Goal: Task Accomplishment & Management: Manage account settings

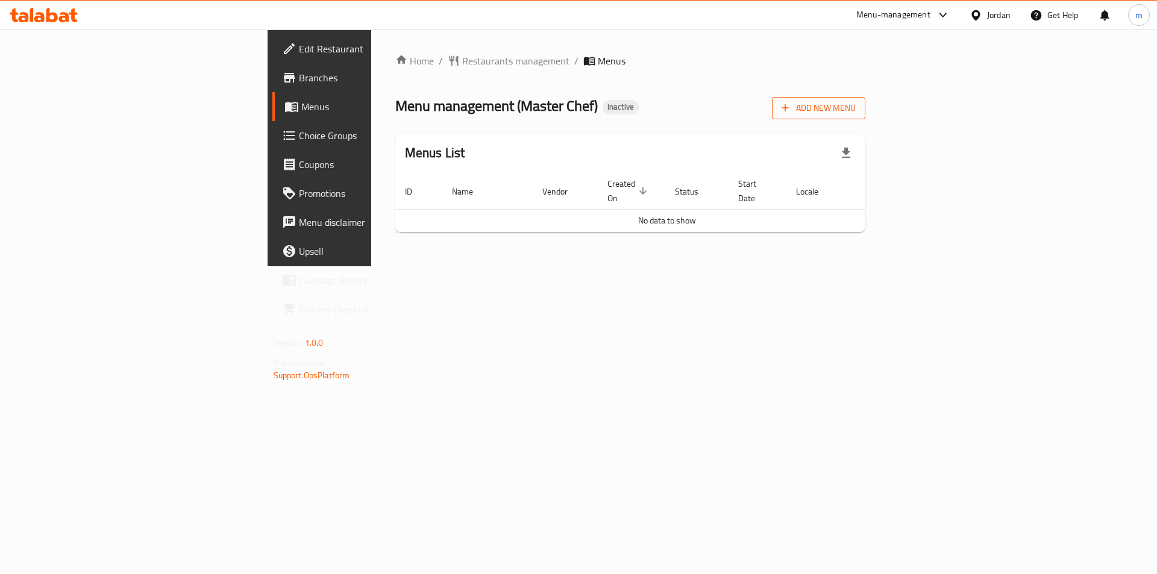
click at [865, 116] on button "Add New Menu" at bounding box center [818, 108] width 93 height 22
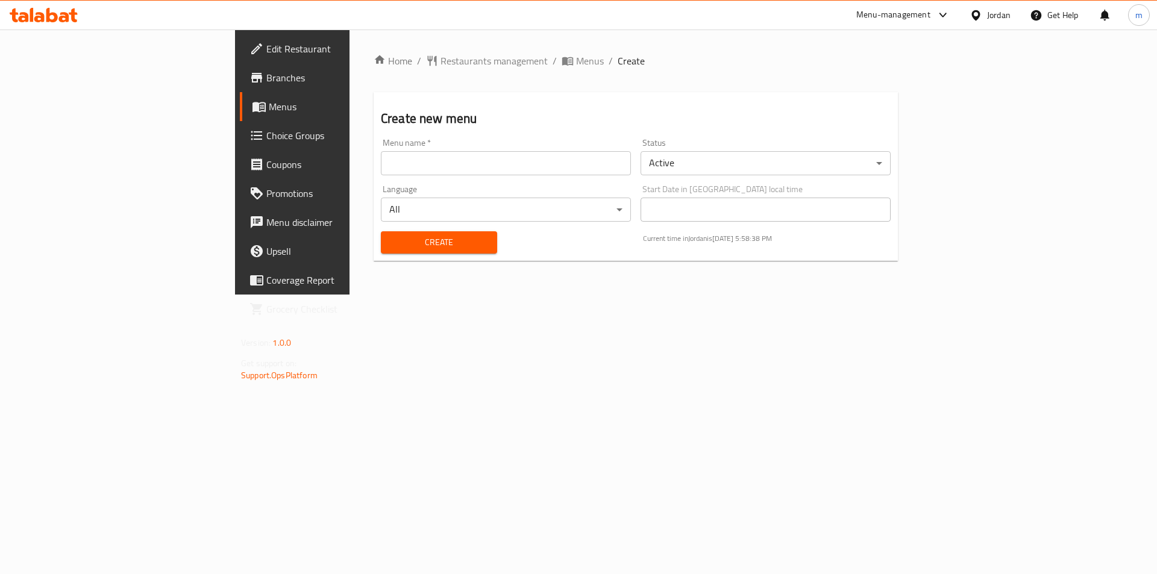
click at [381, 160] on input "text" at bounding box center [506, 163] width 250 height 24
type input "[DATE]"
click at [381, 251] on button "Create" at bounding box center [439, 242] width 116 height 22
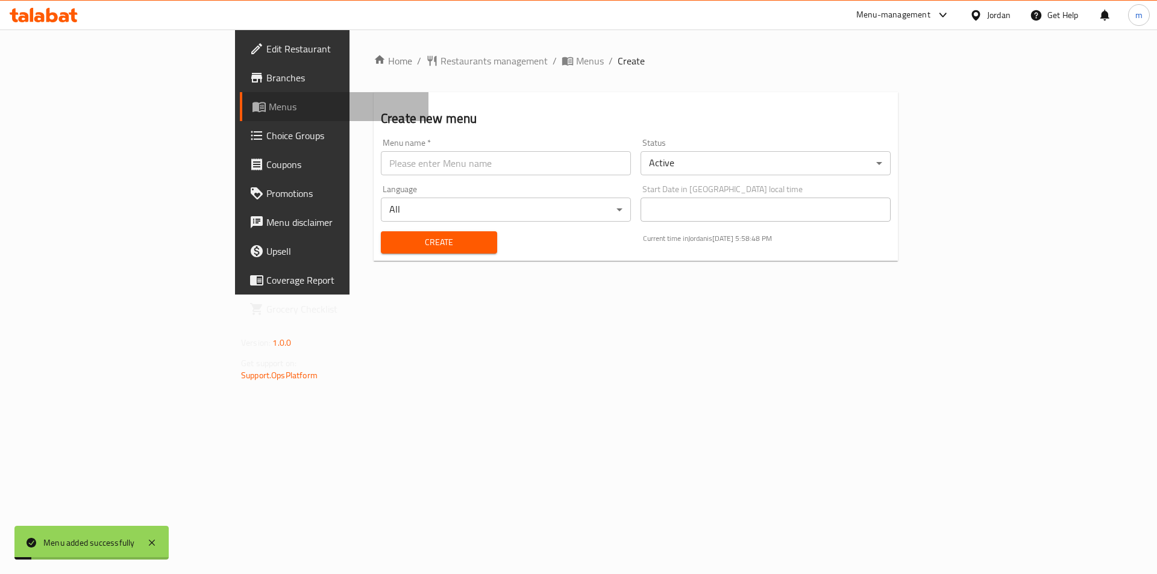
click at [269, 110] on span "Menus" at bounding box center [344, 106] width 150 height 14
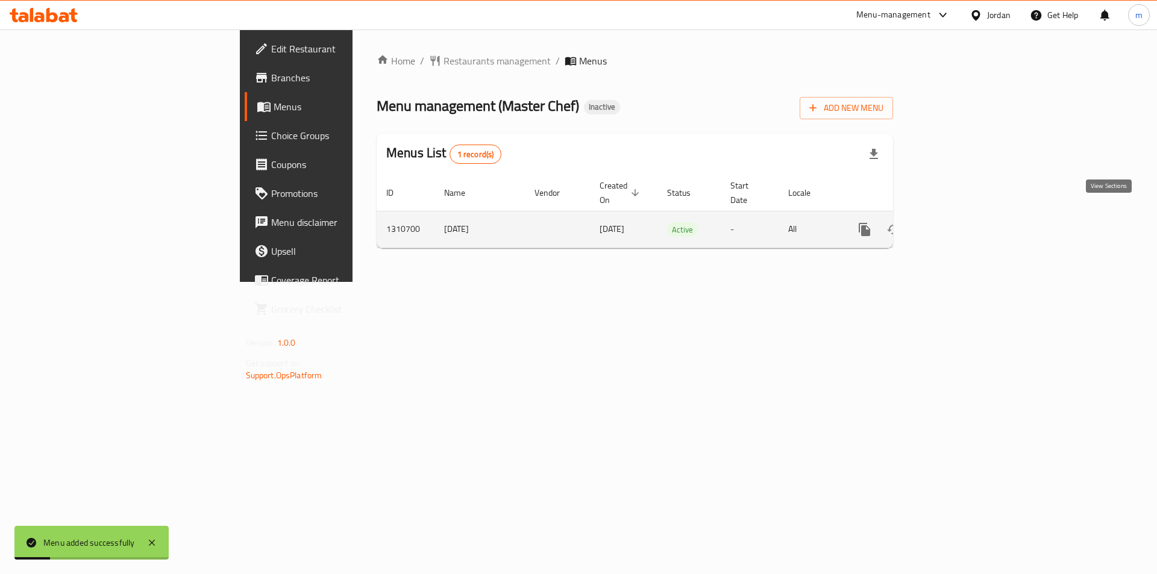
click at [966, 215] on link "enhanced table" at bounding box center [951, 229] width 29 height 29
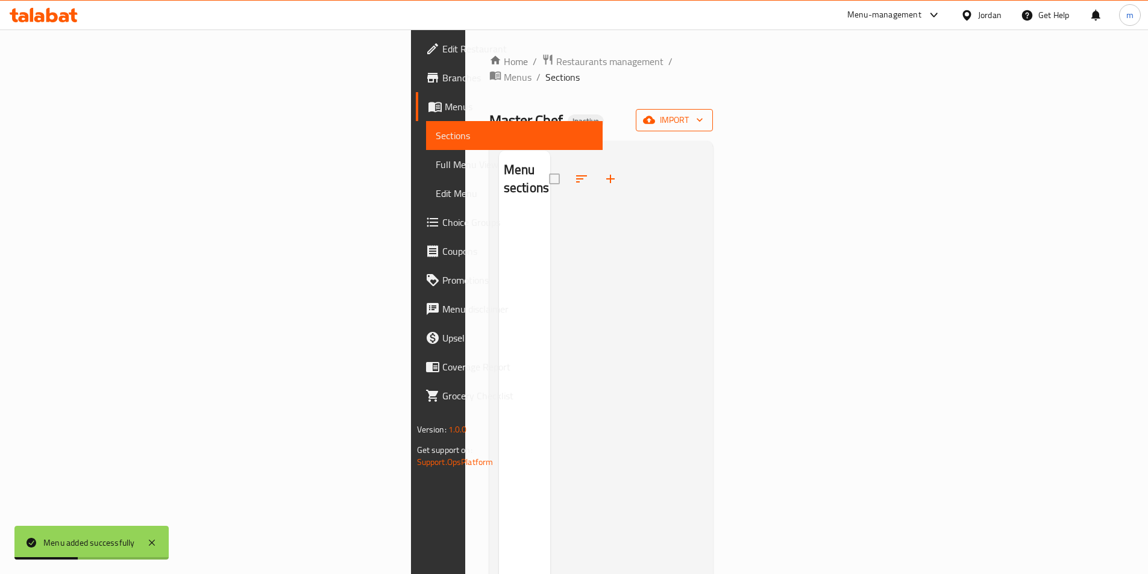
click at [703, 113] on span "import" at bounding box center [674, 120] width 58 height 15
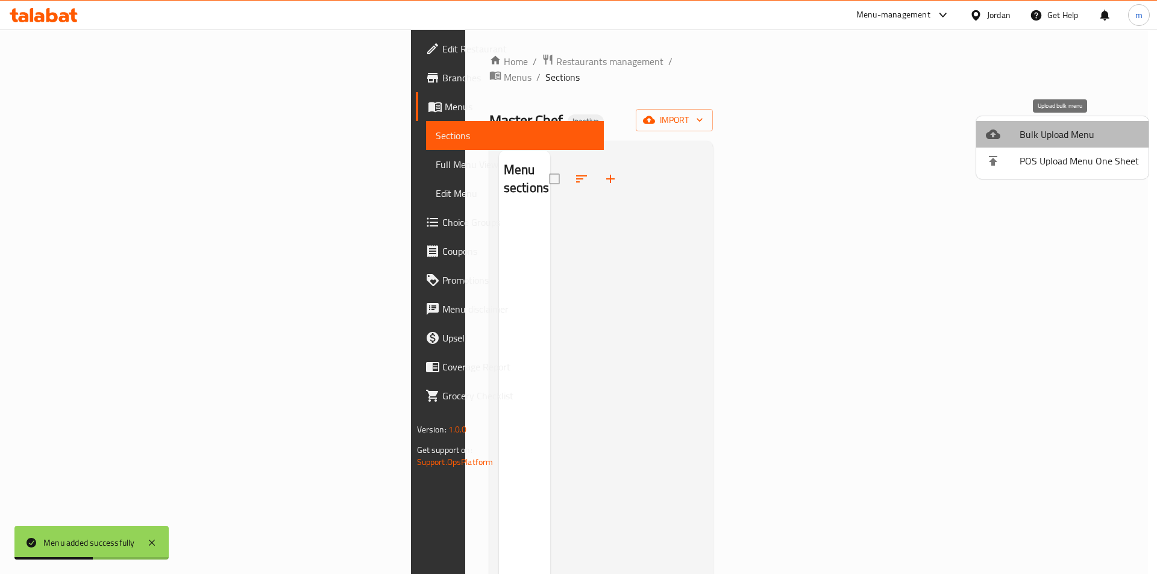
click at [1085, 134] on span "Bulk Upload Menu" at bounding box center [1078, 134] width 119 height 14
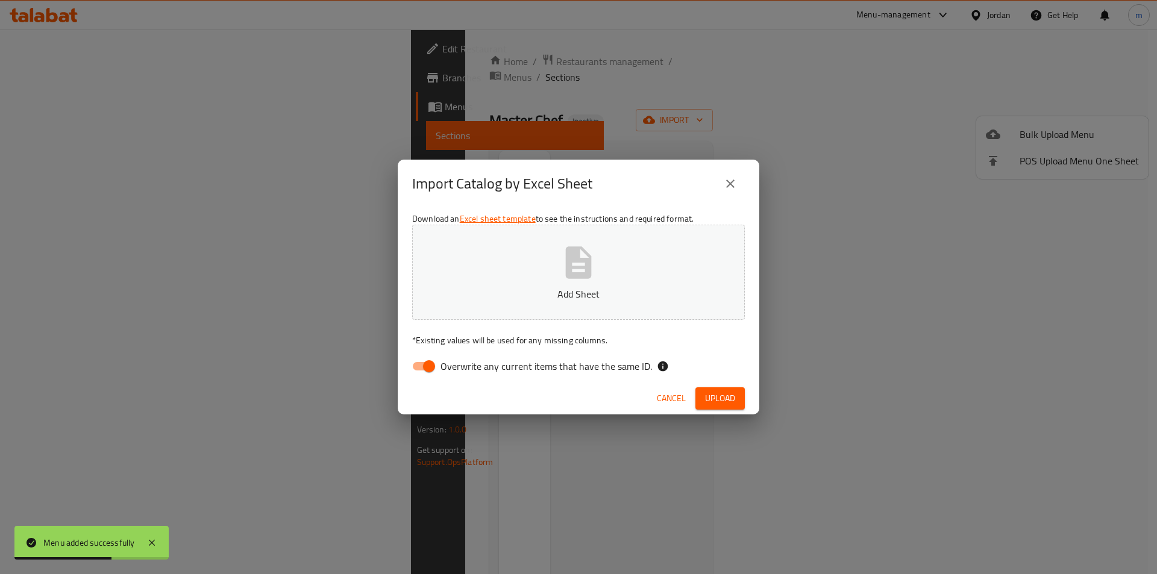
click at [445, 367] on span "Overwrite any current items that have the same ID." at bounding box center [545, 366] width 211 height 14
click at [445, 367] on input "Overwrite any current items that have the same ID." at bounding box center [429, 366] width 69 height 23
checkbox input "false"
click at [530, 283] on button "Add Sheet" at bounding box center [578, 272] width 333 height 95
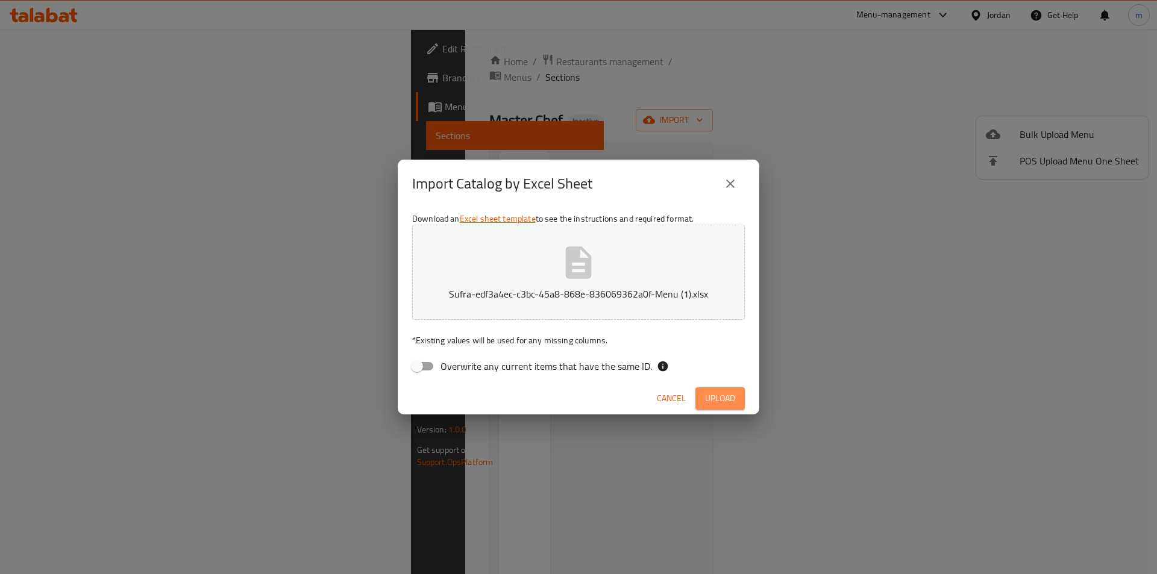
click at [726, 404] on span "Upload" at bounding box center [720, 398] width 30 height 15
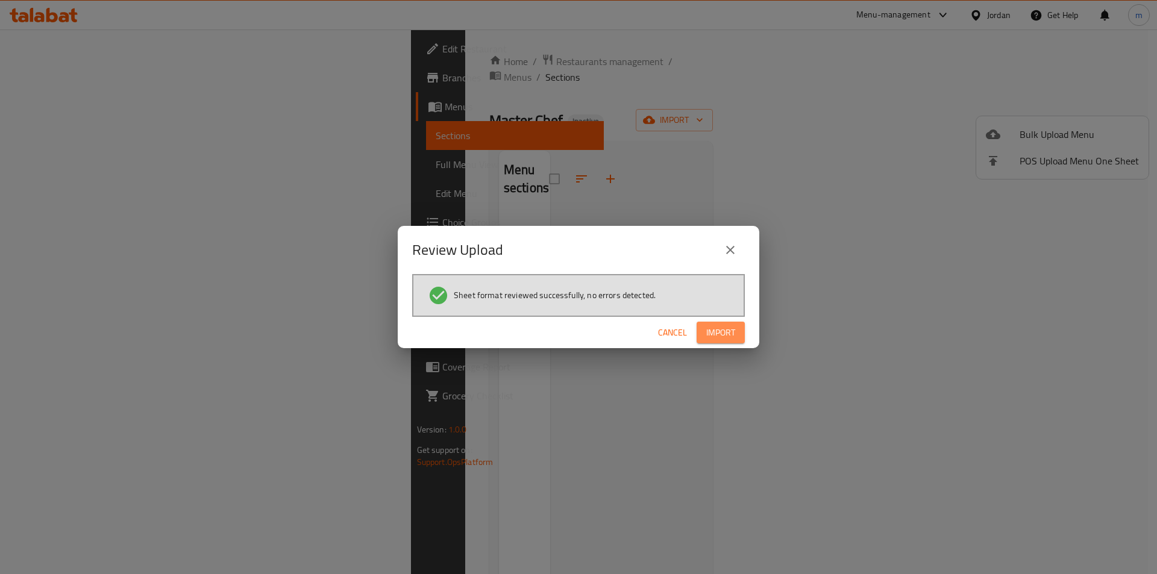
click at [722, 334] on span "Import" at bounding box center [720, 332] width 29 height 15
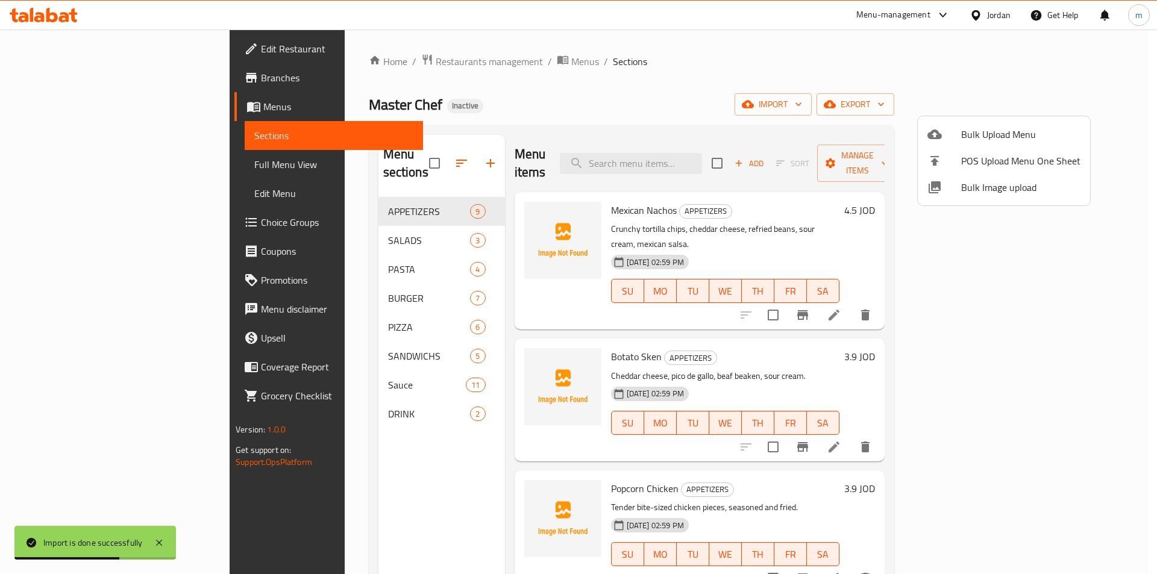
click at [912, 215] on div at bounding box center [578, 287] width 1157 height 574
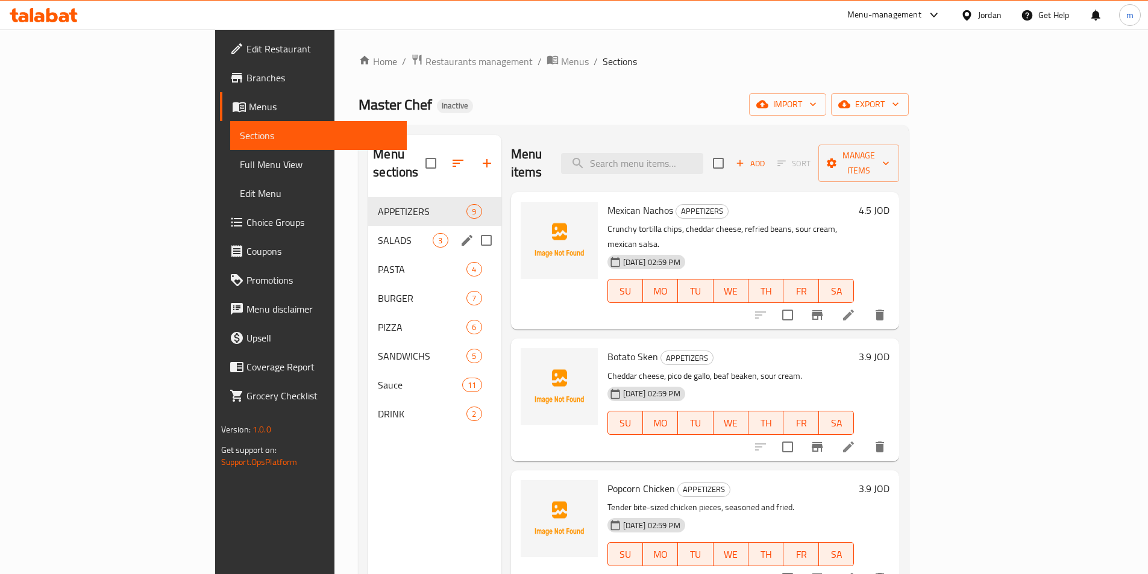
click at [378, 233] on span "SALADS" at bounding box center [405, 240] width 55 height 14
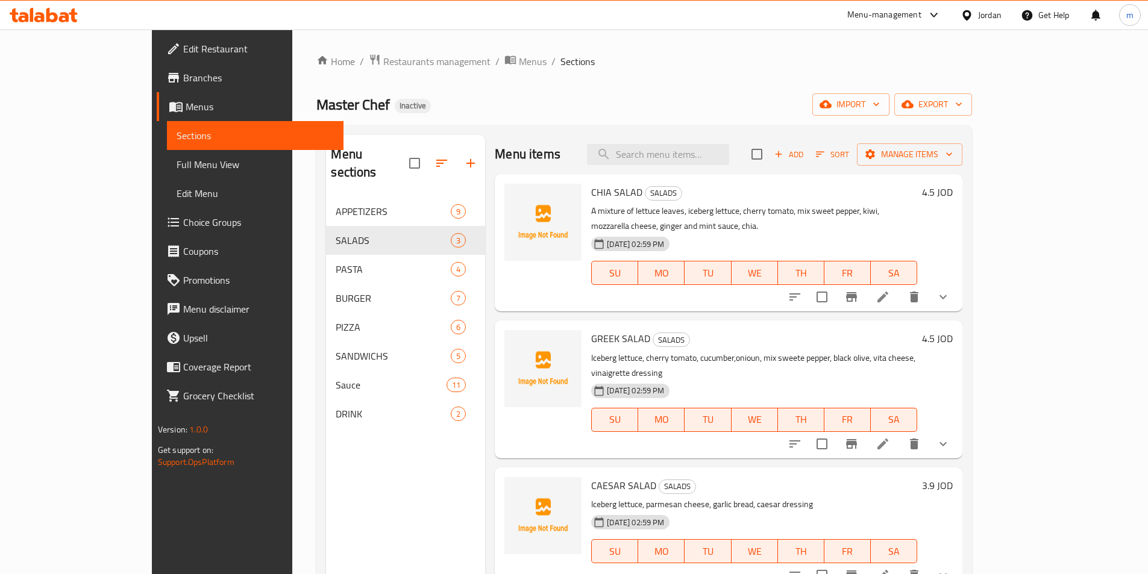
click at [900, 288] on li at bounding box center [883, 297] width 34 height 22
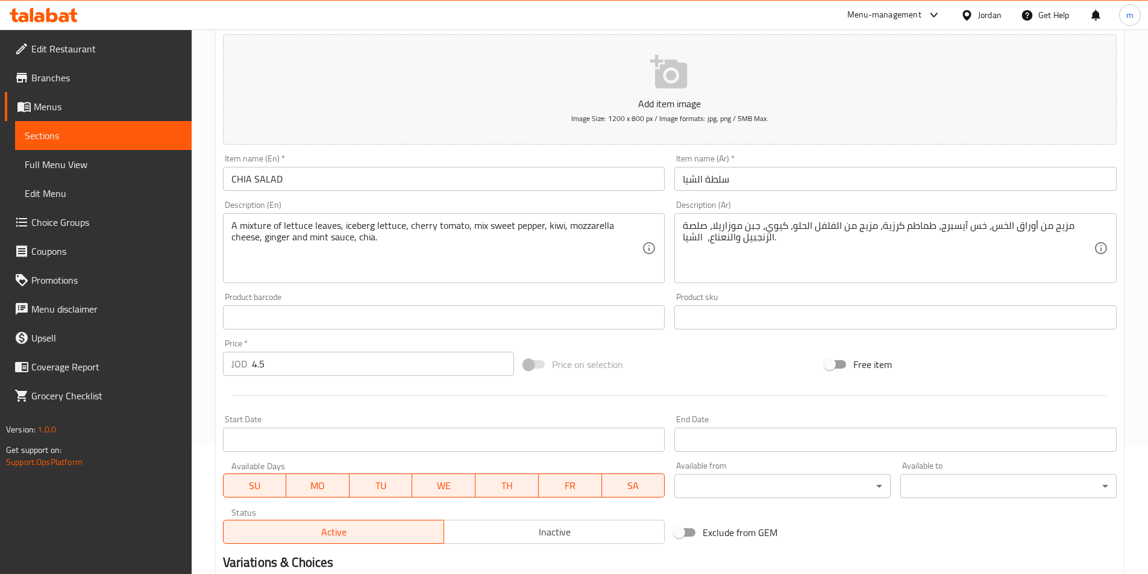
scroll to position [297, 0]
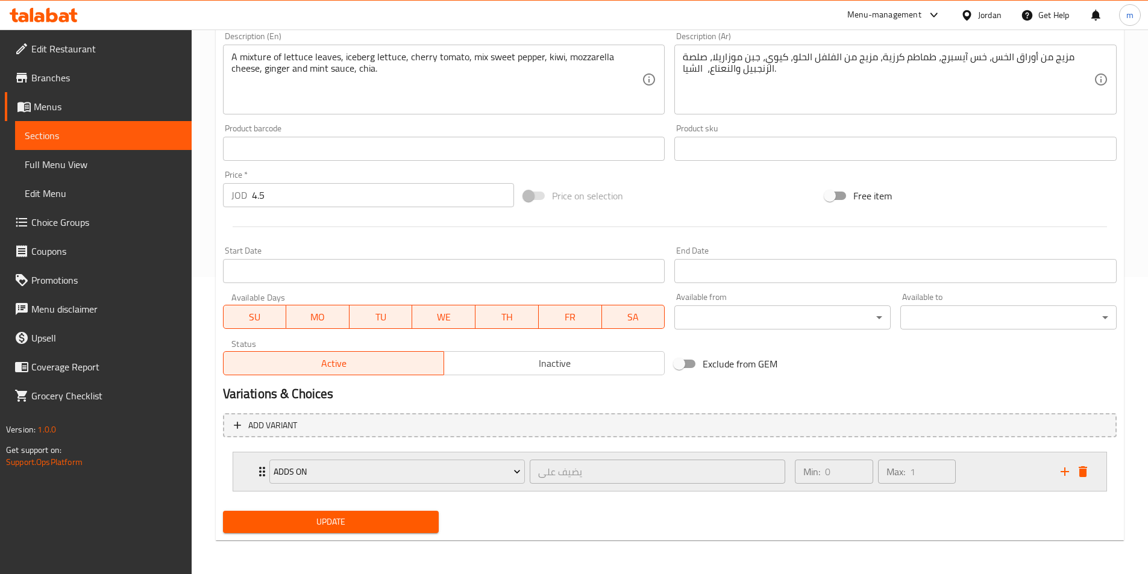
click at [1016, 484] on div "Min: 0 ​ Max: 1 ​" at bounding box center [920, 472] width 265 height 39
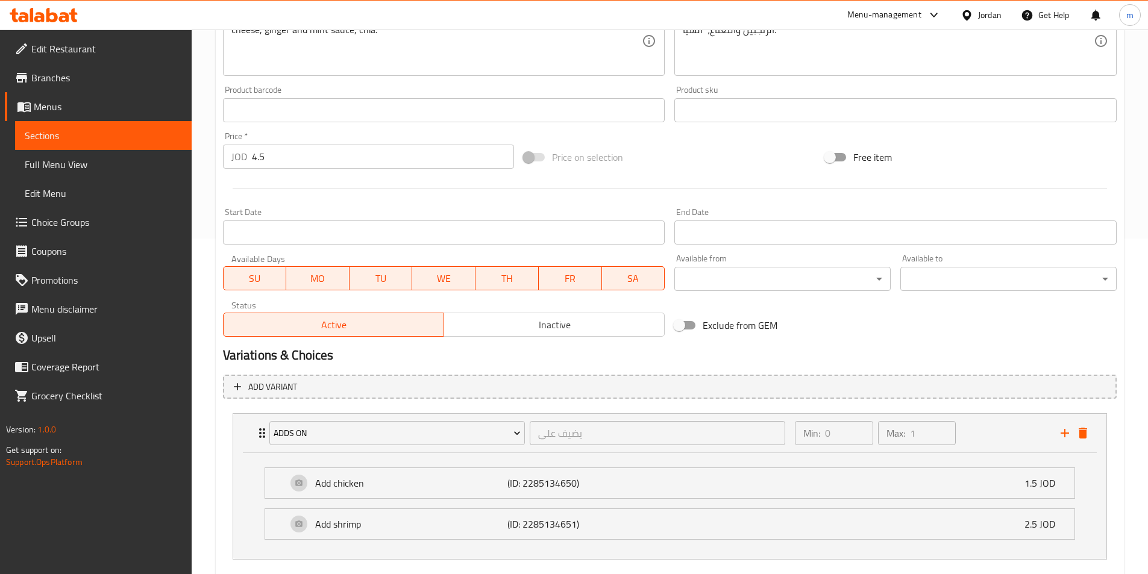
scroll to position [357, 0]
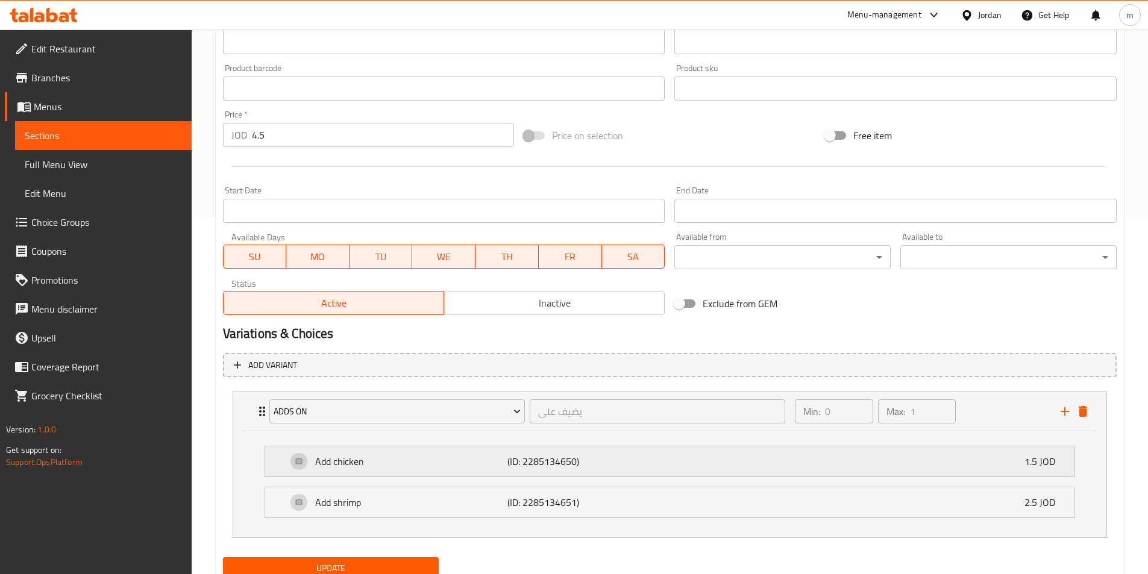
click at [586, 463] on p "(ID: 2285134650)" at bounding box center [571, 461] width 128 height 14
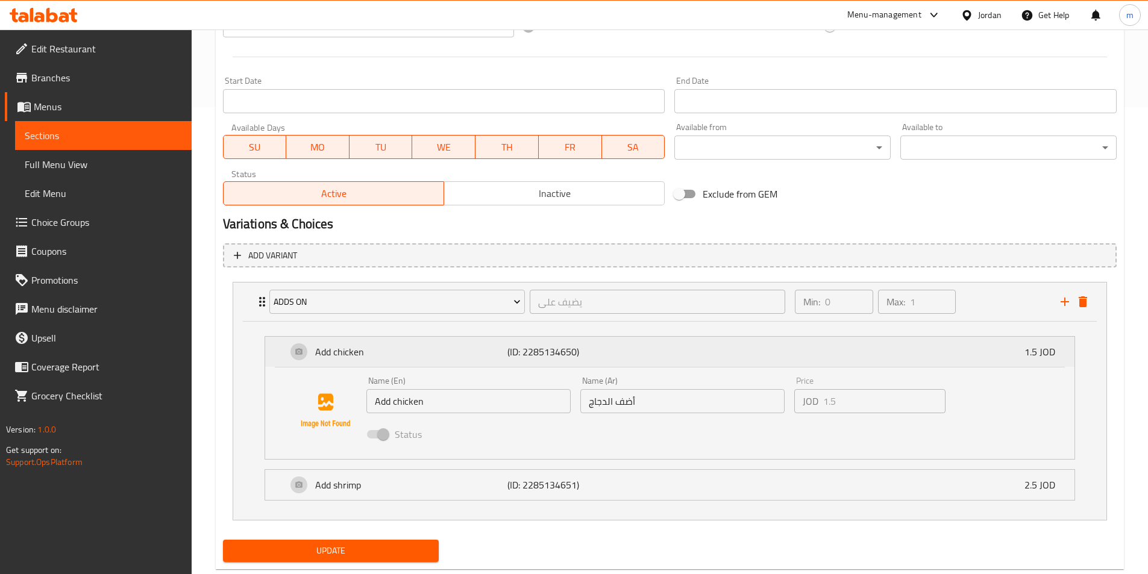
scroll to position [478, 0]
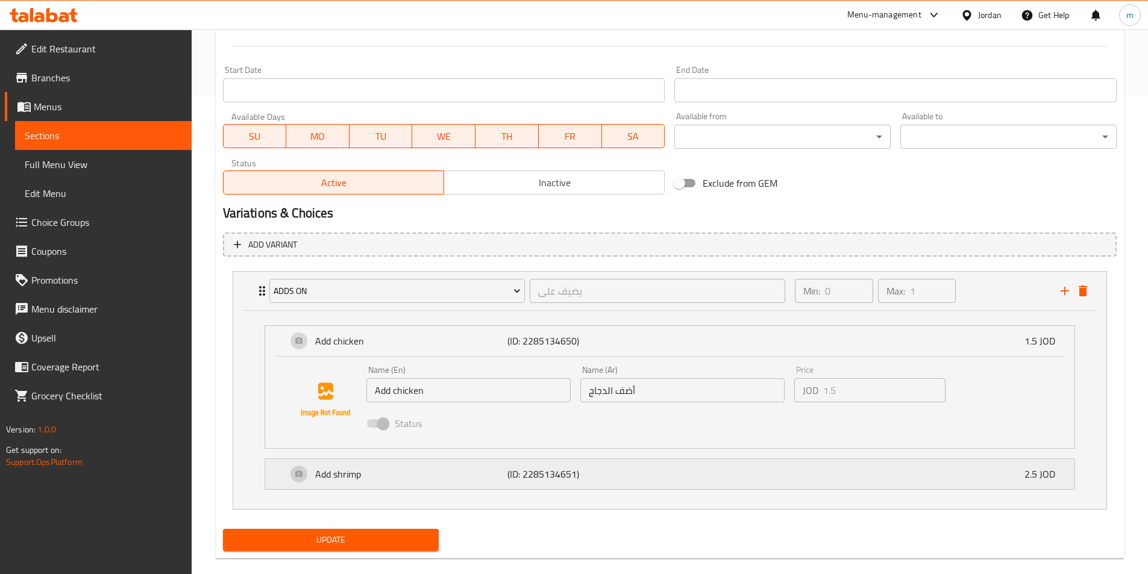
click at [628, 462] on div "Add shrimp (ID: 2285134651) 2.5 JOD" at bounding box center [673, 474] width 773 height 30
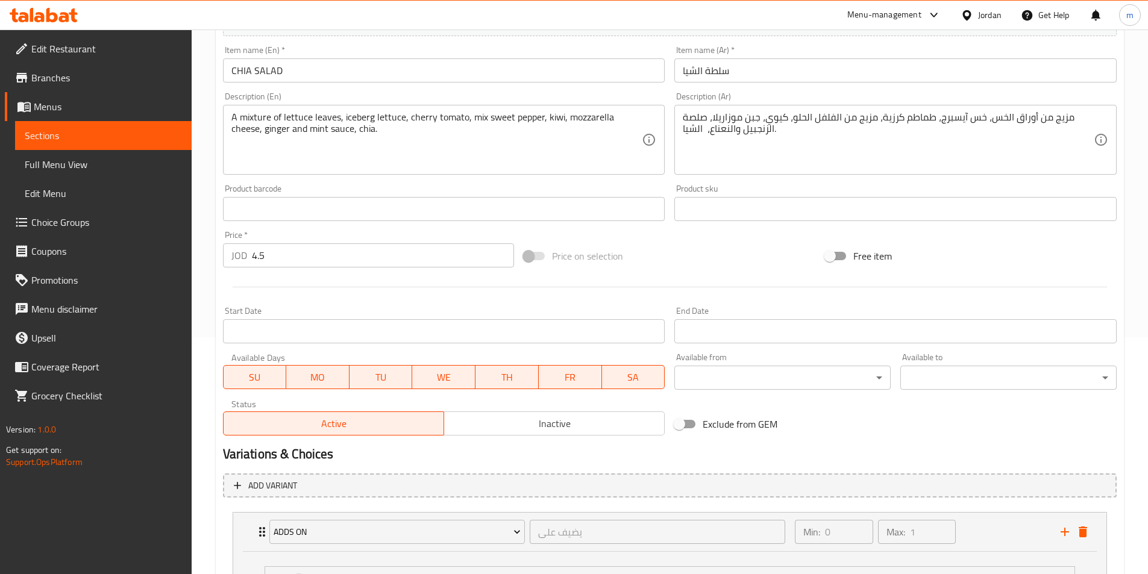
scroll to position [116, 0]
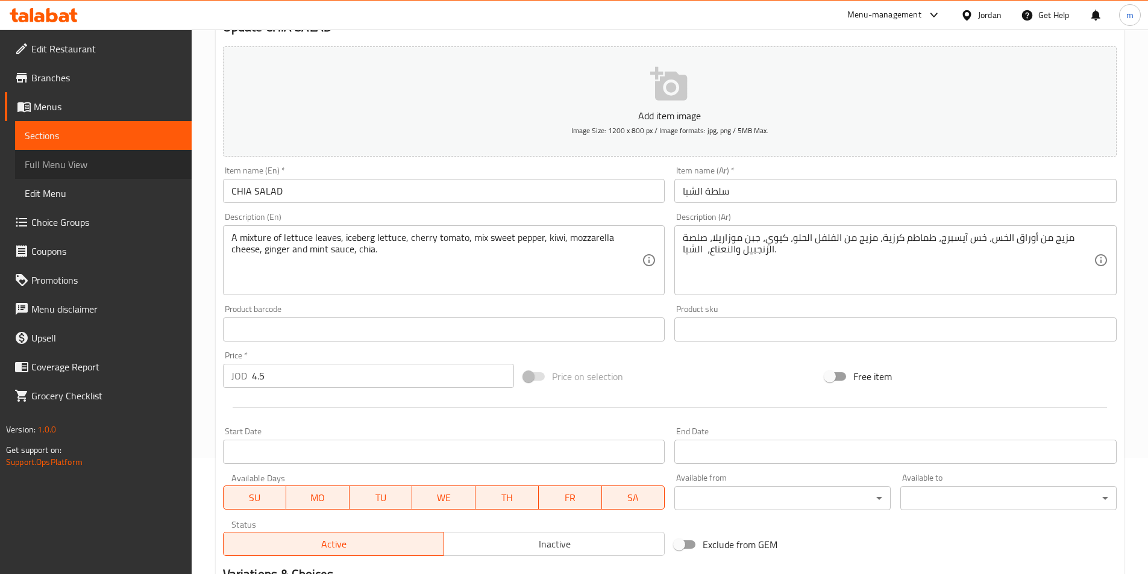
click at [92, 166] on span "Full Menu View" at bounding box center [103, 164] width 157 height 14
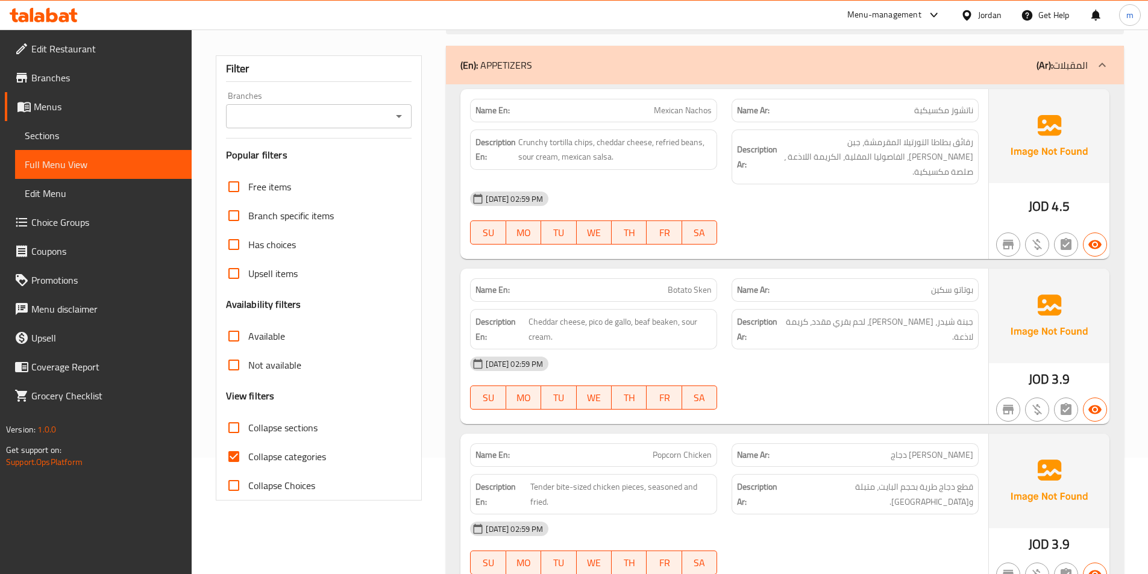
click at [275, 460] on span "Collapse categories" at bounding box center [287, 456] width 78 height 14
click at [248, 460] on input "Collapse categories" at bounding box center [233, 456] width 29 height 29
checkbox input "false"
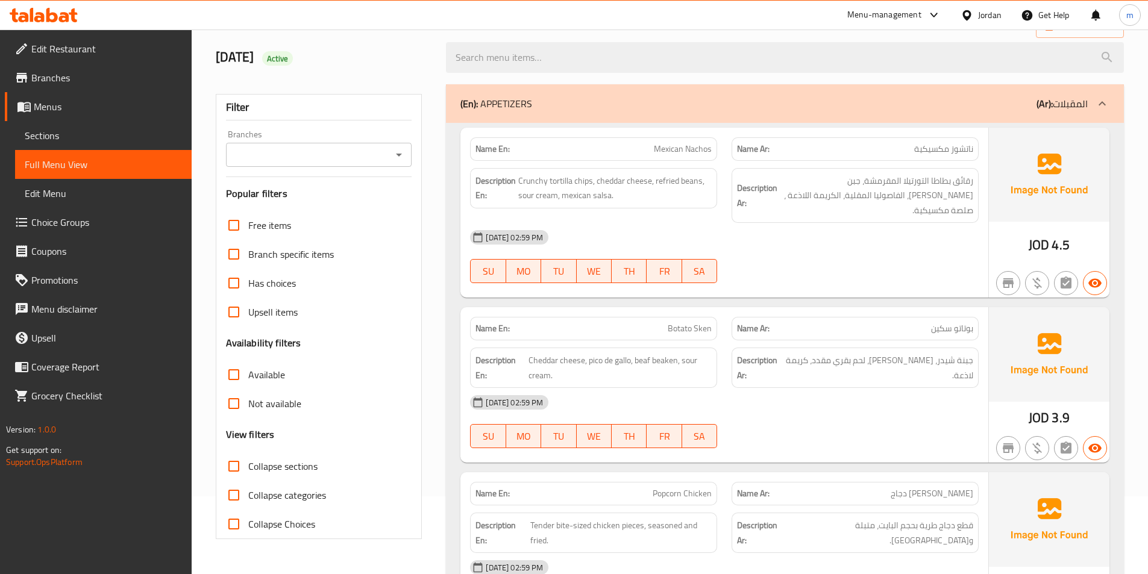
scroll to position [56, 0]
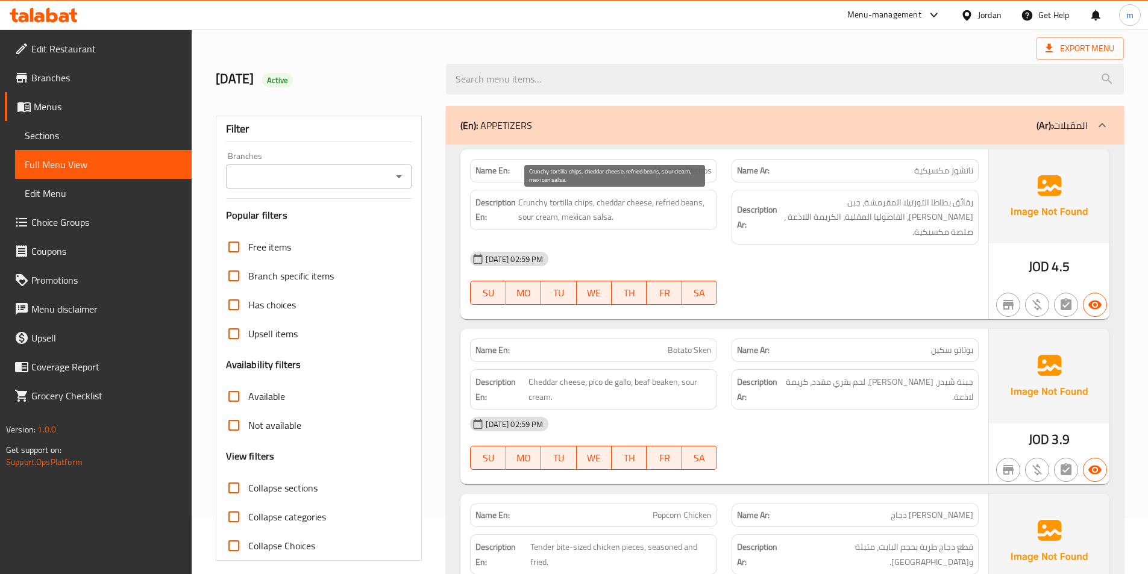
click at [618, 204] on span "Crunchy tortilla chips, cheddar cheese, refried beans, sour cream, mexican sals…" at bounding box center [614, 210] width 193 height 30
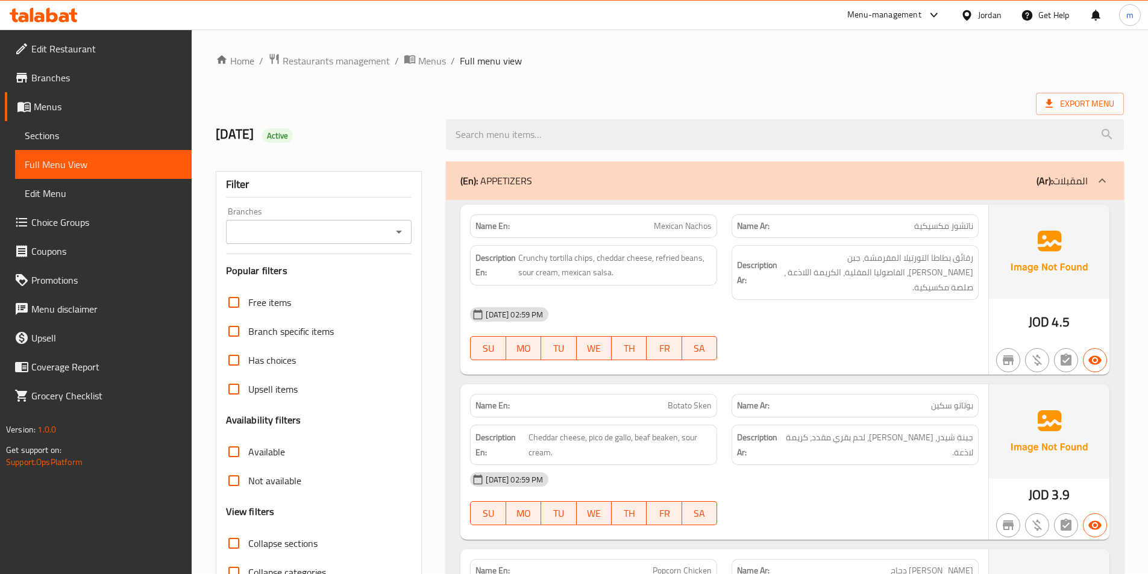
scroll to position [0, 0]
drag, startPoint x: 654, startPoint y: 258, endPoint x: 683, endPoint y: 257, distance: 28.3
click at [683, 257] on span "Crunchy tortilla chips, cheddar cheese, refried beans, sour cream, mexican sals…" at bounding box center [614, 266] width 193 height 30
click at [670, 274] on span "Crunchy tortilla chips, cheddar cheese, refried beans, sour cream, mexican sals…" at bounding box center [614, 266] width 193 height 30
drag, startPoint x: 656, startPoint y: 260, endPoint x: 676, endPoint y: 257, distance: 20.8
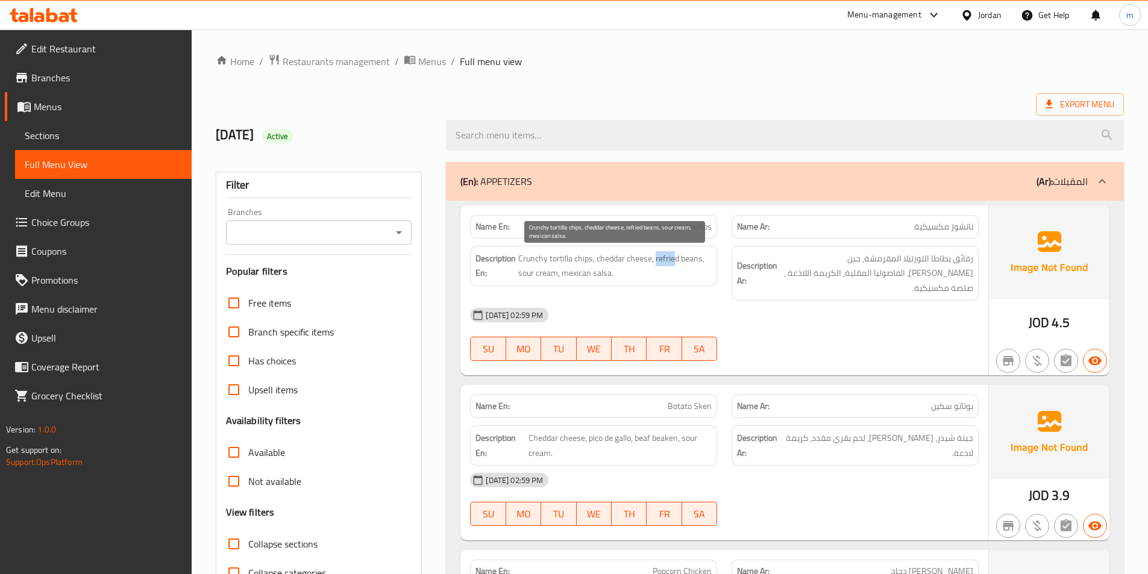
click at [676, 257] on span "Crunchy tortilla chips, cheddar cheese, refried beans, sour cream, mexican sals…" at bounding box center [614, 266] width 193 height 30
click at [669, 301] on div "[DATE] 02:59 PM" at bounding box center [724, 315] width 523 height 29
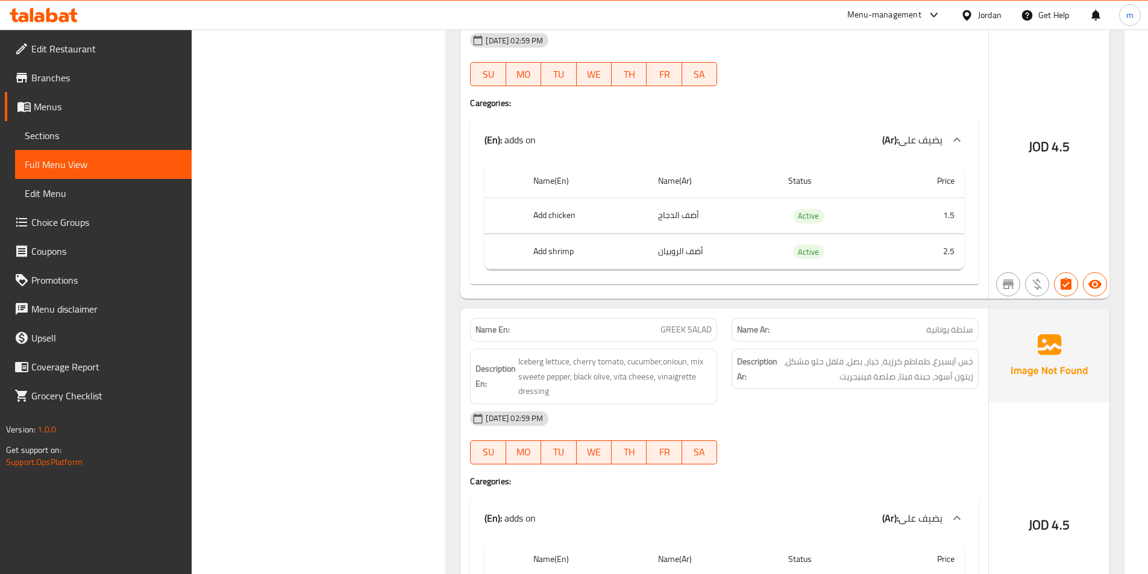
scroll to position [1868, 0]
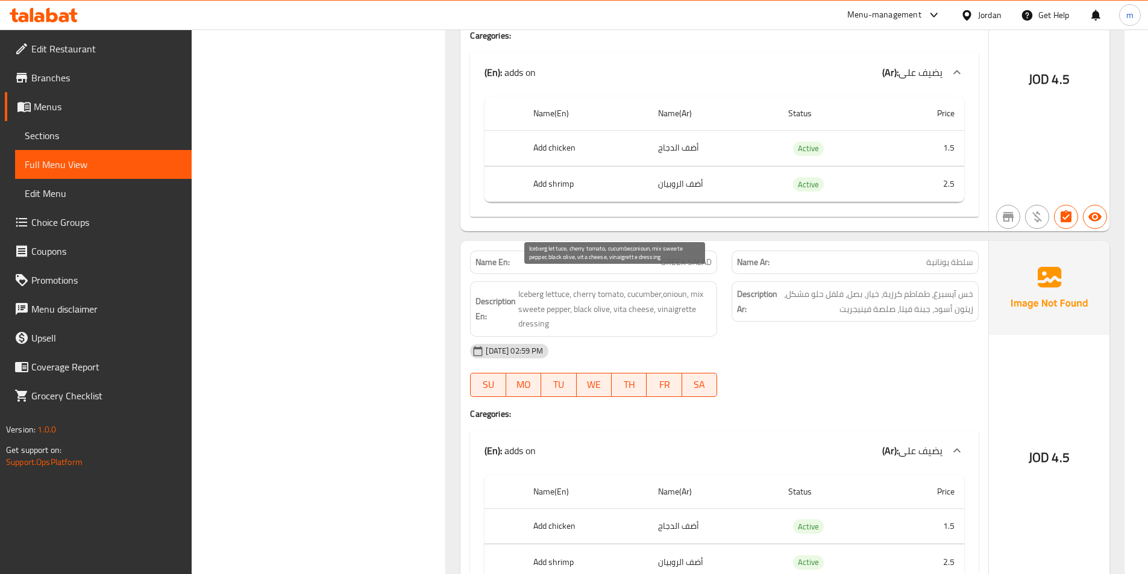
click at [663, 298] on span "Iceberg lettuce, cherry tomato, cucumber,onioun, mix sweete pepper, black olive…" at bounding box center [614, 309] width 193 height 45
copy span "vinaigrette"
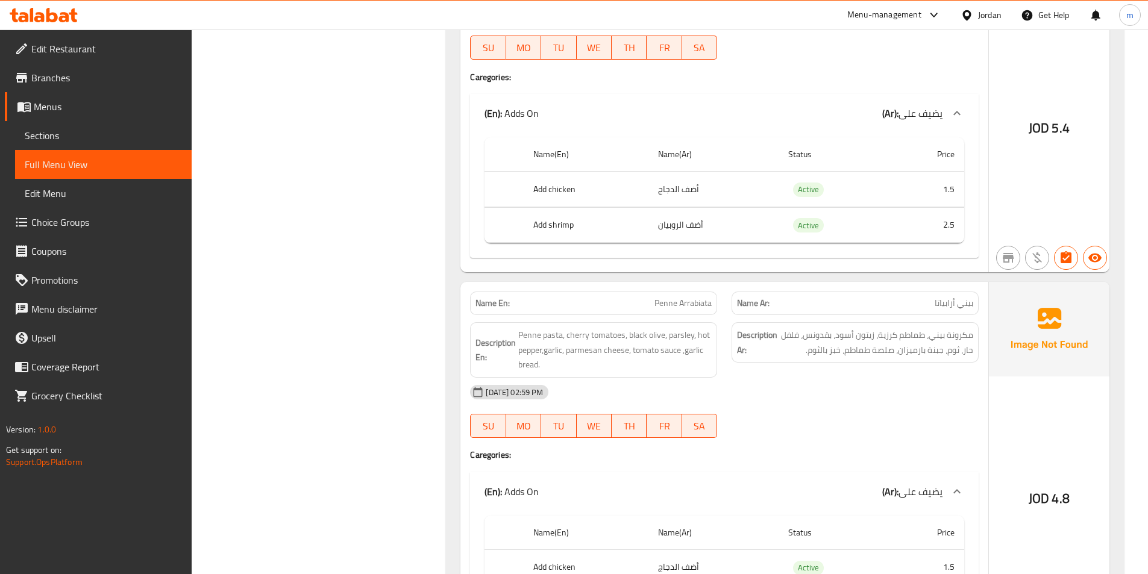
scroll to position [3013, 0]
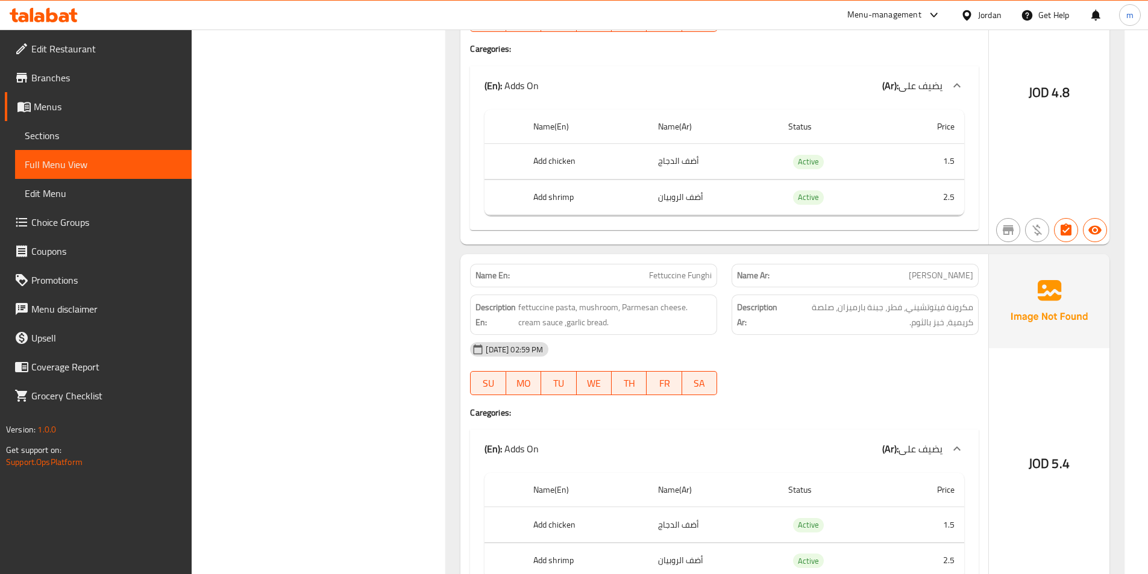
scroll to position [3495, 0]
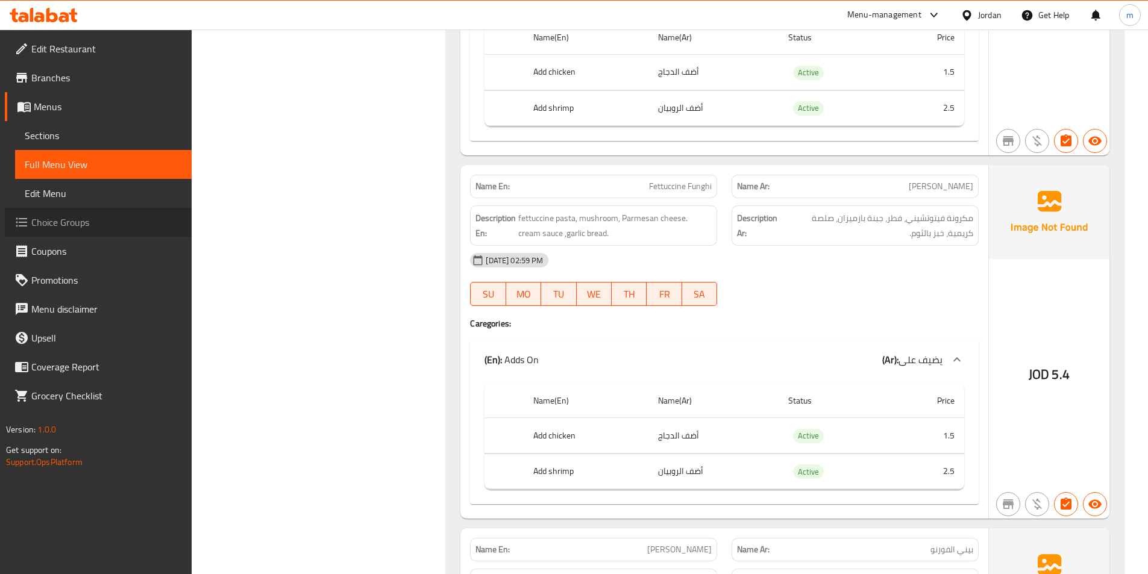
click at [79, 217] on span "Choice Groups" at bounding box center [106, 222] width 151 height 14
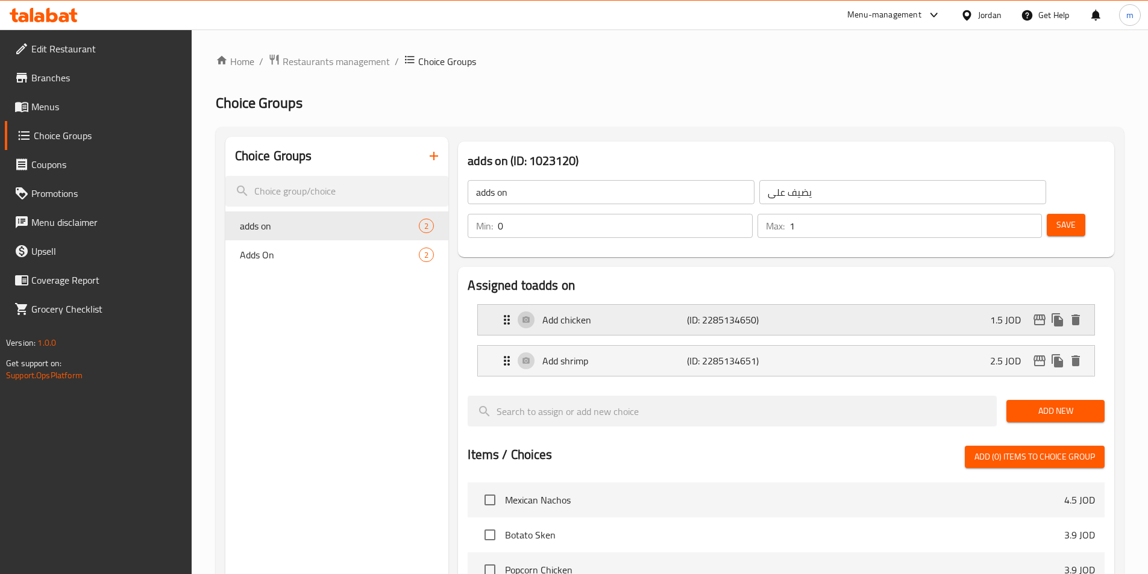
click at [703, 305] on div "Add chicken (ID: 2285134650) 1.5 JOD" at bounding box center [790, 320] width 580 height 30
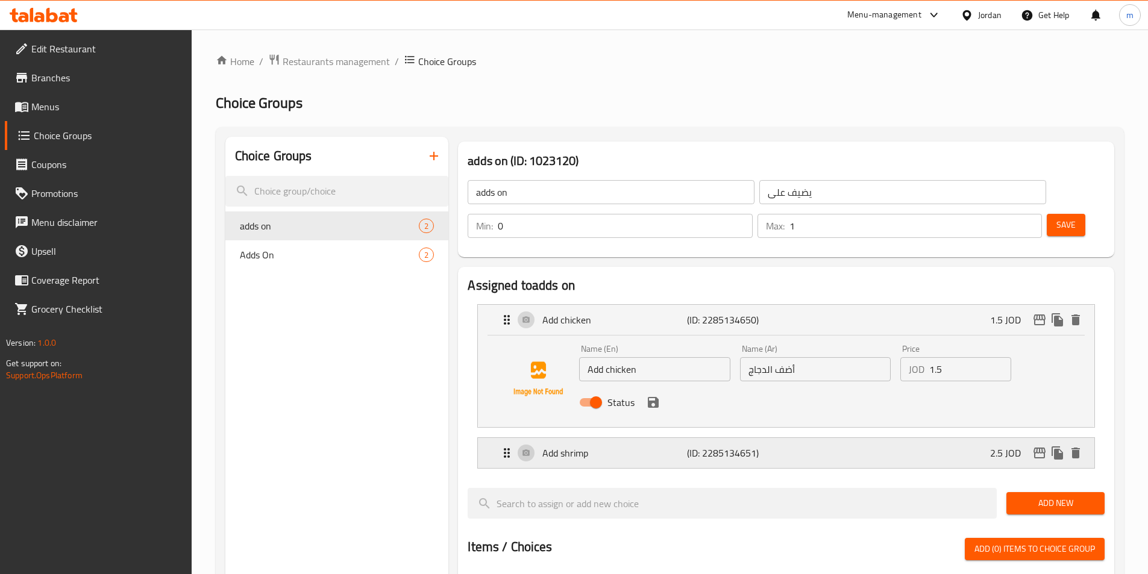
click at [728, 446] on p "(ID: 2285134651)" at bounding box center [735, 453] width 96 height 14
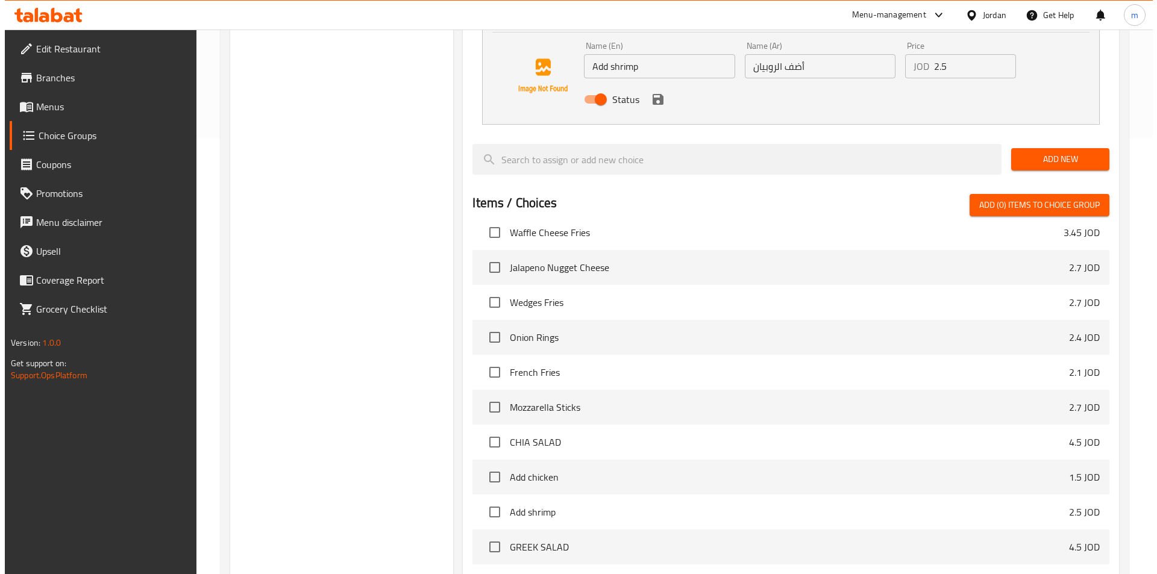
scroll to position [531, 0]
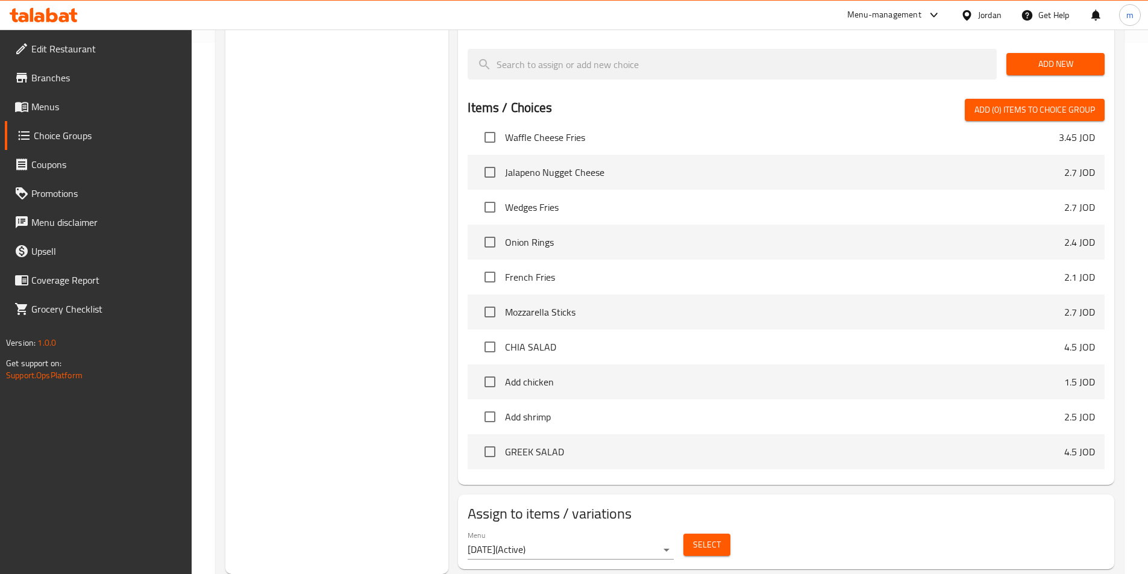
click at [714, 537] on span "Select" at bounding box center [707, 544] width 28 height 15
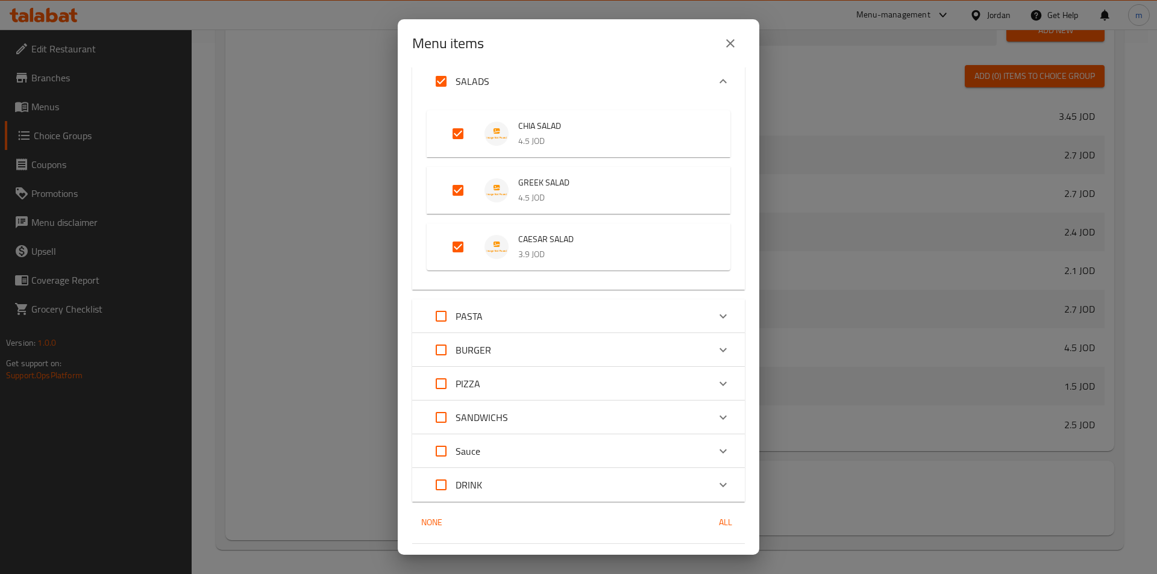
scroll to position [57, 0]
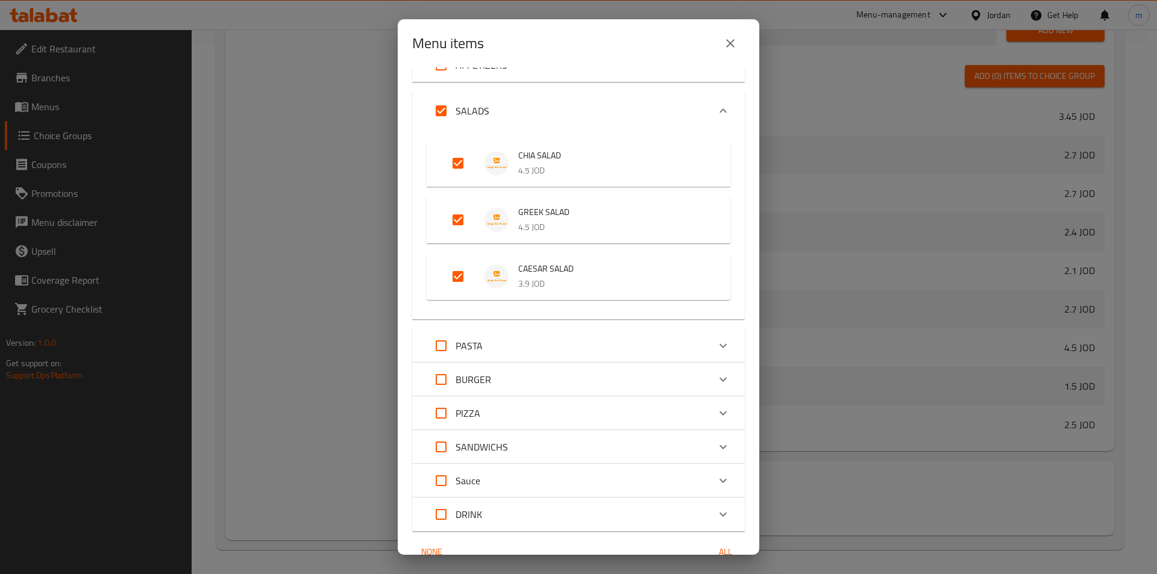
click at [533, 350] on div "PASTA" at bounding box center [568, 345] width 282 height 29
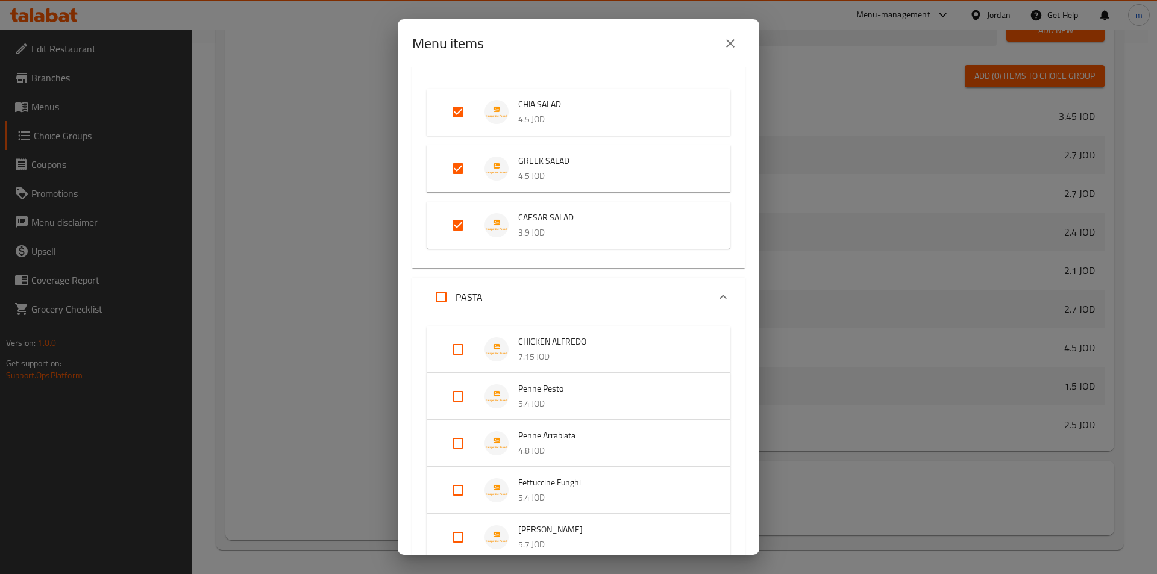
scroll to position [178, 0]
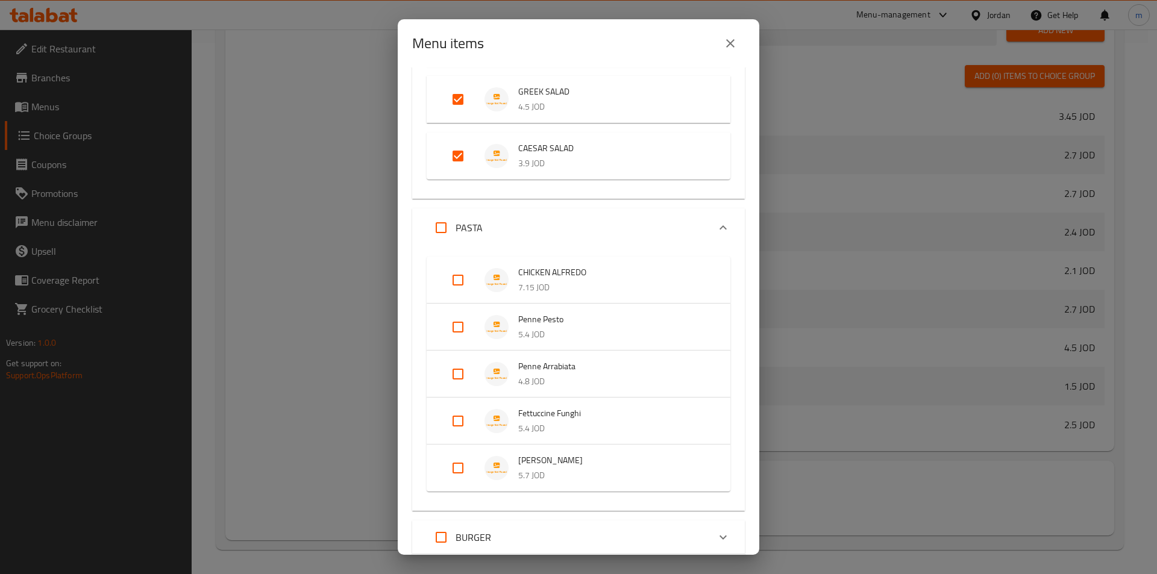
click at [458, 280] on input "Expand" at bounding box center [457, 280] width 29 height 29
checkbox input "true"
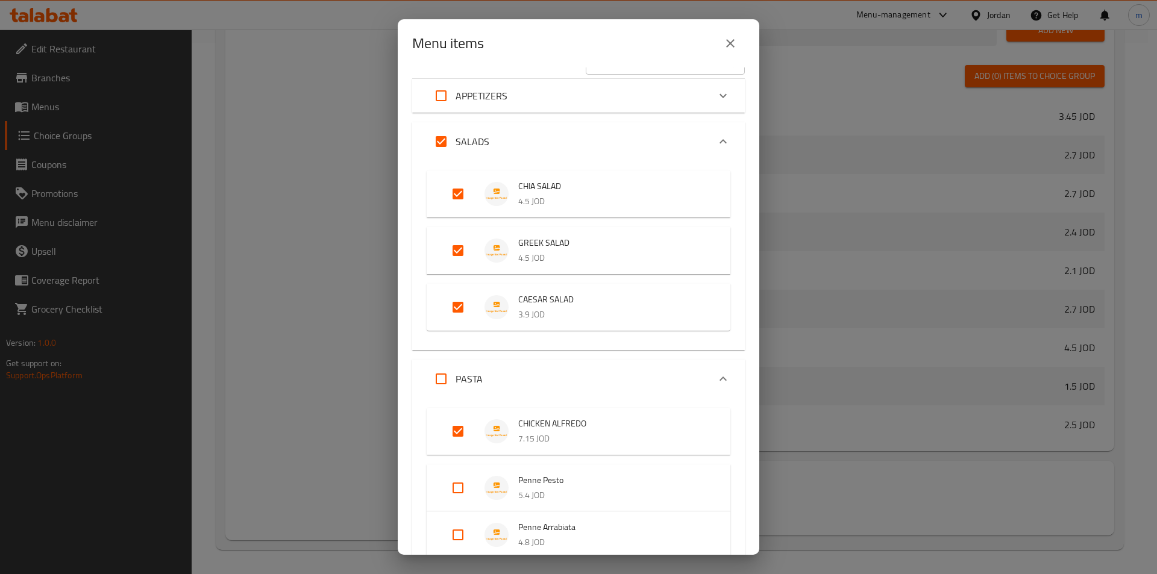
scroll to position [0, 0]
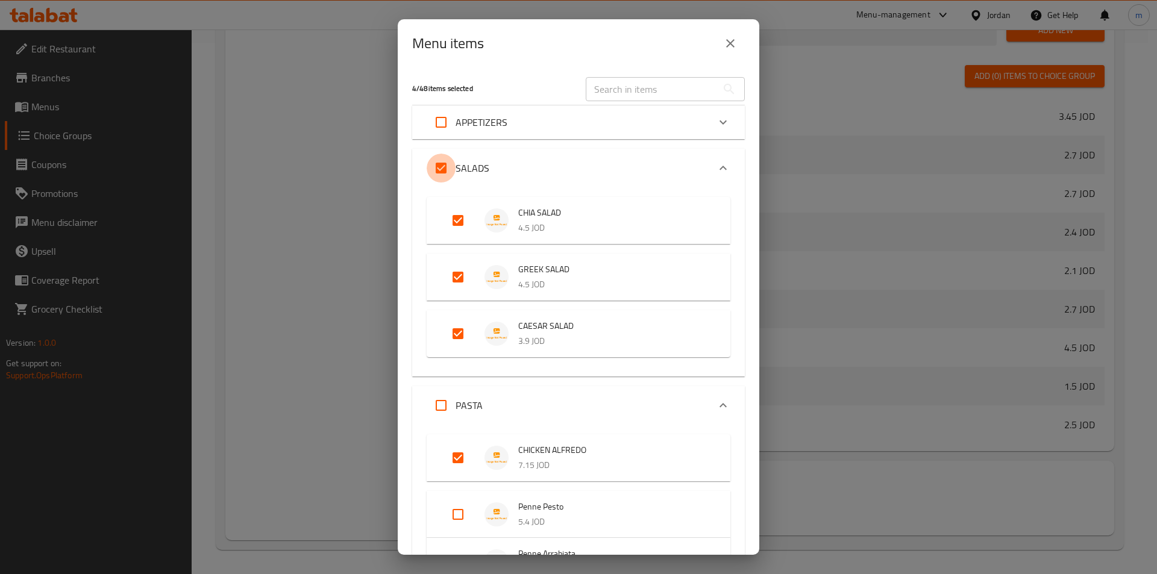
click at [444, 174] on input "Expand" at bounding box center [441, 168] width 29 height 29
checkbox input "false"
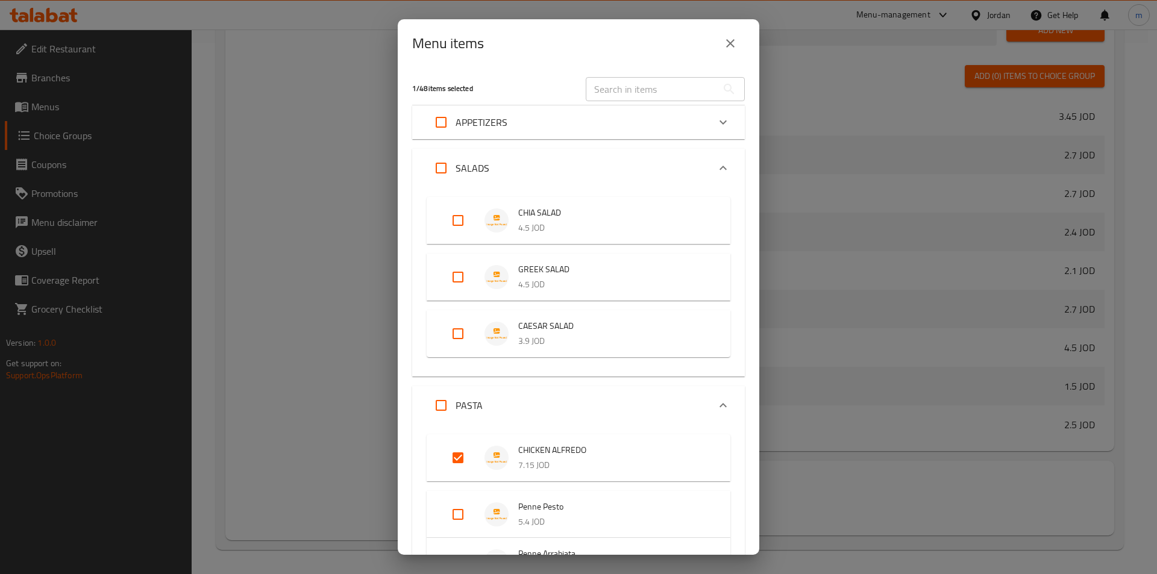
click at [840, 298] on div "Menu items 1 / 48 items selected ​ APPETIZERS Mexican Nachos 4.5 JOD Botato Ske…" at bounding box center [578, 287] width 1157 height 574
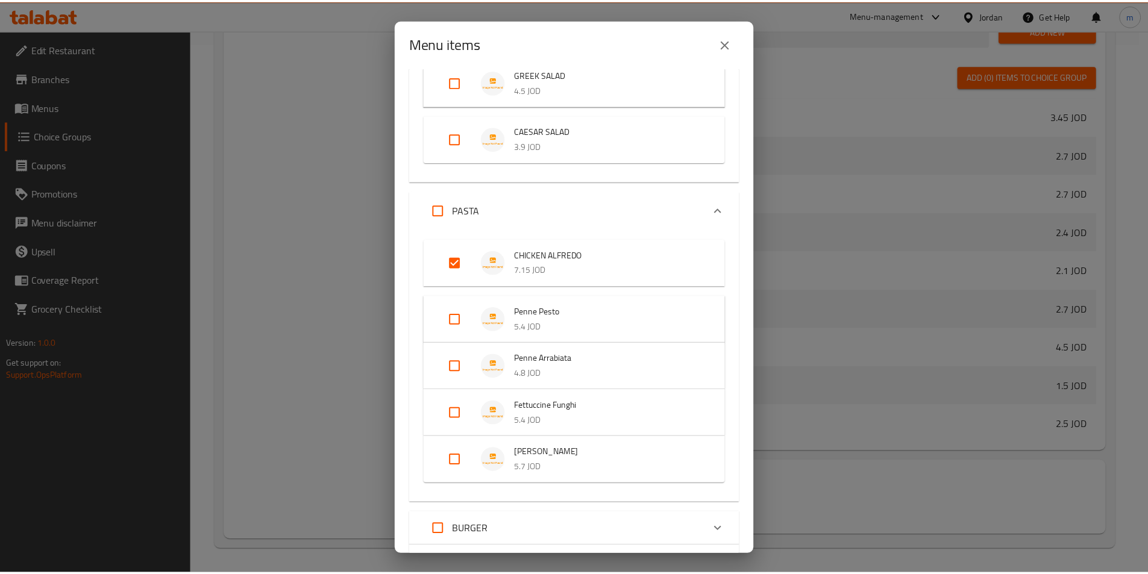
scroll to position [164, 0]
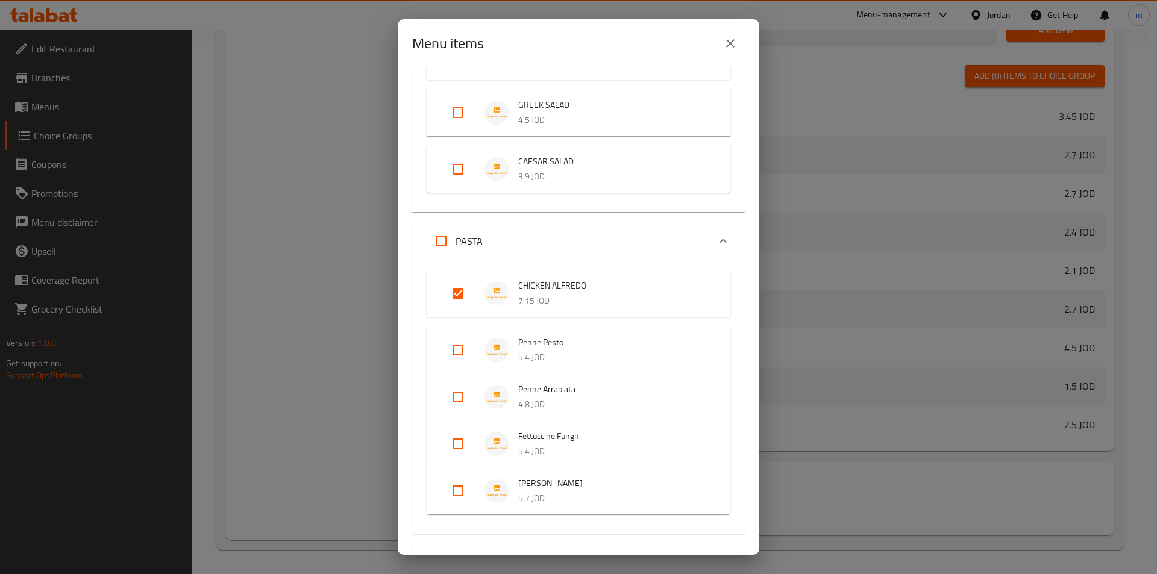
click at [851, 365] on div "Menu items 1 / 48 items selected ​ APPETIZERS Mexican Nachos 4.5 JOD Botato Ske…" at bounding box center [578, 287] width 1157 height 574
click at [716, 44] on div "Menu items" at bounding box center [578, 43] width 333 height 29
click at [736, 52] on button "close" at bounding box center [730, 43] width 29 height 29
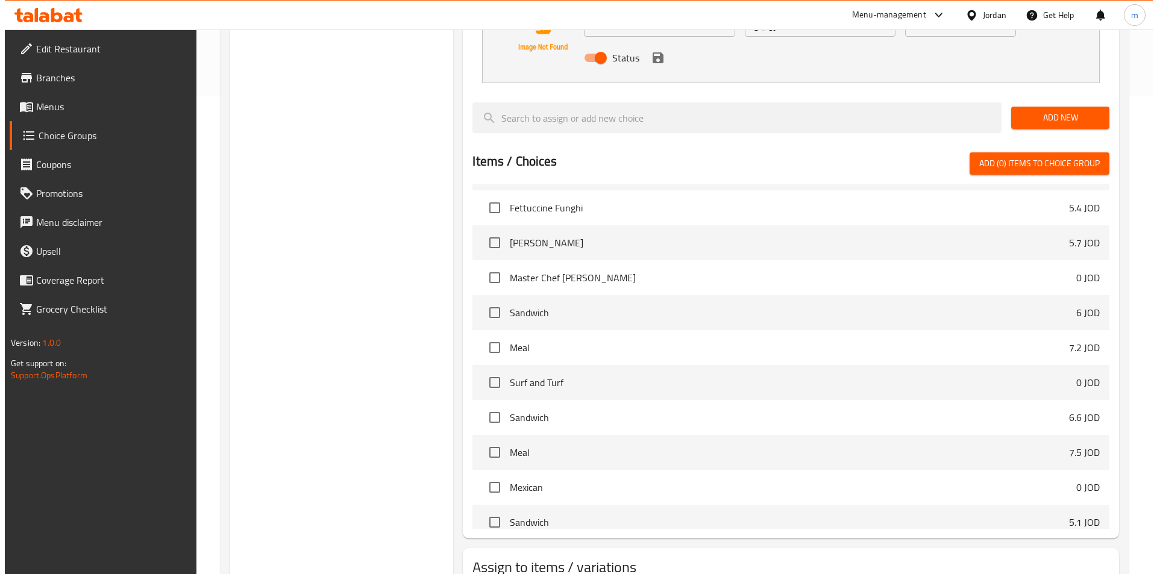
scroll to position [531, 0]
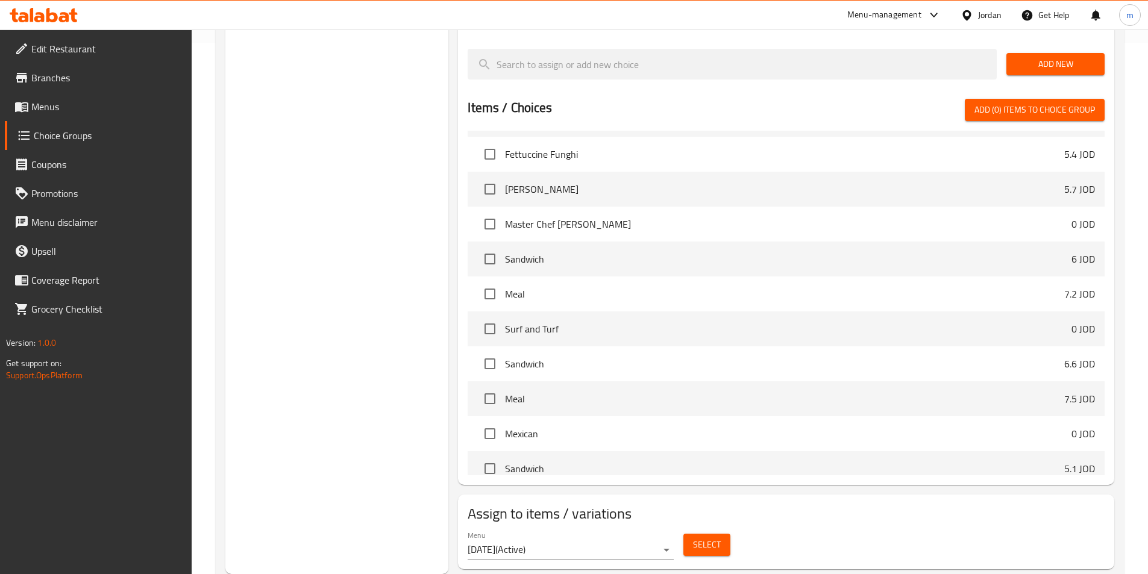
click at [723, 534] on button "Select" at bounding box center [706, 545] width 47 height 22
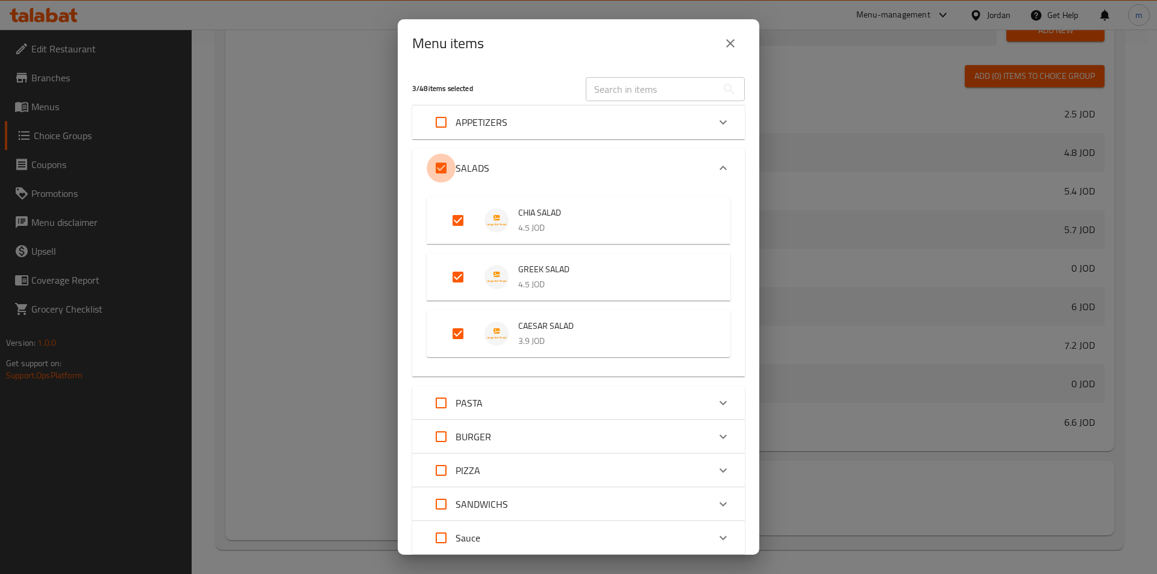
click at [438, 160] on input "Expand" at bounding box center [441, 168] width 29 height 29
checkbox input "false"
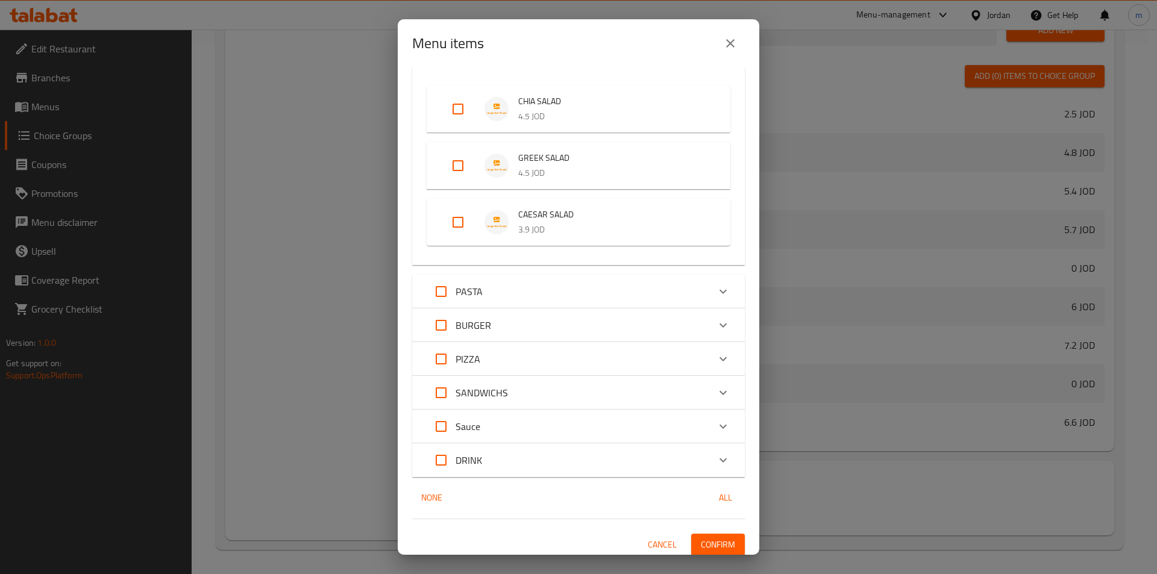
scroll to position [117, 0]
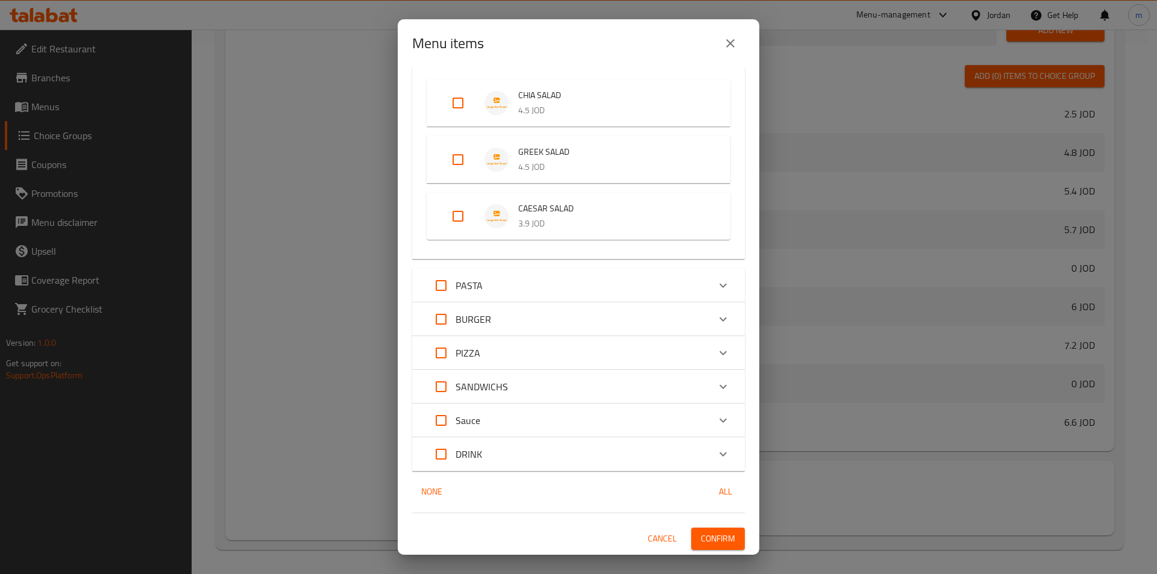
click at [468, 282] on p "PASTA" at bounding box center [469, 285] width 27 height 14
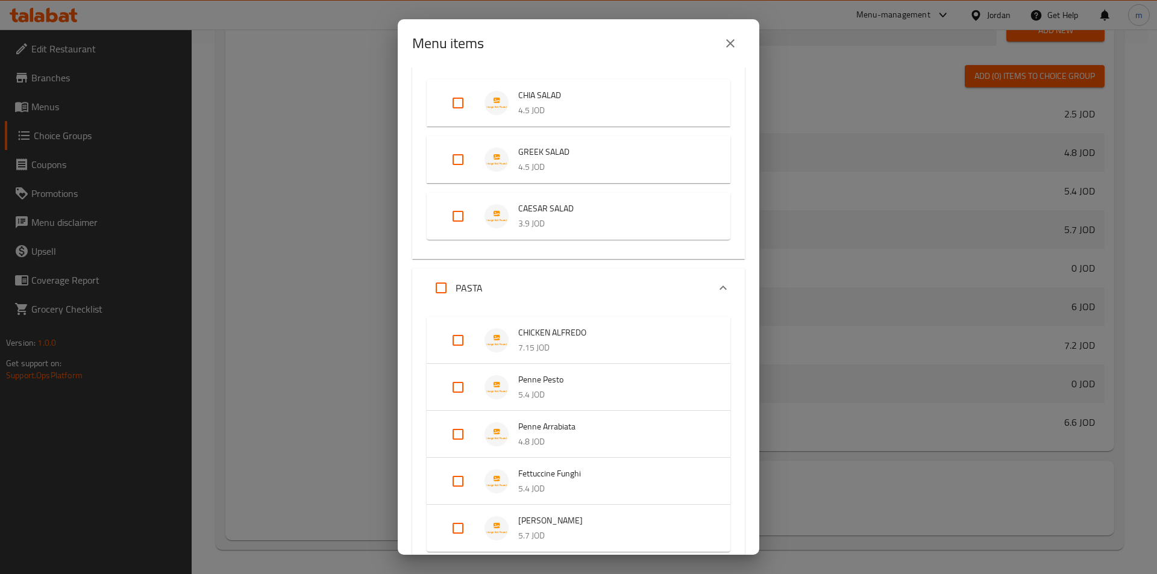
click at [462, 347] on input "Expand" at bounding box center [457, 340] width 29 height 29
checkbox input "true"
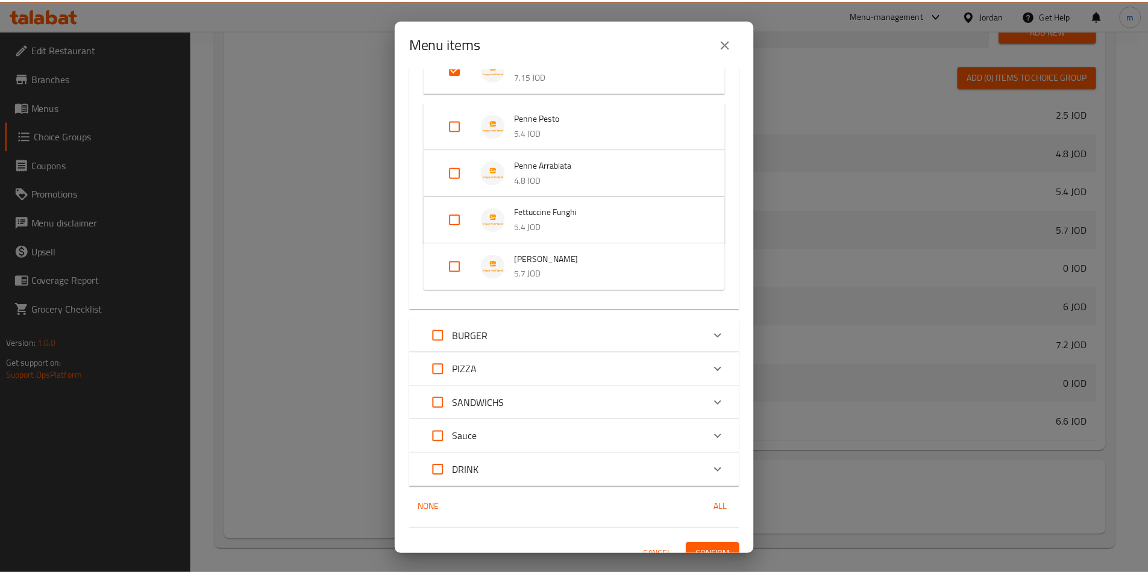
scroll to position [406, 0]
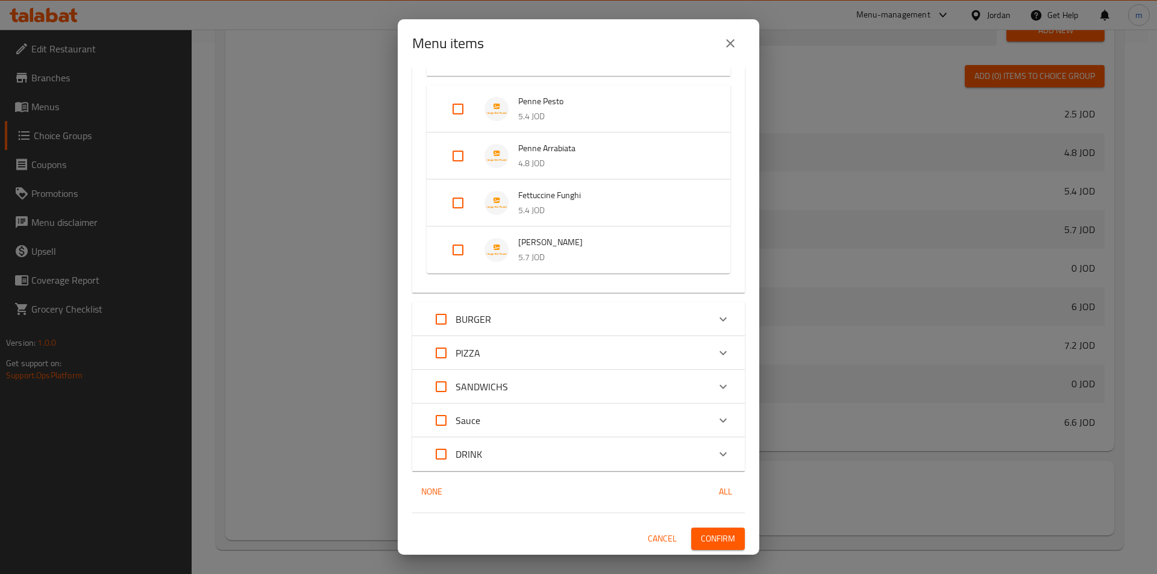
click at [713, 539] on span "Confirm" at bounding box center [718, 538] width 34 height 15
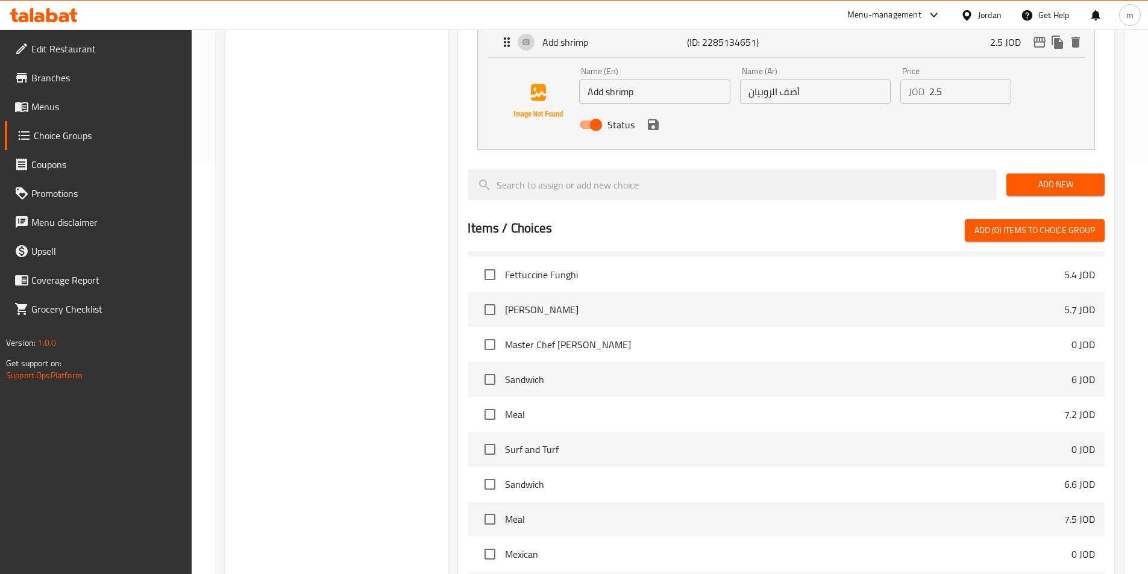
scroll to position [170, 0]
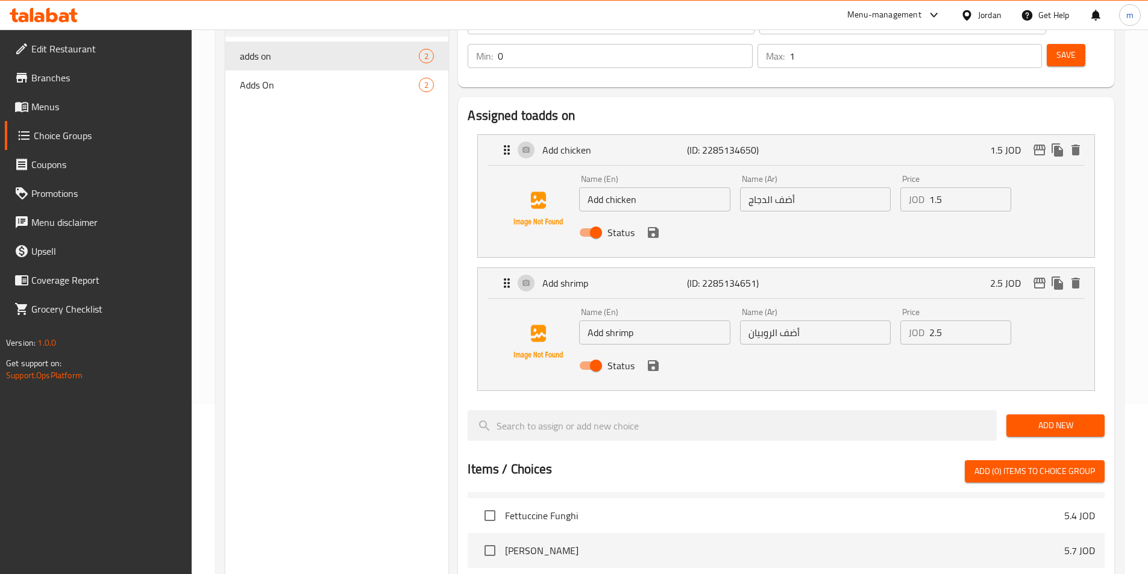
click at [55, 107] on span "Menus" at bounding box center [106, 106] width 151 height 14
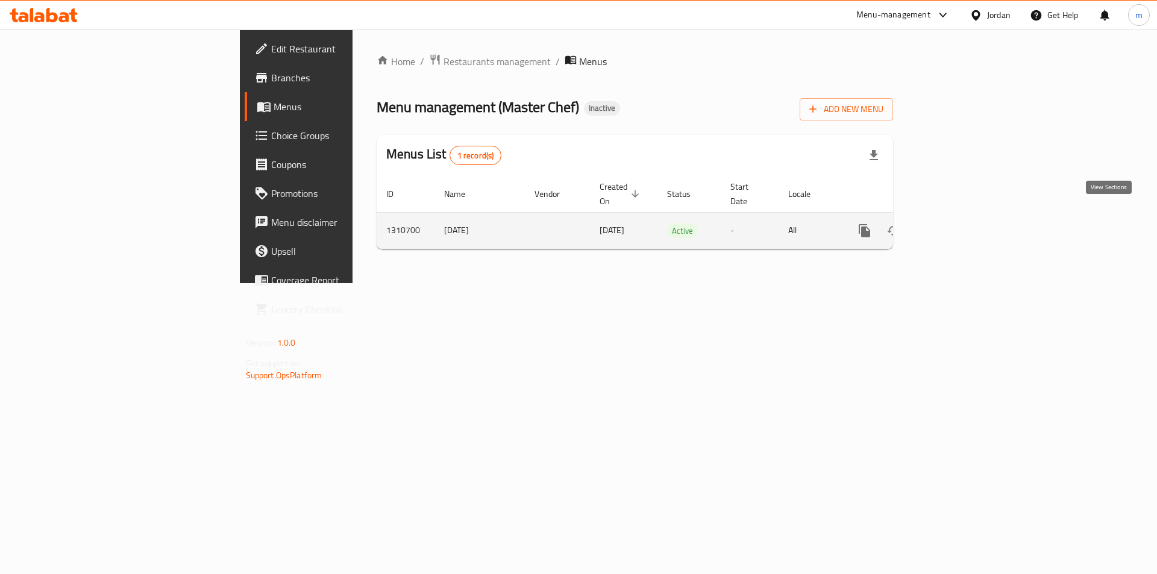
click at [957, 225] on icon "enhanced table" at bounding box center [951, 230] width 11 height 11
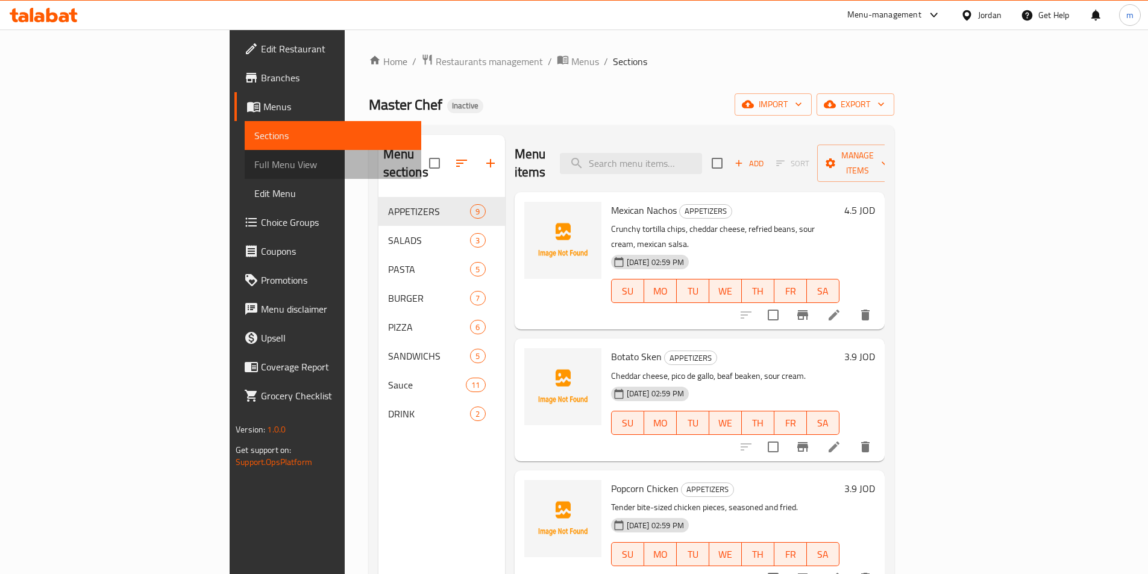
click at [254, 172] on span "Full Menu View" at bounding box center [332, 164] width 157 height 14
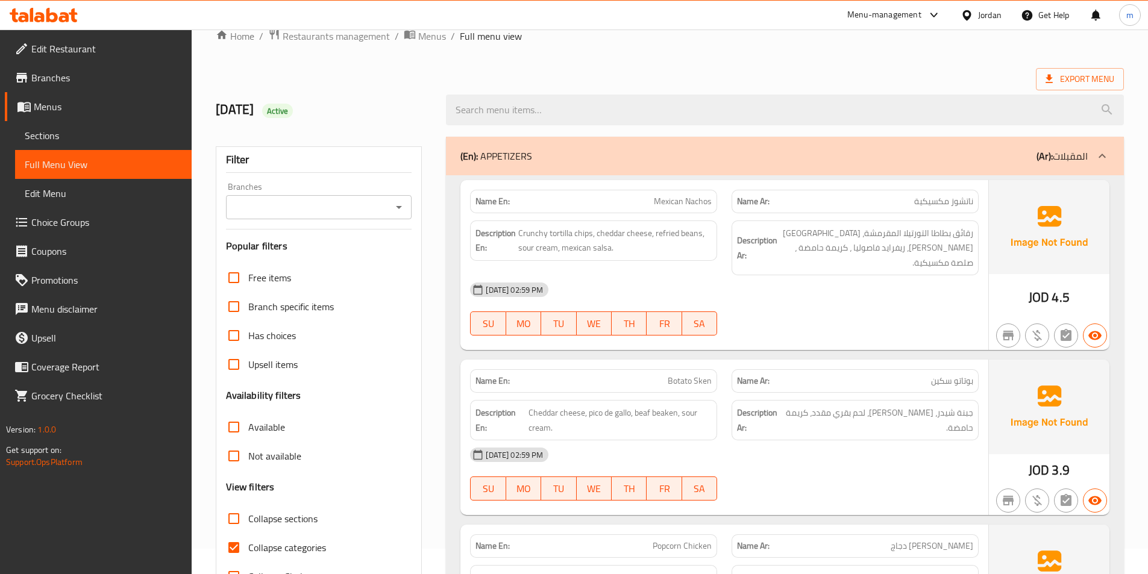
scroll to position [121, 0]
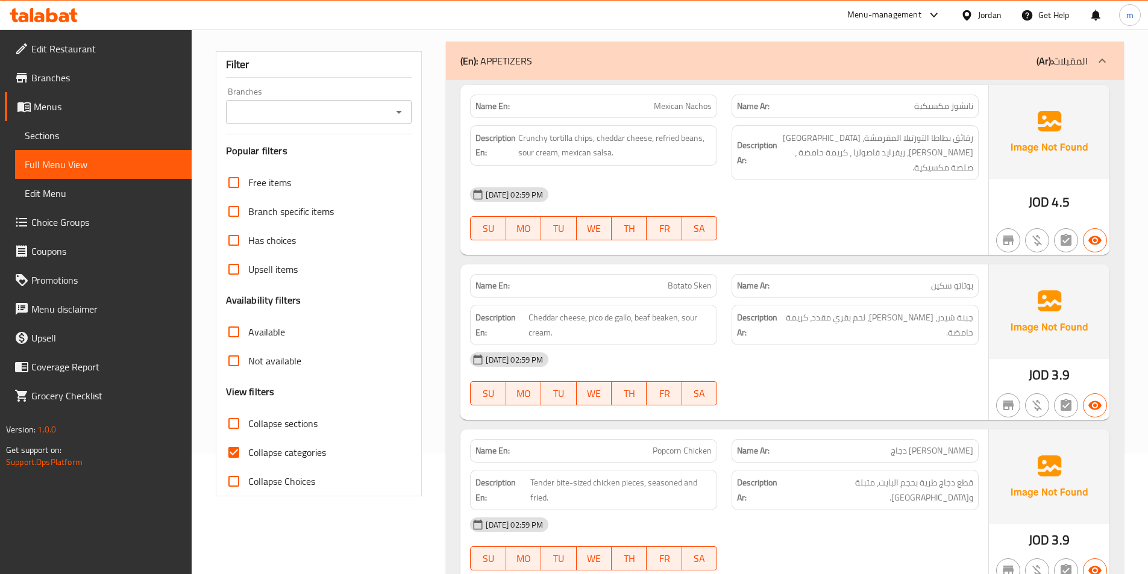
click at [295, 448] on span "Collapse categories" at bounding box center [287, 452] width 78 height 14
click at [248, 448] on input "Collapse categories" at bounding box center [233, 452] width 29 height 29
checkbox input "false"
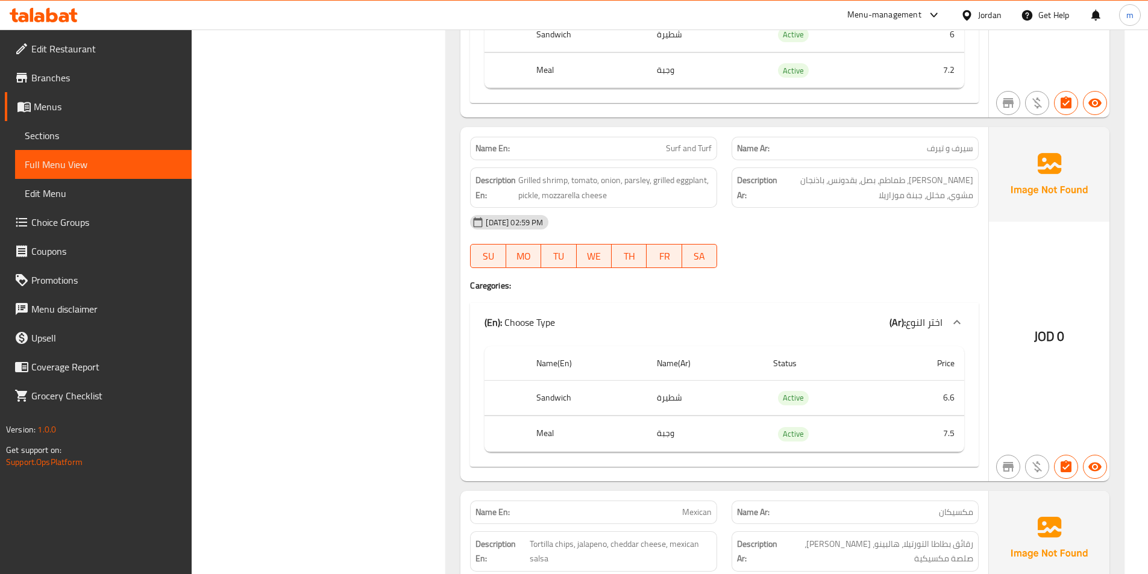
scroll to position [4519, 0]
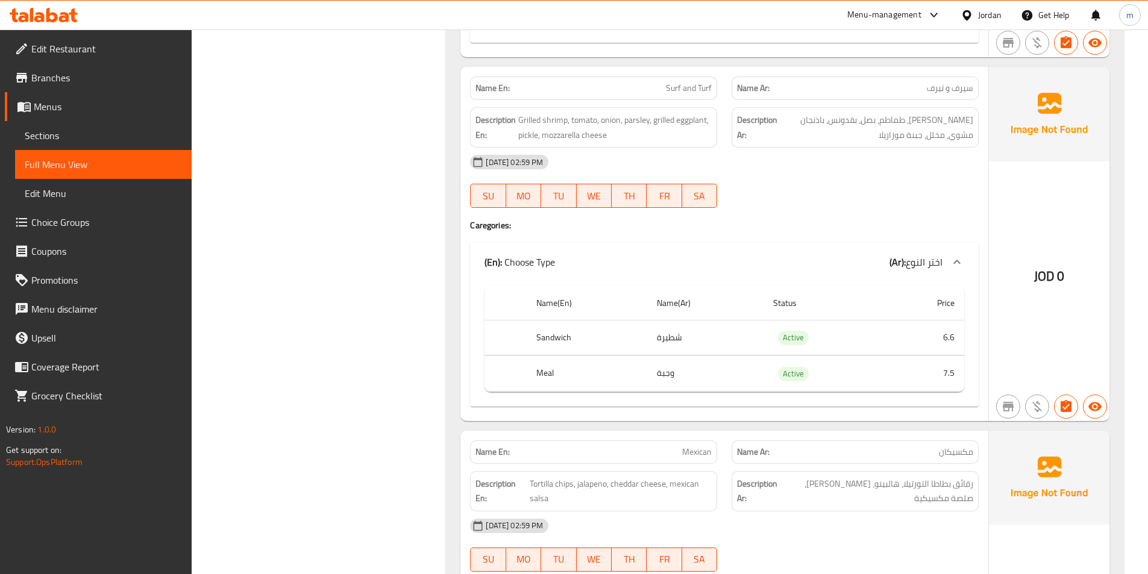
click at [737, 321] on td "شطيرة" at bounding box center [705, 338] width 116 height 36
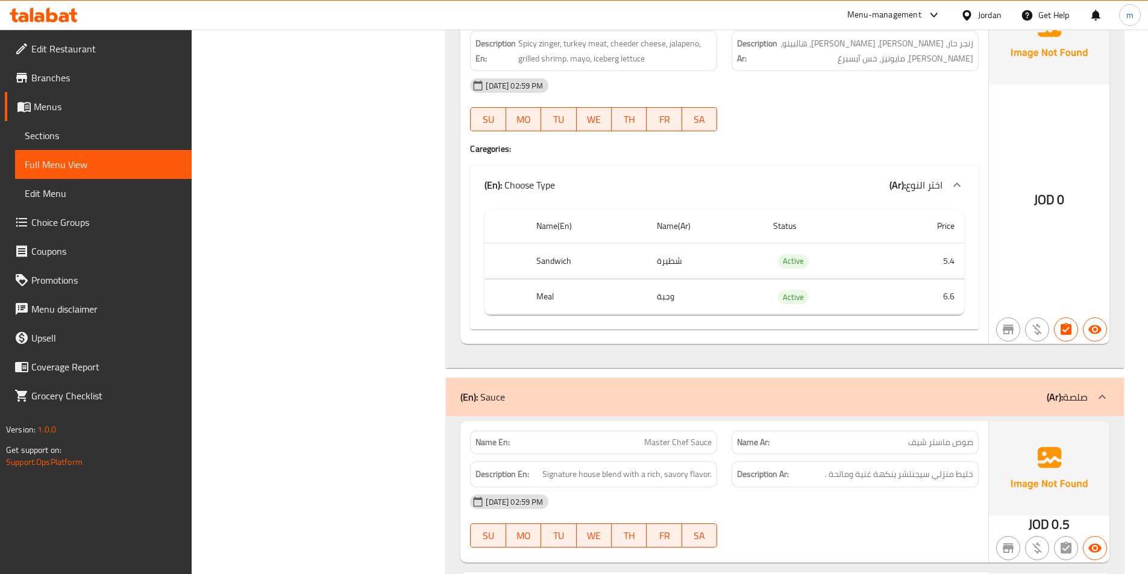
scroll to position [9580, 0]
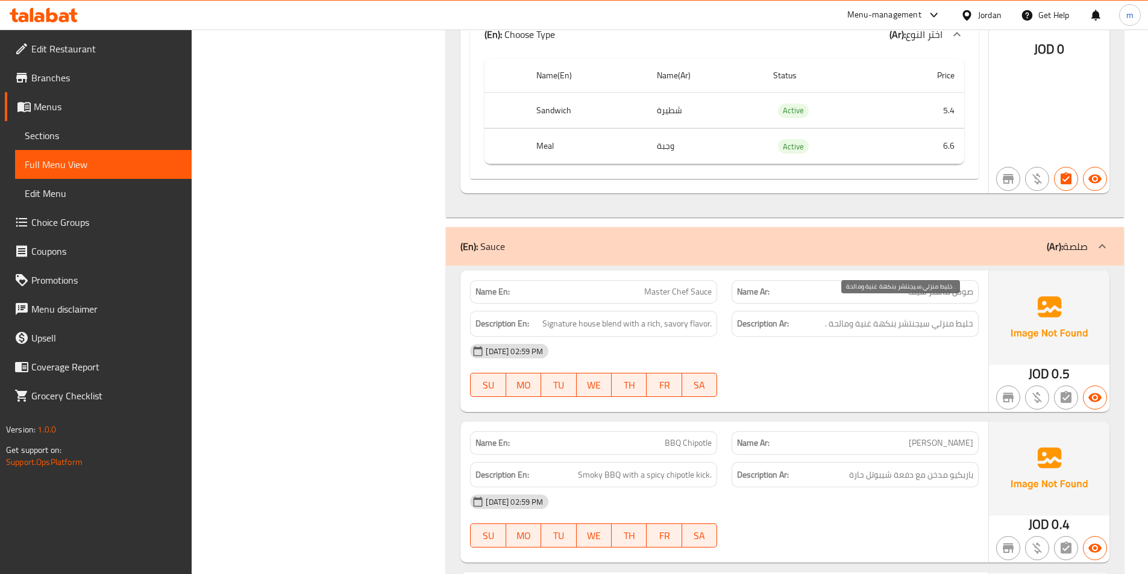
click at [889, 337] on div "[DATE] 02:59 PM" at bounding box center [724, 351] width 523 height 29
drag, startPoint x: 557, startPoint y: 311, endPoint x: 644, endPoint y: 305, distance: 87.5
click at [644, 316] on span "Signature house blend with a rich, savory flavor." at bounding box center [626, 323] width 169 height 15
click at [587, 316] on span "Signature house blend with a rich, savory flavor." at bounding box center [626, 323] width 169 height 15
click at [947, 318] on div "Description Ar: خليط منزلي سيجنتشر بنكهة غنية ومالحة ." at bounding box center [854, 324] width 247 height 26
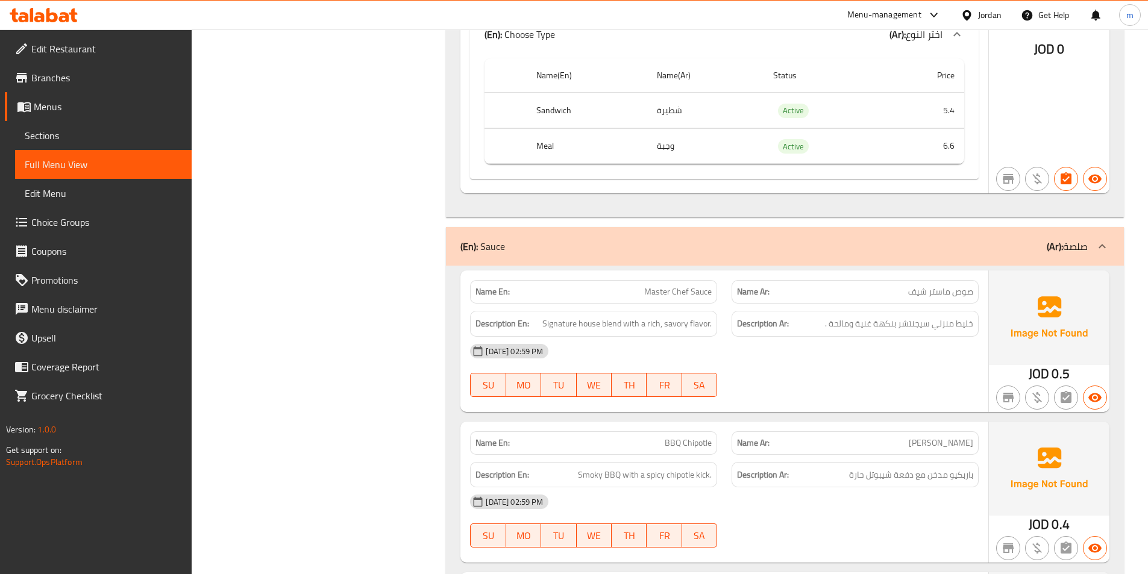
click at [946, 316] on span "خليط منزلي سيجنتشر بنكهة غنية ومالحة ." at bounding box center [899, 323] width 148 height 15
click at [945, 316] on span "خليط منزلي سيجنتشر بنكهة غنية ومالحة ." at bounding box center [899, 323] width 148 height 15
drag, startPoint x: 899, startPoint y: 308, endPoint x: 931, endPoint y: 313, distance: 32.2
click at [931, 316] on span "خليط منزلي سيجنتشر بنكهة غنية ومالحة ." at bounding box center [899, 323] width 148 height 15
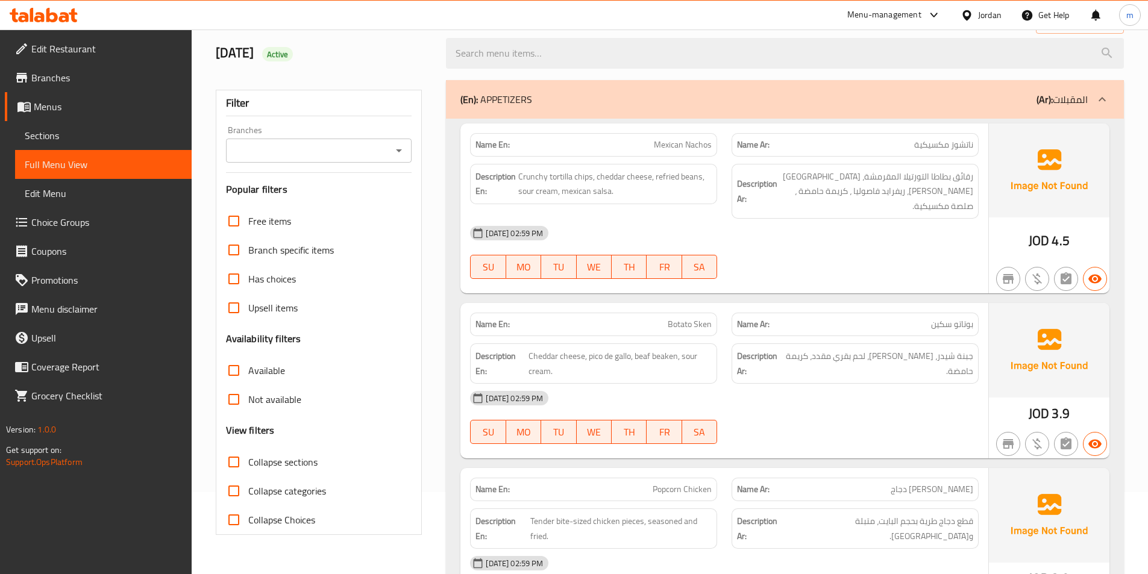
scroll to position [181, 0]
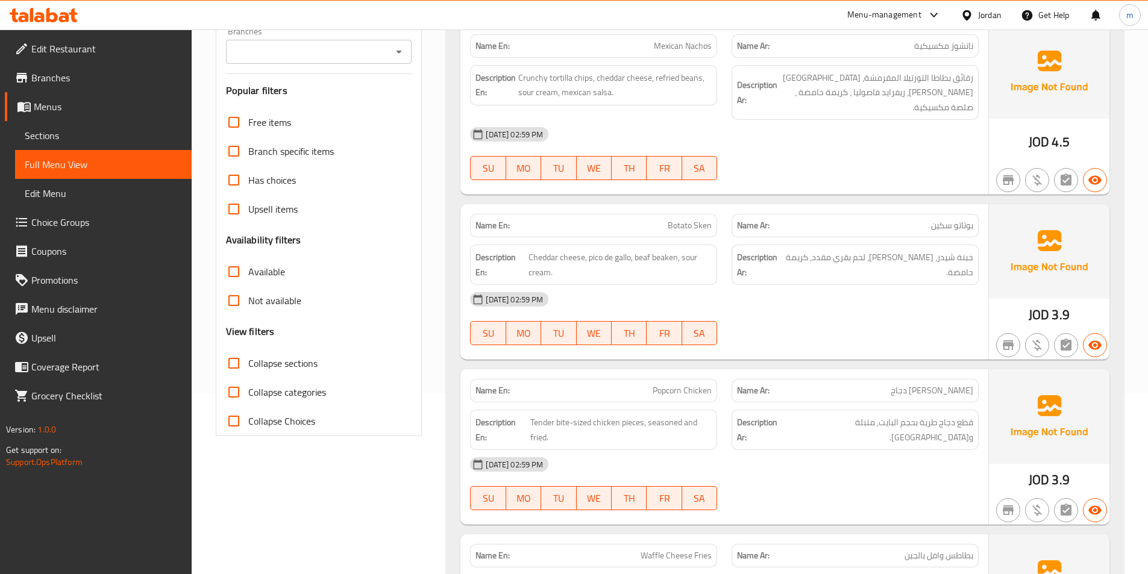
click at [304, 368] on span "Collapse sections" at bounding box center [282, 363] width 69 height 14
click at [248, 368] on input "Collapse sections" at bounding box center [233, 363] width 29 height 29
checkbox input "true"
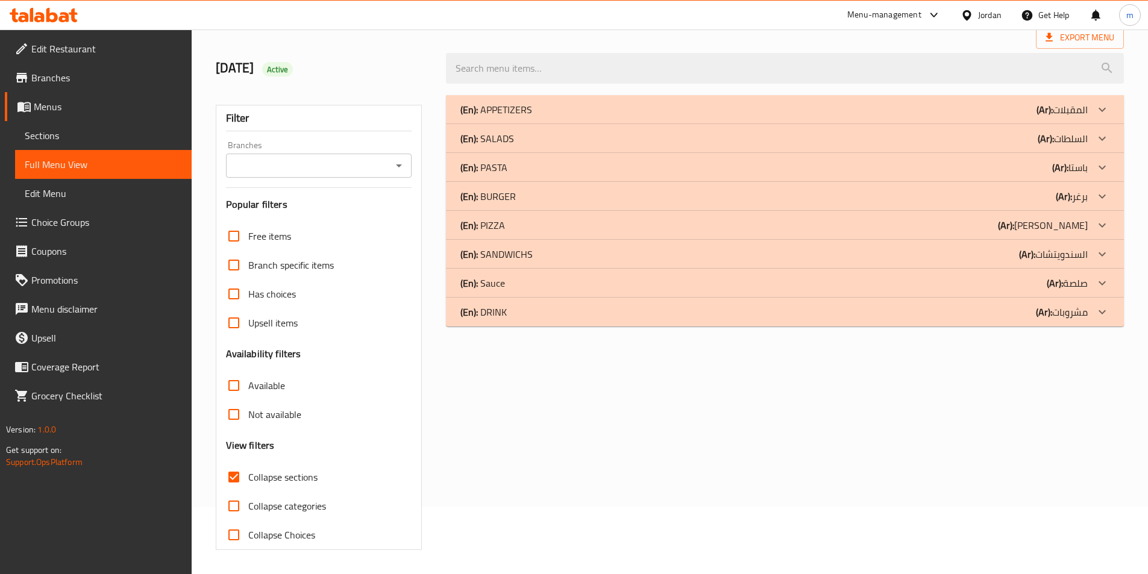
click at [299, 499] on span "Collapse categories" at bounding box center [287, 506] width 78 height 14
click at [248, 492] on input "Collapse categories" at bounding box center [233, 506] width 29 height 29
checkbox input "true"
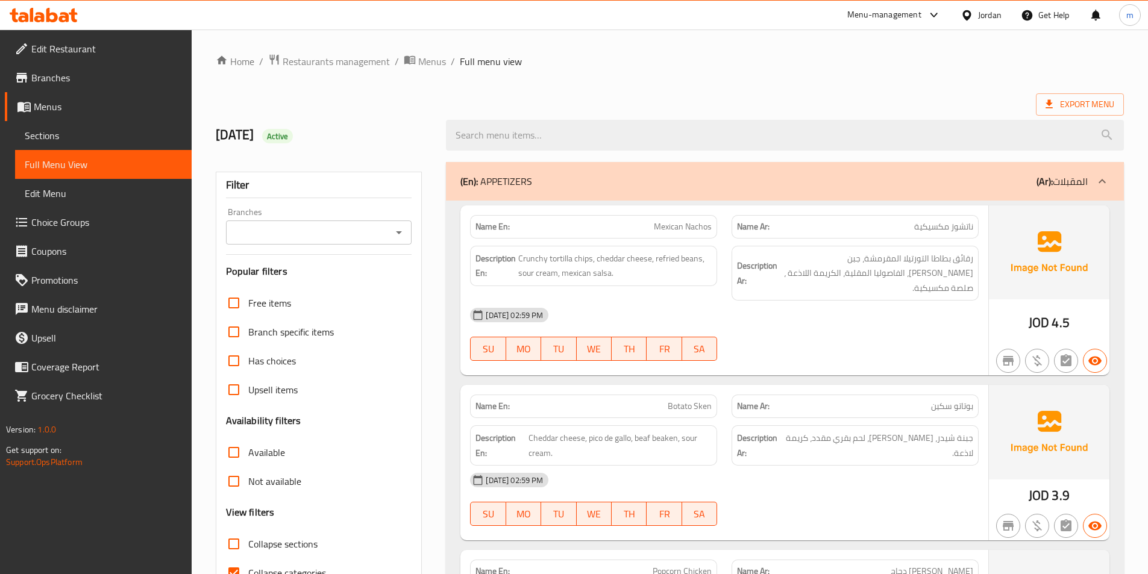
drag, startPoint x: 766, startPoint y: 329, endPoint x: 757, endPoint y: 327, distance: 8.6
click at [766, 329] on div "09-09-2025 02:59 PM SU MO TU WE TH FR SA" at bounding box center [724, 334] width 523 height 67
click at [59, 136] on span "Sections" at bounding box center [103, 135] width 157 height 14
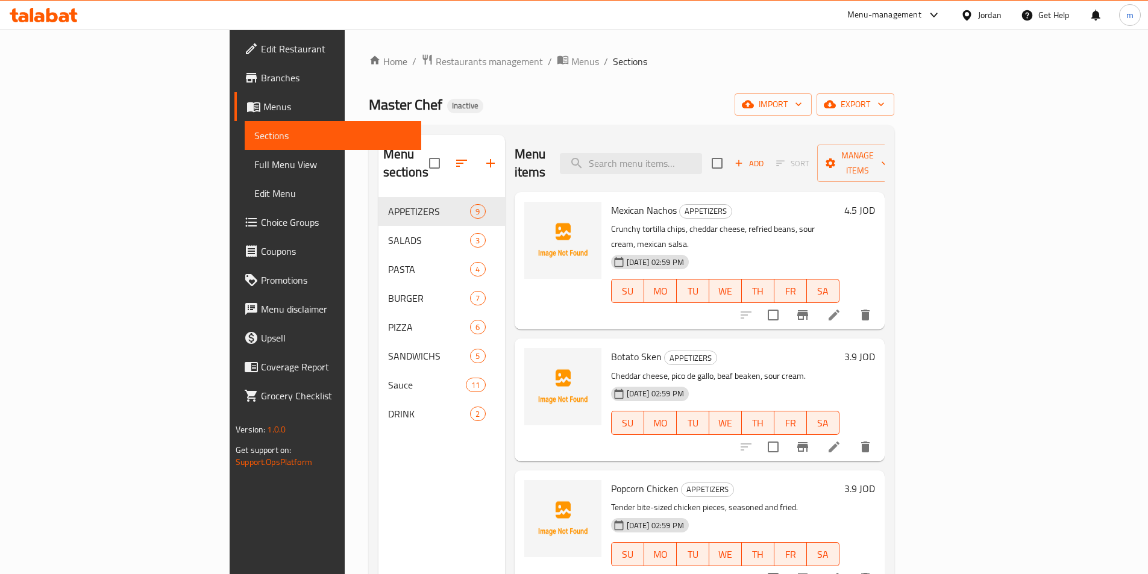
click at [851, 304] on li at bounding box center [834, 315] width 34 height 22
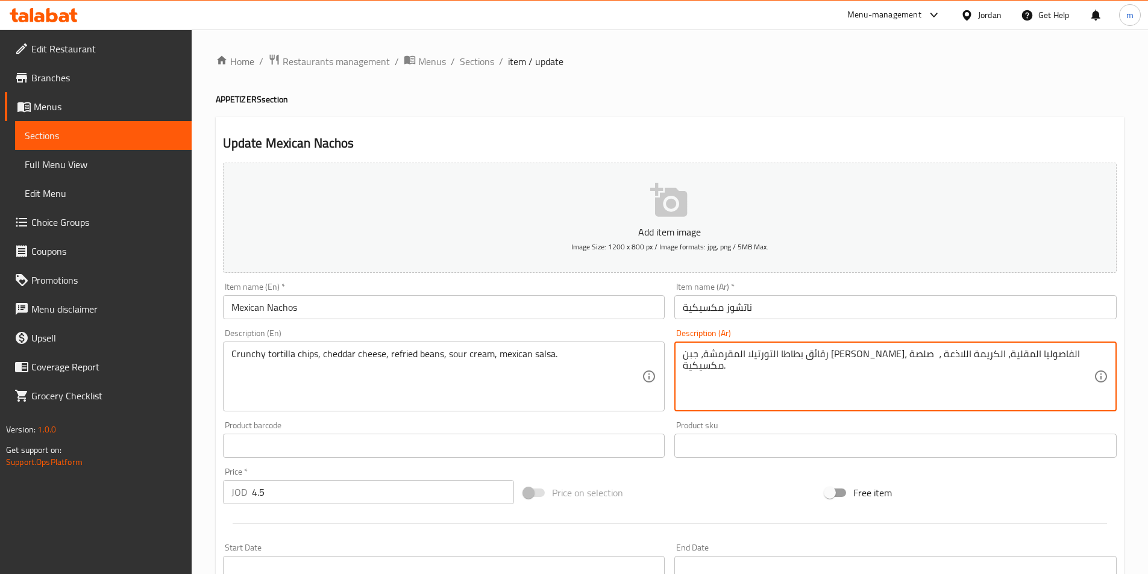
drag, startPoint x: 824, startPoint y: 354, endPoint x: 854, endPoint y: 361, distance: 31.4
click at [859, 354] on textarea "رقائق بطاطا التورتيلا المقرمشة، جبن الشيدر، الفاصوليا ، الكريمة اللاذعة ، صلصة …" at bounding box center [888, 376] width 411 height 57
click at [862, 354] on textarea "رقائق بطاطا التورتيلا المقرمشة، جبن الشيدر، الفاصوليا ، الكريمة اللاذعة ، صلصة …" at bounding box center [888, 376] width 411 height 57
click at [856, 355] on textarea "رقائق بطاطا التورتيلا المقرمشة، جبن الشيدر، الفاصوليا ، الكريمة اللاذعة ، صلصة …" at bounding box center [888, 376] width 411 height 57
click at [915, 354] on textarea "رقائق بطاطا التورتيلا المقرمشة، جبن الشيدر، الفاصوليا ، الكريمة اللاذعة ، صلصة …" at bounding box center [888, 376] width 411 height 57
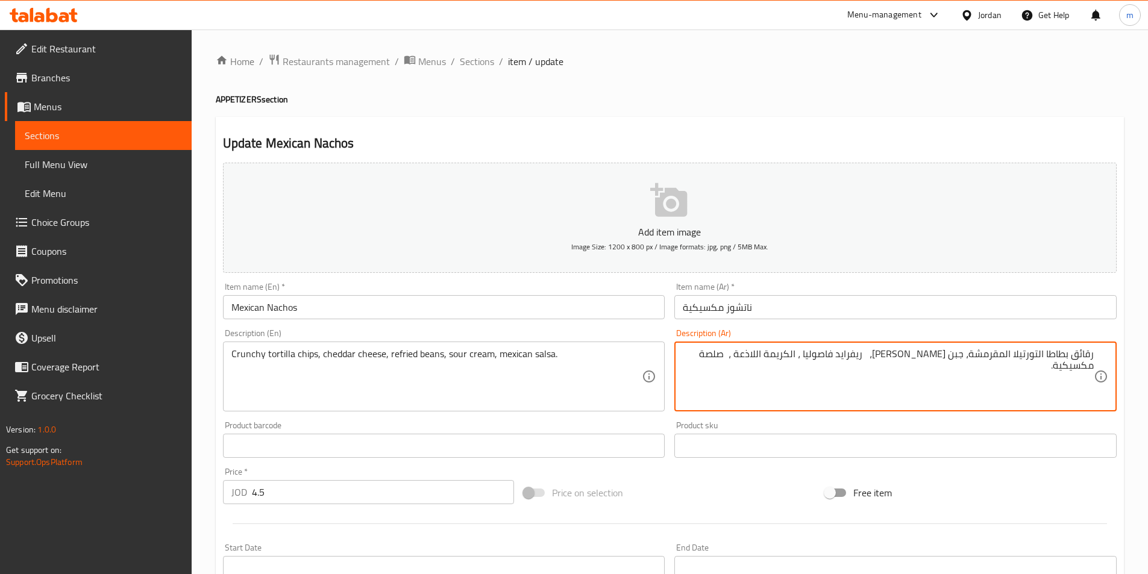
click at [883, 355] on textarea "رقائق بطاطا التورتيلا المقرمشة، جبن الشيدر، ريفرايد فاصوليا ، الكريمة اللاذعة ،…" at bounding box center [888, 376] width 411 height 57
drag, startPoint x: 788, startPoint y: 353, endPoint x: 849, endPoint y: 357, distance: 61.6
click at [849, 357] on textarea "رقائق بطاطا التورتيلا المقرمشة، جبن الشيدر، ريفرايد فاصوليا ، الكريمة اللاذعة ،…" at bounding box center [888, 376] width 411 height 57
paste textarea "كريمة حامض"
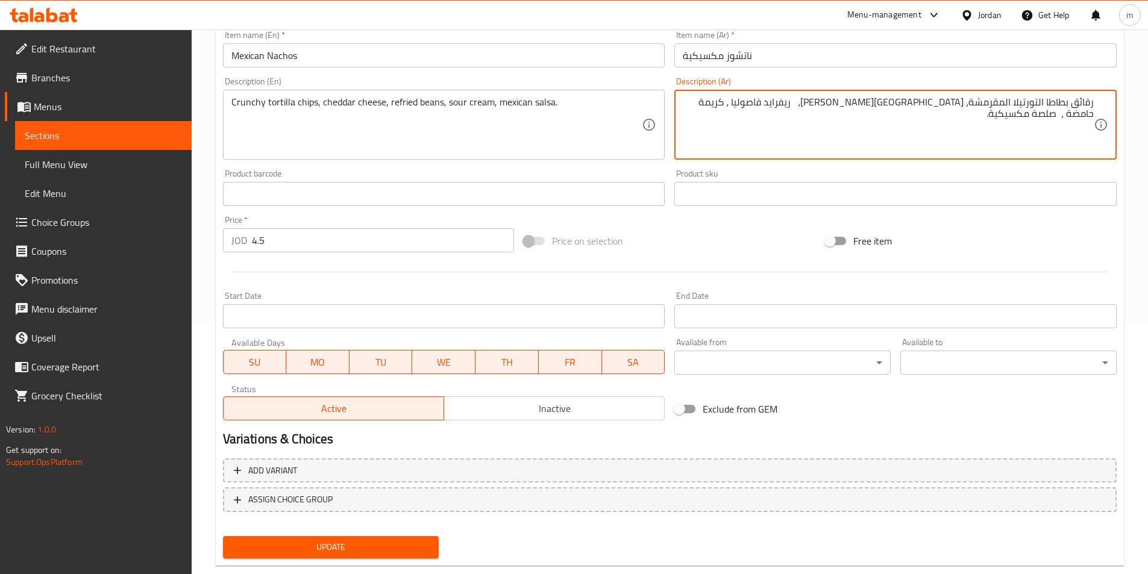
scroll to position [277, 0]
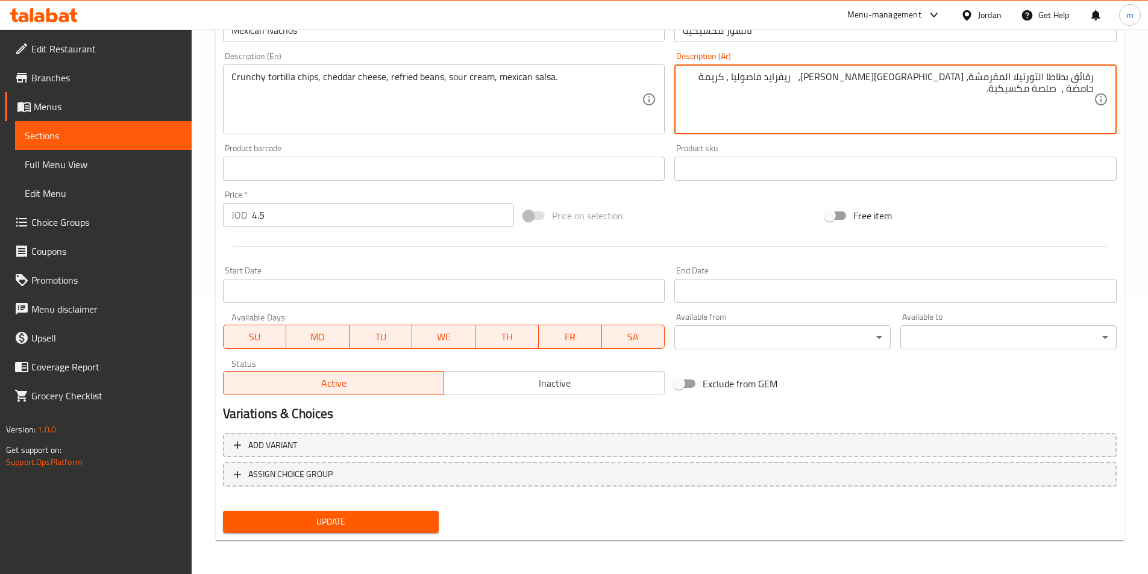
type textarea "رقائق بطاطا التورتيلا المقرمشة، [GEOGRAPHIC_DATA][PERSON_NAME]، ريفرايد فاصوليا…"
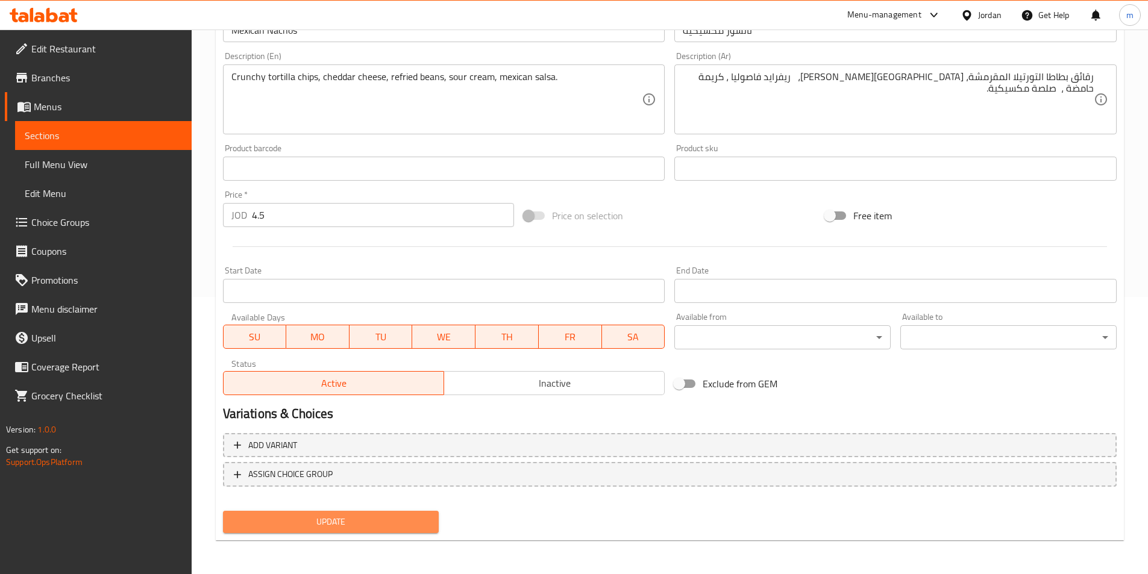
click at [357, 525] on span "Update" at bounding box center [331, 522] width 197 height 15
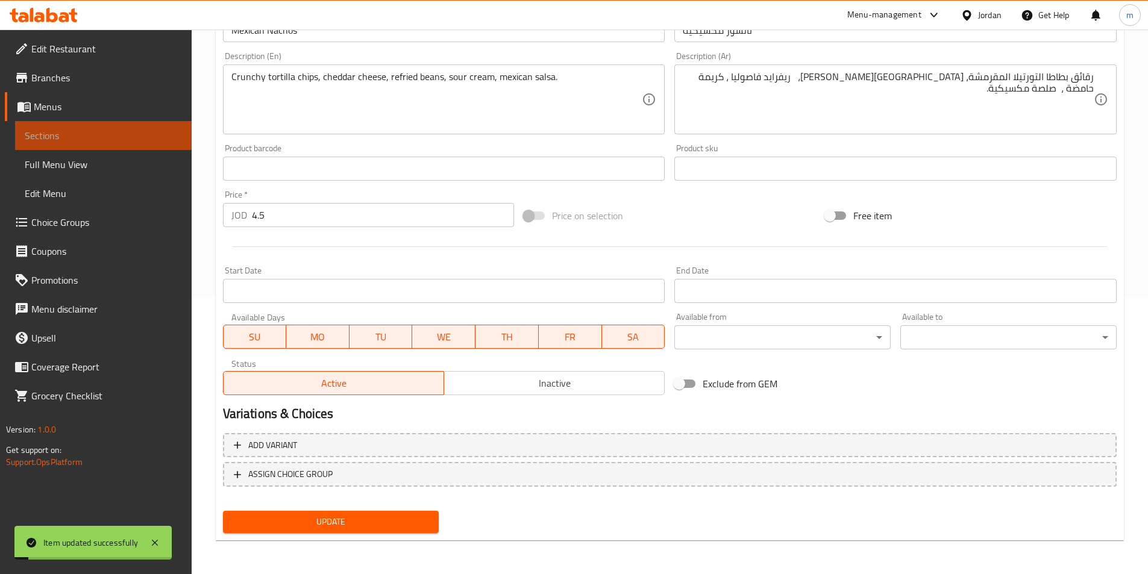
click at [74, 136] on span "Sections" at bounding box center [103, 135] width 157 height 14
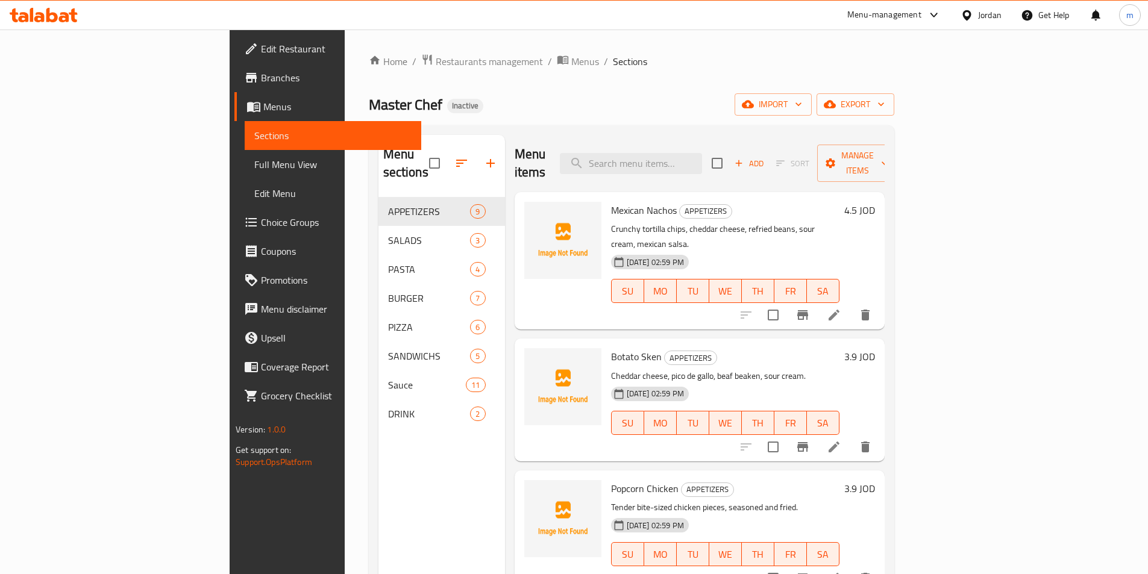
click at [841, 440] on icon at bounding box center [834, 447] width 14 height 14
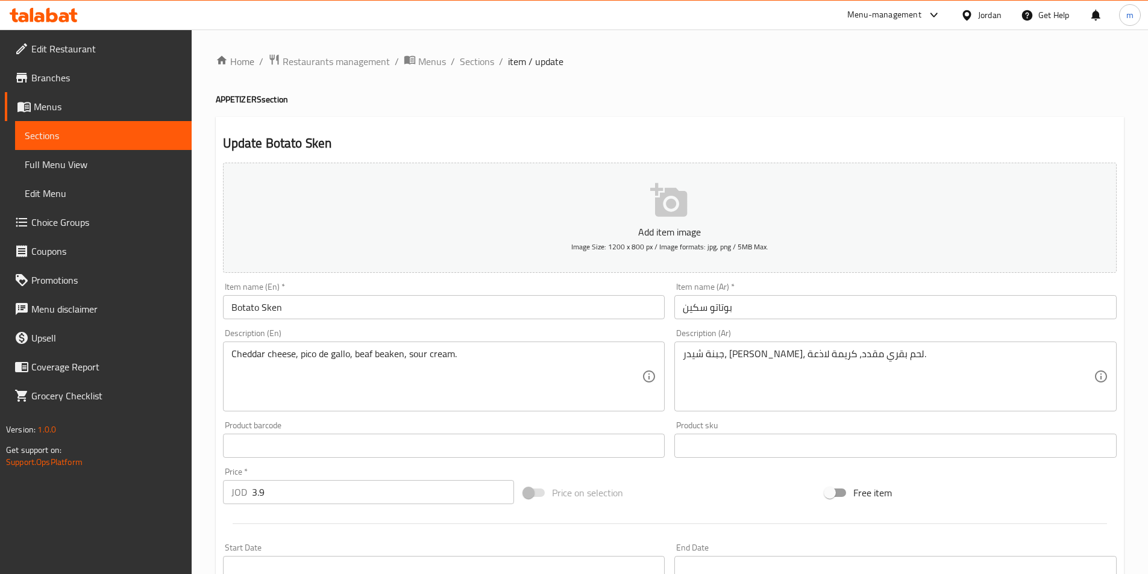
drag, startPoint x: 682, startPoint y: 354, endPoint x: 716, endPoint y: 353, distance: 33.7
click at [716, 353] on div "جبنة شيدر، بيكو دي جالو، لحم بقري مقدد، كريمة لاذعة. Description (Ar)" at bounding box center [895, 377] width 442 height 70
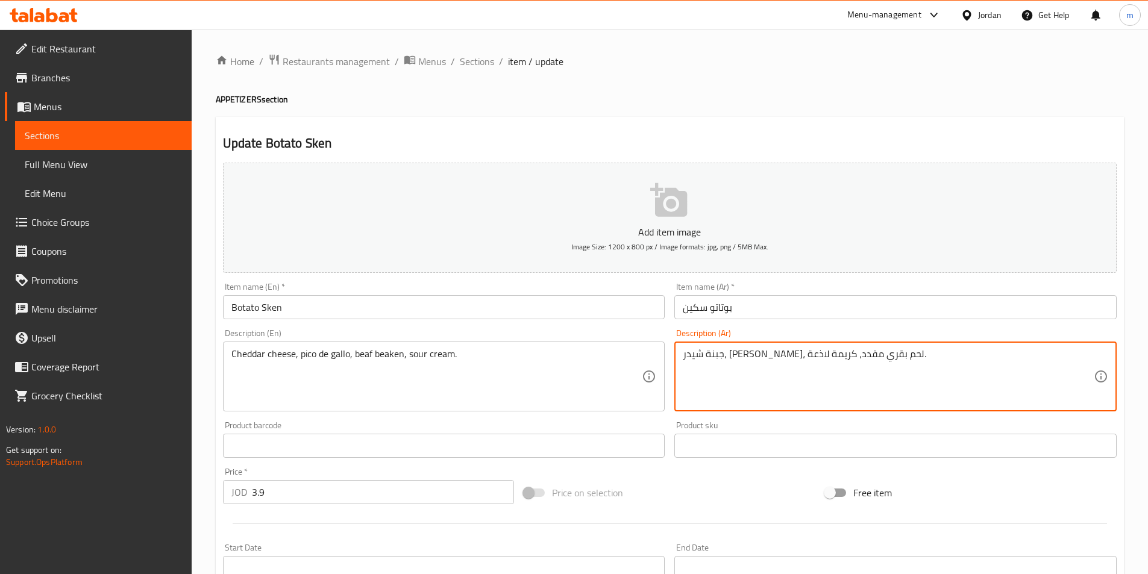
drag, startPoint x: 687, startPoint y: 355, endPoint x: 698, endPoint y: 355, distance: 11.4
click at [698, 355] on textarea "جبنة شيدر، [PERSON_NAME]، لحم بقري مقدد، كريمة لاذعة." at bounding box center [888, 376] width 411 height 57
click at [685, 356] on textarea "جبنة شيدر، [PERSON_NAME]، لحم بقري مقدد، كريمة لاذعة." at bounding box center [888, 376] width 411 height 57
drag, startPoint x: 685, startPoint y: 356, endPoint x: 715, endPoint y: 354, distance: 29.6
click at [715, 354] on textarea "جبنة شيدر، [PERSON_NAME]، لحم بقري مقدد، كريمة لاذعة." at bounding box center [888, 376] width 411 height 57
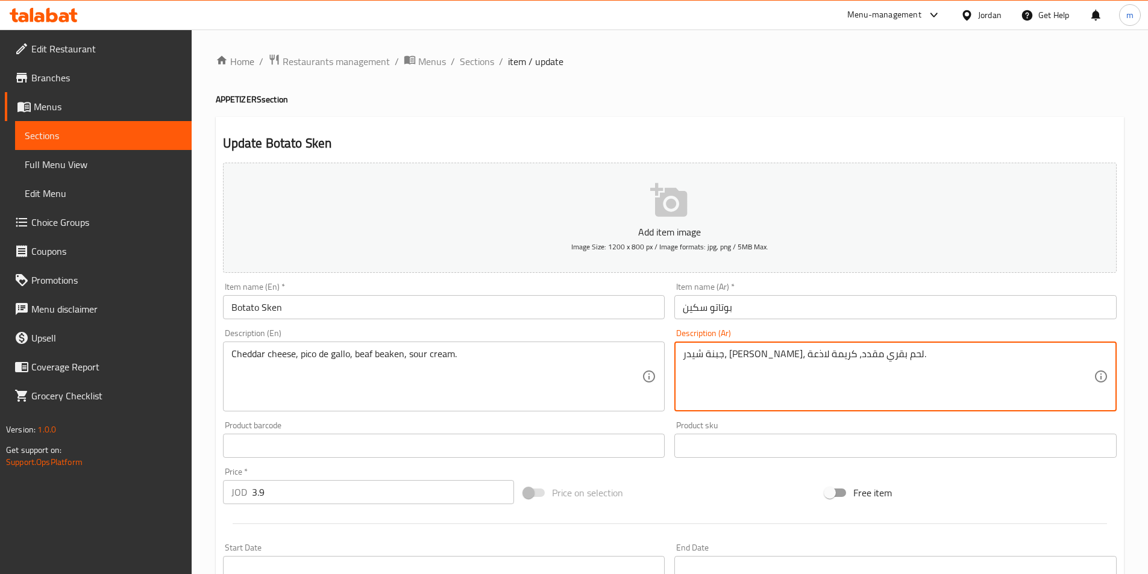
paste textarea "حامض"
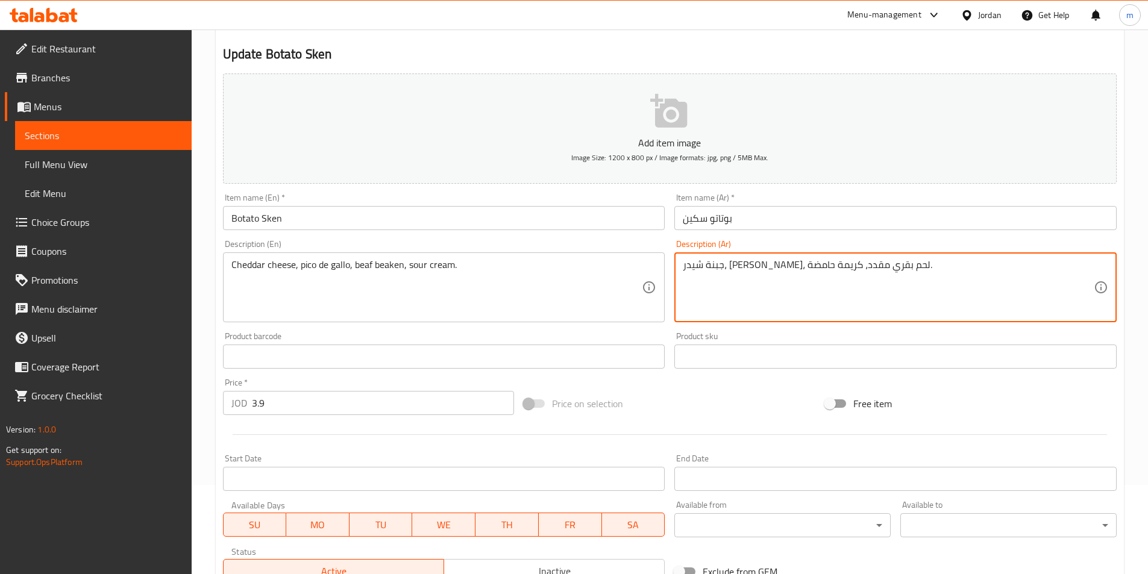
scroll to position [277, 0]
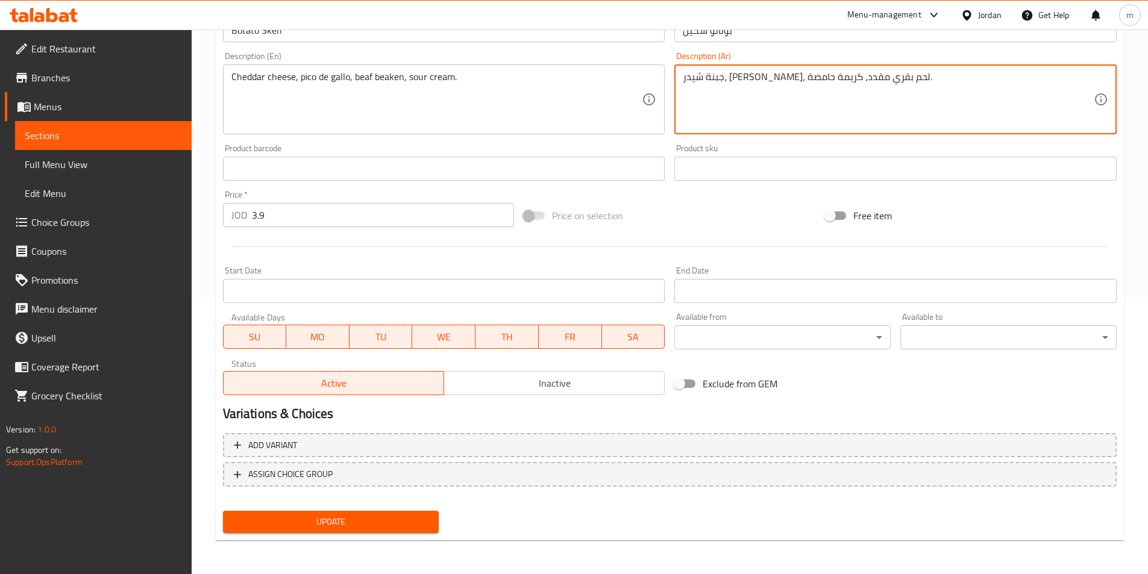
type textarea "جبنة شيدر، [PERSON_NAME]، لحم بقري مقدد، كريمة حامضة."
click at [390, 533] on button "Update" at bounding box center [331, 522] width 216 height 22
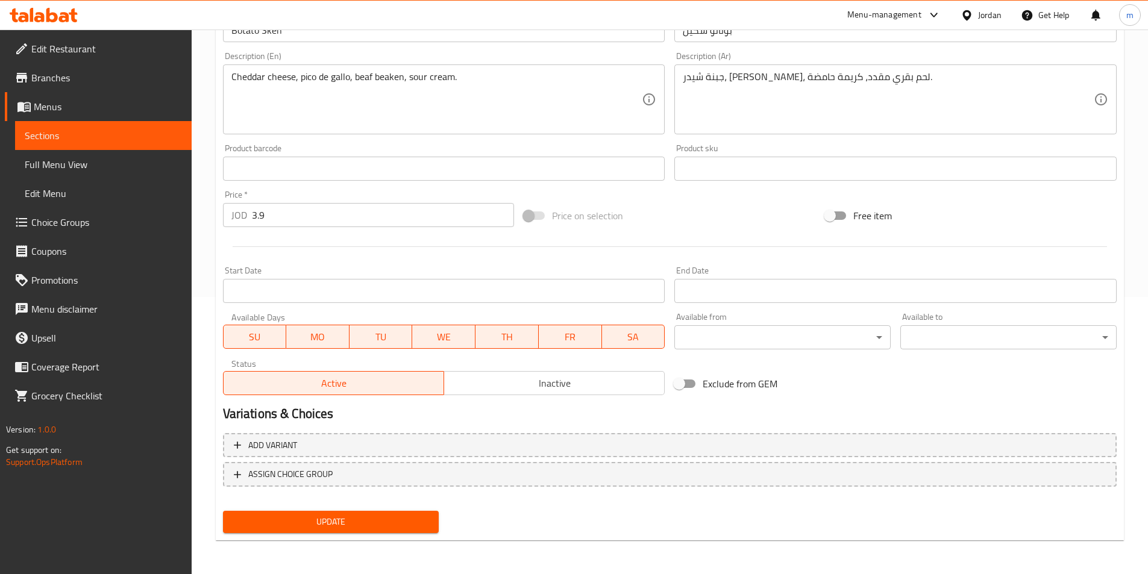
click at [339, 518] on span "Update" at bounding box center [331, 522] width 197 height 15
click at [91, 140] on span "Sections" at bounding box center [103, 135] width 157 height 14
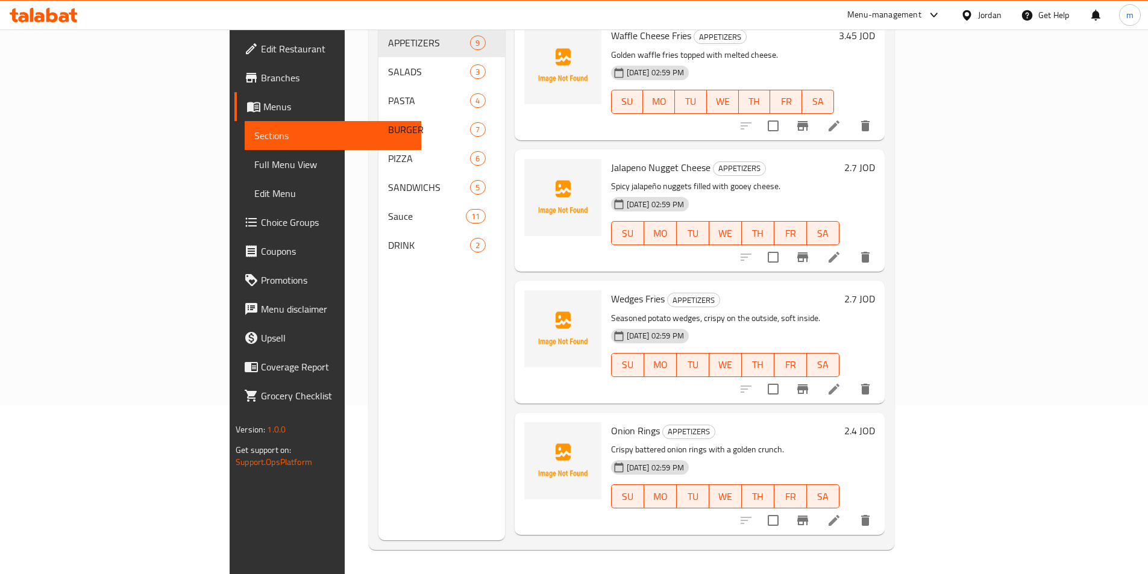
scroll to position [399, 0]
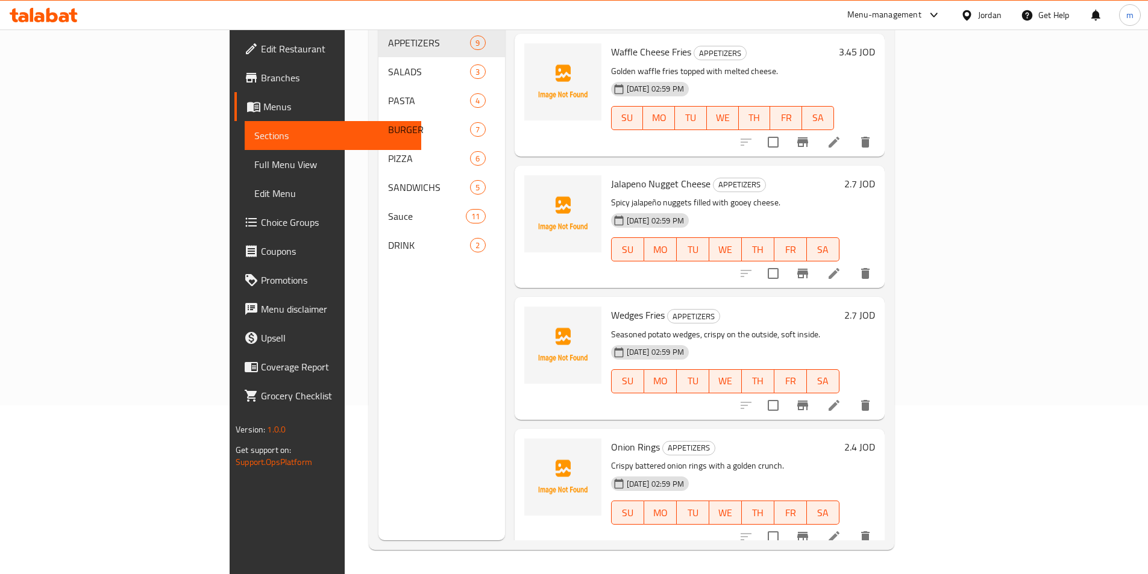
click at [851, 263] on li at bounding box center [834, 274] width 34 height 22
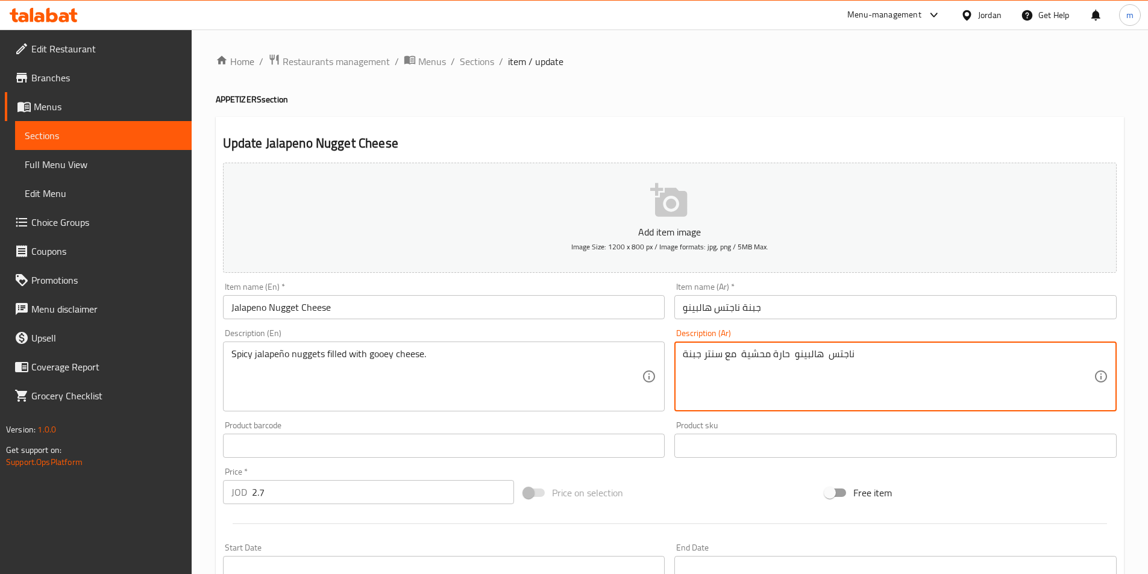
drag, startPoint x: 700, startPoint y: 356, endPoint x: 724, endPoint y: 355, distance: 24.1
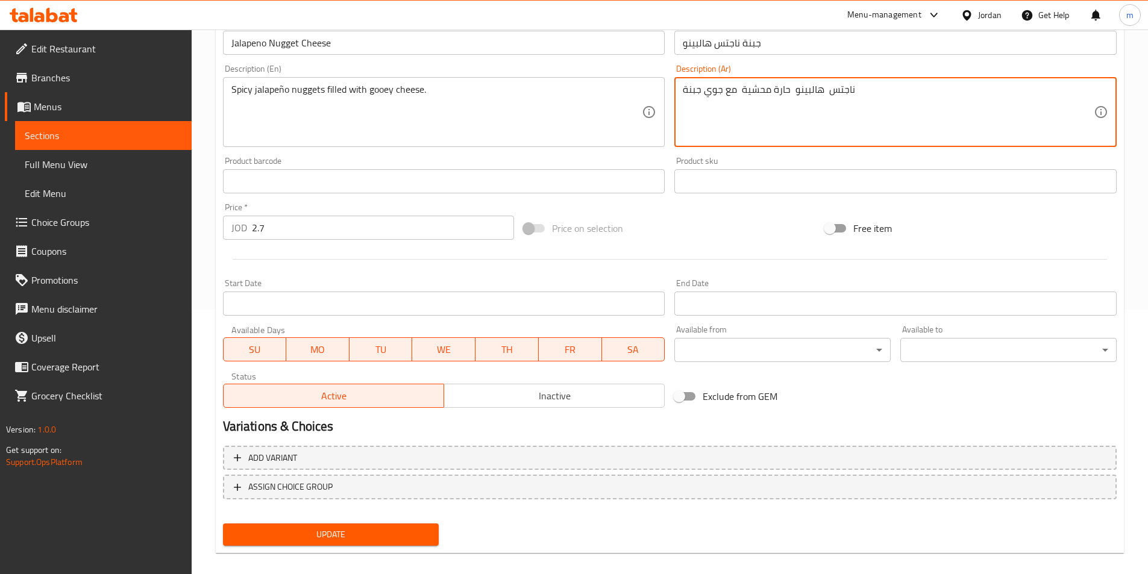
scroll to position [277, 0]
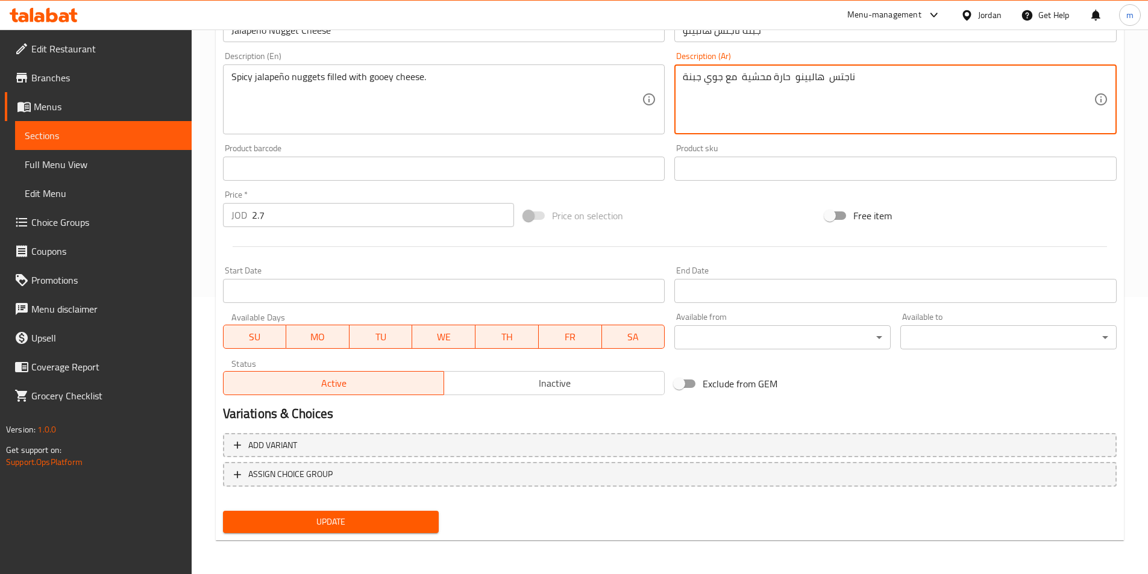
type textarea "ناجتس هالبينو حارة محشية مع جوي جبنة"
click at [258, 524] on span "Update" at bounding box center [331, 522] width 197 height 15
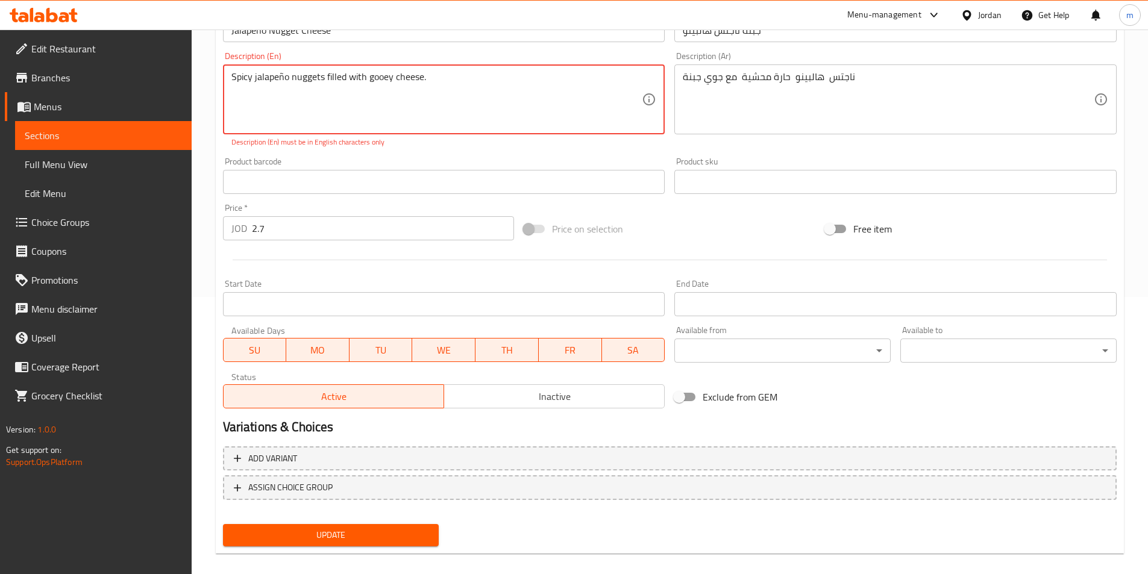
click at [284, 80] on textarea "Spicy jalapeño nuggets filled with gooey cheese." at bounding box center [436, 99] width 411 height 57
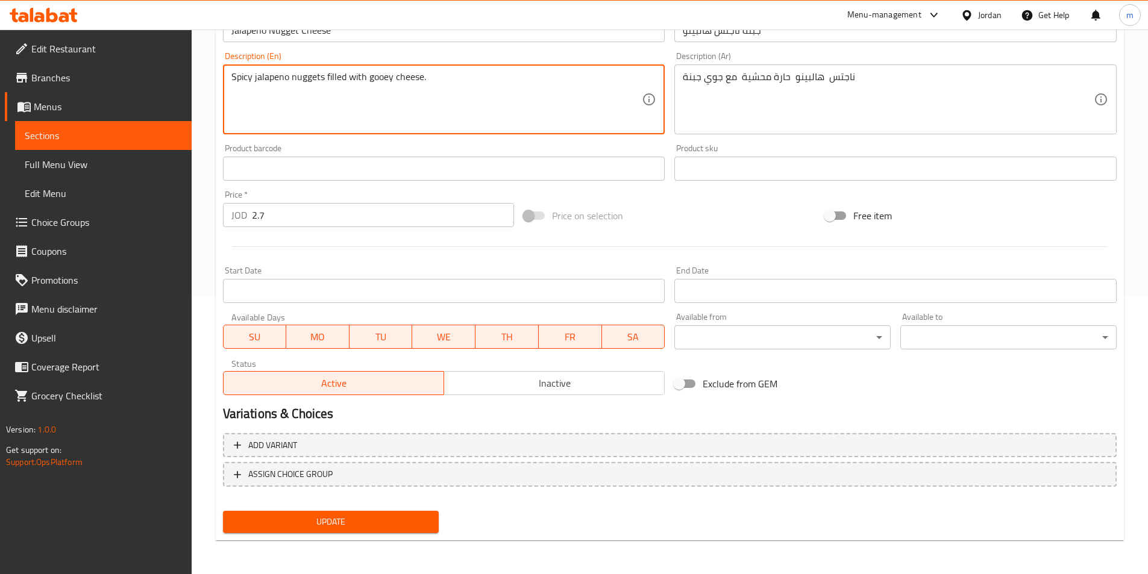
type textarea "Spicy jalapeno nuggets filled with gooey cheese."
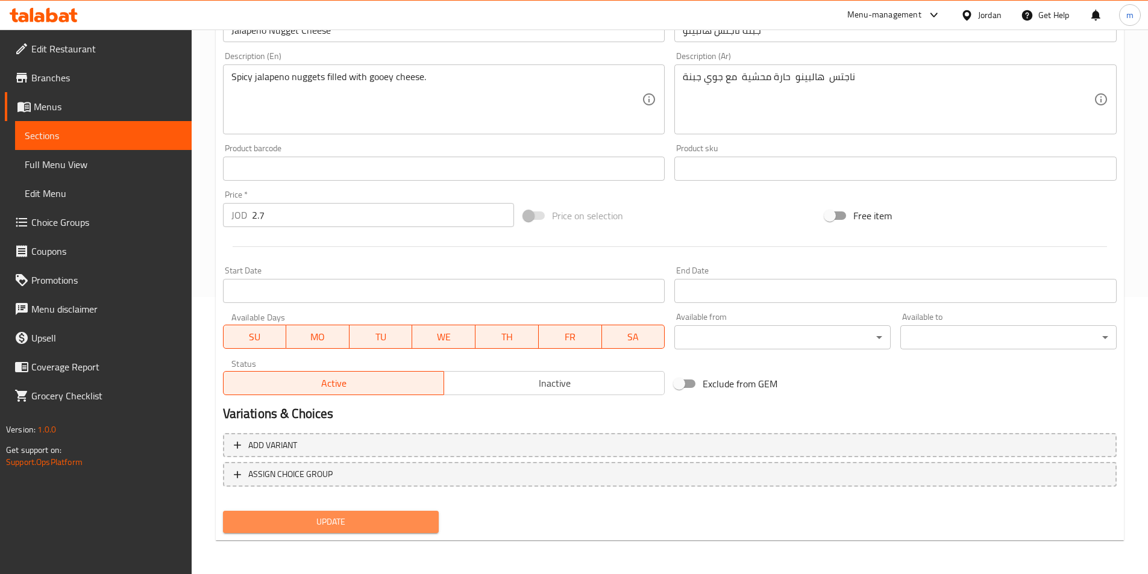
click at [354, 530] on span "Update" at bounding box center [331, 522] width 197 height 15
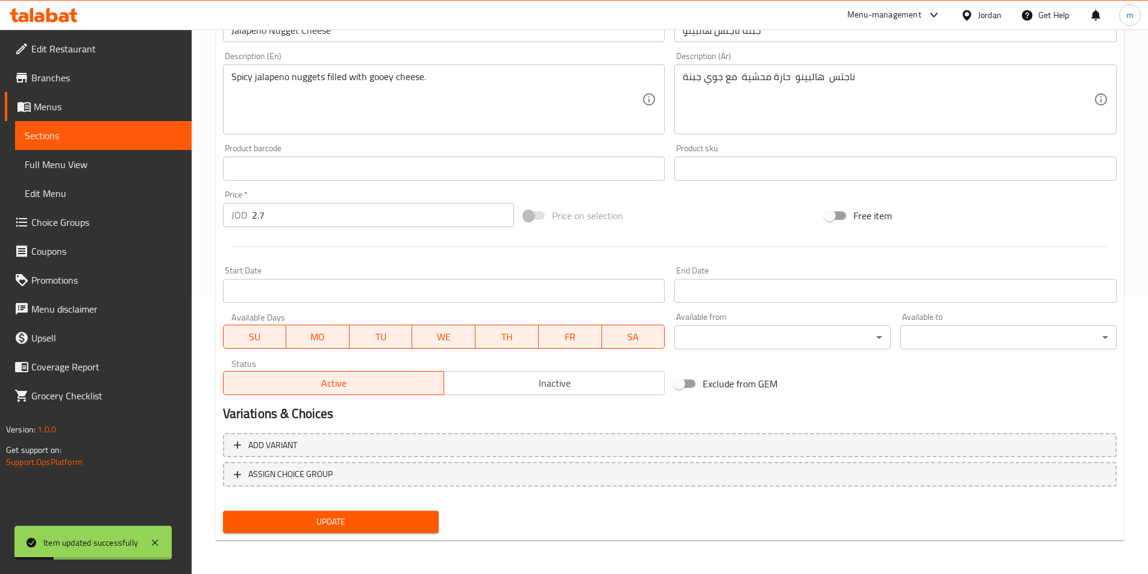
click at [52, 136] on span "Sections" at bounding box center [103, 135] width 157 height 14
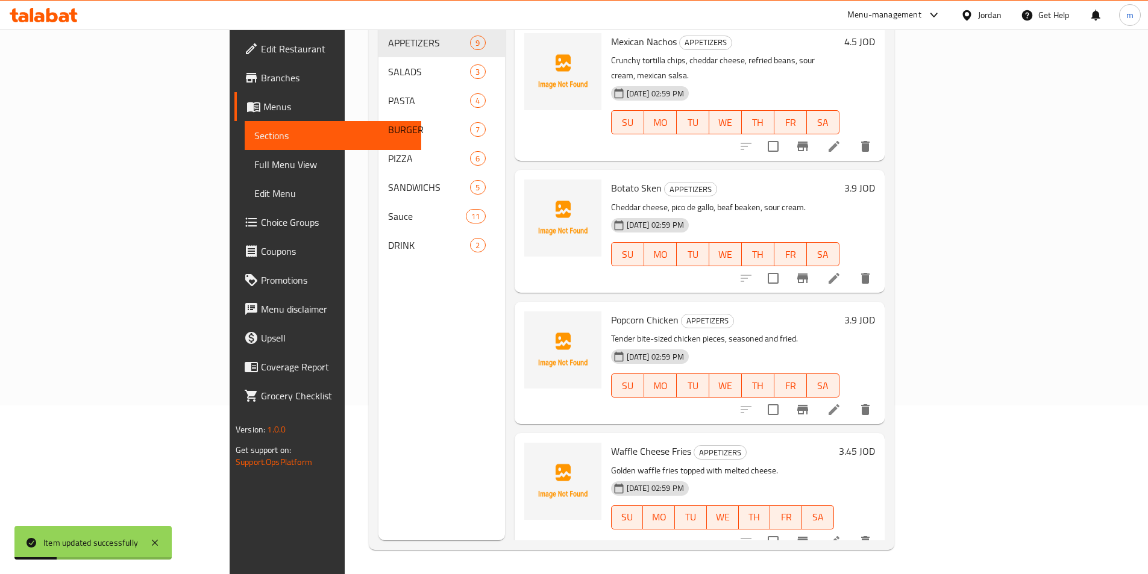
scroll to position [169, 0]
click at [378, 312] on div "Menu sections APPETIZERS 9 SALADS 3 PASTA 4 BURGER 7 PIZZA 6 SANDWICHS 5 Sauce …" at bounding box center [441, 253] width 127 height 574
click at [378, 305] on div "Menu sections APPETIZERS 9 SALADS 3 PASTA 4 BURGER 7 PIZZA 6 SANDWICHS 5 Sauce …" at bounding box center [441, 253] width 127 height 574
click at [749, 312] on h6 "Popcorn Chicken APPETIZERS" at bounding box center [725, 320] width 228 height 17
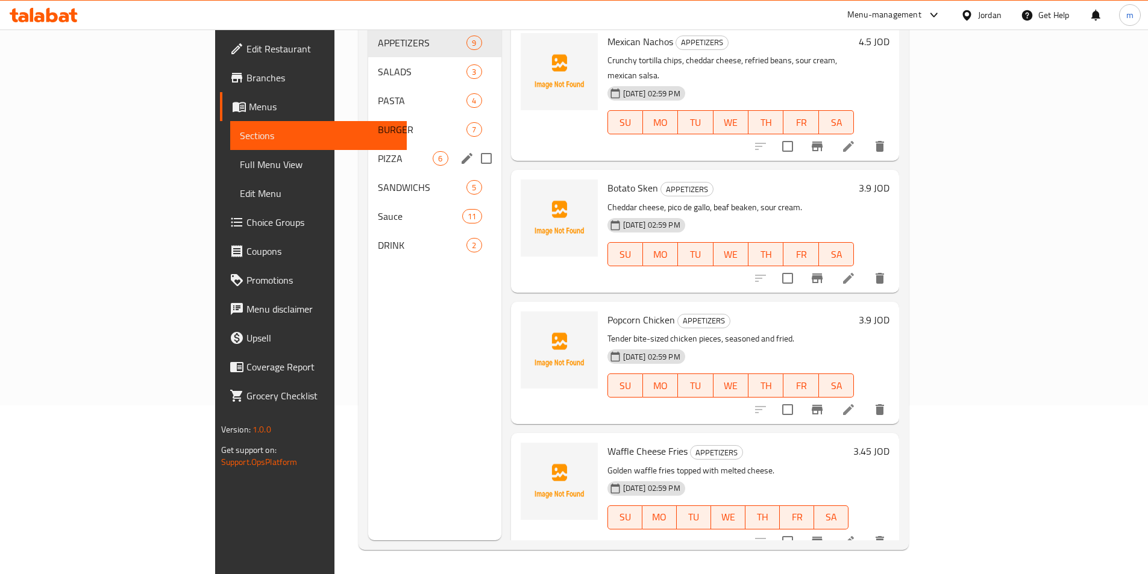
click at [378, 151] on span "PIZZA" at bounding box center [405, 158] width 55 height 14
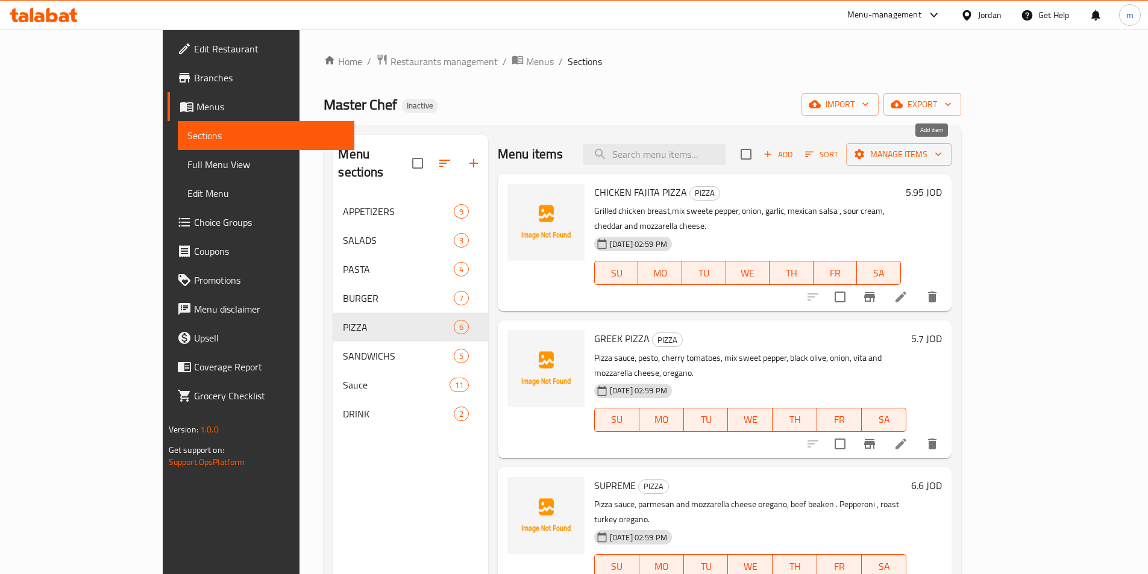
click at [794, 158] on span "Add" at bounding box center [778, 155] width 33 height 14
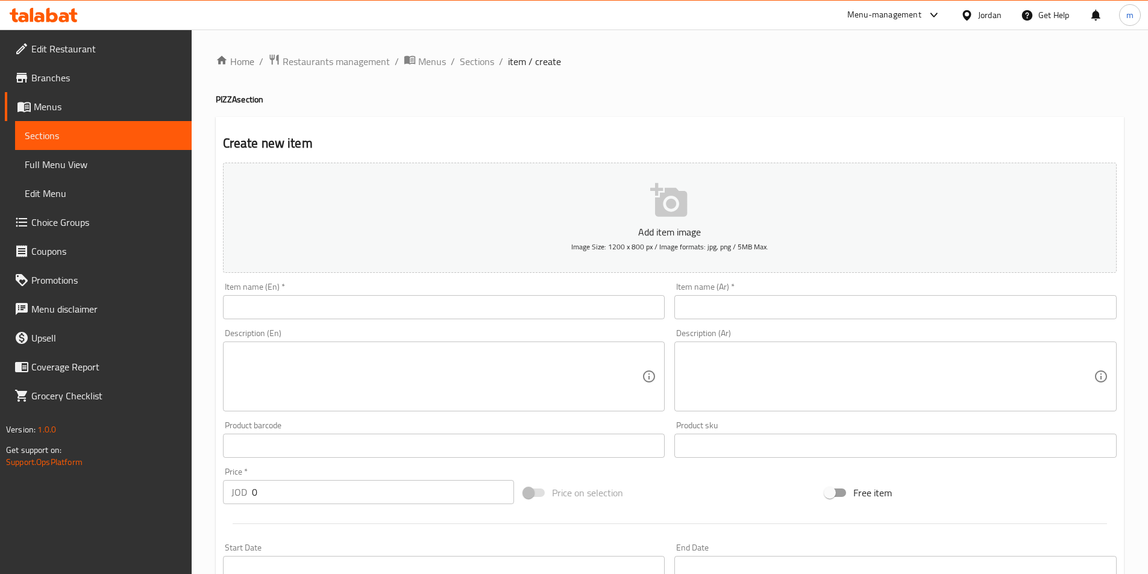
click at [327, 308] on input "text" at bounding box center [444, 307] width 442 height 24
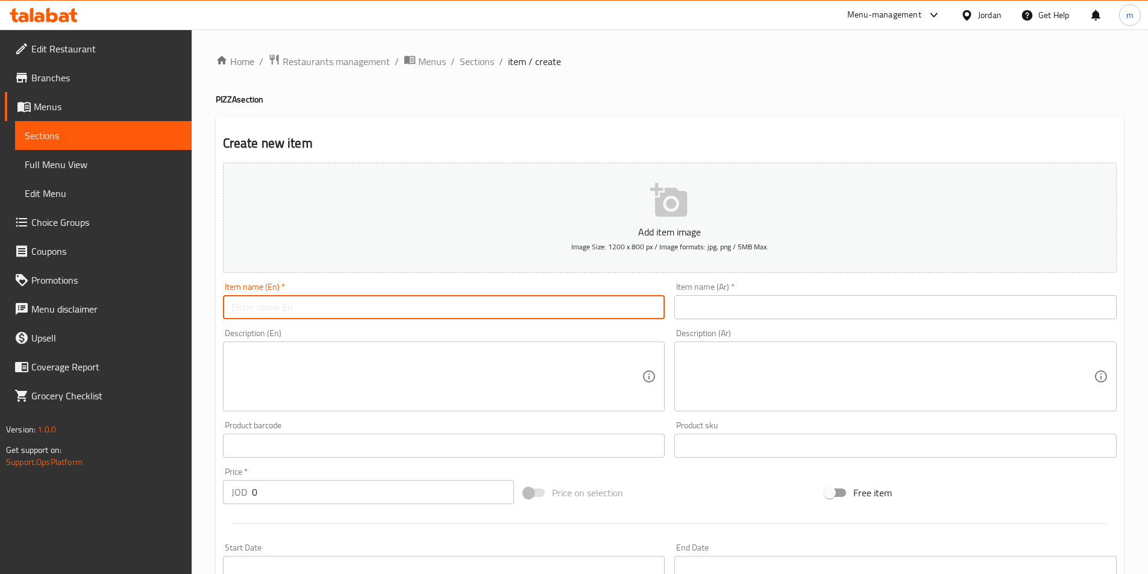
paste input "CHICKEN ALFREDO"
type input "CHICKEN ALFREDO"
click at [722, 307] on input "text" at bounding box center [895, 307] width 442 height 24
paste input "دجاج ألفريدو"
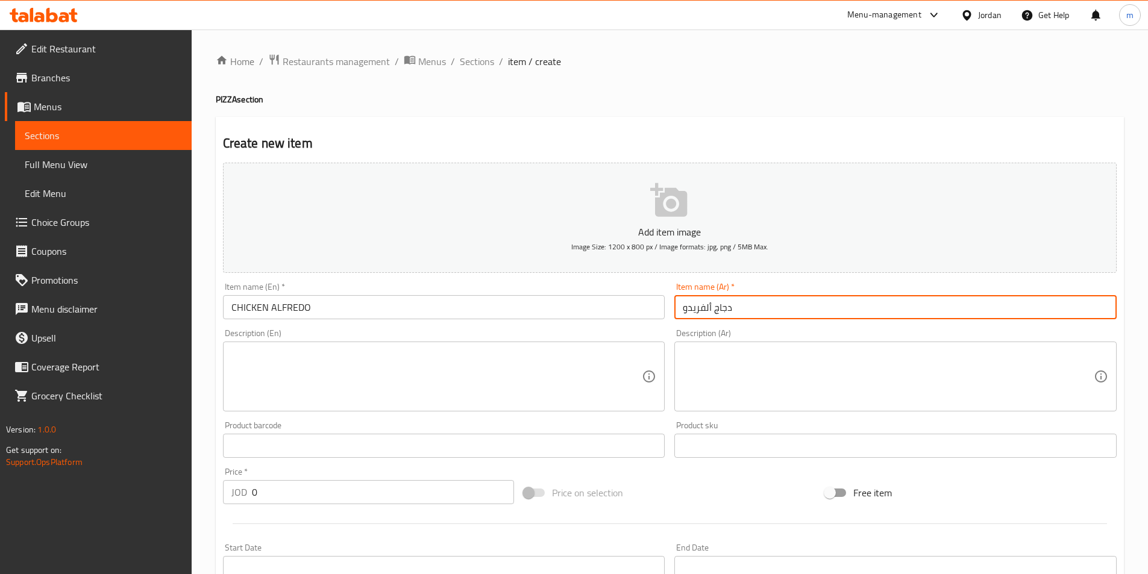
type input "دجاج ألفريدو"
click at [292, 381] on textarea at bounding box center [436, 376] width 411 height 57
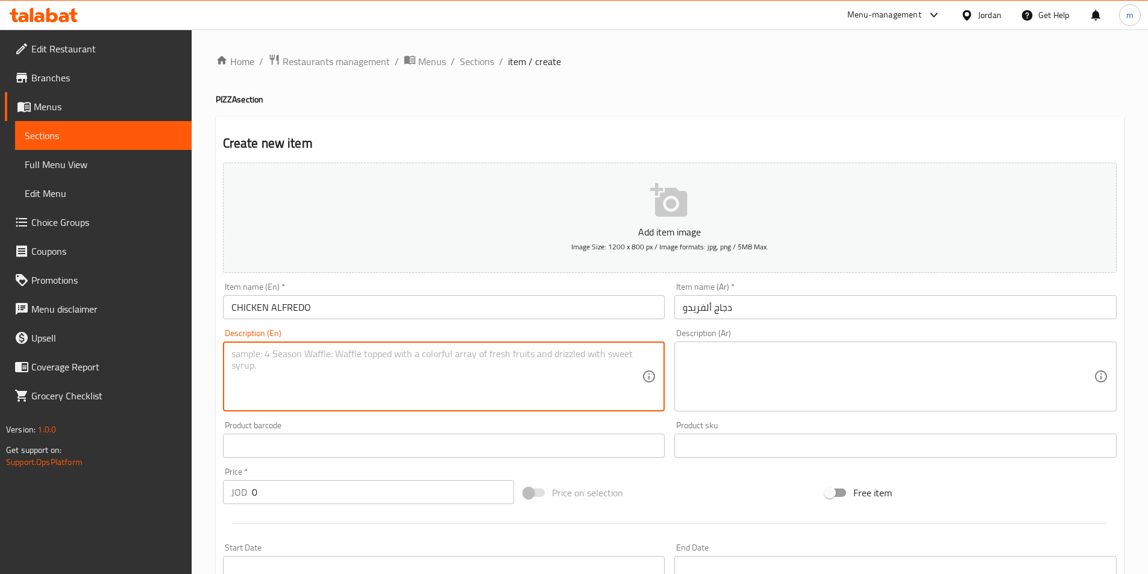
paste textarea "Grilled chicken breast, artichoke, sundry tomato, pesto cream, Parmesan and moz…"
type textarea "Grilled chicken breast, artichoke, sundry tomato, pesto cream, Parmesan and moz…"
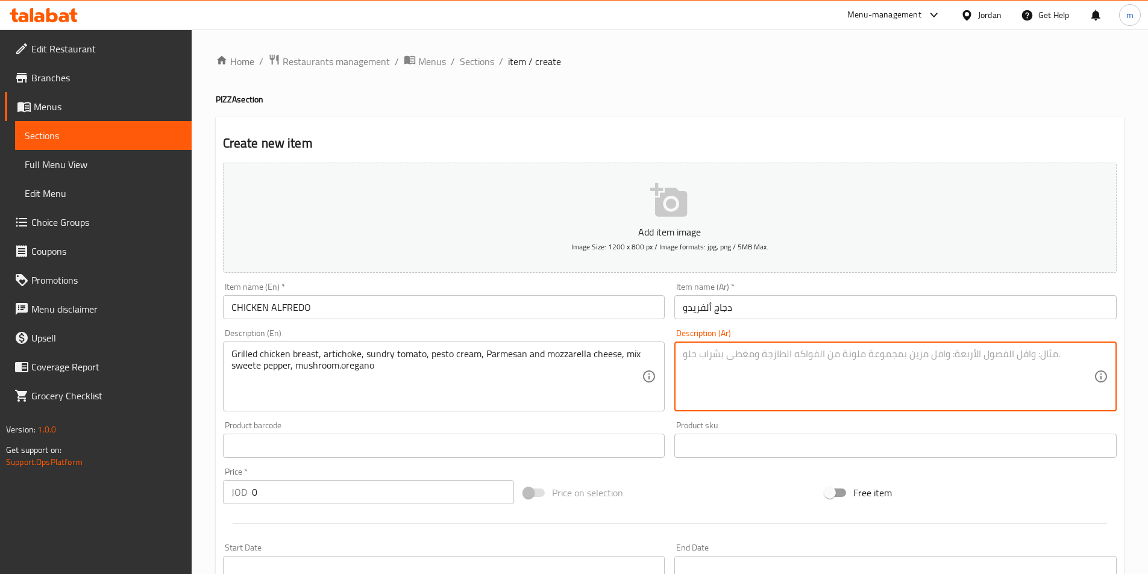
click at [769, 362] on textarea at bounding box center [888, 376] width 411 height 57
paste textarea "صدر دجاج مشوي، خرشوف، طماطم مجففة، كريمة البيستو، جبن بارميزان وموزاريلا، فلفل …"
click at [769, 362] on textarea "صدر دجاج مشوي، خرشوف، طماطم مجففة، كريمة البيستو، جبن بارميزان وموزاريلا، فلفل …" at bounding box center [888, 376] width 411 height 57
click at [681, 354] on div "صدر دجاج مشوي، خرشوف، طماطم مجففة، كريمة البيستو، جبن بارميزان وموزاريلا، فلفل …" at bounding box center [895, 377] width 442 height 70
click at [684, 359] on textarea "صدر دجاج مشوي، خرشوف، طماطم مجففة، كريمة البيستو، جبن بارميزان وموزاريلا، فلفل …" at bounding box center [888, 376] width 411 height 57
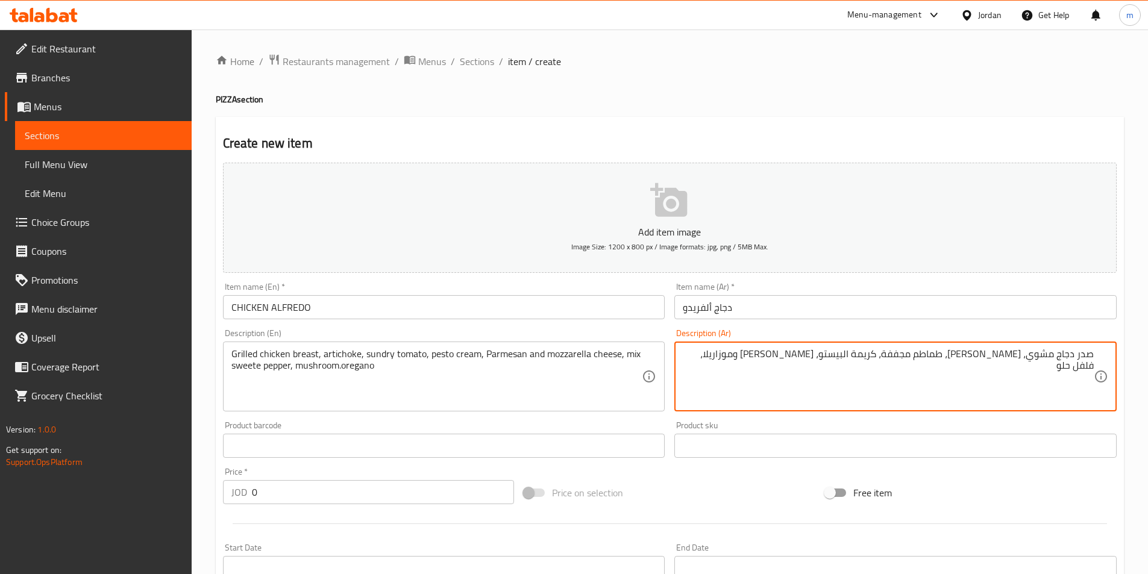
click at [731, 355] on textarea "صدر دجاج مشوي، خرشوف، طماطم مجففة، كريمة البيستو، جبن بارميزان وموزاريلا، فلفل …" at bounding box center [888, 376] width 411 height 57
type textarea "صدر دجاج مشوي، خرشوف، طماطم مجففة، كريمة البيستو، جبن بارميزان وموزاريلا، فلفل …"
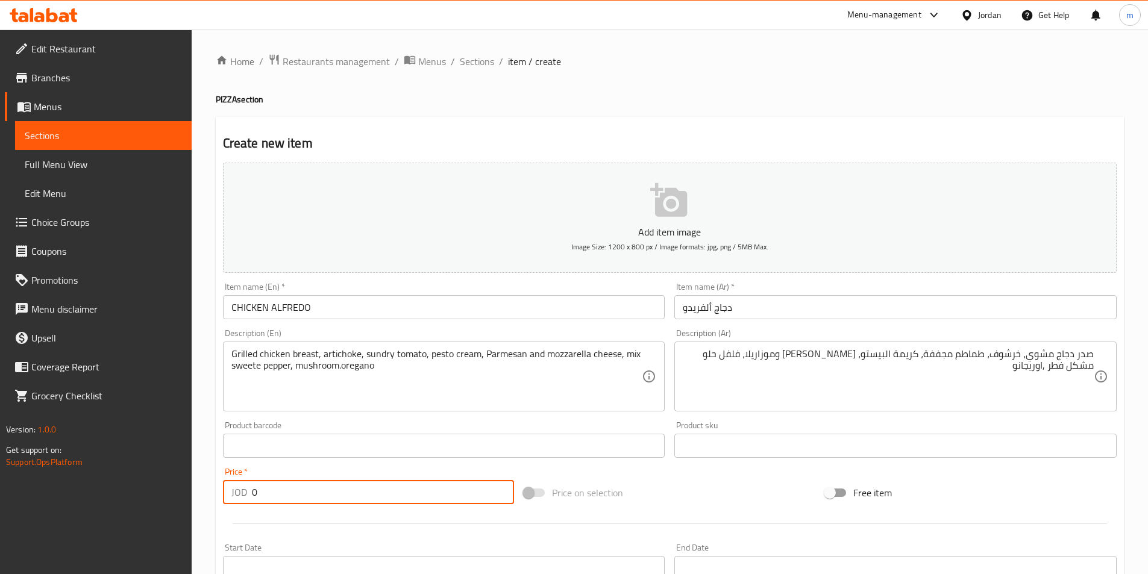
click at [286, 492] on input "0" at bounding box center [383, 492] width 263 height 24
type input "7.15"
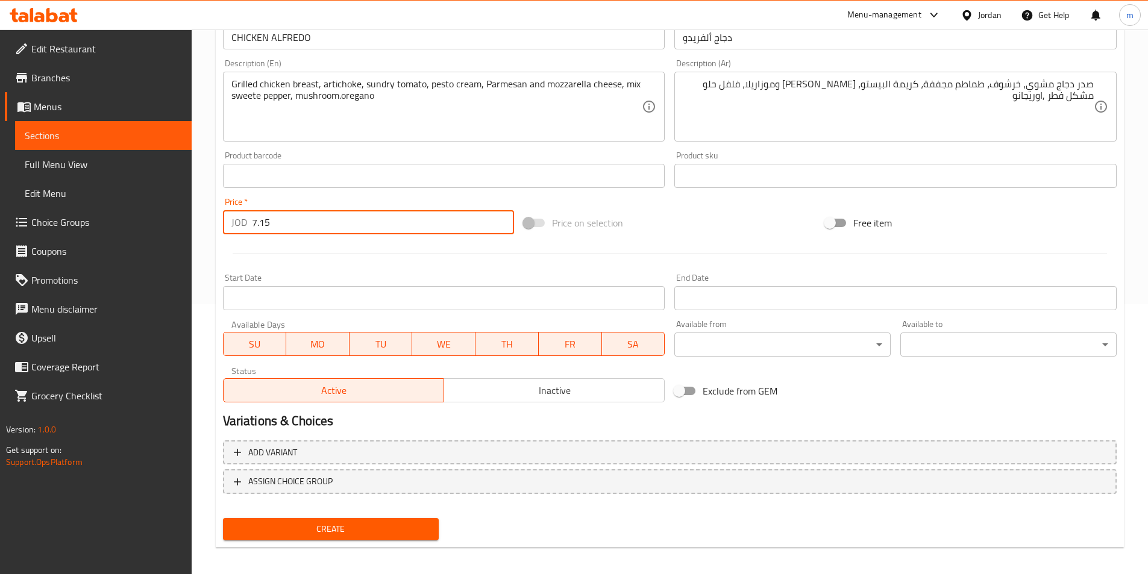
scroll to position [277, 0]
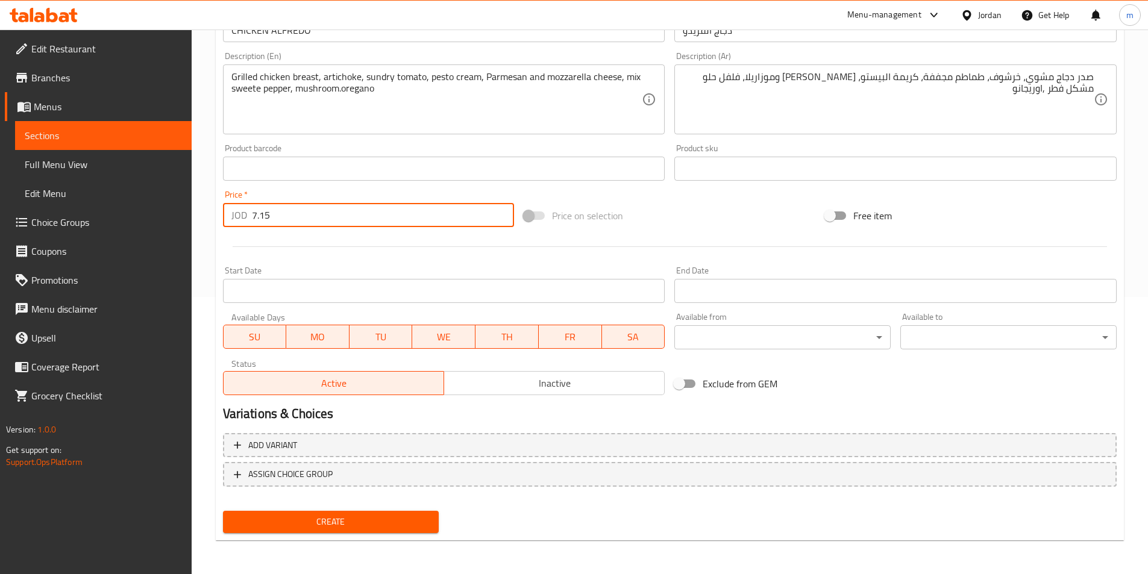
click at [345, 525] on span "Create" at bounding box center [331, 522] width 197 height 15
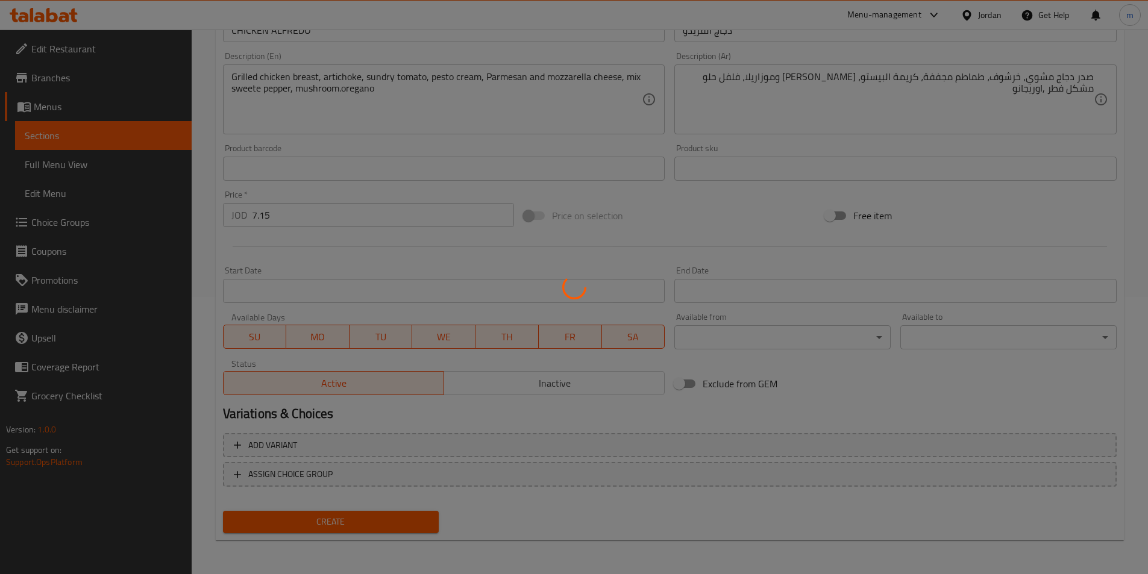
type input "0"
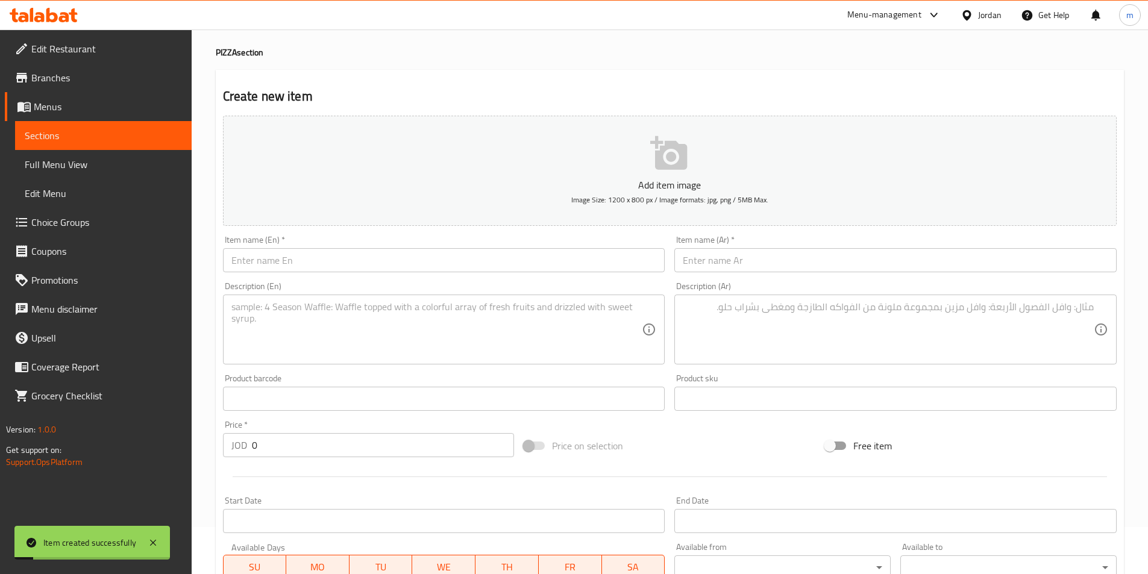
scroll to position [0, 0]
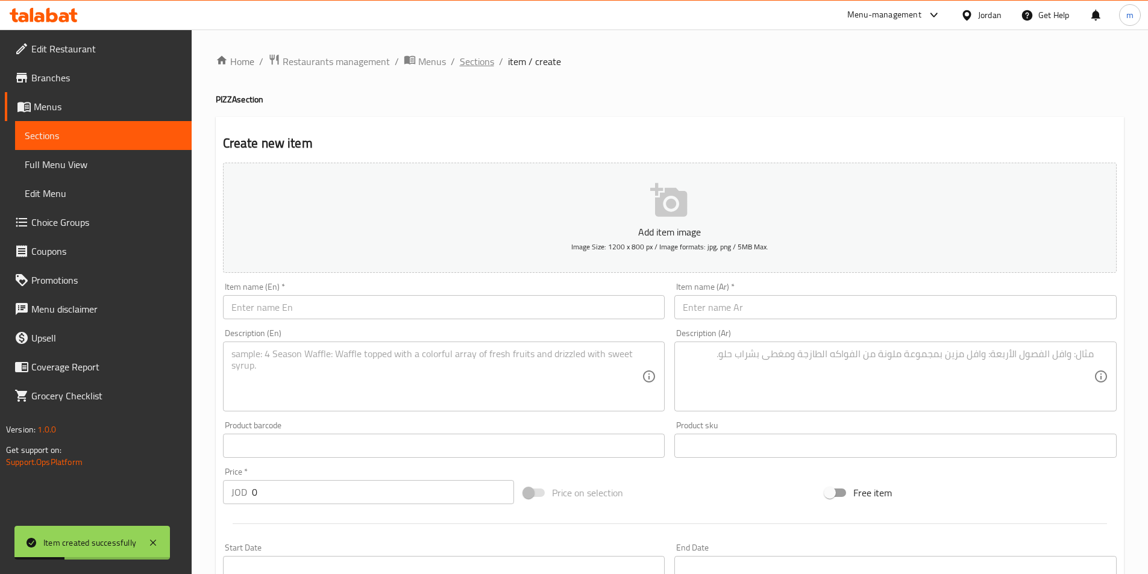
click at [484, 62] on span "Sections" at bounding box center [477, 61] width 34 height 14
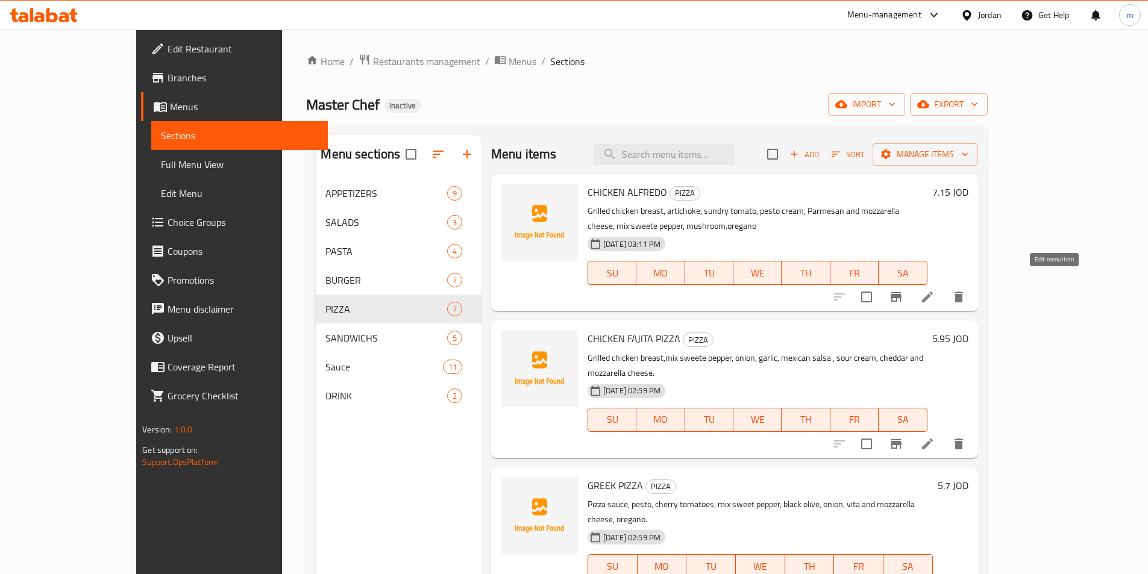
click at [935, 290] on icon at bounding box center [927, 297] width 14 height 14
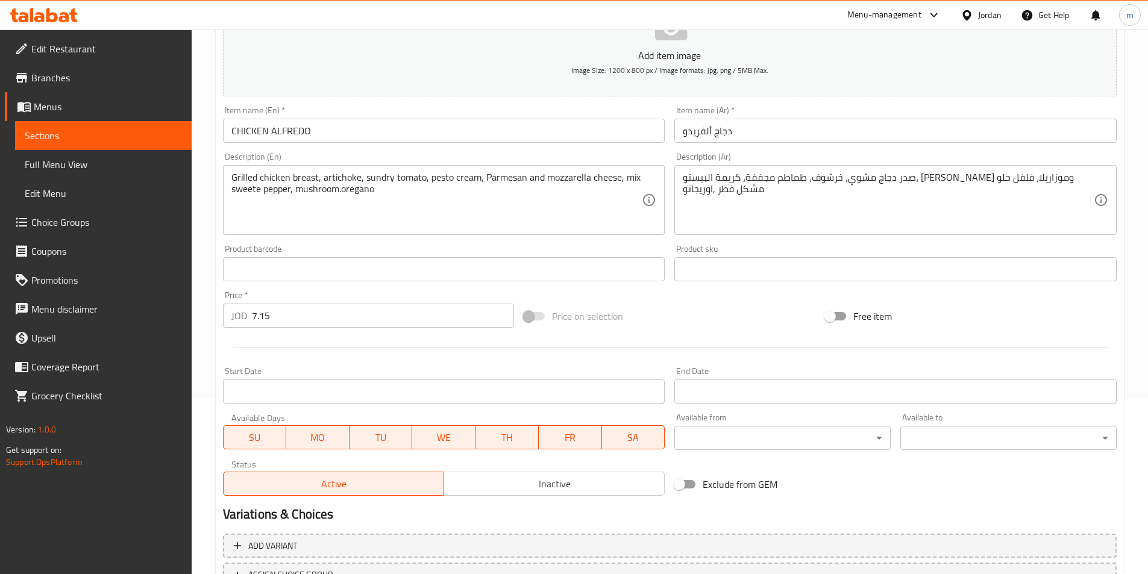
scroll to position [181, 0]
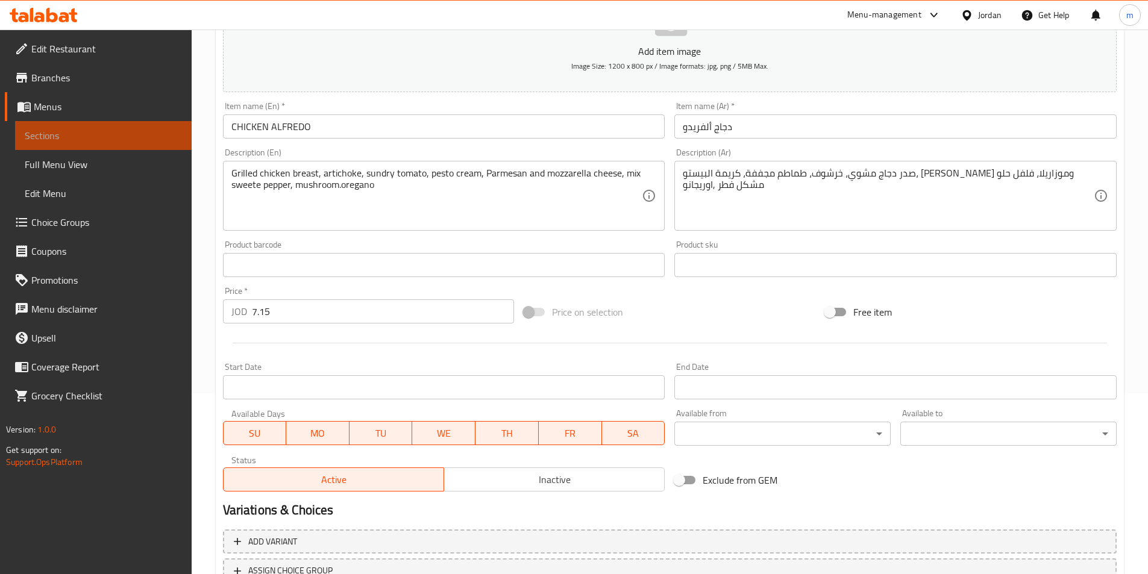
click at [63, 128] on span "Sections" at bounding box center [103, 135] width 157 height 14
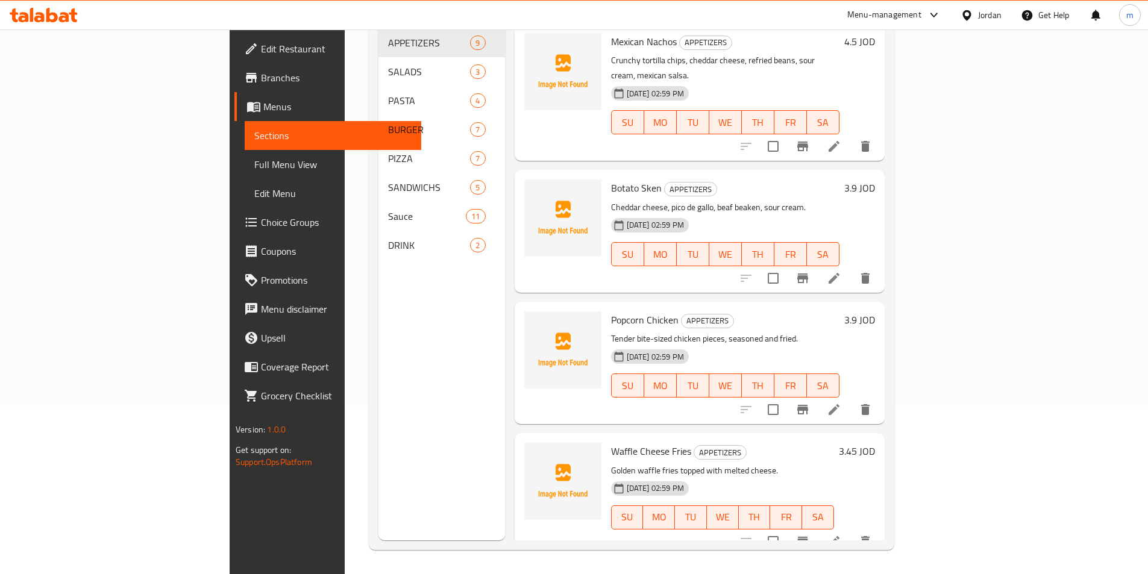
scroll to position [169, 0]
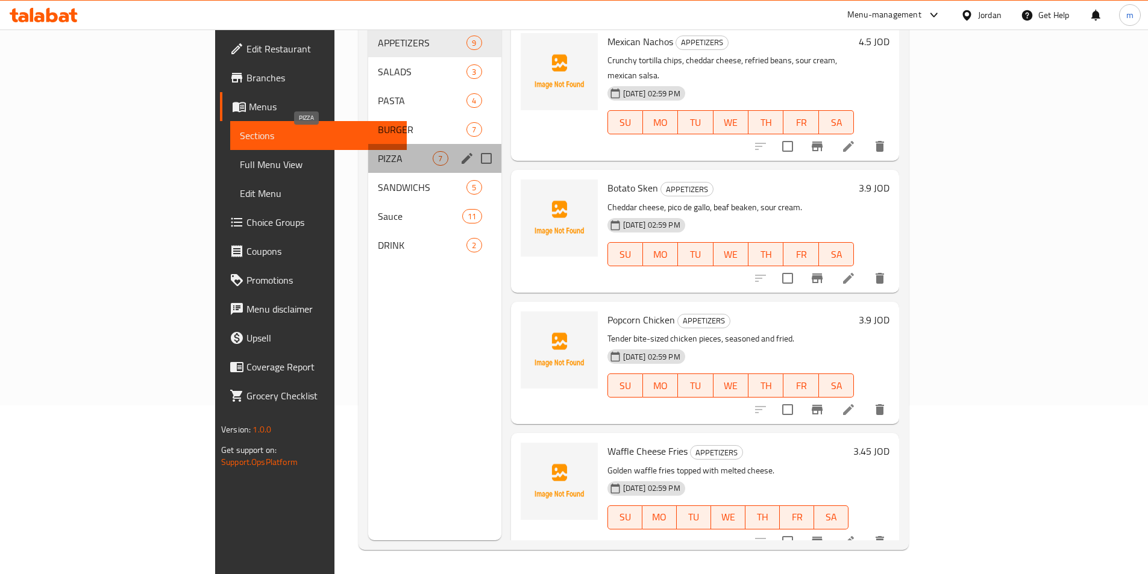
click at [378, 151] on span "PIZZA" at bounding box center [405, 158] width 55 height 14
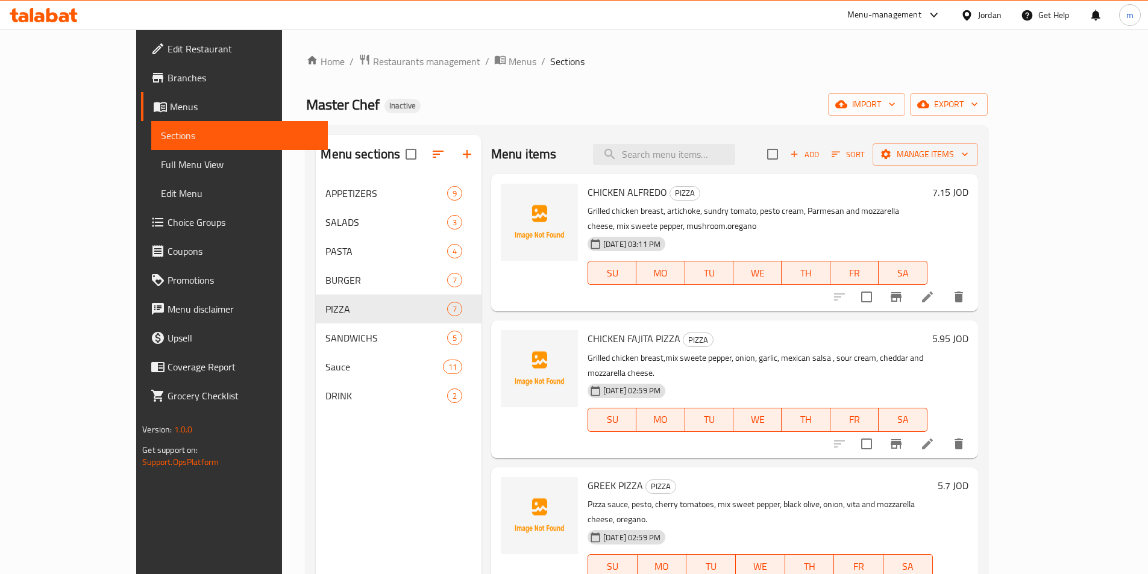
click at [413, 446] on div "Menu sections APPETIZERS 9 SALADS 3 PASTA 4 BURGER 7 PIZZA 7 SANDWICHS 5 Sauce …" at bounding box center [399, 422] width 166 height 574
click at [963, 292] on icon "delete" at bounding box center [958, 297] width 8 height 11
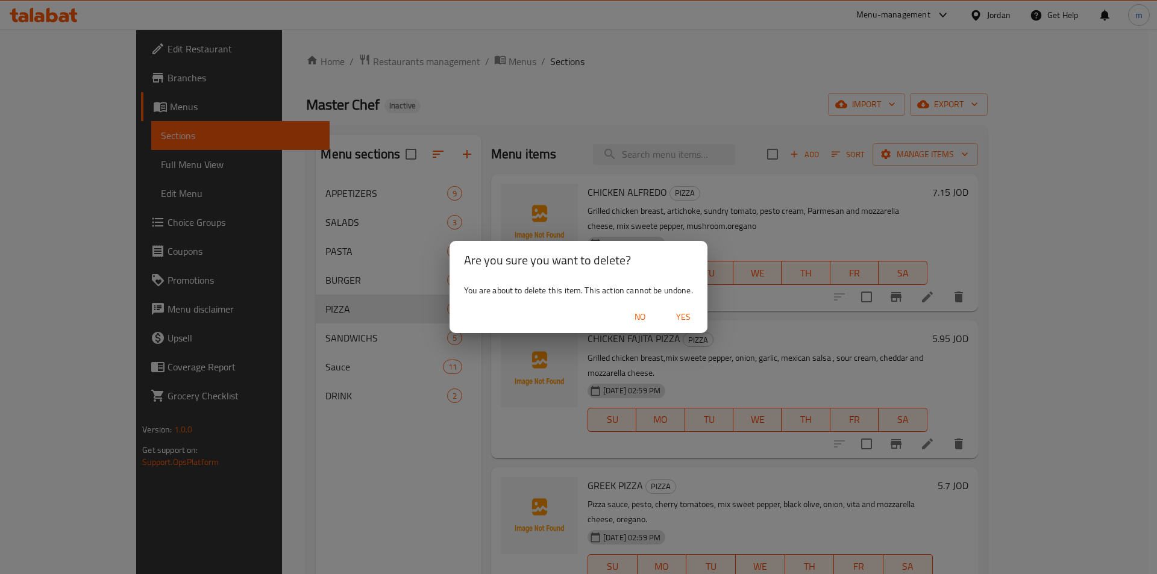
click at [684, 313] on span "Yes" at bounding box center [683, 317] width 29 height 15
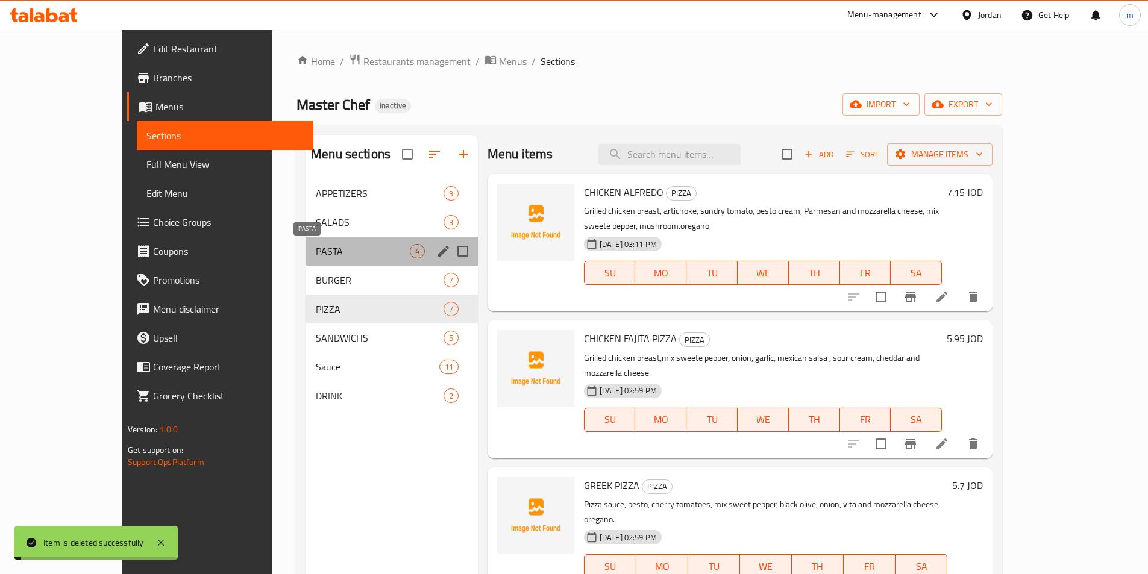
click at [316, 251] on span "PASTA" at bounding box center [363, 251] width 94 height 14
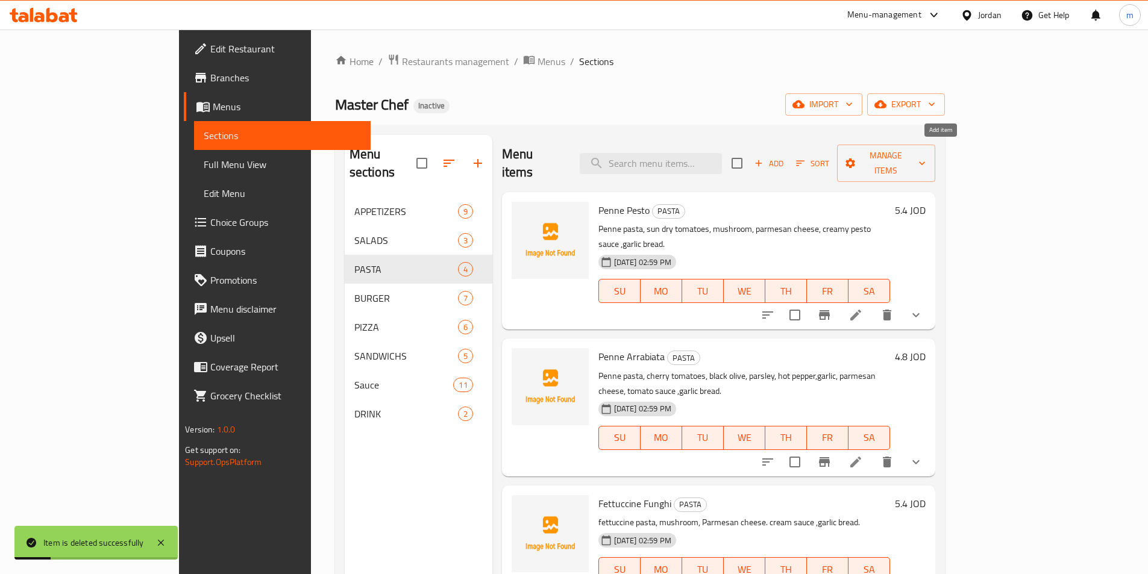
click at [764, 158] on icon "button" at bounding box center [758, 163] width 11 height 11
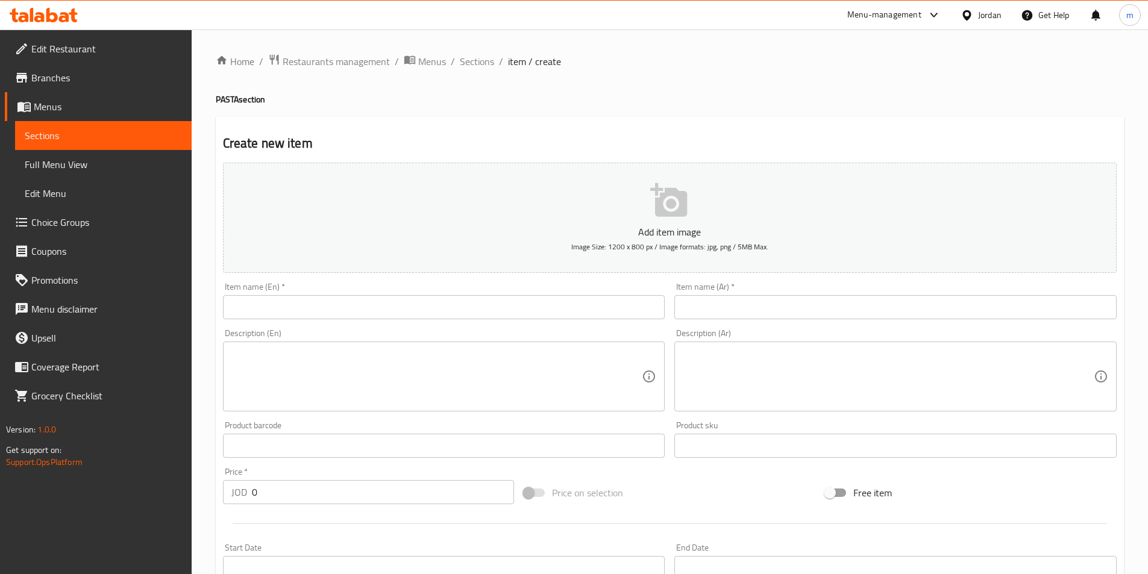
click at [315, 375] on textarea at bounding box center [436, 376] width 411 height 57
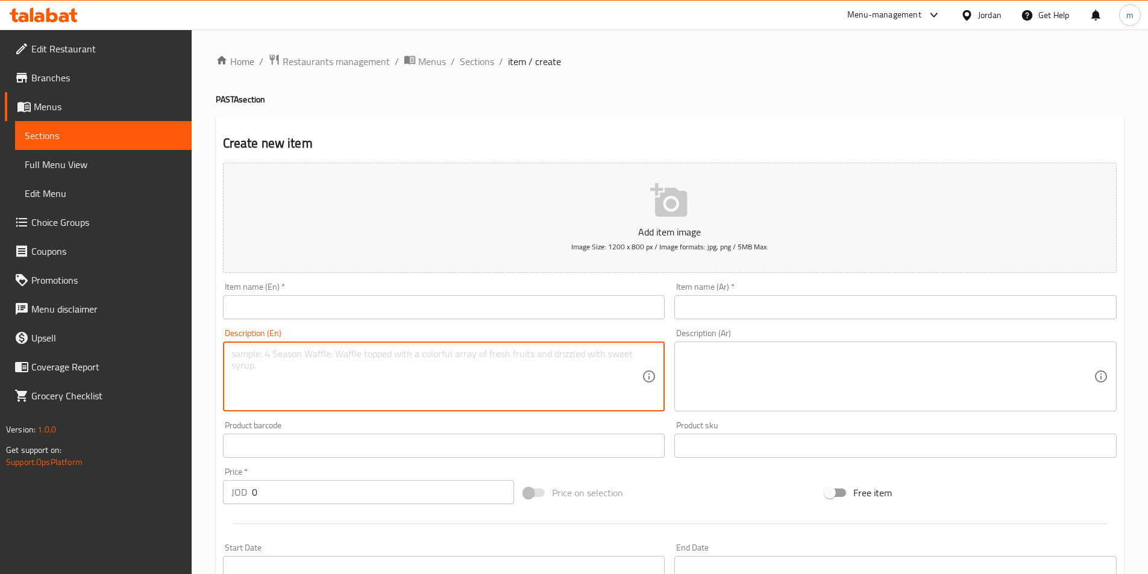
paste textarea "Grilled chicken breast, artichoke, sundry tomato, pesto cream, Parmesan and moz…"
type textarea "Grilled chicken breast, artichoke, sundry tomato, pesto cream, Parmesan and moz…"
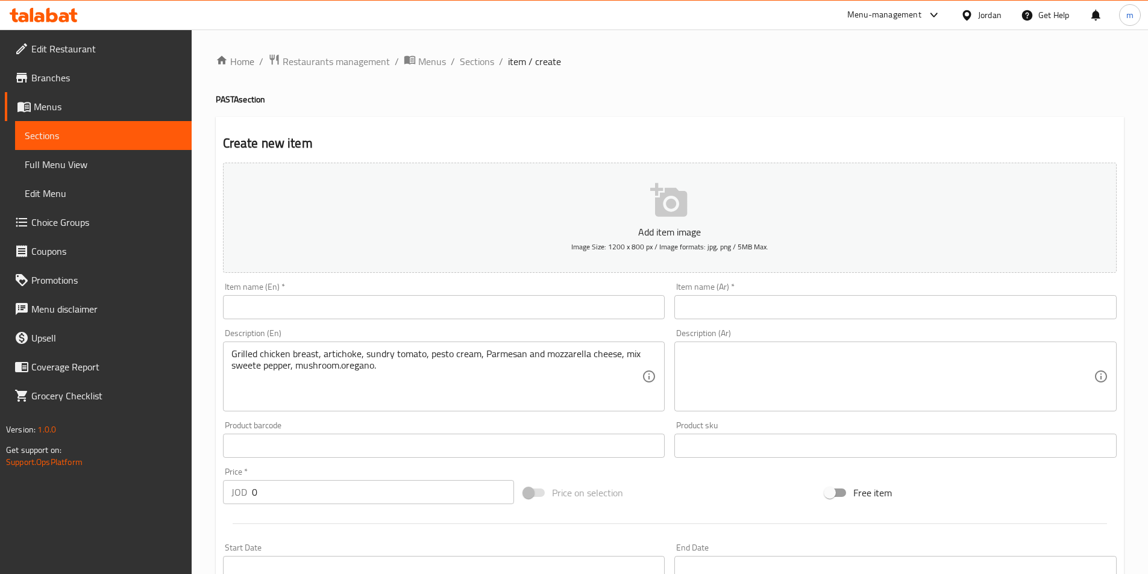
drag, startPoint x: 299, startPoint y: 312, endPoint x: 280, endPoint y: 307, distance: 20.5
click at [299, 312] on input "text" at bounding box center [444, 307] width 442 height 24
paste input "CHICKEN ALFREDO"
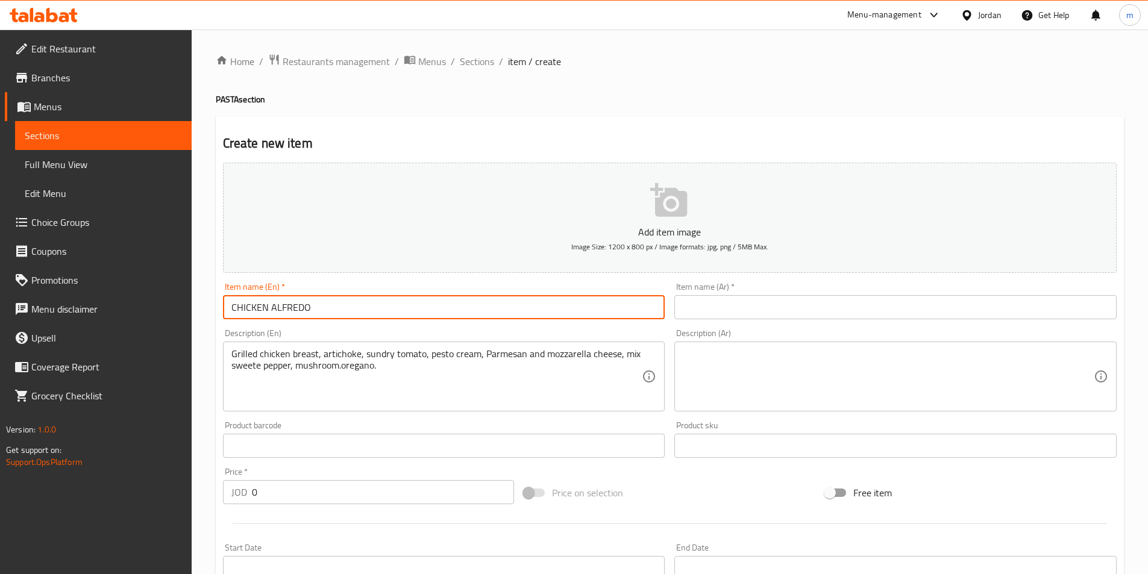
type input "CHICKEN ALFREDO"
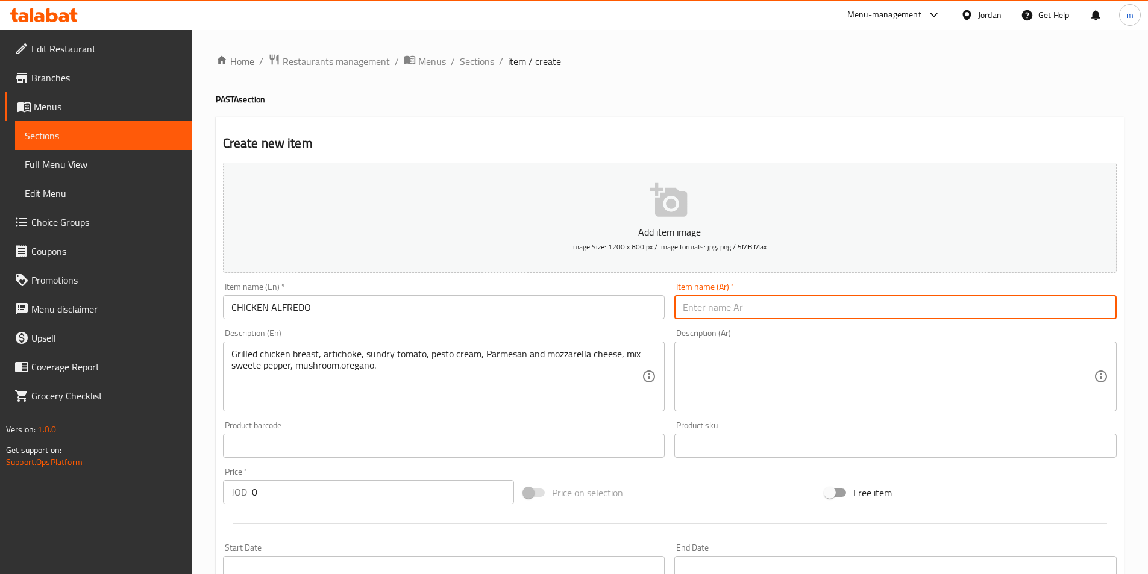
click at [757, 307] on input "text" at bounding box center [895, 307] width 442 height 24
paste input "جاج ألفريدو"
type input "دجاج ألفريدو"
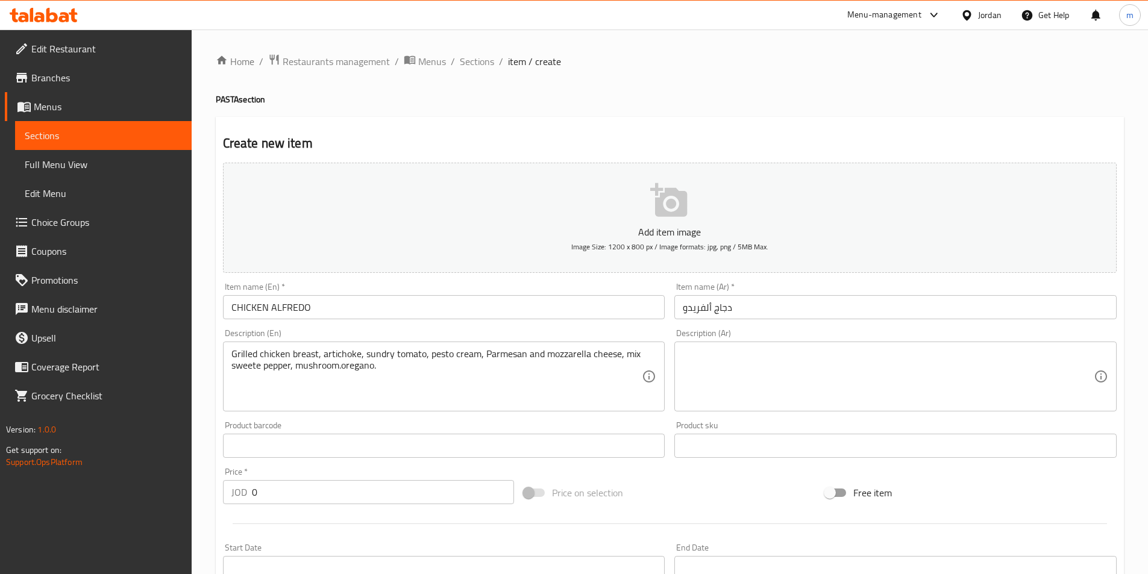
click at [739, 376] on textarea at bounding box center [888, 376] width 411 height 57
paste textarea "صدر دجاج مشوي، خرشوف، طماطم مجففة، كريمة البيستو، جبن بارميزان وموزاريلا، فلفل …"
type textarea "صدر دجاج مشوي، خرشوف، طماطم مجففة، كريمة البيستو، جبن بارميزان وموزاريلا، فلفل …"
click at [750, 361] on textarea at bounding box center [888, 376] width 411 height 57
paste textarea "صدر دجاج مشوي، خرشوف، طماطم مجففة، كريمة البيستو، جبن بارميزان وموزاريلا، فلفل …"
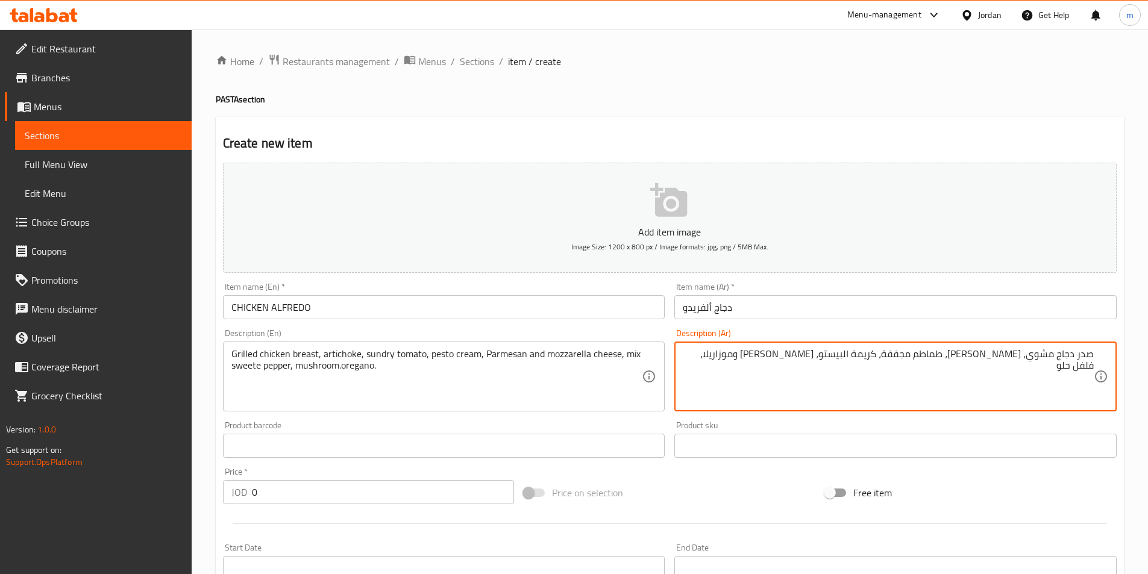
click at [726, 353] on textarea "صدر دجاج مشوي، خرشوف، طماطم مجففة، كريمة البيستو، جبن بارميزان وموزاريلا، فلفل …" at bounding box center [888, 376] width 411 height 57
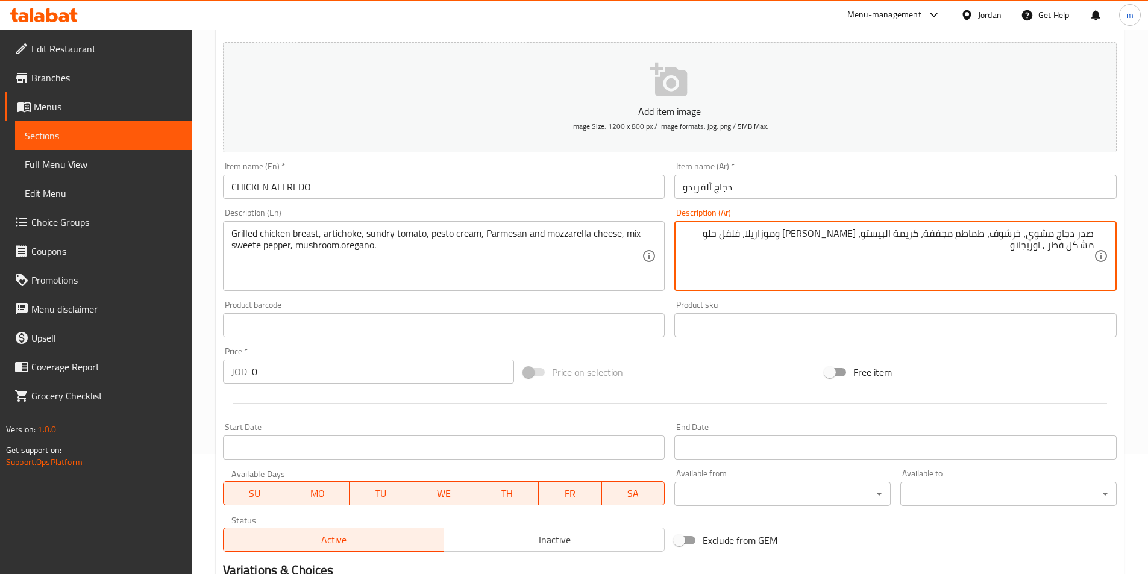
type textarea "صدر دجاج مشوي، خرشوف، طماطم مجففة، كريمة البيستو، [PERSON_NAME] وموزاريلا، فلفل…"
click at [319, 381] on input "0" at bounding box center [383, 372] width 263 height 24
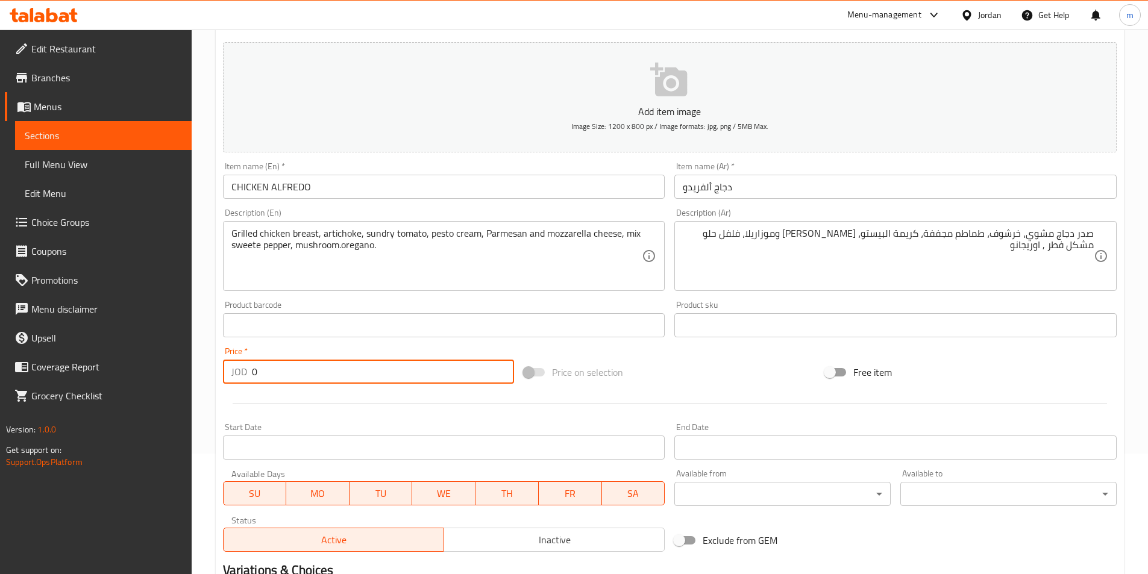
click at [319, 381] on input "0" at bounding box center [383, 372] width 263 height 24
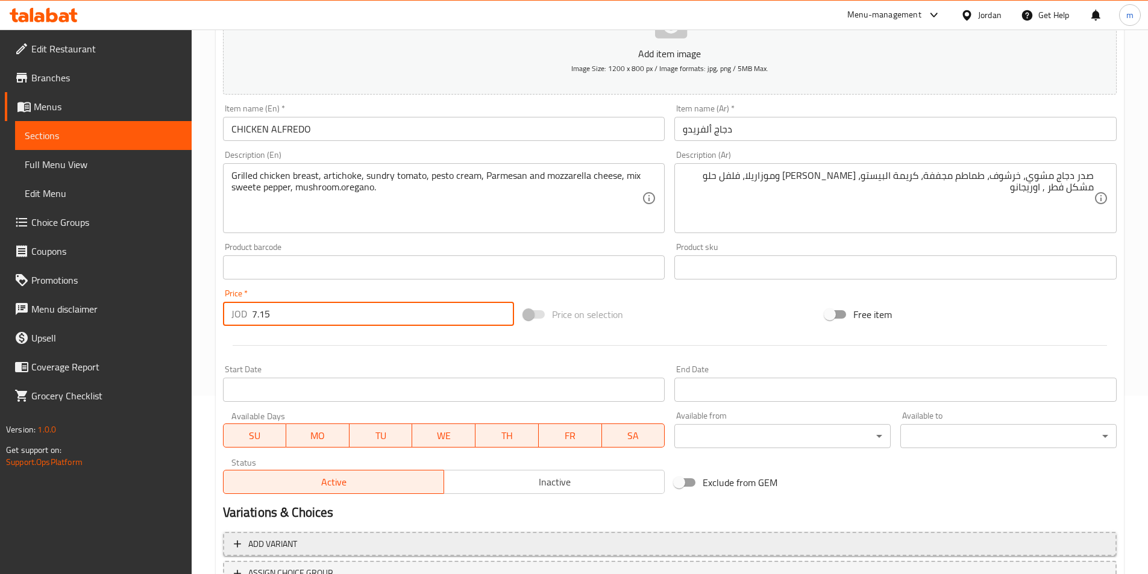
scroll to position [277, 0]
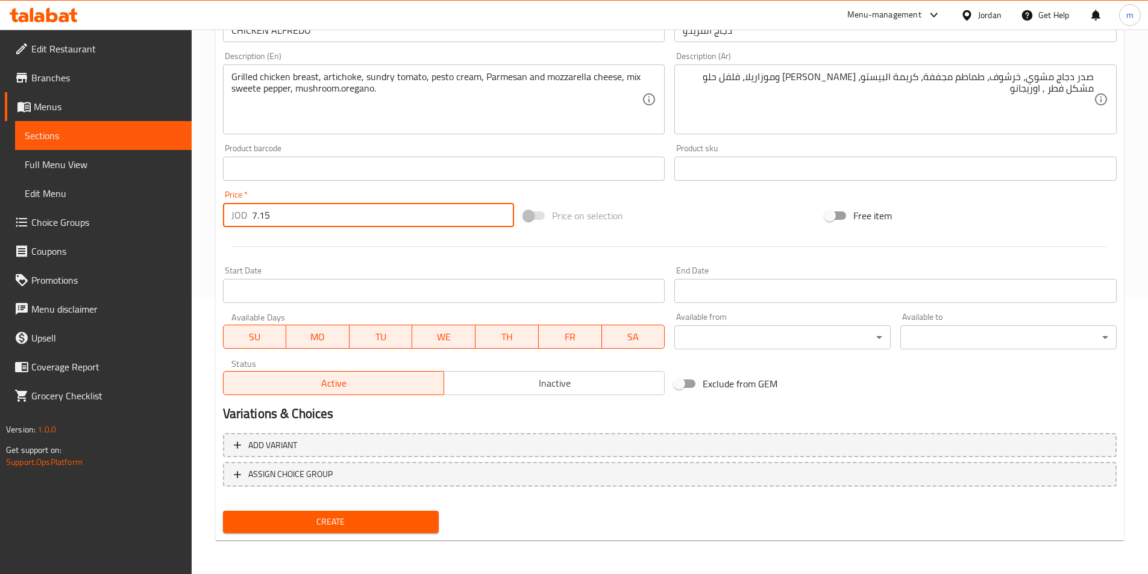
type input "7.15"
click at [346, 511] on button "Create" at bounding box center [331, 522] width 216 height 22
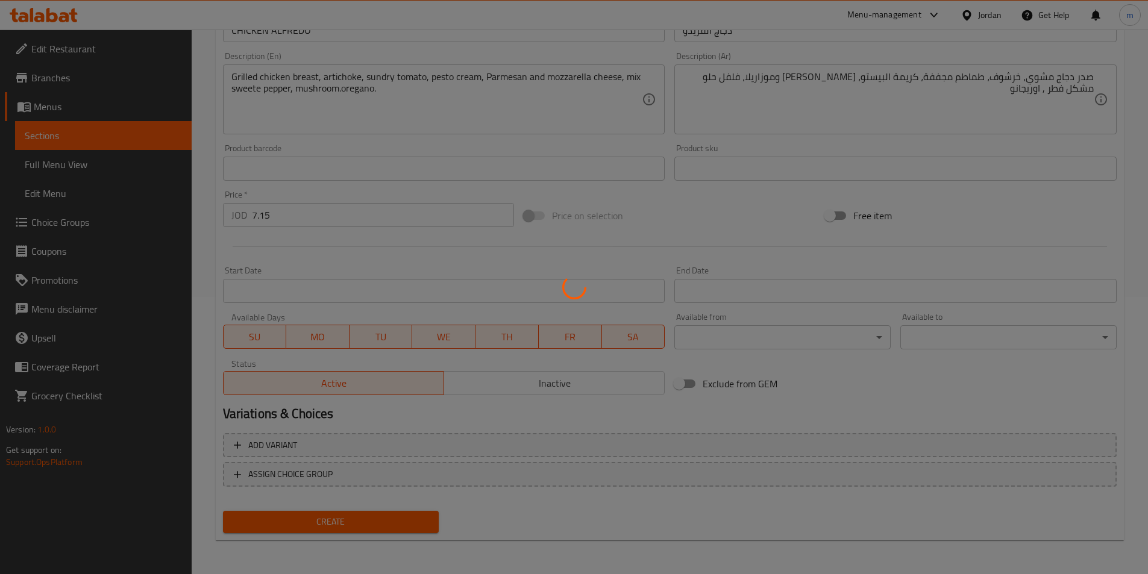
type input "0"
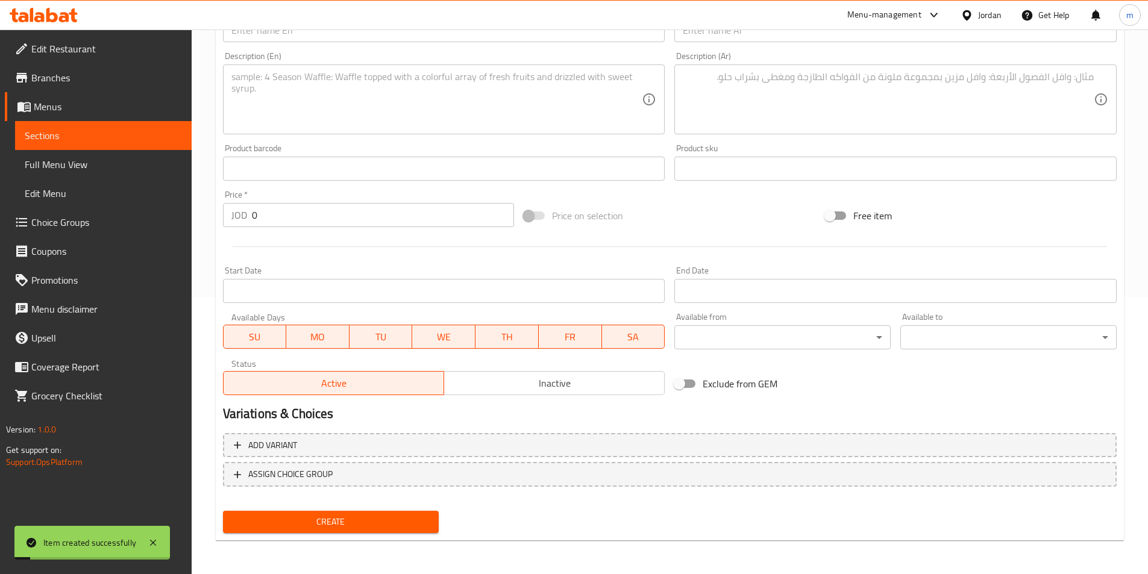
click at [75, 136] on span "Sections" at bounding box center [103, 135] width 157 height 14
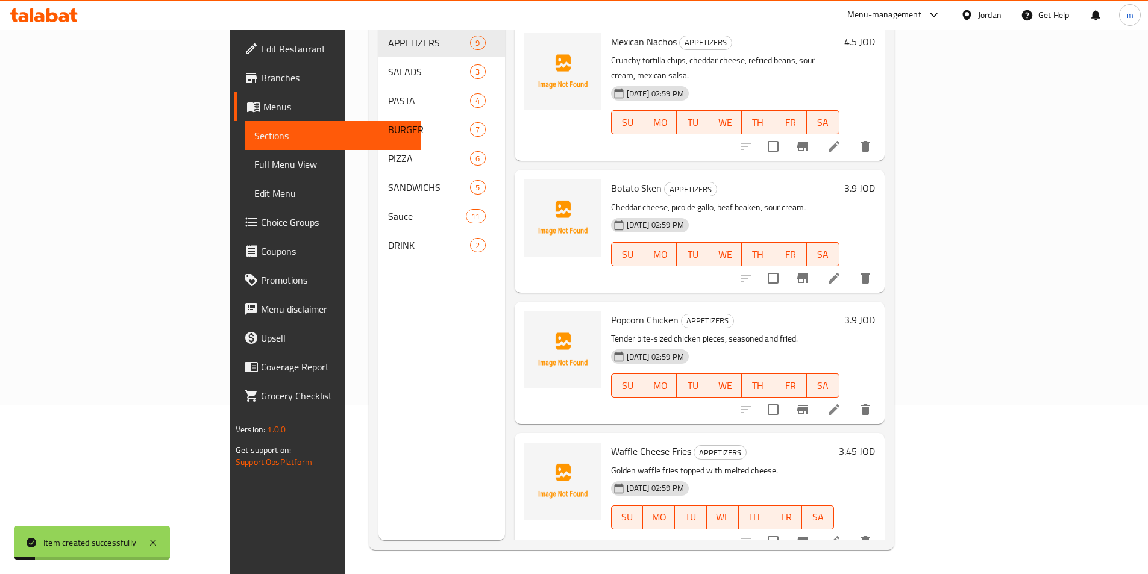
scroll to position [169, 0]
click at [254, 137] on span "Sections" at bounding box center [332, 135] width 157 height 14
click at [254, 162] on span "Full Menu View" at bounding box center [332, 164] width 157 height 14
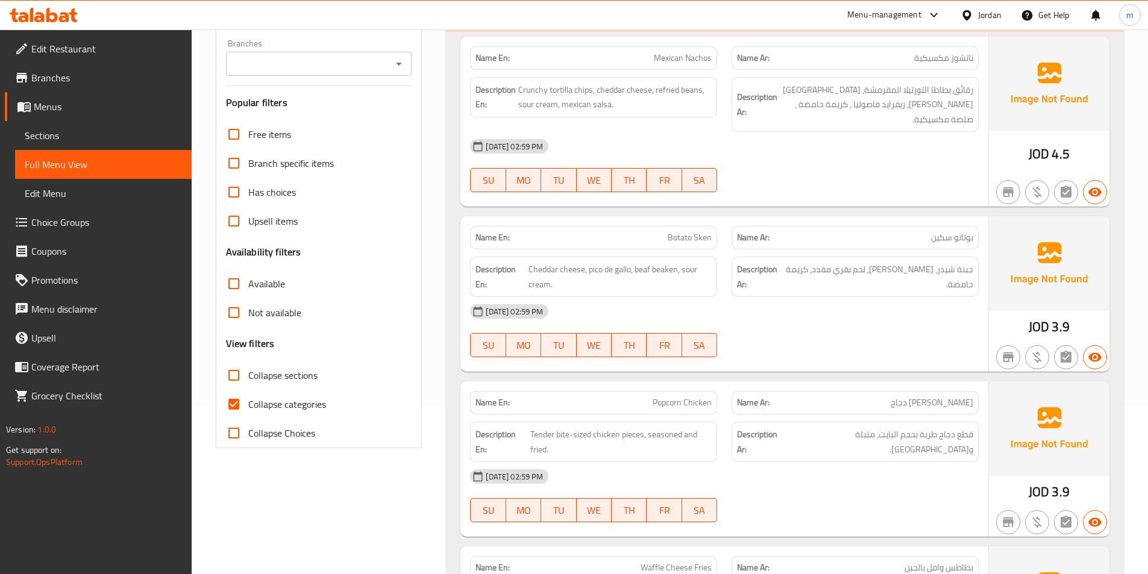
click at [299, 409] on span "Collapse categories" at bounding box center [287, 404] width 78 height 14
click at [248, 409] on input "Collapse categories" at bounding box center [233, 404] width 29 height 29
checkbox input "false"
click at [289, 376] on span "Collapse sections" at bounding box center [282, 375] width 69 height 14
click at [248, 376] on input "Collapse sections" at bounding box center [233, 375] width 29 height 29
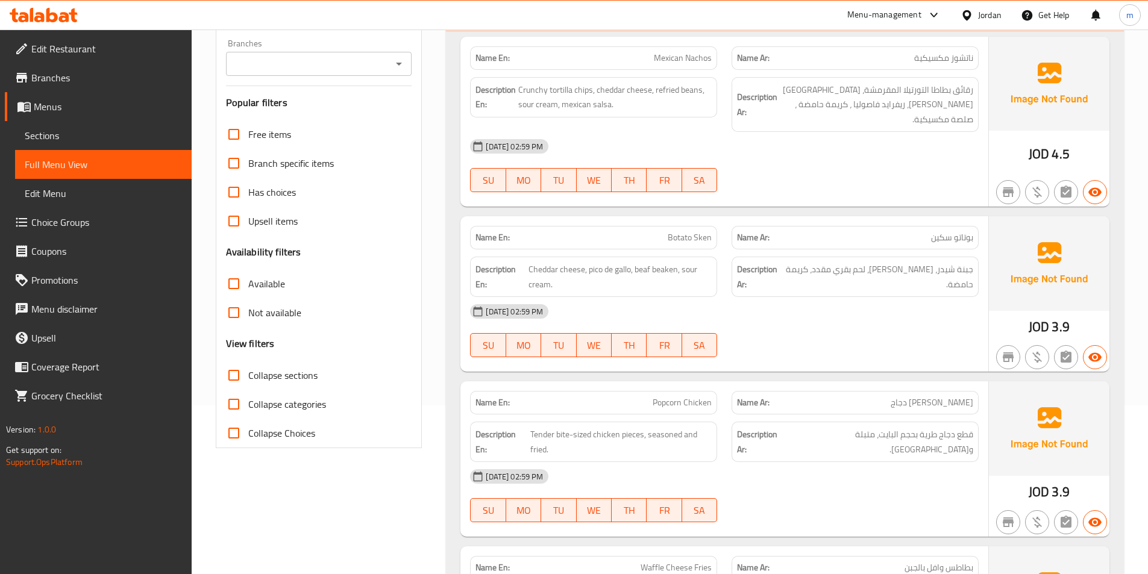
checkbox input "true"
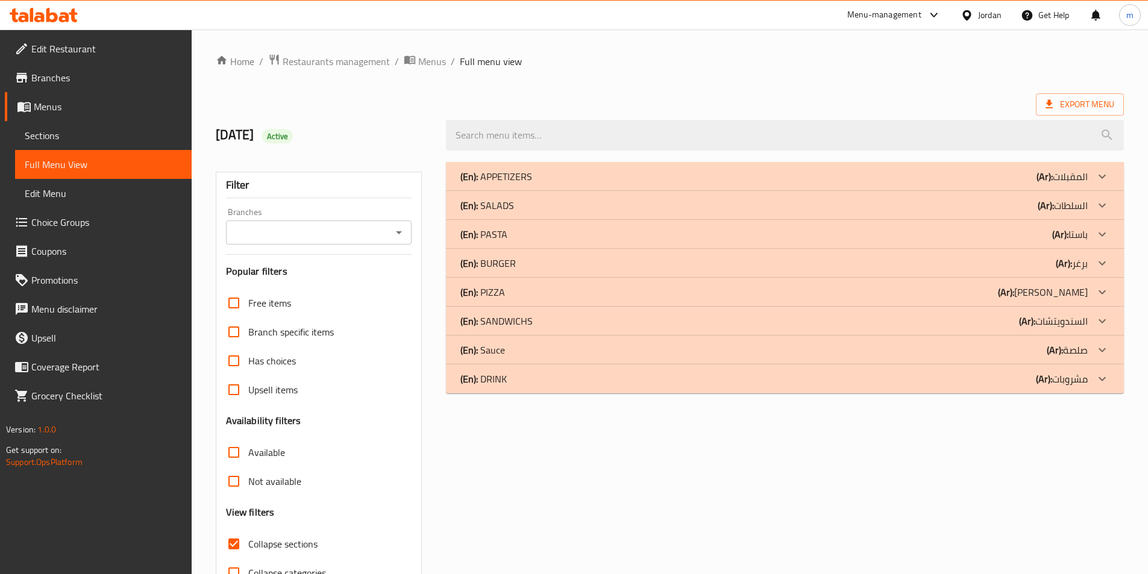
click at [1019, 235] on div "(En): PASTA (Ar): باستا" at bounding box center [773, 234] width 627 height 14
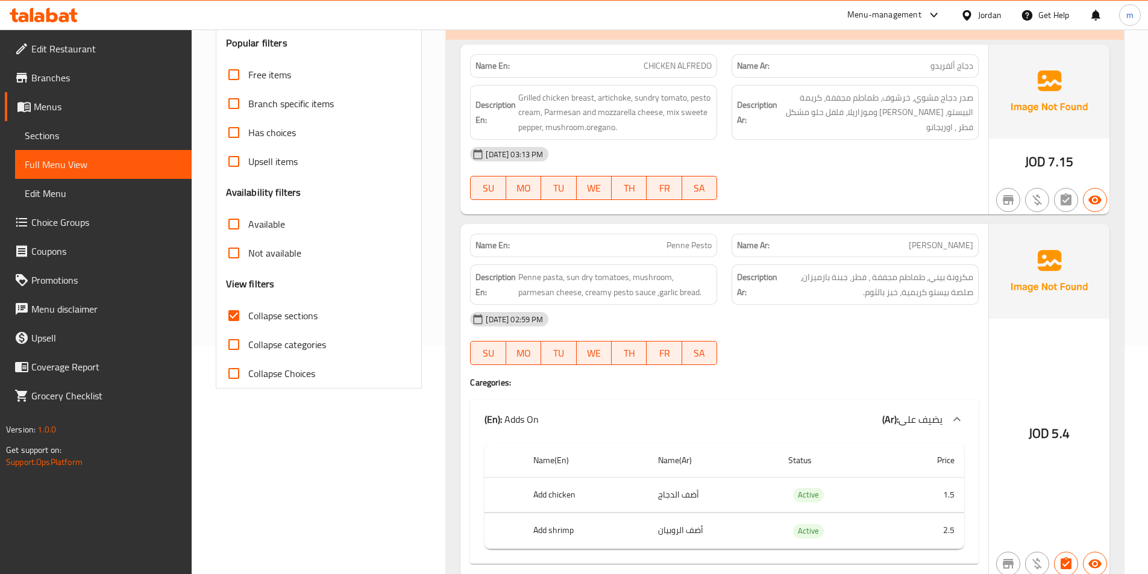
scroll to position [301, 0]
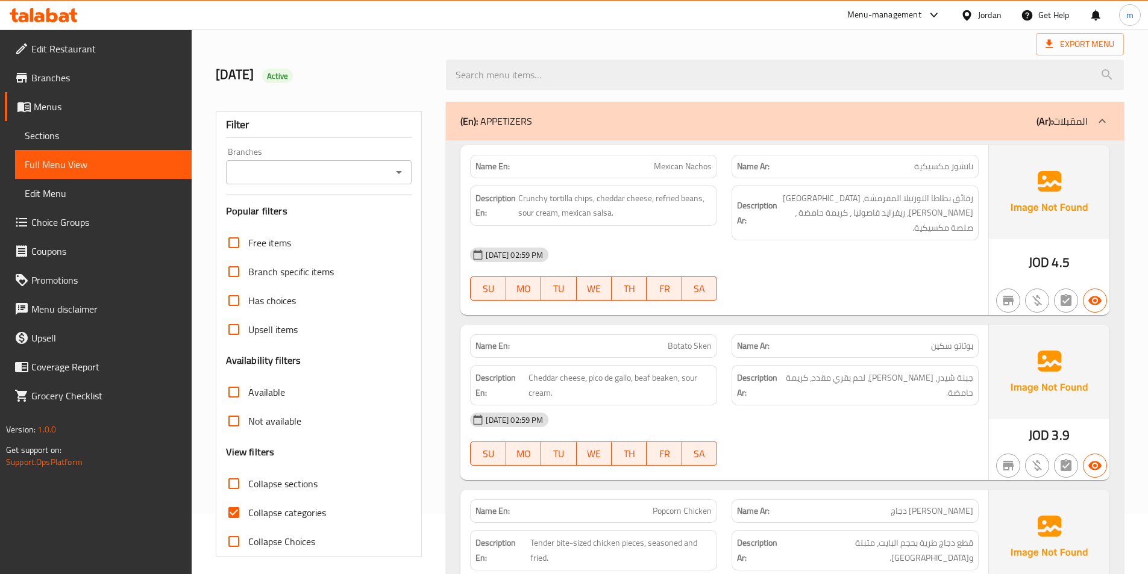
scroll to position [121, 0]
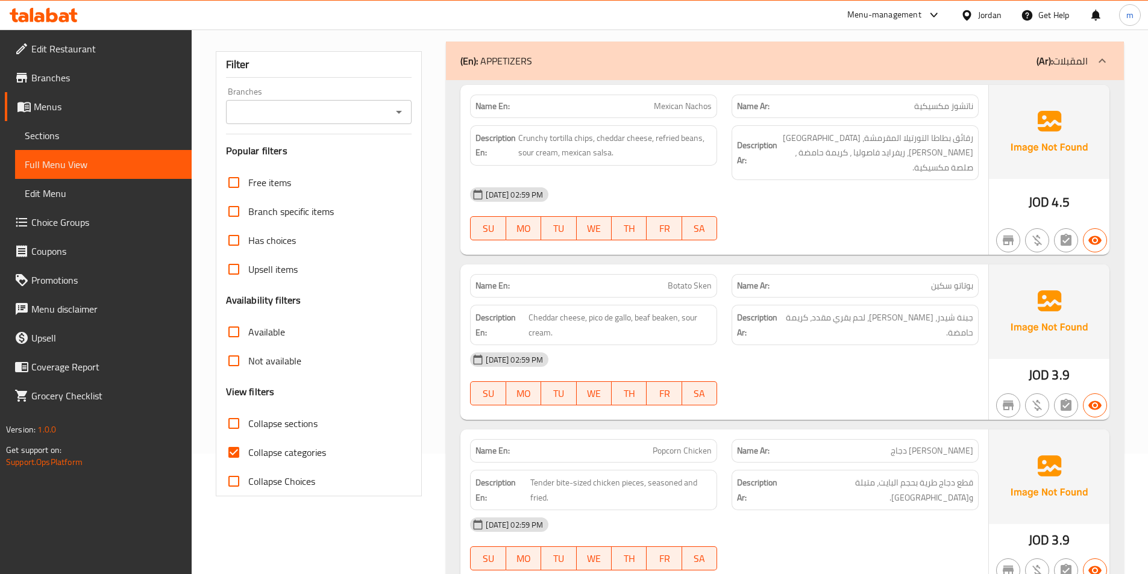
click at [323, 433] on div "Collapse sections" at bounding box center [319, 423] width 186 height 29
click at [277, 425] on span "Collapse sections" at bounding box center [282, 423] width 69 height 14
click at [248, 425] on input "Collapse sections" at bounding box center [233, 423] width 29 height 29
checkbox input "true"
click at [269, 451] on span "Collapse categories" at bounding box center [287, 452] width 78 height 14
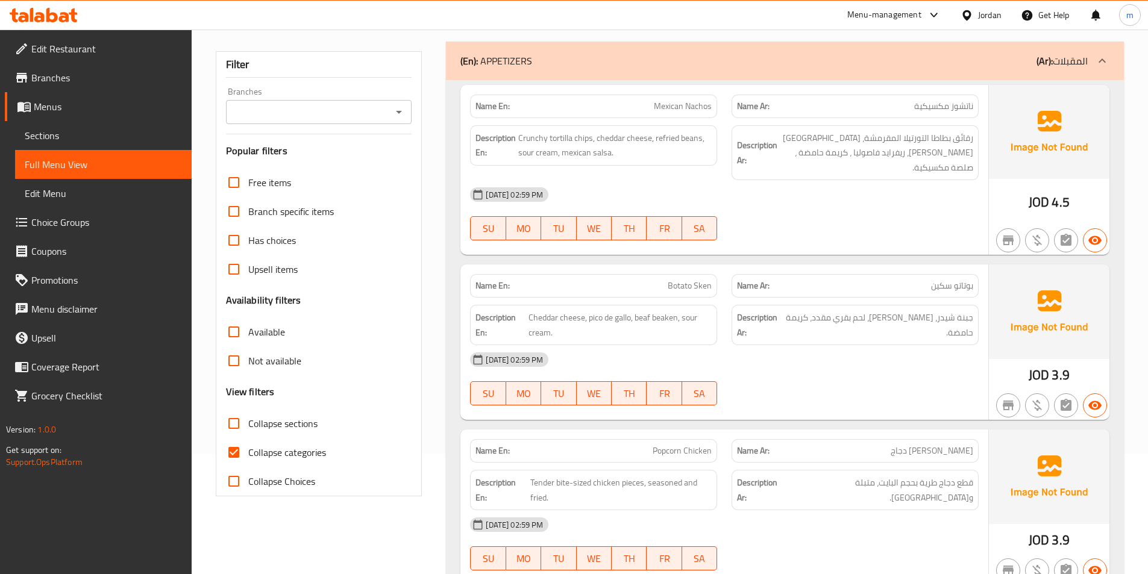
click at [248, 451] on input "Collapse categories" at bounding box center [233, 452] width 29 height 29
checkbox input "false"
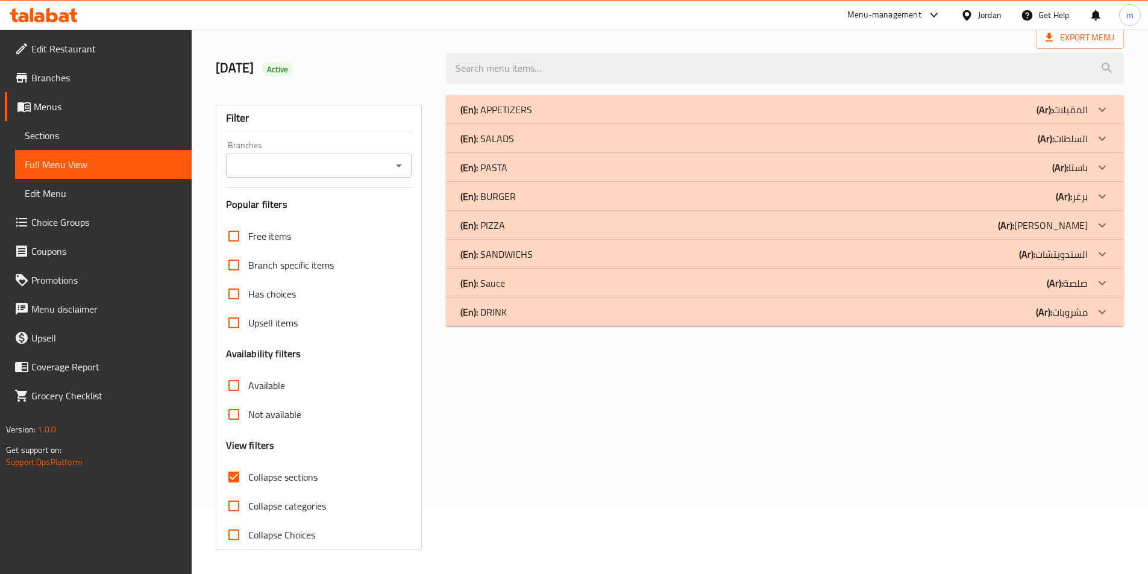
scroll to position [67, 0]
click at [1071, 168] on p "(Ar): باستا" at bounding box center [1070, 167] width 36 height 14
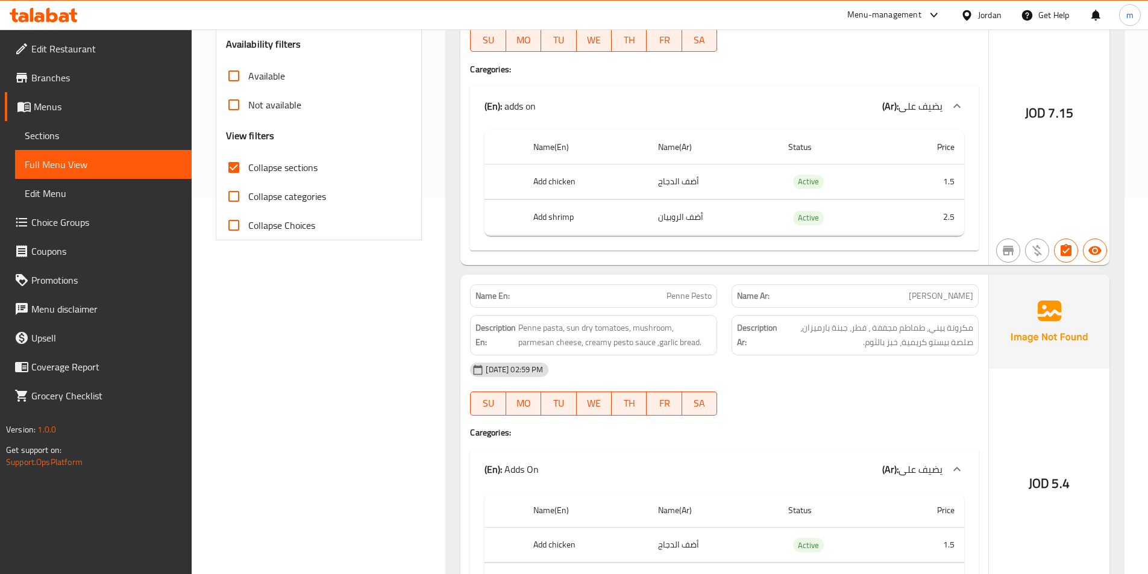
scroll to position [428, 0]
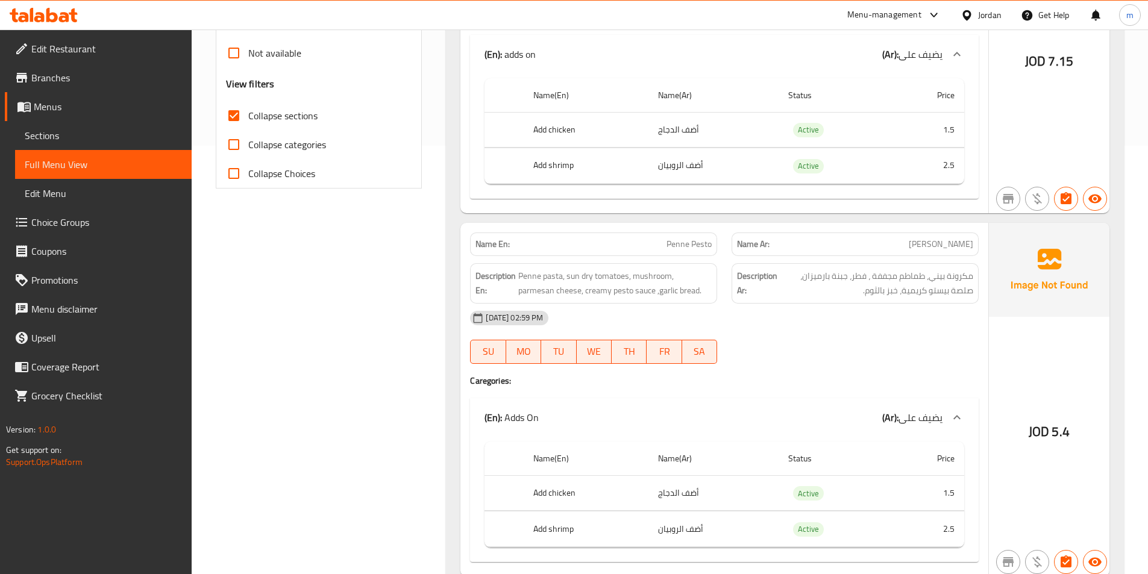
click at [66, 133] on span "Sections" at bounding box center [103, 135] width 157 height 14
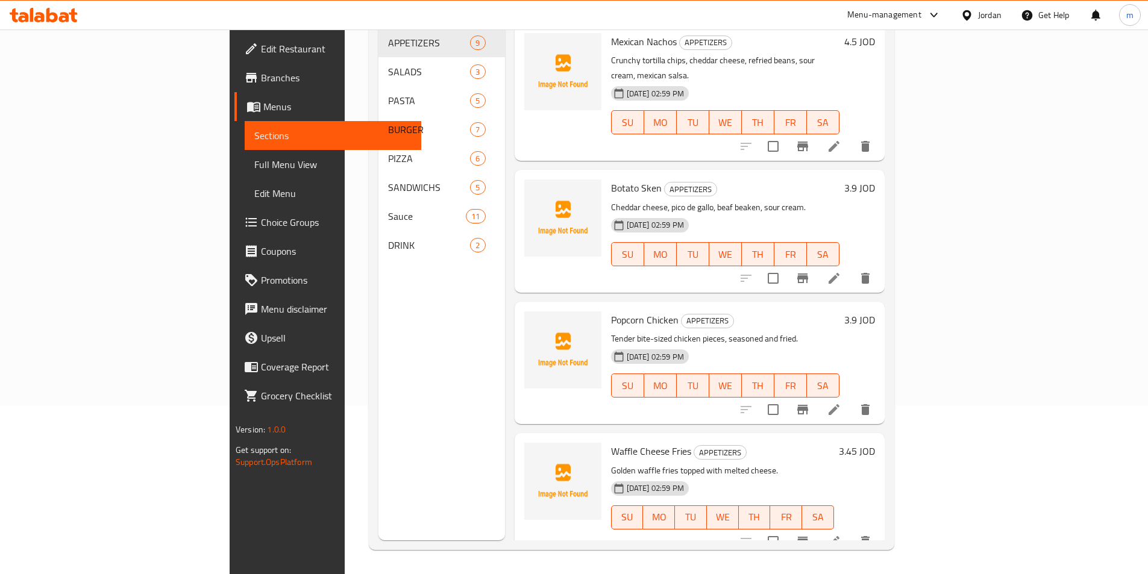
scroll to position [169, 0]
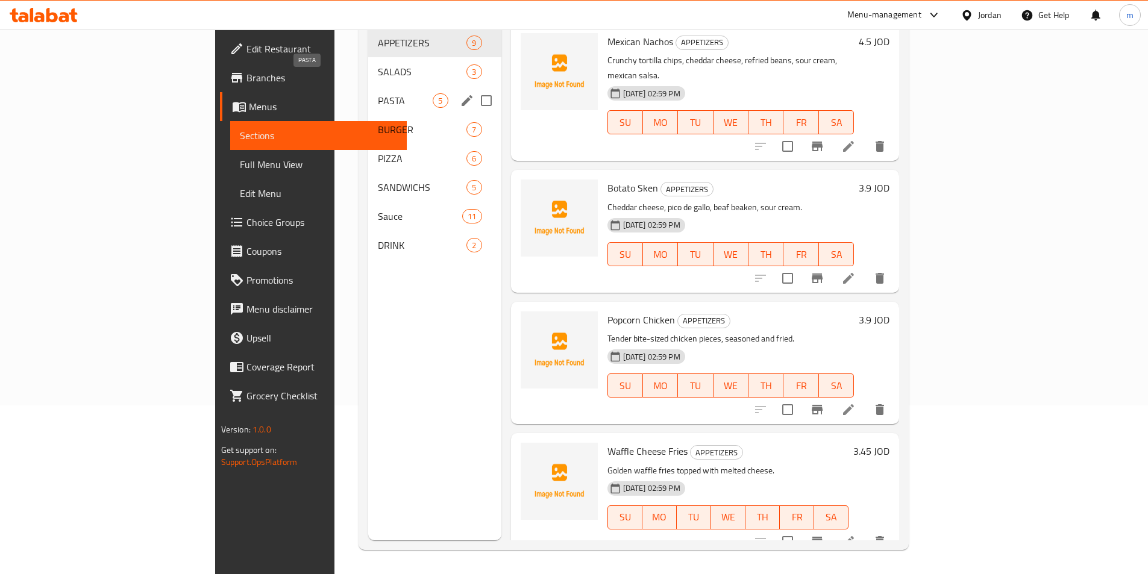
click at [378, 93] on span "PASTA" at bounding box center [405, 100] width 55 height 14
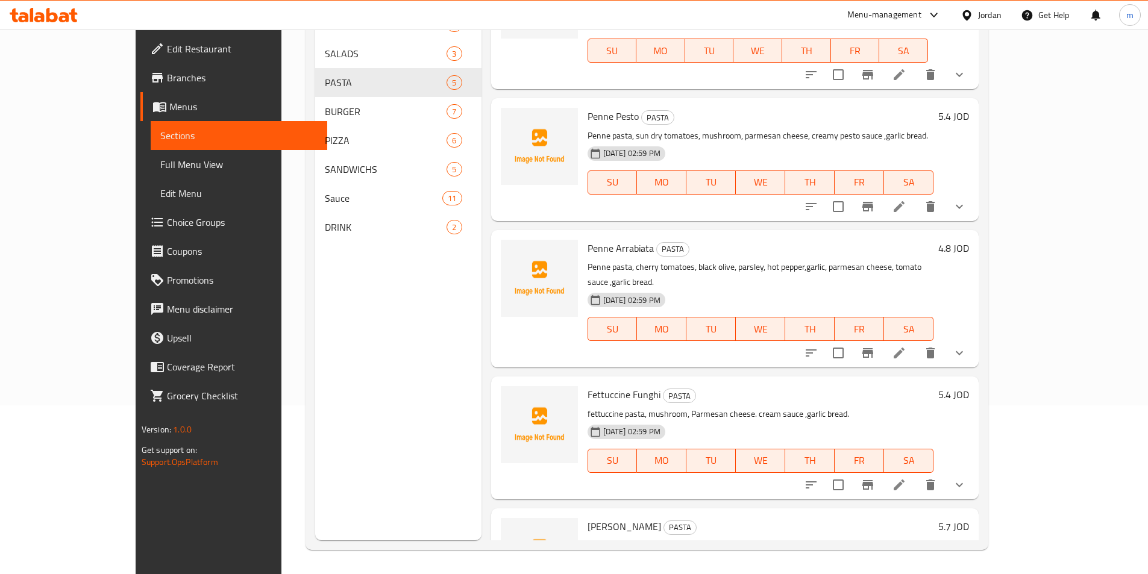
scroll to position [114, 0]
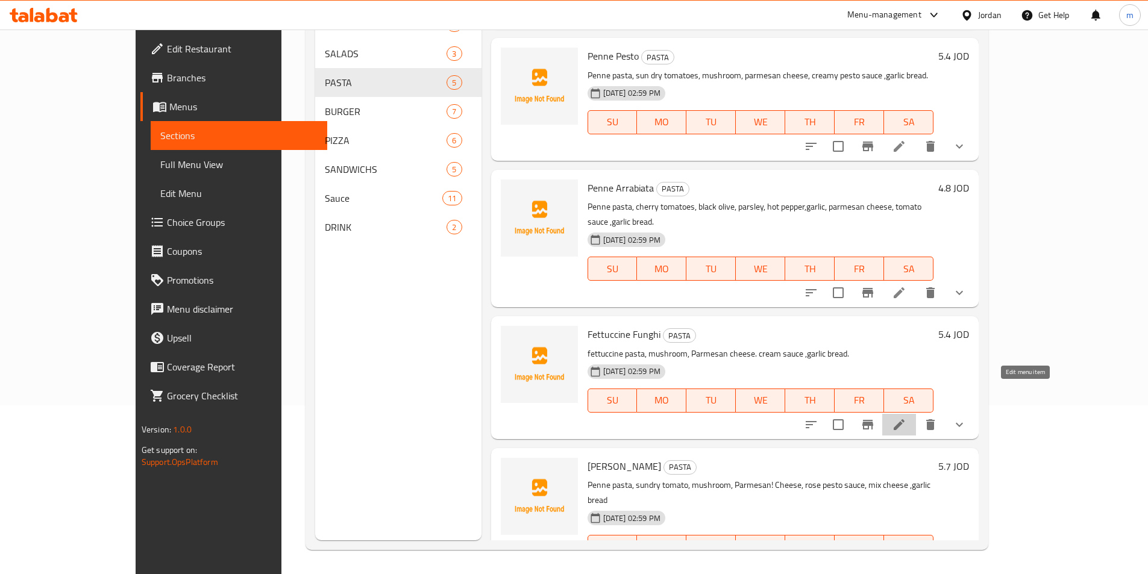
click at [906, 418] on icon at bounding box center [899, 425] width 14 height 14
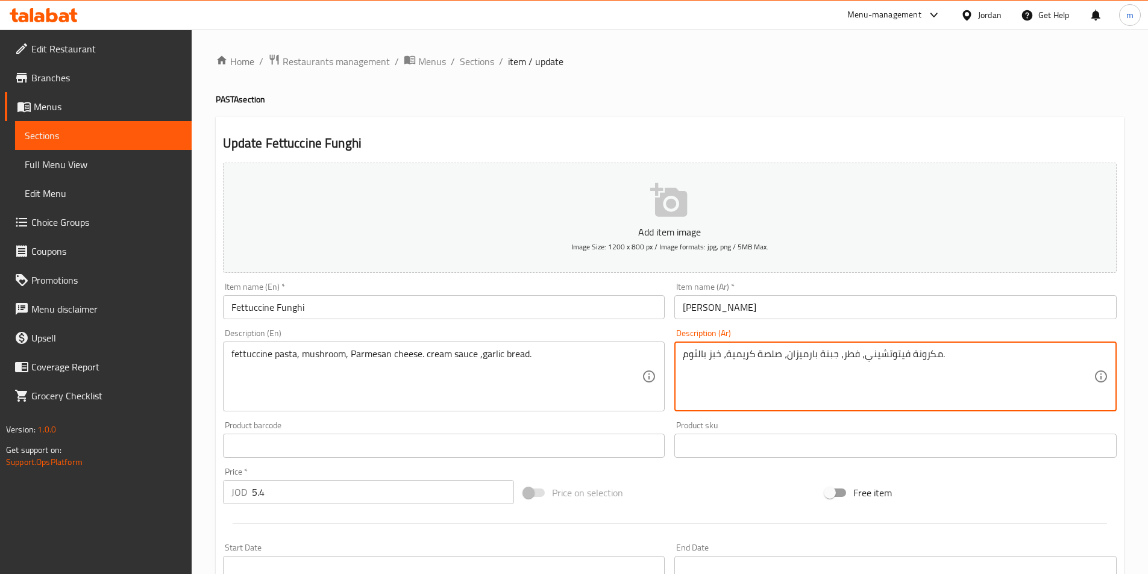
click at [731, 356] on textarea "مكرونة فيتوتشيني، فطر، جبنة بارميزان، صلصة كريمية، خبز بالثوم." at bounding box center [888, 376] width 411 height 57
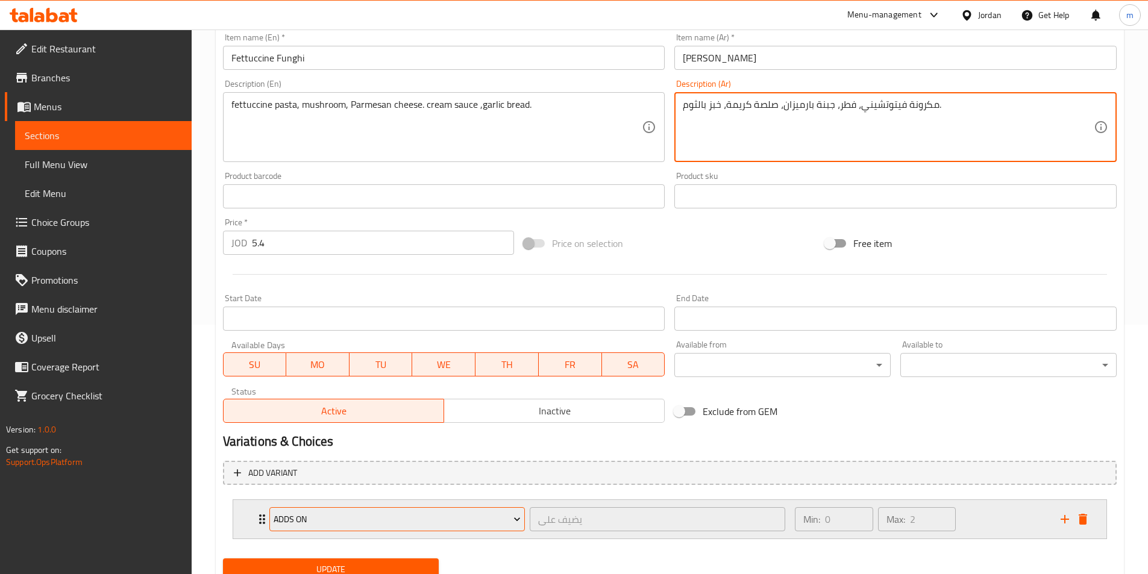
scroll to position [297, 0]
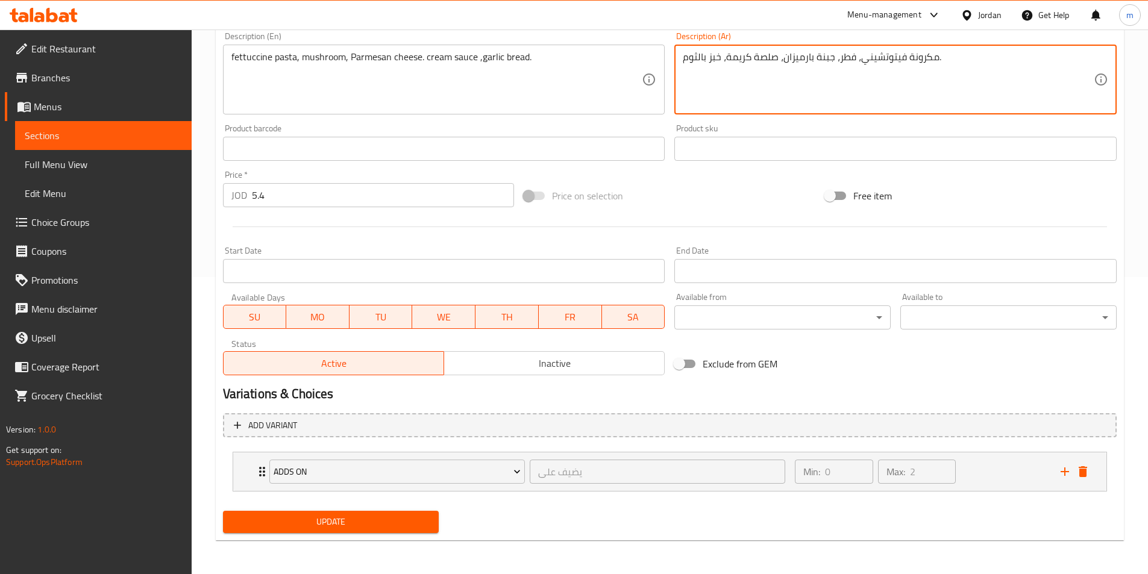
type textarea "مكرونة فيتوتشيني، فطر، جبنة بارميزان، صلصة كريمة، خبز بالثوم."
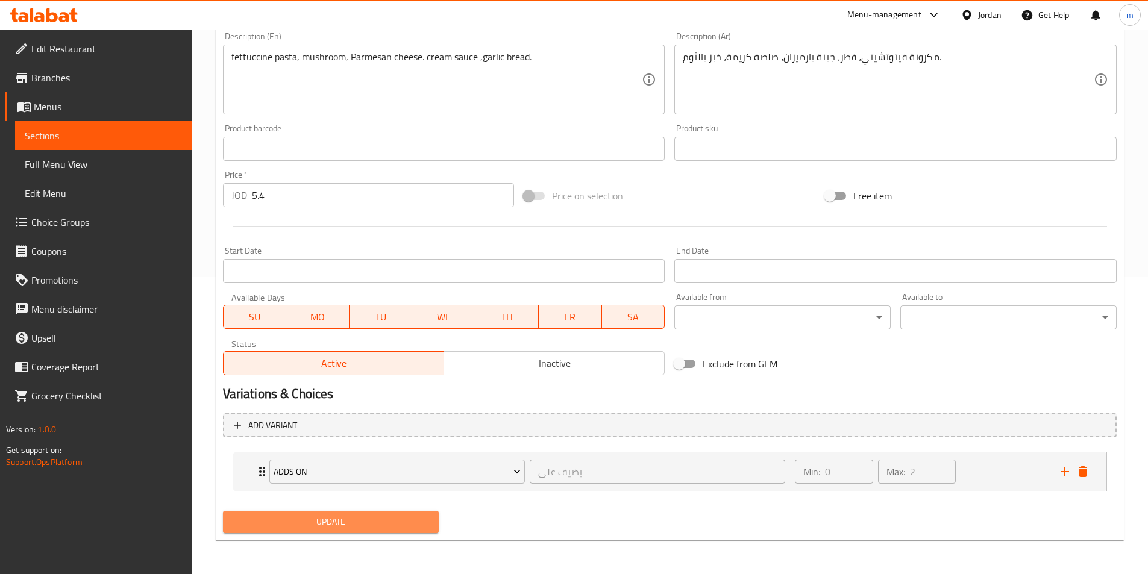
click at [389, 519] on span "Update" at bounding box center [331, 522] width 197 height 15
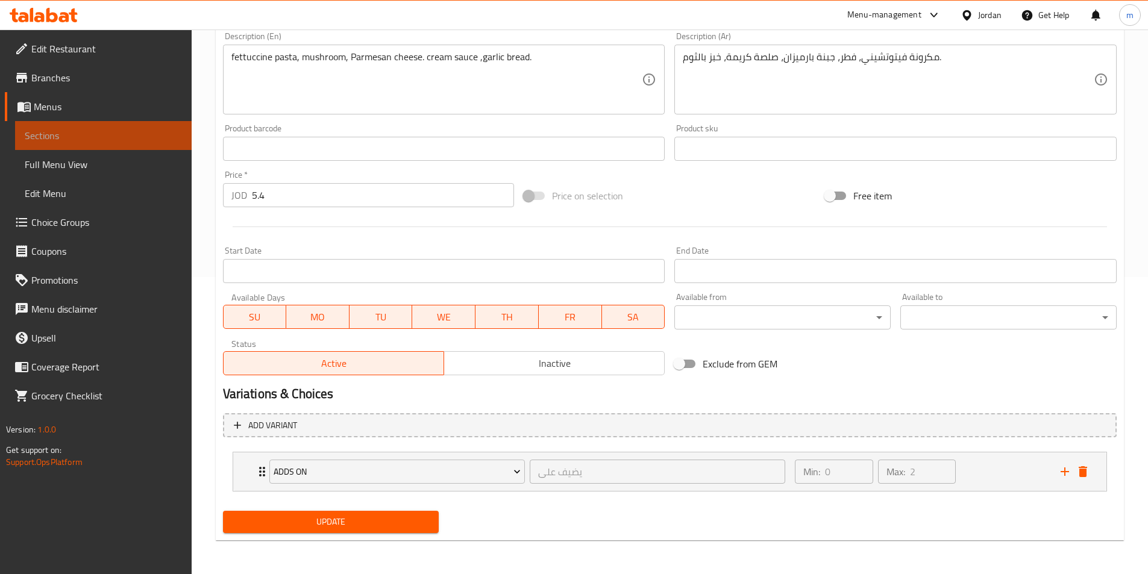
click at [71, 137] on span "Sections" at bounding box center [103, 135] width 157 height 14
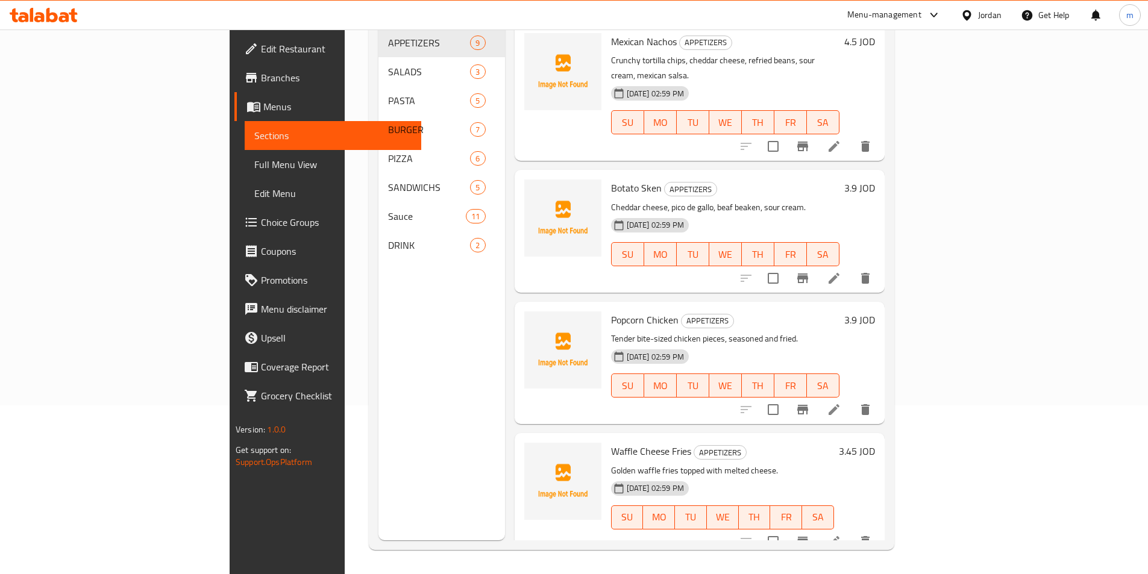
scroll to position [169, 0]
click at [423, 292] on div "Menu sections APPETIZERS 9 SALADS 3 PASTA 5 BURGER 7 PIZZA 6 SANDWICHS 5 Sauce …" at bounding box center [441, 253] width 127 height 574
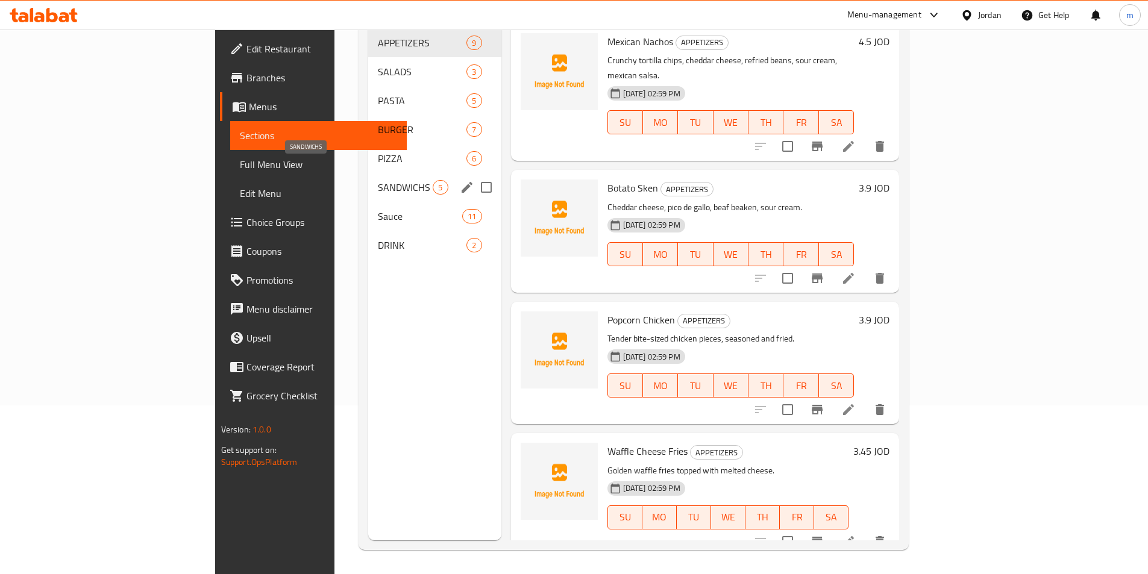
click at [378, 180] on span "SANDWICHS" at bounding box center [405, 187] width 55 height 14
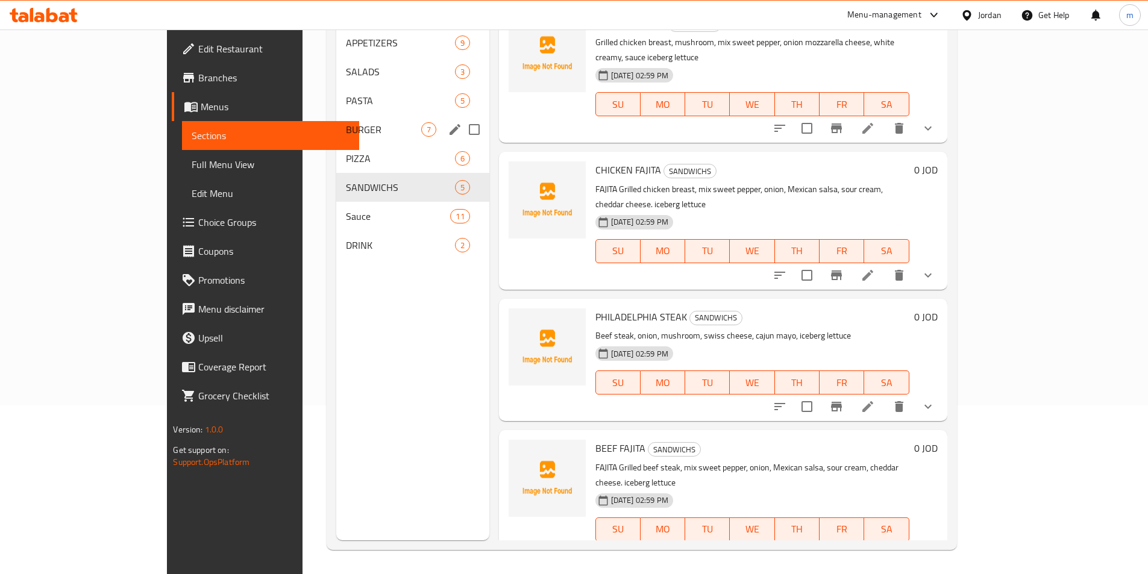
click at [336, 122] on div "BURGER 7" at bounding box center [412, 129] width 152 height 29
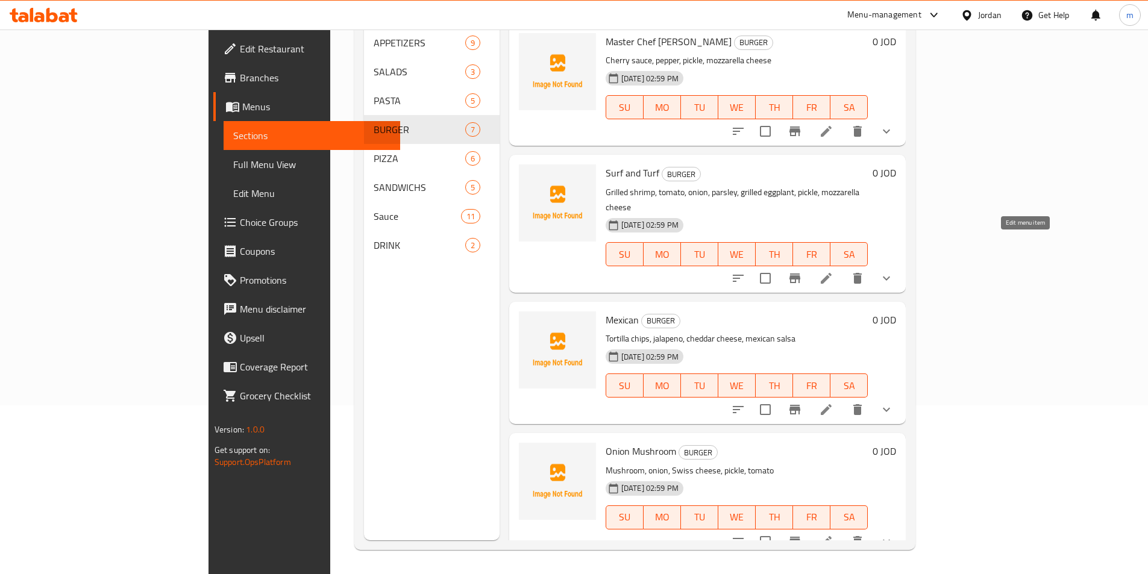
click at [833, 271] on icon at bounding box center [826, 278] width 14 height 14
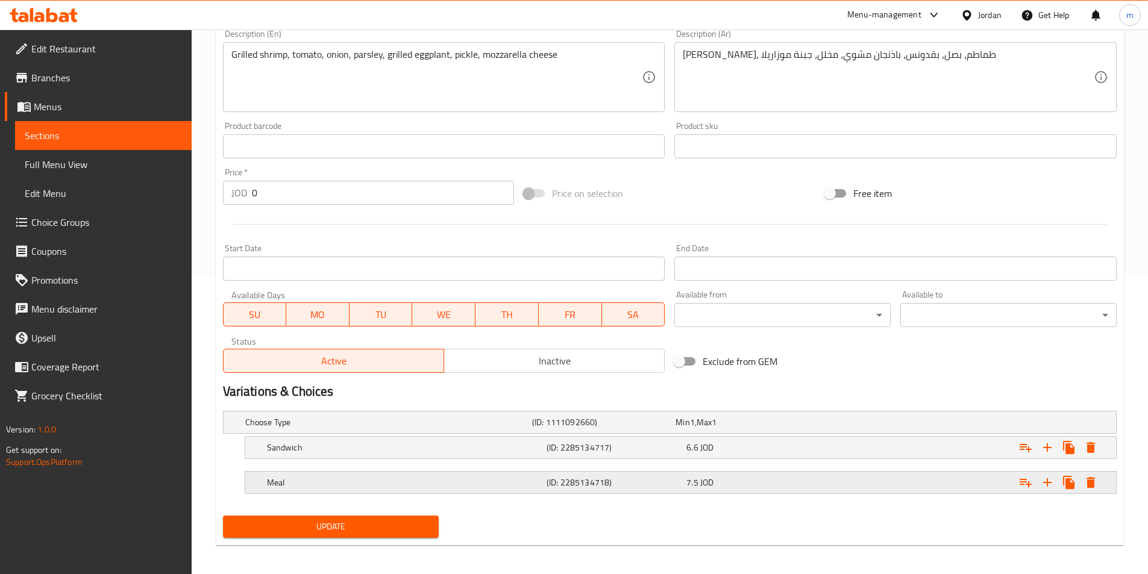
scroll to position [301, 0]
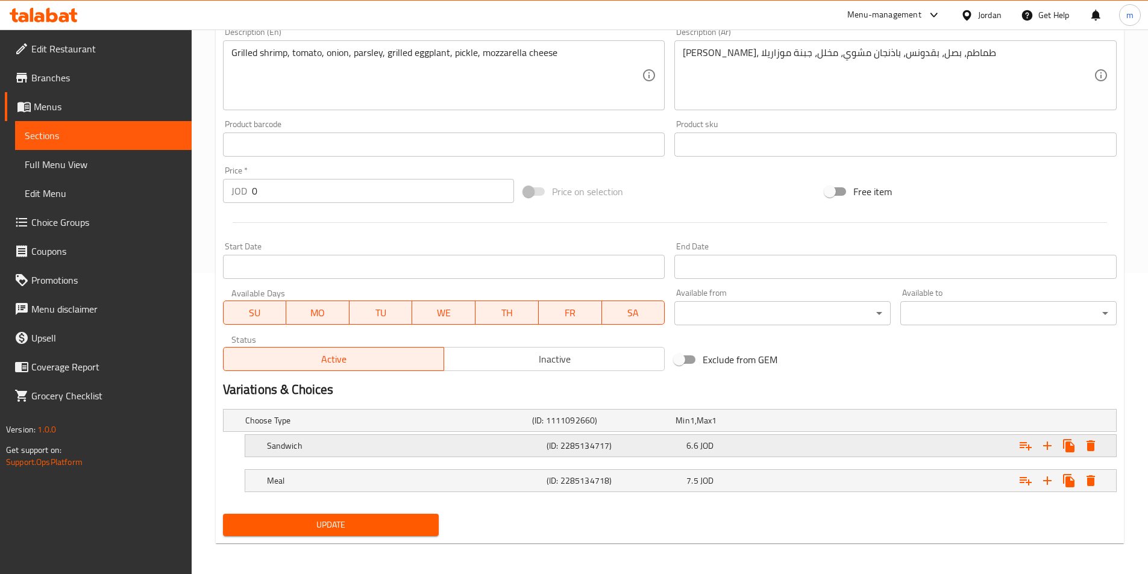
click at [590, 452] on h5 "(ID: 2285134717)" at bounding box center [614, 446] width 135 height 12
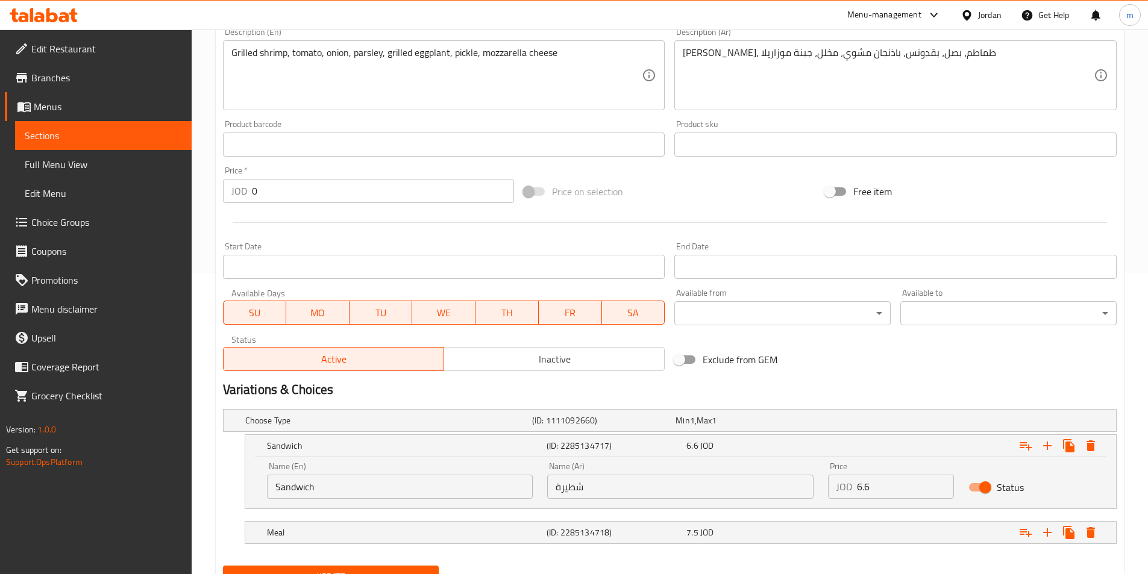
click at [578, 487] on input "شطيرة" at bounding box center [680, 487] width 266 height 24
type input "s"
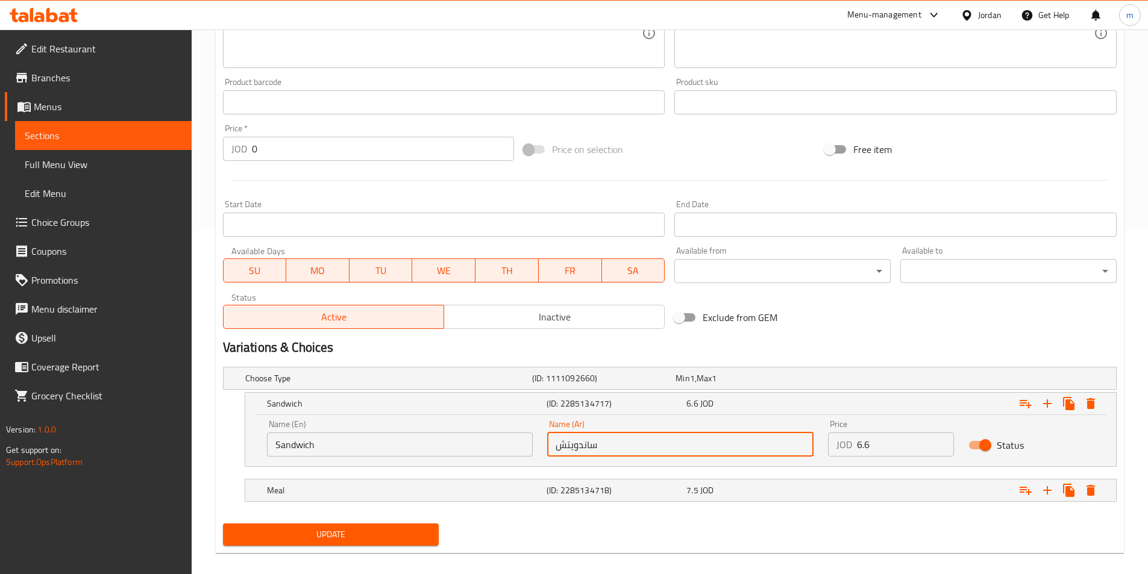
scroll to position [356, 0]
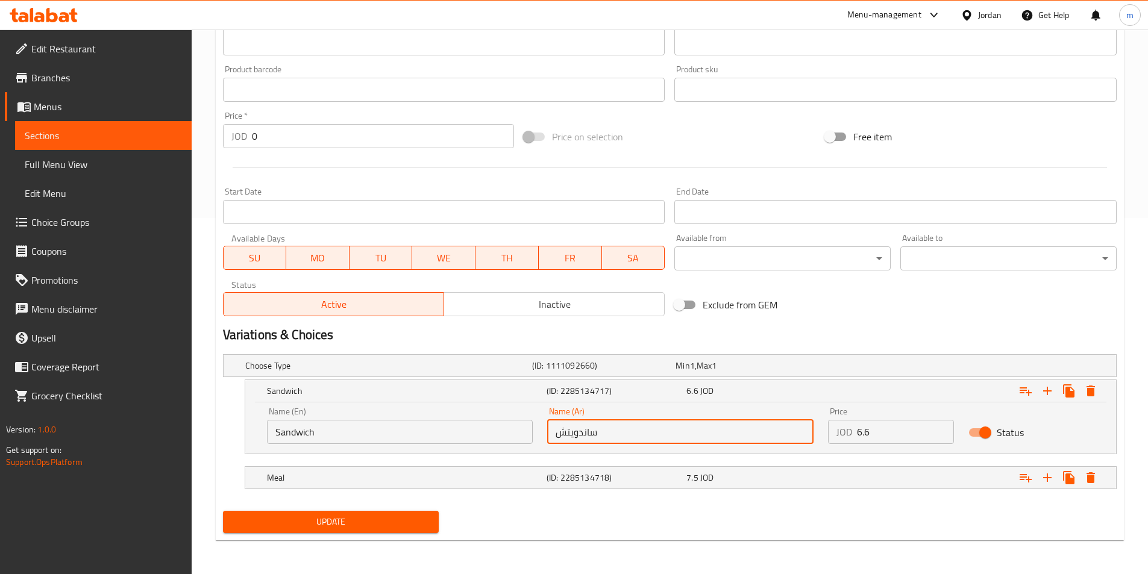
type input "ساندويتش"
click at [330, 529] on span "Update" at bounding box center [331, 522] width 197 height 15
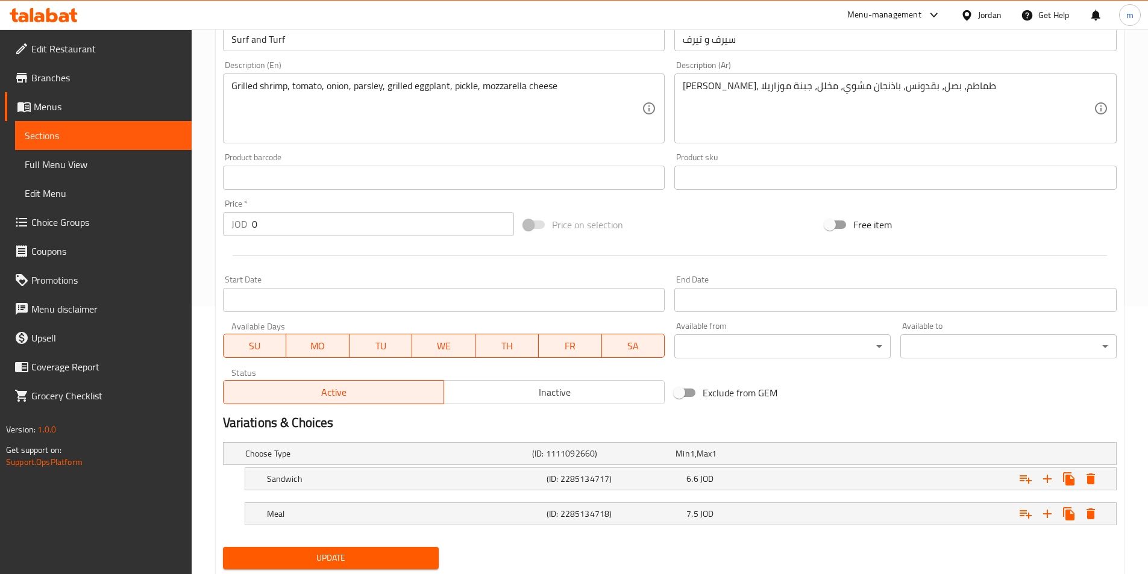
scroll to position [304, 0]
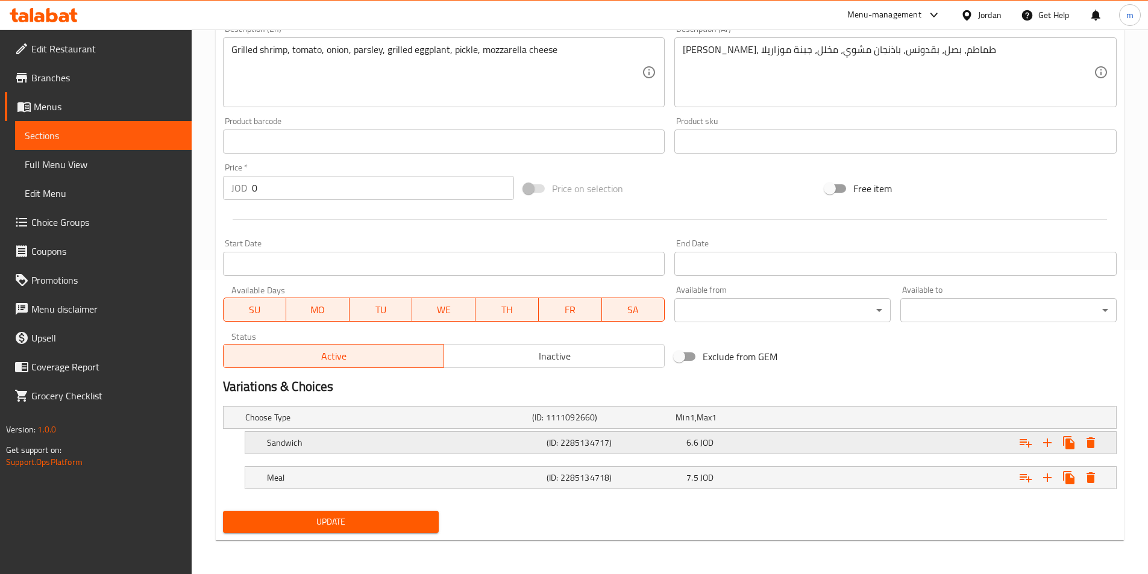
click at [507, 445] on h5 "Sandwich" at bounding box center [404, 443] width 275 height 12
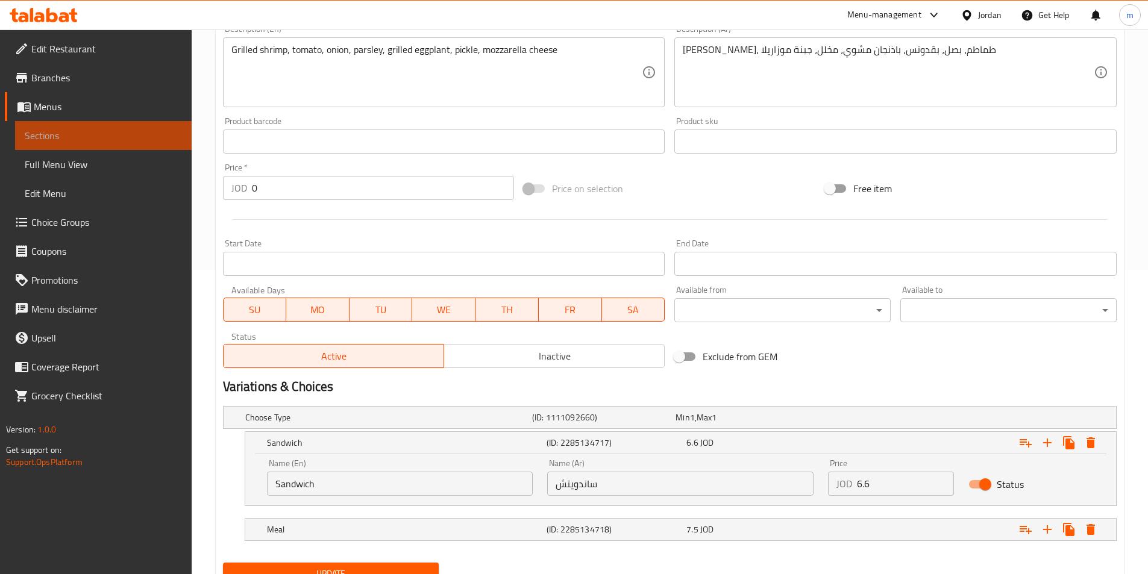
click at [87, 142] on span "Sections" at bounding box center [103, 135] width 157 height 14
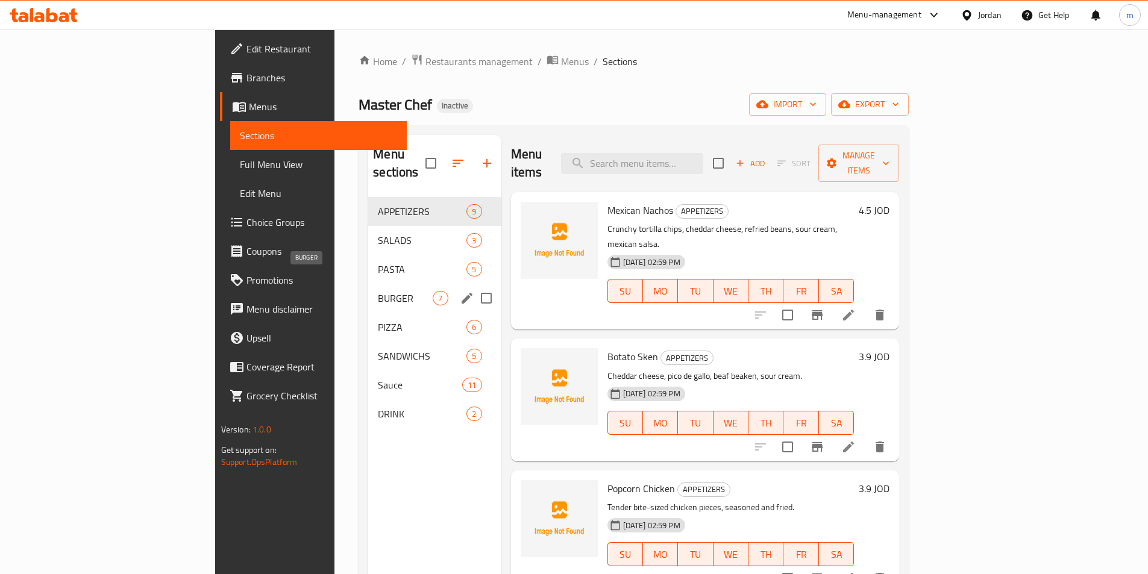
click at [378, 291] on span "BURGER" at bounding box center [405, 298] width 55 height 14
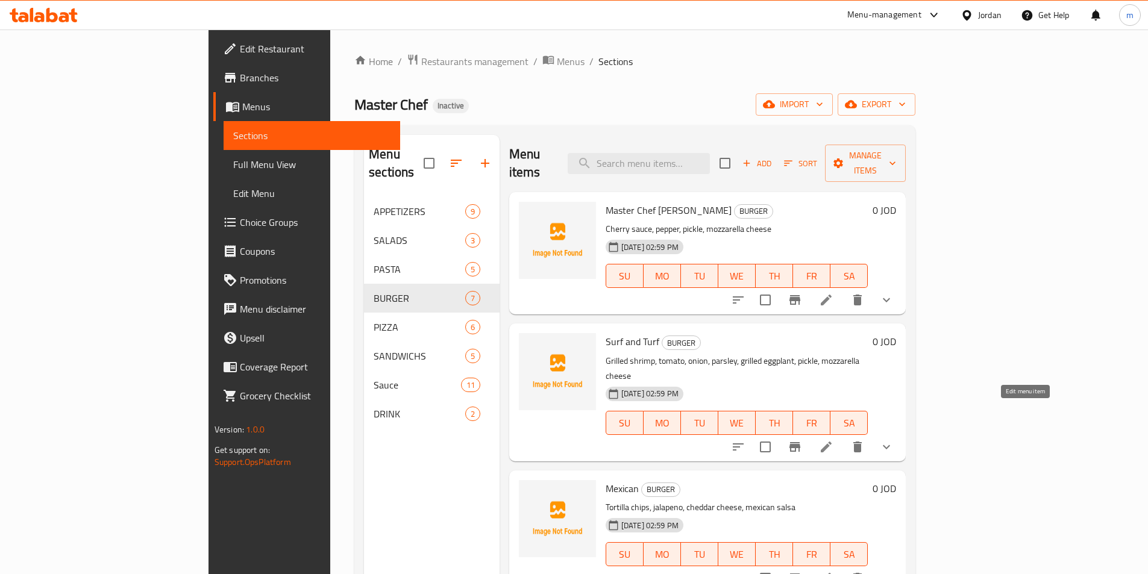
click at [832, 442] on icon at bounding box center [826, 447] width 11 height 11
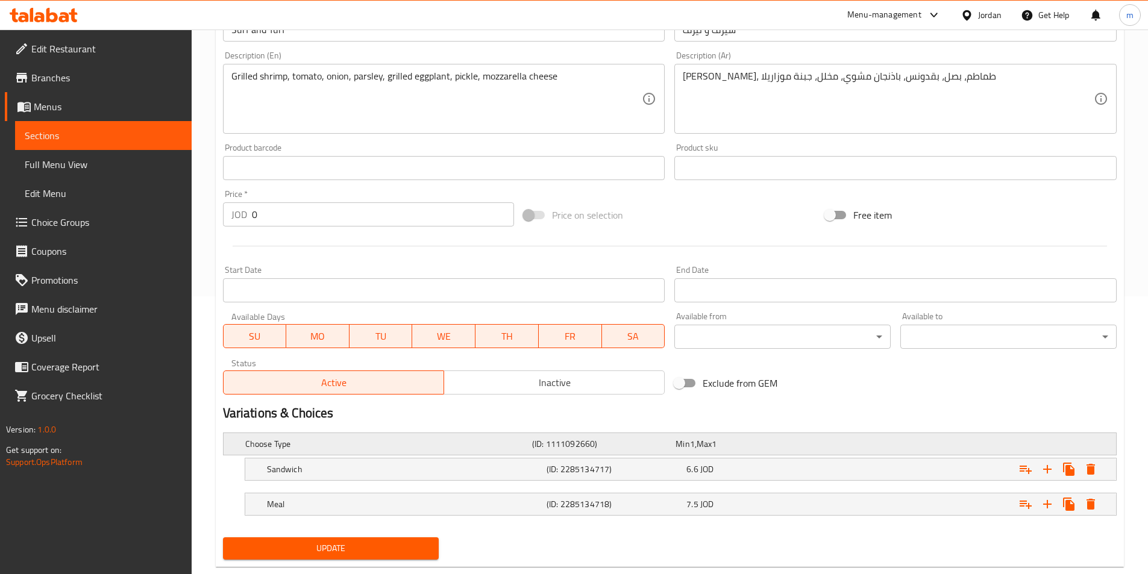
scroll to position [301, 0]
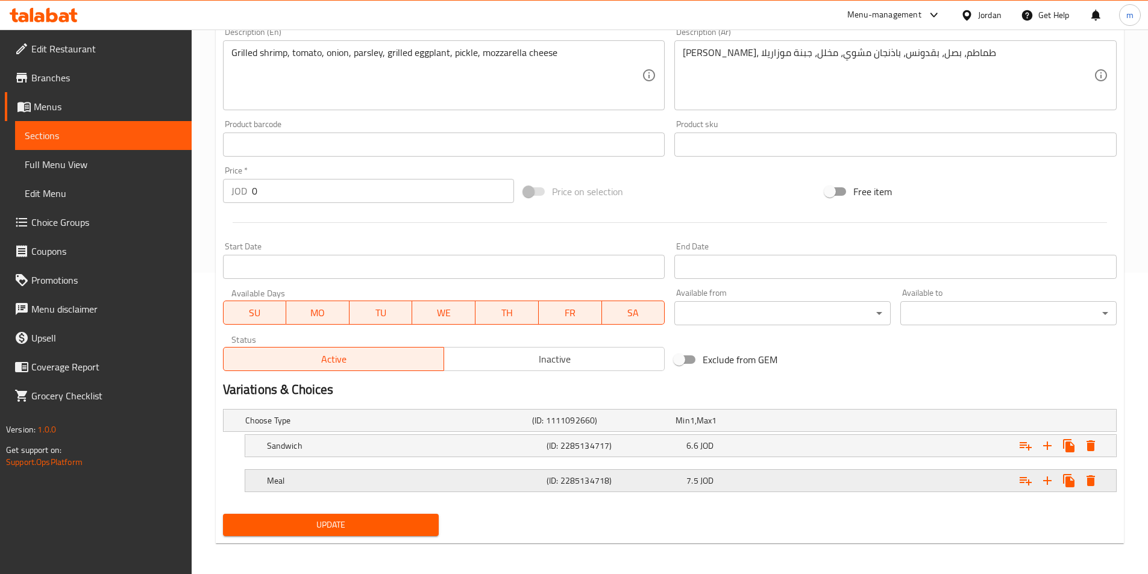
click at [523, 479] on h5 "Meal" at bounding box center [404, 481] width 275 height 12
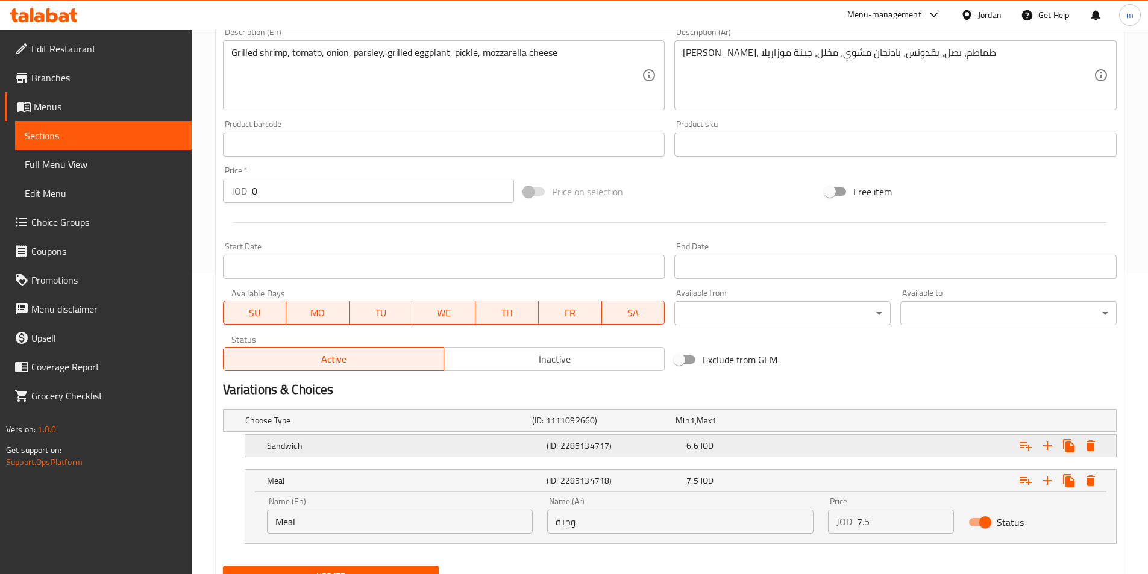
click at [555, 454] on div "Sandwich (ID: 2285134717) 6.6 JOD" at bounding box center [684, 446] width 839 height 27
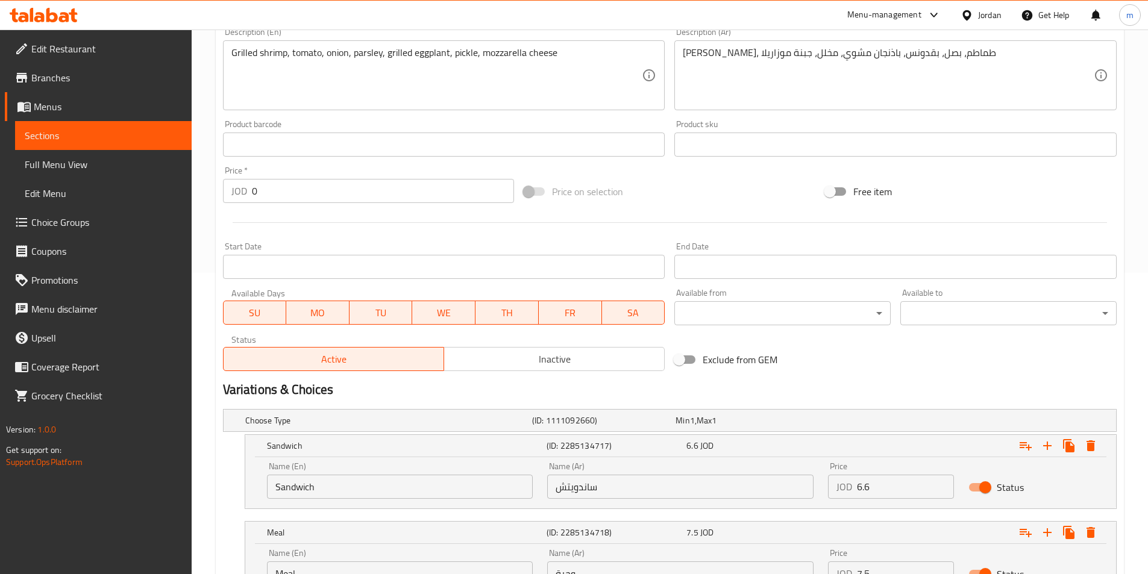
click at [600, 496] on input "ساندويتش" at bounding box center [680, 487] width 266 height 24
type input "ساندويتش"
click at [600, 496] on input "ساندويتش" at bounding box center [680, 487] width 266 height 24
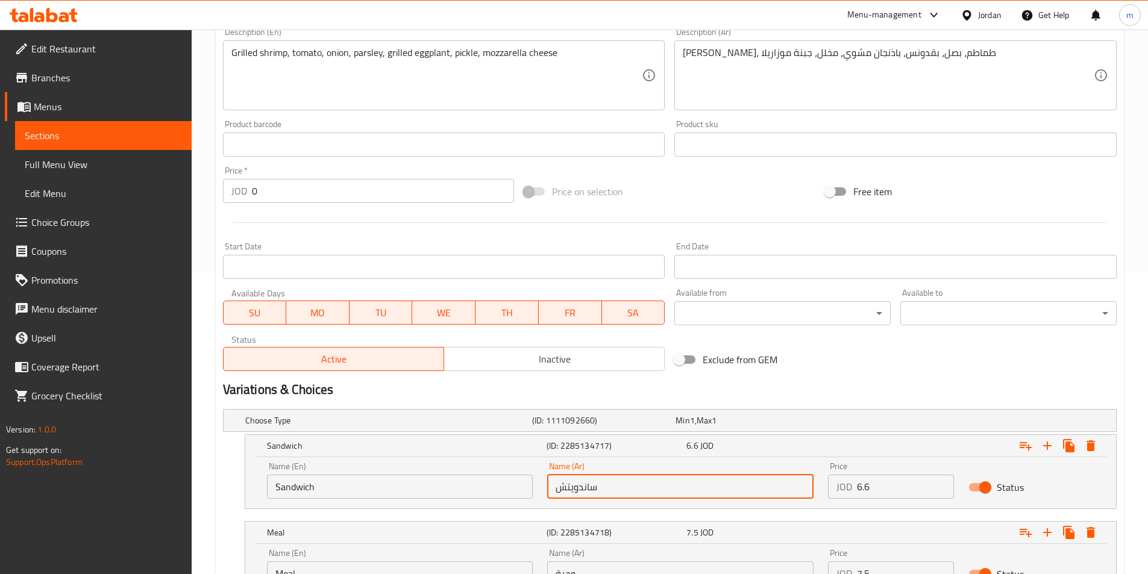
click at [600, 496] on input "ساندويتش" at bounding box center [680, 487] width 266 height 24
click at [775, 381] on h2 "Variations & Choices" at bounding box center [670, 390] width 894 height 18
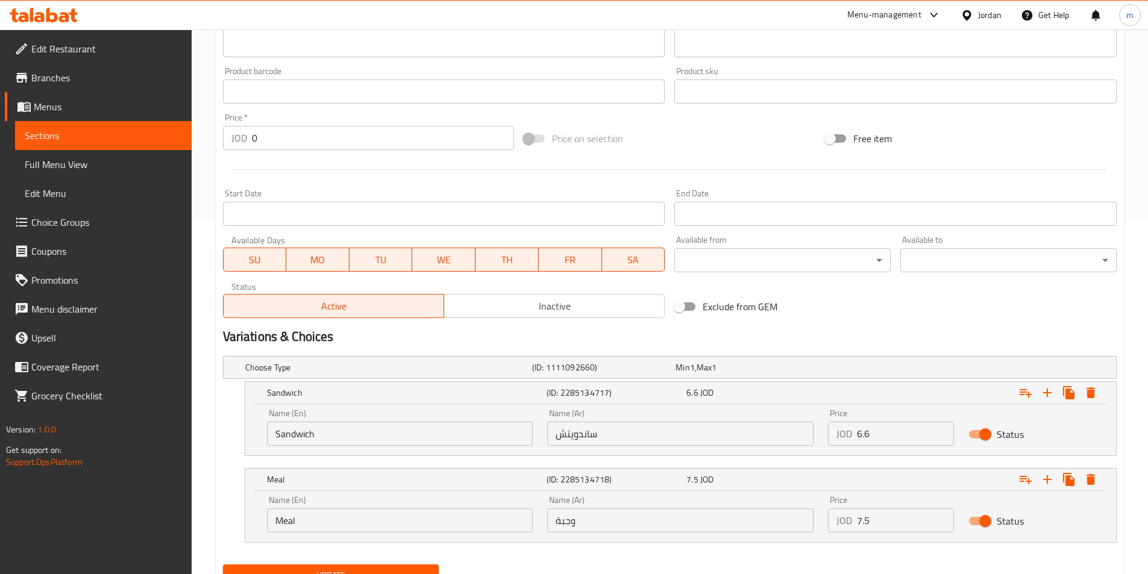
scroll to position [408, 0]
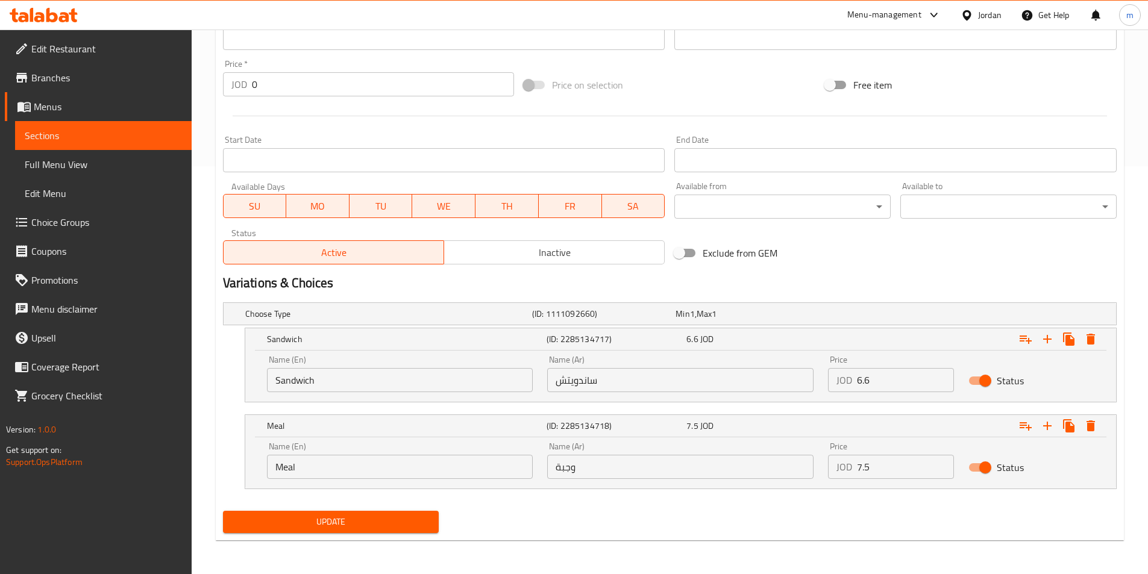
click at [402, 512] on button "Update" at bounding box center [331, 522] width 216 height 22
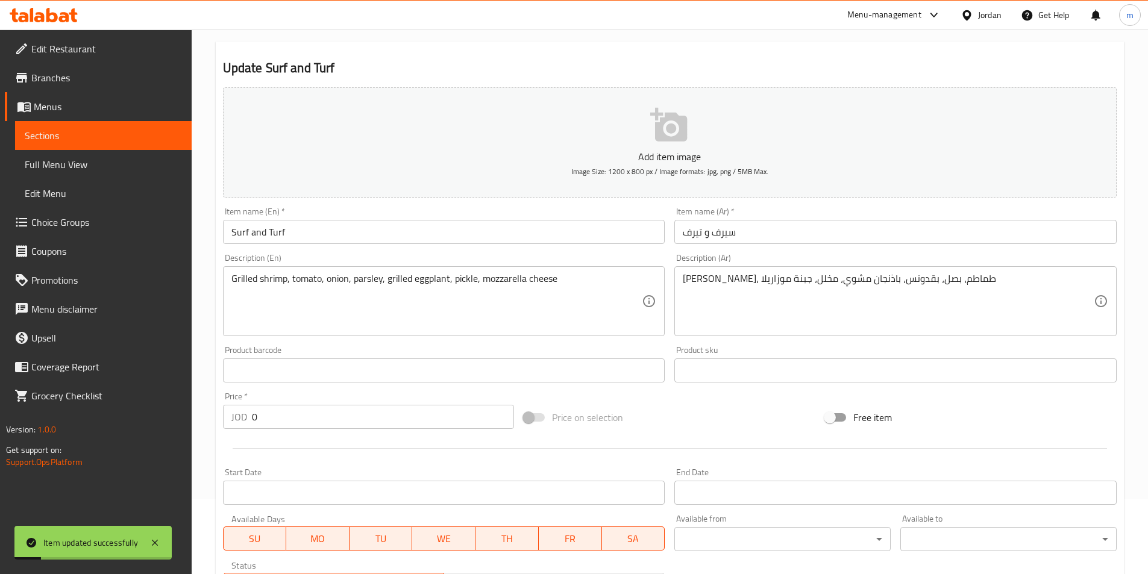
scroll to position [0, 0]
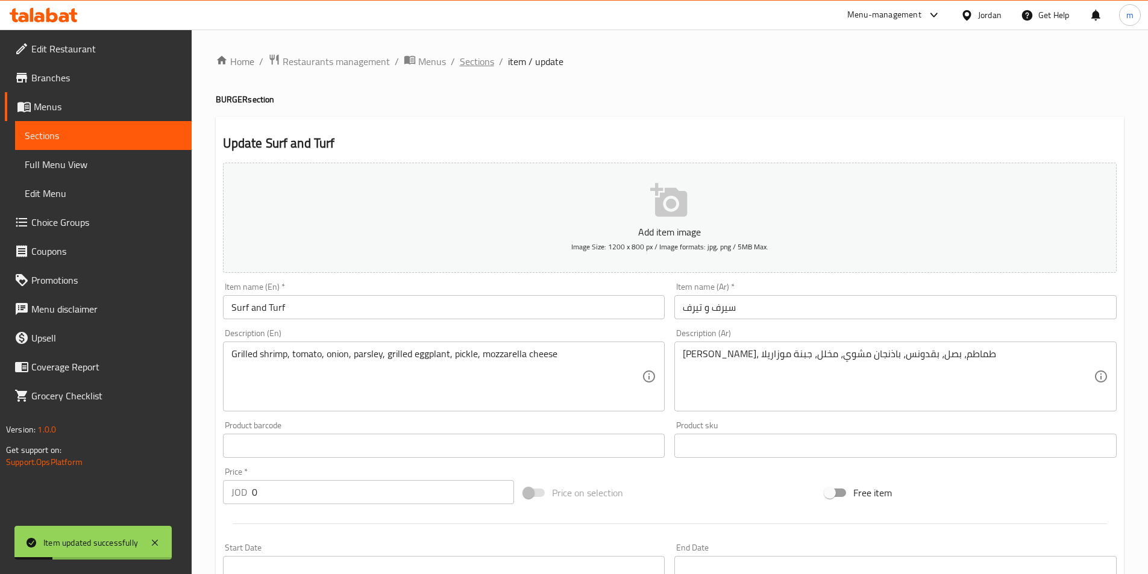
click at [473, 67] on span "Sections" at bounding box center [477, 61] width 34 height 14
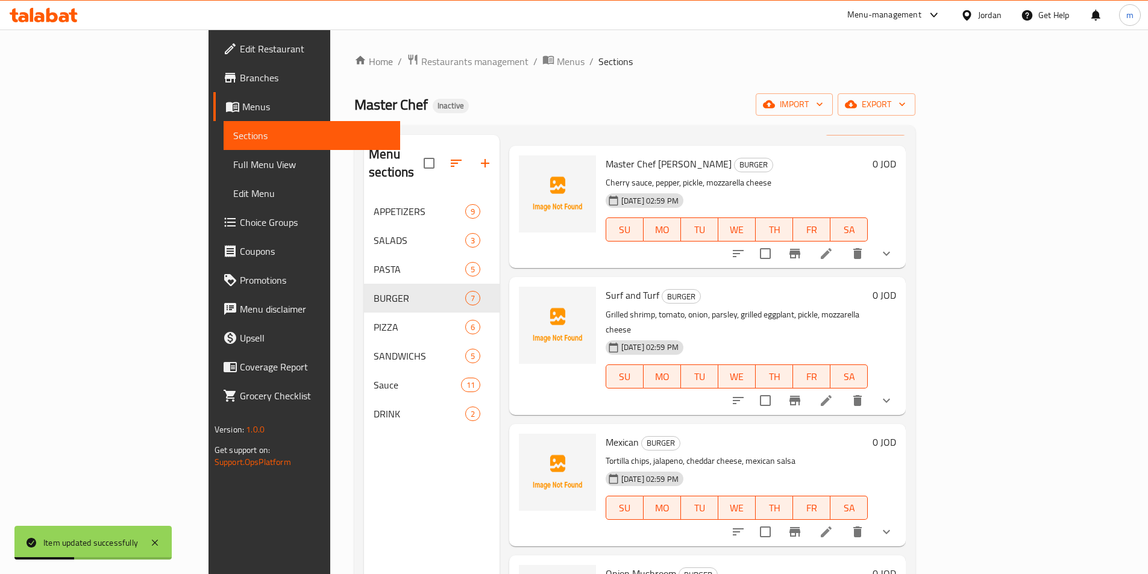
scroll to position [60, 0]
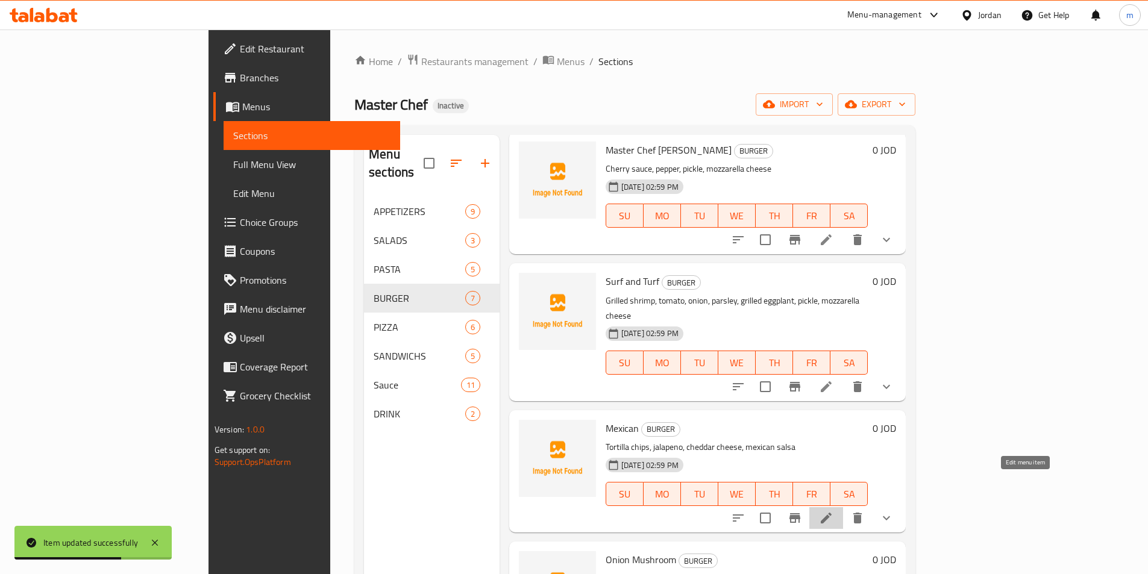
click at [833, 511] on icon at bounding box center [826, 518] width 14 height 14
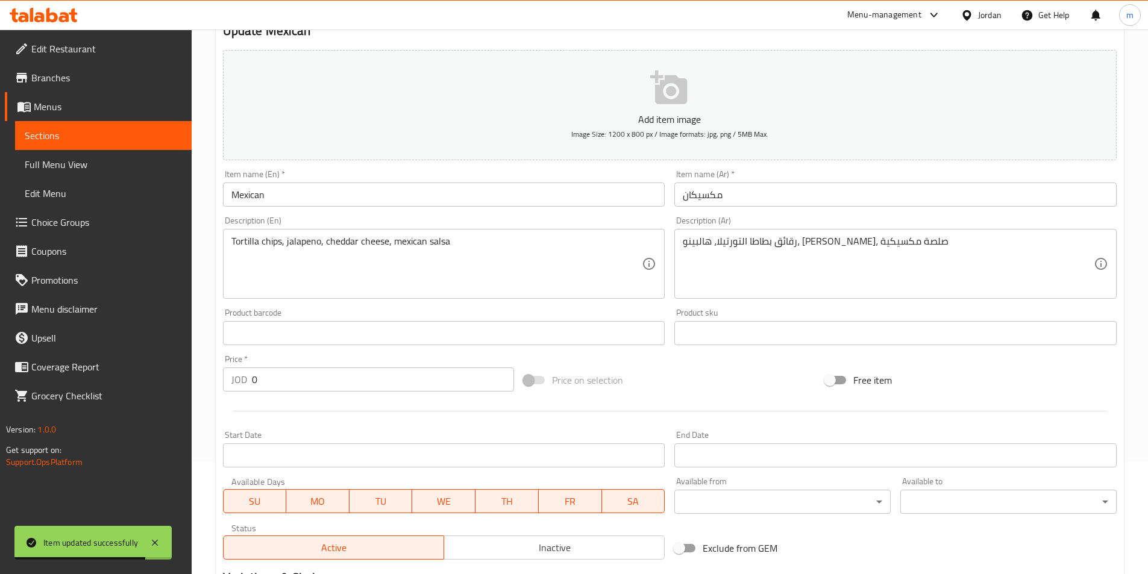
scroll to position [301, 0]
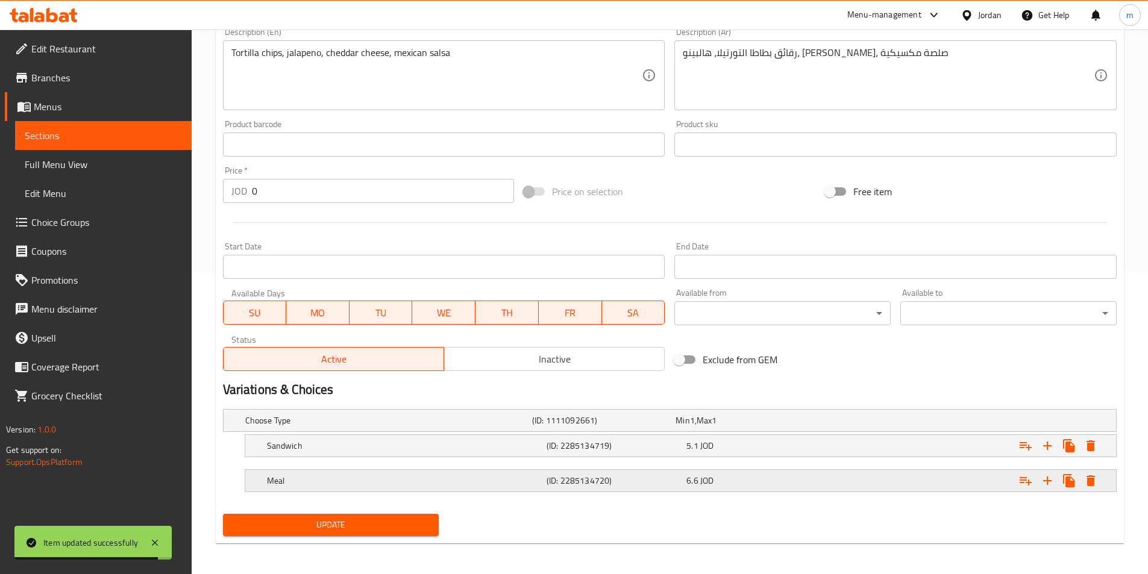
click at [643, 477] on h5 "(ID: 2285134720)" at bounding box center [614, 481] width 135 height 12
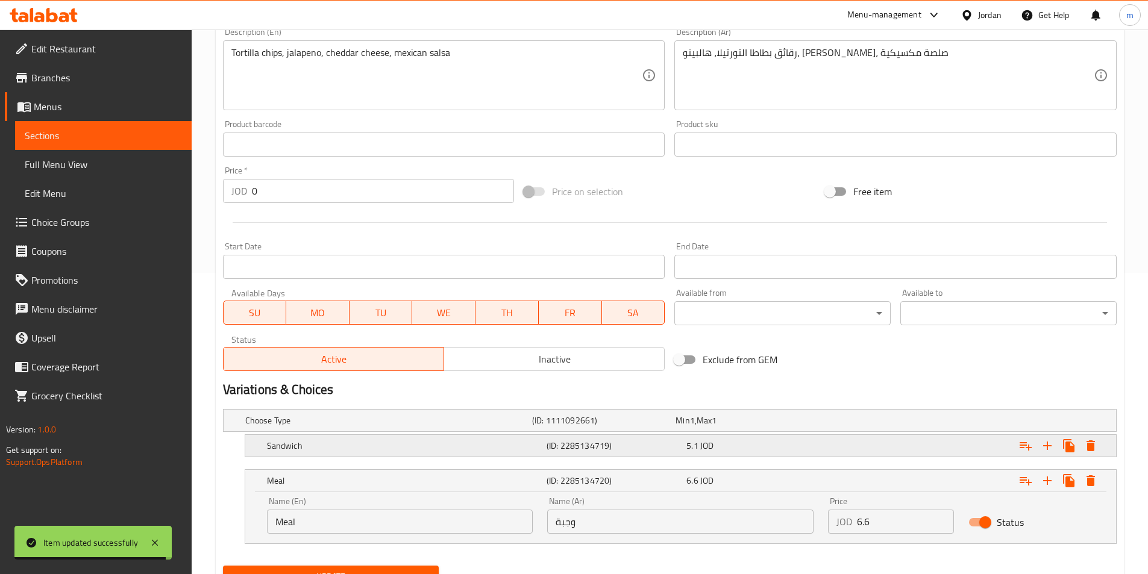
click at [613, 450] on h5 "(ID: 2285134719)" at bounding box center [614, 446] width 135 height 12
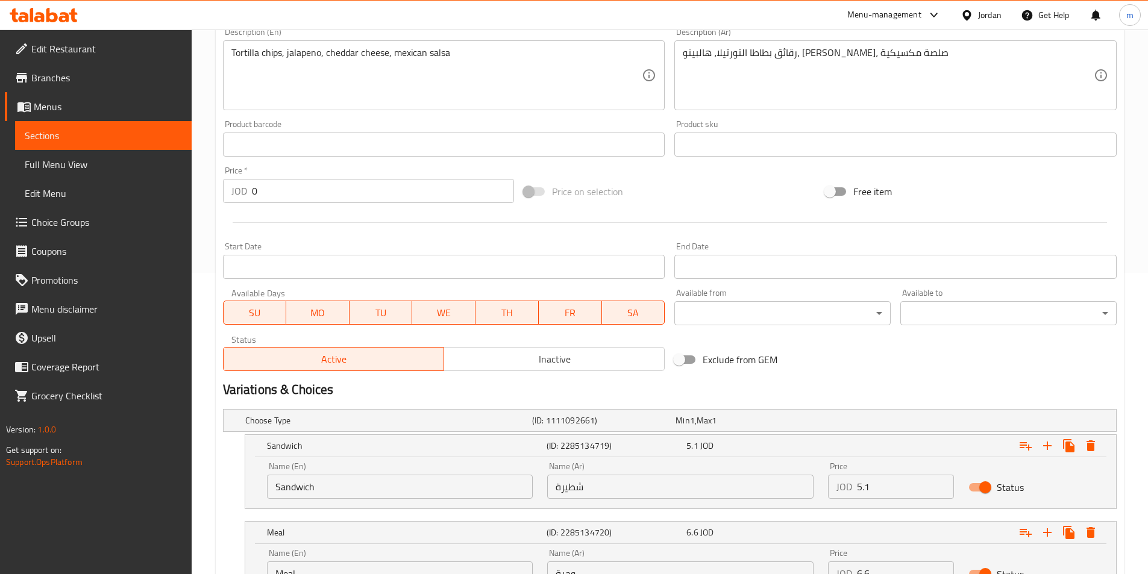
click at [584, 490] on input "شطيرة" at bounding box center [680, 487] width 266 height 24
paste input "اندويتش"
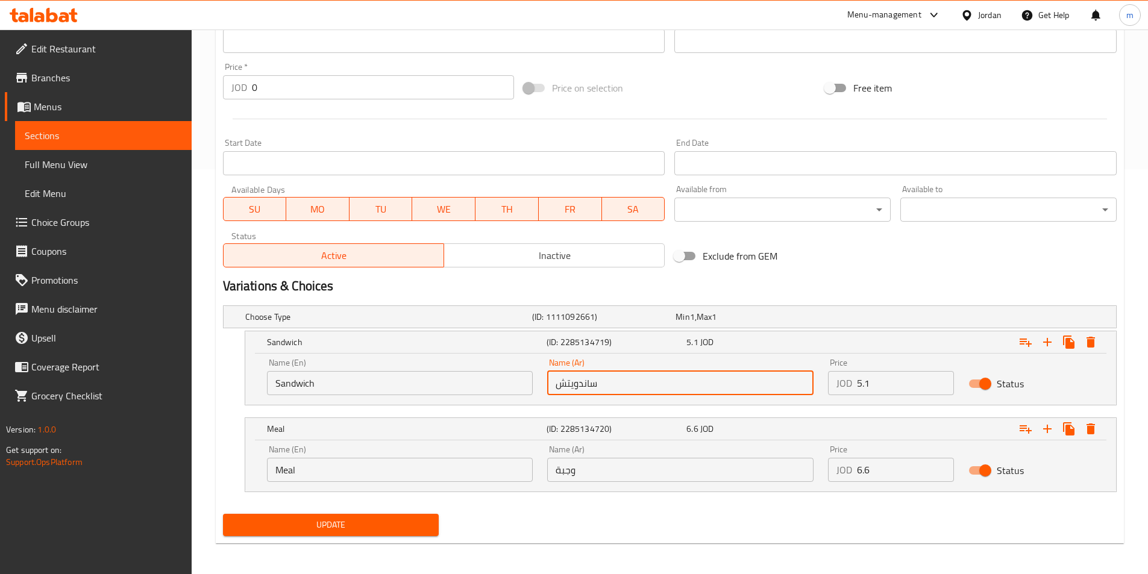
scroll to position [408, 0]
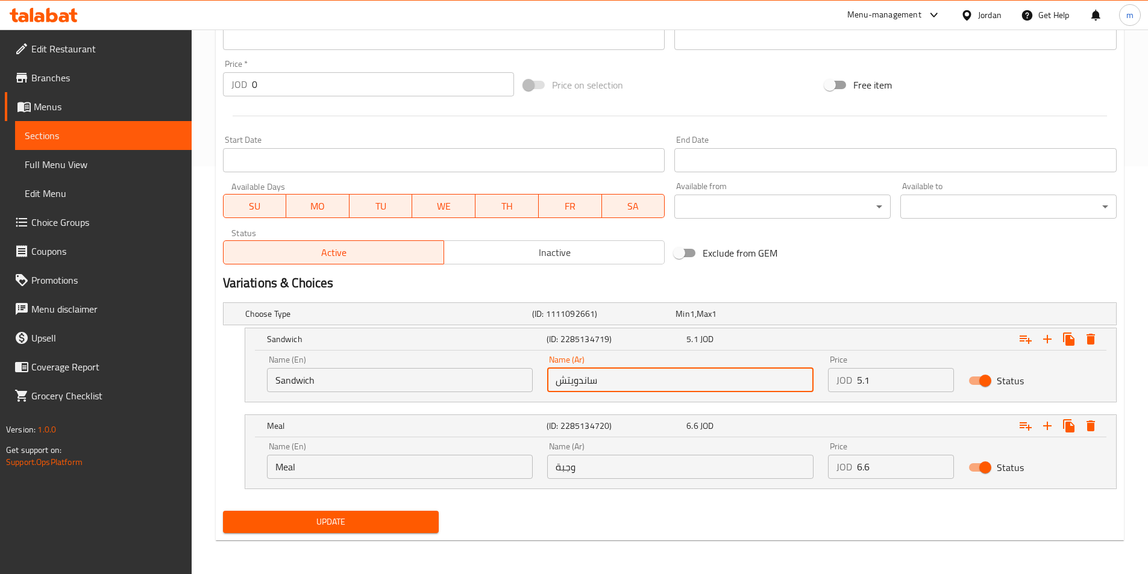
type input "ساندويتش"
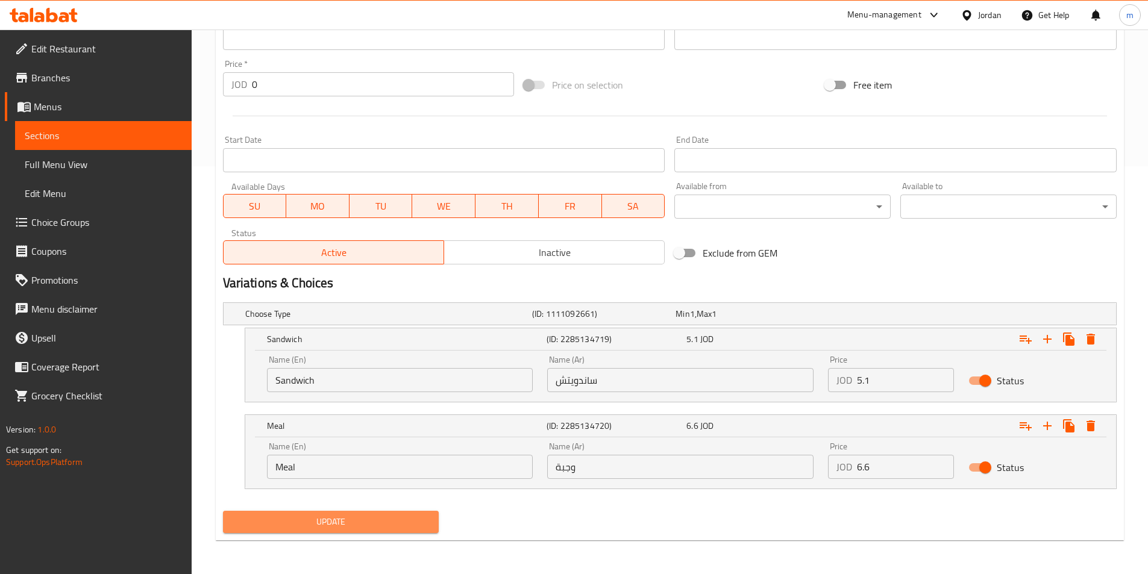
click at [371, 522] on span "Update" at bounding box center [331, 522] width 197 height 15
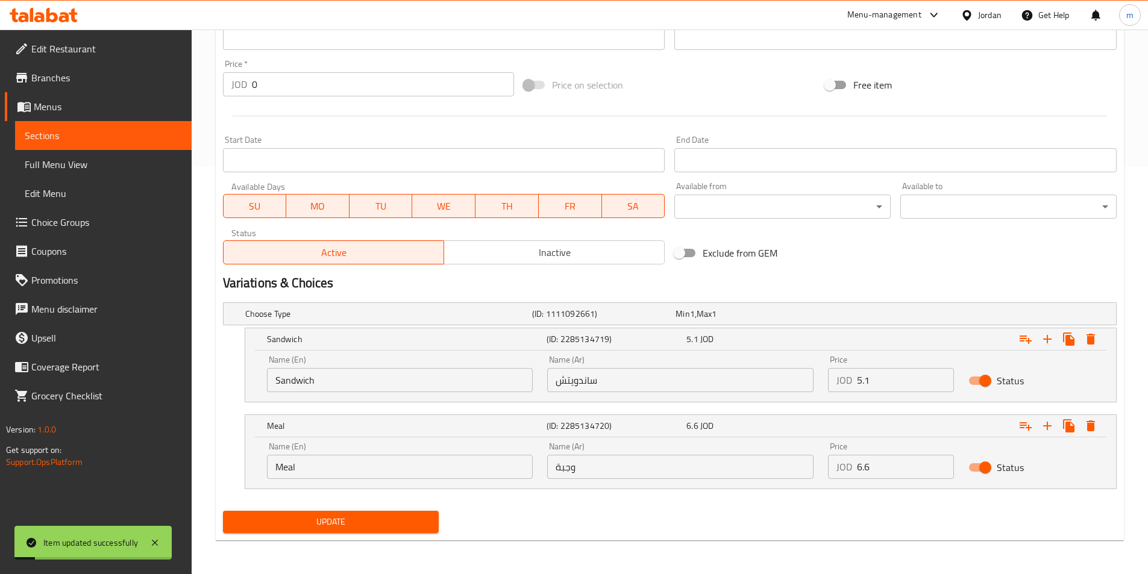
click at [108, 137] on span "Sections" at bounding box center [103, 135] width 157 height 14
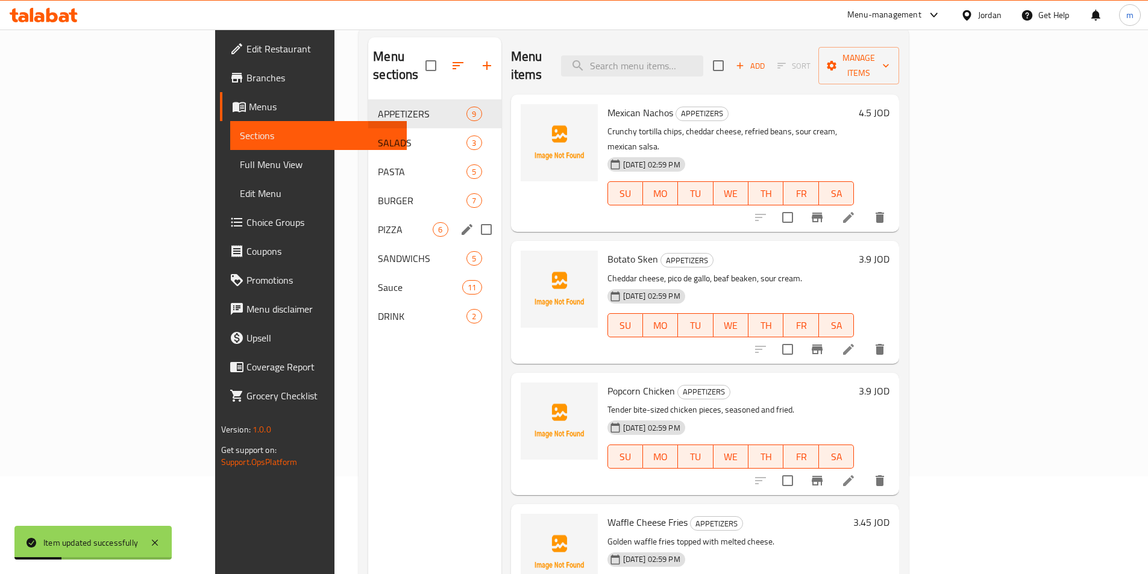
scroll to position [48, 0]
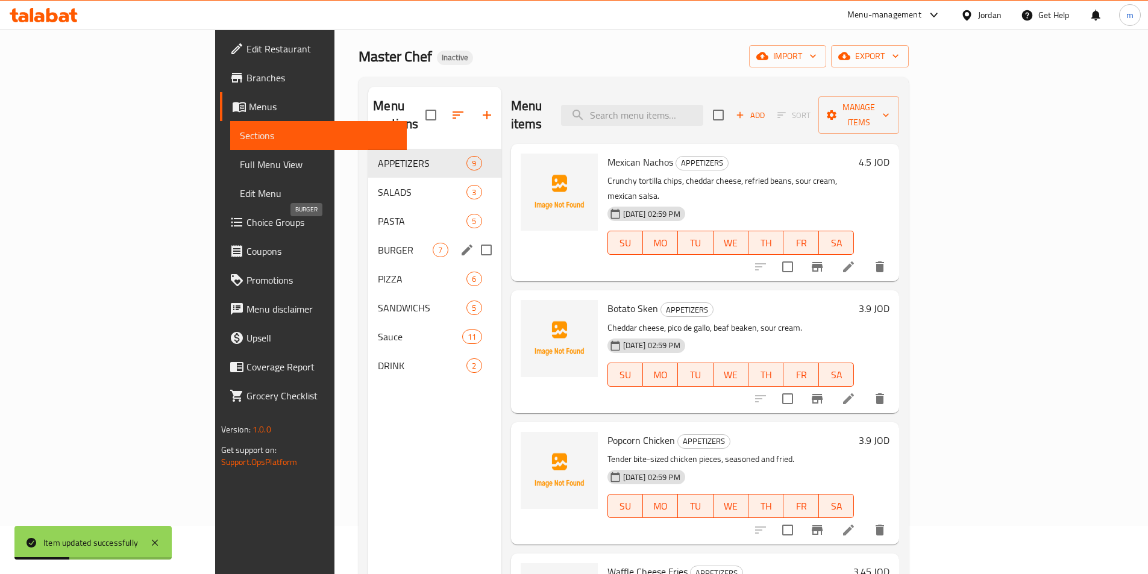
click at [378, 243] on span "BURGER" at bounding box center [405, 250] width 55 height 14
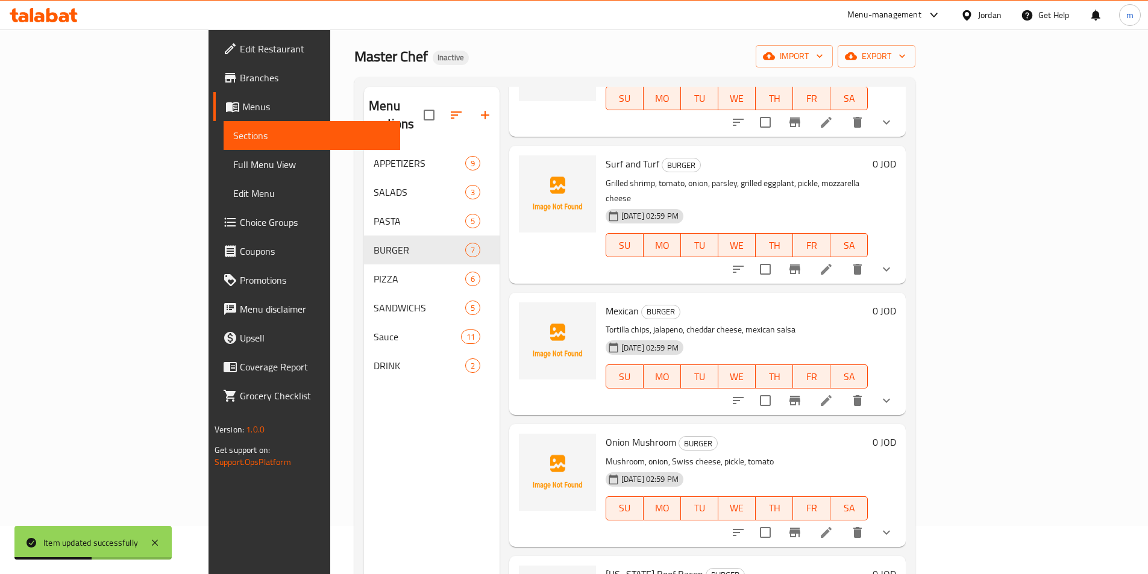
scroll to position [121, 0]
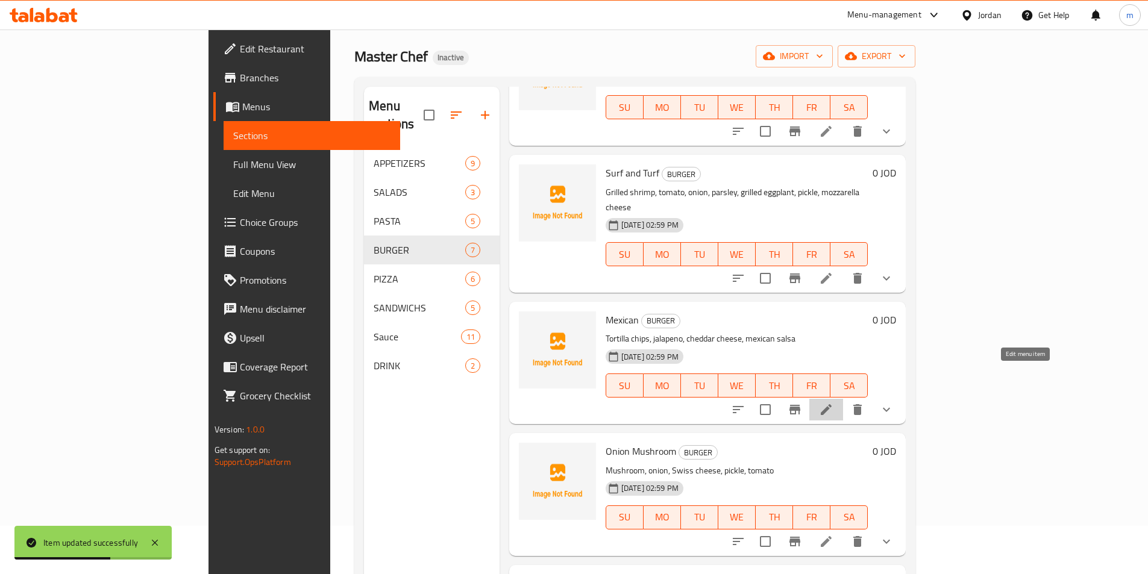
click at [832, 404] on icon at bounding box center [826, 409] width 11 height 11
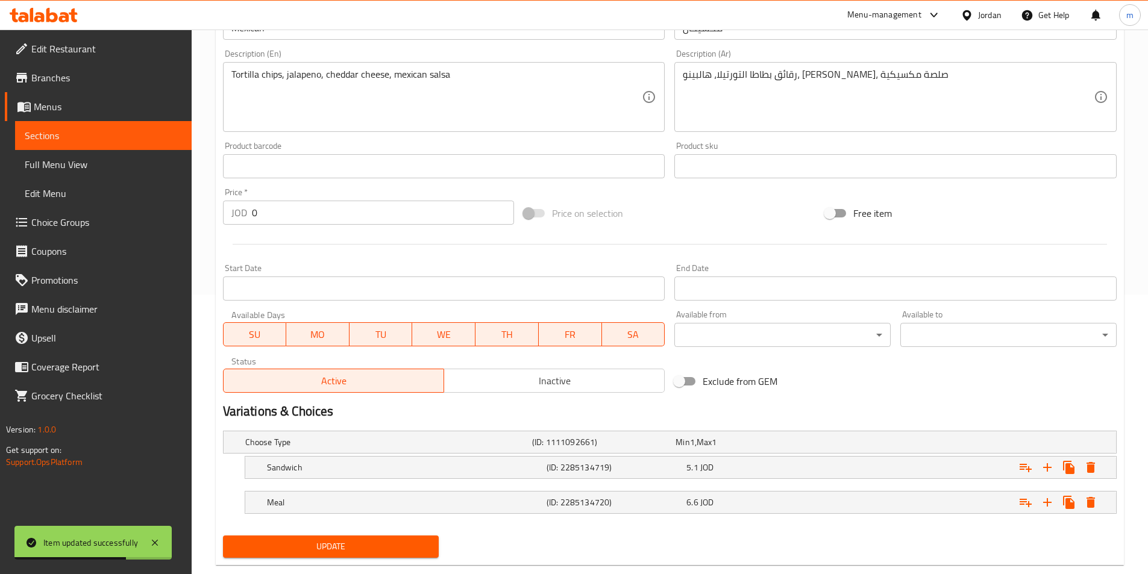
scroll to position [301, 0]
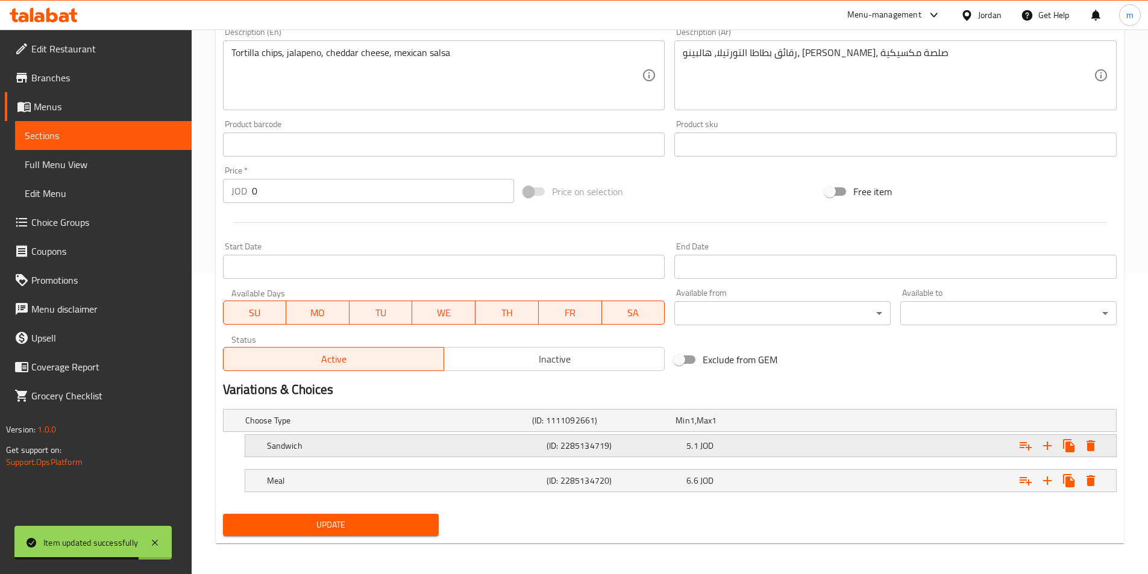
click at [464, 450] on h5 "Sandwich" at bounding box center [404, 446] width 275 height 12
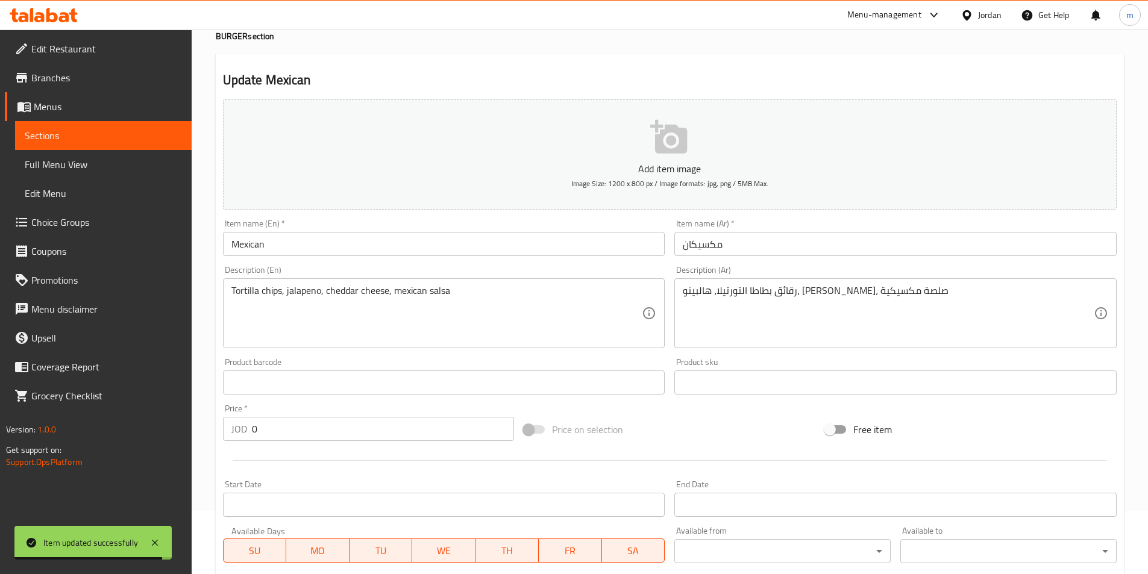
scroll to position [0, 0]
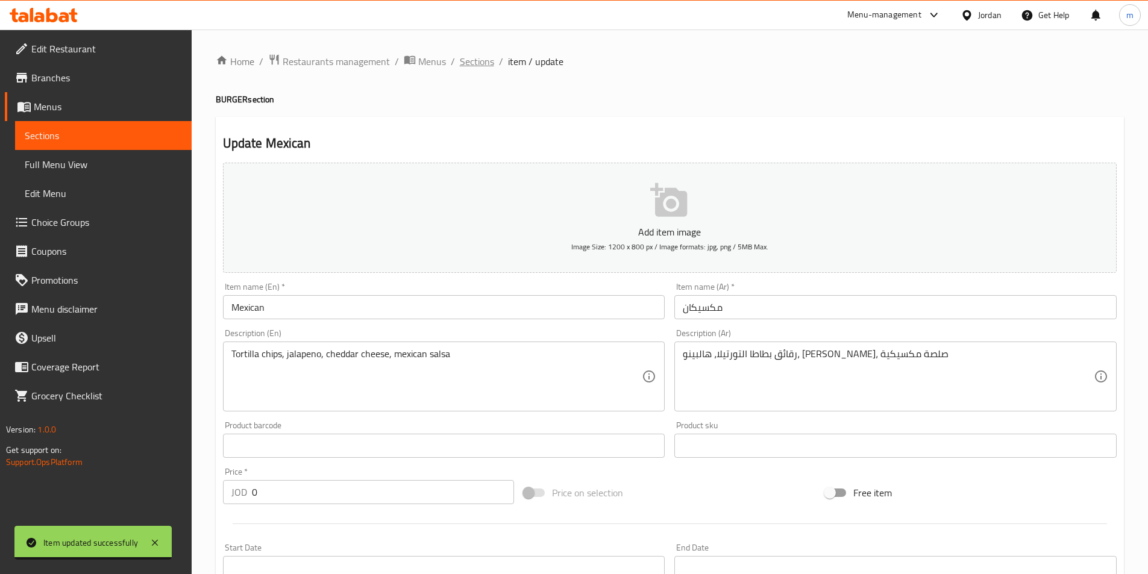
click at [479, 61] on span "Sections" at bounding box center [477, 61] width 34 height 14
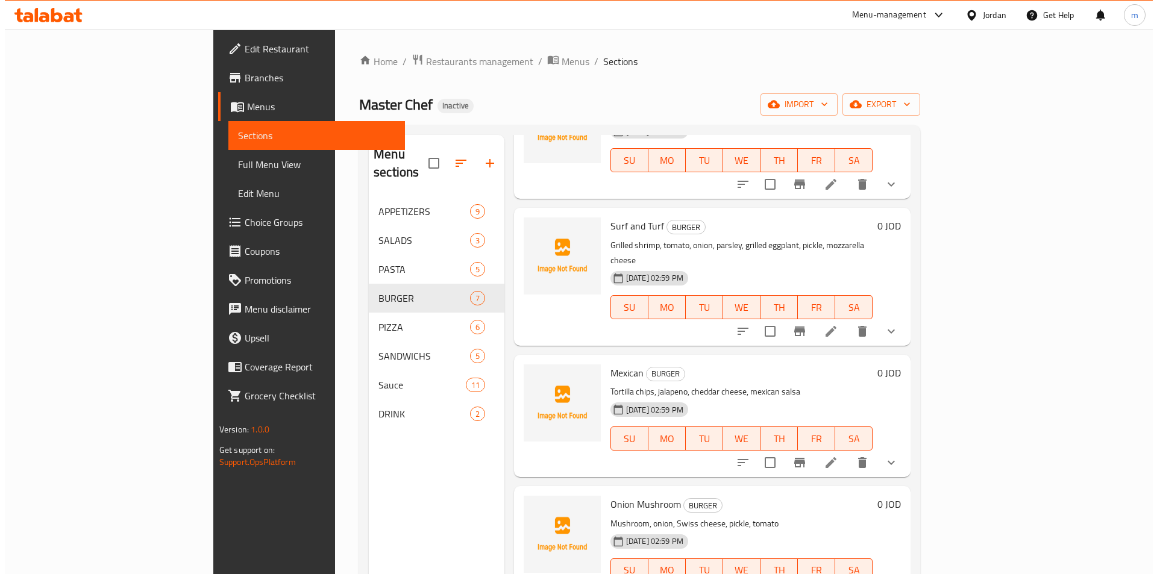
scroll to position [241, 0]
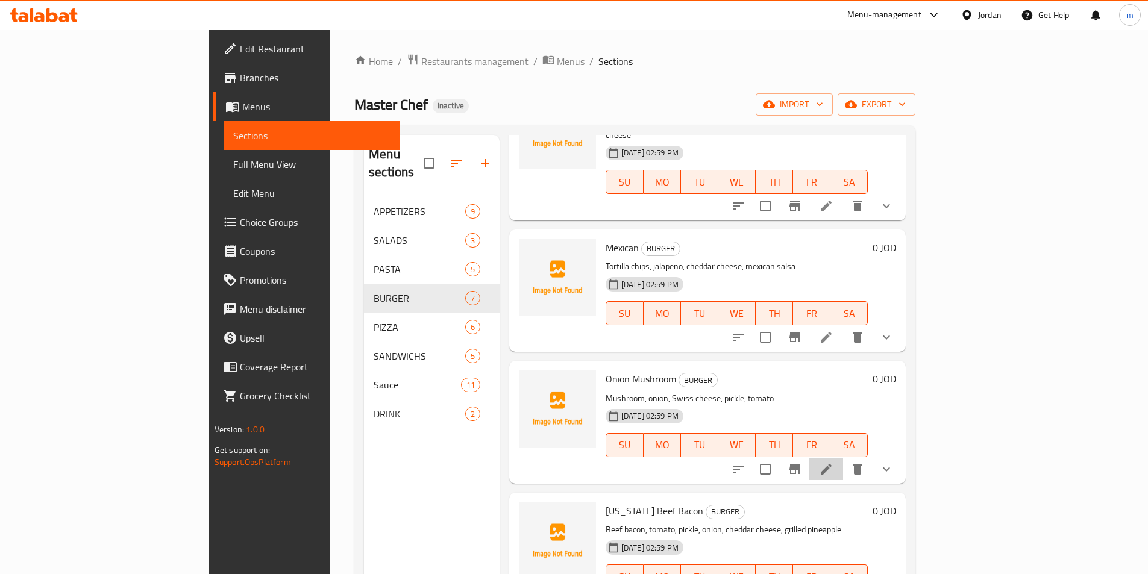
click at [843, 459] on li at bounding box center [826, 470] width 34 height 22
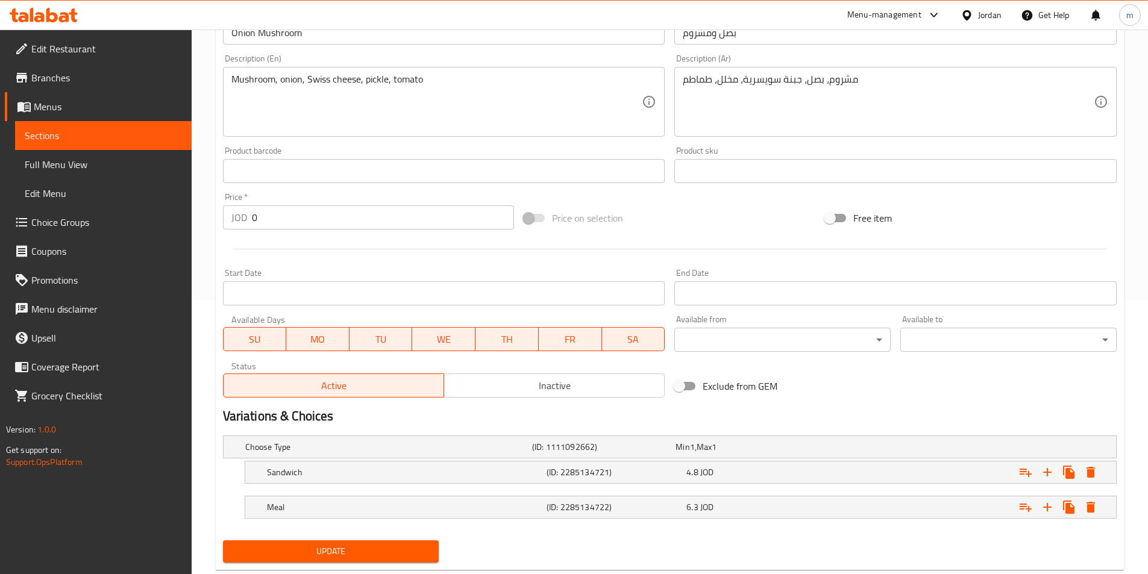
scroll to position [304, 0]
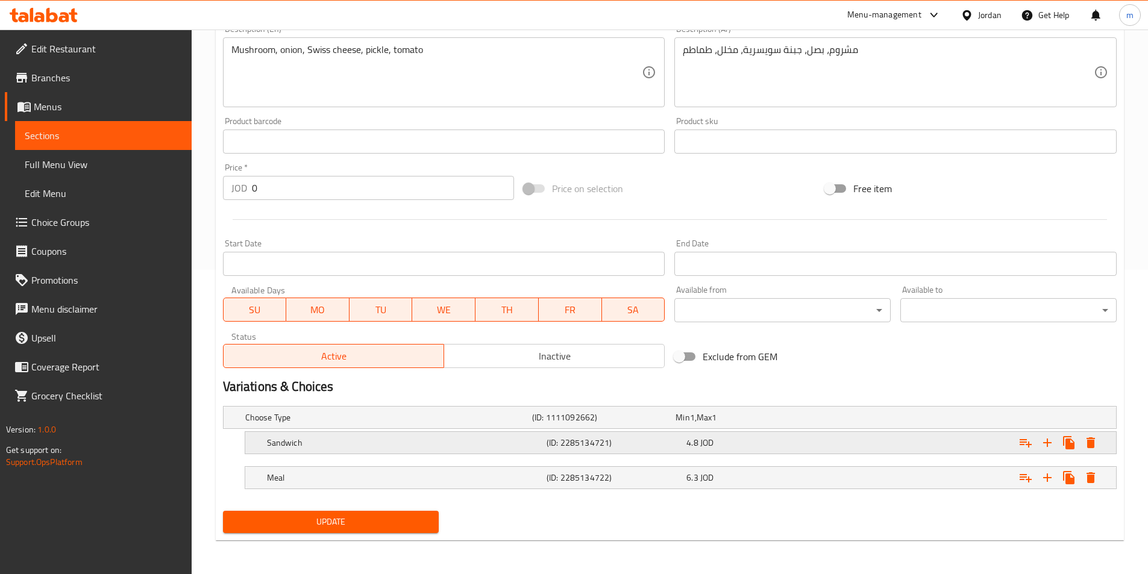
click at [609, 443] on h5 "(ID: 2285134721)" at bounding box center [614, 443] width 135 height 12
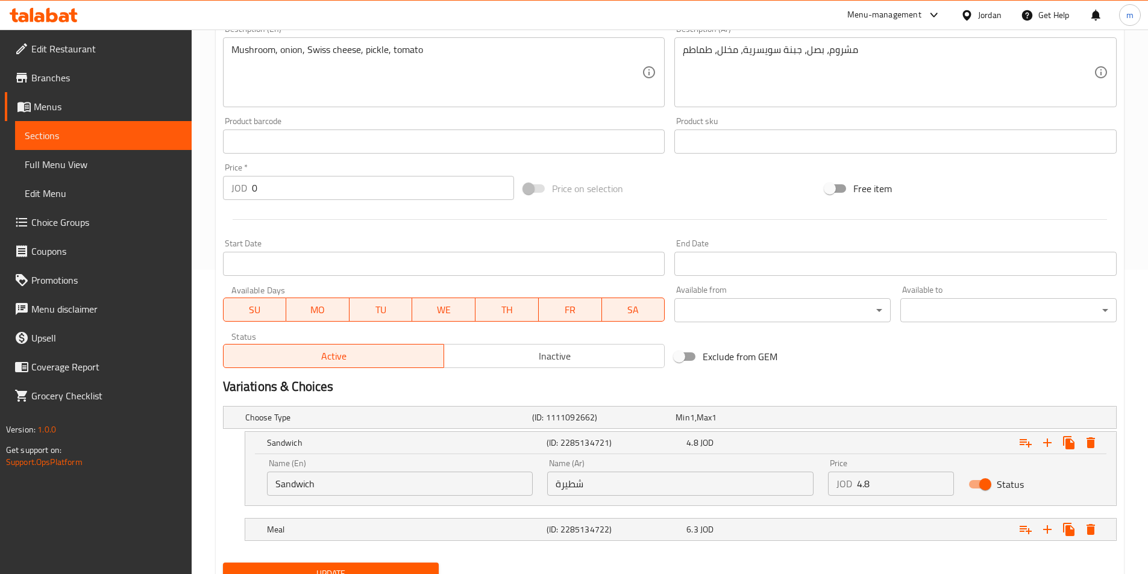
click at [592, 486] on input "شطيرة" at bounding box center [680, 484] width 266 height 24
paste input "اندويتش"
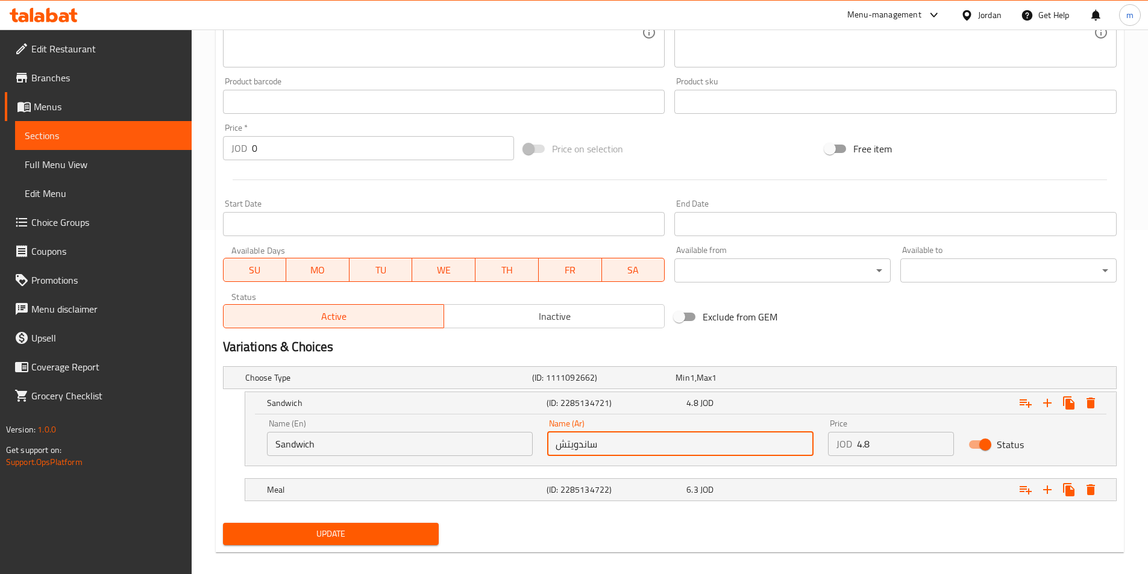
scroll to position [356, 0]
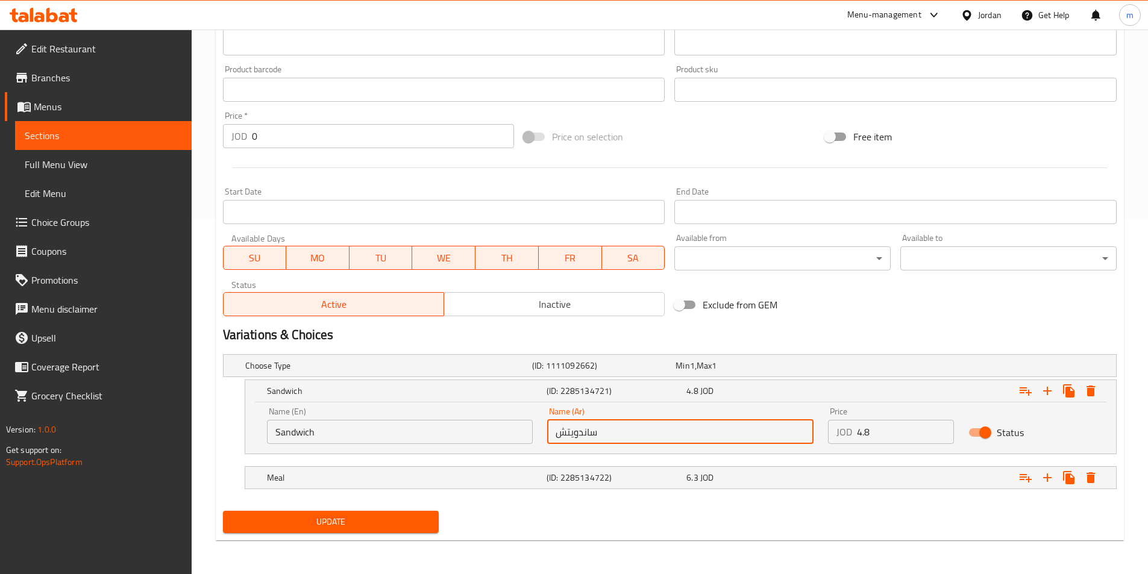
type input "ساندويتش"
click at [378, 519] on span "Update" at bounding box center [331, 522] width 197 height 15
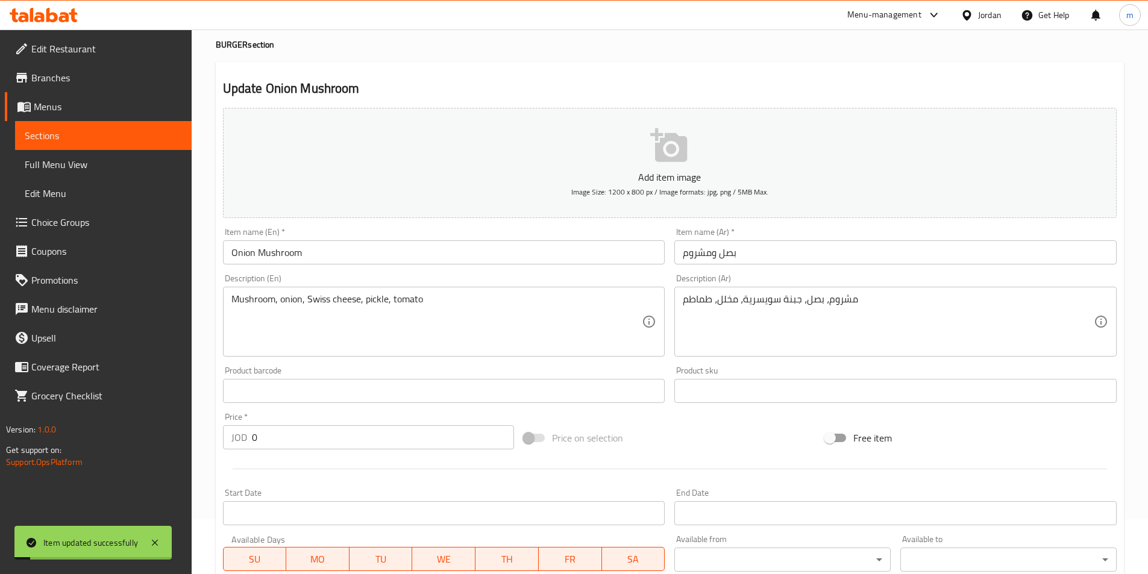
scroll to position [0, 0]
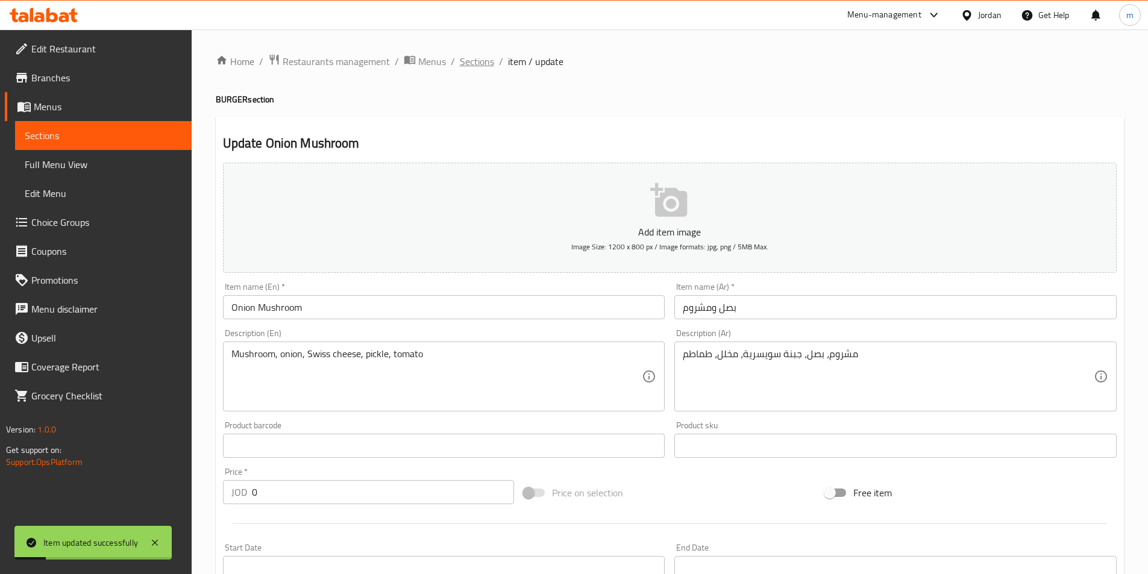
click at [486, 66] on span "Sections" at bounding box center [477, 61] width 34 height 14
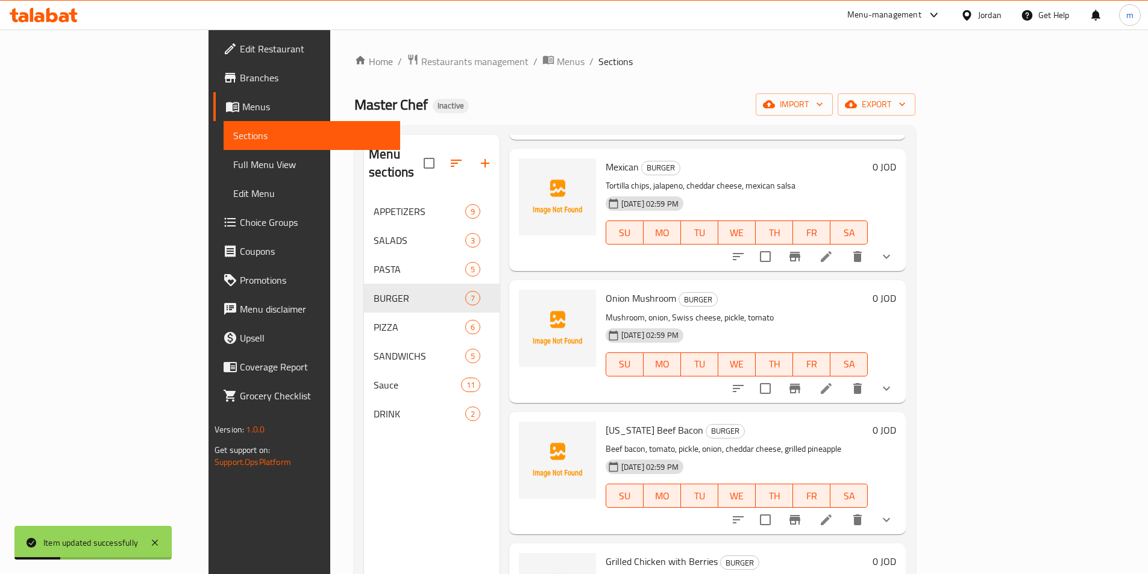
scroll to position [362, 0]
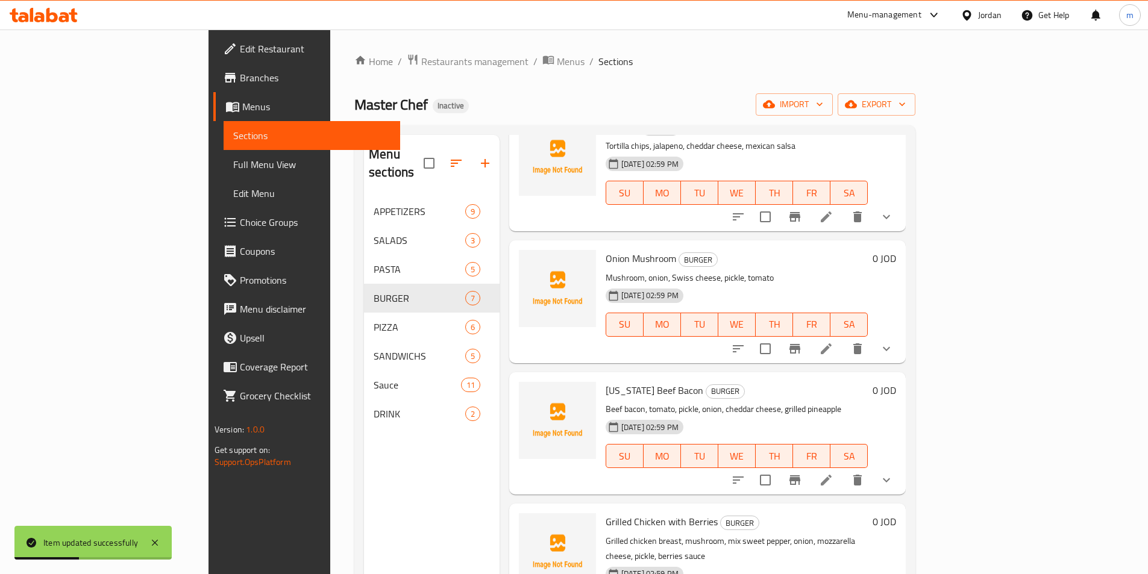
click at [833, 473] on icon at bounding box center [826, 480] width 14 height 14
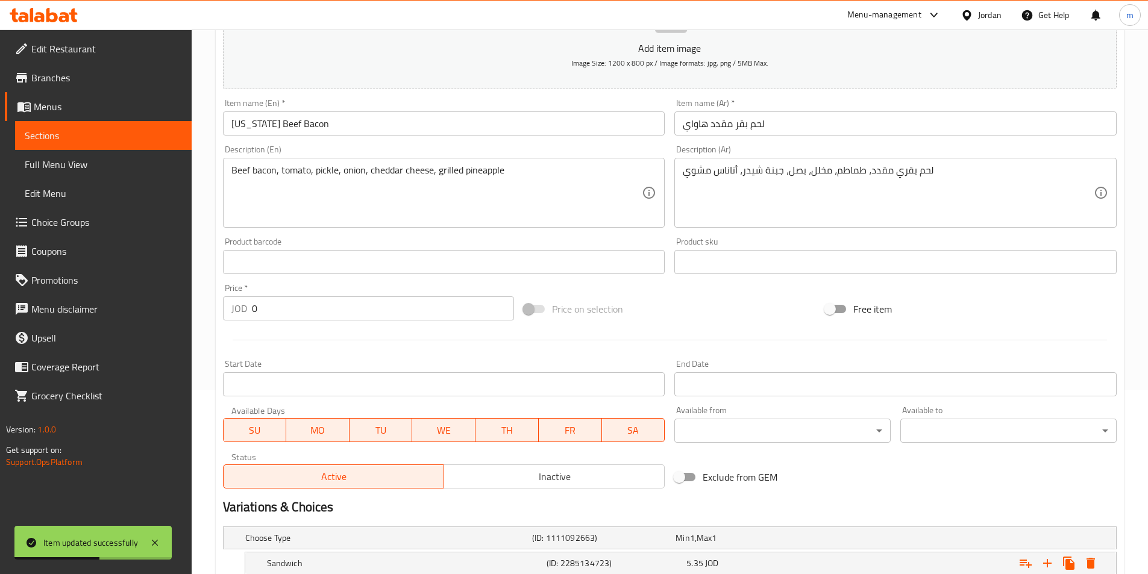
scroll to position [241, 0]
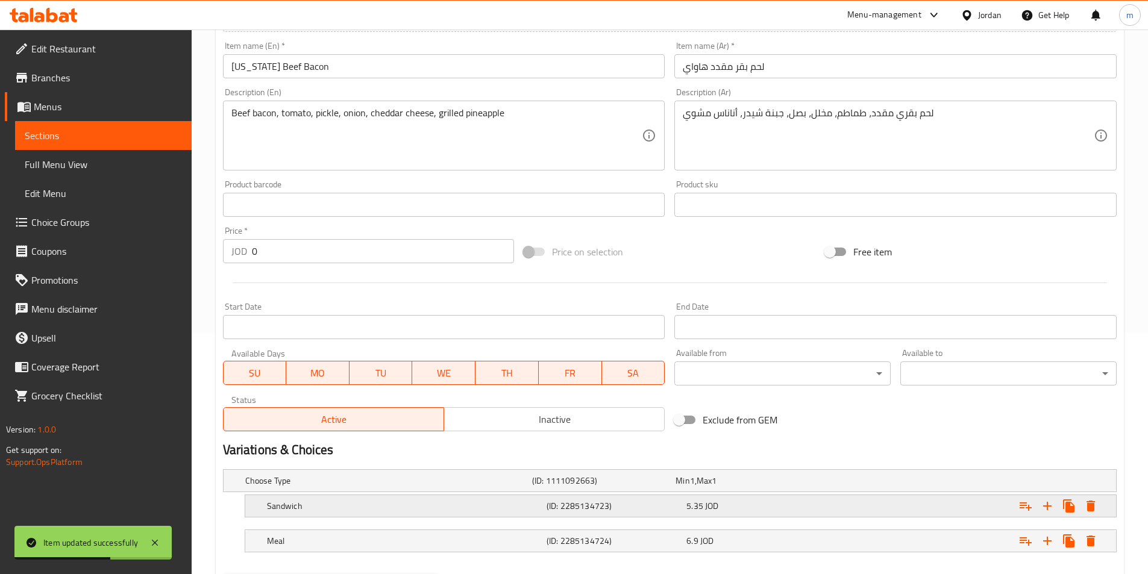
click at [580, 502] on h5 "(ID: 2285134723)" at bounding box center [614, 506] width 135 height 12
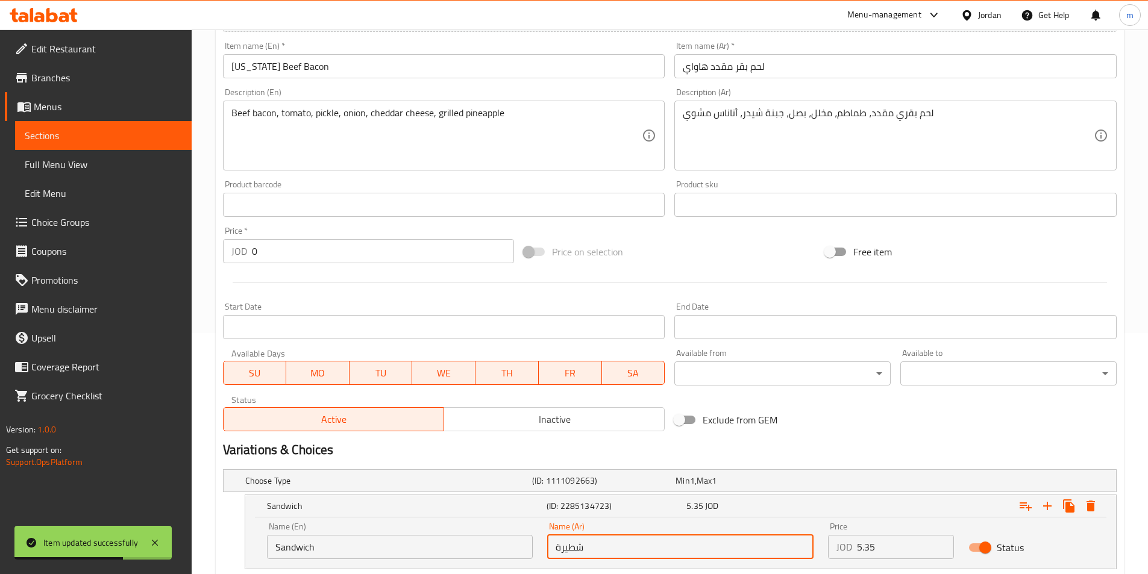
click at [601, 554] on input "شطيرة" at bounding box center [680, 547] width 266 height 24
paste input "اندويتش"
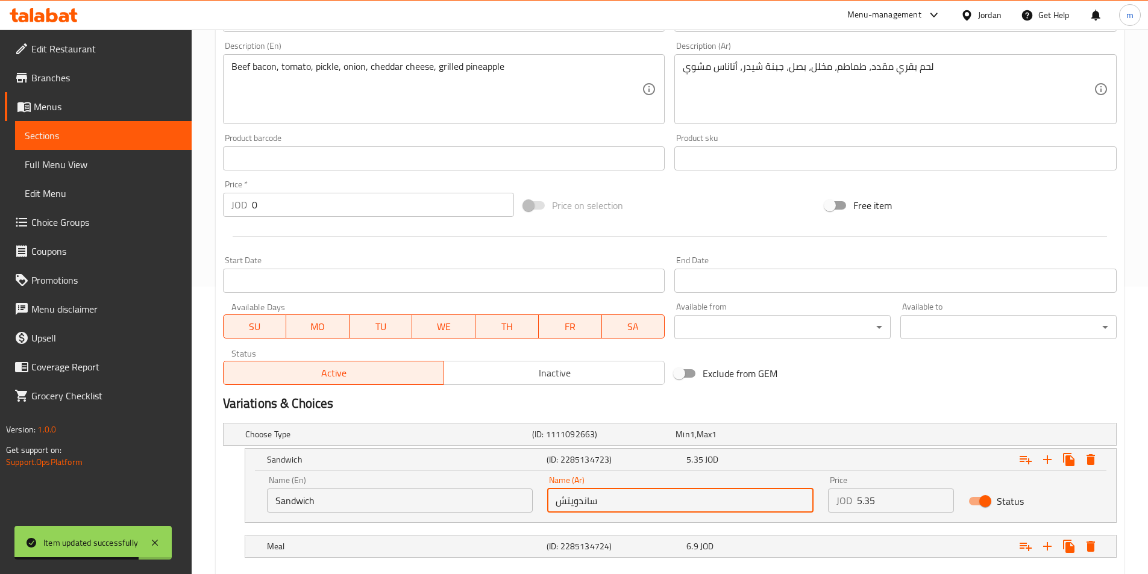
scroll to position [356, 0]
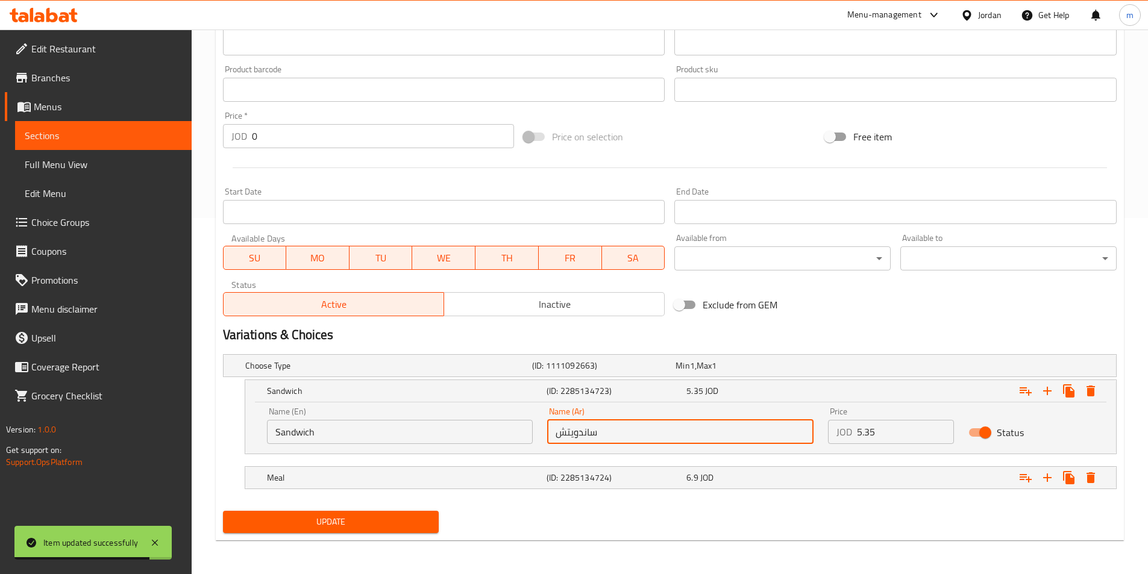
type input "ساندويتش"
click at [365, 526] on span "Update" at bounding box center [331, 522] width 197 height 15
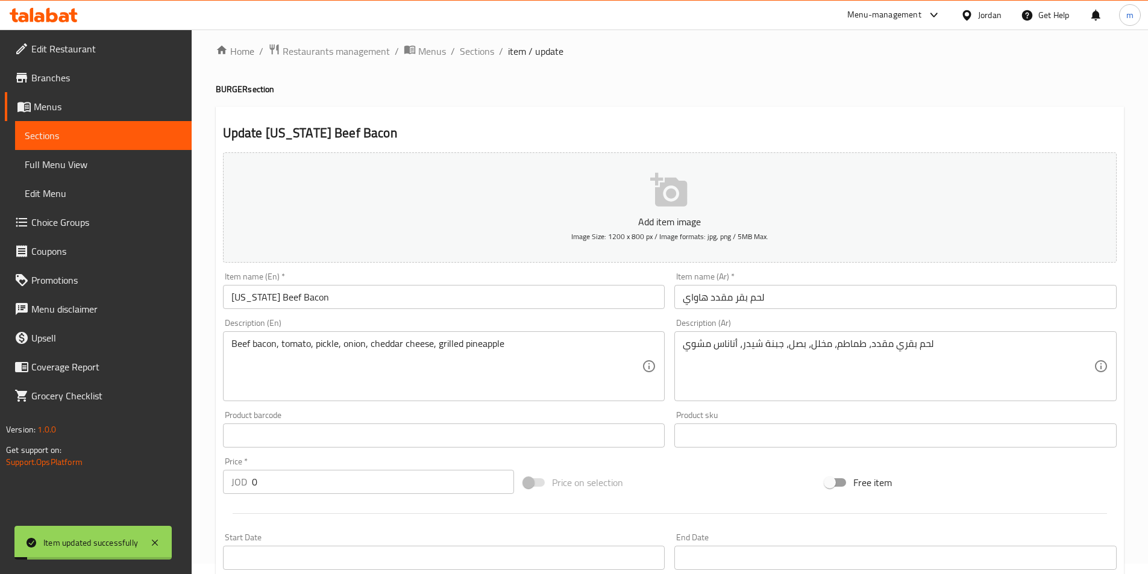
scroll to position [0, 0]
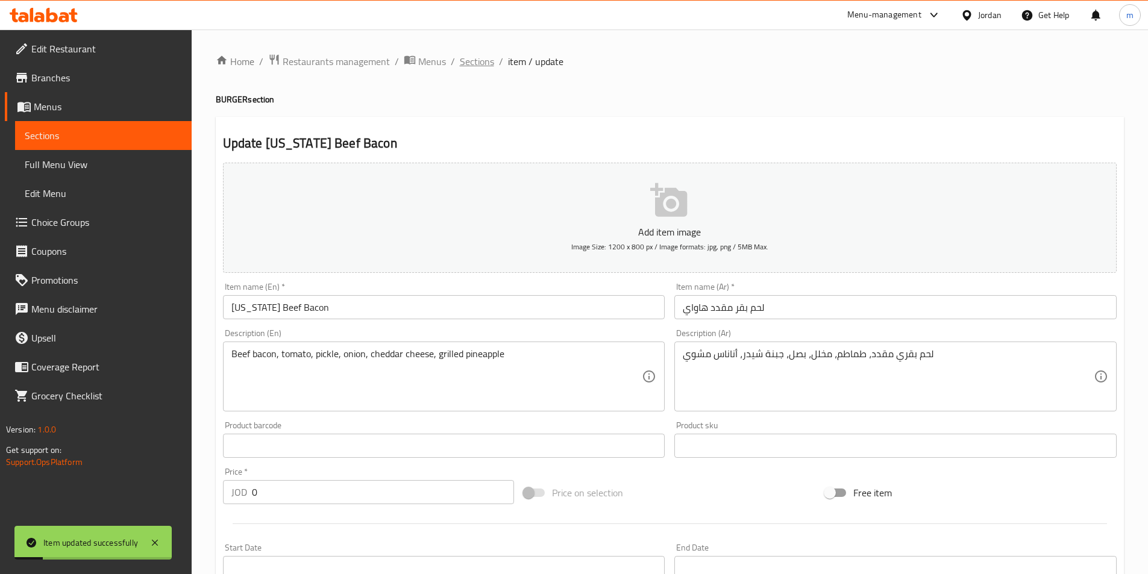
click at [488, 61] on span "Sections" at bounding box center [477, 61] width 34 height 14
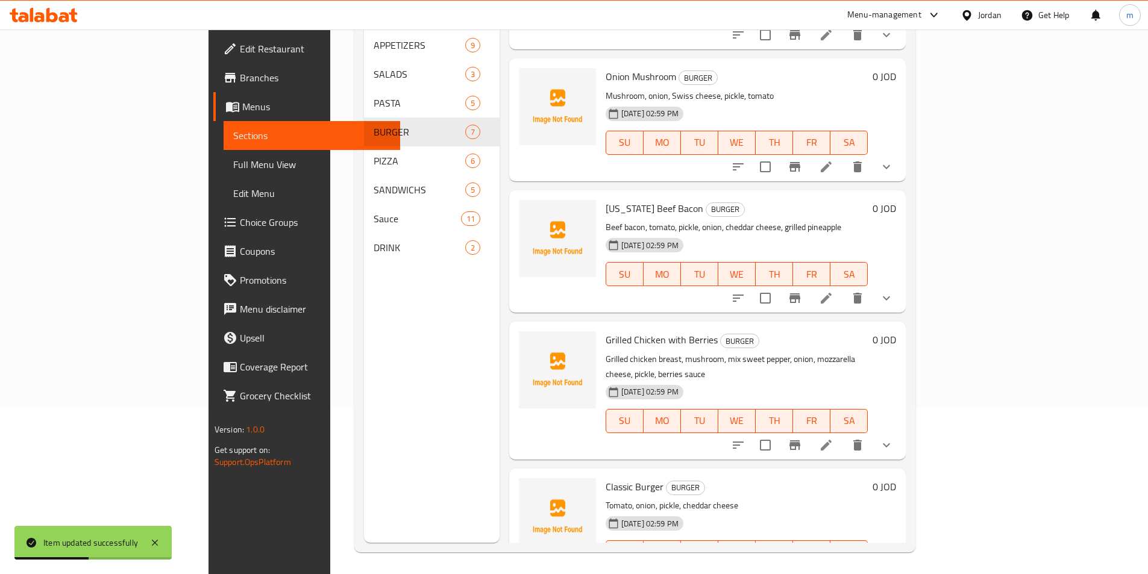
scroll to position [169, 0]
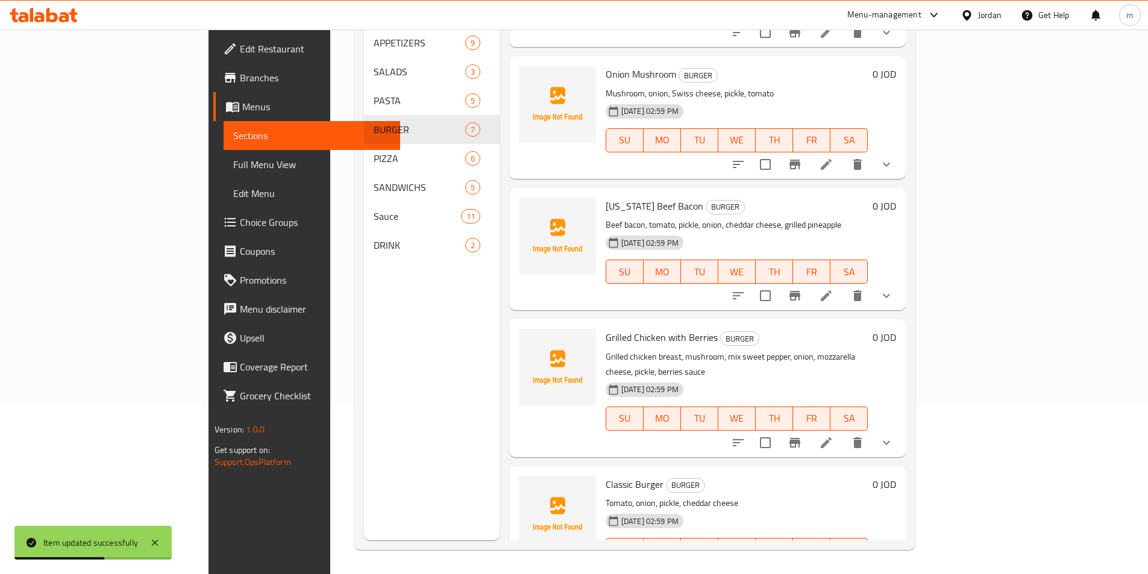
click at [843, 563] on li at bounding box center [826, 574] width 34 height 22
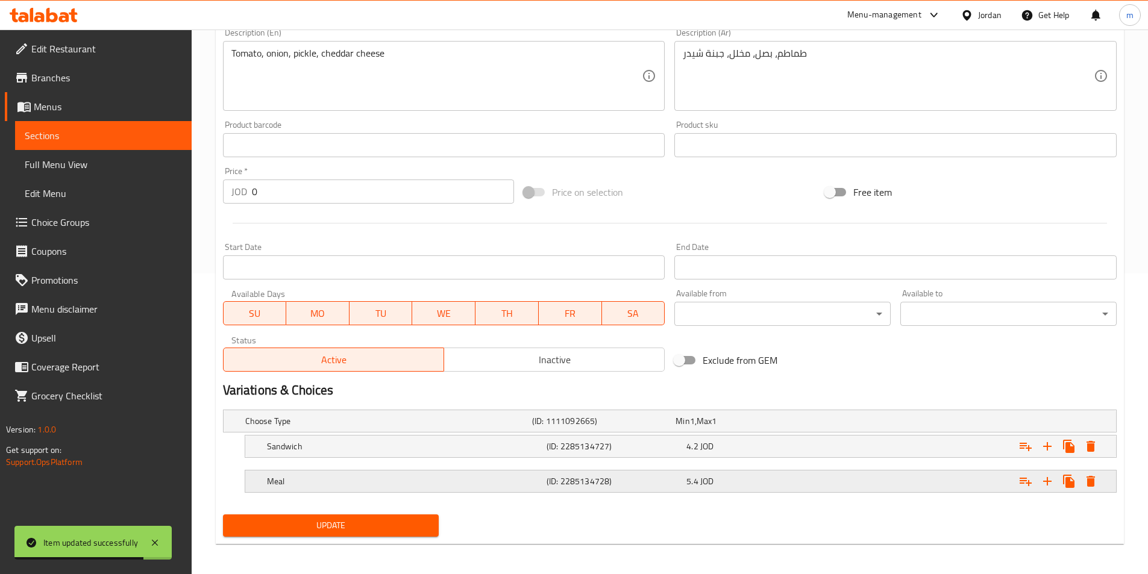
scroll to position [301, 0]
click at [627, 453] on div "(ID: 2285134727)" at bounding box center [614, 445] width 140 height 17
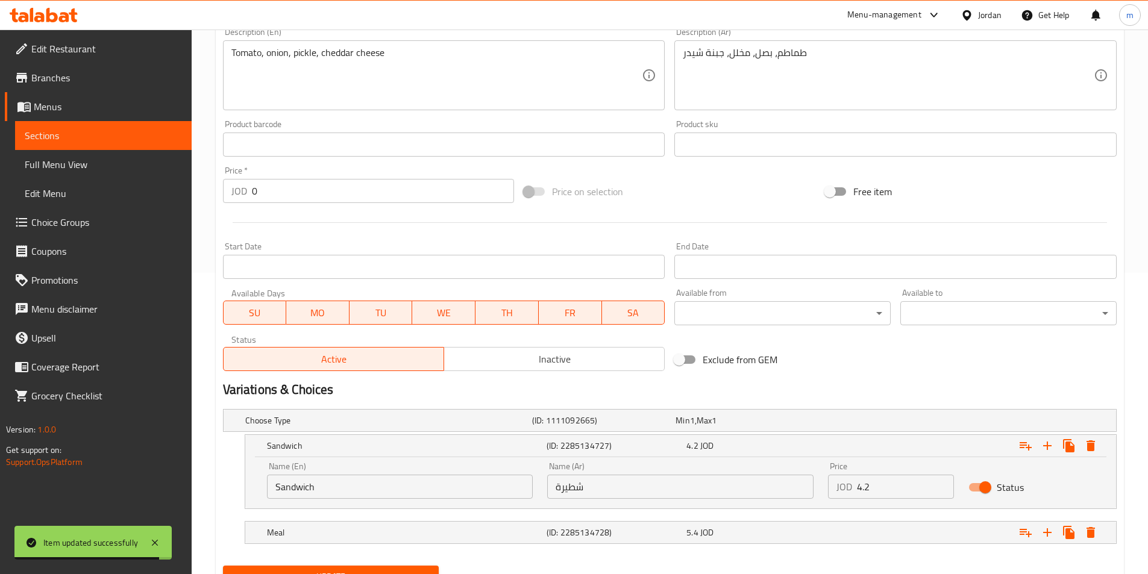
click at [596, 491] on input "شطيرة" at bounding box center [680, 487] width 266 height 24
paste input "اندويتش"
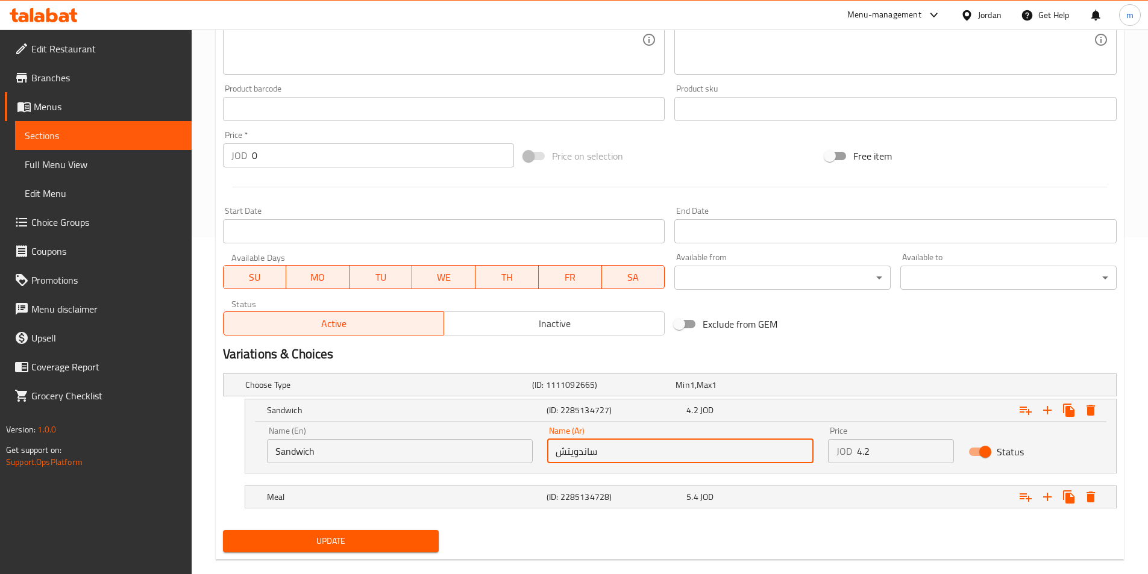
scroll to position [356, 0]
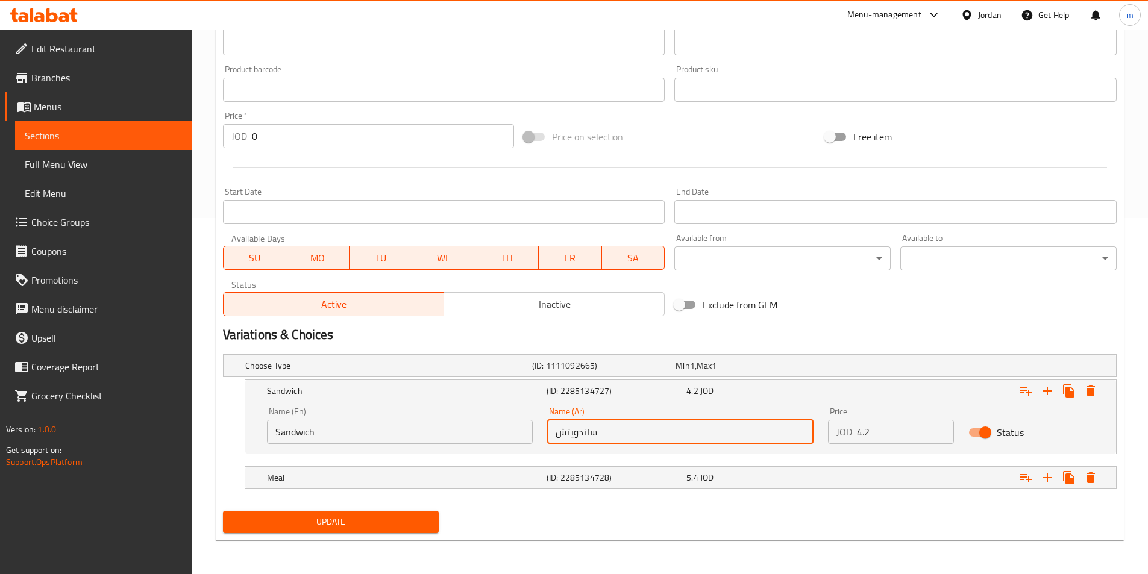
type input "ساندويتش"
click at [384, 515] on span "Update" at bounding box center [331, 522] width 197 height 15
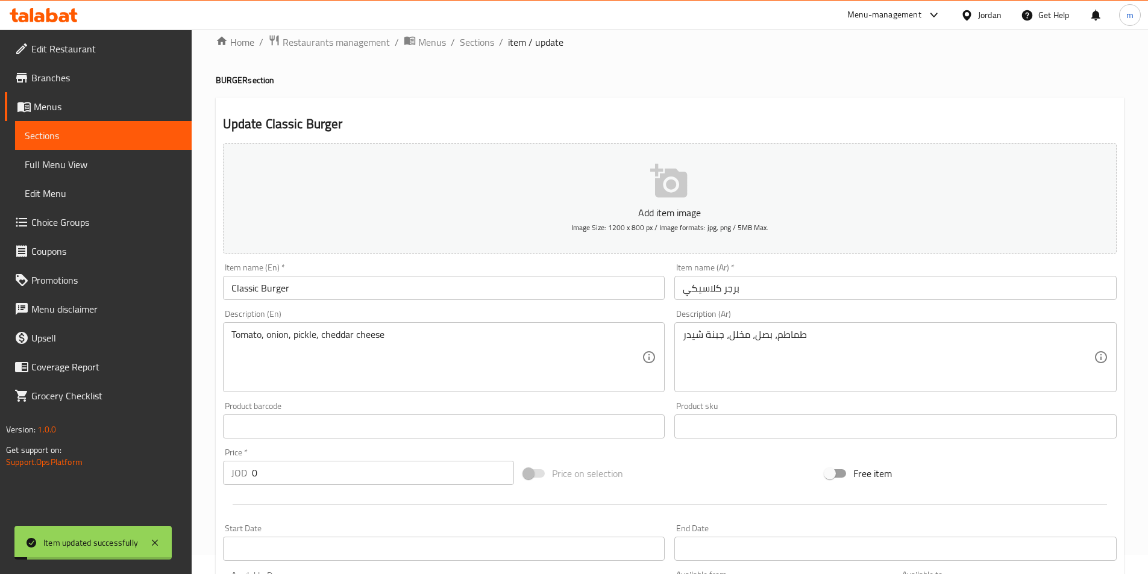
scroll to position [0, 0]
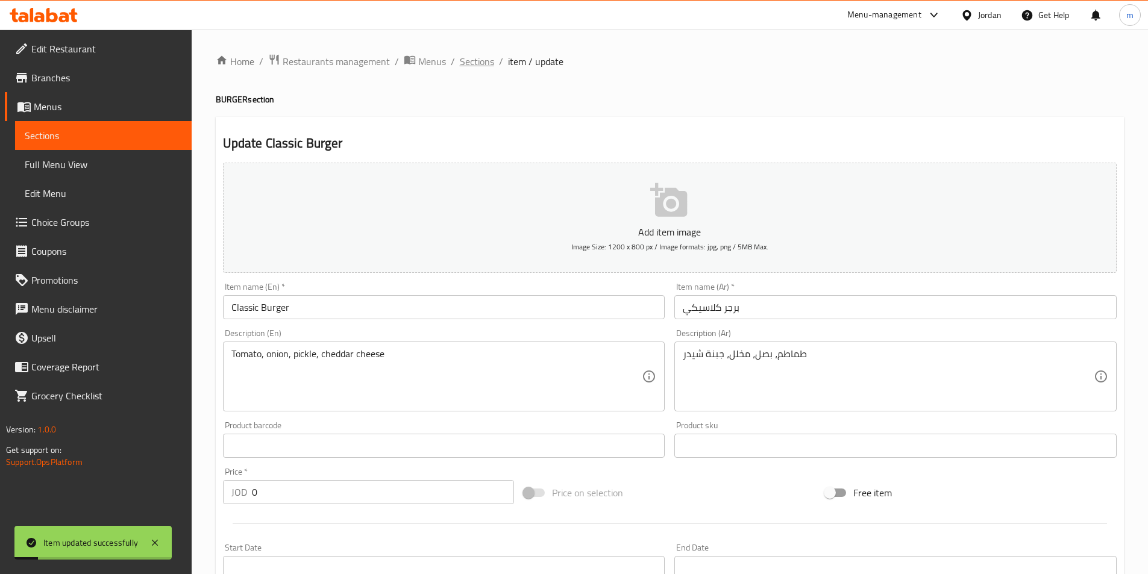
click at [488, 64] on span "Sections" at bounding box center [477, 61] width 34 height 14
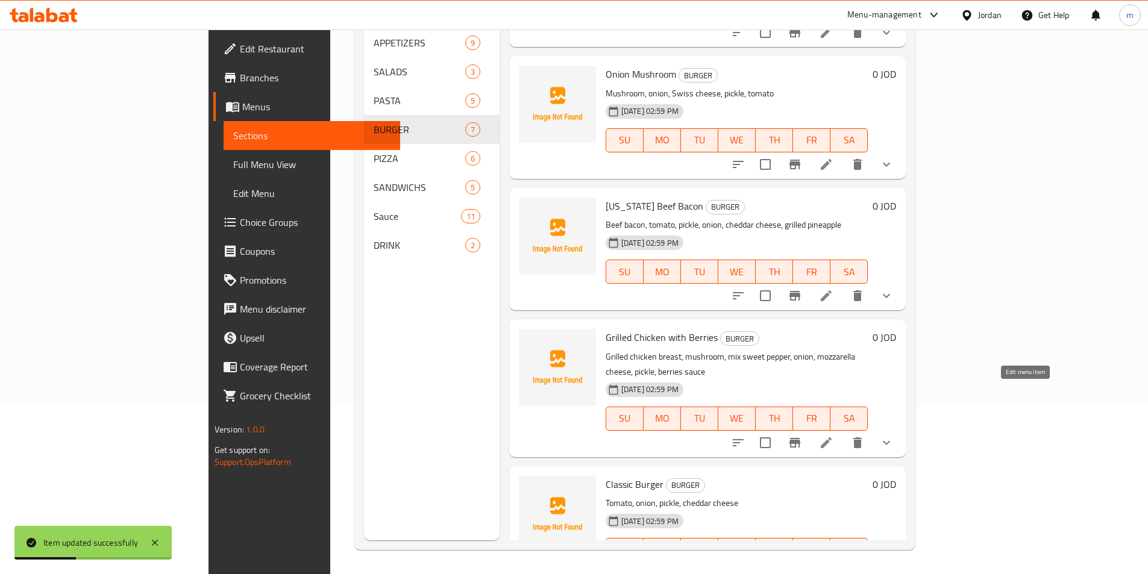
click at [832, 437] on icon at bounding box center [826, 442] width 11 height 11
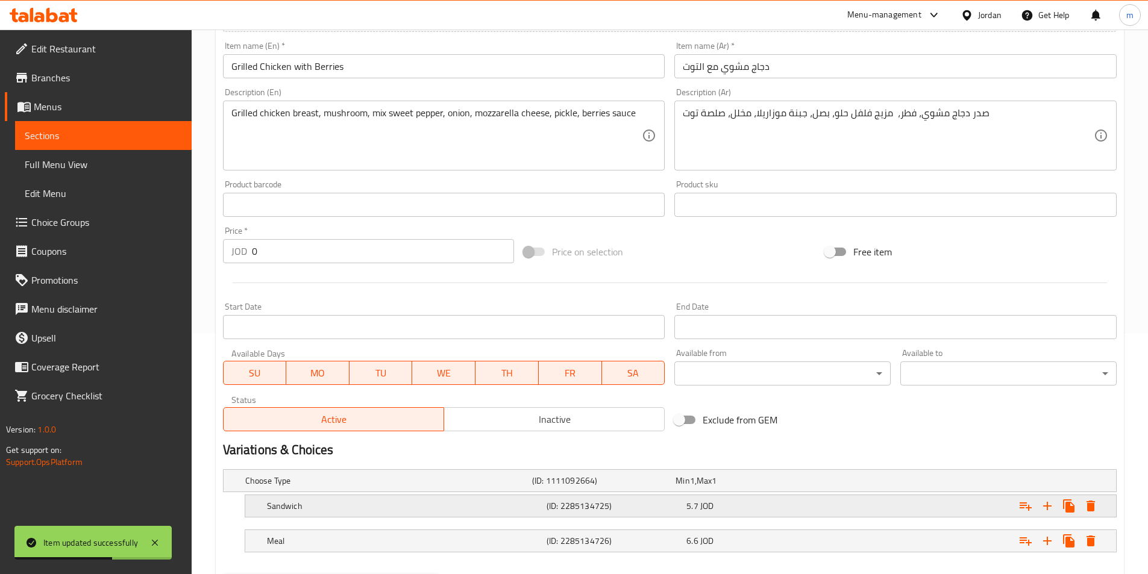
click at [560, 516] on div "Sandwich (ID: 2285134725) 5.7 JOD" at bounding box center [684, 506] width 839 height 27
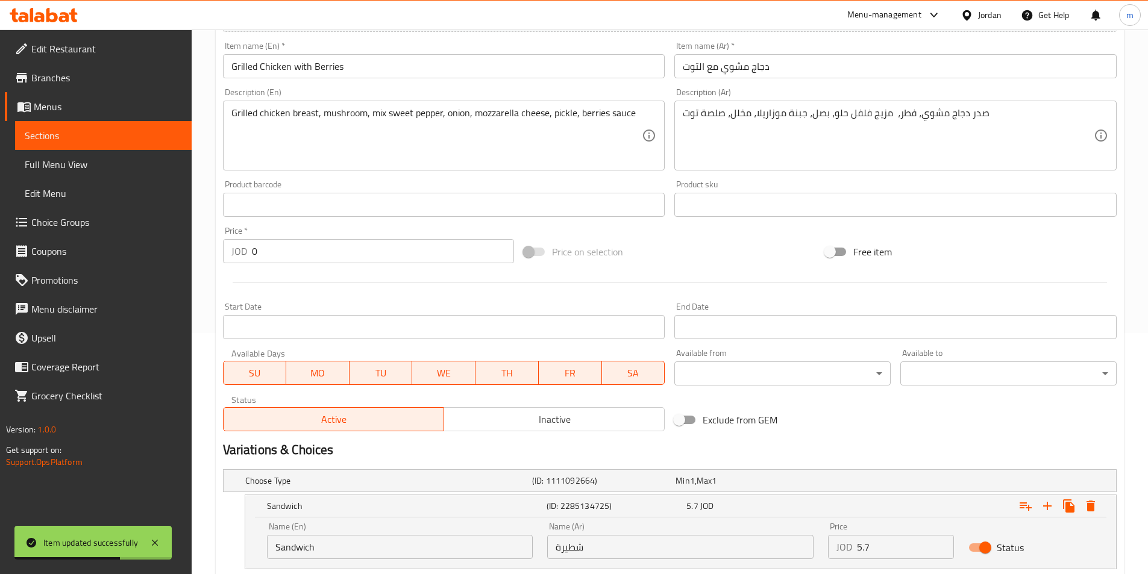
click at [592, 548] on input "شطيرة" at bounding box center [680, 547] width 266 height 24
paste input "اندويتش"
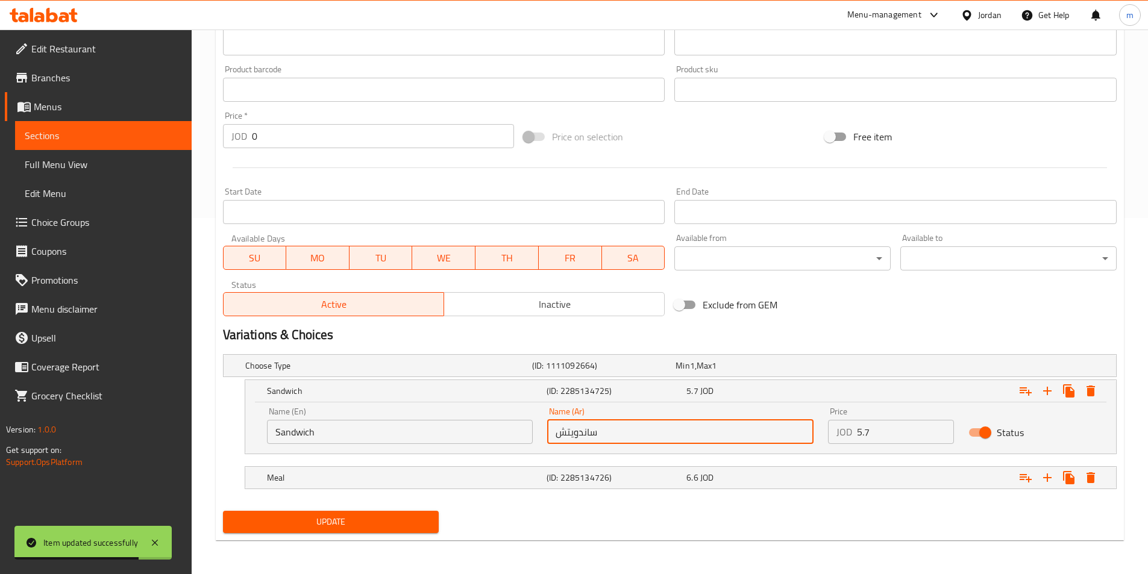
type input "ساندويتش"
click at [387, 530] on button "Update" at bounding box center [331, 522] width 216 height 22
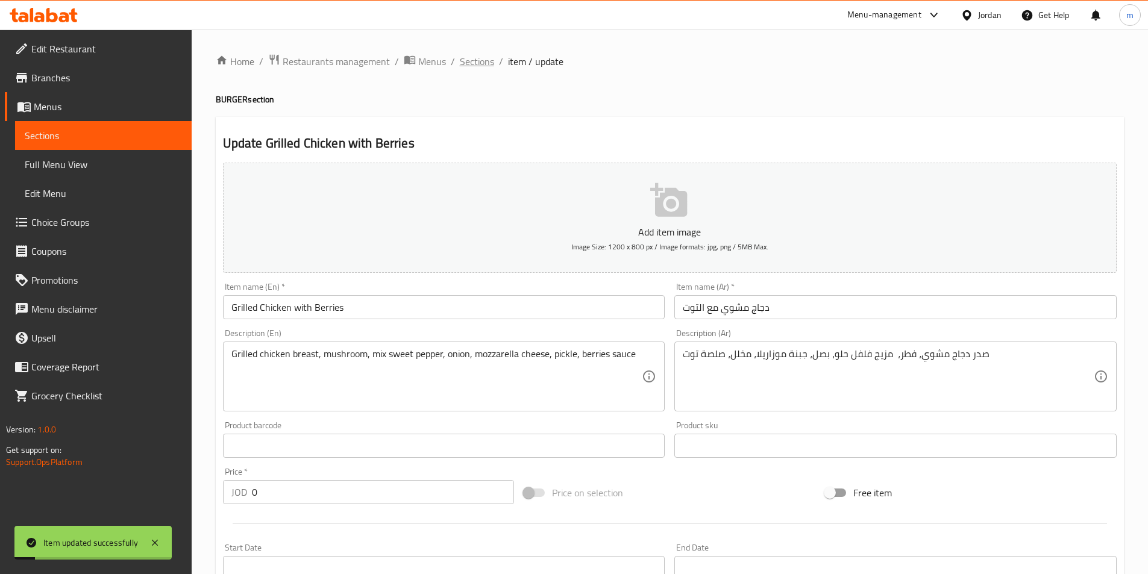
click at [478, 69] on span "Sections" at bounding box center [477, 61] width 34 height 14
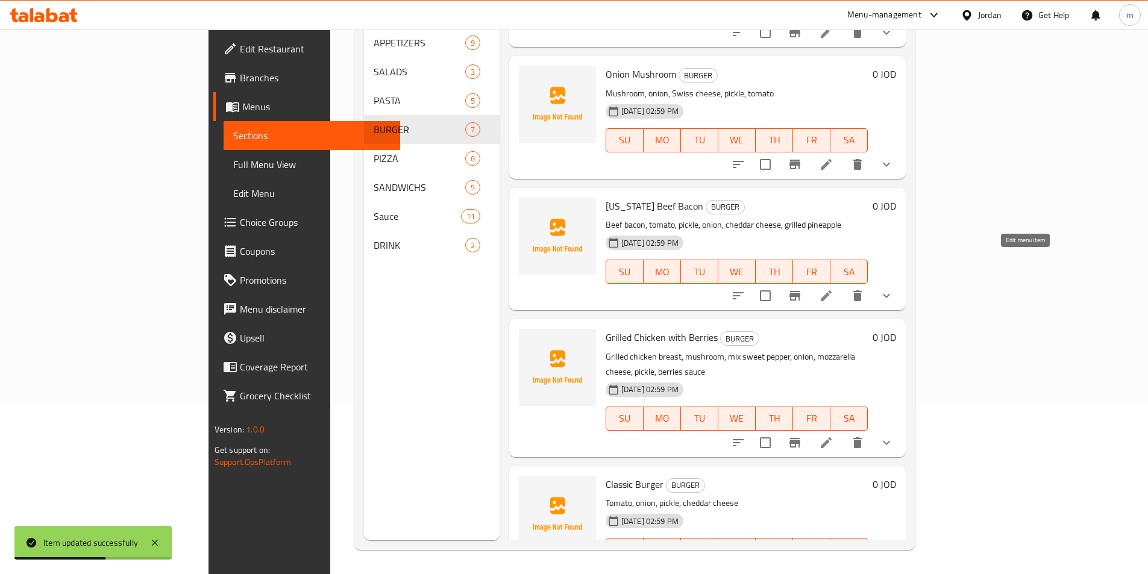
click at [833, 289] on icon at bounding box center [826, 296] width 14 height 14
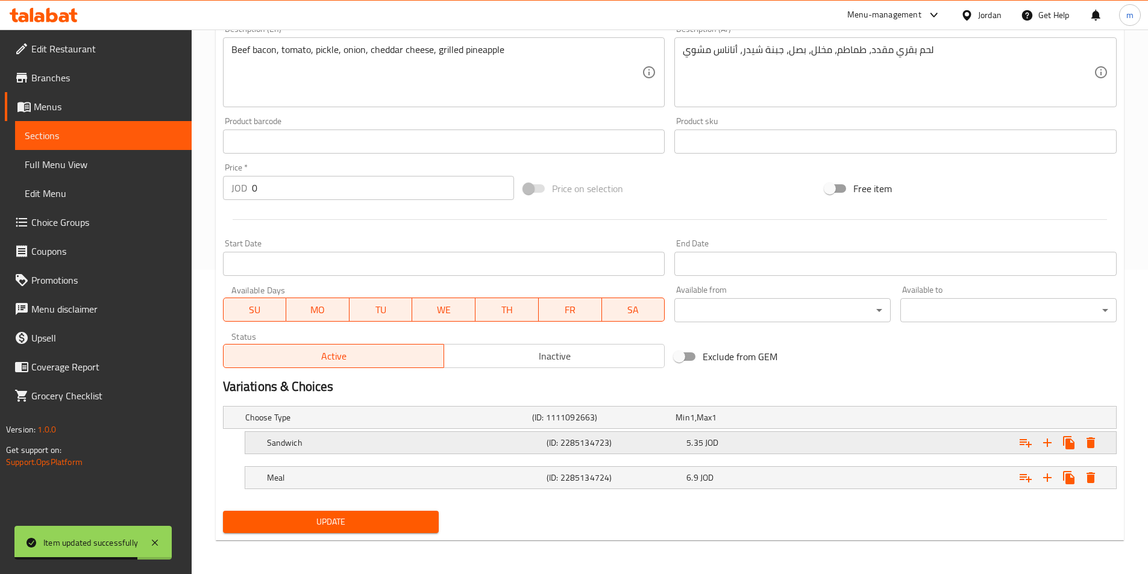
click at [544, 446] on div "(ID: 2285134723)" at bounding box center [614, 442] width 140 height 17
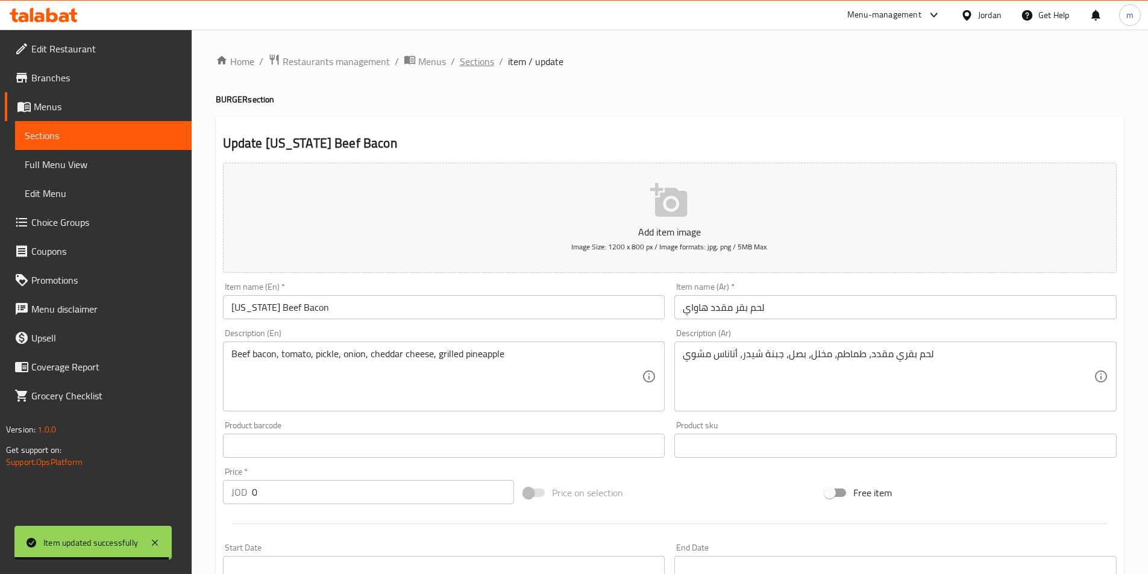
click at [491, 55] on span "Sections" at bounding box center [477, 61] width 34 height 14
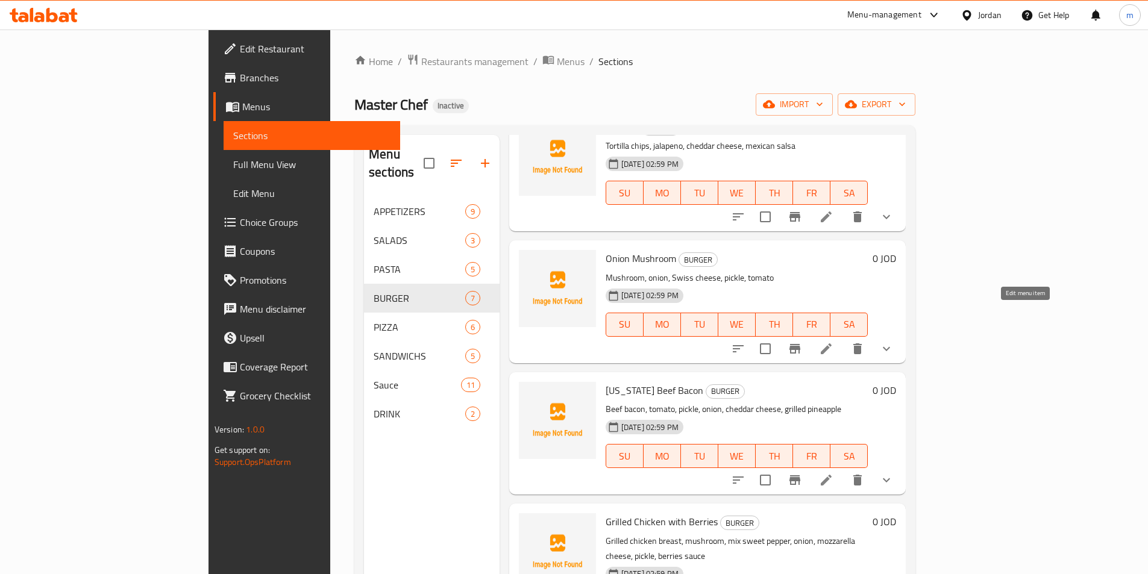
click at [833, 342] on icon at bounding box center [826, 349] width 14 height 14
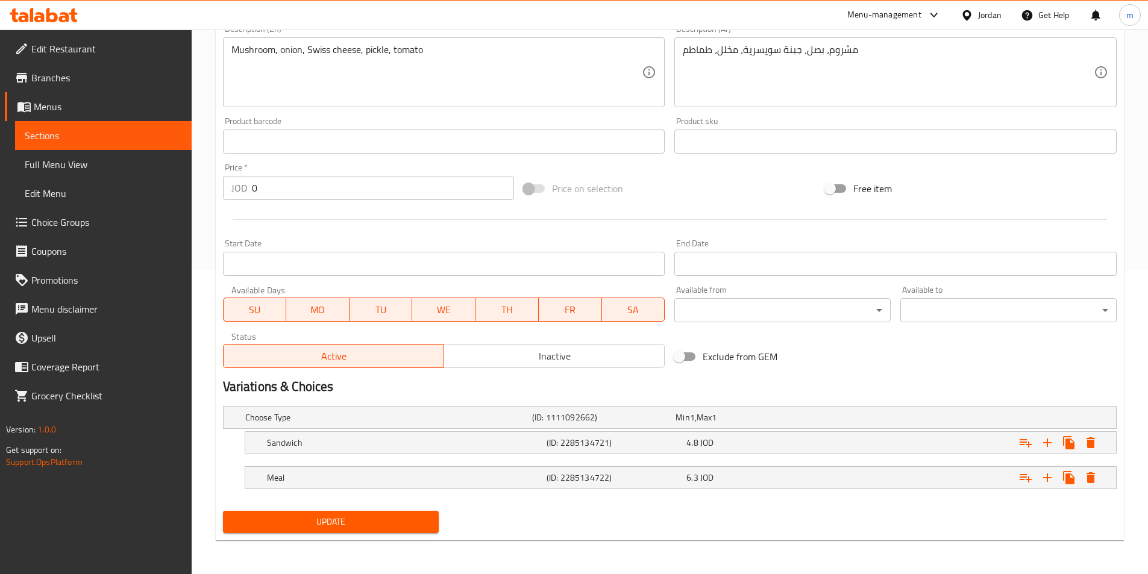
click at [111, 137] on span "Sections" at bounding box center [103, 135] width 157 height 14
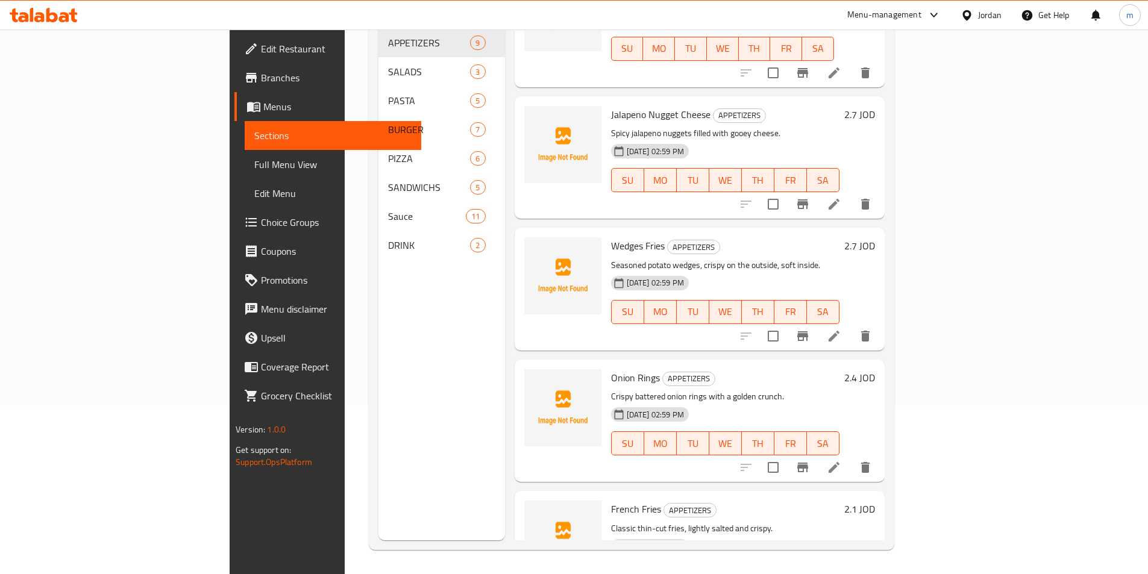
scroll to position [482, 0]
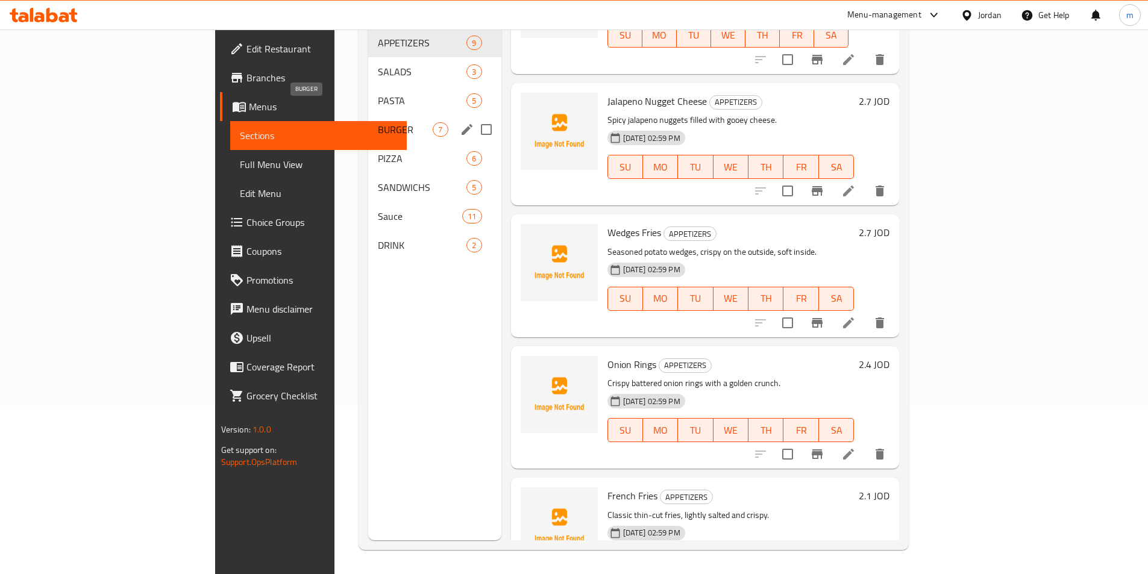
click at [378, 122] on span "BURGER" at bounding box center [405, 129] width 55 height 14
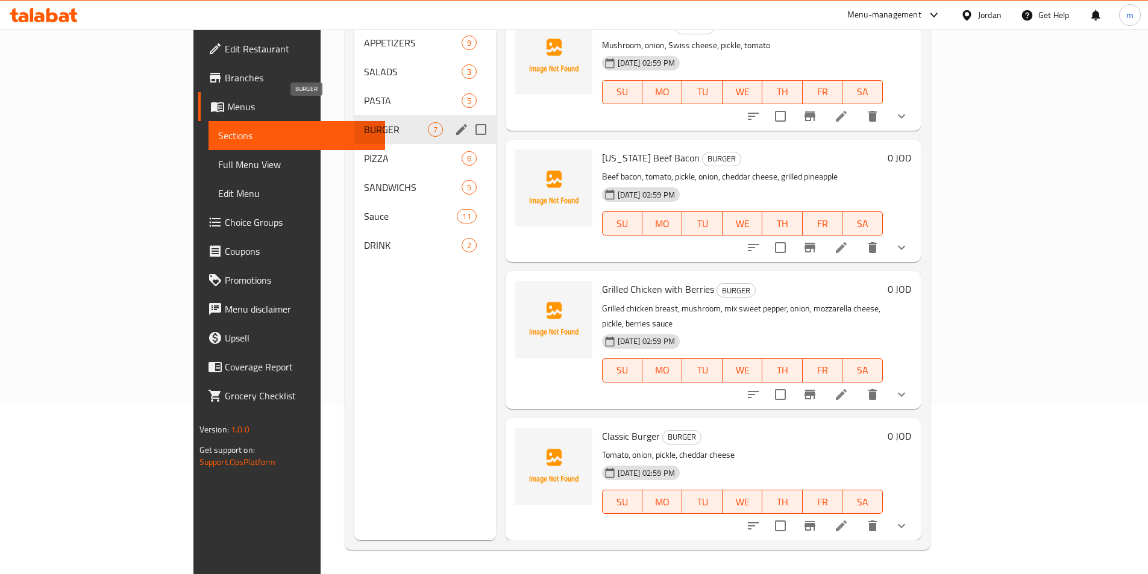
scroll to position [377, 0]
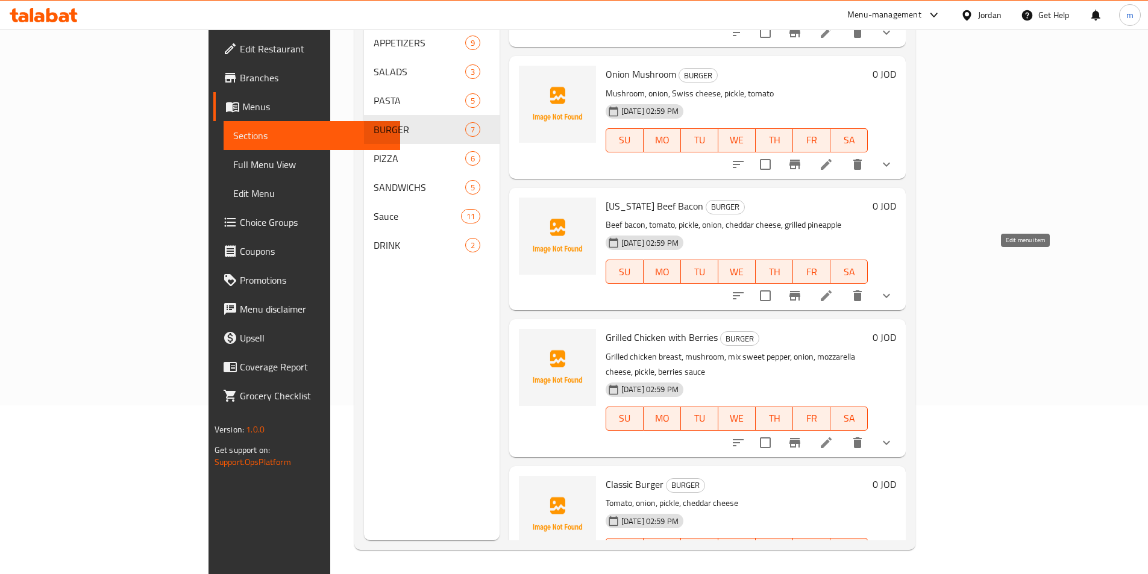
click at [832, 290] on icon at bounding box center [826, 295] width 11 height 11
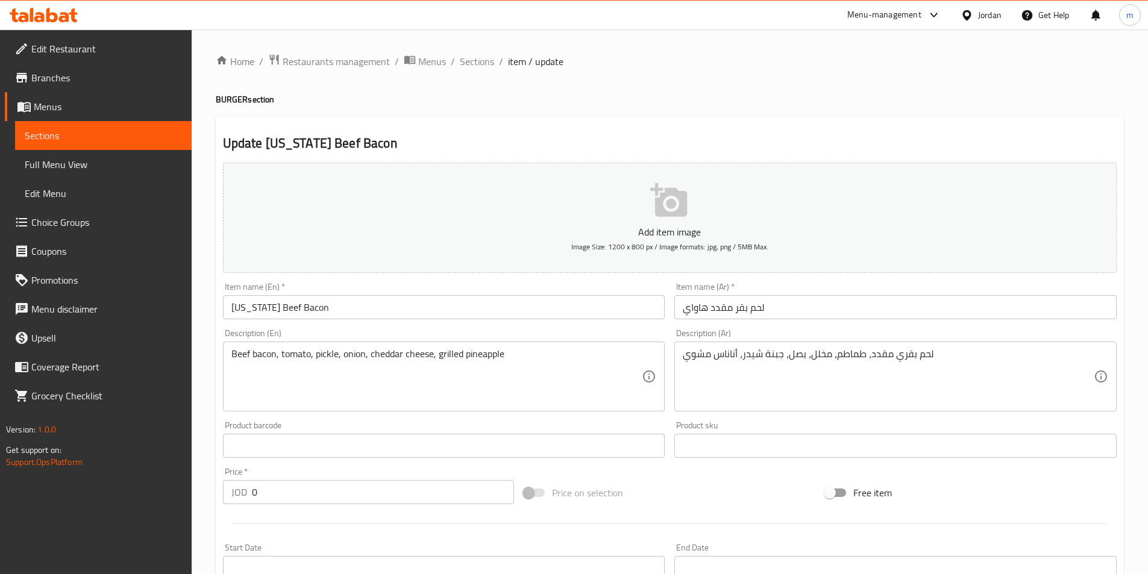
click at [736, 310] on input "لحم بقر مقدد هاواي" at bounding box center [895, 307] width 442 height 24
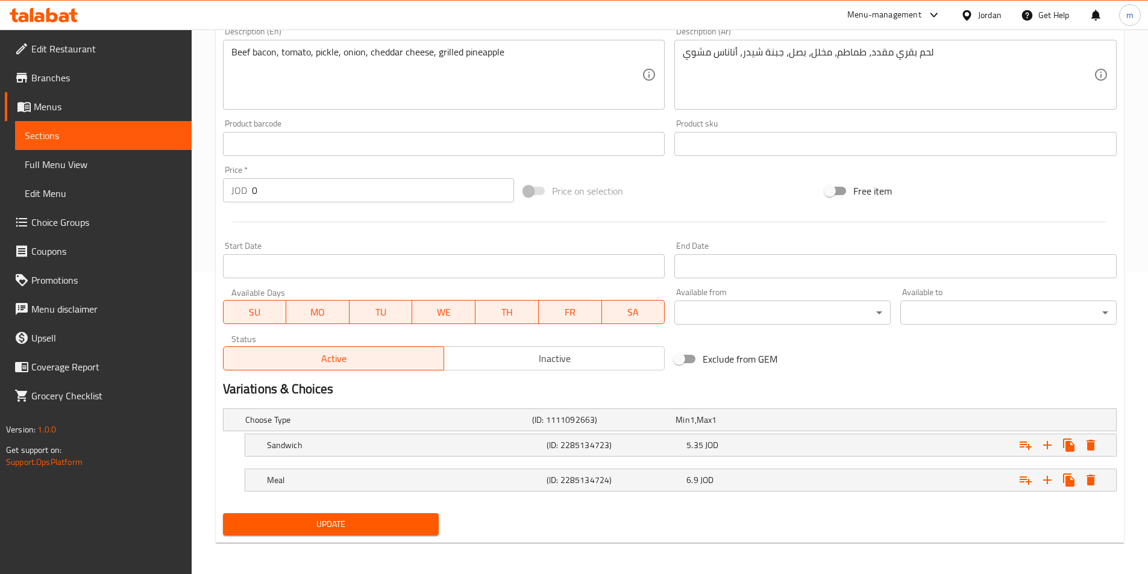
scroll to position [304, 0]
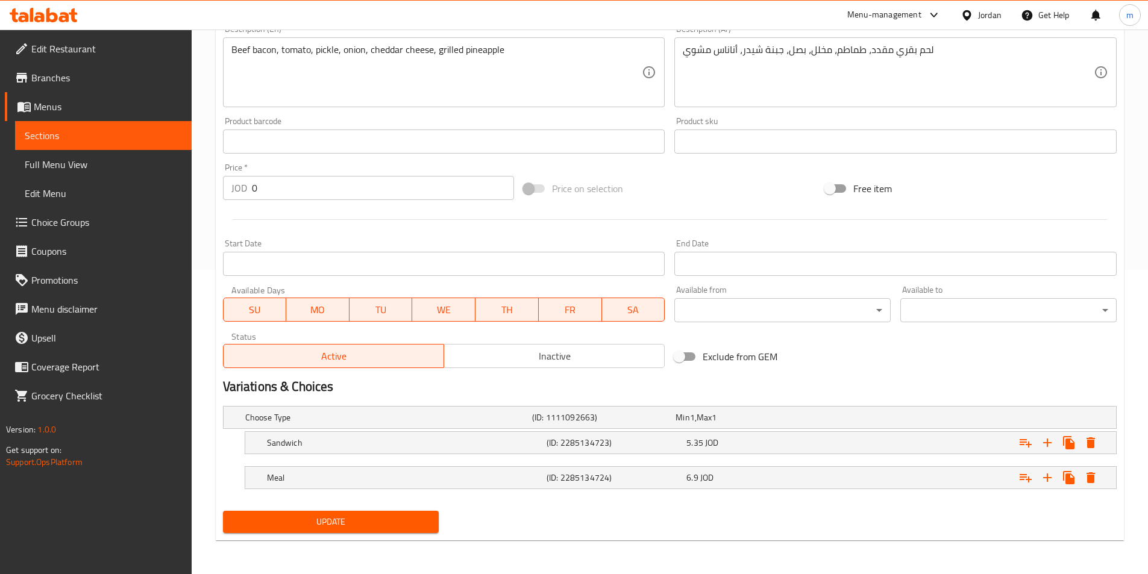
type input "لحم بقري مقدد هاواي"
click at [380, 522] on span "Update" at bounding box center [331, 522] width 197 height 15
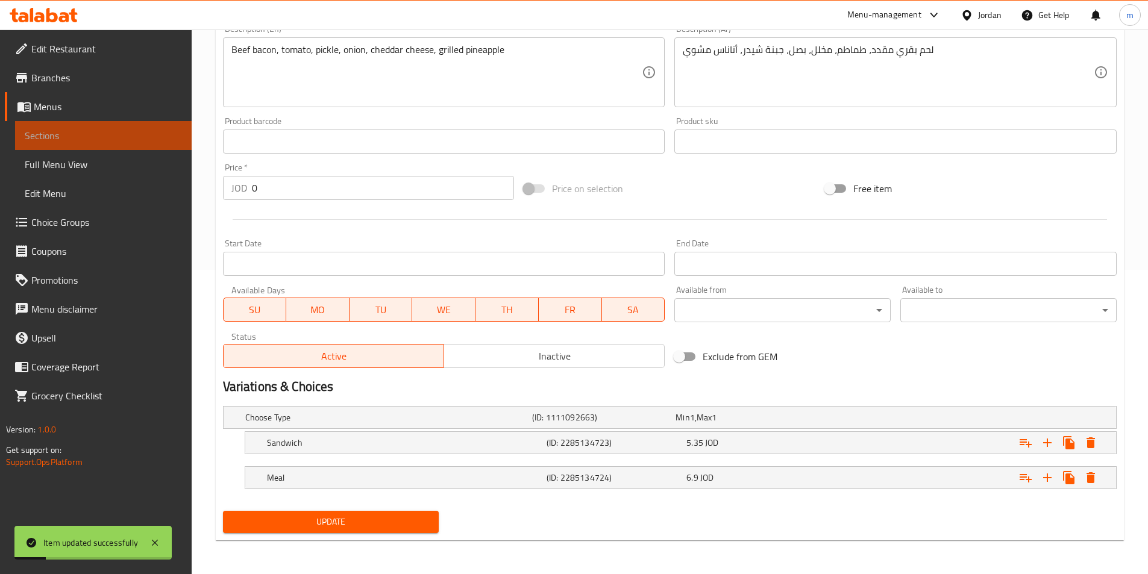
click at [100, 142] on span "Sections" at bounding box center [103, 135] width 157 height 14
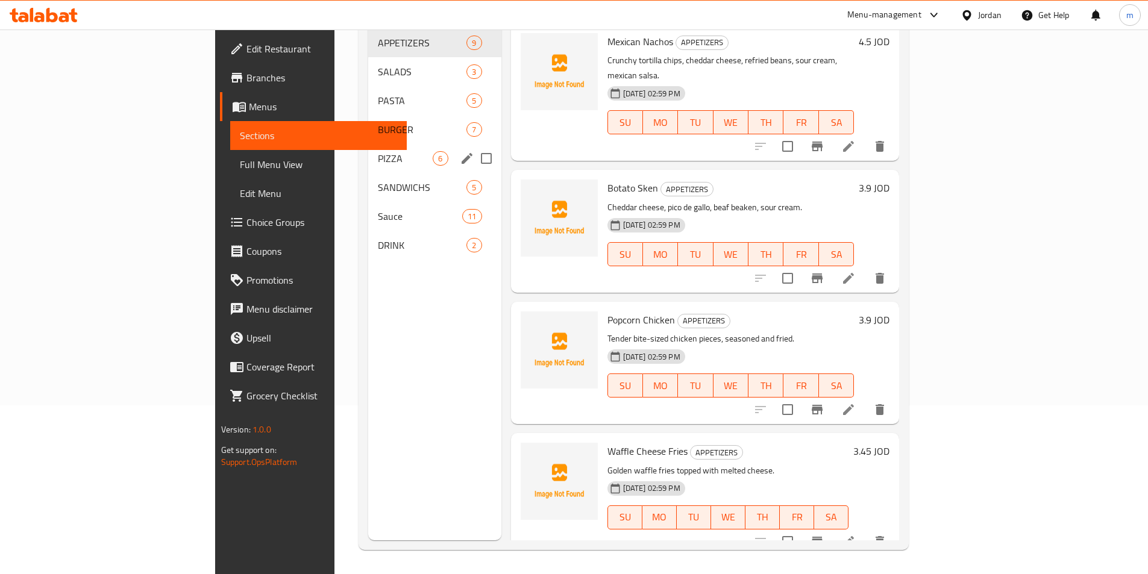
click at [368, 148] on div "PIZZA 6" at bounding box center [434, 158] width 133 height 29
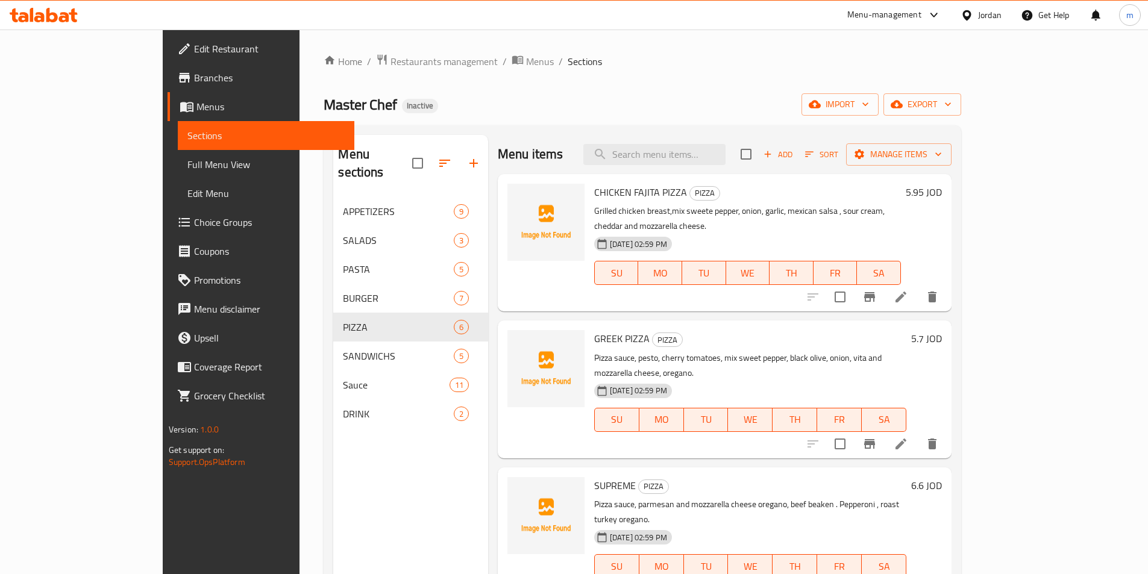
click at [908, 290] on icon at bounding box center [901, 297] width 14 height 14
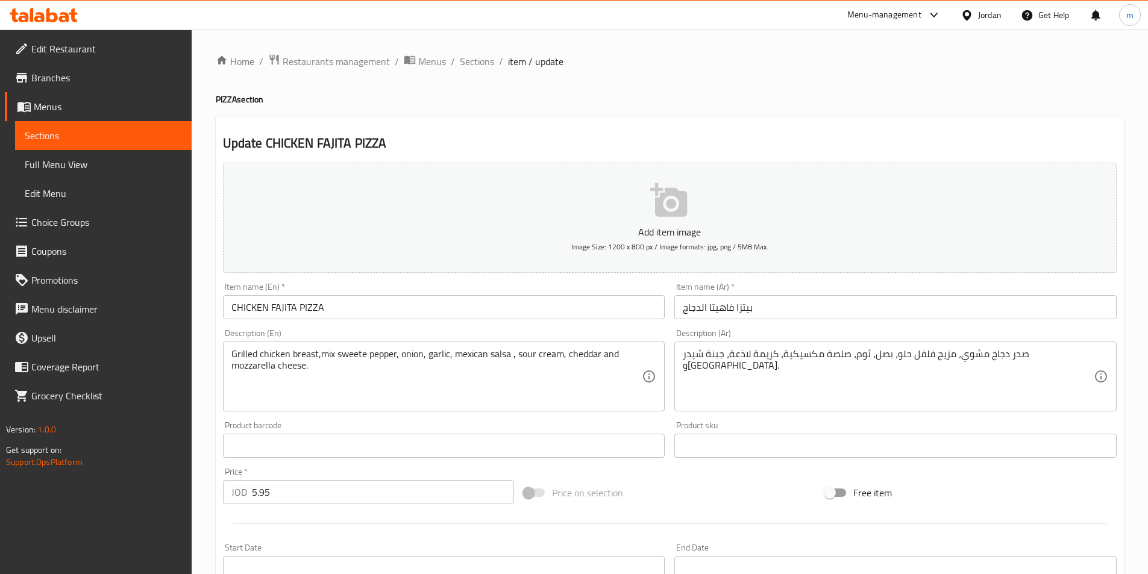
click at [788, 357] on textarea "صدر دجاج مشوي، مزيج فلفل حلو، بصل، ثوم، صلصة مكسيكية، كريمة لاذعة، جبنة شيدر وم…" at bounding box center [888, 376] width 411 height 57
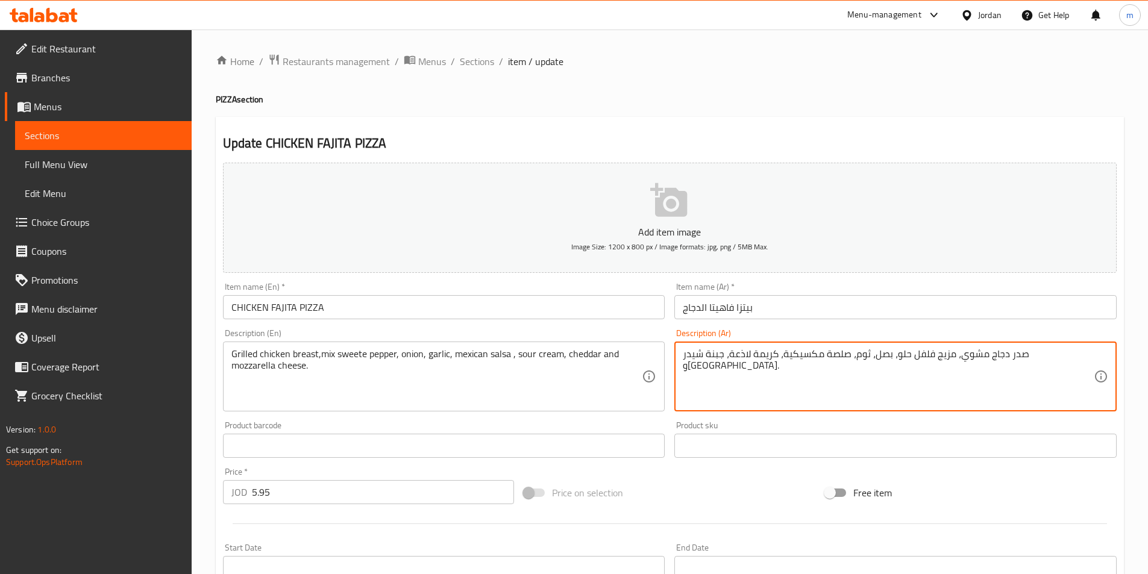
click at [775, 359] on textarea "صدر دجاج مشوي، مزيج فلفل حلو، بصل، ثوم، صلصة مكسيكية، كريمة لاذعة، جبنة شيدر وم…" at bounding box center [888, 376] width 411 height 57
drag, startPoint x: 768, startPoint y: 354, endPoint x: 812, endPoint y: 357, distance: 44.1
click at [812, 357] on textarea "صدر دجاج مشوي، مزيج فلفل حلو، بصل، ثوم، صلصة مكسيكية، كريمة لاذعة، جبنة شيدر وم…" at bounding box center [888, 376] width 411 height 57
paste textarea "حامضة"
click at [763, 355] on textarea "صدر دجاج مشوي، مزيج فلفل حلو، بصل، ثوم، صلصة مكسيكية، كريمة حامضة ة، جبنة شيدر …" at bounding box center [888, 376] width 411 height 57
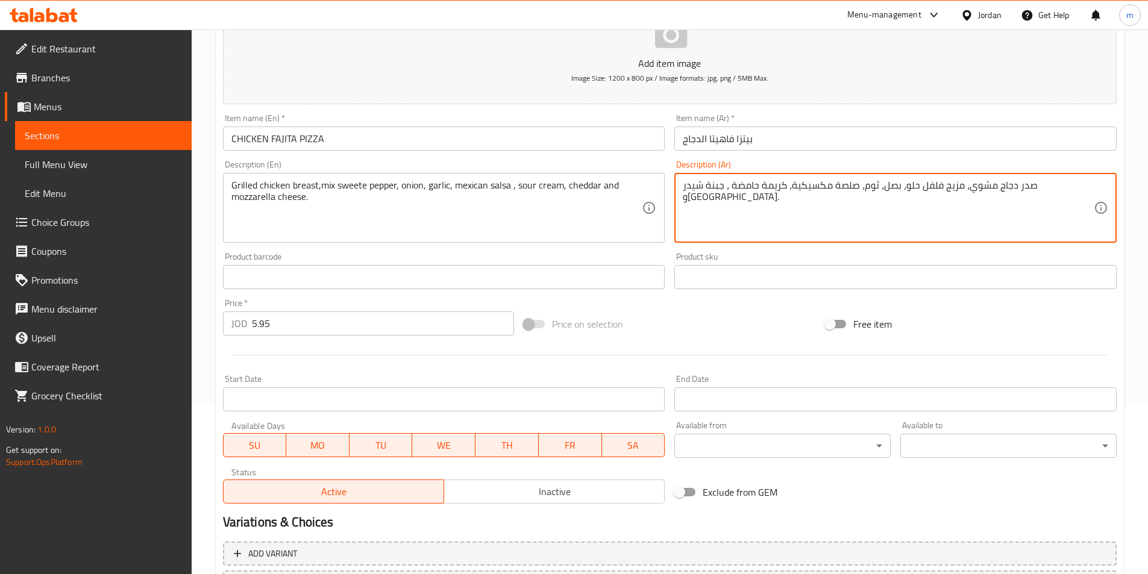
scroll to position [277, 0]
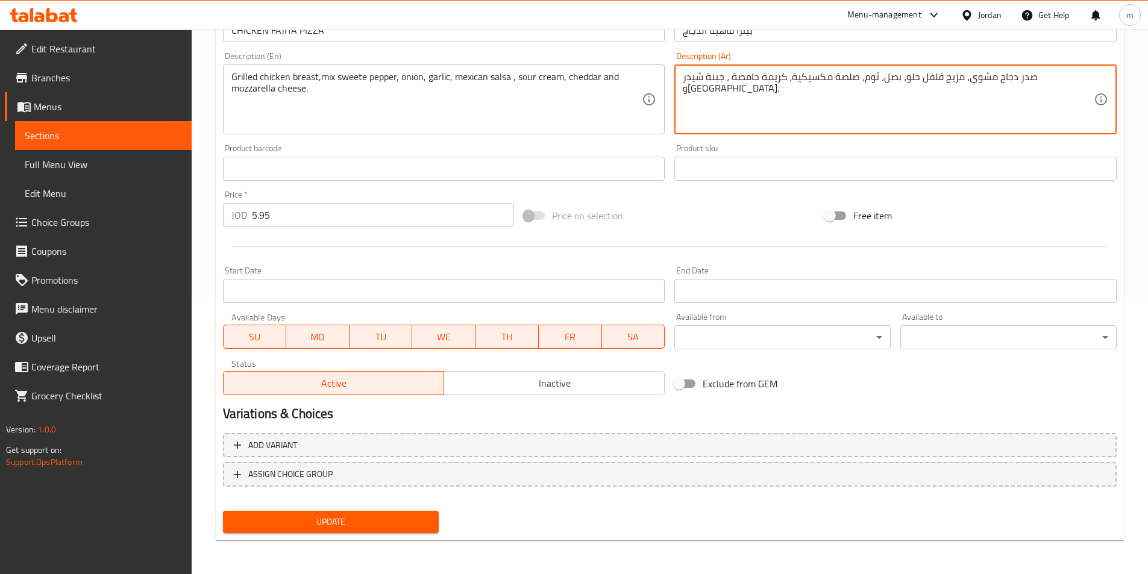
type textarea "صدر دجاج مشوي، مزيج فلفل حلو، بصل، ثوم، صلصة مكسيكية، كريمة حامضة ، جبنة شيدر و…"
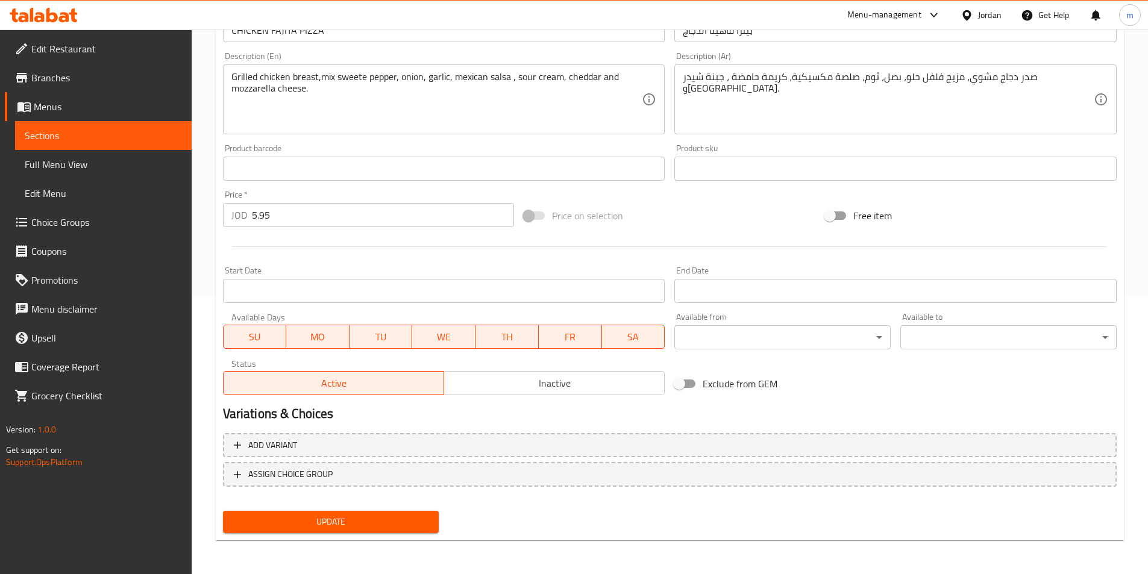
click at [298, 508] on div "Update" at bounding box center [331, 522] width 226 height 32
click at [298, 527] on span "Update" at bounding box center [331, 522] width 197 height 15
click at [91, 133] on span "Sections" at bounding box center [103, 135] width 157 height 14
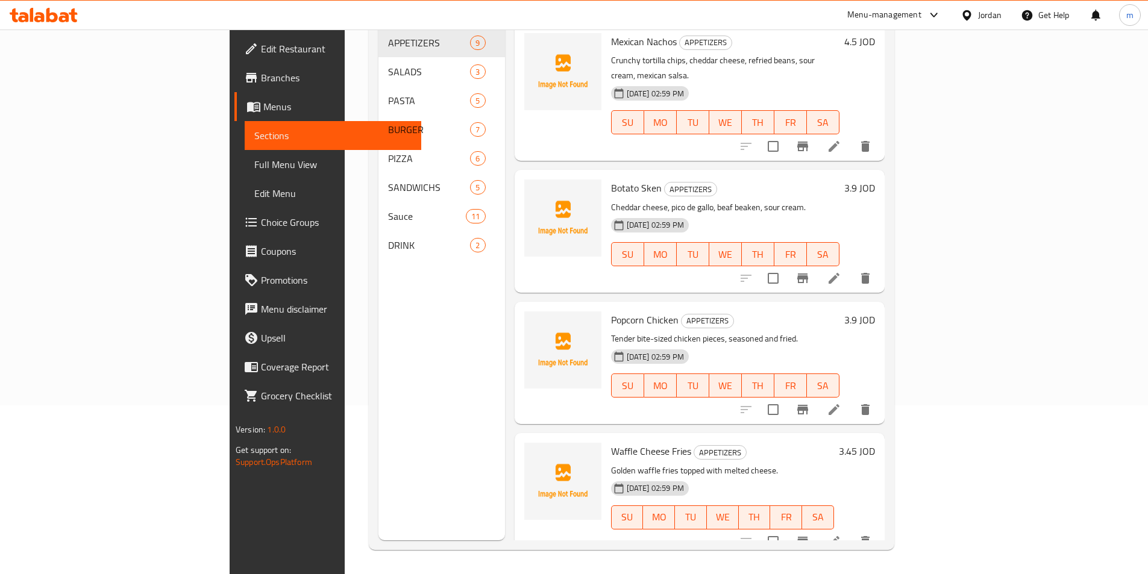
scroll to position [169, 0]
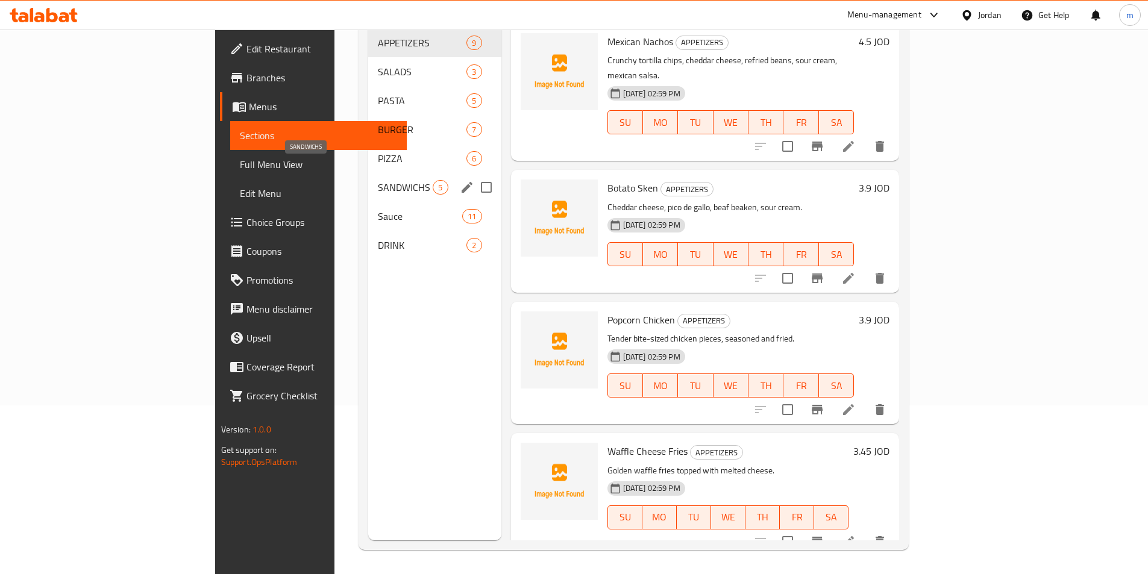
click at [378, 180] on span "SANDWICHS" at bounding box center [405, 187] width 55 height 14
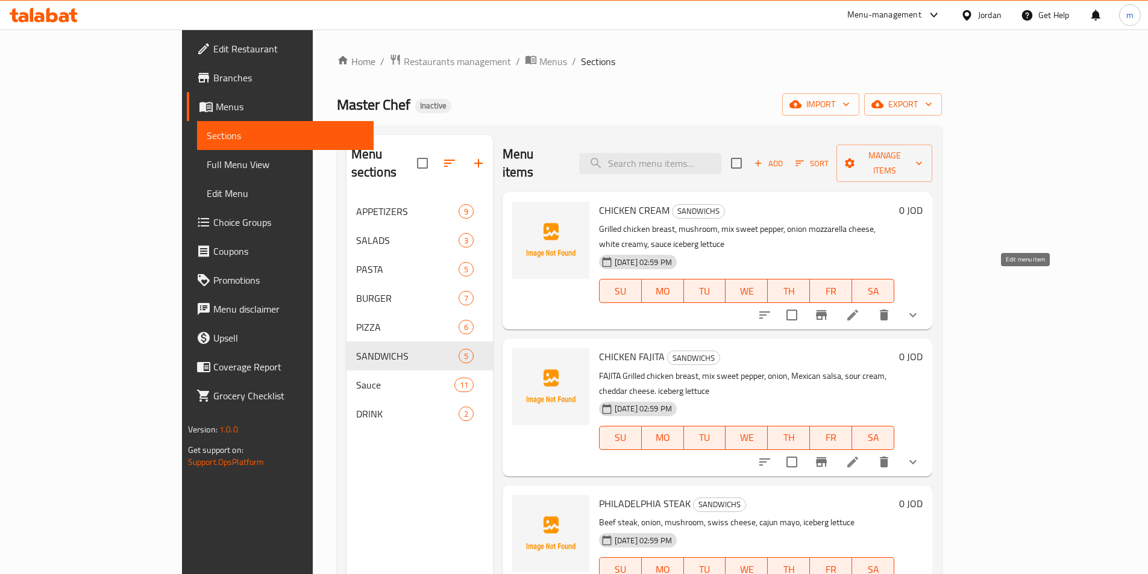
click at [858, 310] on icon at bounding box center [852, 315] width 11 height 11
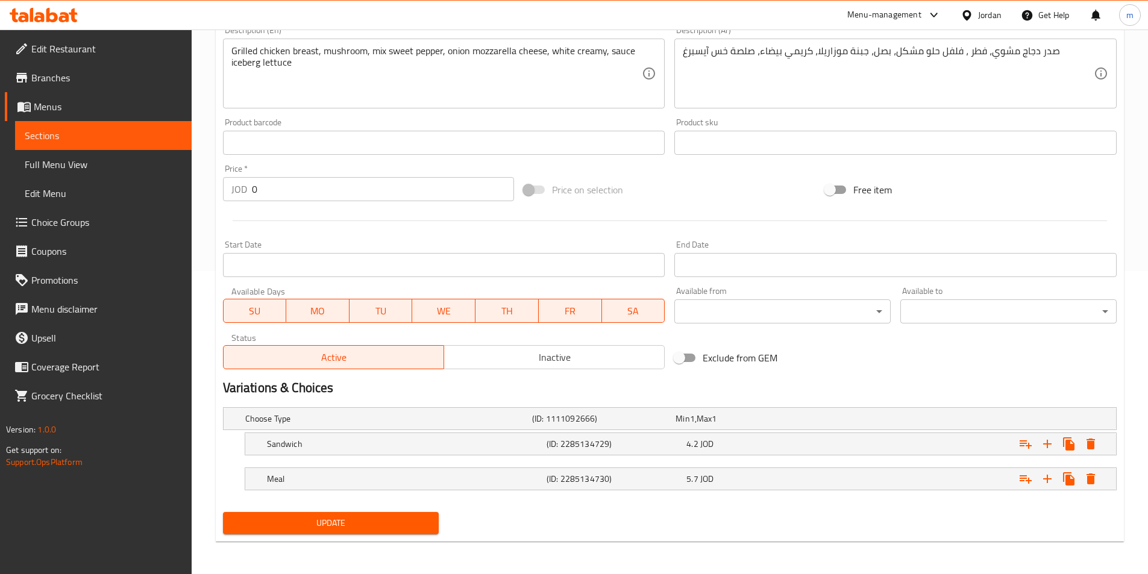
scroll to position [304, 0]
click at [559, 446] on h5 "(ID: 2285134729)" at bounding box center [614, 443] width 135 height 12
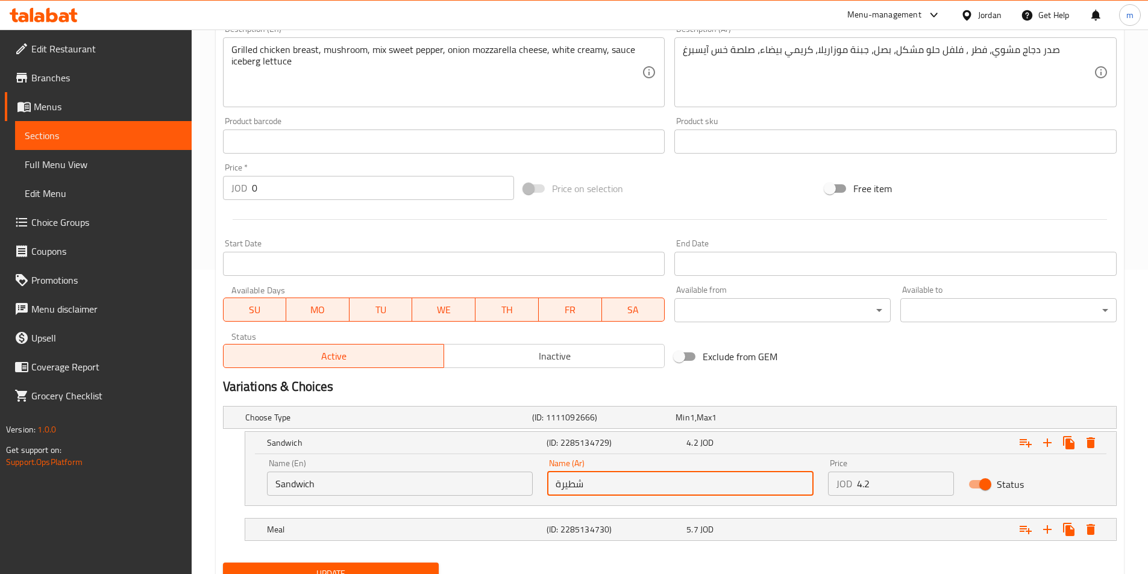
click at [603, 481] on input "شطيرة" at bounding box center [680, 484] width 266 height 24
paste input "اندويتش"
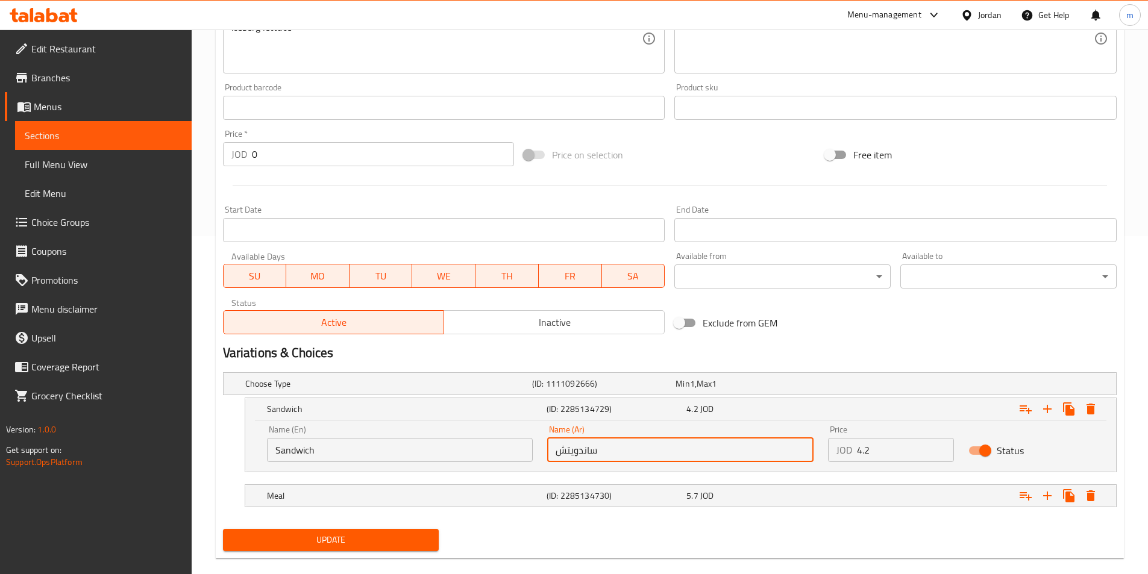
scroll to position [356, 0]
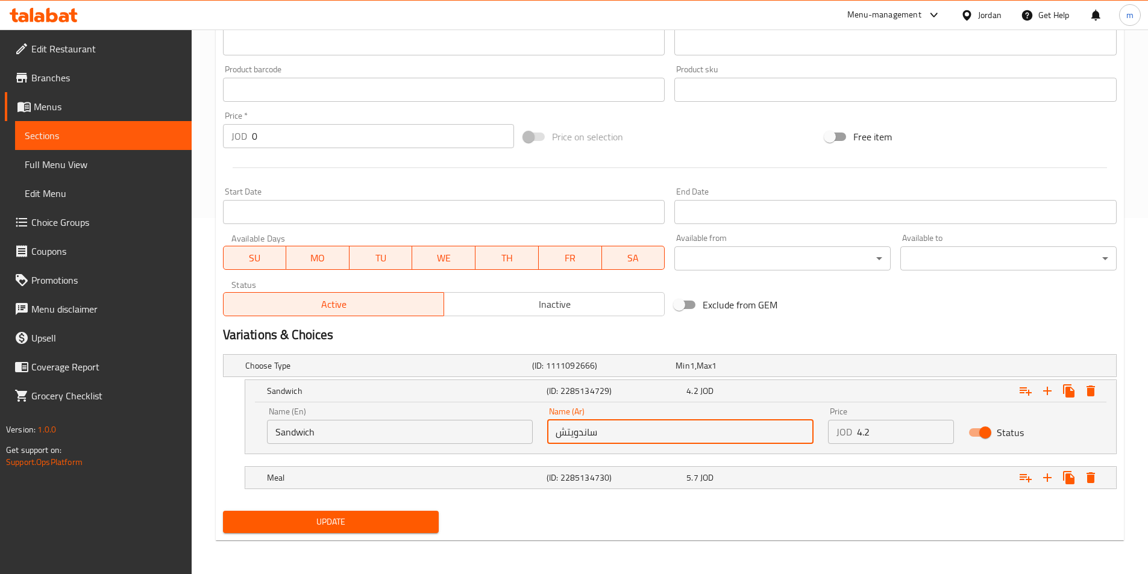
type input "ساندويتش"
click at [336, 532] on button "Update" at bounding box center [331, 522] width 216 height 22
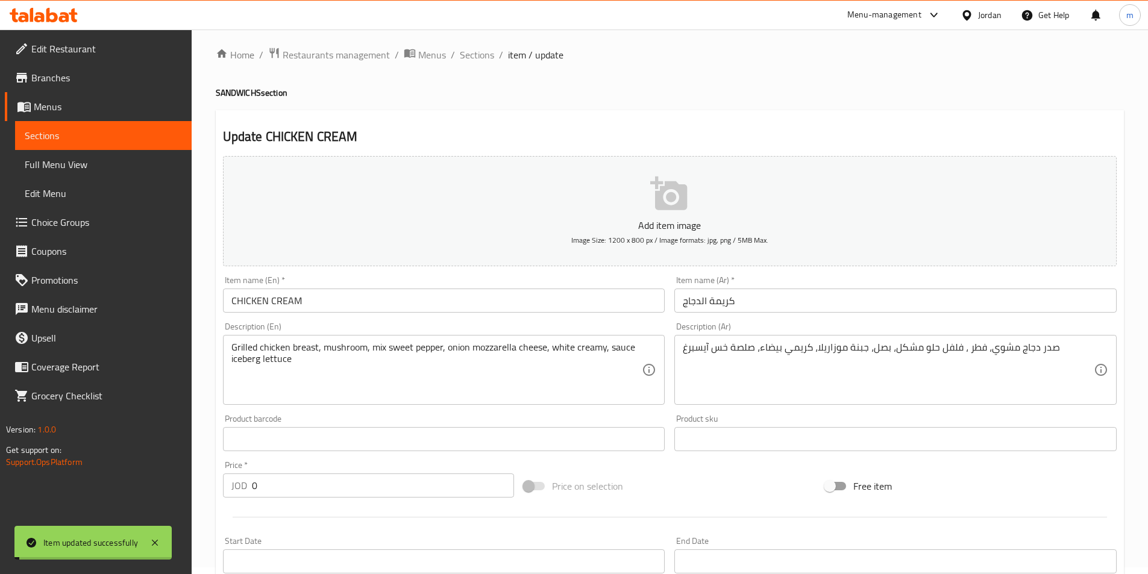
scroll to position [0, 0]
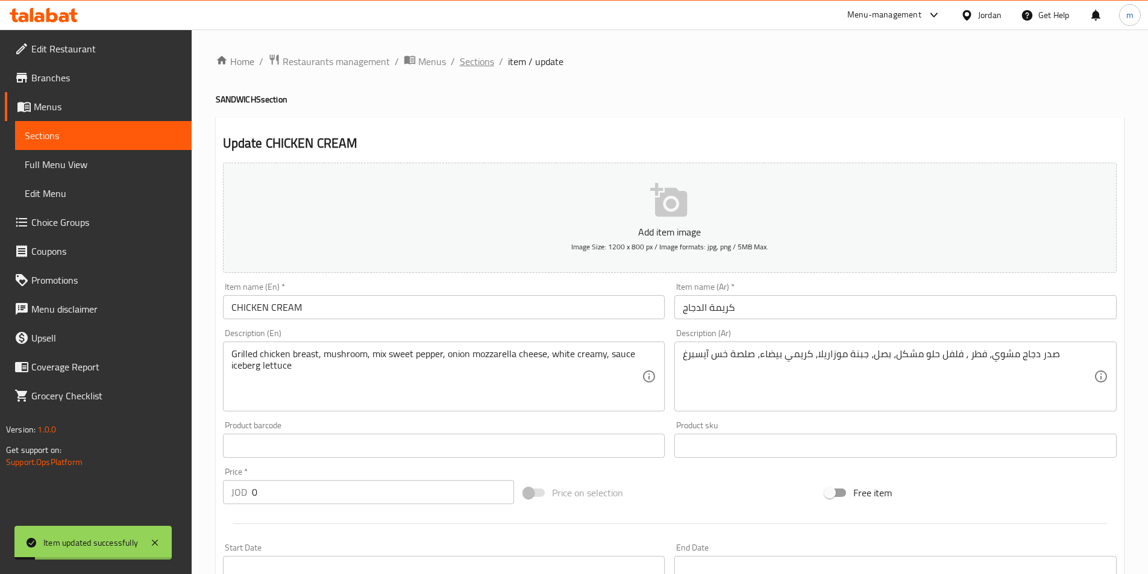
click at [477, 58] on span "Sections" at bounding box center [477, 61] width 34 height 14
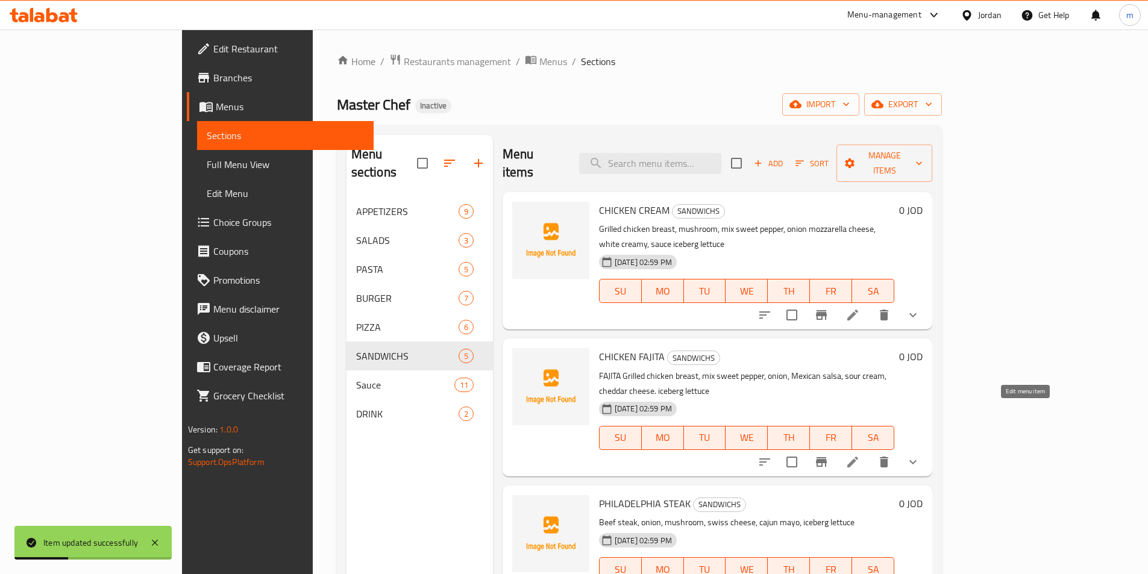
click at [858, 457] on icon at bounding box center [852, 462] width 11 height 11
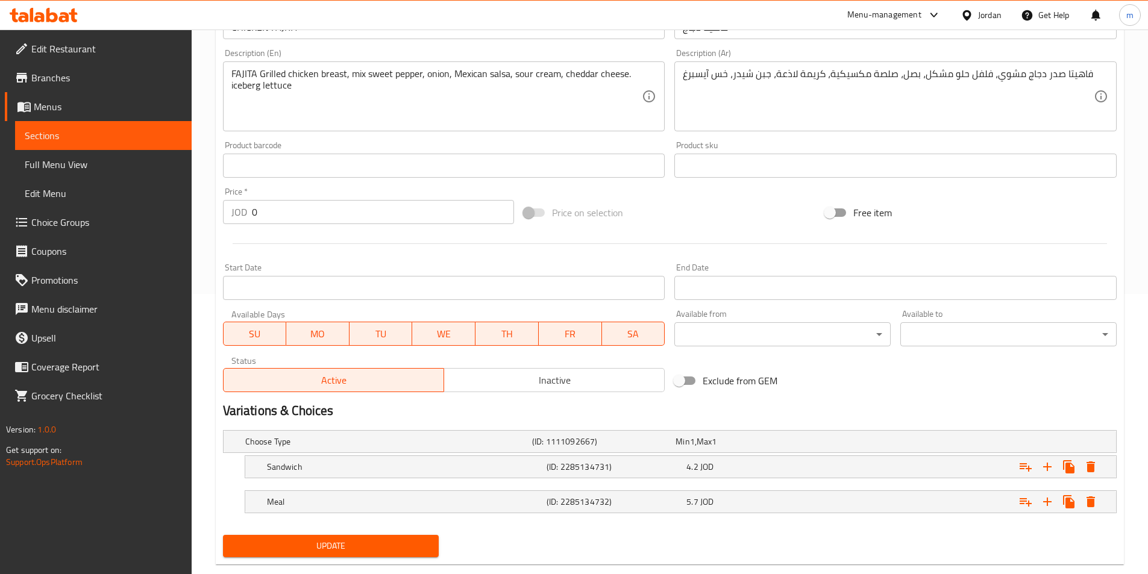
scroll to position [301, 0]
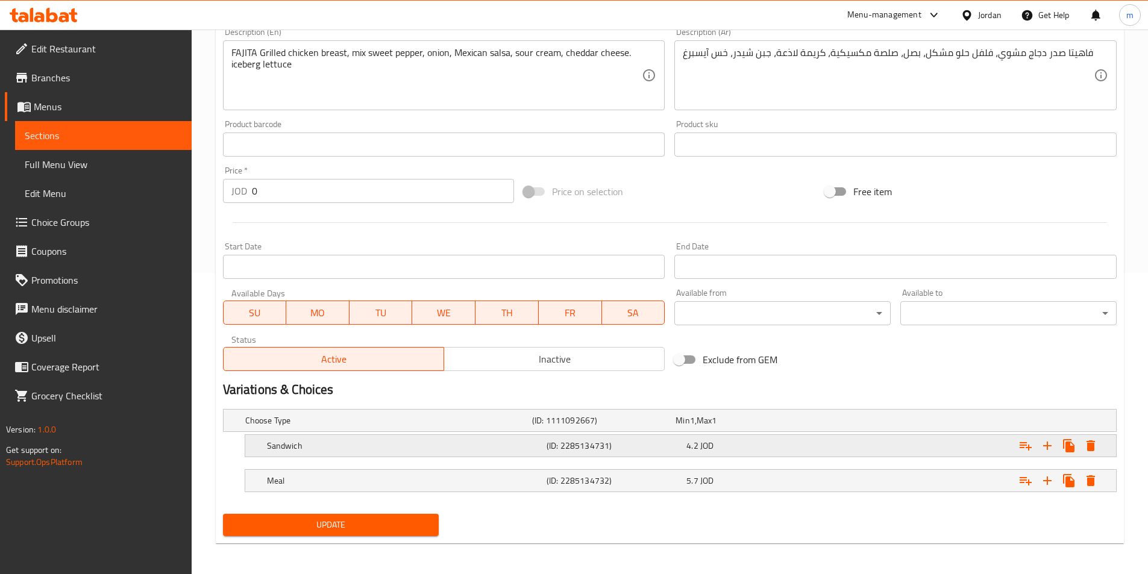
click at [651, 455] on div "Sandwich (ID: 2285134731) 4.2 JOD" at bounding box center [684, 446] width 839 height 27
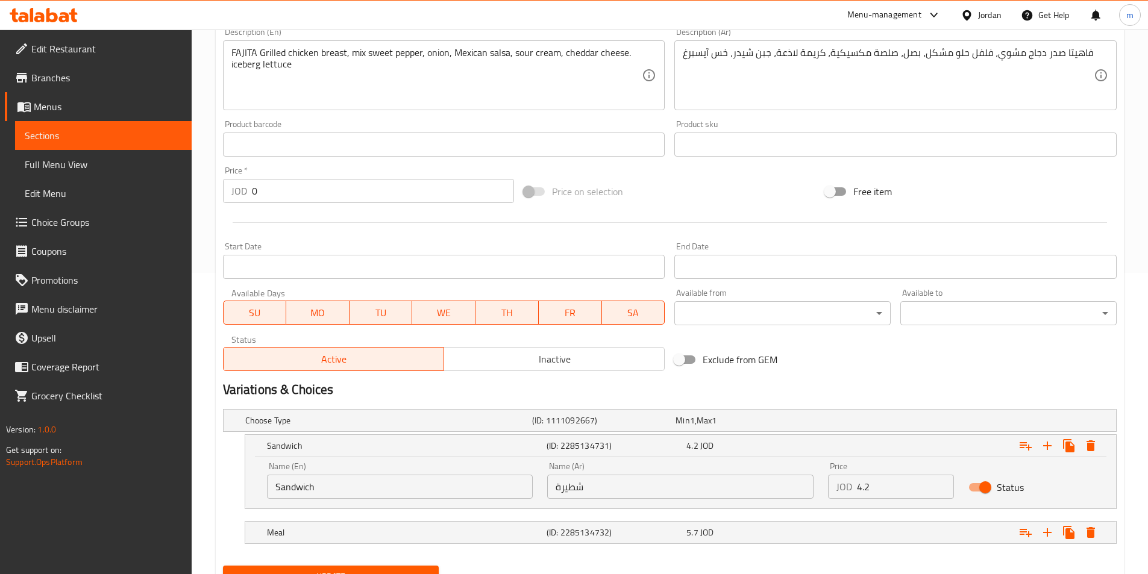
click at [575, 489] on input "شطيرة" at bounding box center [680, 487] width 266 height 24
paste input "اندويتش"
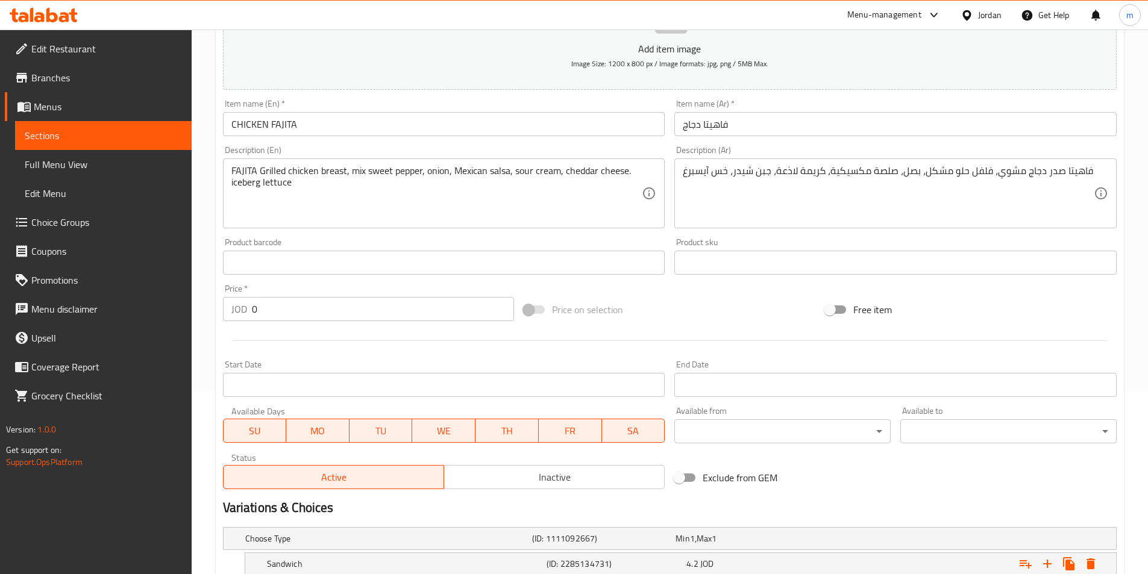
scroll to position [181, 0]
type input "ساندويتش"
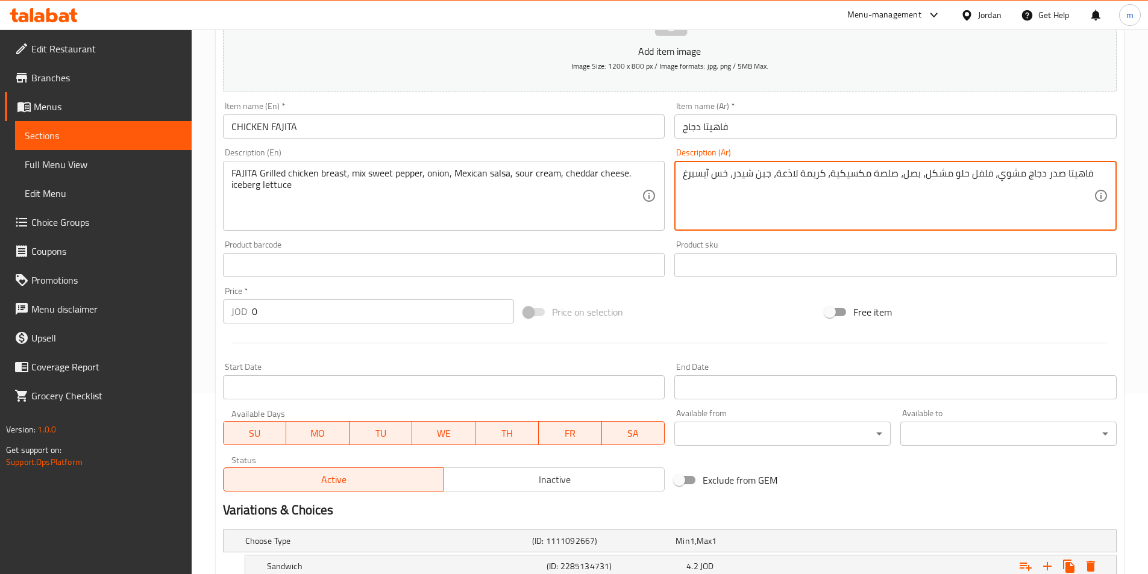
drag, startPoint x: 774, startPoint y: 174, endPoint x: 795, endPoint y: 179, distance: 21.8
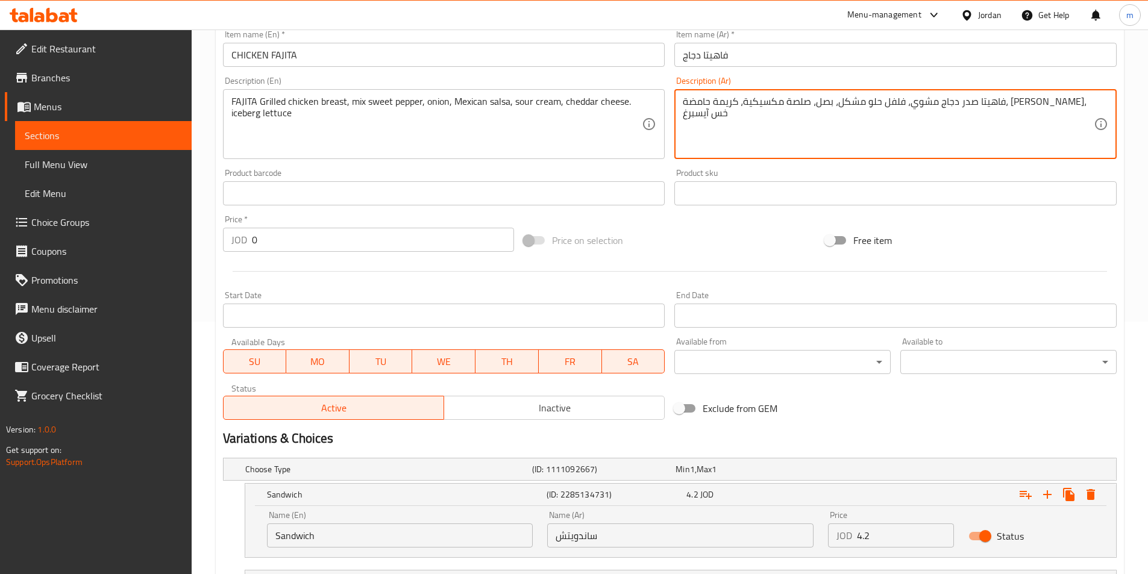
scroll to position [356, 0]
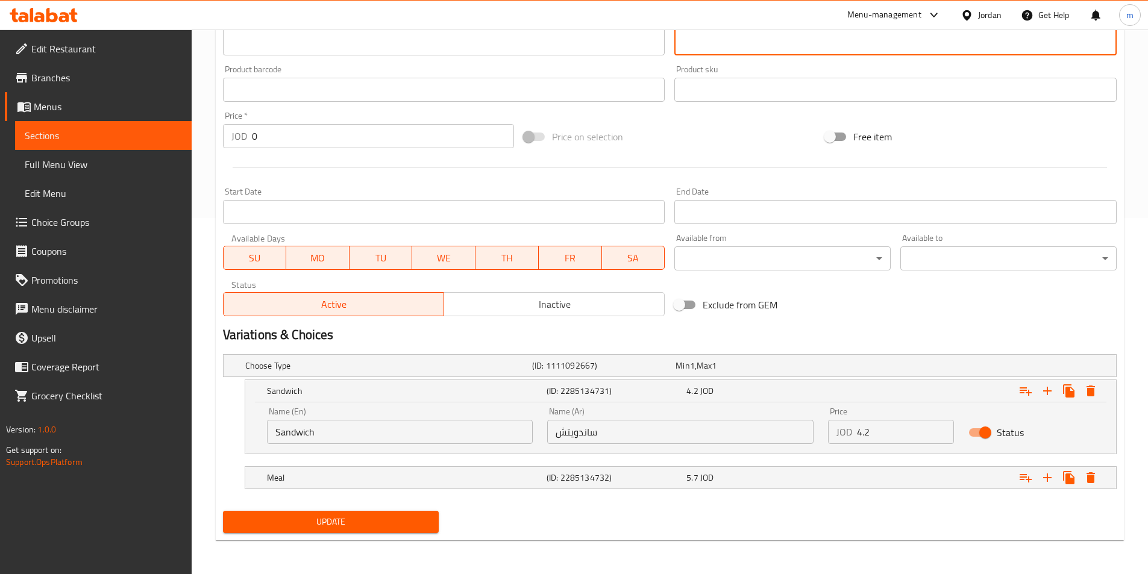
type textarea "فاهيتا صدر دجاج مشوي، فلفل حلو مشكل، بصل، صلصة مكسيكية، كريمة حامضة، [PERSON_NA…"
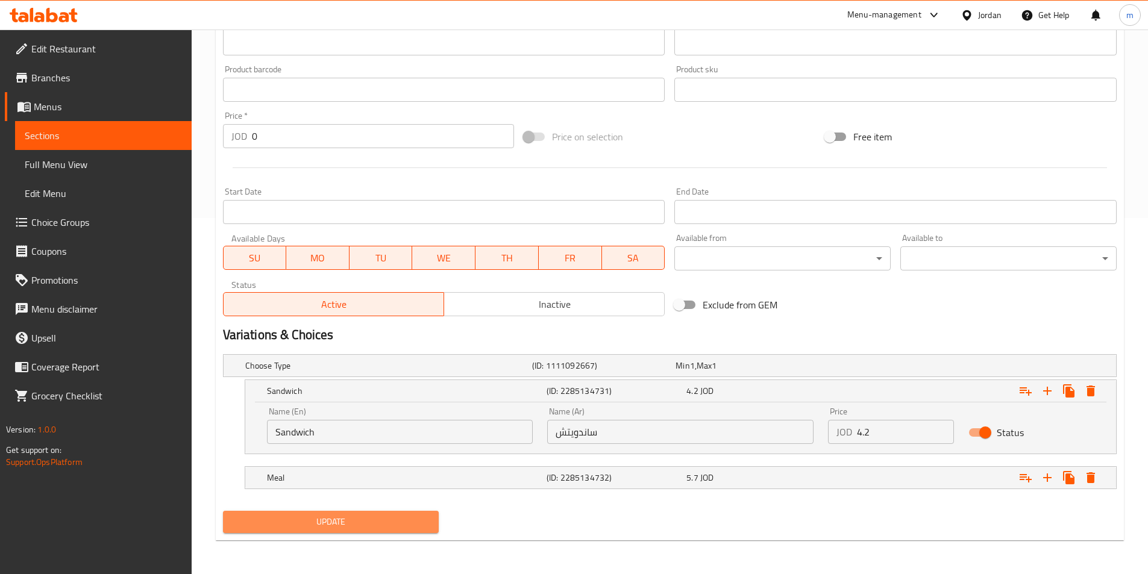
click at [399, 528] on span "Update" at bounding box center [331, 522] width 197 height 15
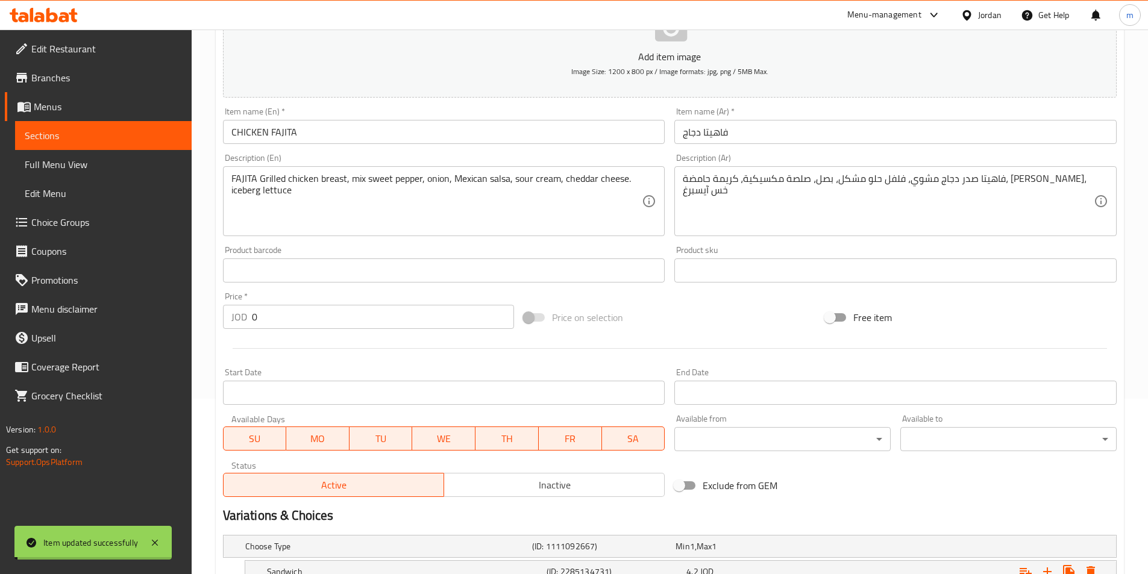
scroll to position [0, 0]
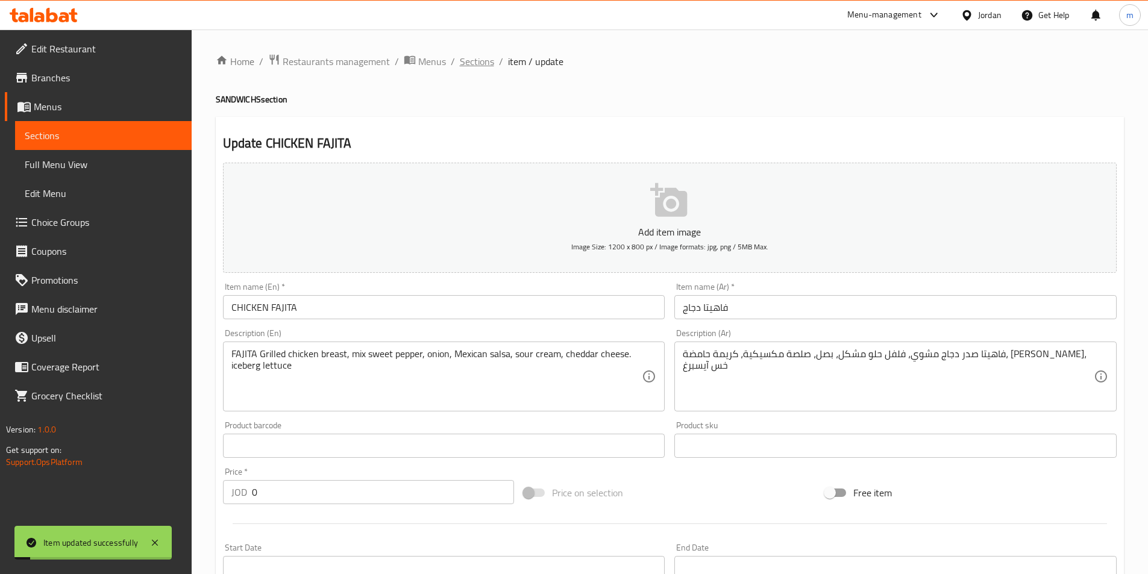
click at [479, 62] on span "Sections" at bounding box center [477, 61] width 34 height 14
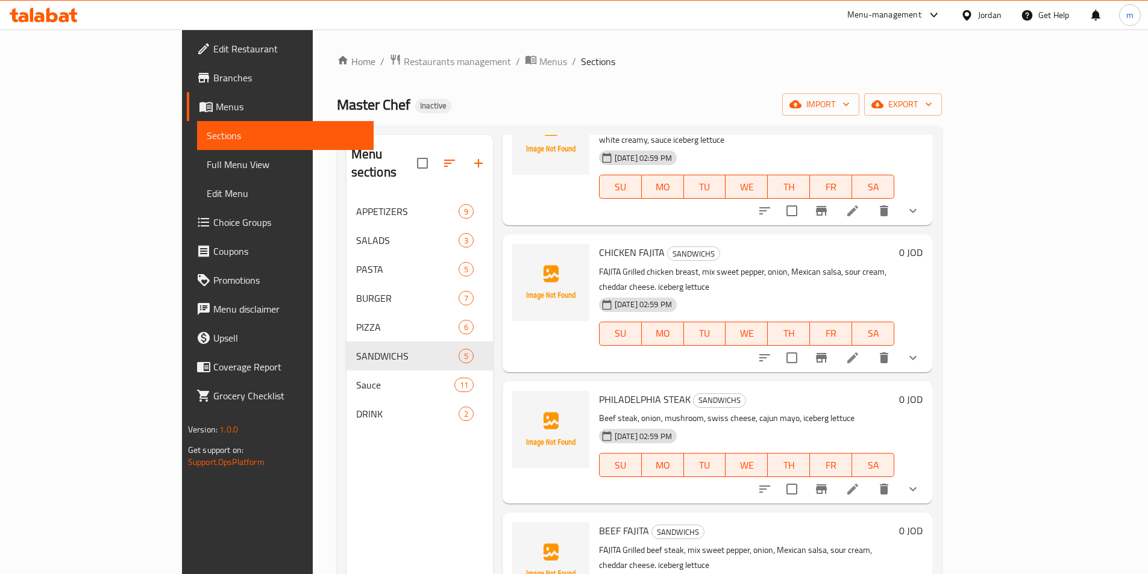
scroll to position [114, 0]
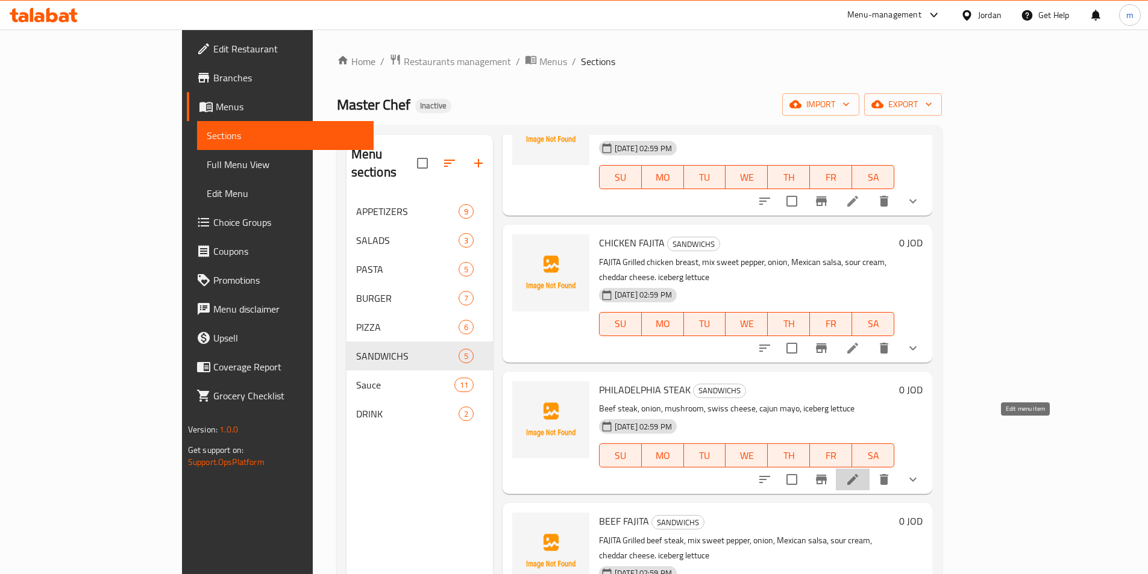
click at [858, 474] on icon at bounding box center [852, 479] width 11 height 11
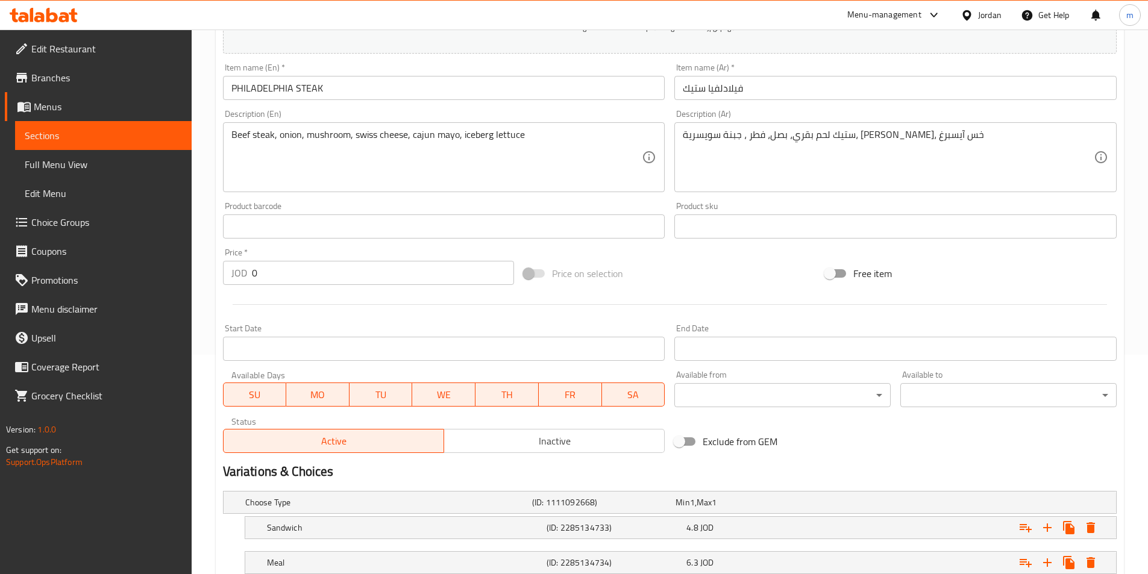
scroll to position [304, 0]
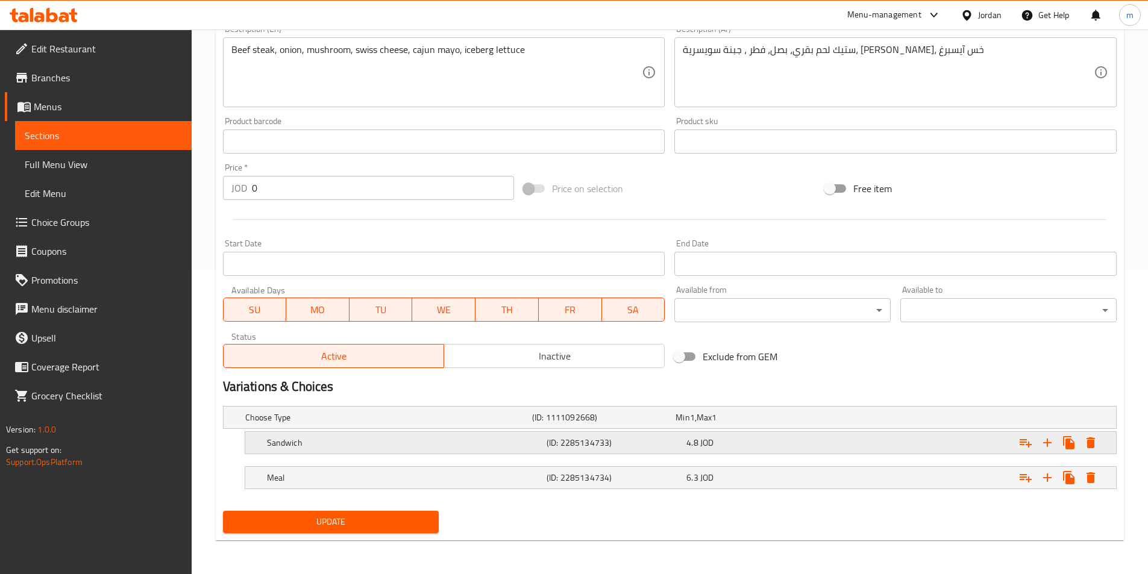
click at [504, 436] on div "Sandwich" at bounding box center [405, 442] width 280 height 17
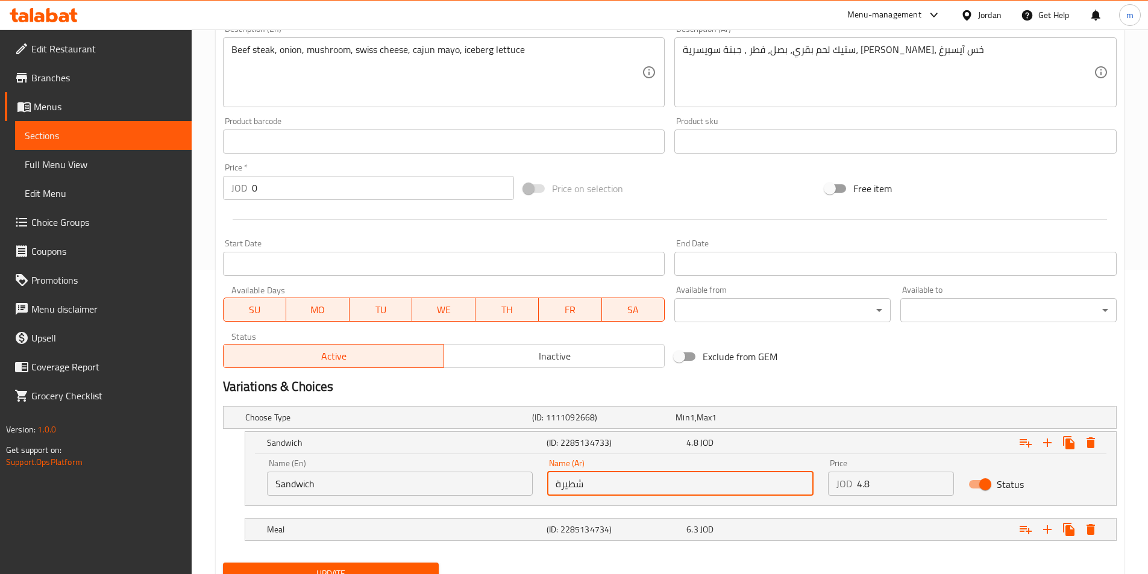
click at [610, 492] on input "شطيرة" at bounding box center [680, 484] width 266 height 24
paste input "اندويتش"
type input "ساندويتش"
click at [386, 566] on span "Update" at bounding box center [331, 573] width 197 height 15
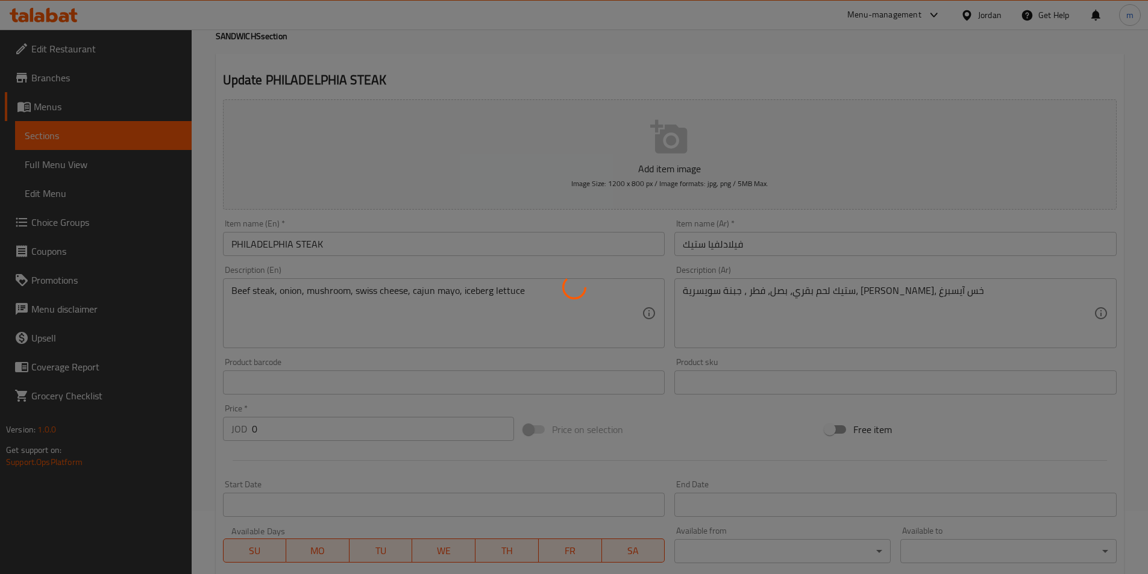
scroll to position [0, 0]
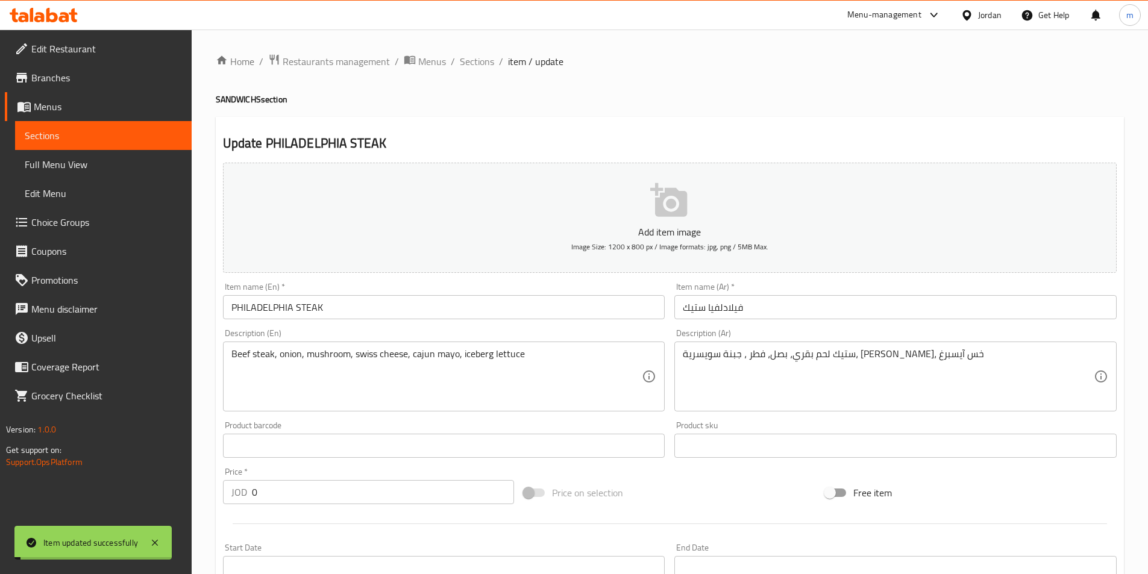
click at [479, 67] on span "Sections" at bounding box center [477, 61] width 34 height 14
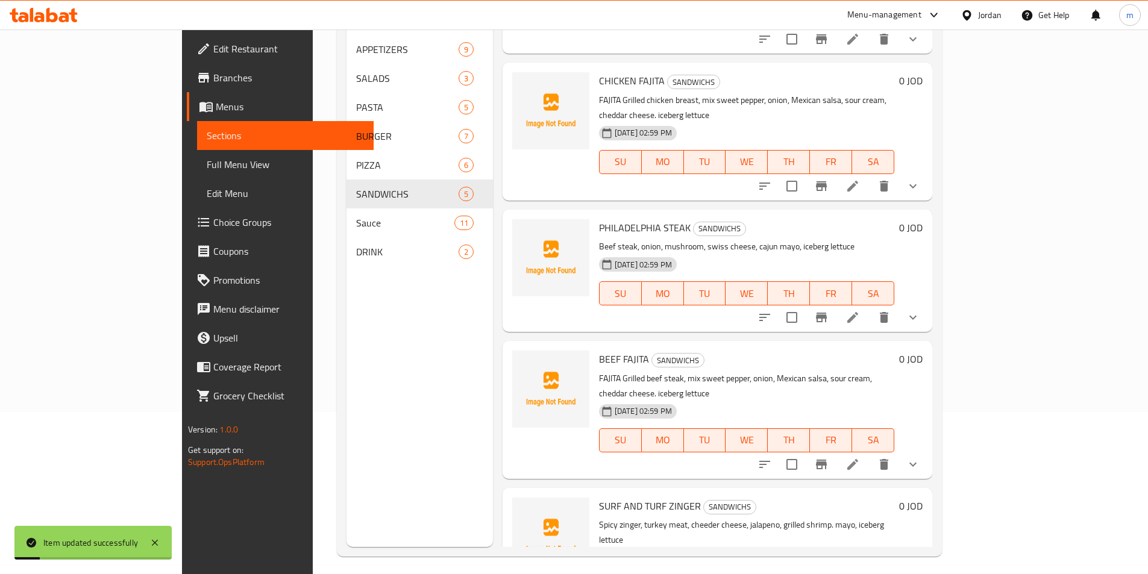
scroll to position [169, 0]
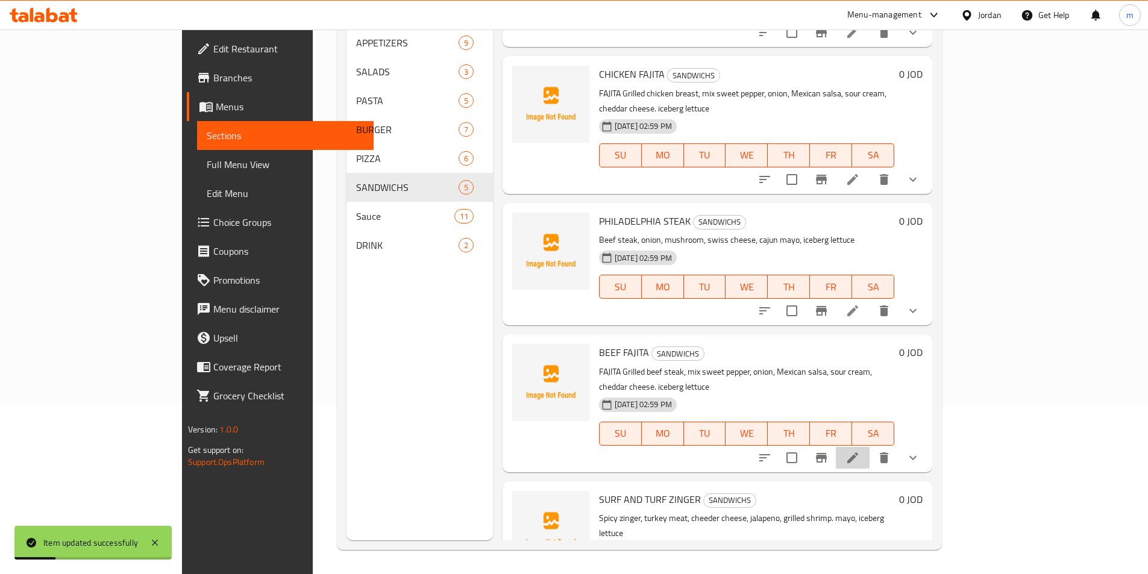
click at [869, 447] on li at bounding box center [853, 458] width 34 height 22
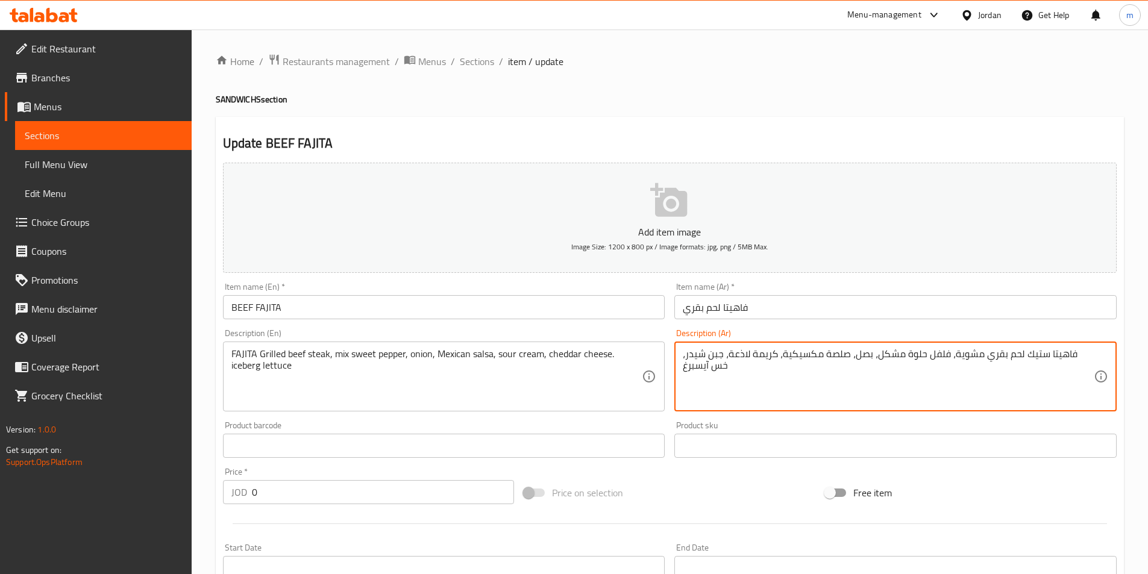
drag, startPoint x: 745, startPoint y: 352, endPoint x: 768, endPoint y: 355, distance: 22.4
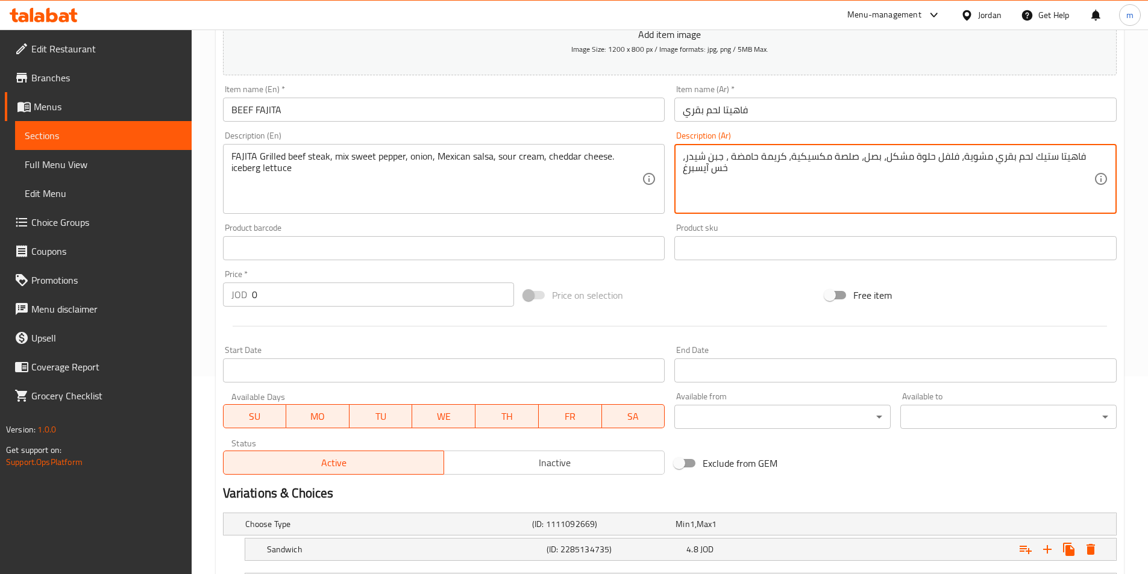
scroll to position [301, 0]
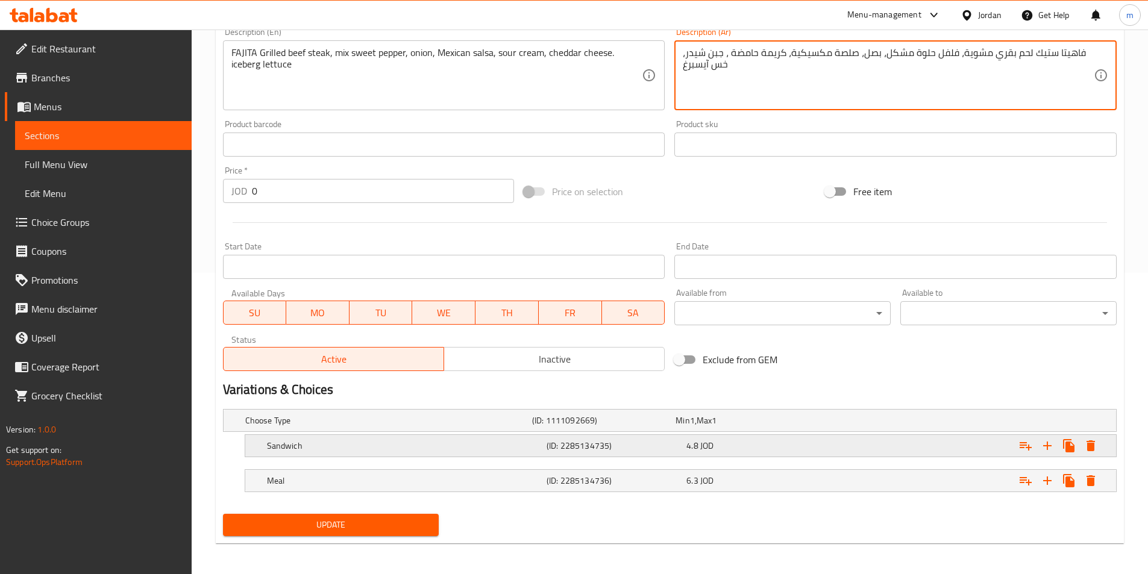
type textarea "فاهيتا ستيك لحم بقري مشوية، فلفل حلوة مشكل، بصل، صلصة مكسيكية، كريمة حامضة ، جب…"
click at [489, 442] on h5 "Sandwich" at bounding box center [404, 446] width 275 height 12
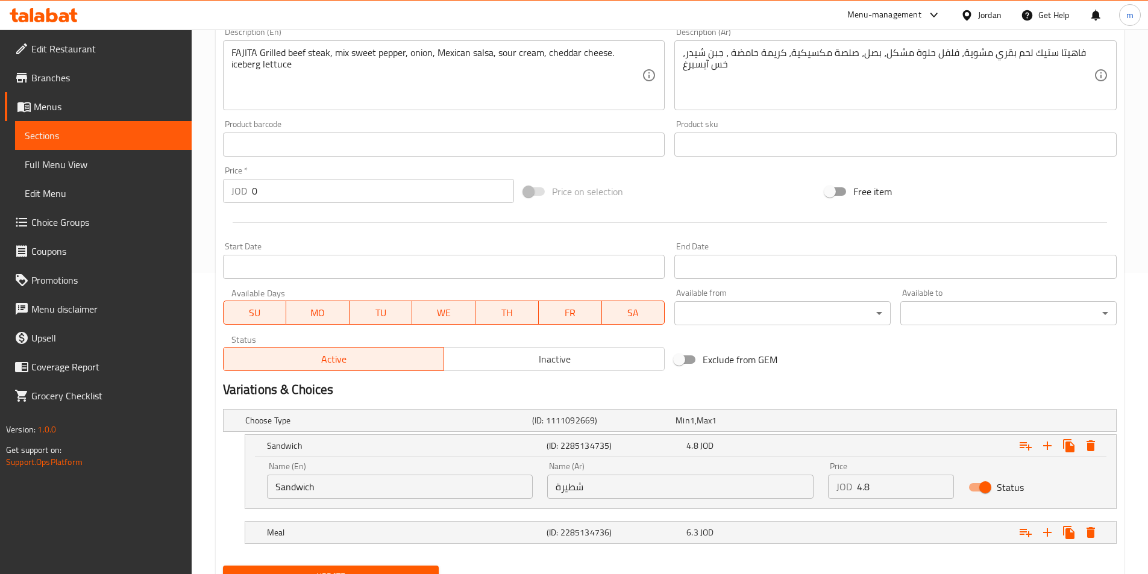
click at [626, 496] on input "شطيرة" at bounding box center [680, 487] width 266 height 24
paste input "اندويتش"
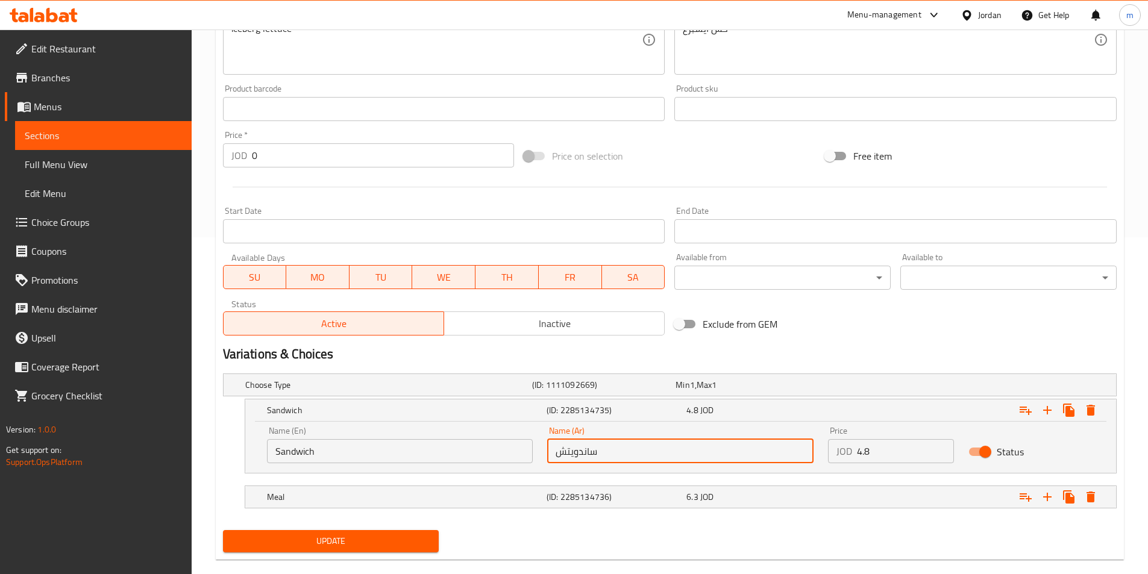
scroll to position [356, 0]
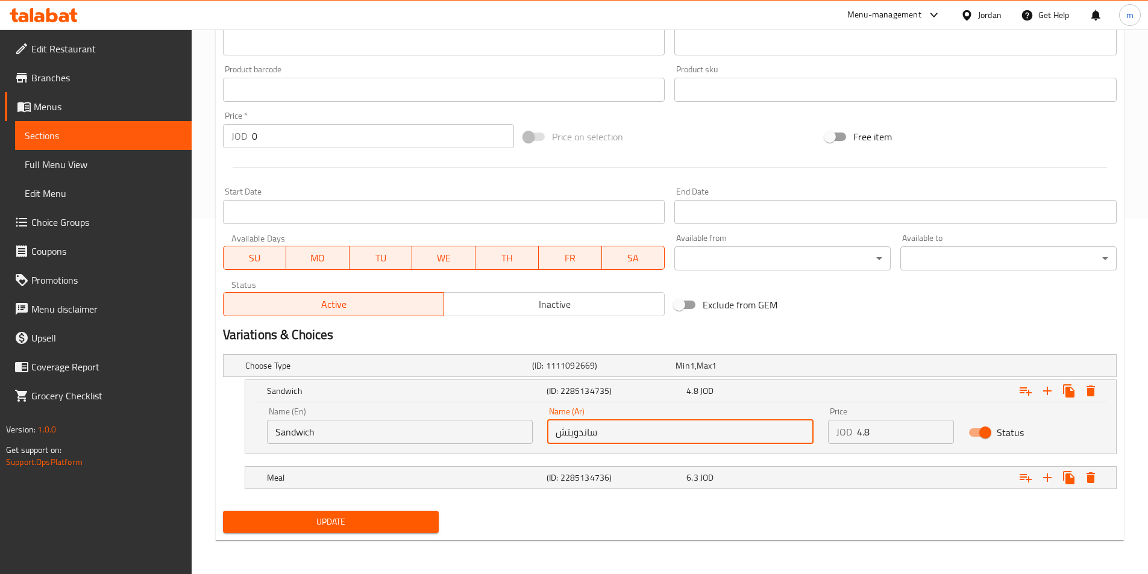
type input "ساندويتش"
click at [382, 530] on button "Update" at bounding box center [331, 522] width 216 height 22
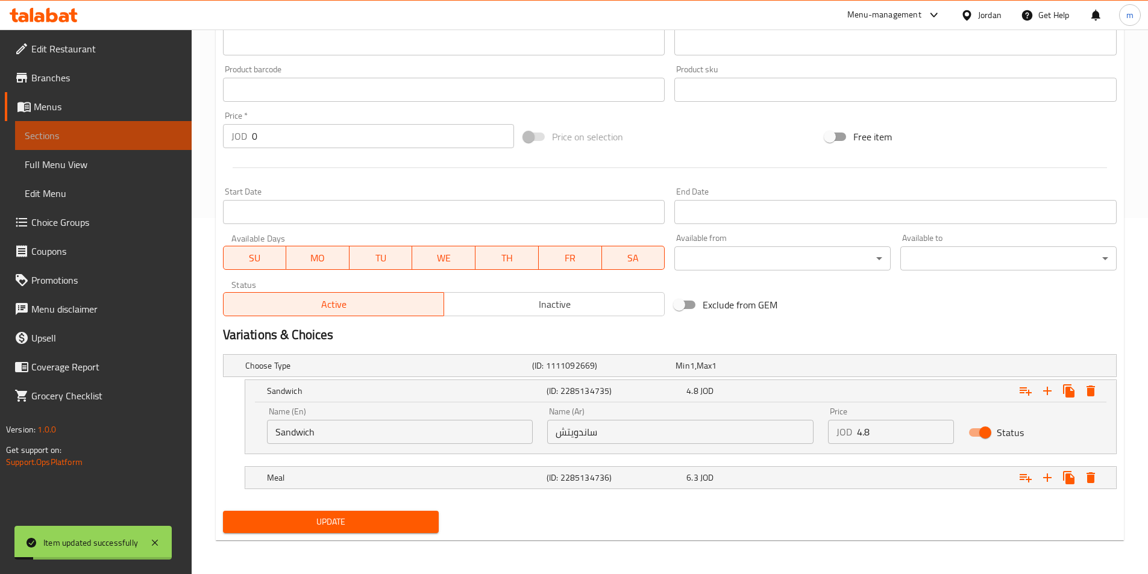
click at [72, 131] on span "Sections" at bounding box center [103, 135] width 157 height 14
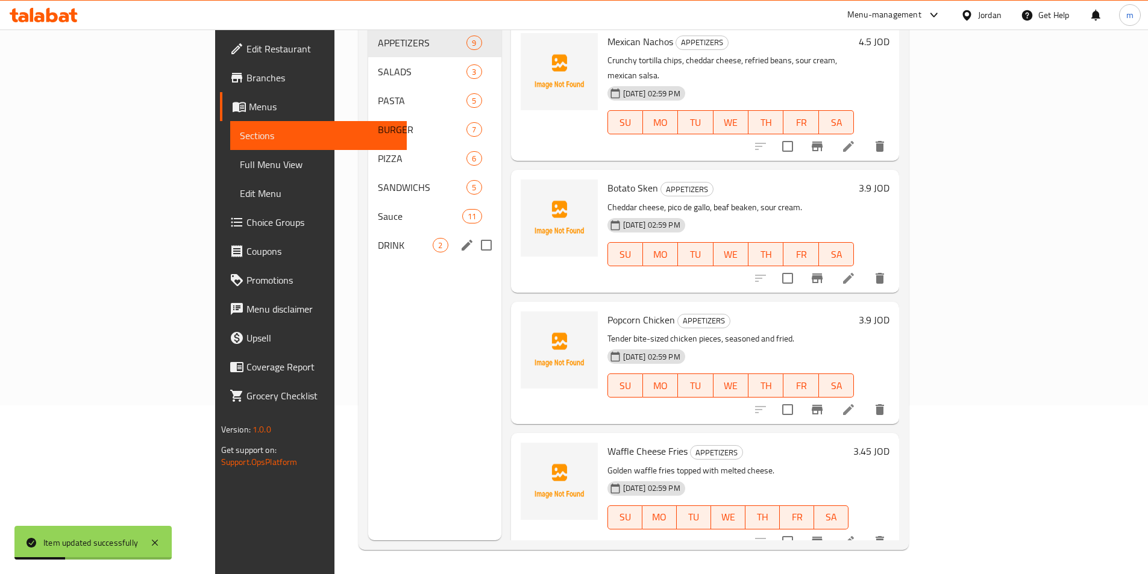
scroll to position [108, 0]
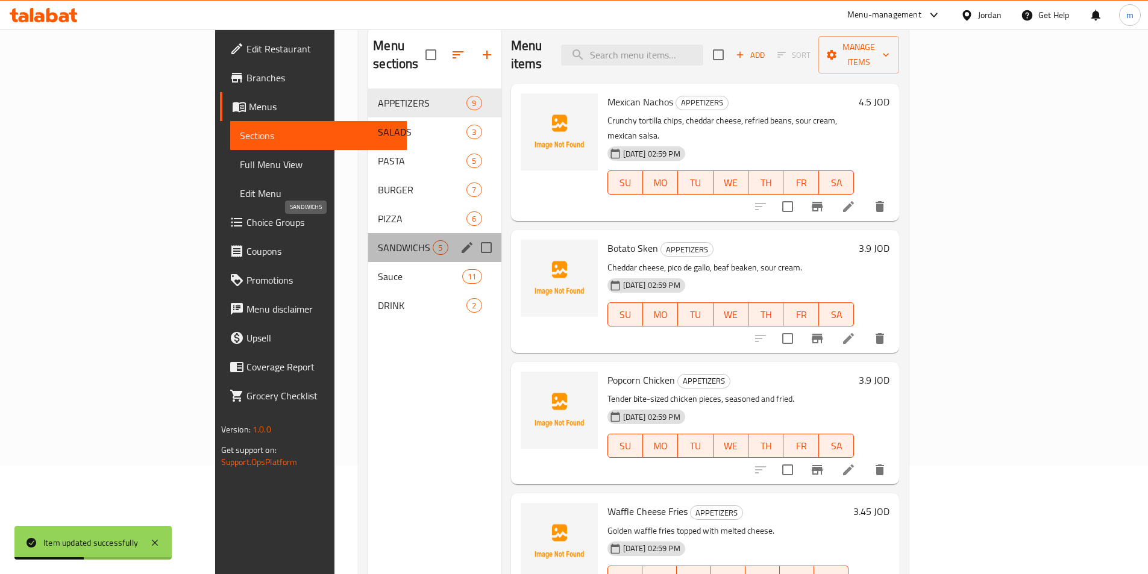
click at [378, 240] on span "SANDWICHS" at bounding box center [405, 247] width 55 height 14
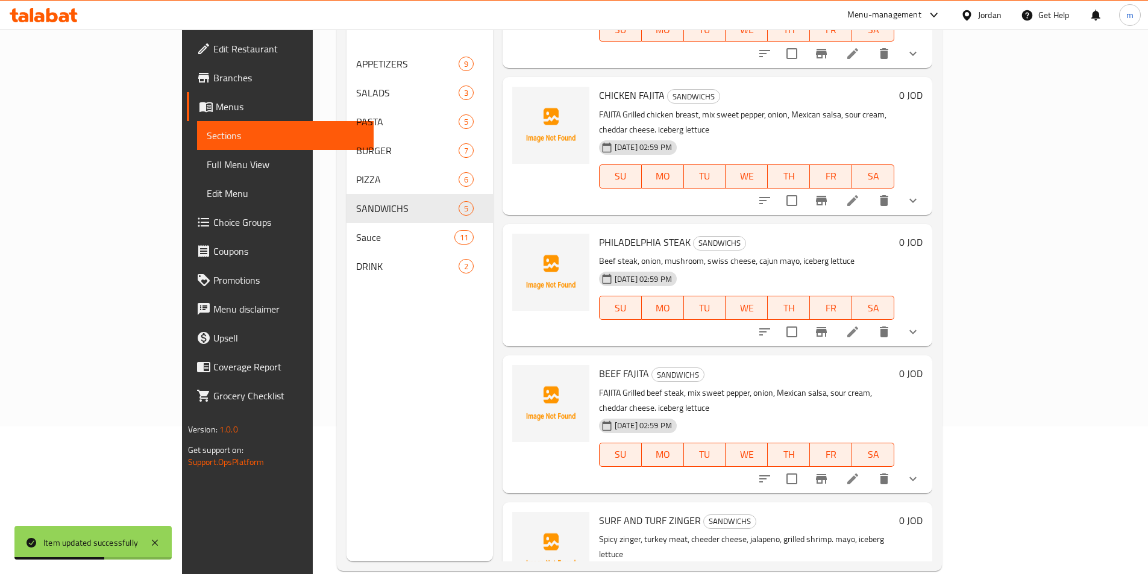
scroll to position [169, 0]
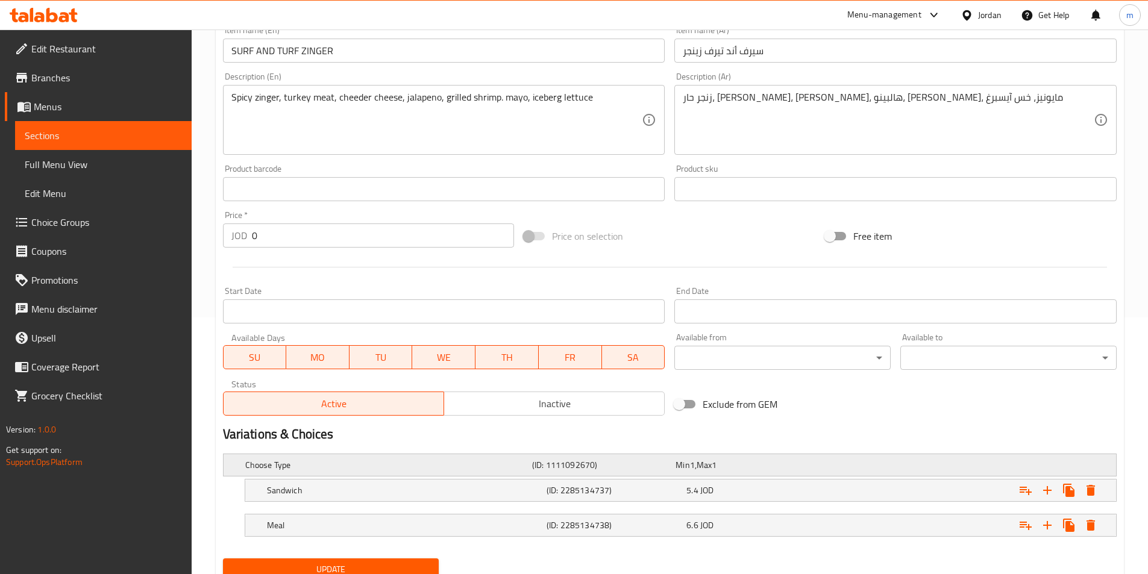
scroll to position [301, 0]
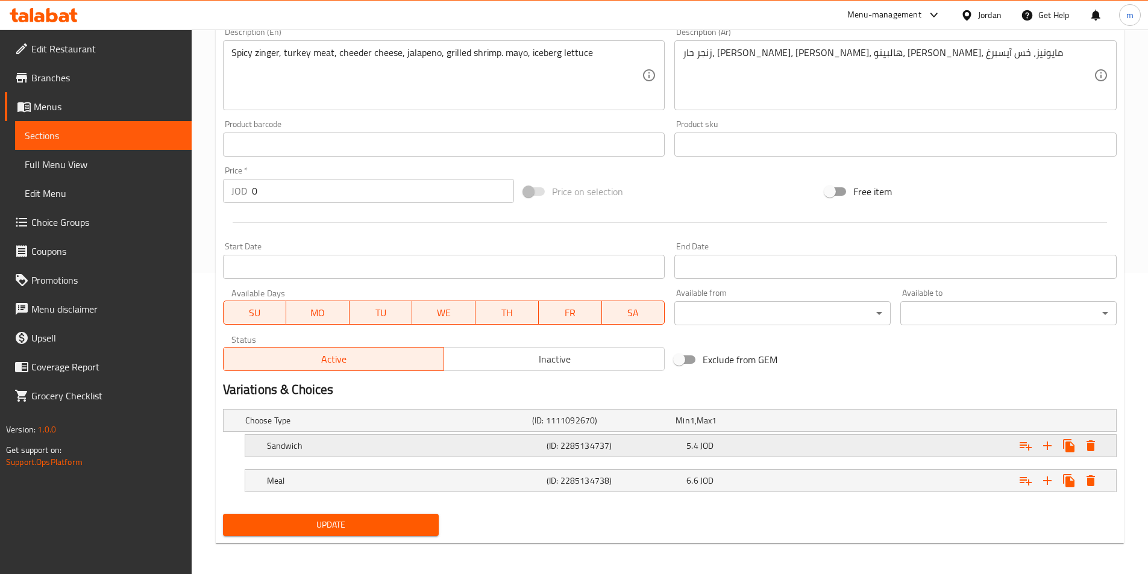
click at [642, 445] on h5 "(ID: 2285134737)" at bounding box center [614, 446] width 135 height 12
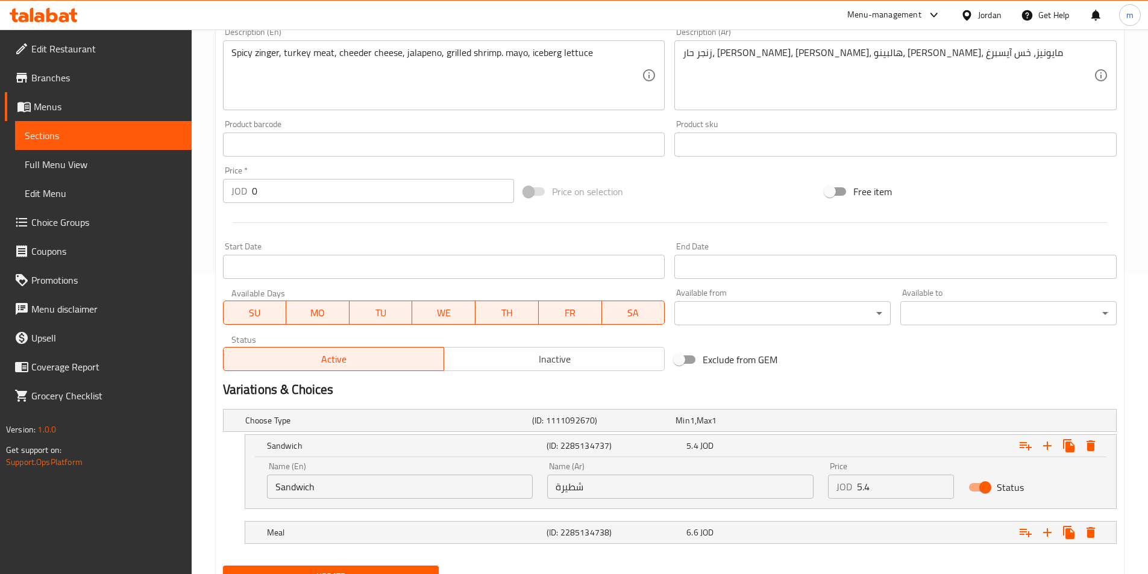
click at [581, 492] on input "شطيرة" at bounding box center [680, 487] width 266 height 24
paste input "اندويتش"
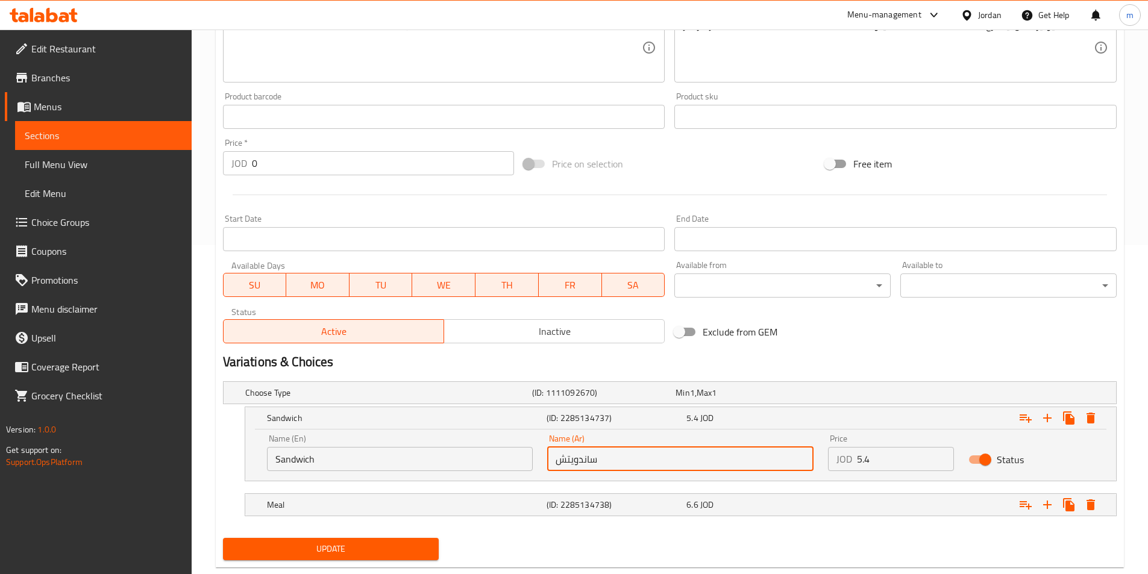
scroll to position [356, 0]
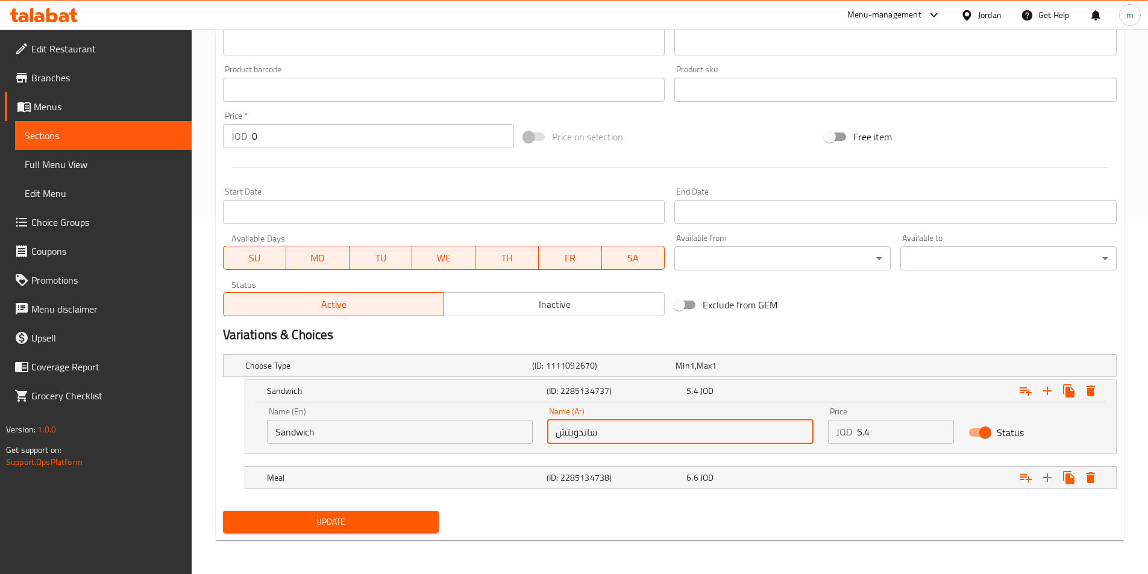
type input "ساندويتش"
click at [308, 523] on span "Update" at bounding box center [331, 522] width 197 height 15
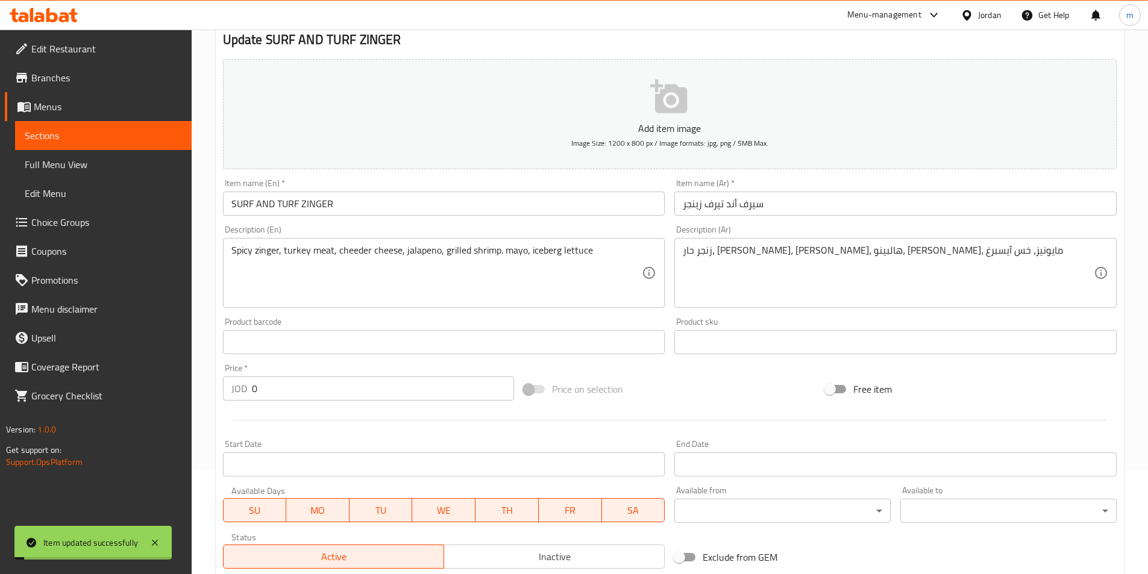
scroll to position [0, 0]
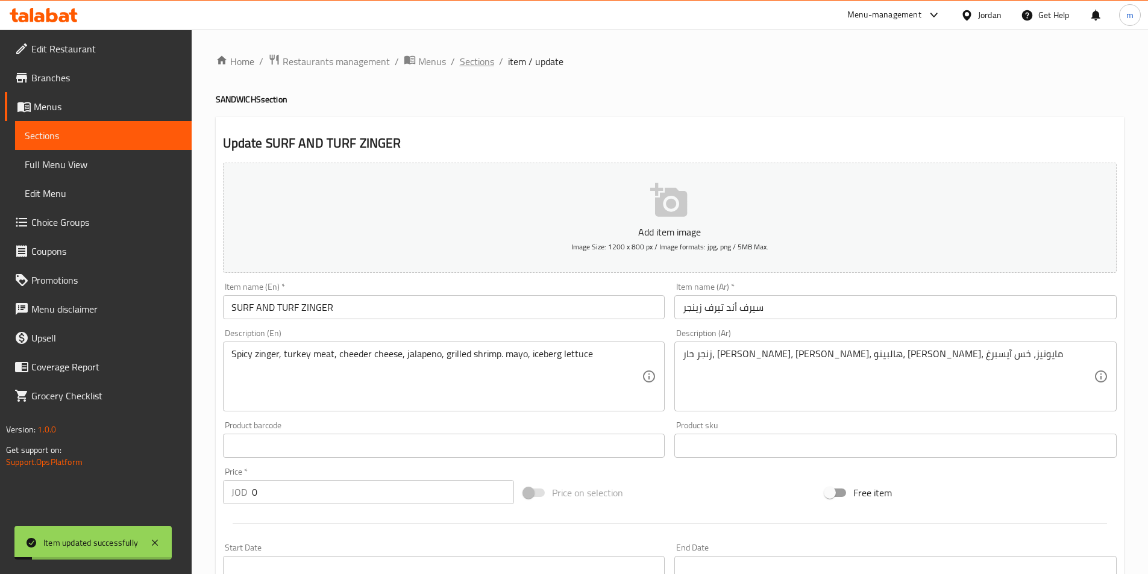
click at [475, 66] on span "Sections" at bounding box center [477, 61] width 34 height 14
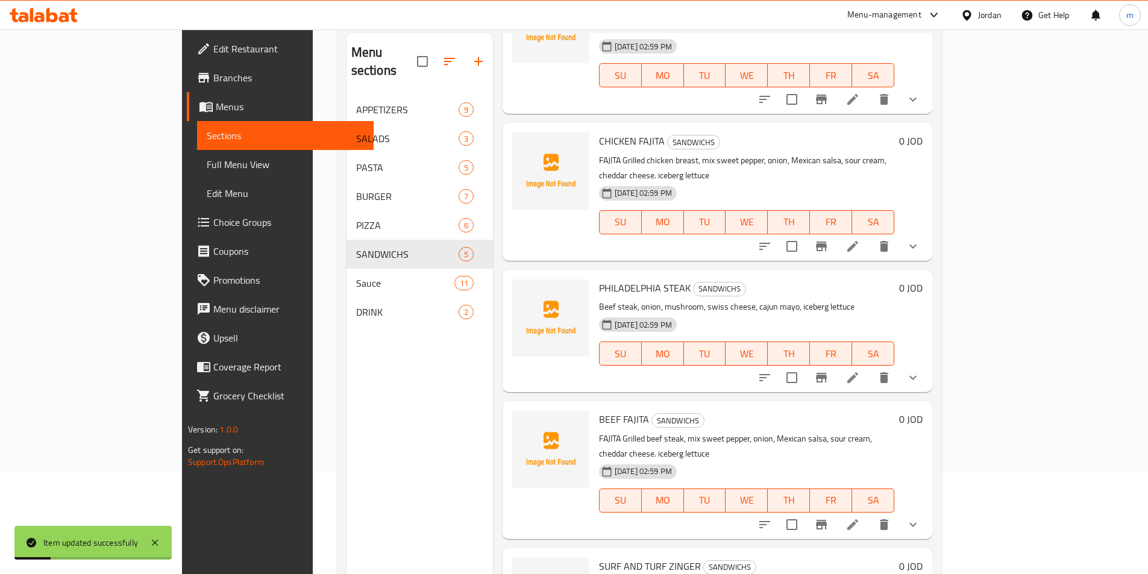
scroll to position [169, 0]
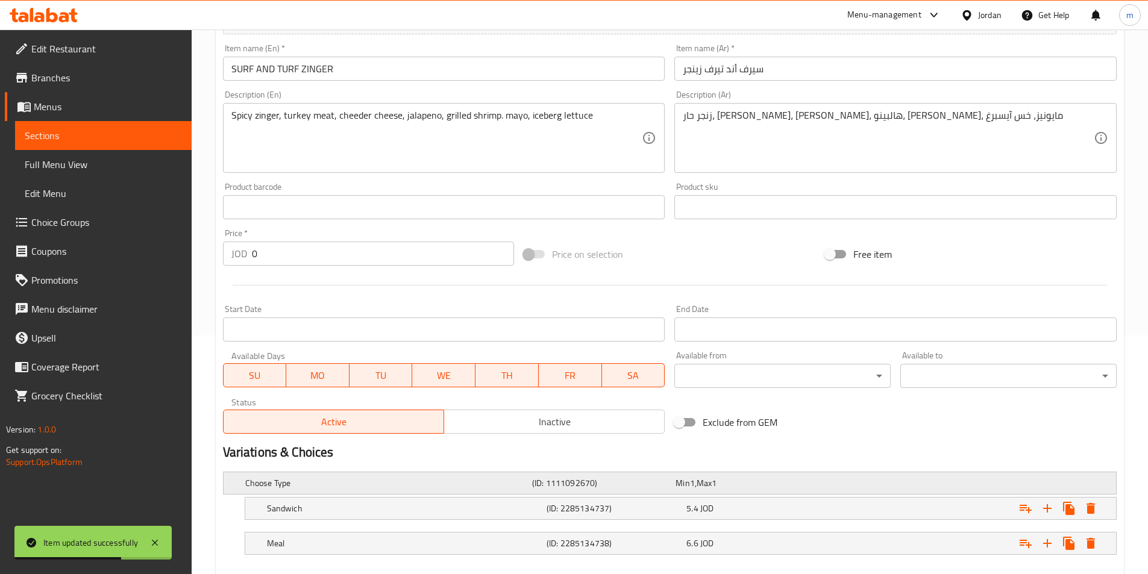
scroll to position [241, 0]
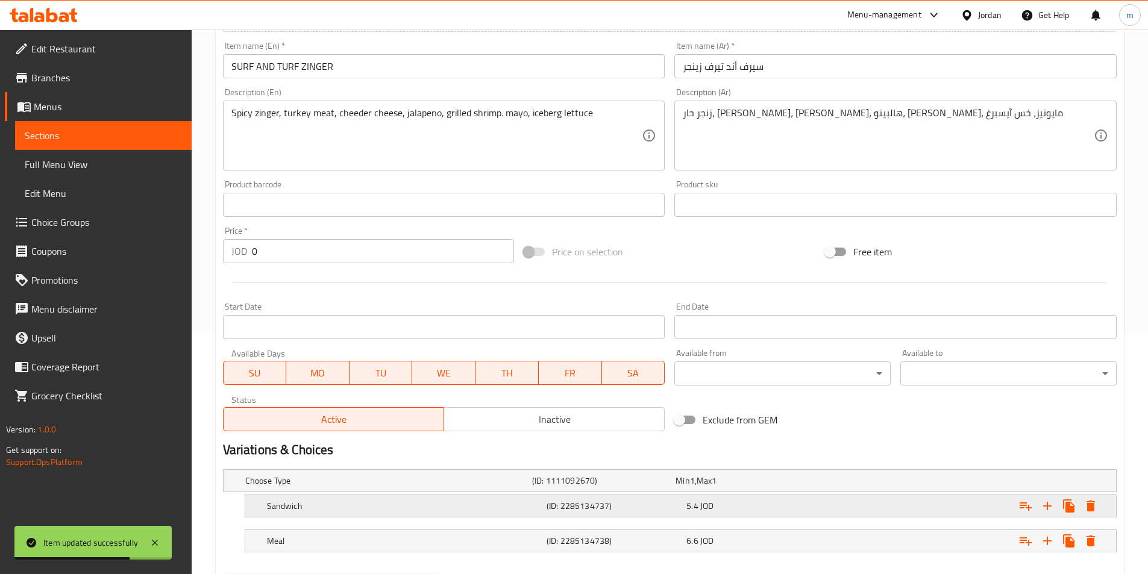
click at [480, 501] on h5 "Sandwich" at bounding box center [404, 506] width 275 height 12
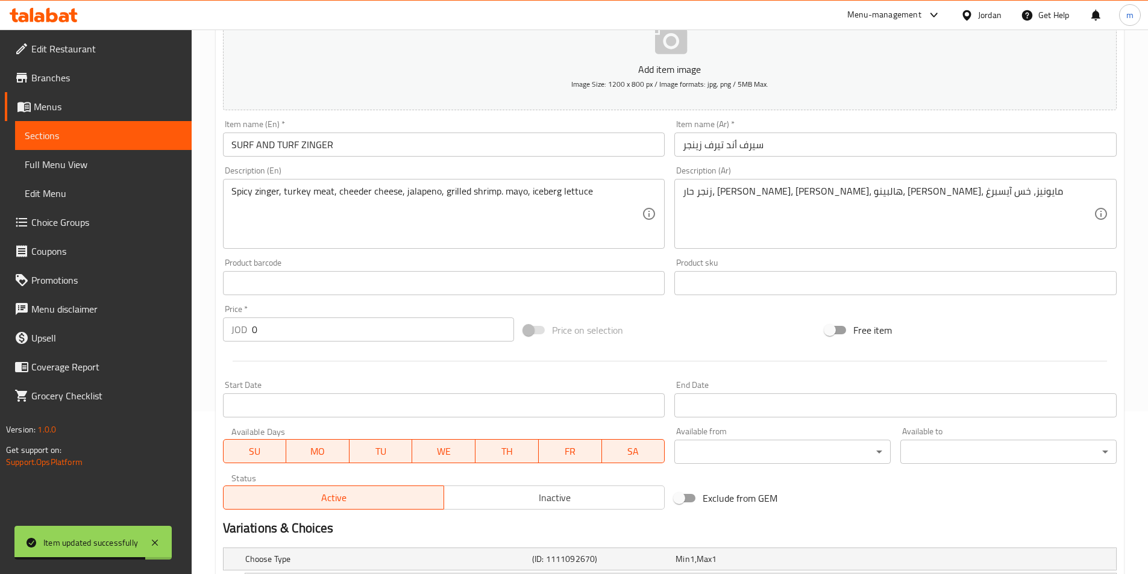
scroll to position [0, 0]
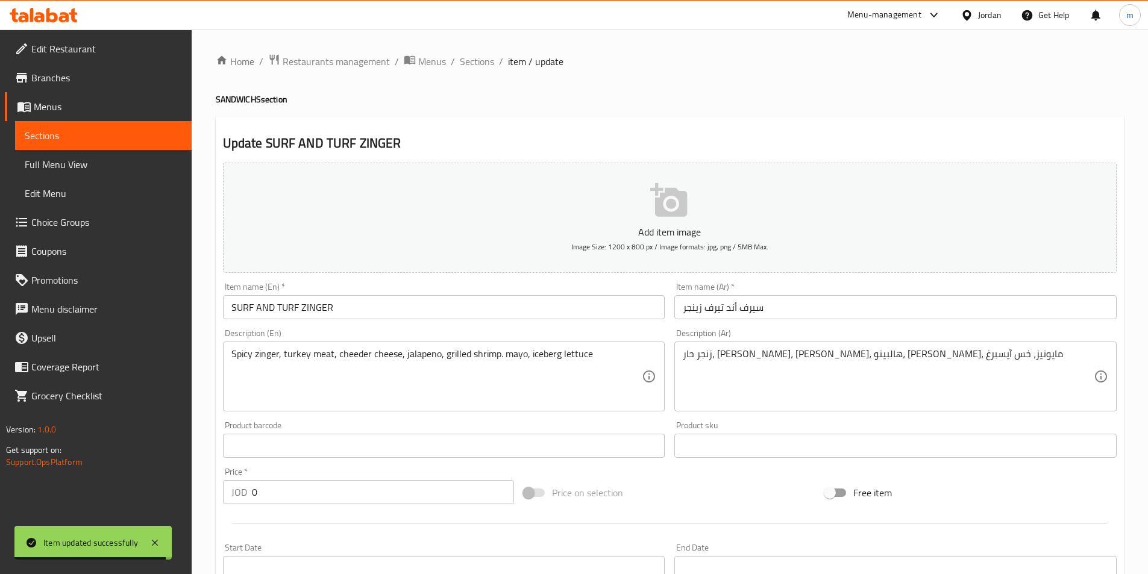
click at [64, 142] on span "Sections" at bounding box center [103, 135] width 157 height 14
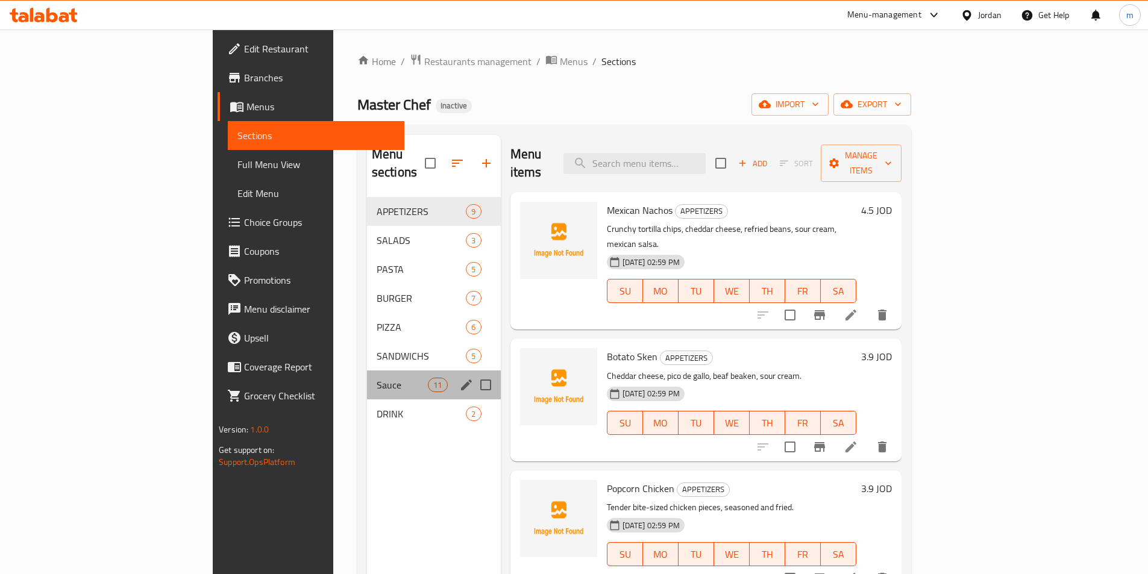
click at [367, 371] on div "Sauce 11" at bounding box center [434, 385] width 134 height 29
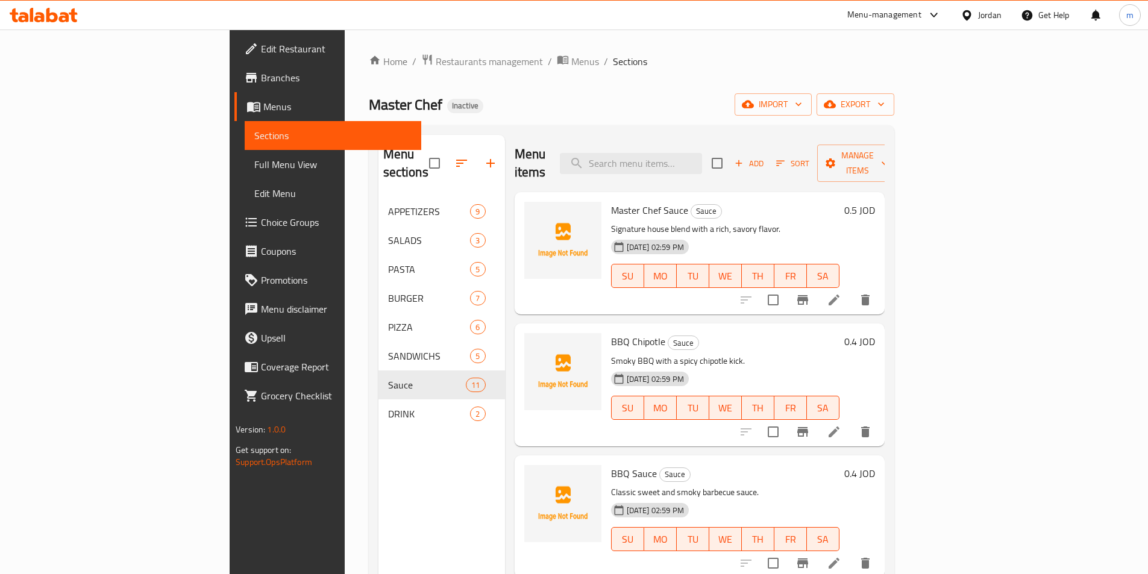
click at [851, 289] on li at bounding box center [834, 300] width 34 height 22
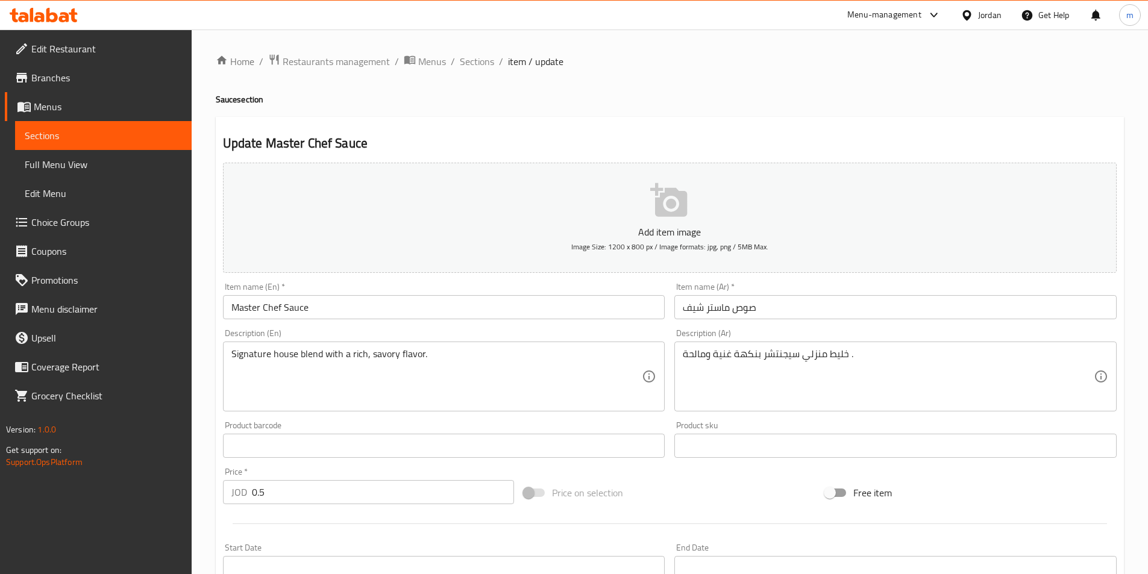
click at [541, 86] on div "Home / Restaurants management / Menus / Sections / item / update Sauce section …" at bounding box center [670, 441] width 908 height 774
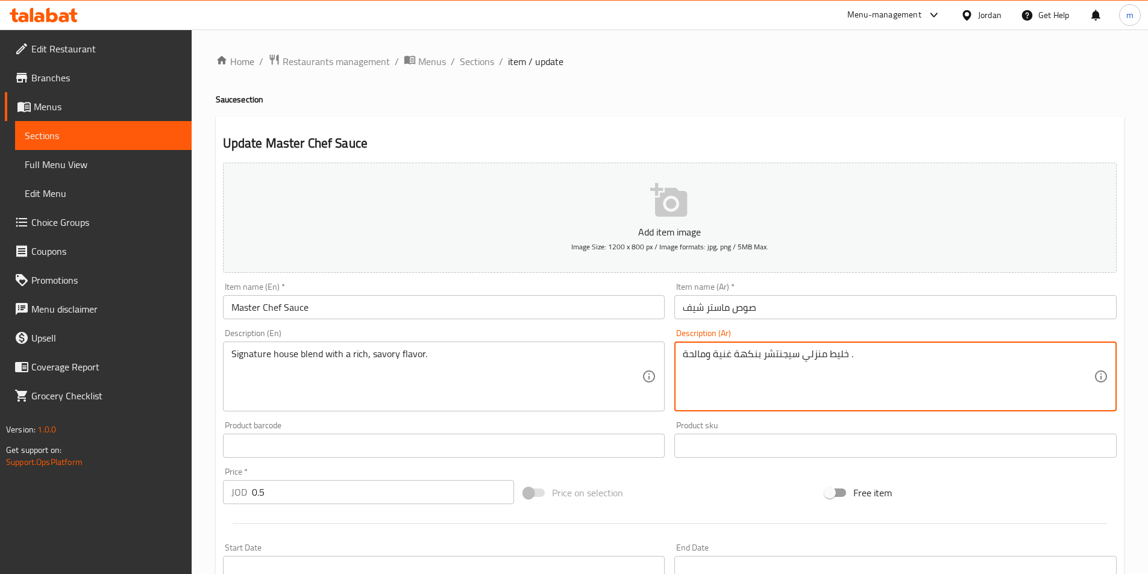
drag, startPoint x: 762, startPoint y: 354, endPoint x: 797, endPoint y: 359, distance: 34.6
click at [797, 359] on textarea "خليط منزلي سيجنتشر بنكهة غنية ومالحة ." at bounding box center [888, 376] width 411 height 57
drag, startPoint x: 764, startPoint y: 360, endPoint x: 788, endPoint y: 359, distance: 23.5
click at [788, 359] on textarea "خليط منزلي بنكهة غنية ومالحة ." at bounding box center [888, 376] width 411 height 57
paste textarea "سيجنتشر"
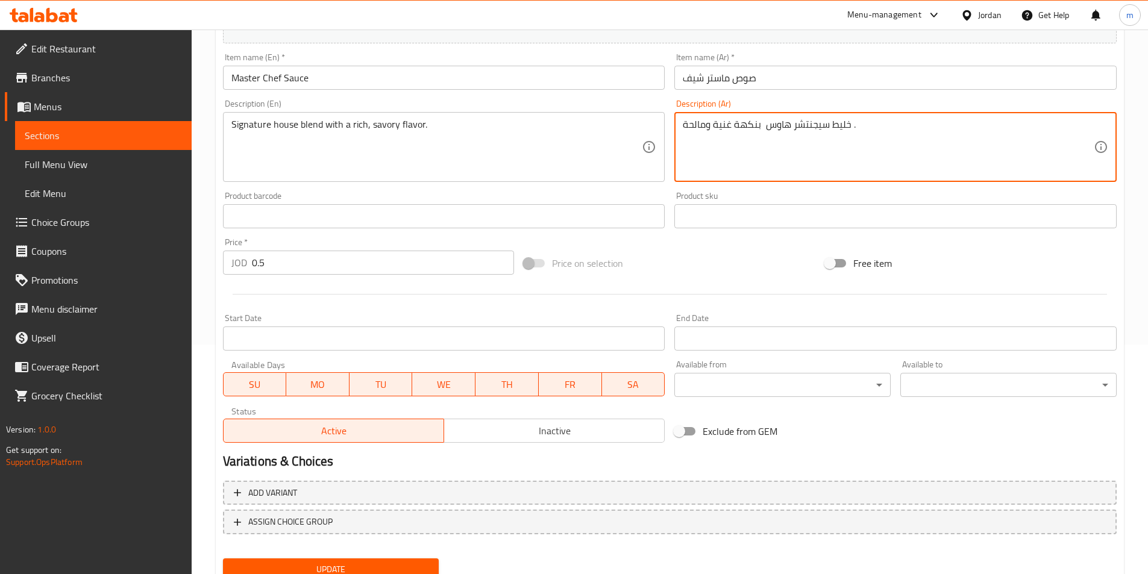
scroll to position [277, 0]
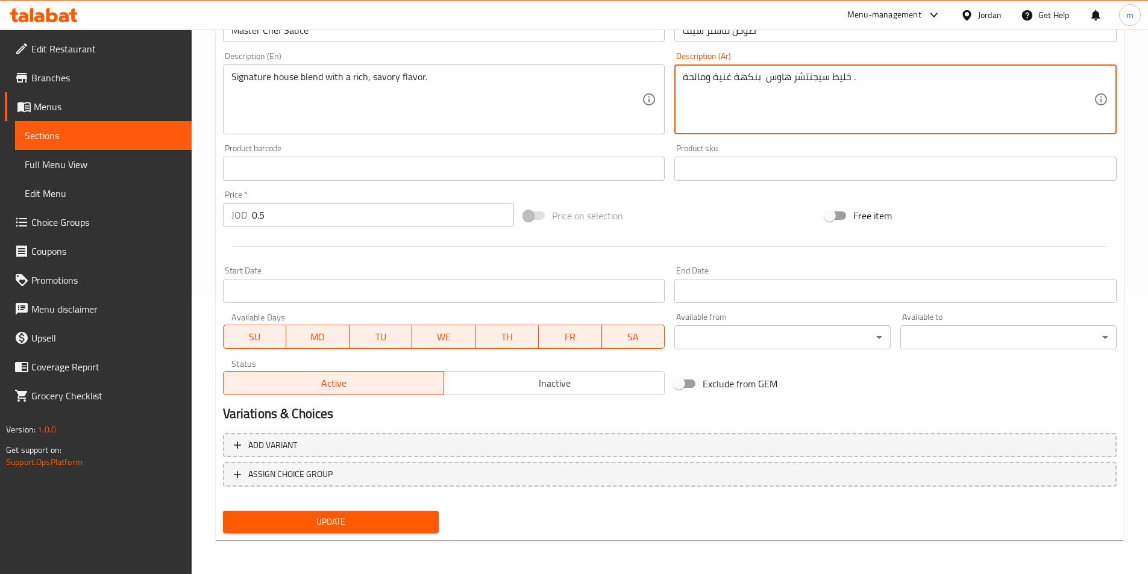
type textarea "خليط سيجنتشر هاوس بنكهة غنية ومالحة ."
click at [408, 520] on span "Update" at bounding box center [331, 522] width 197 height 15
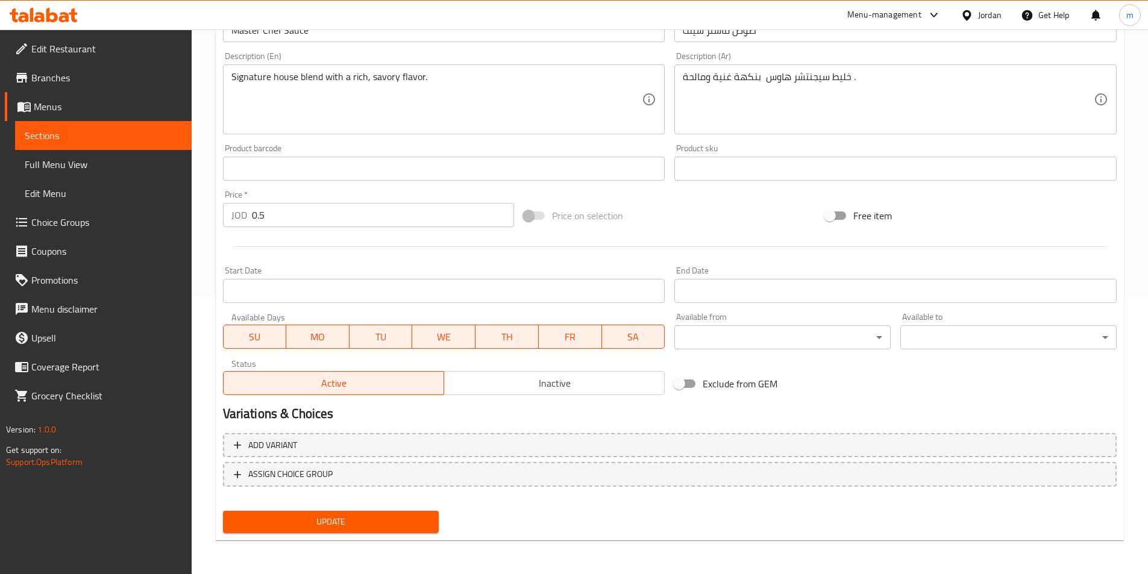
click at [327, 530] on button "Update" at bounding box center [331, 522] width 216 height 22
click at [37, 134] on span "Sections" at bounding box center [103, 135] width 157 height 14
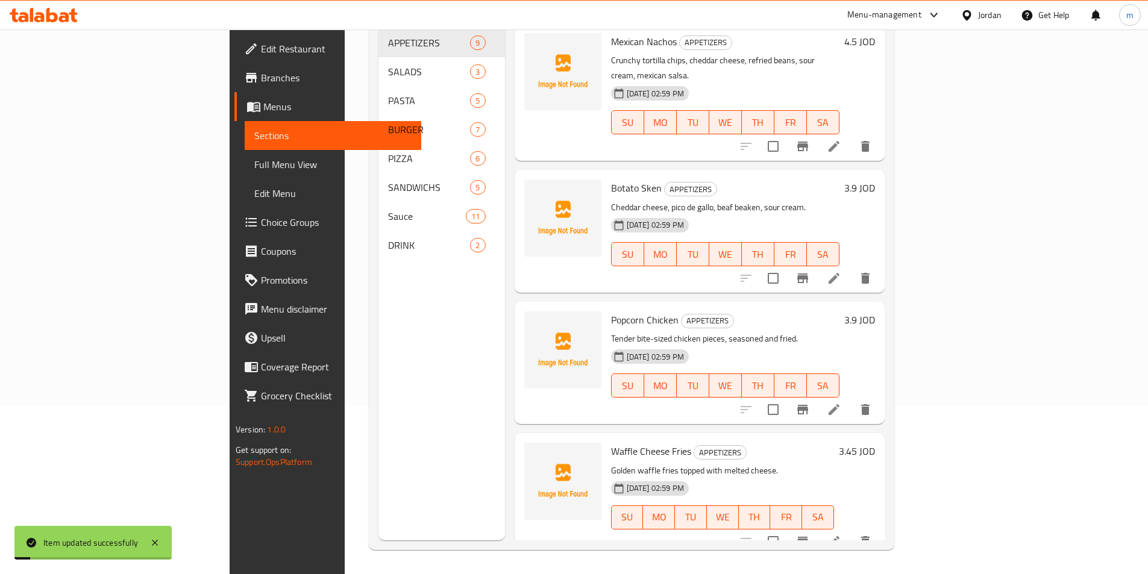
scroll to position [169, 0]
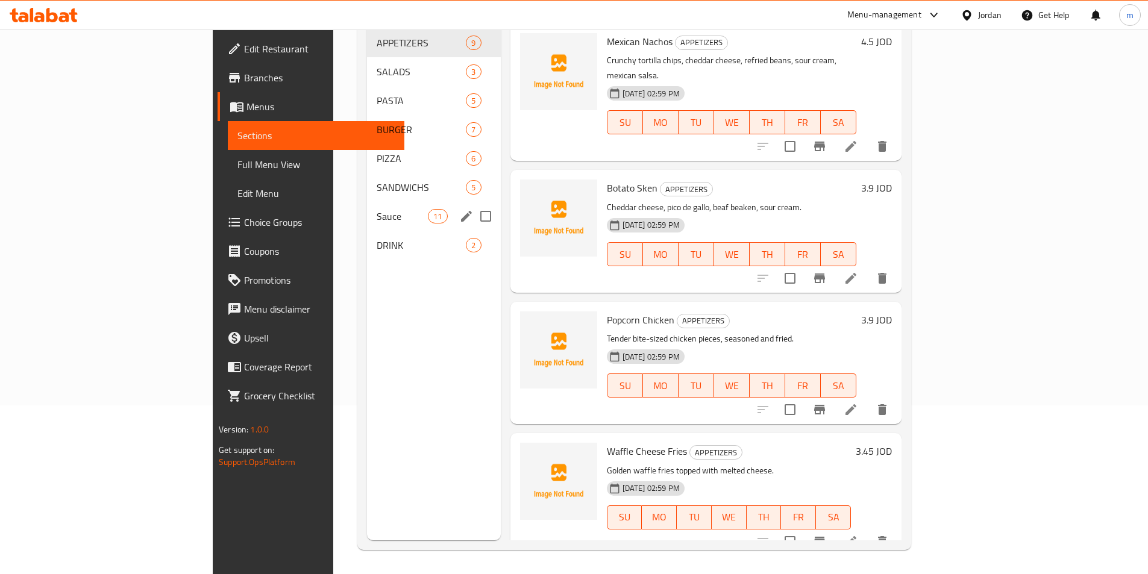
click at [377, 209] on span "Sauce" at bounding box center [402, 216] width 51 height 14
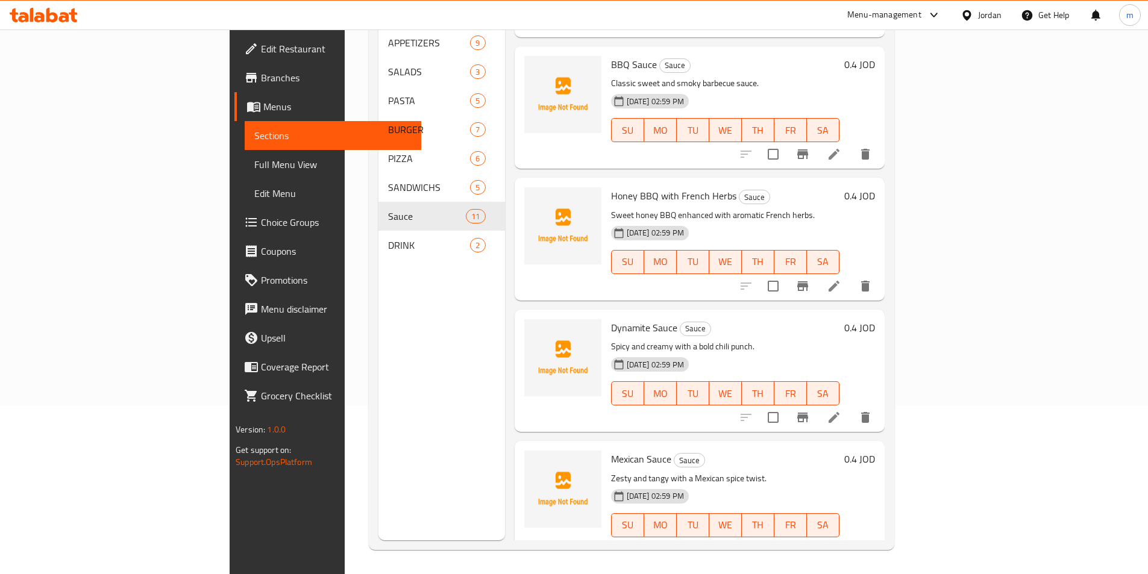
scroll to position [241, 0]
click at [841, 410] on icon at bounding box center [834, 417] width 14 height 14
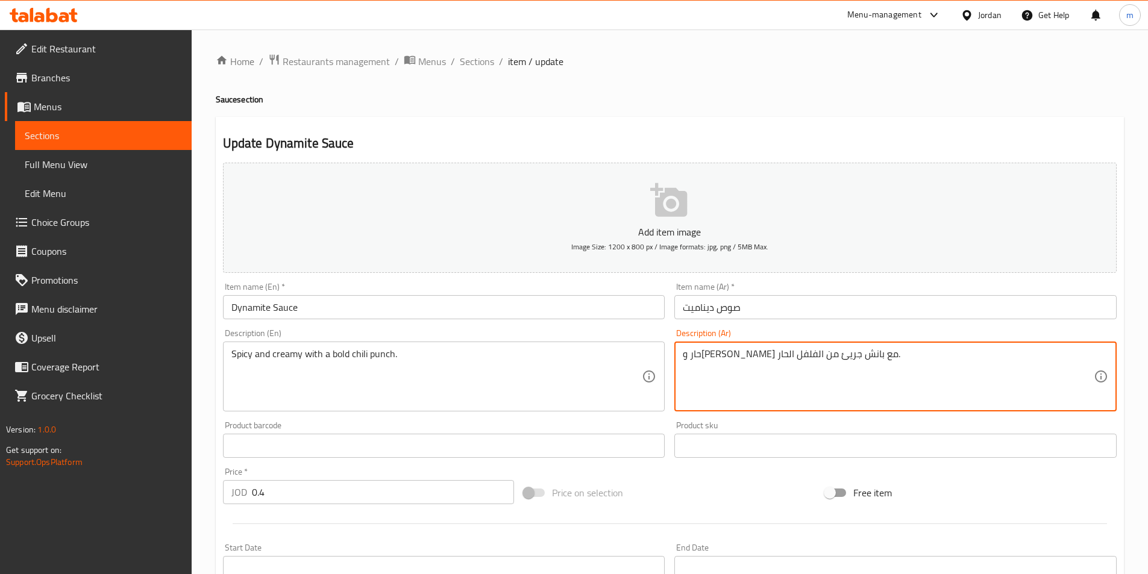
drag, startPoint x: 728, startPoint y: 355, endPoint x: 742, endPoint y: 360, distance: 14.7
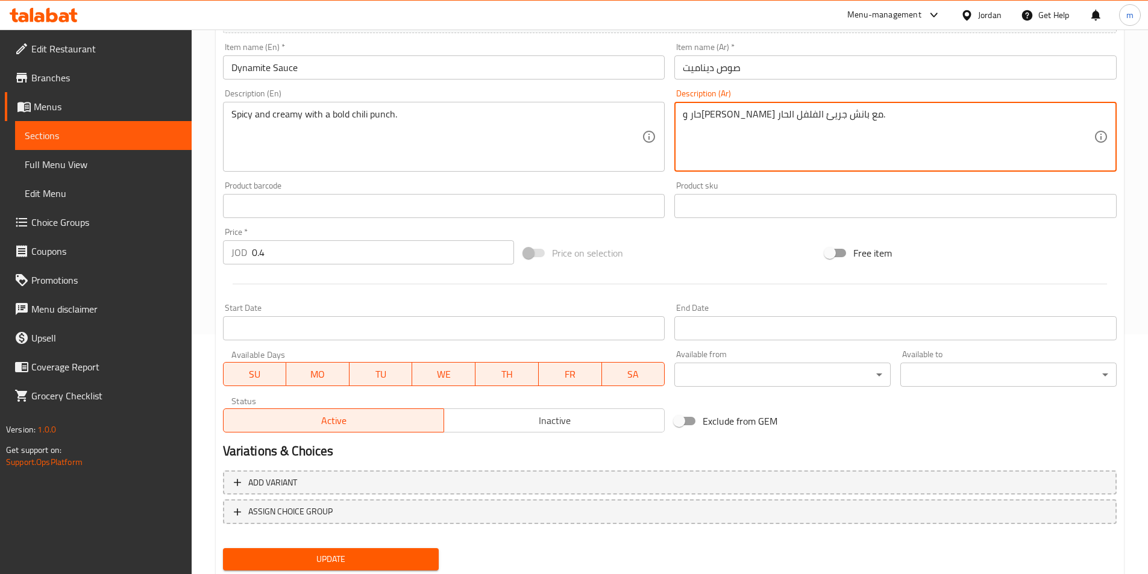
scroll to position [277, 0]
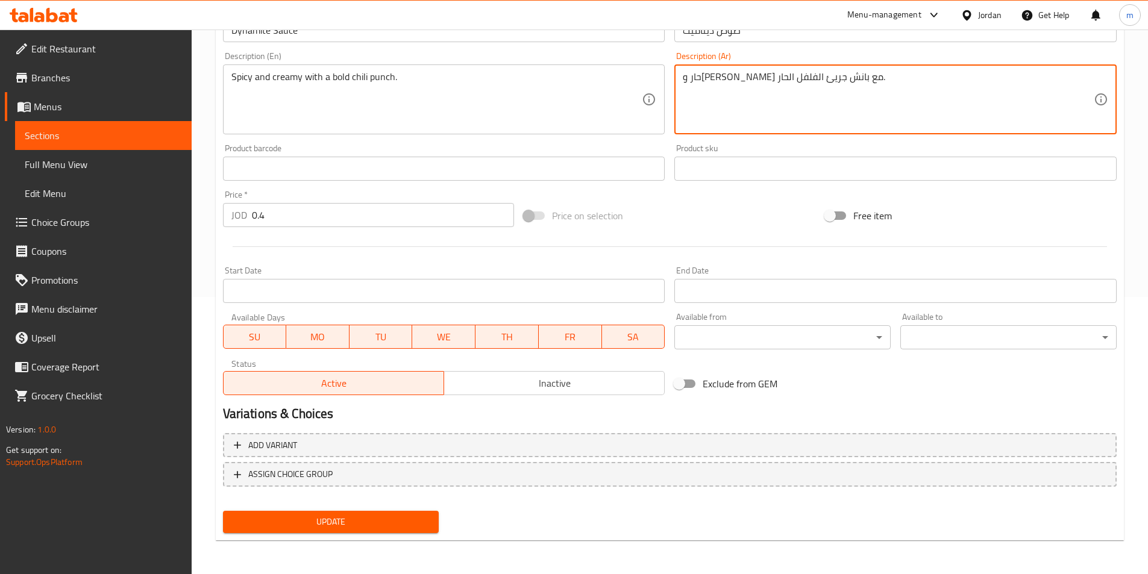
type textarea "حار و[PERSON_NAME] مع بانش جريئ الفلفل الحار."
click at [387, 516] on span "Update" at bounding box center [331, 522] width 197 height 15
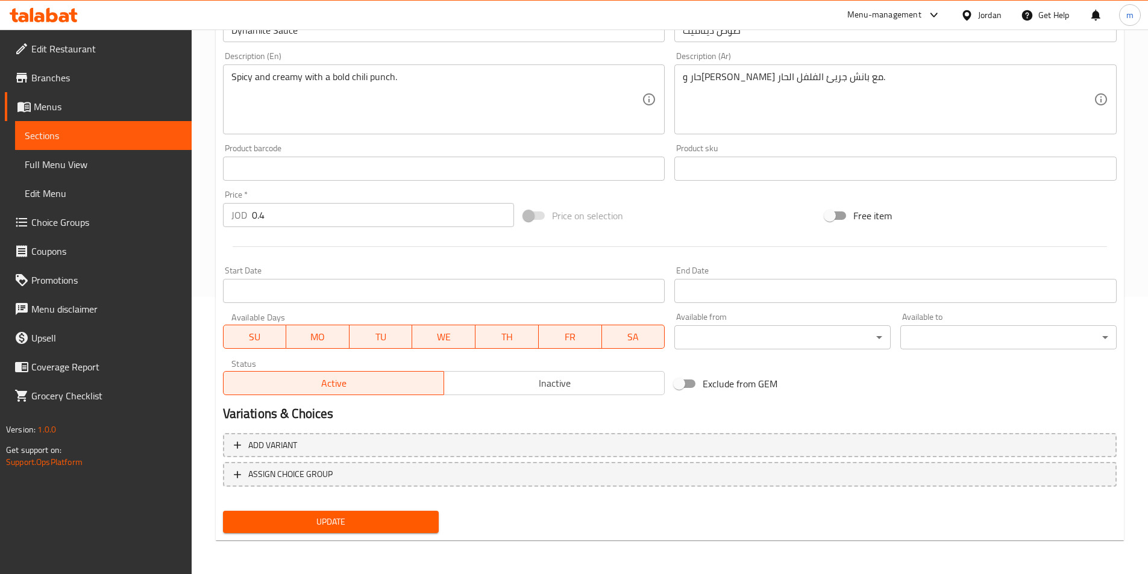
click at [56, 142] on span "Sections" at bounding box center [103, 135] width 157 height 14
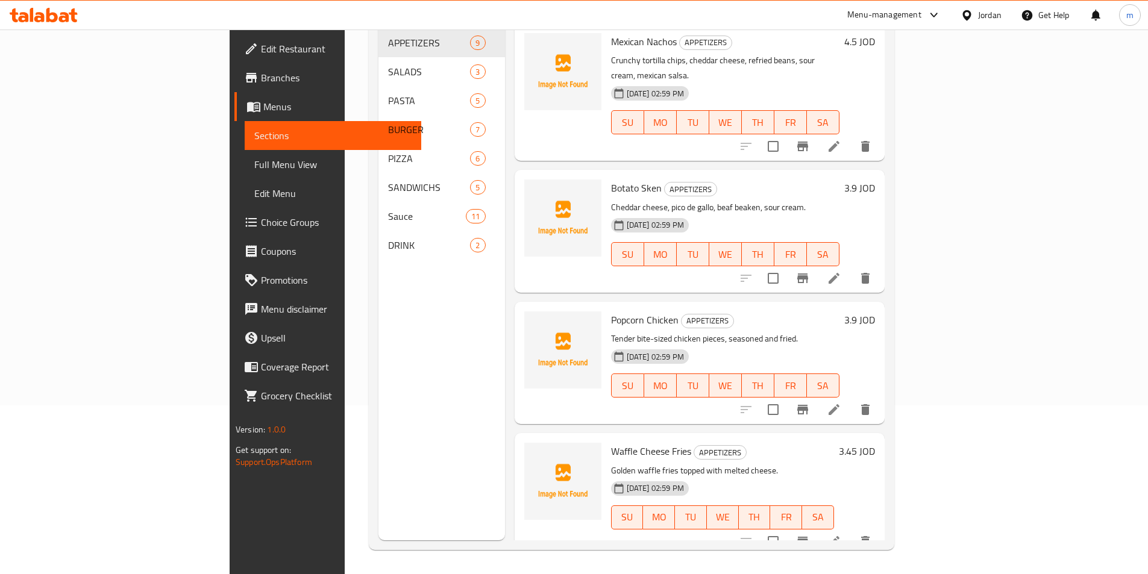
scroll to position [169, 0]
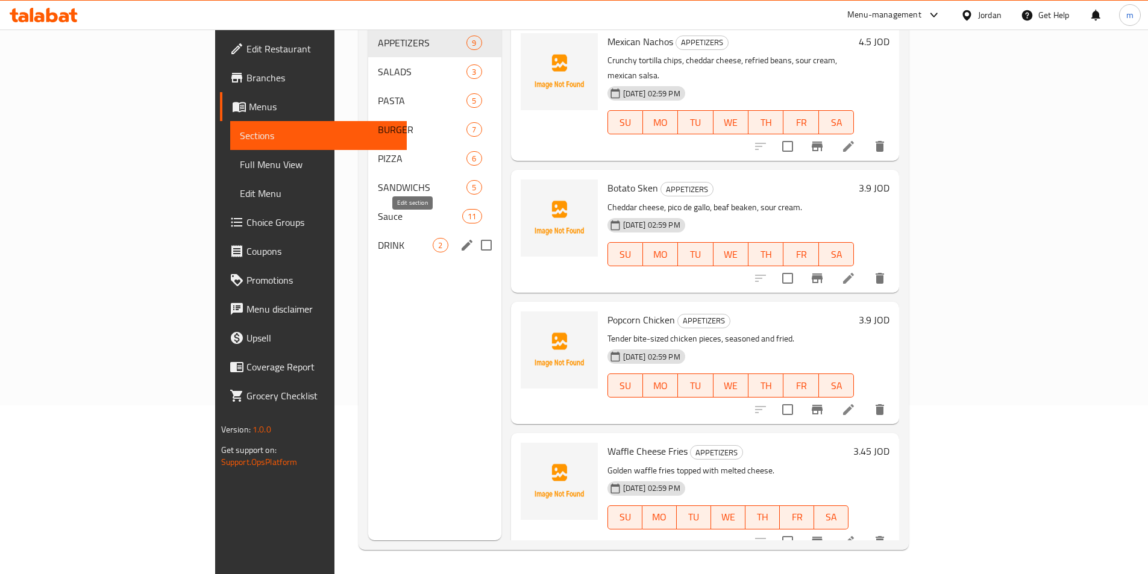
click at [460, 238] on icon "edit" at bounding box center [467, 245] width 14 height 14
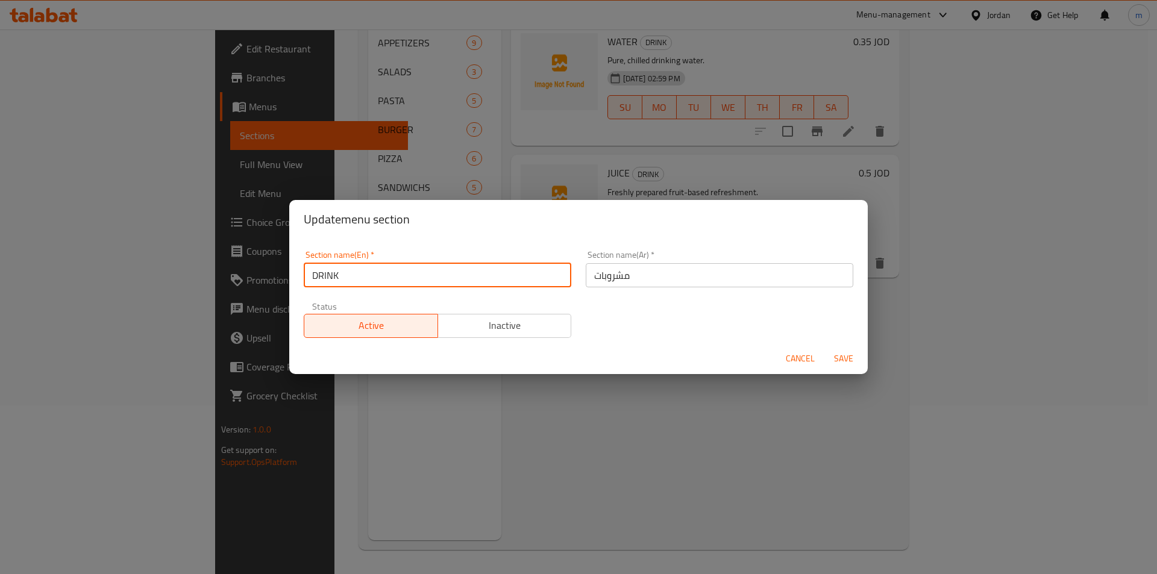
click at [435, 275] on input "DRINK" at bounding box center [438, 275] width 268 height 24
click at [588, 275] on input "مشروبات" at bounding box center [720, 275] width 268 height 24
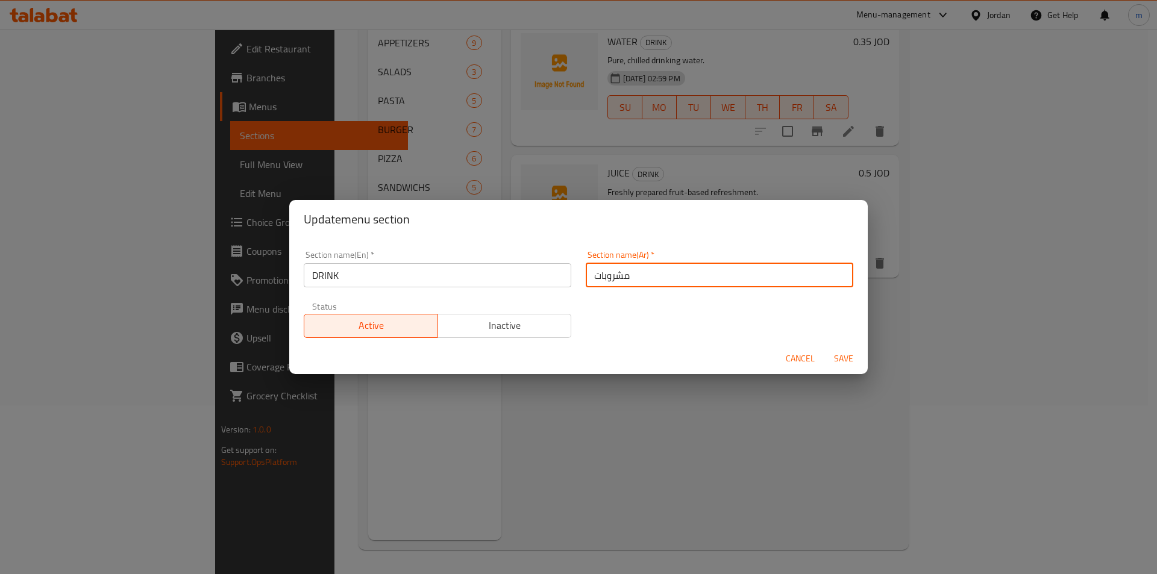
click at [590, 279] on input "مشروبات" at bounding box center [720, 275] width 268 height 24
click at [633, 275] on input "مشروبات" at bounding box center [720, 275] width 268 height 24
type input "مشروب"
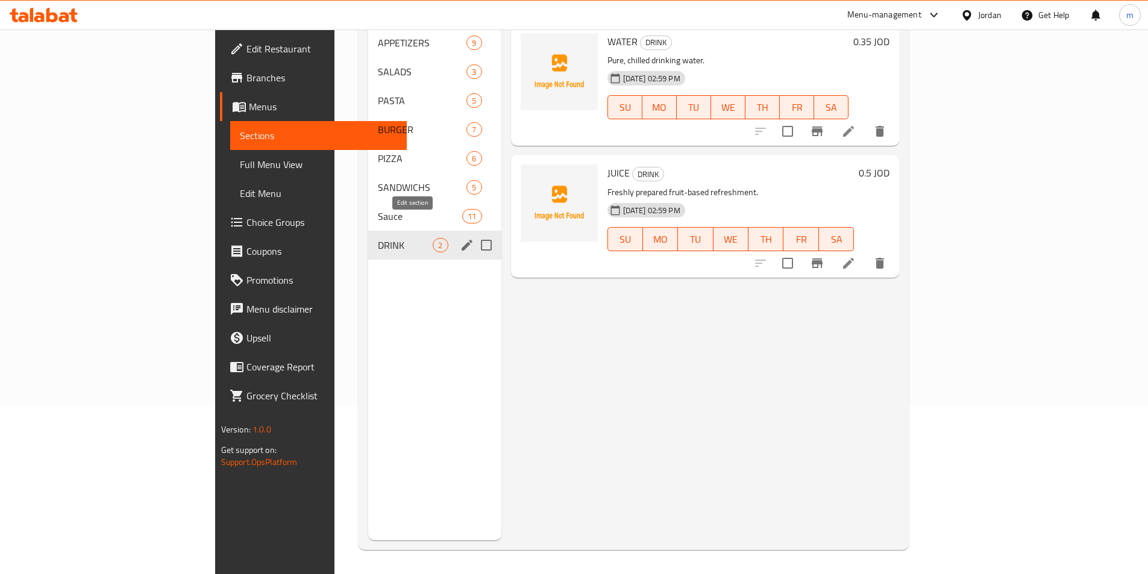
click at [460, 238] on icon "edit" at bounding box center [467, 245] width 14 height 14
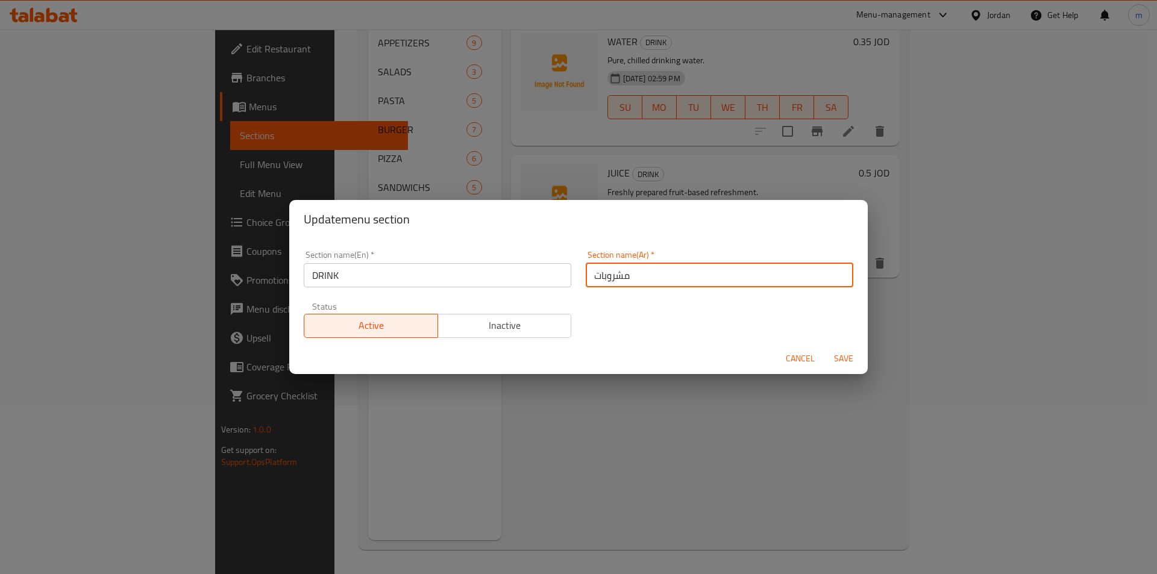
click at [665, 281] on input "مشروبات" at bounding box center [720, 275] width 268 height 24
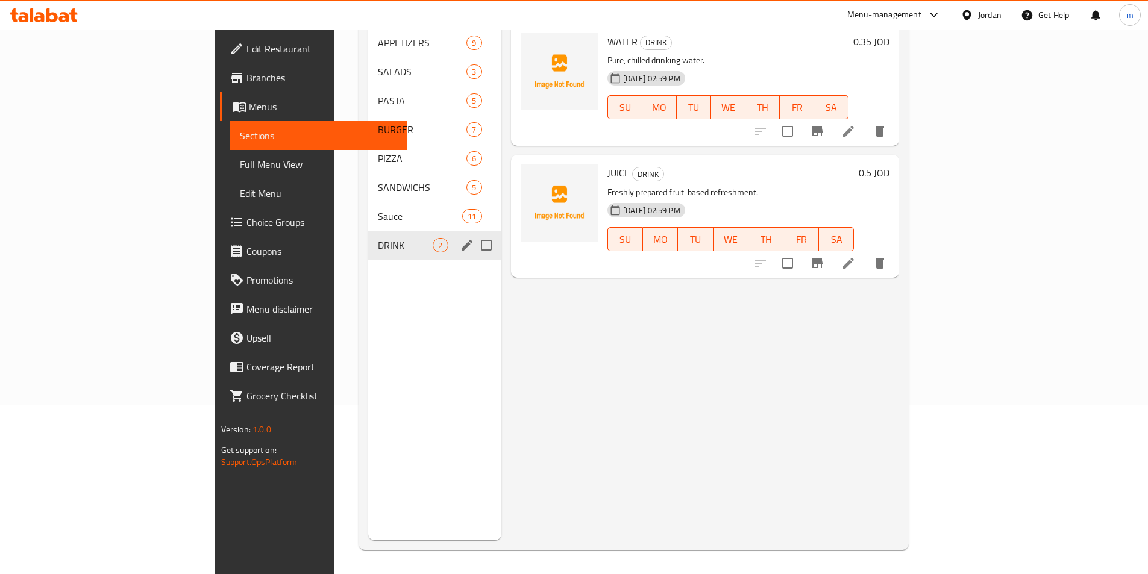
click at [462, 240] on icon "edit" at bounding box center [467, 245] width 11 height 11
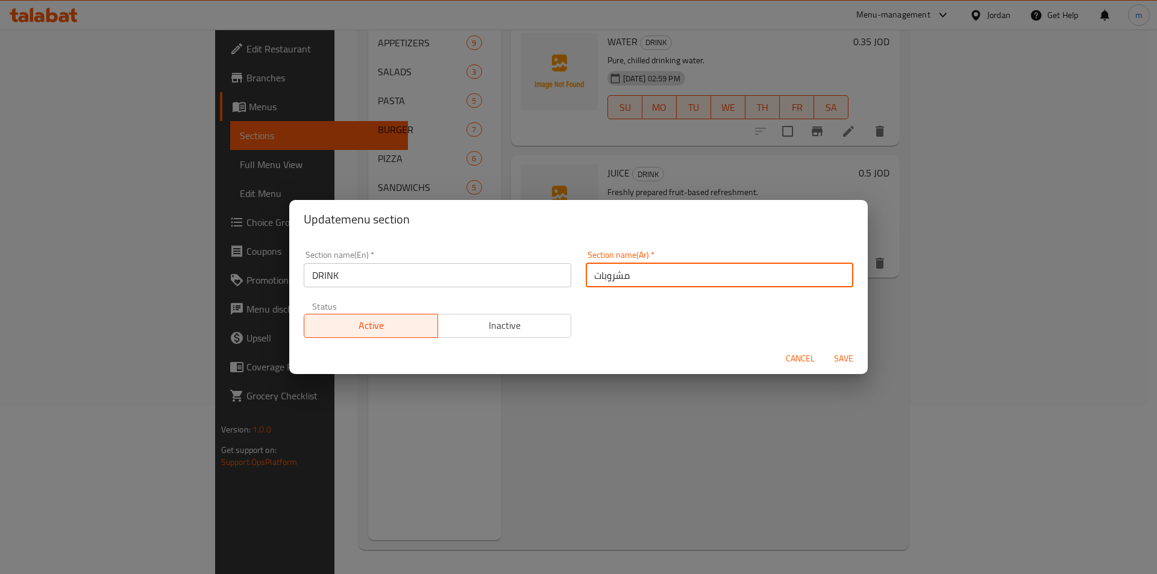
click at [698, 272] on input "مشروبات" at bounding box center [720, 275] width 268 height 24
type input "مشروبا"
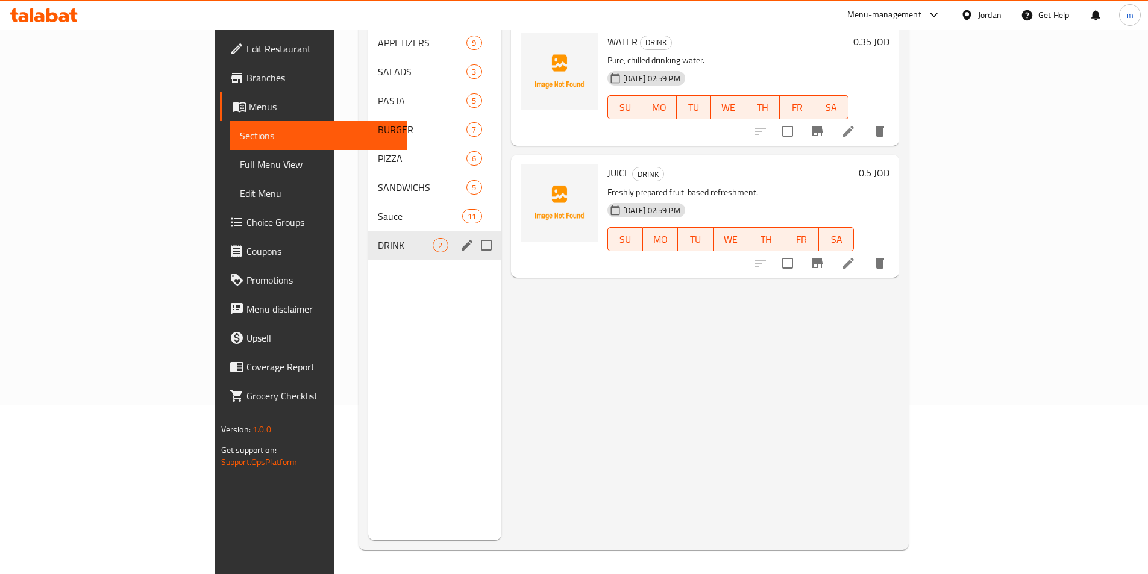
click at [474, 233] on input "Menu sections" at bounding box center [486, 245] width 25 height 25
checkbox input "false"
click at [460, 238] on icon "edit" at bounding box center [467, 245] width 14 height 14
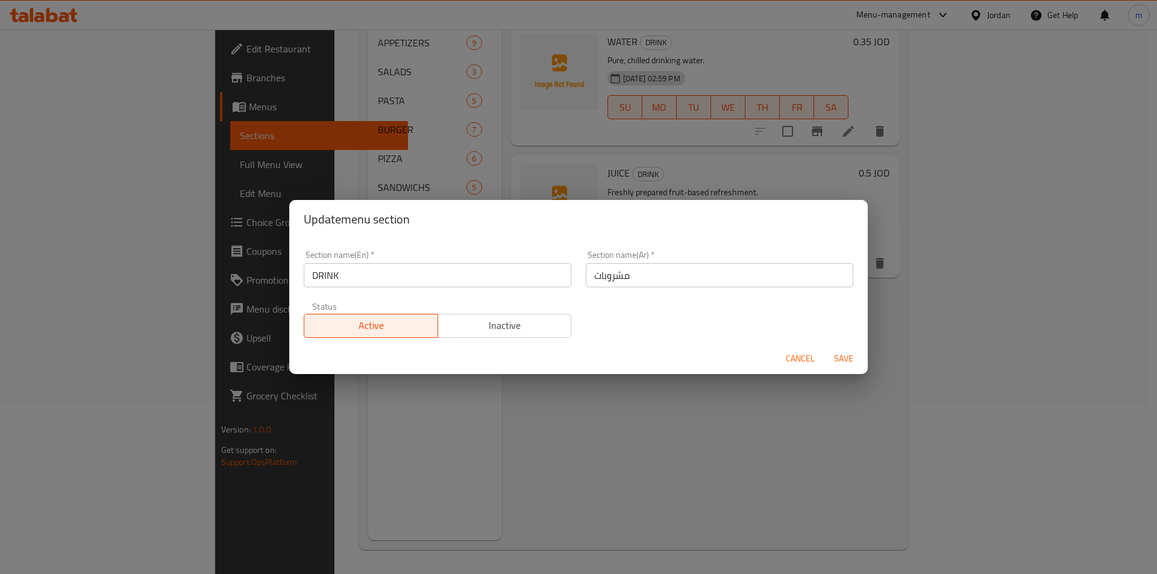
click at [727, 276] on input "مشروبات" at bounding box center [720, 275] width 268 height 24
type input "مشروب"
click at [839, 356] on span "Save" at bounding box center [843, 358] width 29 height 15
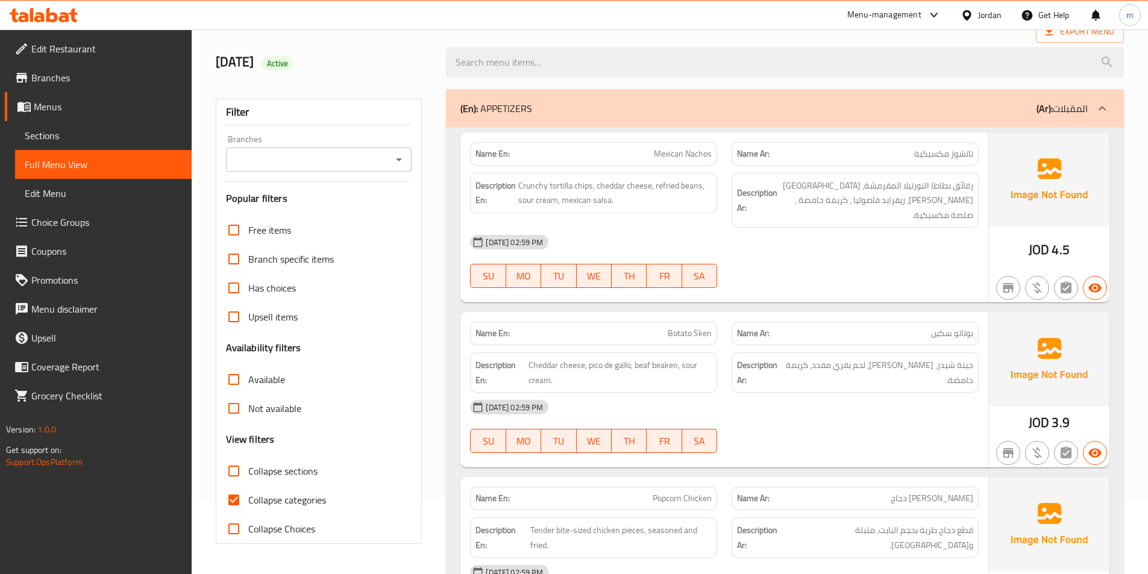
scroll to position [121, 0]
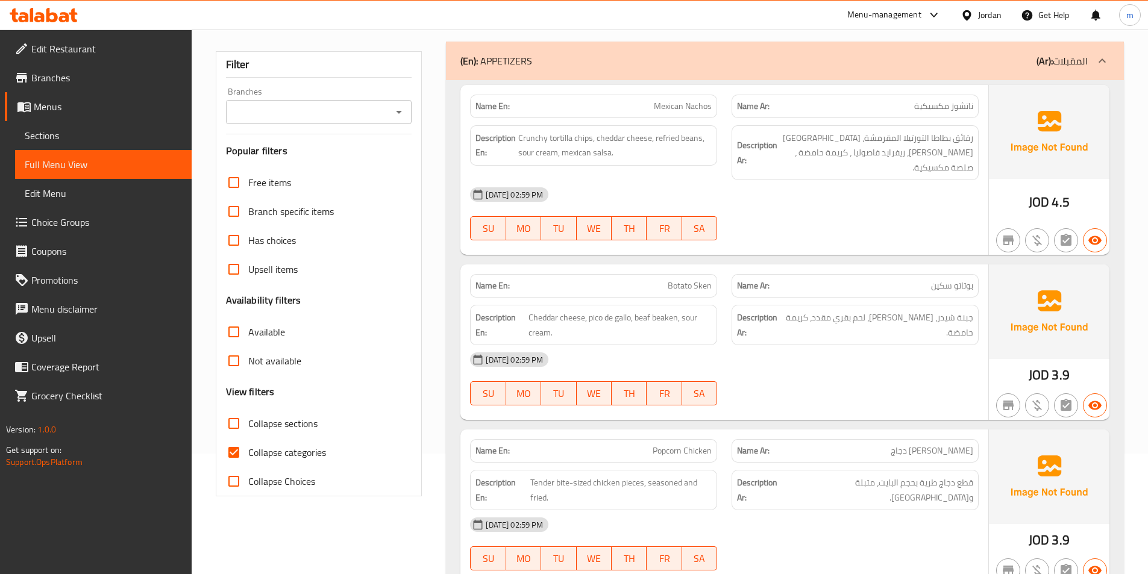
click at [272, 451] on span "Collapse categories" at bounding box center [287, 452] width 78 height 14
click at [248, 451] on input "Collapse categories" at bounding box center [233, 452] width 29 height 29
checkbox input "false"
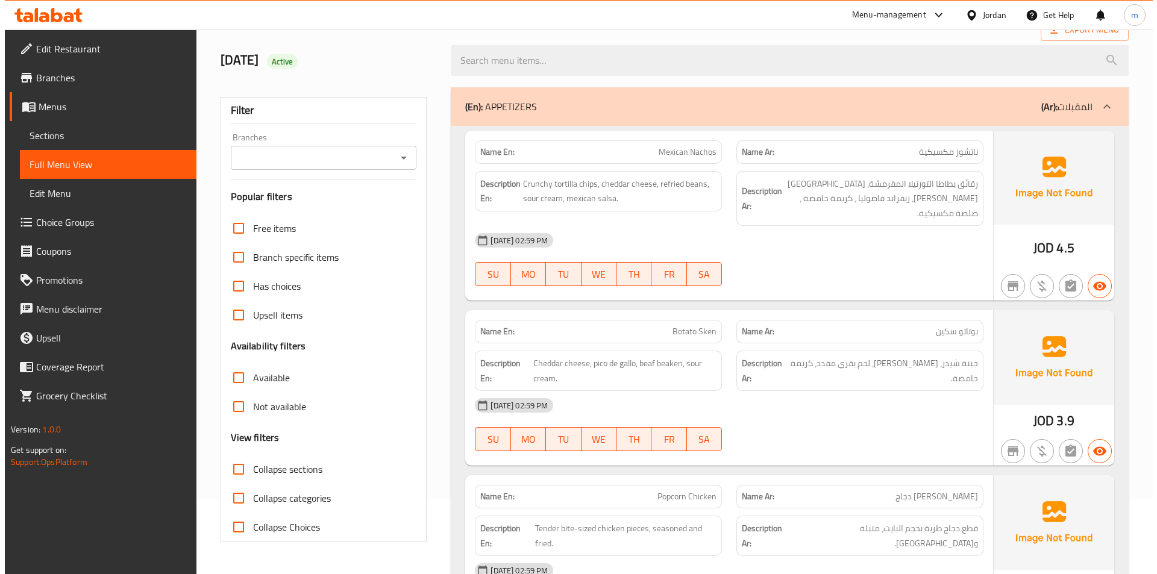
scroll to position [0, 0]
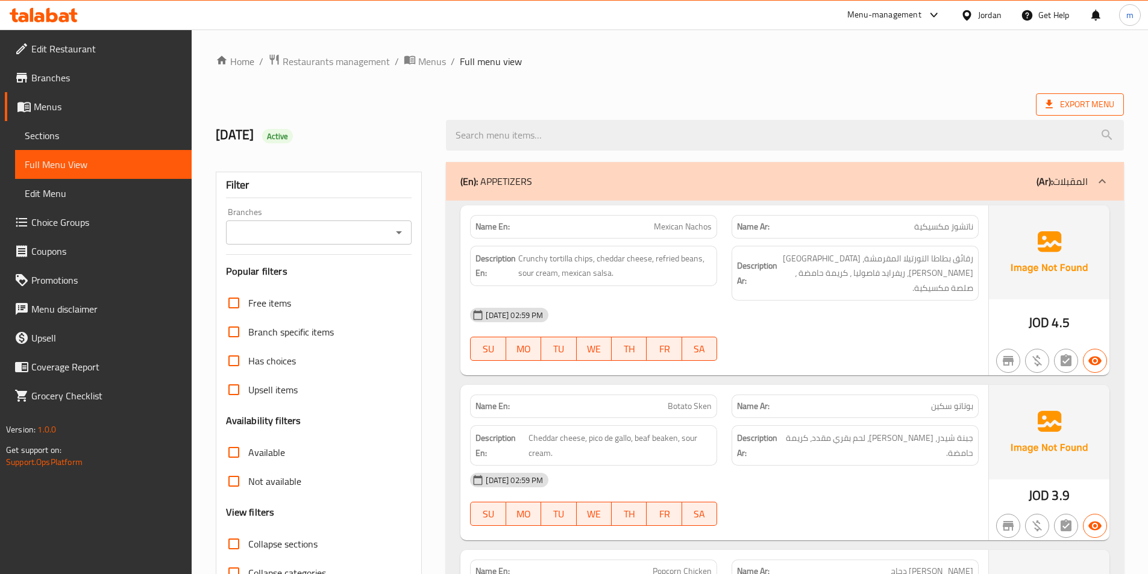
click at [1063, 95] on span "Export Menu" at bounding box center [1080, 104] width 88 height 22
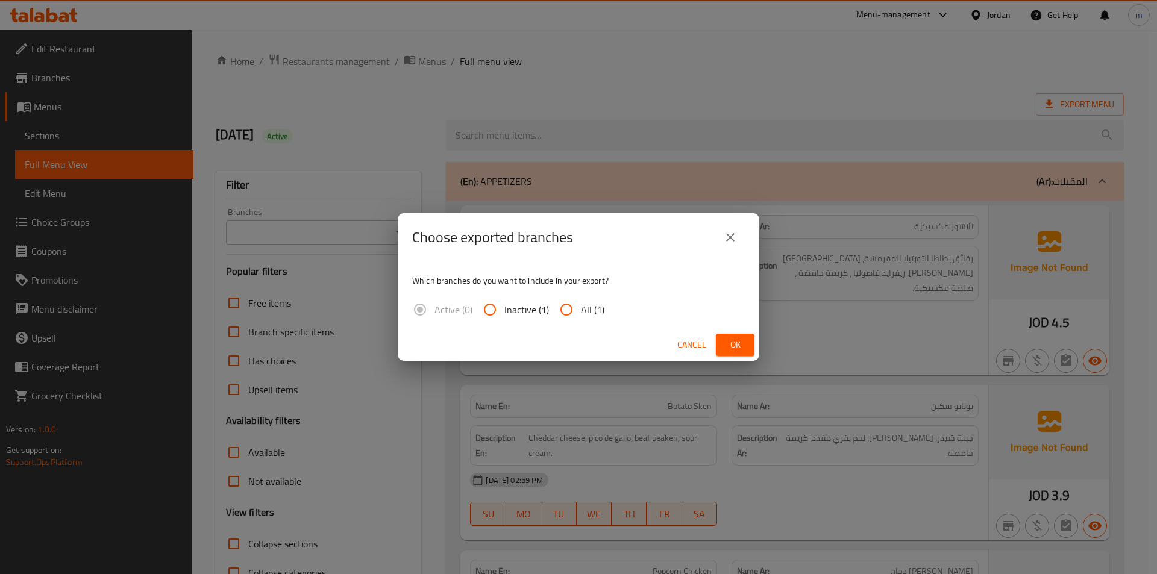
click at [565, 313] on input "All (1)" at bounding box center [566, 309] width 29 height 29
radio input "true"
click at [730, 348] on span "Ok" at bounding box center [734, 344] width 19 height 15
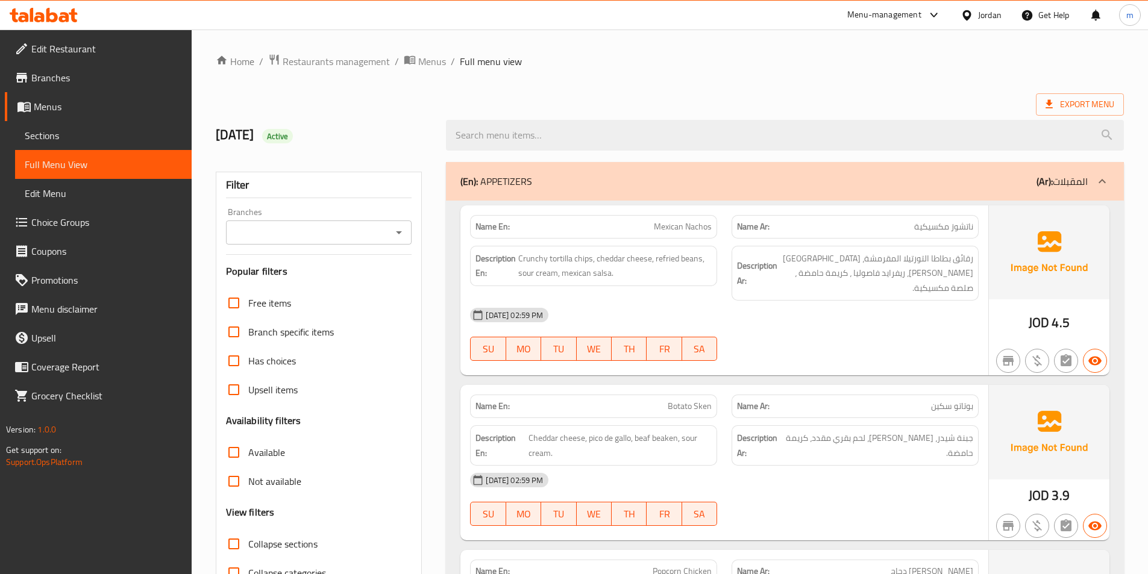
drag, startPoint x: 647, startPoint y: 66, endPoint x: 836, endPoint y: 43, distance: 190.6
click at [647, 66] on ol "Home / Restaurants management / Menus / Full menu view" at bounding box center [670, 62] width 908 height 16
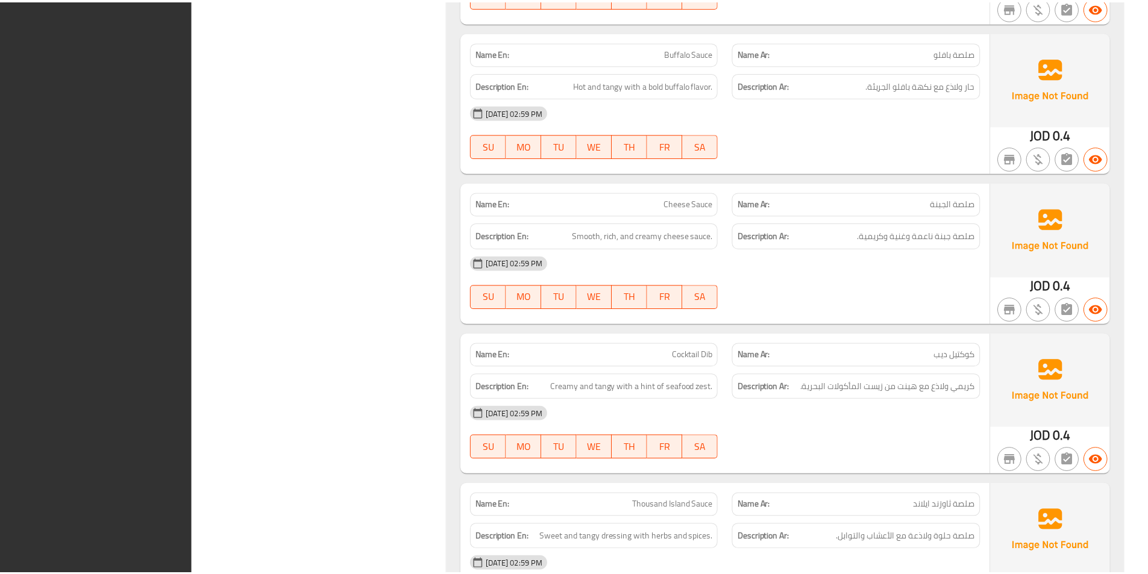
scroll to position [11313, 0]
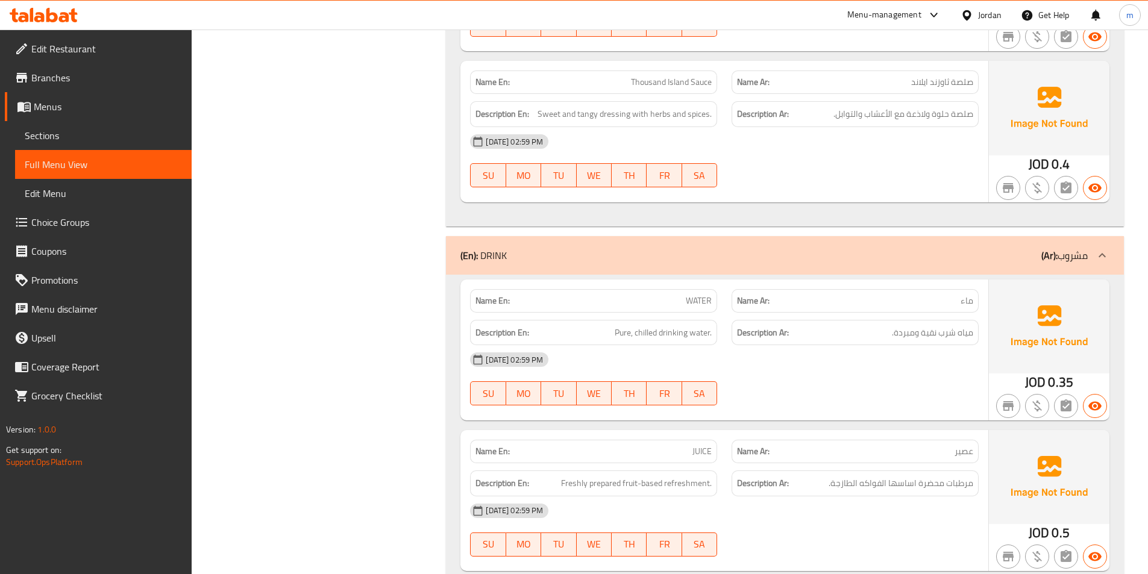
click at [80, 86] on link "Branches" at bounding box center [98, 77] width 187 height 29
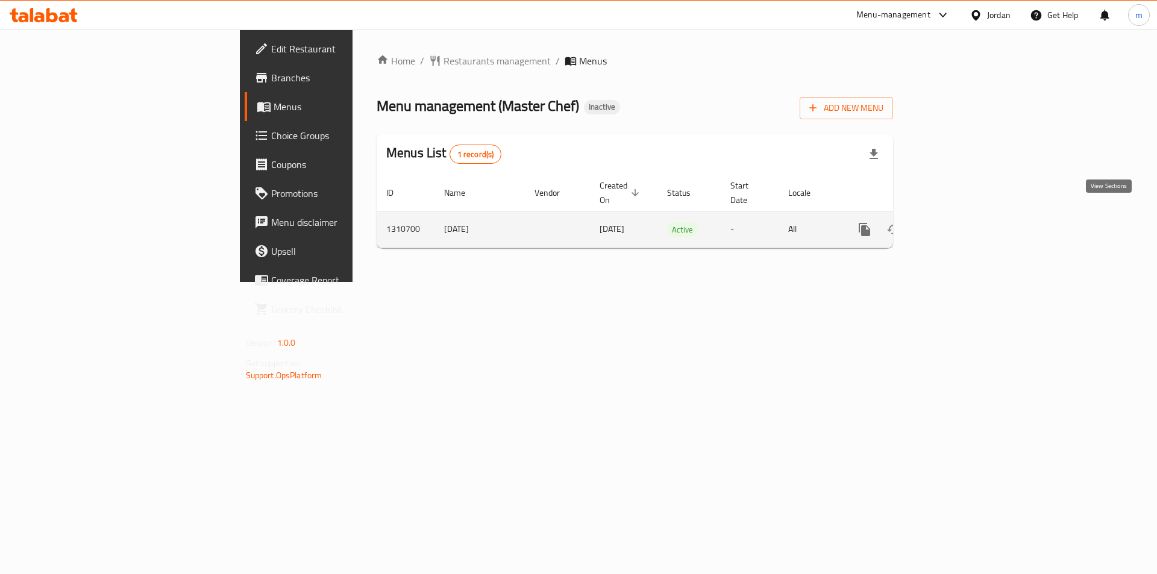
click at [959, 222] on icon "enhanced table" at bounding box center [951, 229] width 14 height 14
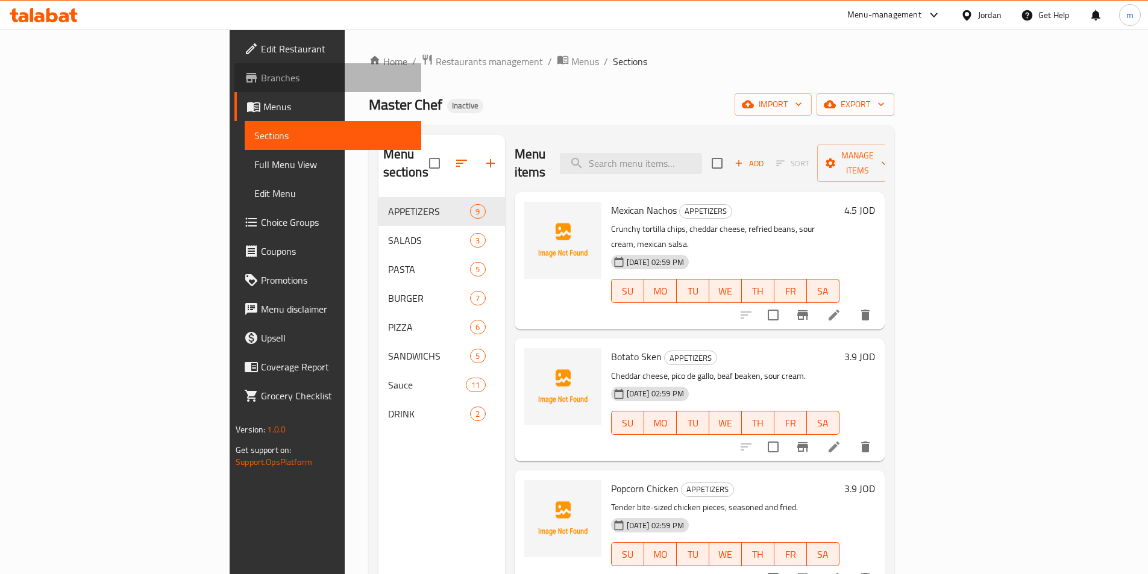
click at [261, 75] on span "Branches" at bounding box center [336, 77] width 151 height 14
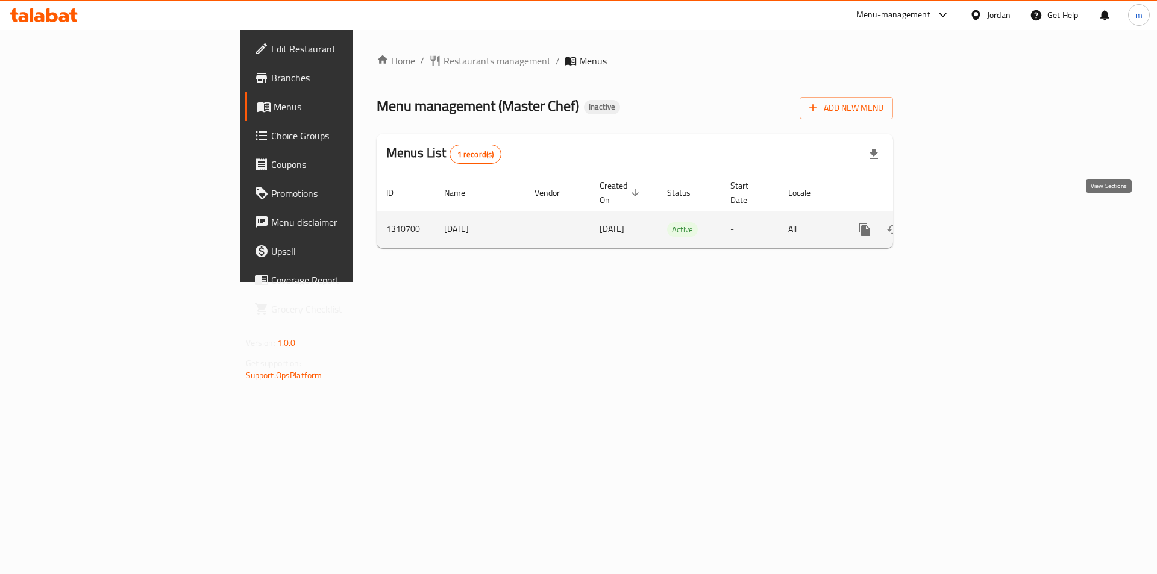
click at [959, 222] on icon "enhanced table" at bounding box center [951, 229] width 14 height 14
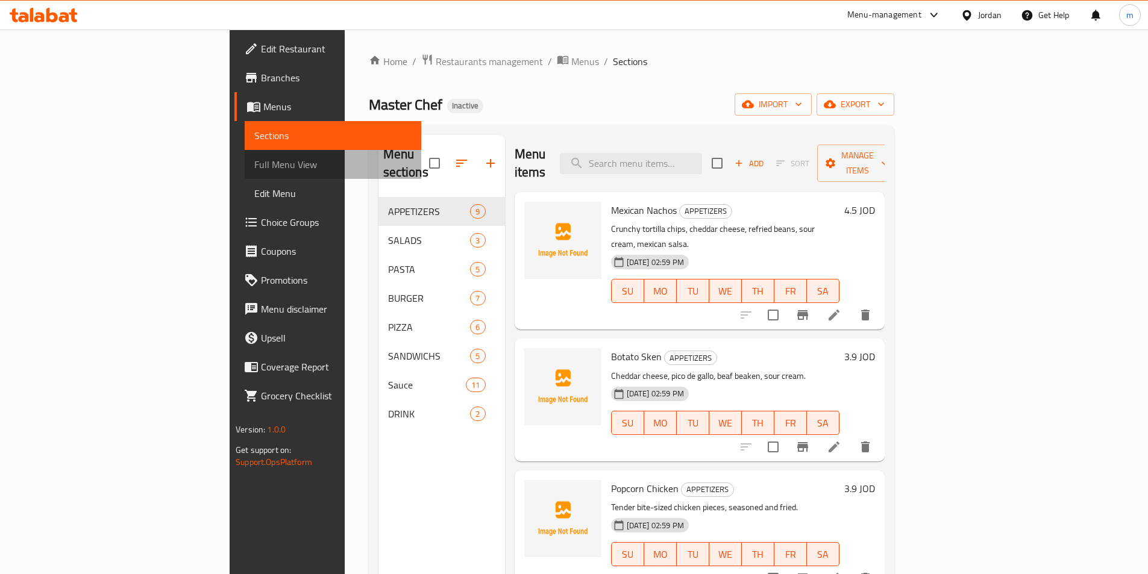
click at [254, 168] on span "Full Menu View" at bounding box center [332, 164] width 157 height 14
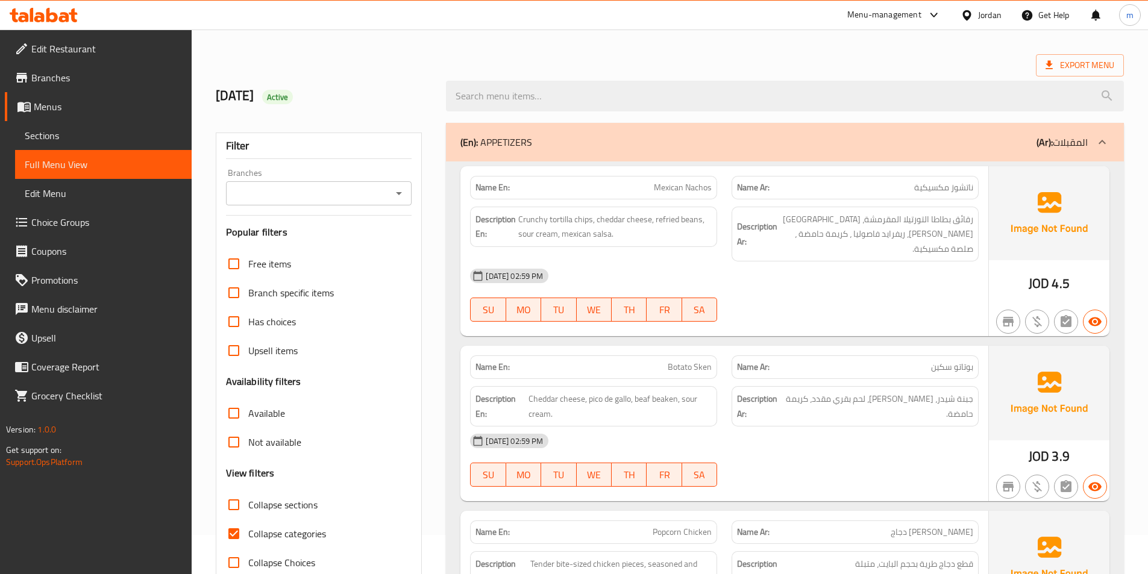
scroll to position [60, 0]
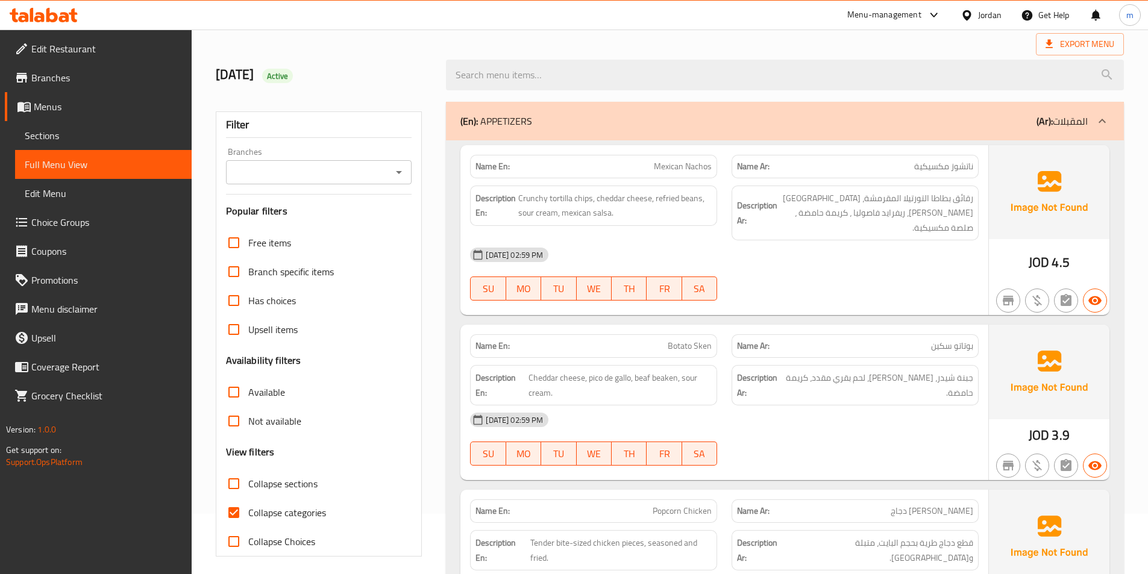
drag, startPoint x: 323, startPoint y: 517, endPoint x: 621, endPoint y: 385, distance: 325.6
click at [323, 517] on span "Collapse categories" at bounding box center [287, 513] width 78 height 14
click at [248, 517] on input "Collapse categories" at bounding box center [233, 512] width 29 height 29
checkbox input "false"
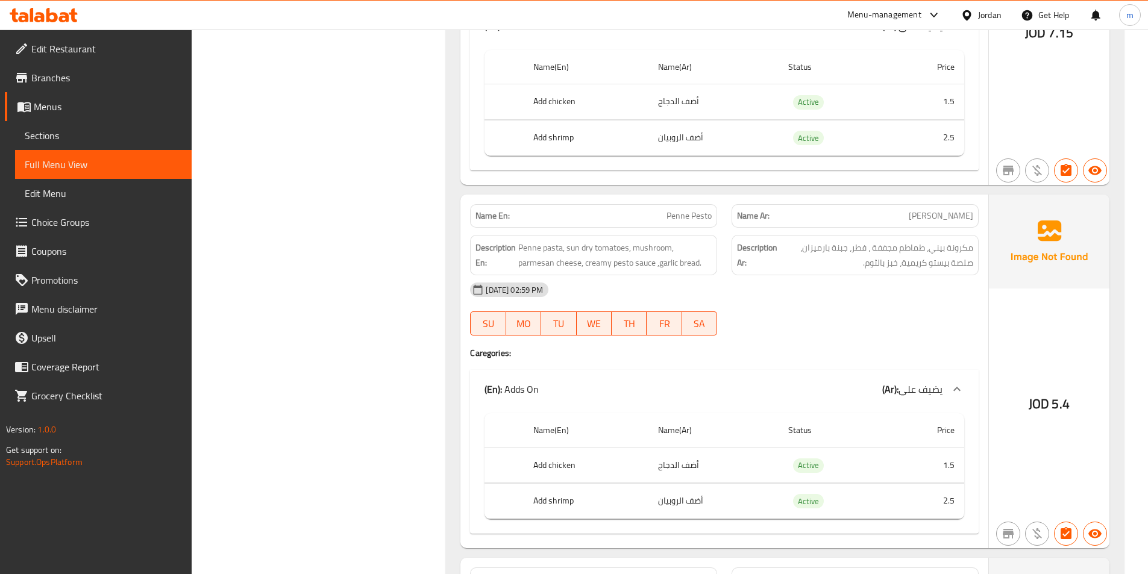
scroll to position [2410, 0]
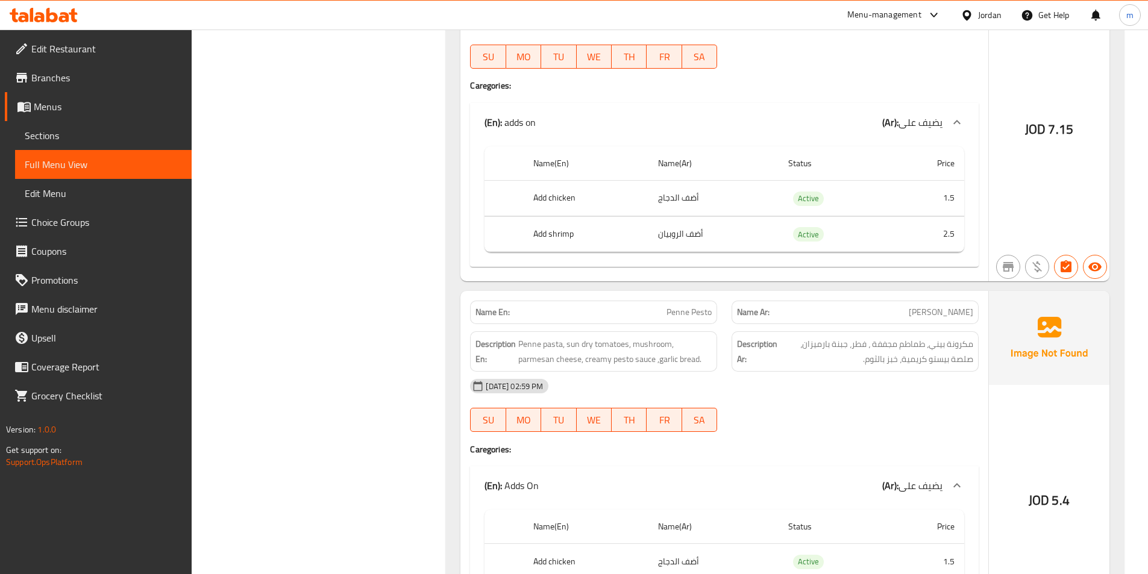
click at [80, 230] on span "Choice Groups" at bounding box center [106, 222] width 151 height 14
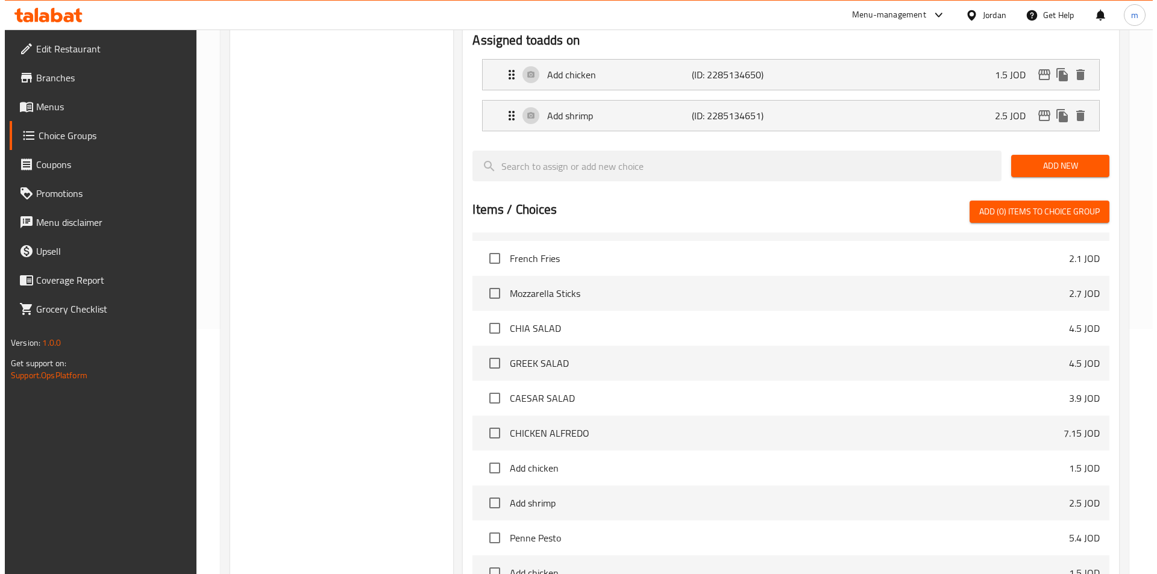
scroll to position [347, 0]
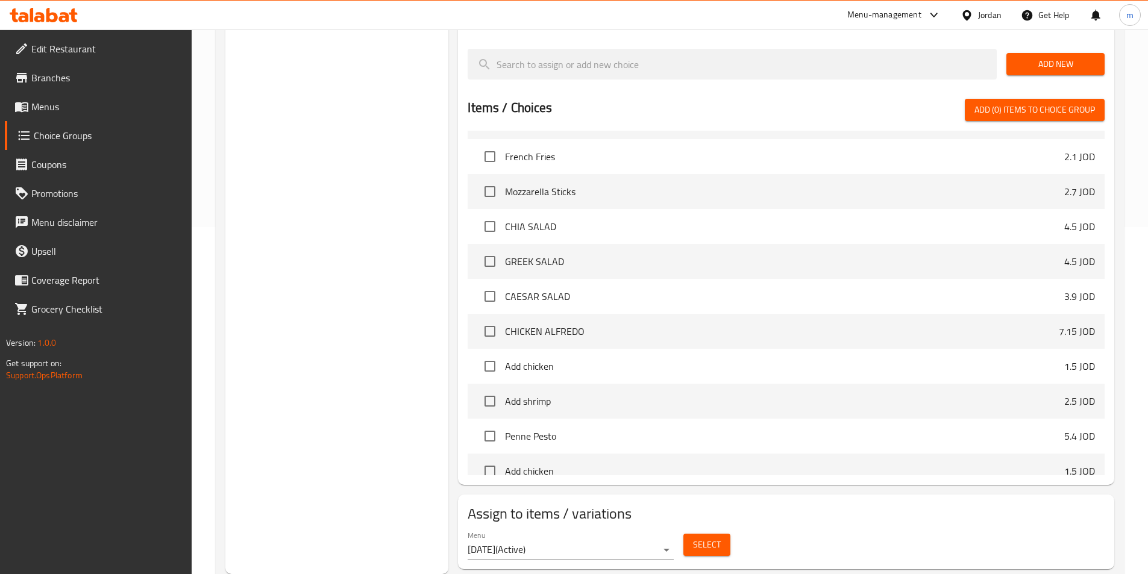
click at [722, 534] on button "Select" at bounding box center [706, 545] width 47 height 22
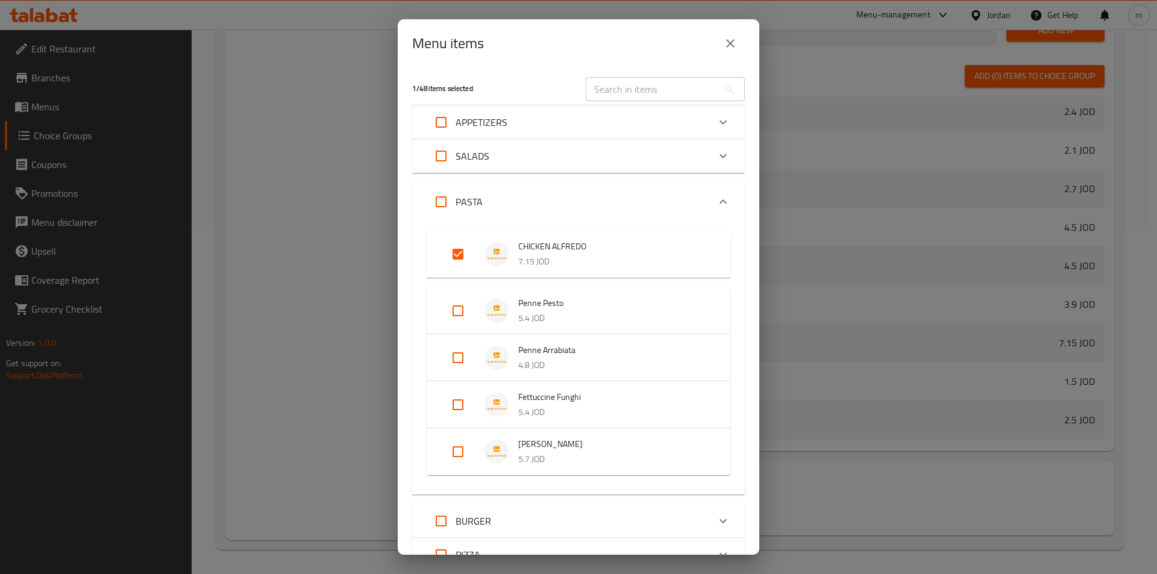
click at [440, 155] on input "Expand" at bounding box center [441, 156] width 29 height 29
checkbox input "true"
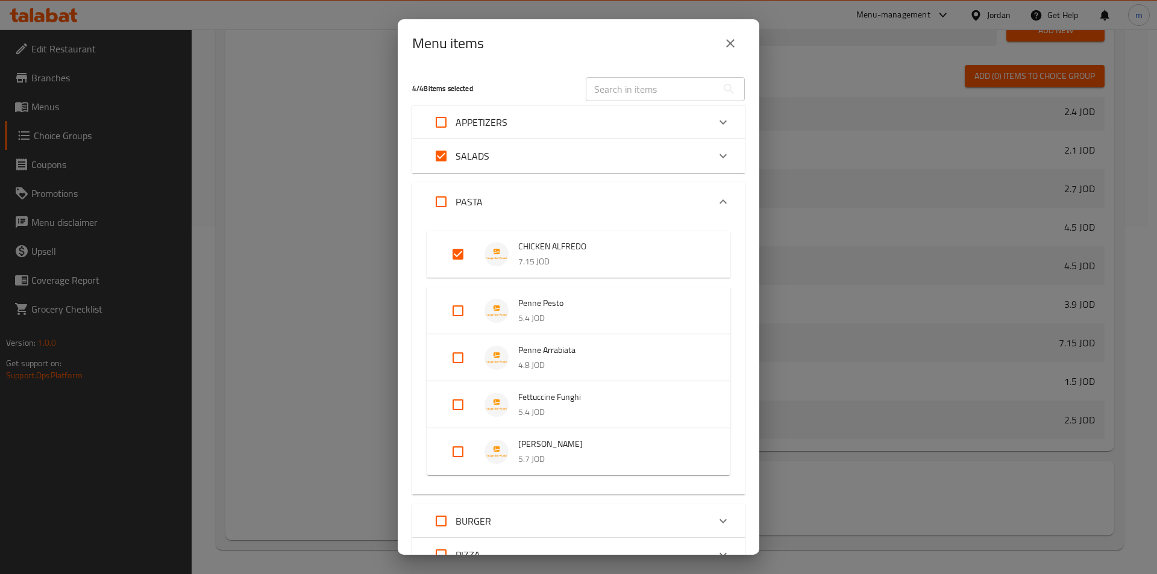
click at [461, 251] on input "Expand" at bounding box center [457, 254] width 29 height 29
checkbox input "false"
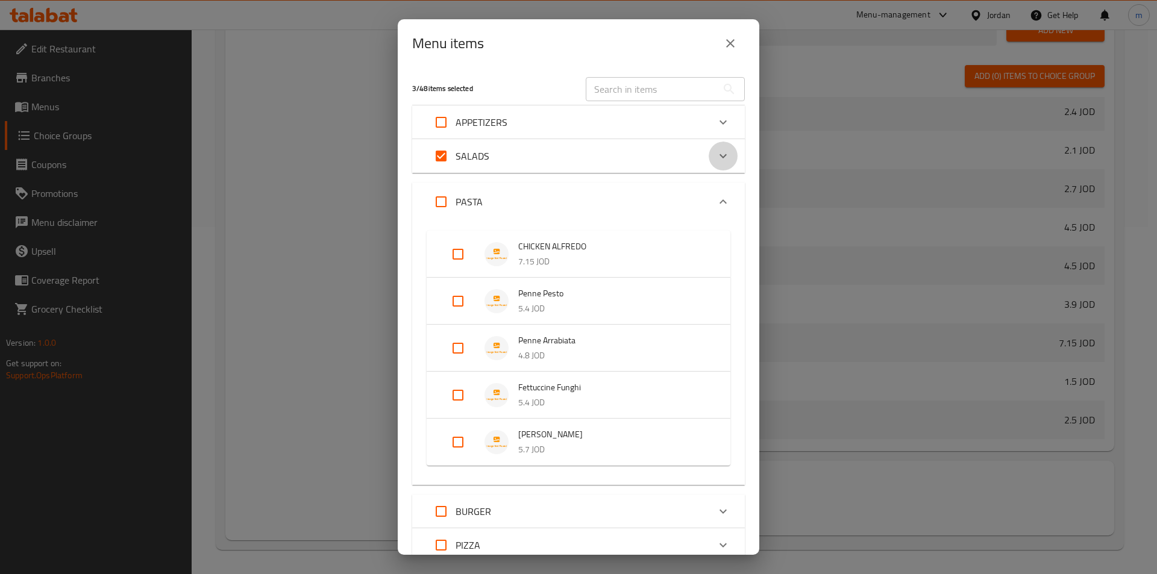
click at [716, 157] on icon "Expand" at bounding box center [723, 156] width 14 height 14
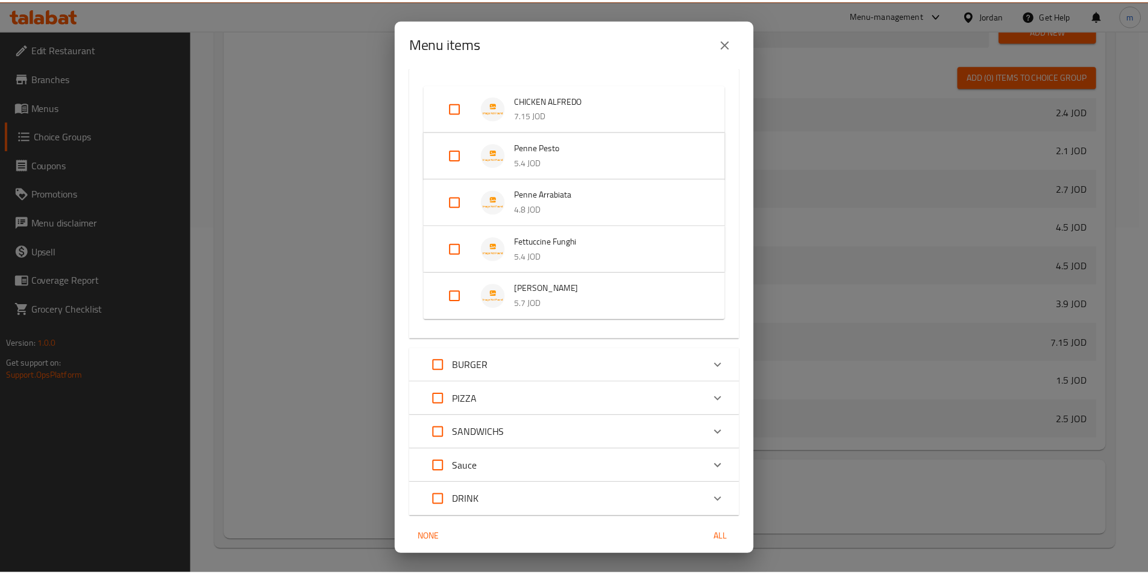
scroll to position [377, 0]
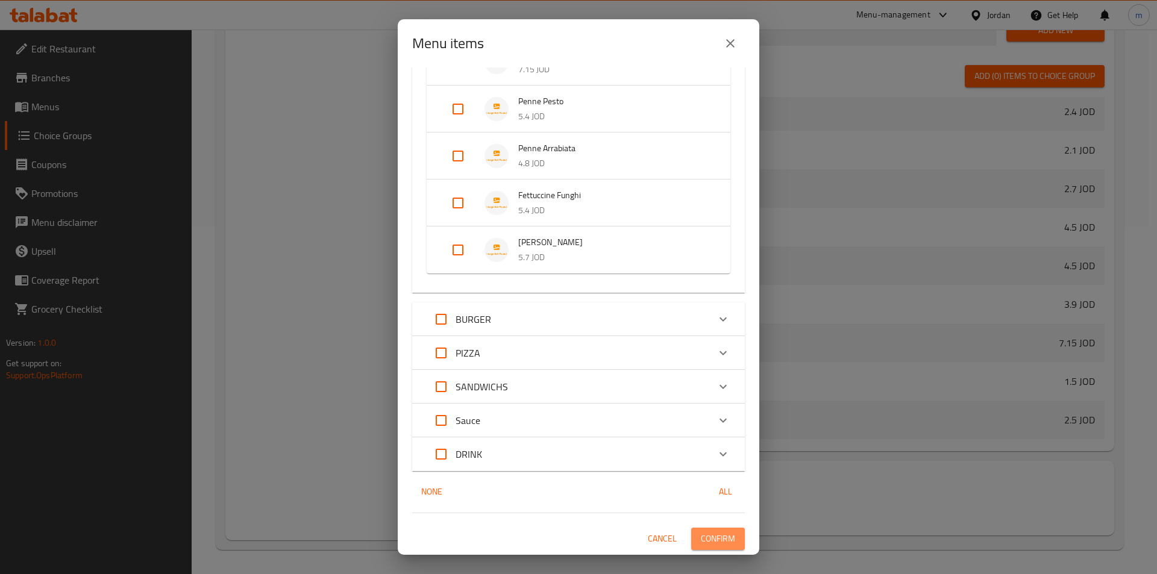
click at [701, 535] on span "Confirm" at bounding box center [718, 538] width 34 height 15
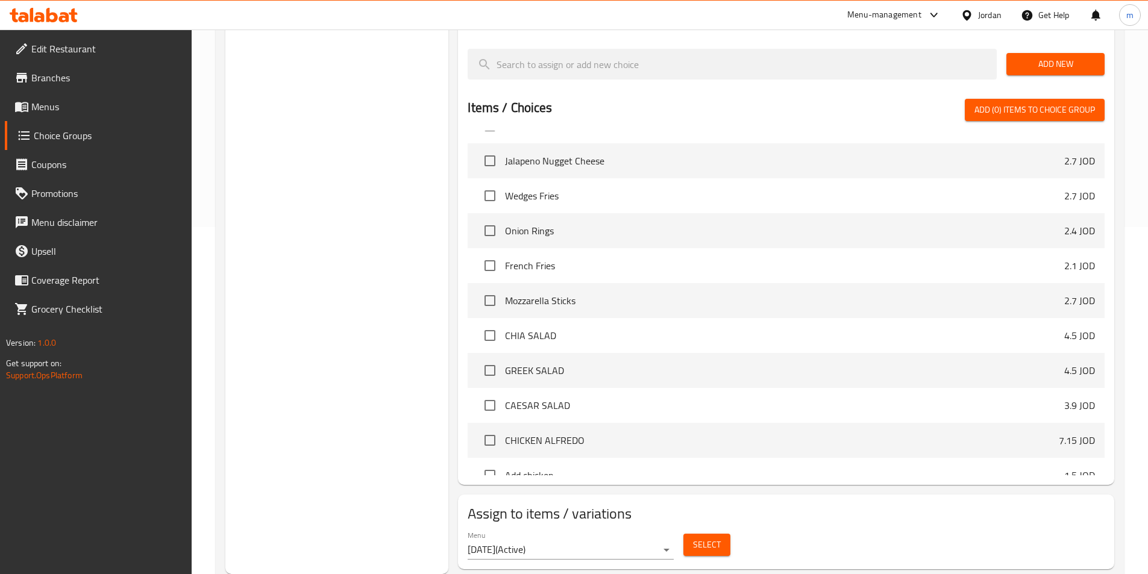
scroll to position [0, 0]
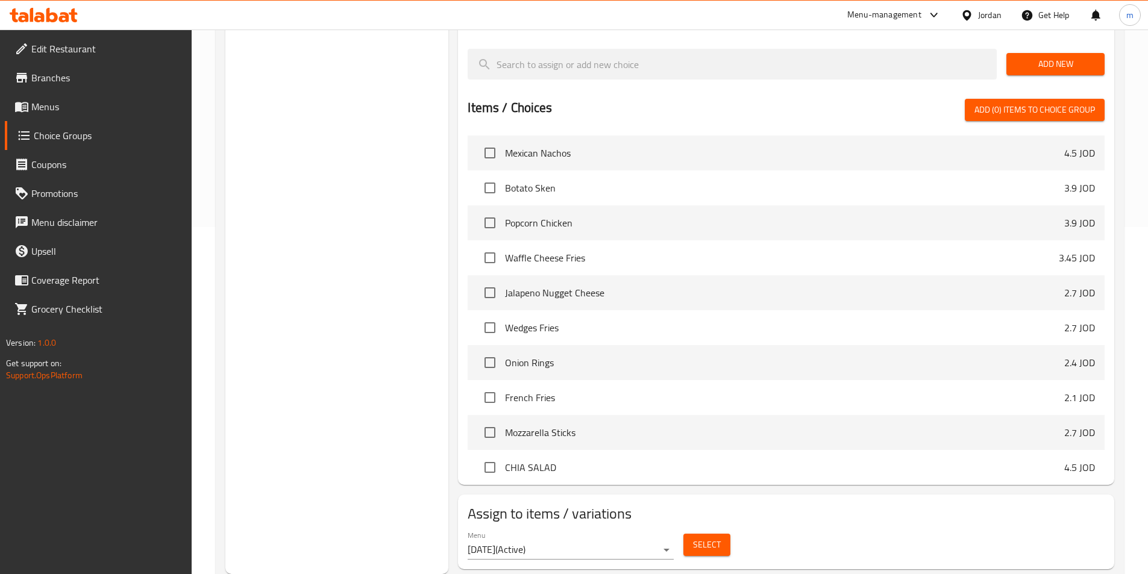
click at [64, 105] on span "Menus" at bounding box center [106, 106] width 151 height 14
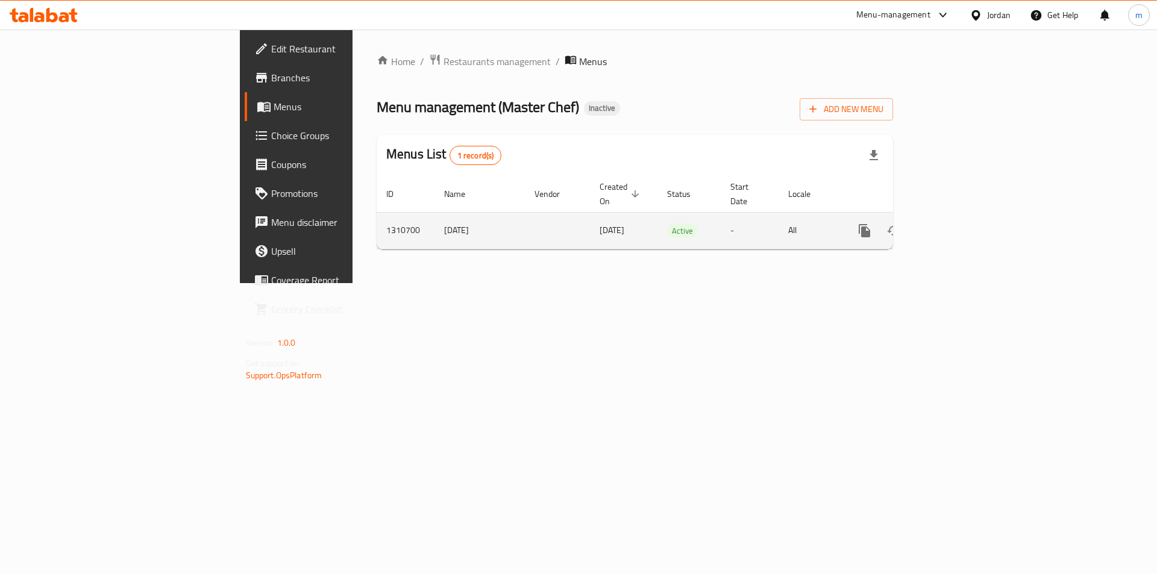
click at [959, 224] on icon "enhanced table" at bounding box center [951, 231] width 14 height 14
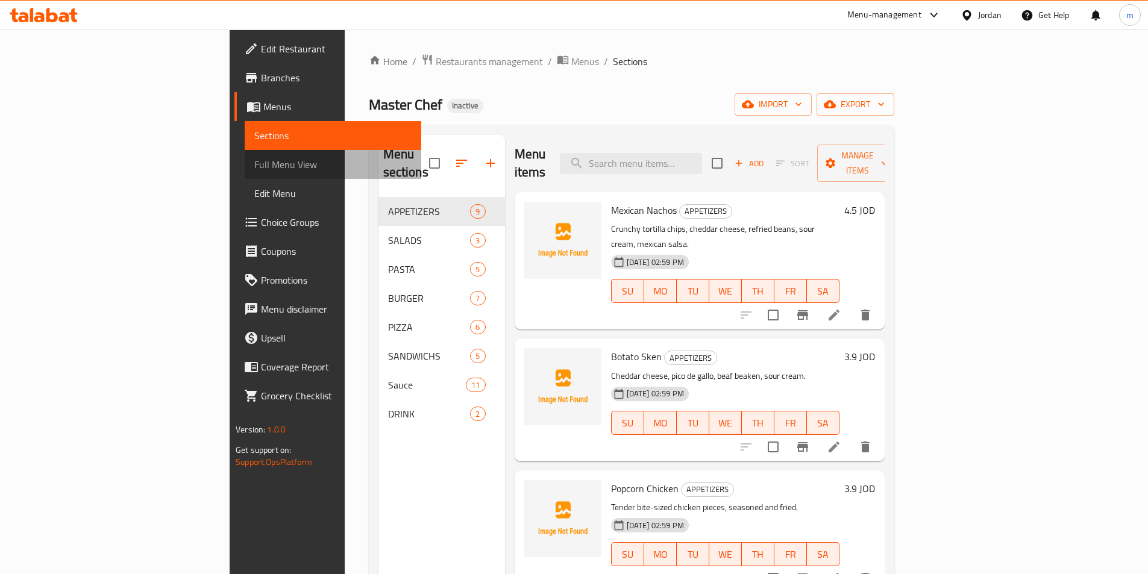
click at [254, 165] on span "Full Menu View" at bounding box center [332, 164] width 157 height 14
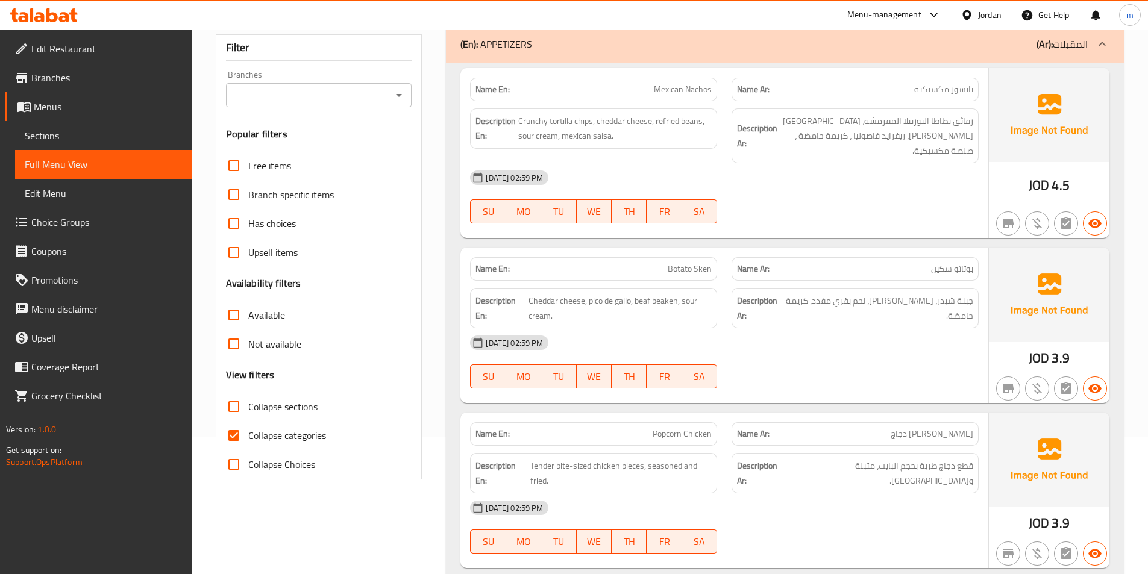
scroll to position [181, 0]
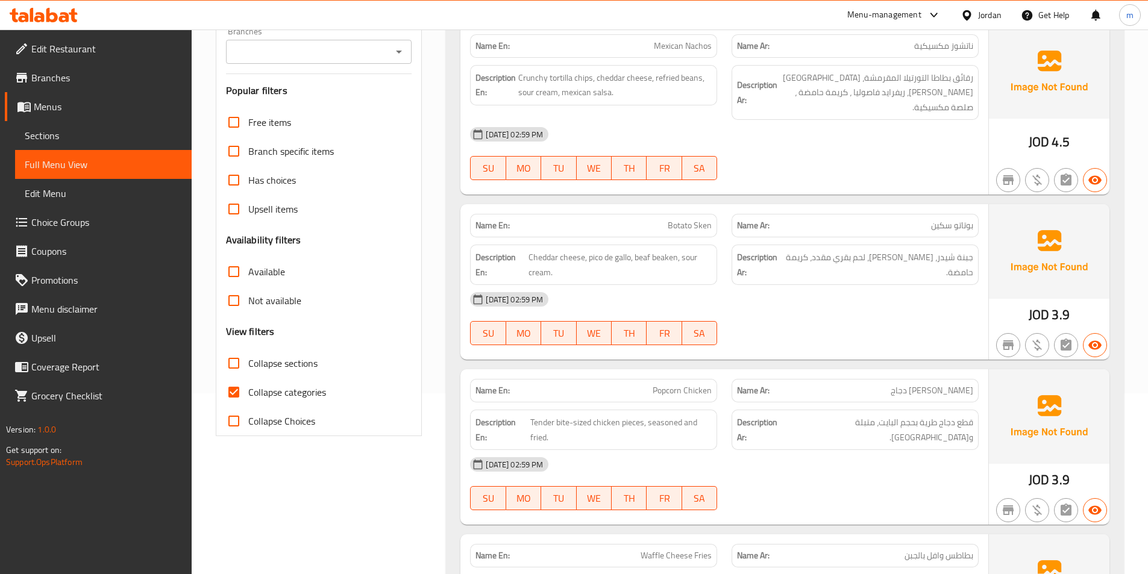
click at [282, 386] on span "Collapse categories" at bounding box center [287, 392] width 78 height 14
click at [248, 386] on input "Collapse categories" at bounding box center [233, 392] width 29 height 29
checkbox input "false"
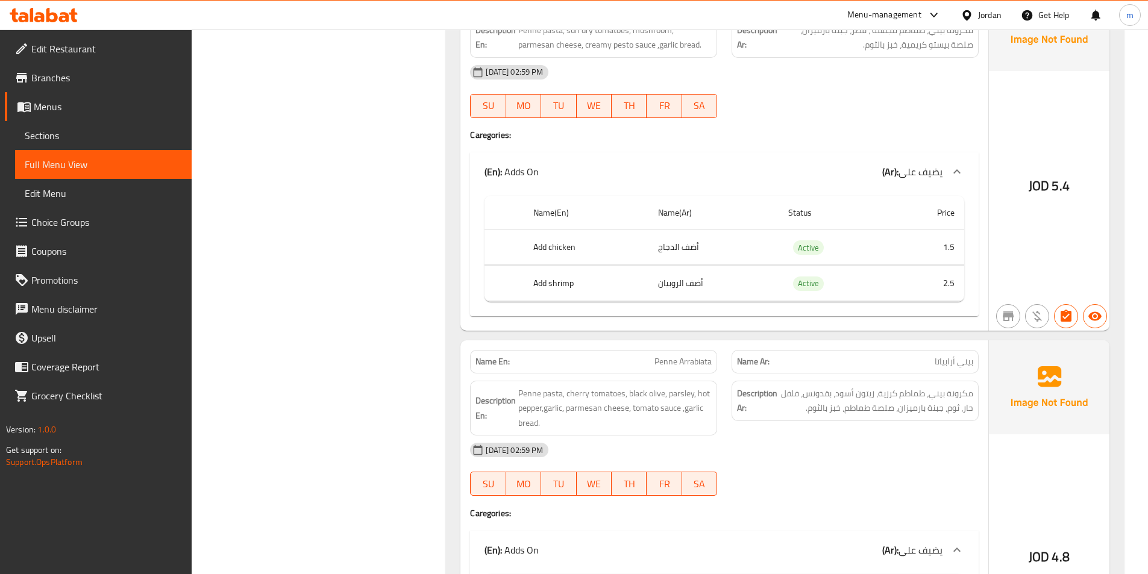
scroll to position [3013, 0]
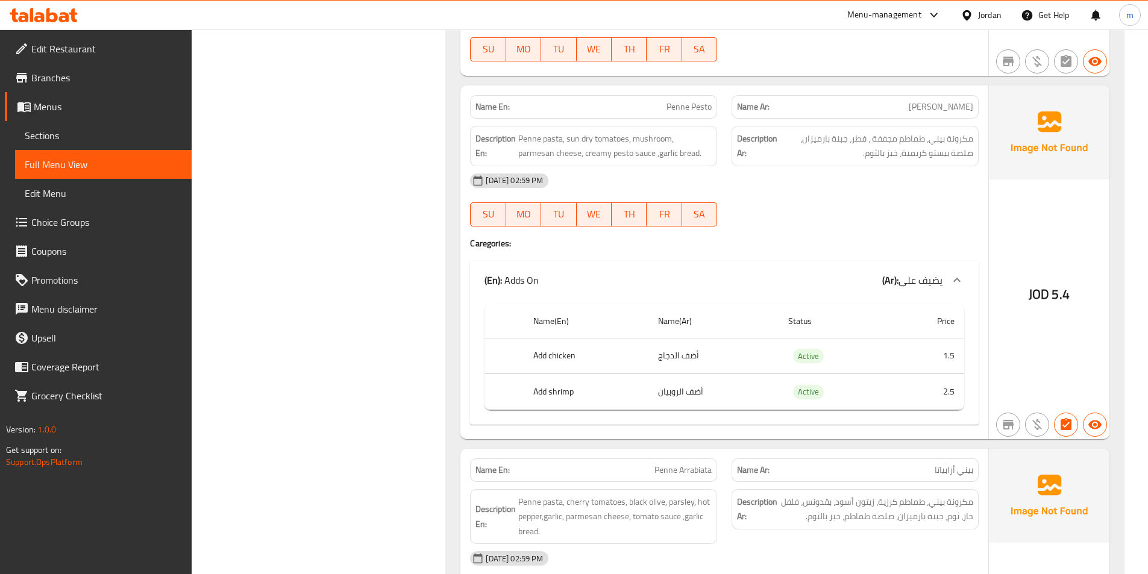
click at [105, 217] on span "Choice Groups" at bounding box center [106, 222] width 151 height 14
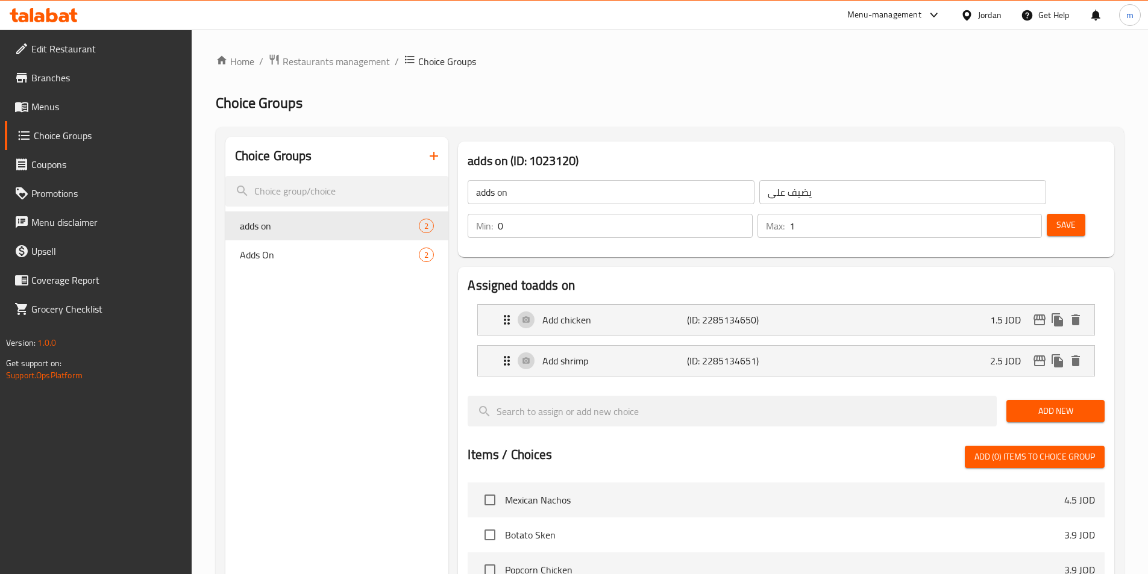
click at [425, 159] on button "button" at bounding box center [433, 156] width 29 height 29
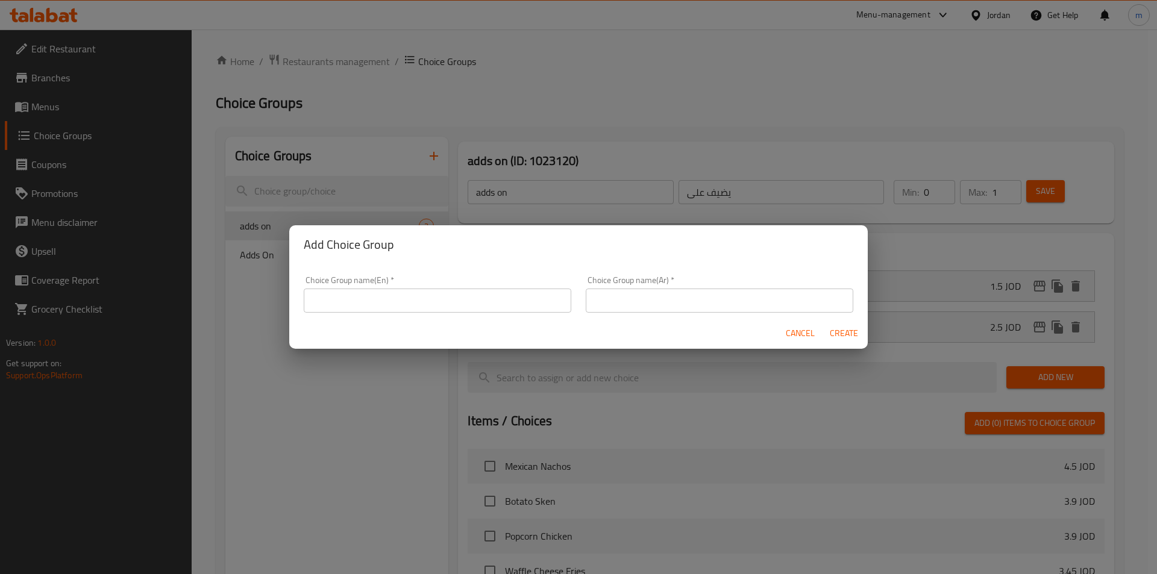
click at [430, 331] on div "Cancel Create" at bounding box center [578, 334] width 578 height 32
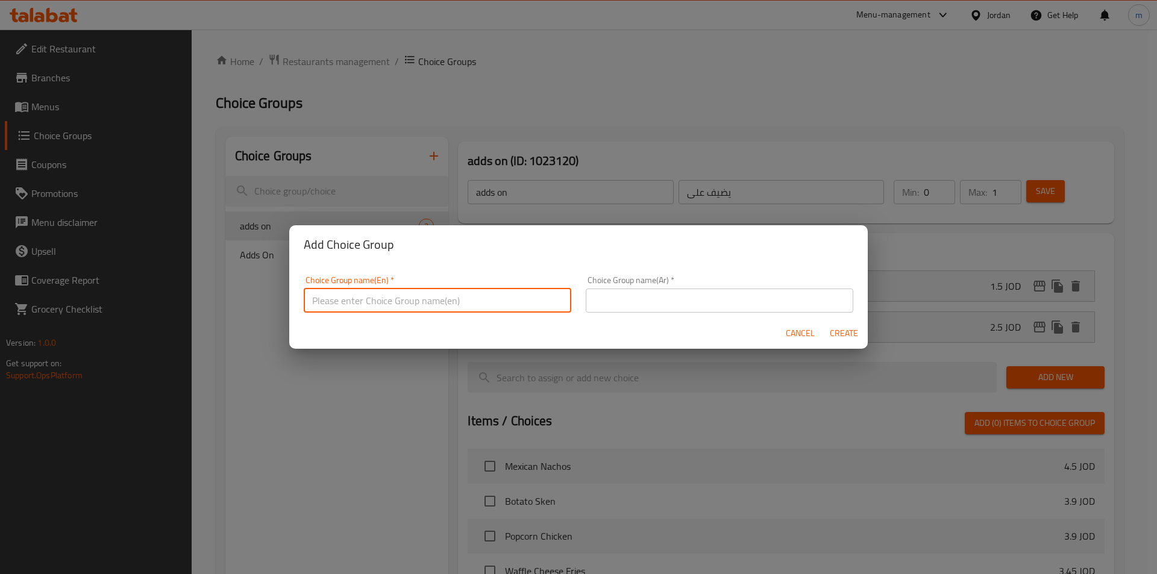
click at [436, 303] on input "text" at bounding box center [438, 301] width 268 height 24
type input "add ons1"
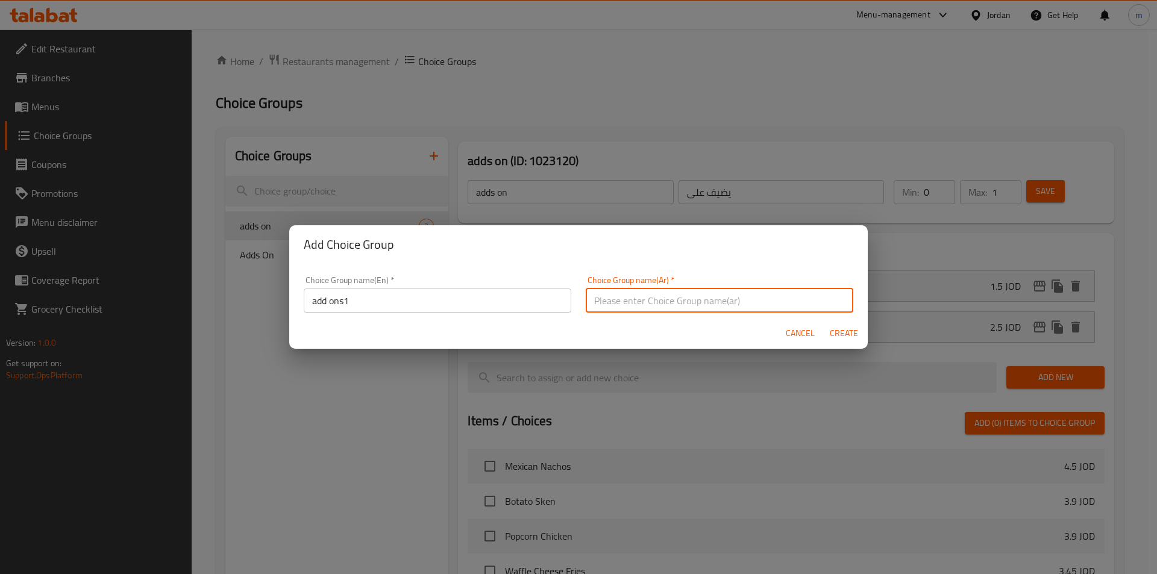
click at [660, 308] on input "text" at bounding box center [720, 301] width 268 height 24
type input "يضيف علي1"
click at [841, 334] on span "Create" at bounding box center [843, 333] width 29 height 15
type input "add ons1"
type input "يضيف علي1"
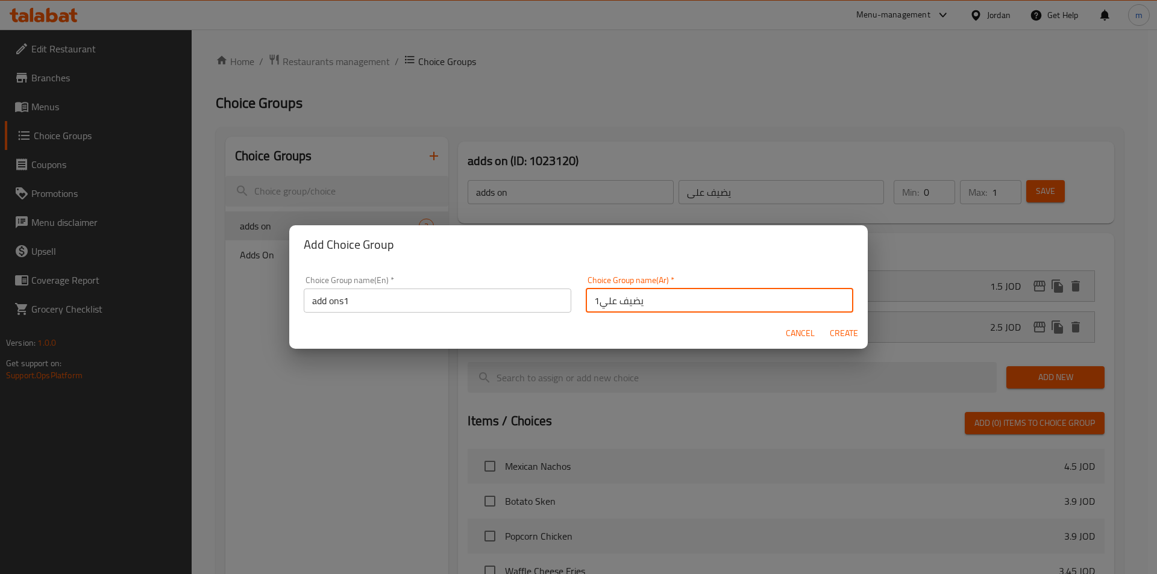
type input "0"
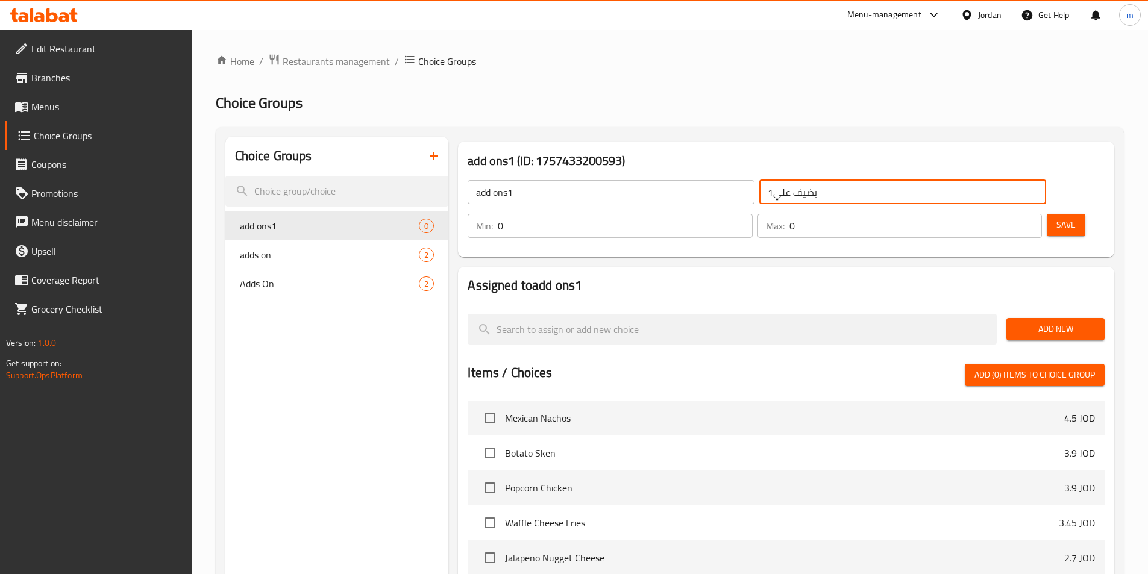
click at [759, 196] on input "يضيف علي1" at bounding box center [902, 192] width 287 height 24
type input "يضيف علي"
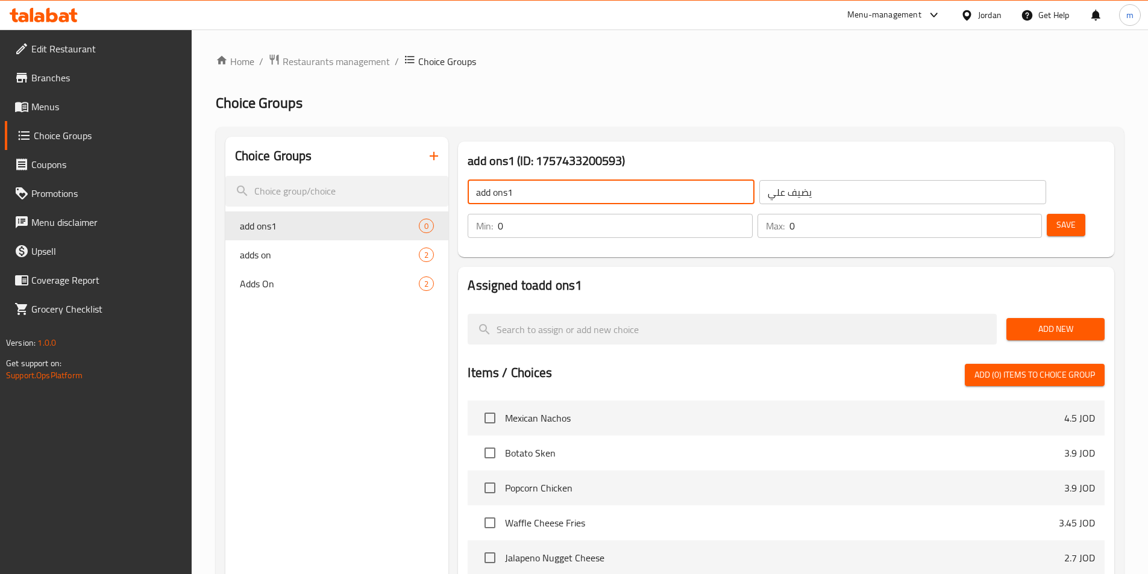
drag, startPoint x: 517, startPoint y: 194, endPoint x: 504, endPoint y: 195, distance: 13.3
click at [505, 194] on input "add ons1" at bounding box center [611, 192] width 287 height 24
click at [514, 195] on input "add ons1" at bounding box center [611, 192] width 287 height 24
drag, startPoint x: 516, startPoint y: 195, endPoint x: 510, endPoint y: 195, distance: 6.6
click at [510, 195] on input "add ons1" at bounding box center [611, 192] width 287 height 24
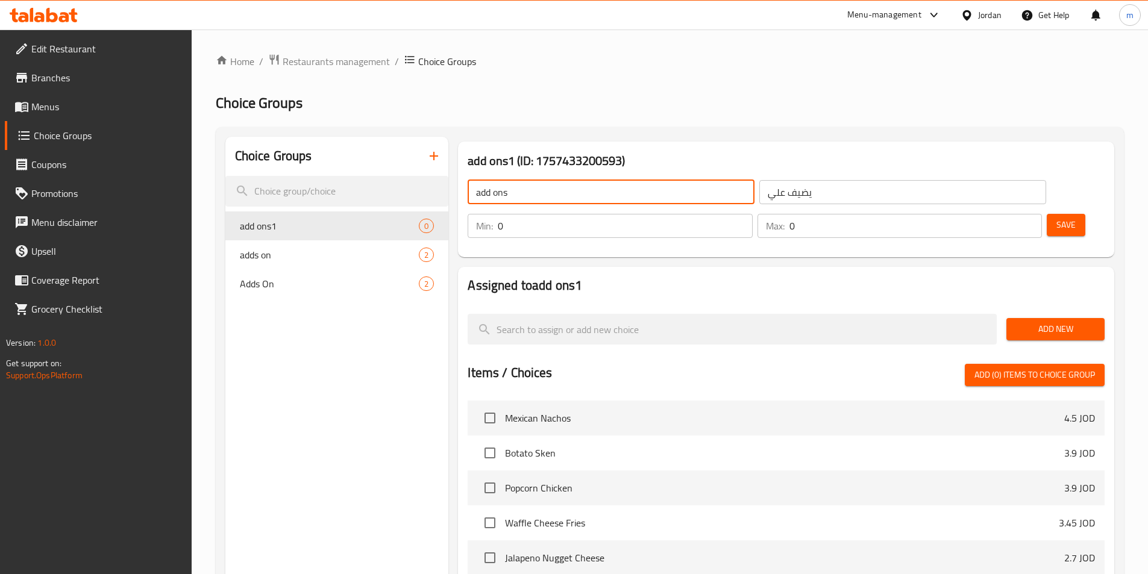
type input "add ons"
click at [1000, 214] on input "0" at bounding box center [915, 226] width 252 height 24
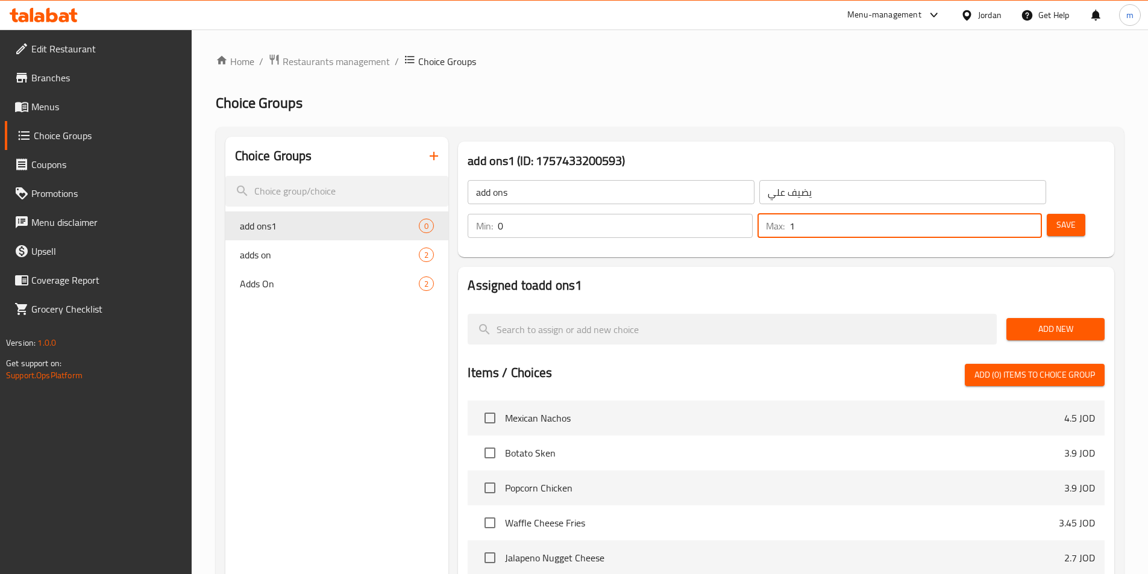
type input "1"
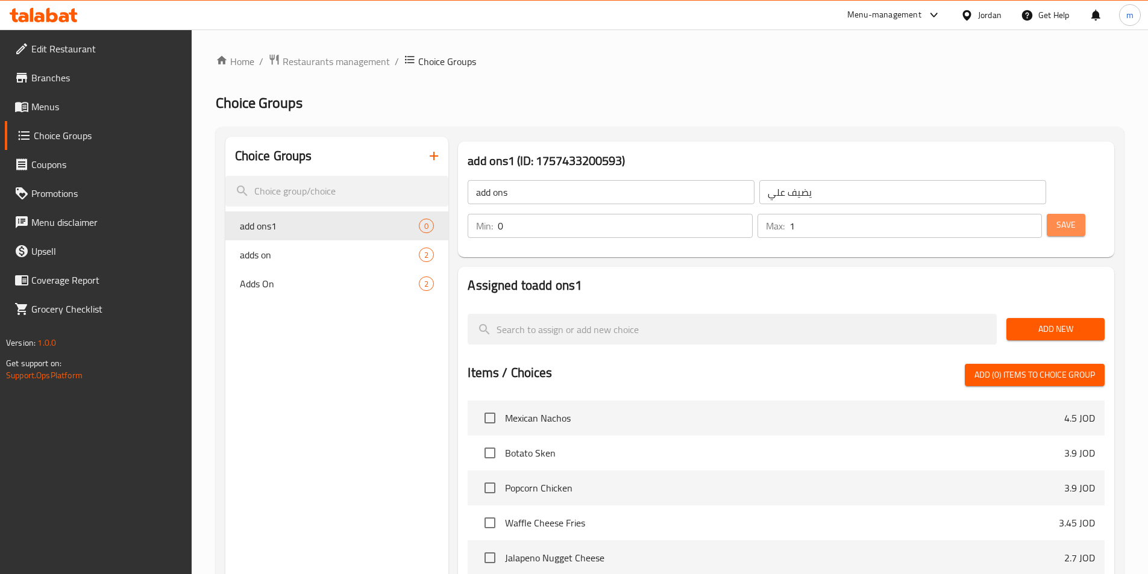
click at [1056, 218] on span "Save" at bounding box center [1065, 225] width 19 height 15
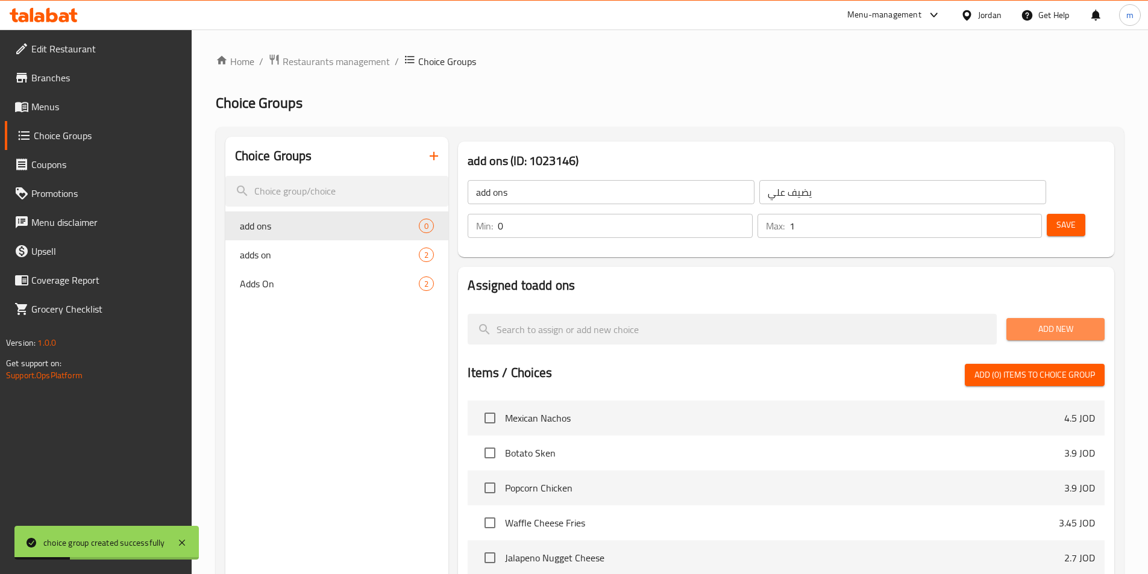
click at [1042, 318] on button "Add New" at bounding box center [1055, 329] width 98 height 22
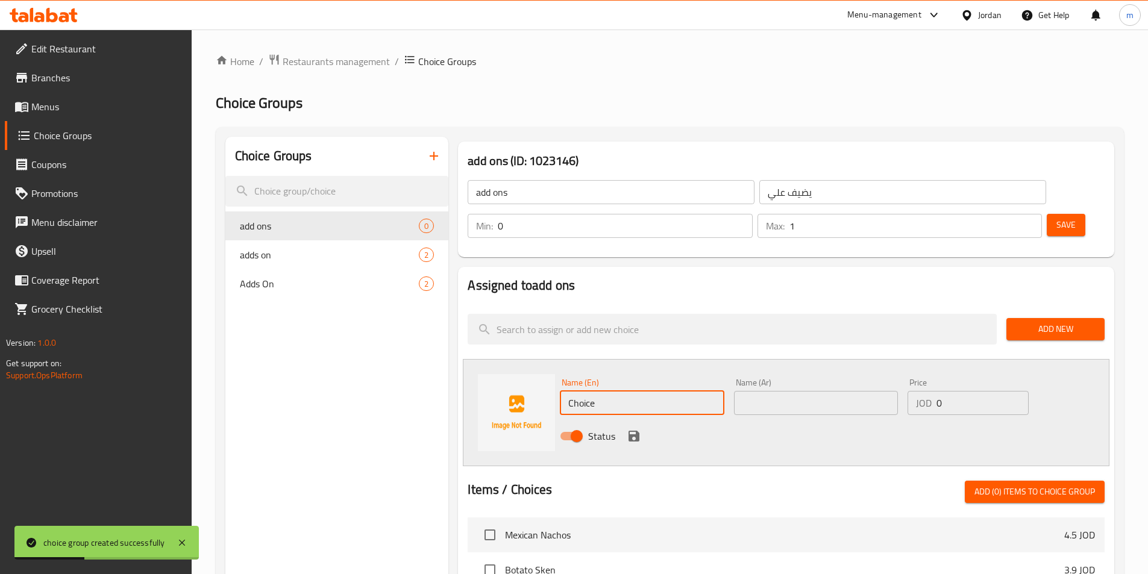
click at [658, 391] on input "Choice" at bounding box center [642, 403] width 164 height 24
type input "اضف دجاج"
drag, startPoint x: 738, startPoint y: 369, endPoint x: 763, endPoint y: 369, distance: 25.3
click at [738, 391] on input "text" at bounding box center [816, 403] width 164 height 24
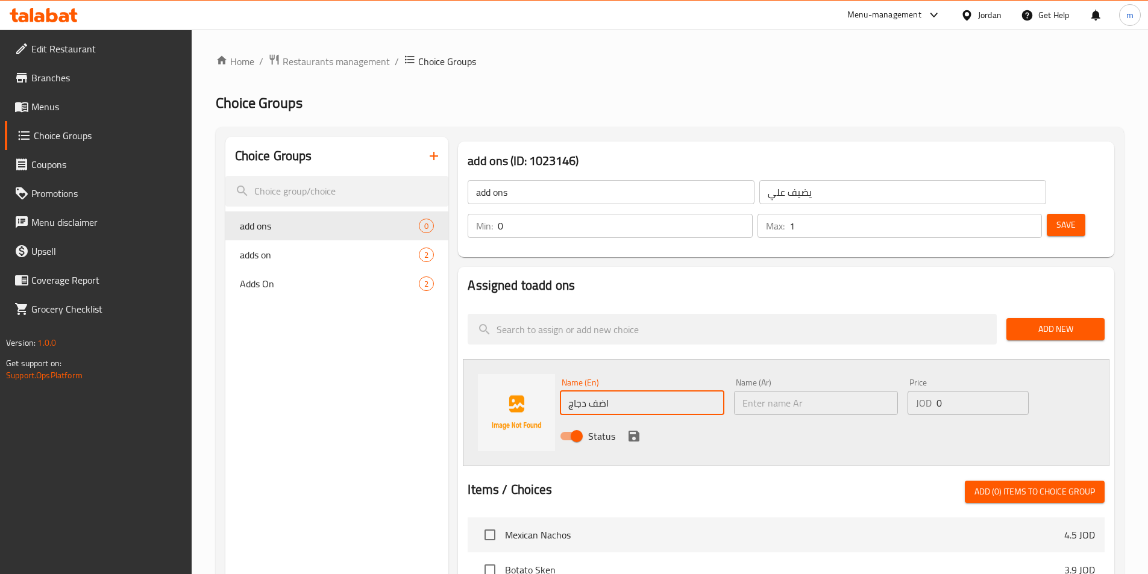
drag, startPoint x: 633, startPoint y: 371, endPoint x: 515, endPoint y: 372, distance: 118.1
click at [515, 372] on div "Name (En) اضف دجاج Name (En) Name (Ar) Name (Ar) Price JOD 0 Price Status" at bounding box center [786, 412] width 647 height 107
click at [818, 391] on input "text" at bounding box center [816, 403] width 164 height 24
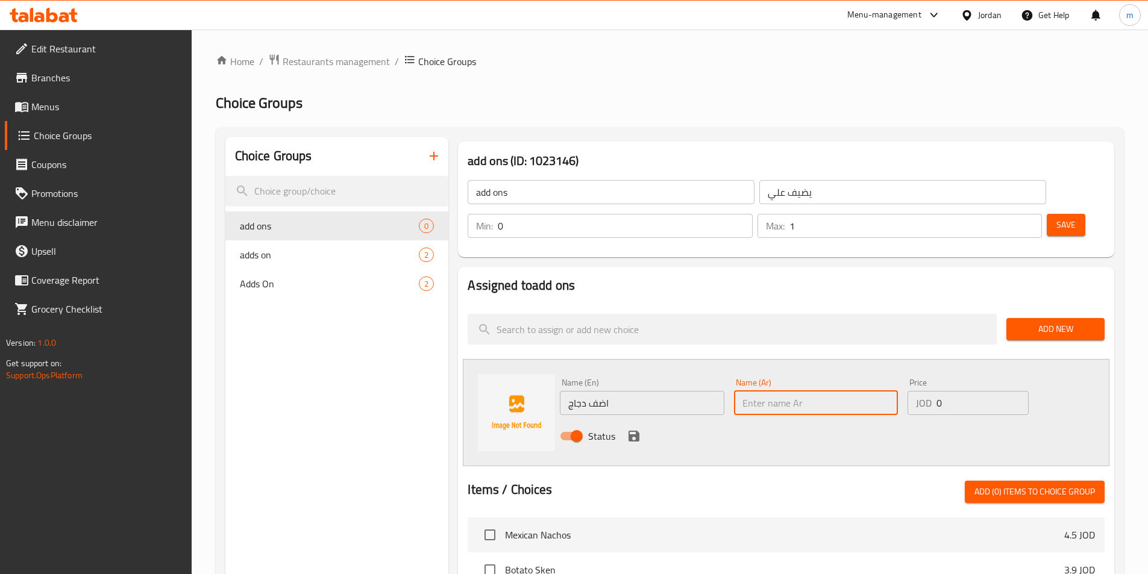
paste input "اضف دجاج"
type input "اضف دجاج"
click at [626, 391] on input "اضف دجاج" at bounding box center [642, 403] width 164 height 24
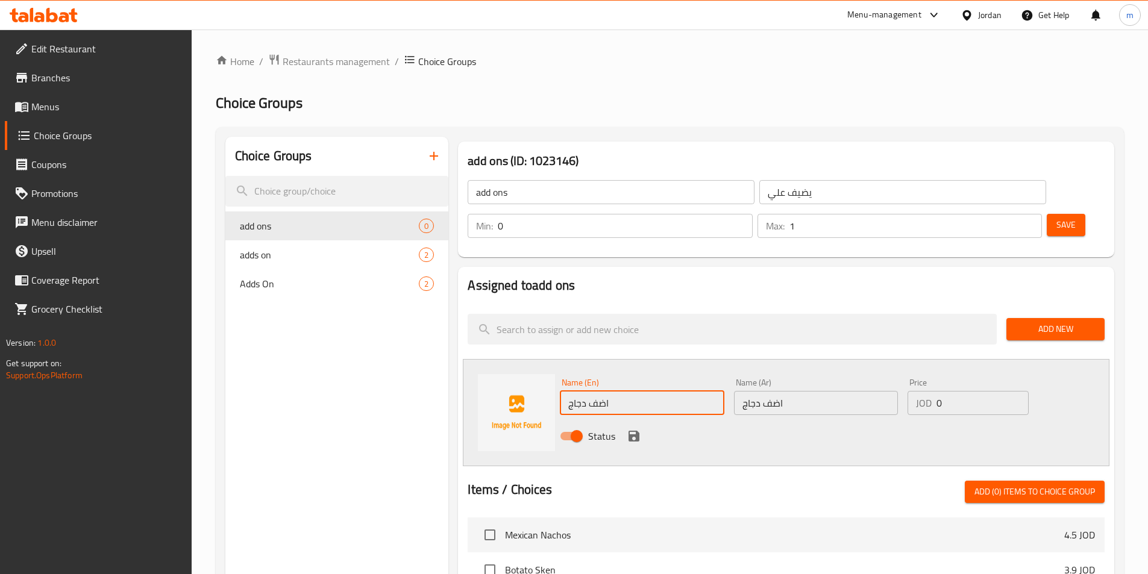
click at [626, 391] on input "اضف دجاج" at bounding box center [642, 403] width 164 height 24
type input "add chicken"
click at [965, 391] on input "0" at bounding box center [982, 403] width 92 height 24
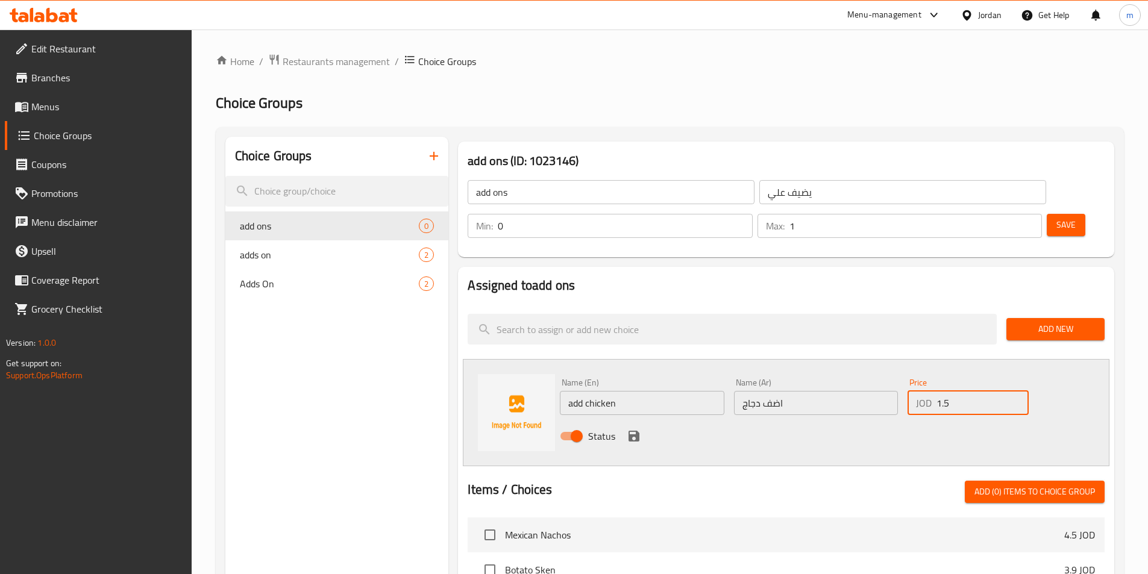
type input "1.5"
click at [642, 420] on div "Status" at bounding box center [816, 436] width 522 height 33
click at [636, 429] on icon "save" at bounding box center [634, 436] width 14 height 14
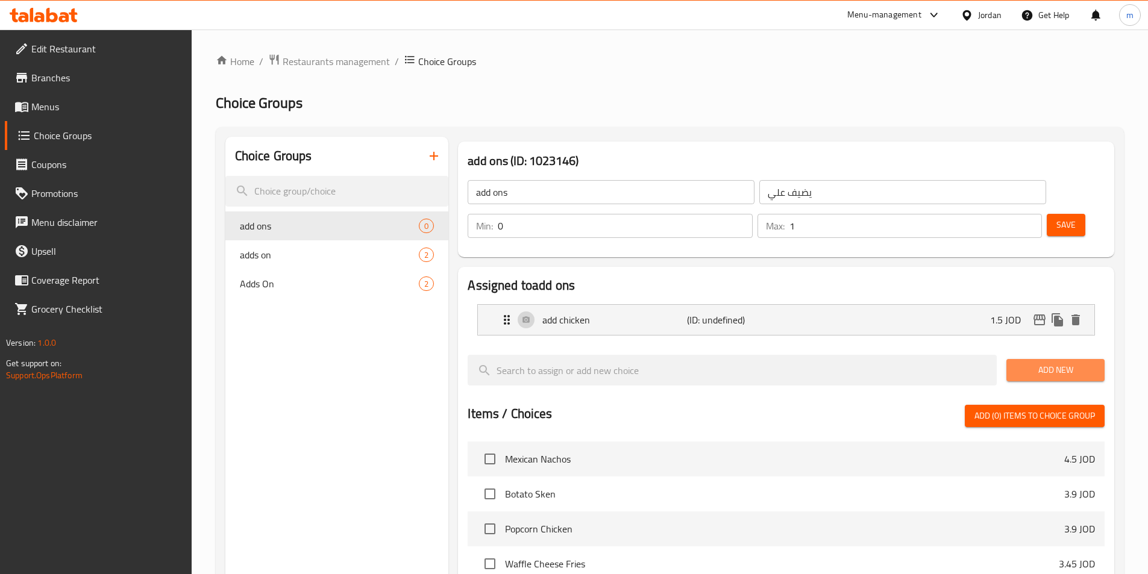
click at [1043, 363] on span "Add New" at bounding box center [1055, 370] width 79 height 15
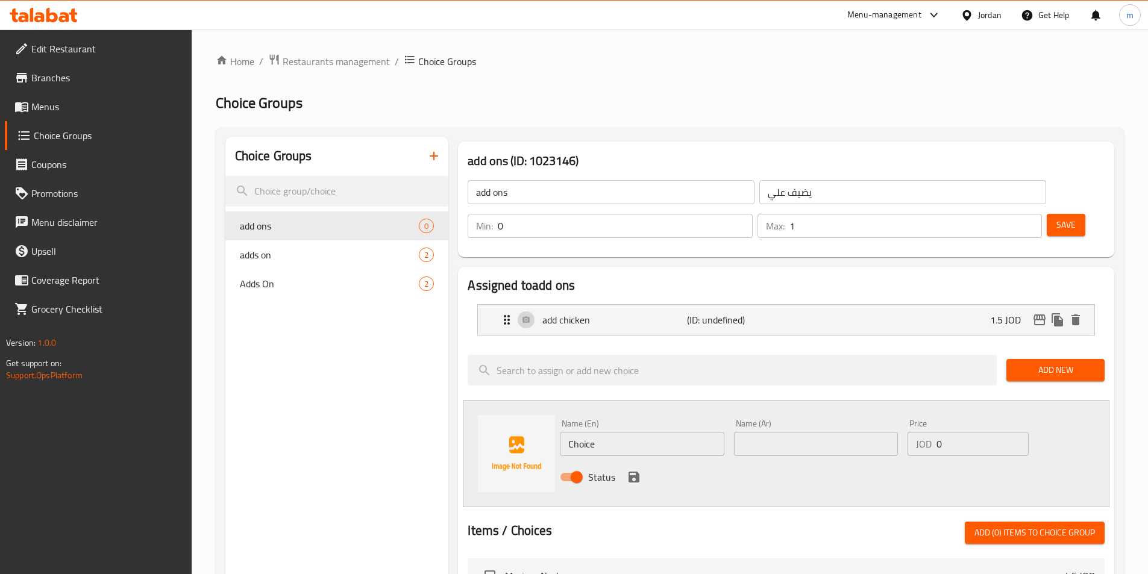
click at [677, 432] on input "Choice" at bounding box center [642, 444] width 164 height 24
type input "add shrimp"
click at [782, 432] on input "text" at bounding box center [816, 444] width 164 height 24
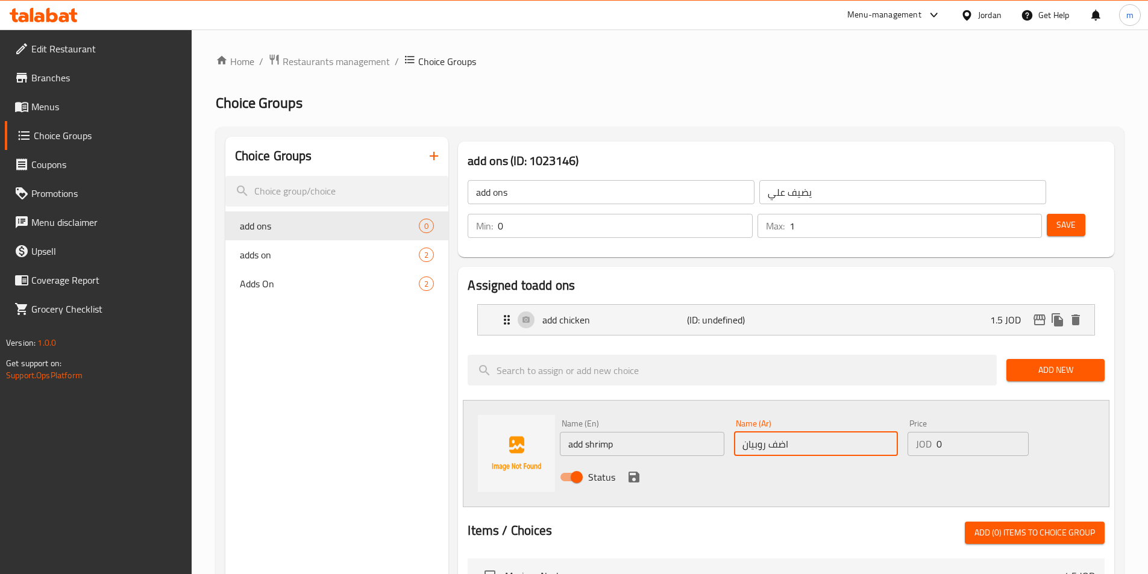
type input "اضف روبيان"
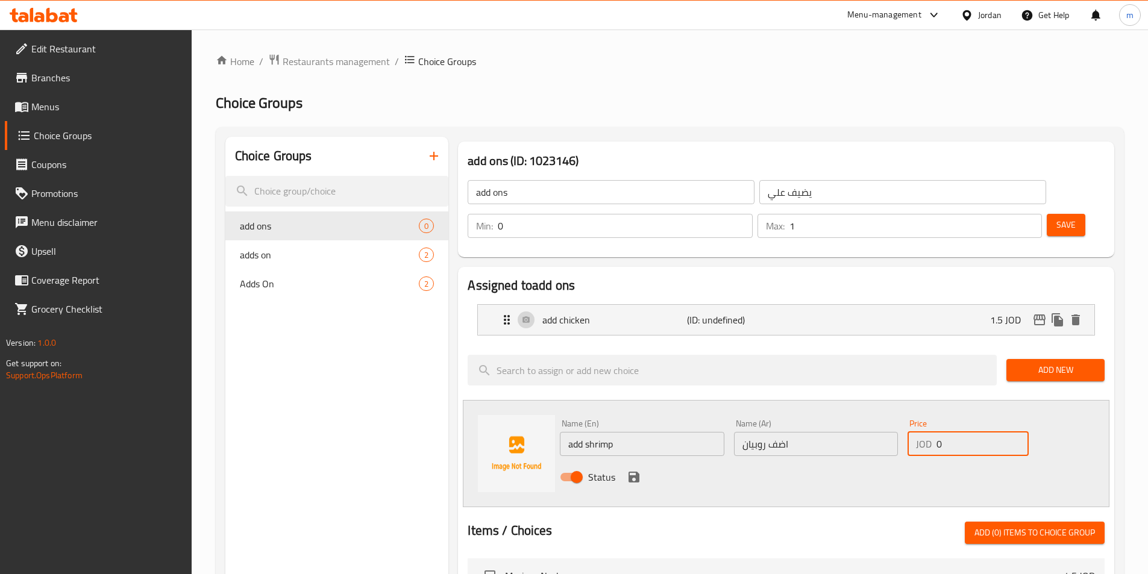
click at [974, 432] on input "0" at bounding box center [982, 444] width 92 height 24
type input "2.5"
click at [631, 468] on button "save" at bounding box center [634, 477] width 18 height 18
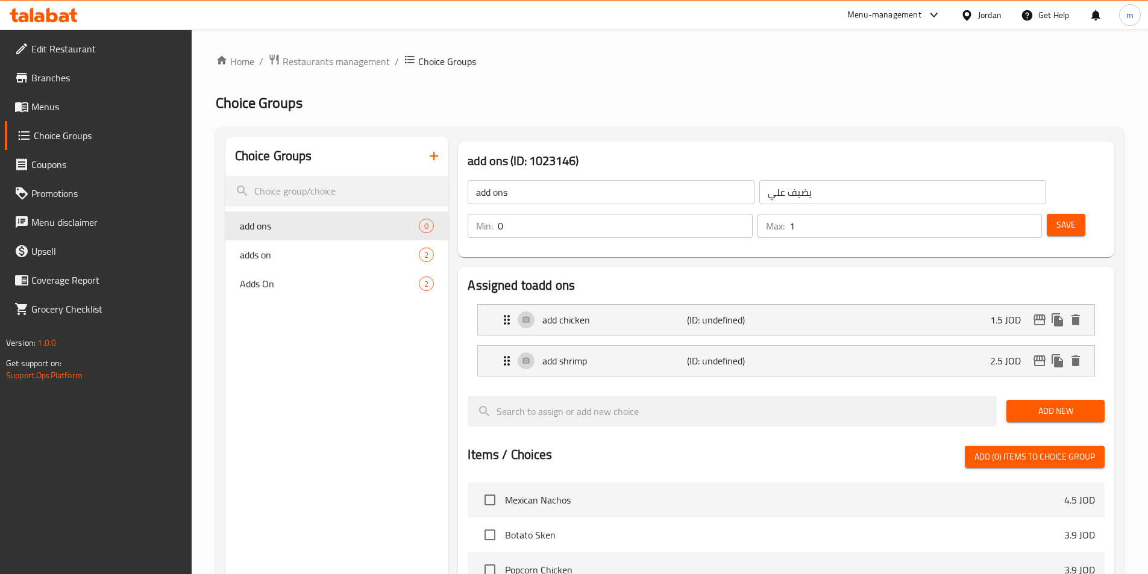
click at [1047, 214] on button "Save" at bounding box center [1066, 225] width 39 height 22
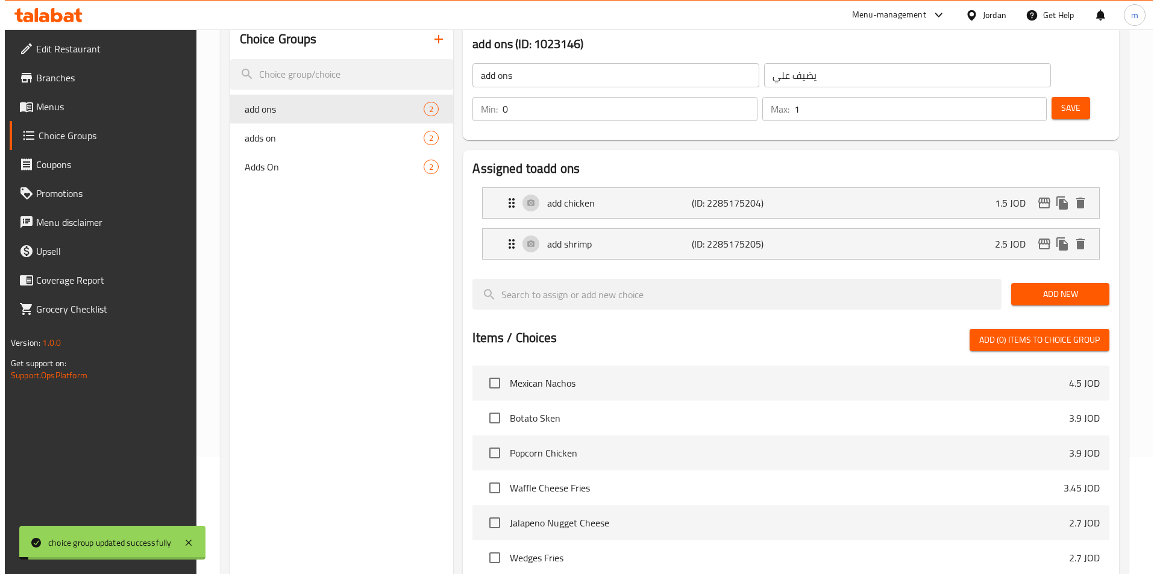
scroll to position [347, 0]
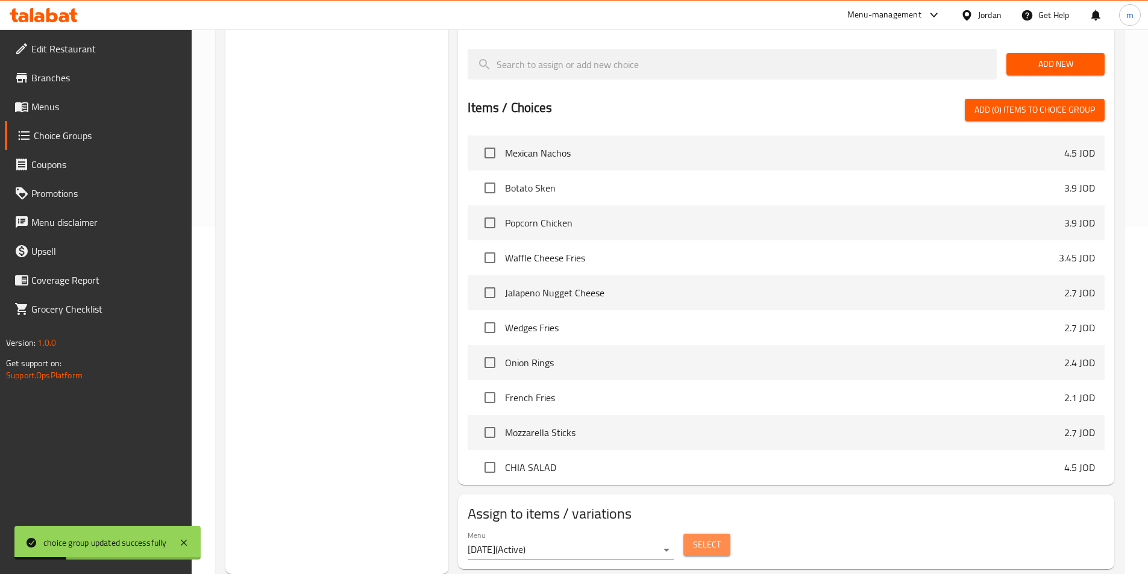
click at [698, 537] on span "Select" at bounding box center [707, 544] width 28 height 15
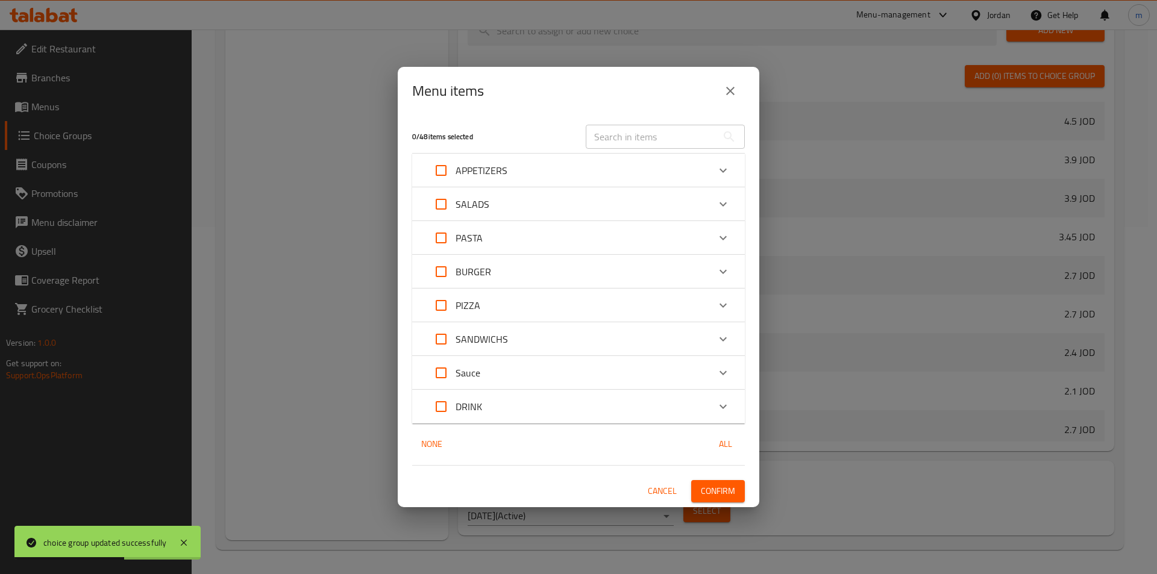
click at [485, 247] on div "PASTA" at bounding box center [568, 238] width 282 height 29
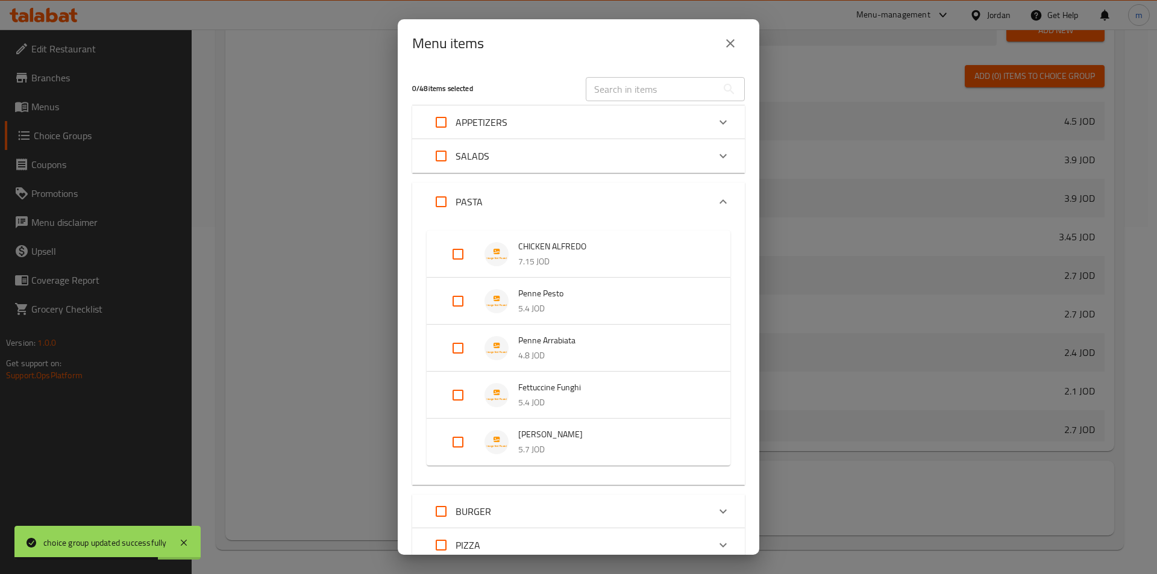
click at [451, 254] on input "Expand" at bounding box center [457, 254] width 29 height 29
checkbox input "true"
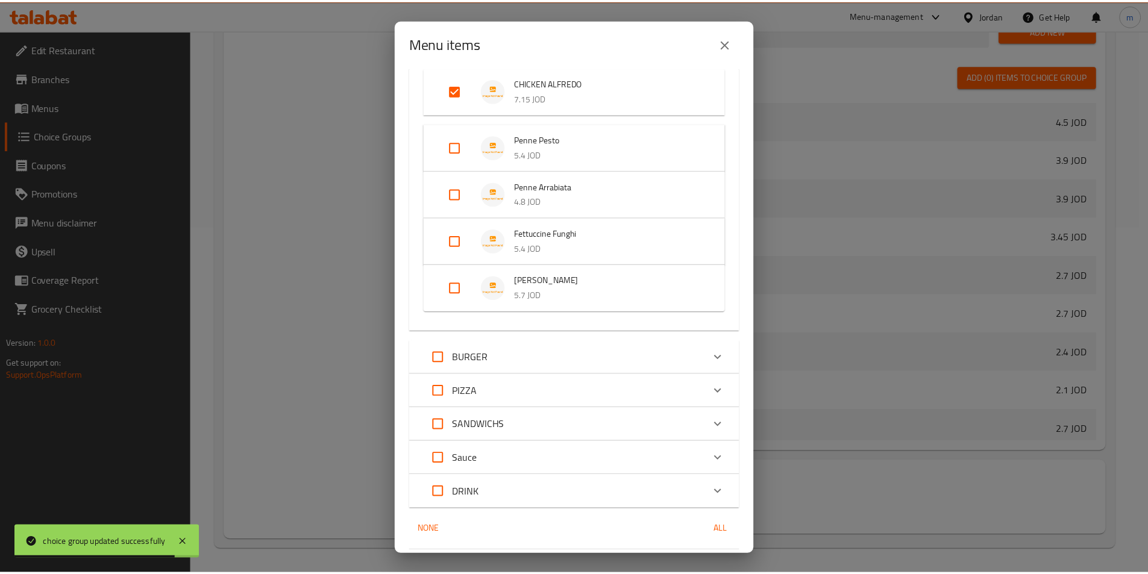
scroll to position [202, 0]
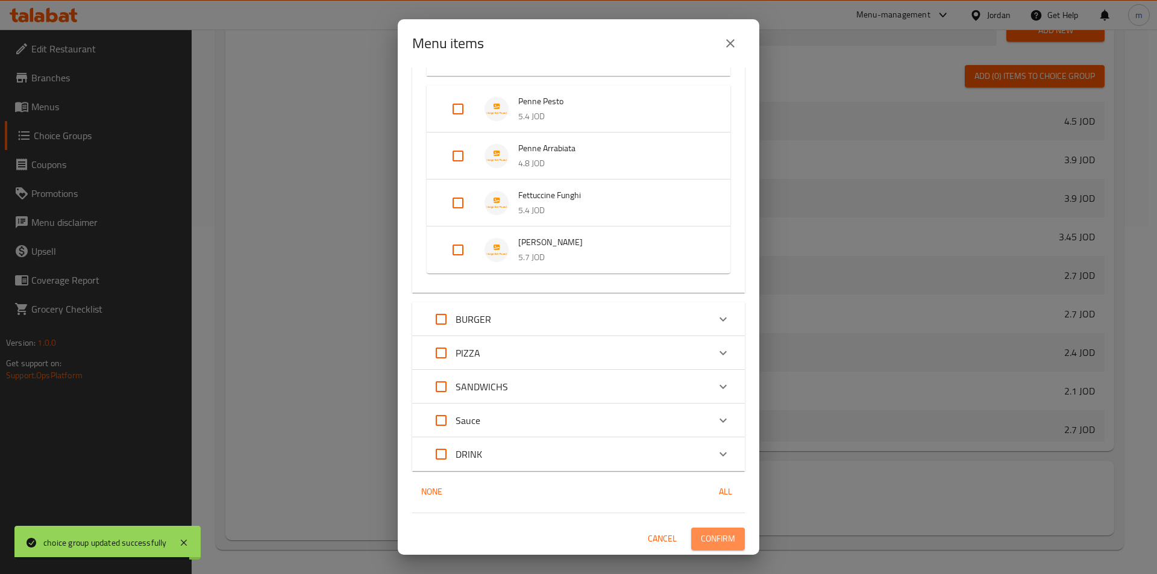
click at [713, 542] on span "Confirm" at bounding box center [718, 538] width 34 height 15
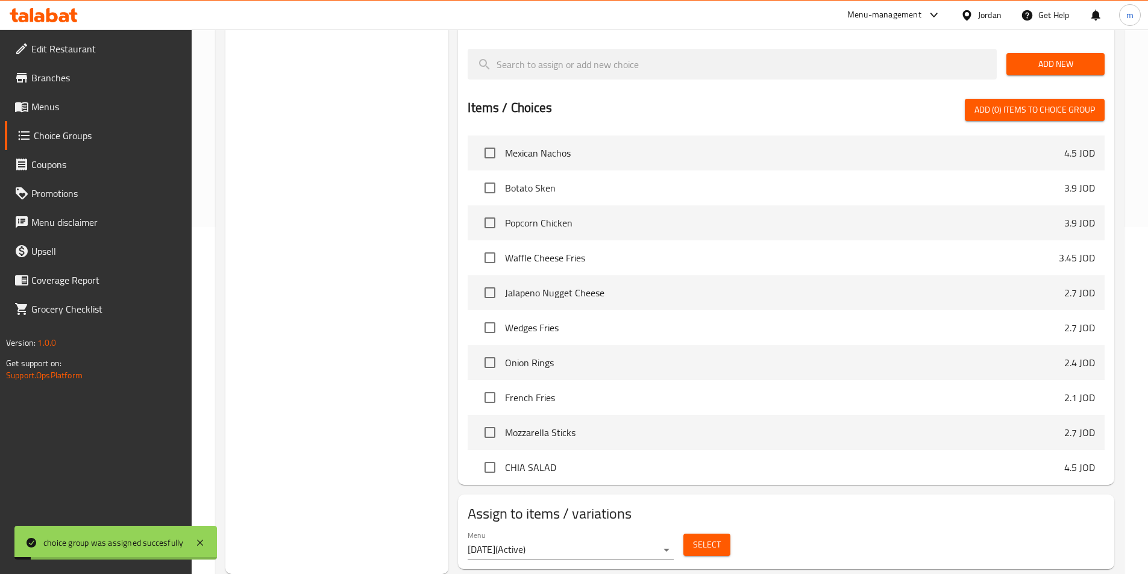
click at [61, 111] on span "Menus" at bounding box center [106, 106] width 151 height 14
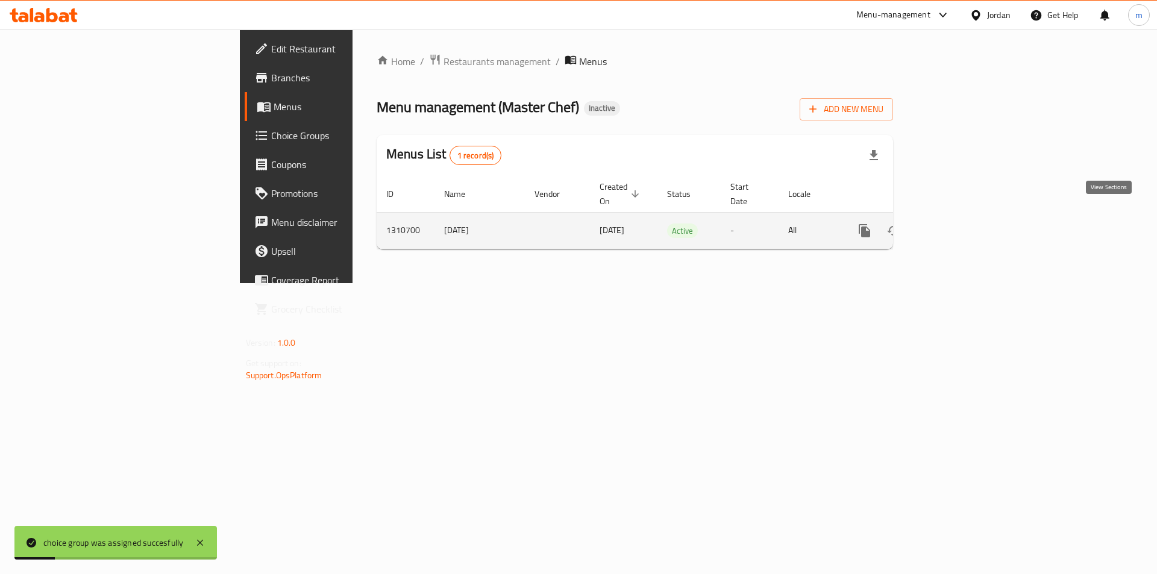
click at [959, 224] on icon "enhanced table" at bounding box center [951, 231] width 14 height 14
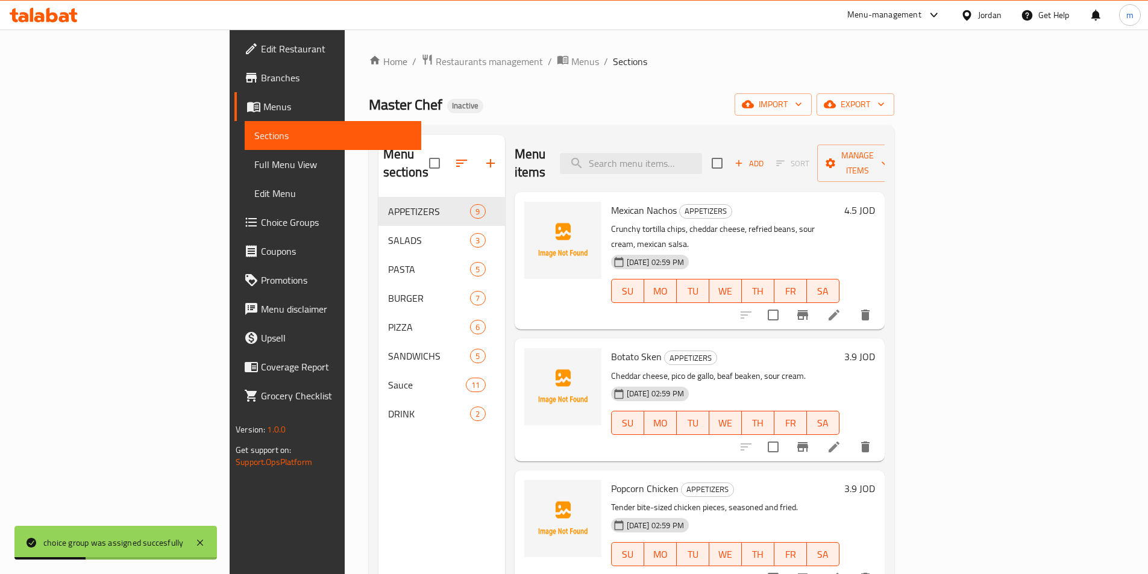
click at [254, 169] on span "Full Menu View" at bounding box center [332, 164] width 157 height 14
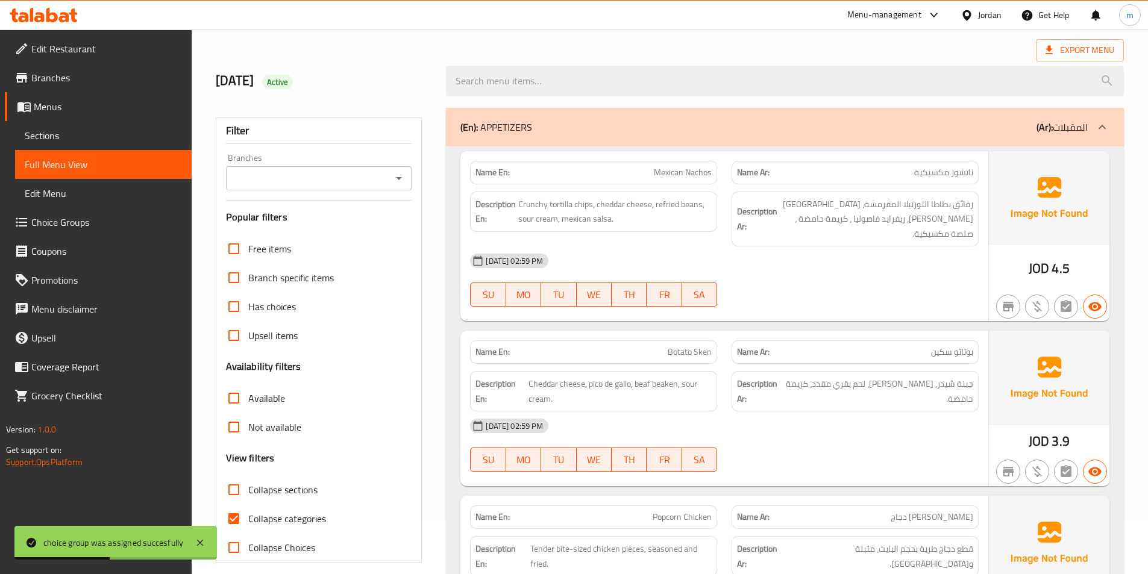
scroll to position [121, 0]
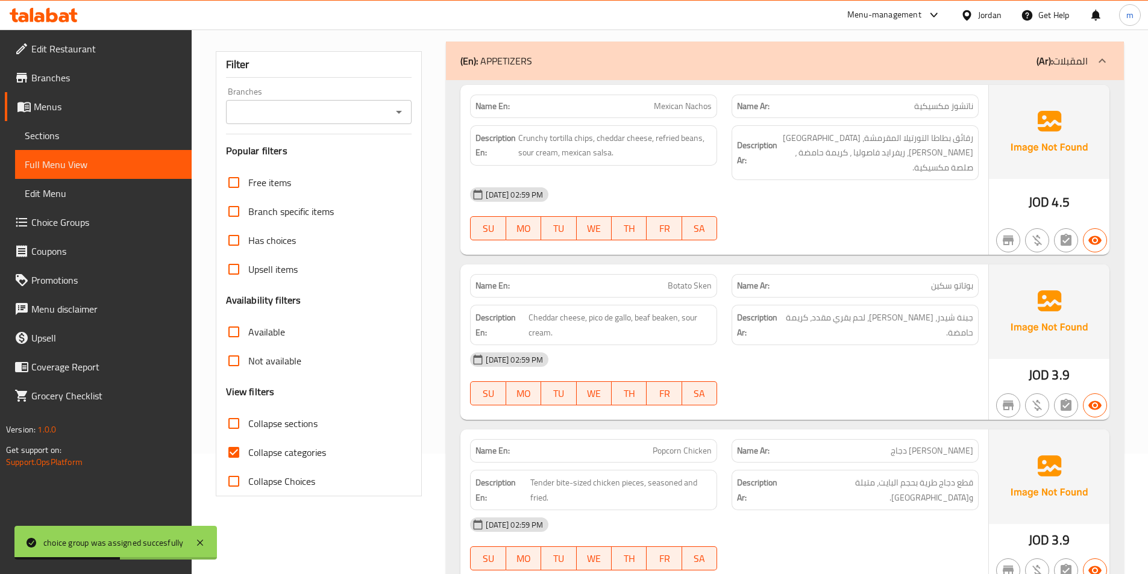
click at [289, 456] on span "Collapse categories" at bounding box center [287, 452] width 78 height 14
click at [248, 456] on input "Collapse categories" at bounding box center [233, 452] width 29 height 29
checkbox input "false"
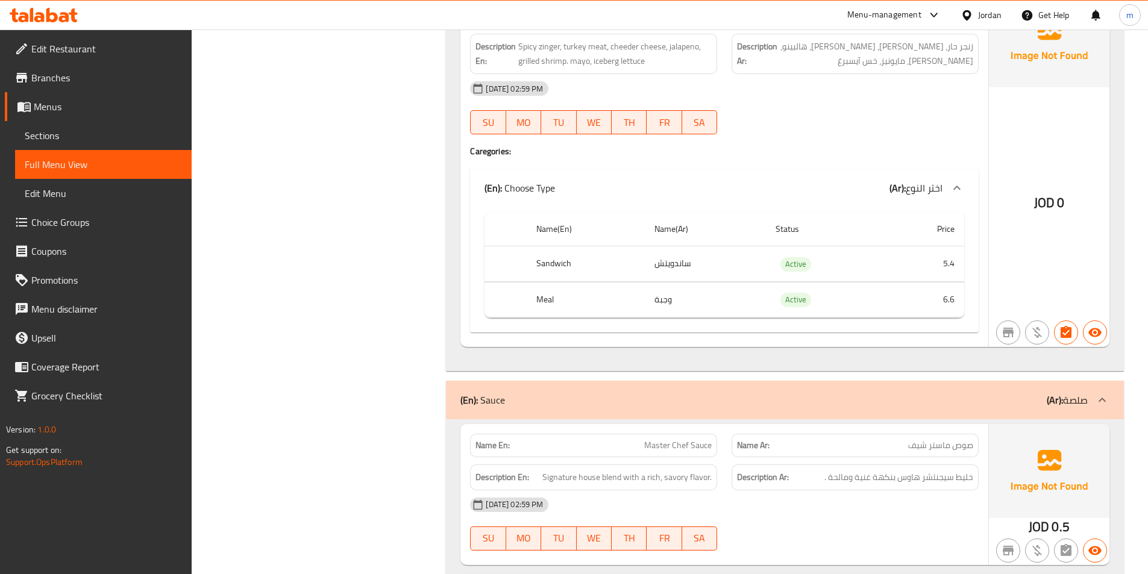
scroll to position [9942, 0]
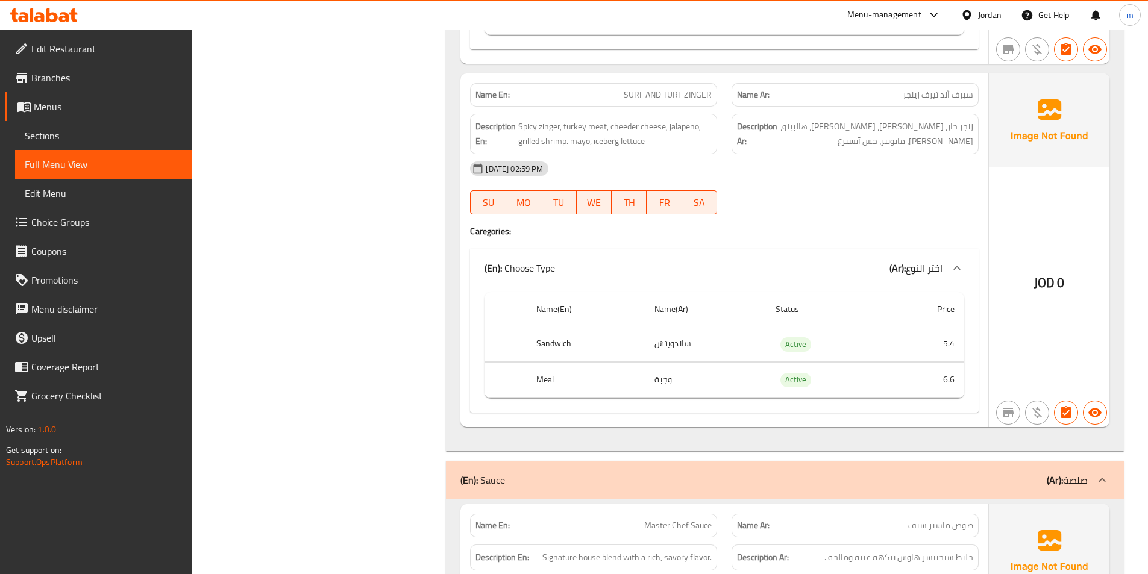
click at [66, 135] on span "Sections" at bounding box center [103, 135] width 157 height 14
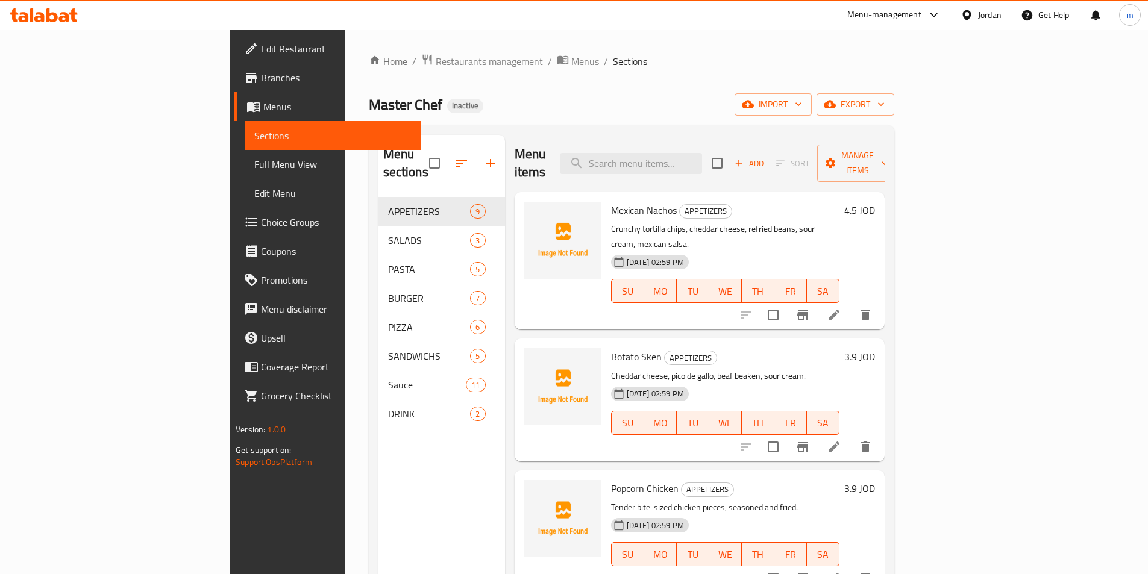
click at [378, 411] on nav "APPETIZERS 9 SALADS 3 PASTA 5 BURGER 7 PIZZA 6 SANDWICHS 5 Sauce 11 DRINK 2" at bounding box center [441, 312] width 127 height 241
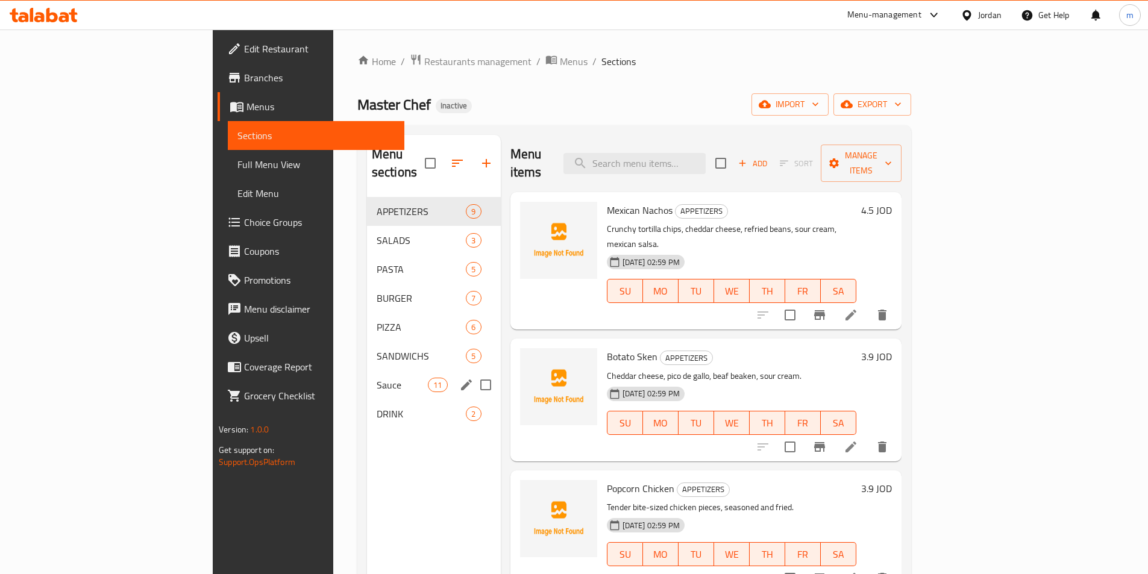
click at [377, 378] on span "Sauce" at bounding box center [402, 385] width 51 height 14
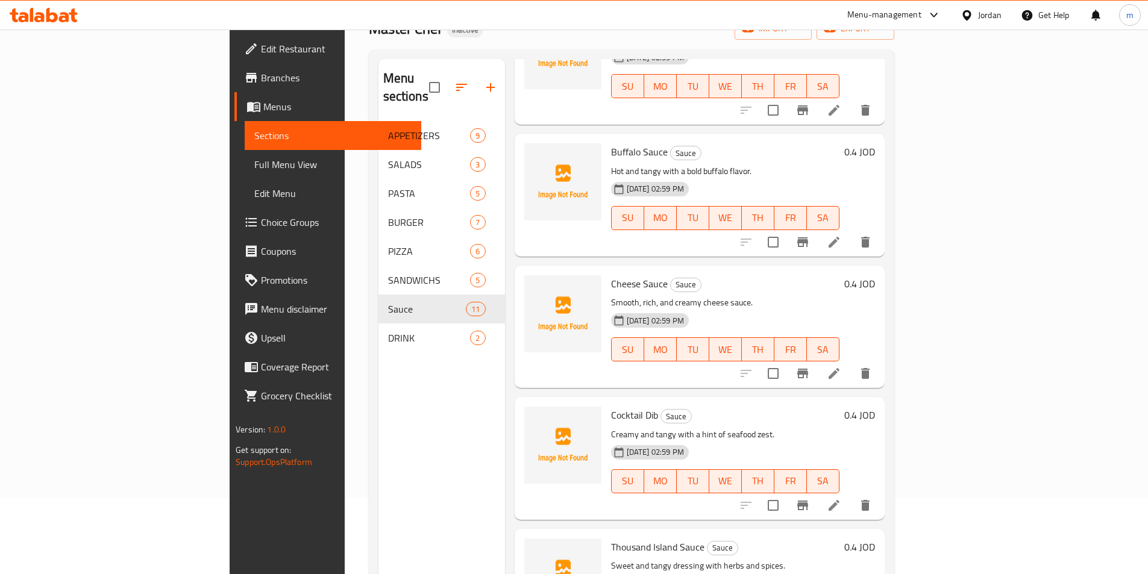
scroll to position [169, 0]
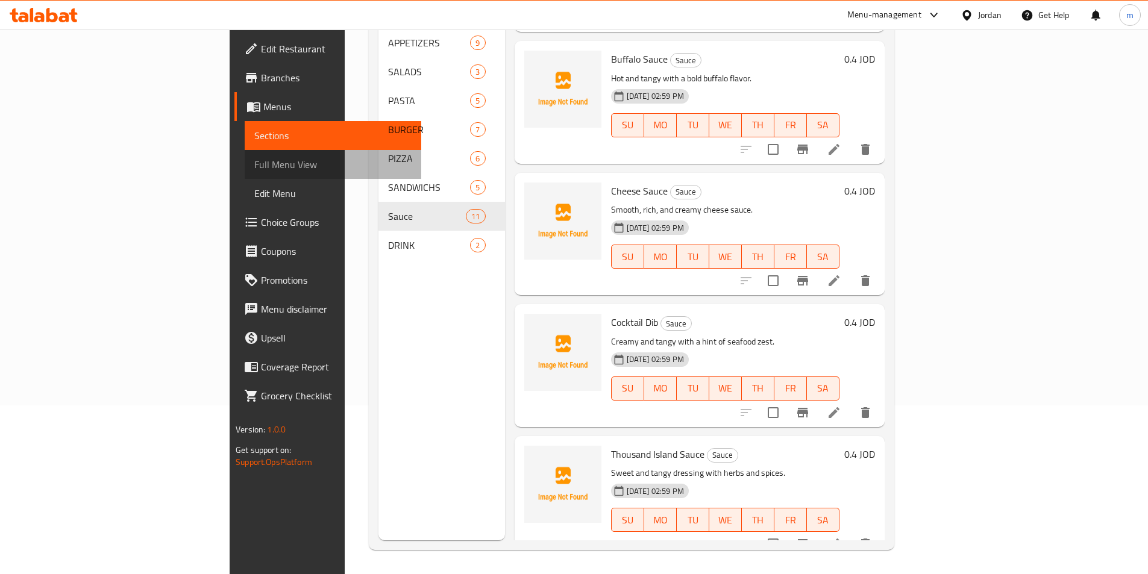
click at [254, 169] on span "Full Menu View" at bounding box center [332, 164] width 157 height 14
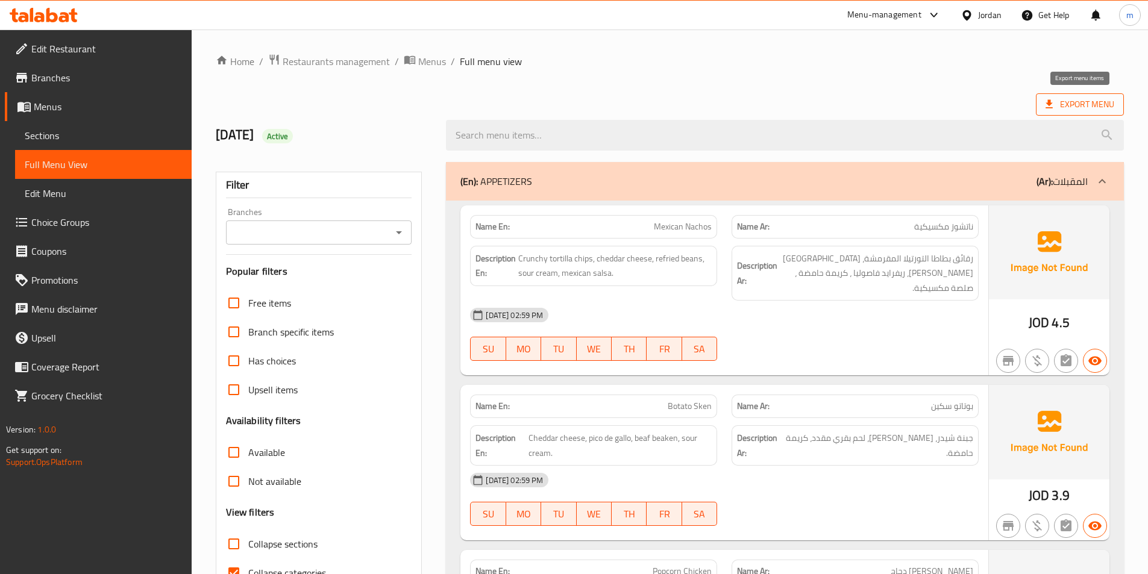
click at [1048, 105] on icon at bounding box center [1049, 104] width 12 height 12
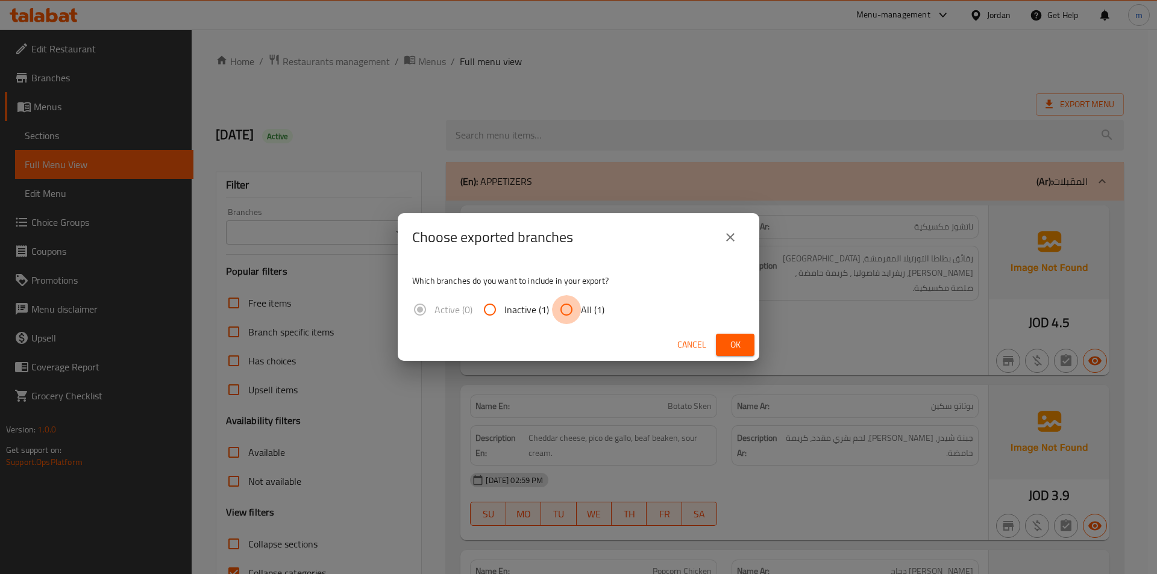
click at [575, 309] on input "All (1)" at bounding box center [566, 309] width 29 height 29
radio input "true"
click at [736, 339] on span "Ok" at bounding box center [734, 344] width 19 height 15
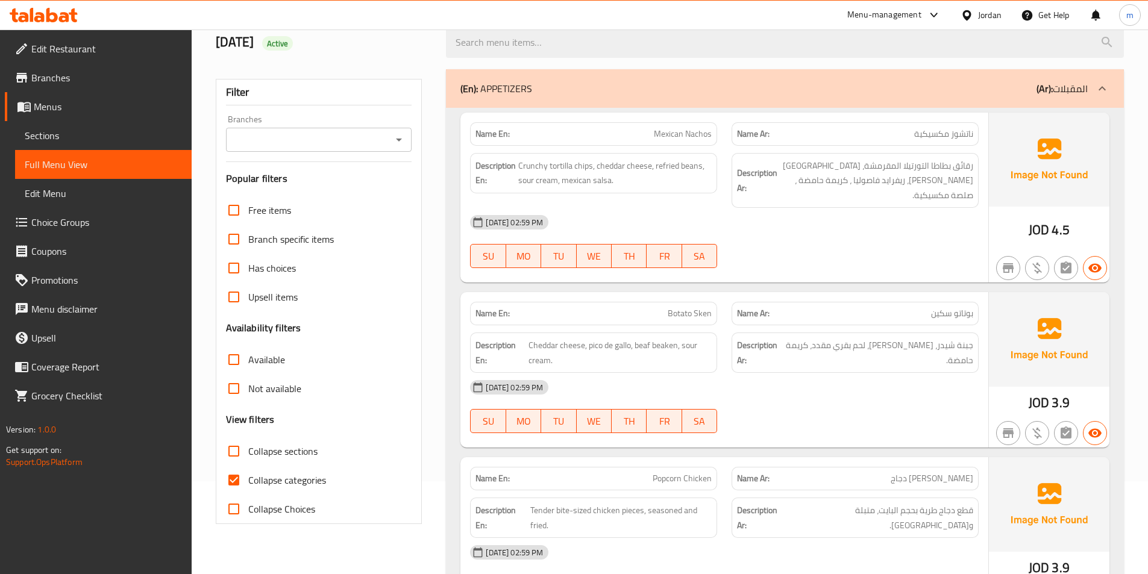
scroll to position [121, 0]
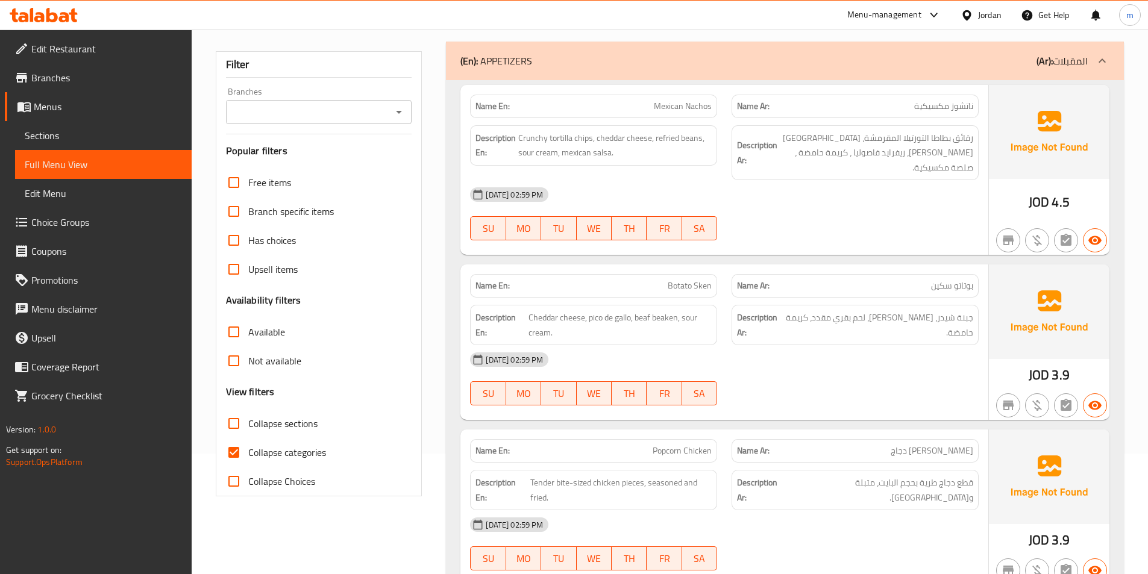
drag, startPoint x: 280, startPoint y: 454, endPoint x: 356, endPoint y: 388, distance: 100.8
click at [280, 454] on span "Collapse categories" at bounding box center [287, 452] width 78 height 14
click at [248, 454] on input "Collapse categories" at bounding box center [233, 452] width 29 height 29
checkbox input "false"
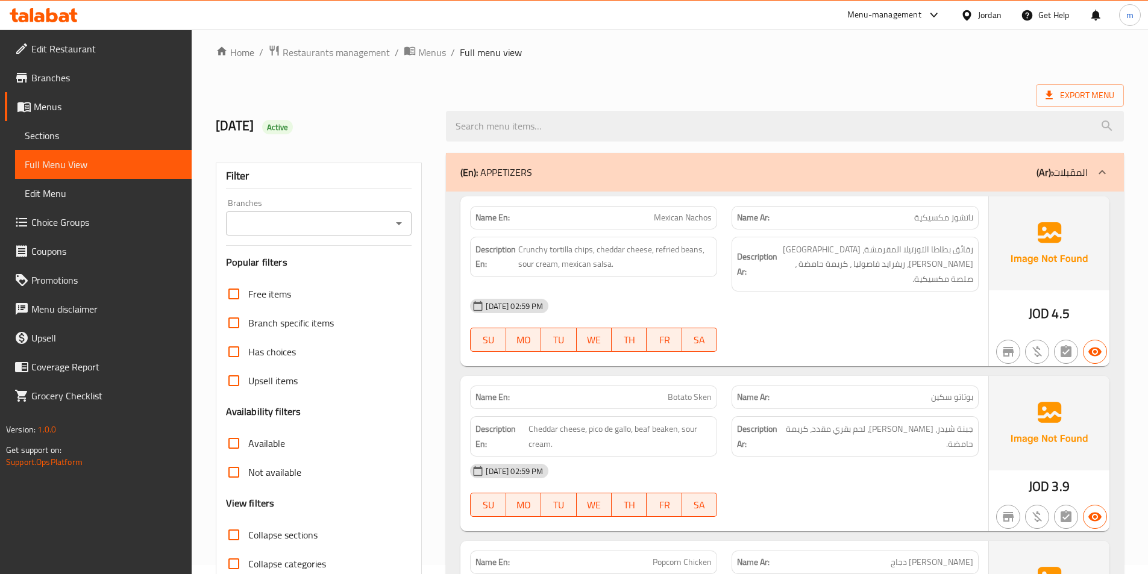
scroll to position [181, 0]
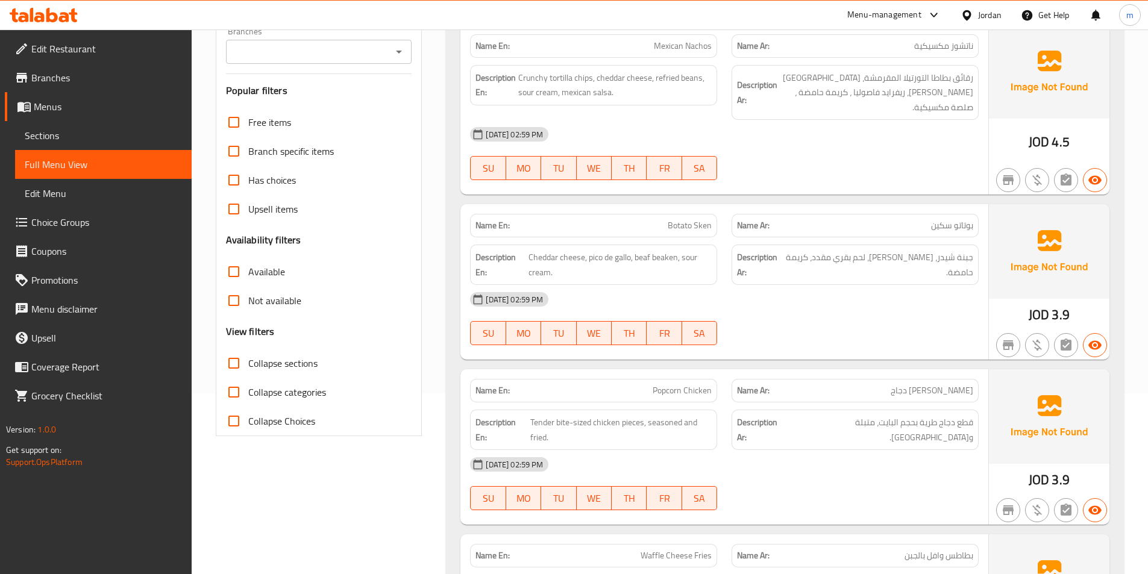
click at [89, 136] on span "Sections" at bounding box center [103, 135] width 157 height 14
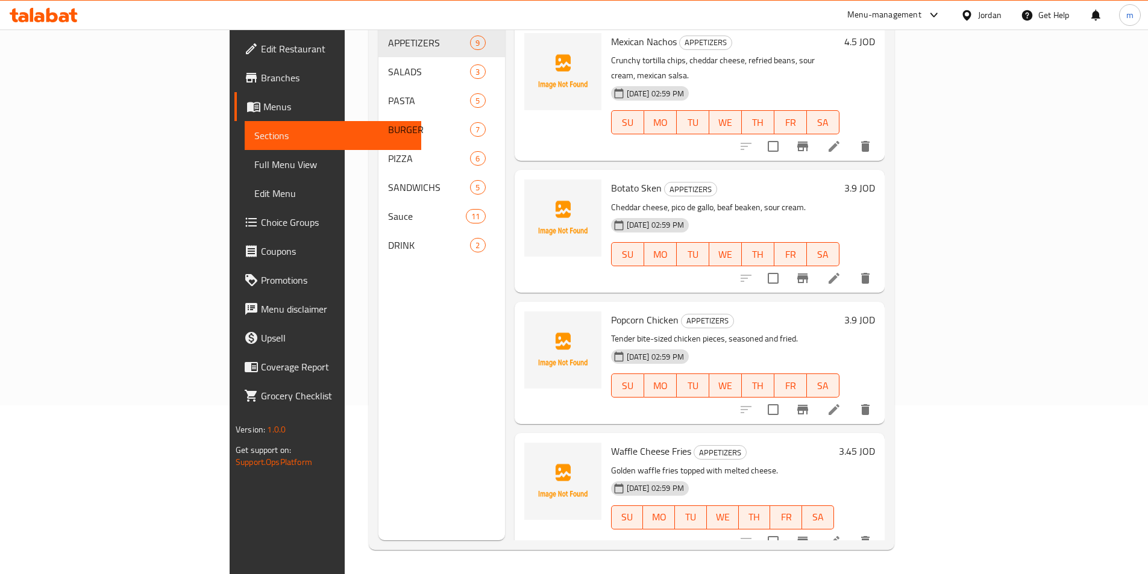
scroll to position [169, 0]
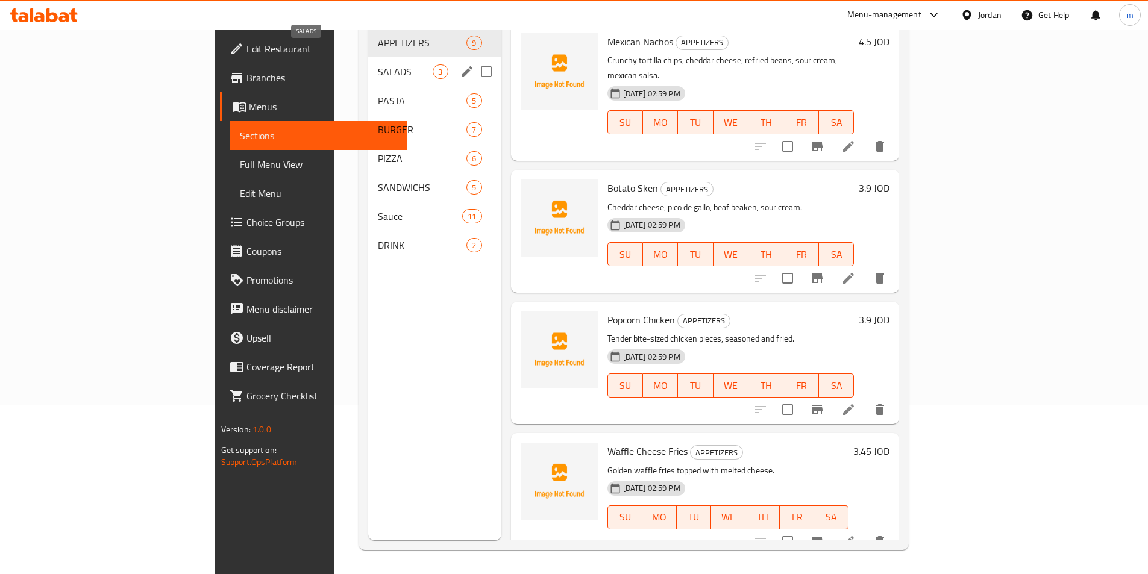
click at [378, 64] on span "SALADS" at bounding box center [405, 71] width 55 height 14
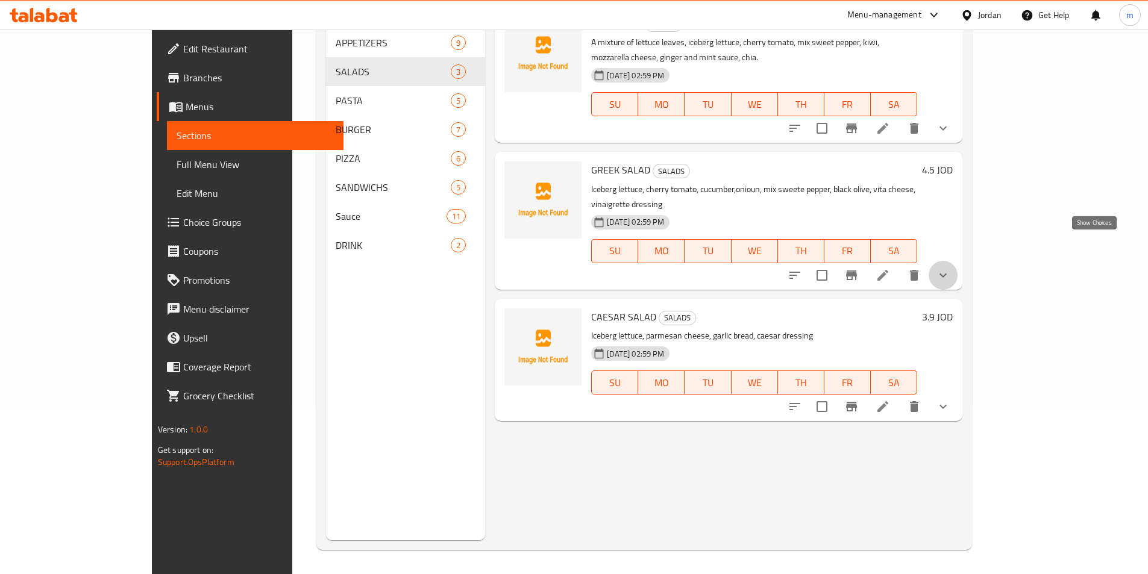
click at [947, 273] on icon "show more" at bounding box center [942, 275] width 7 height 4
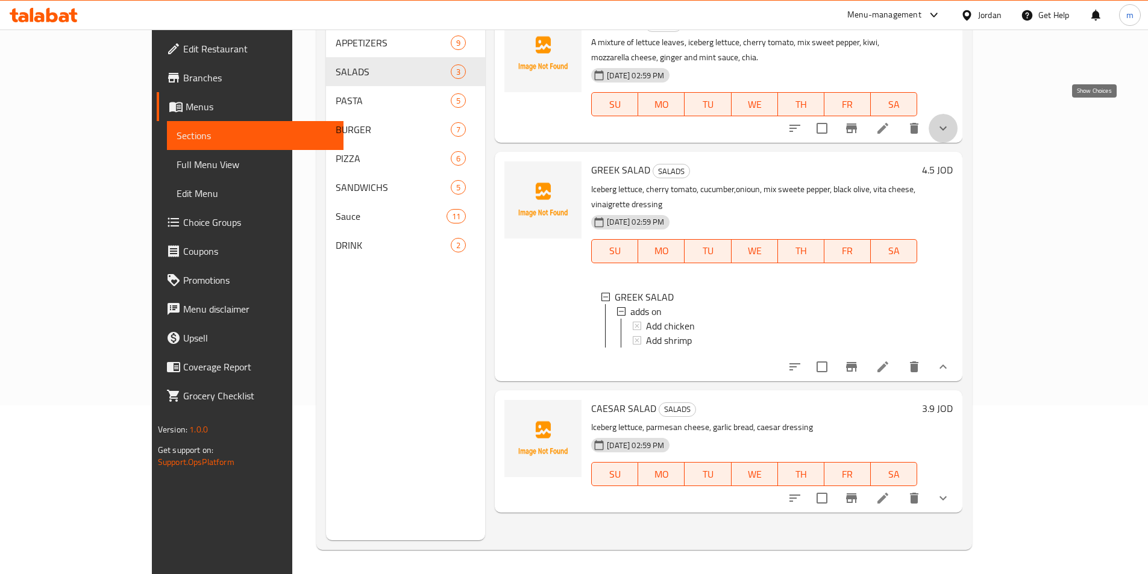
click at [947, 127] on icon "show more" at bounding box center [942, 129] width 7 height 4
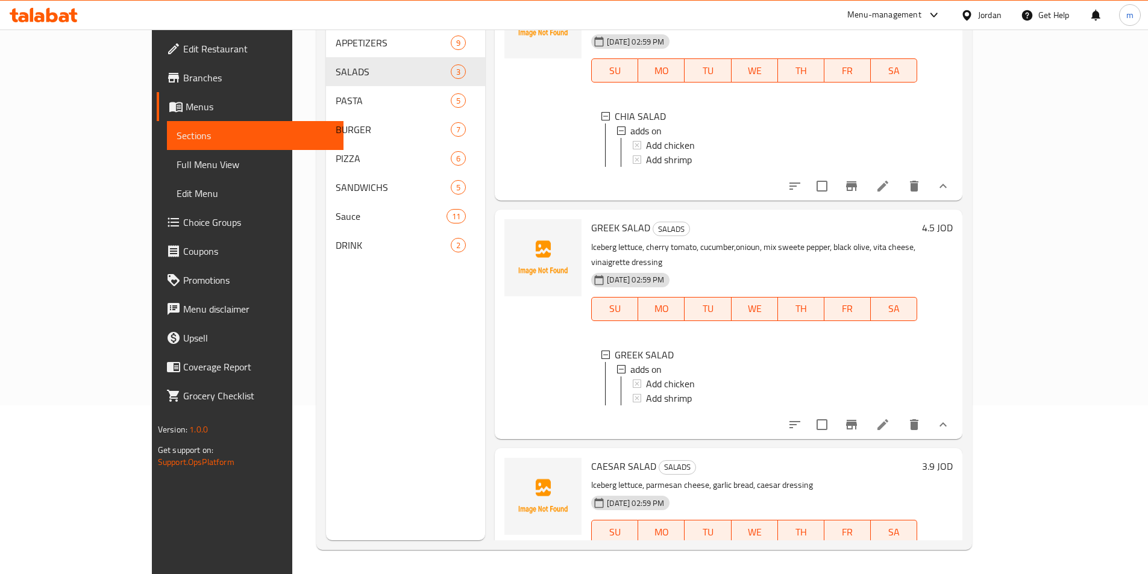
scroll to position [52, 0]
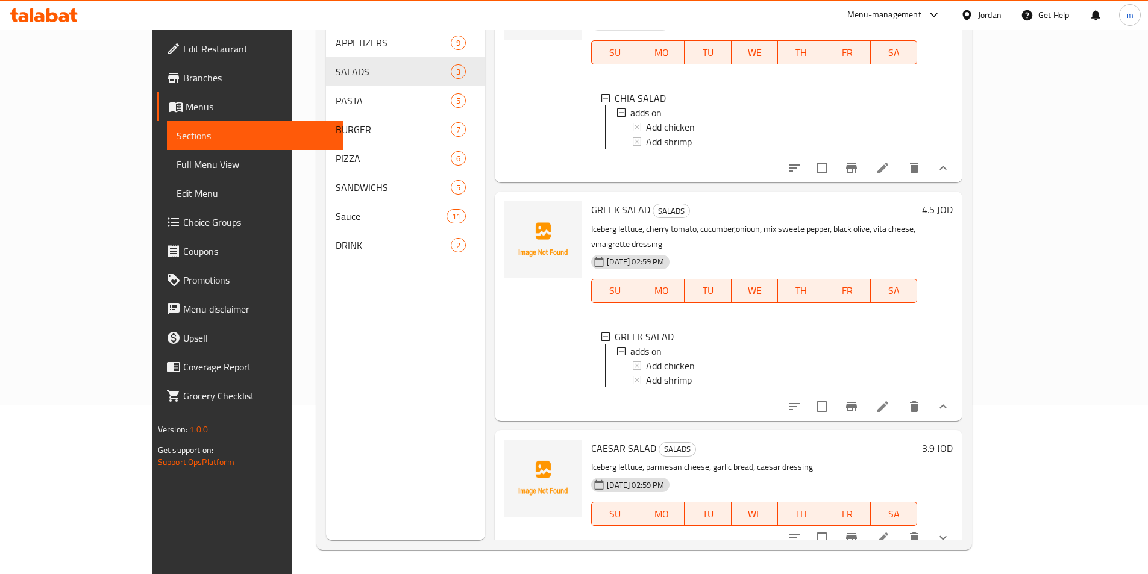
click at [957, 526] on button "show more" at bounding box center [943, 538] width 29 height 29
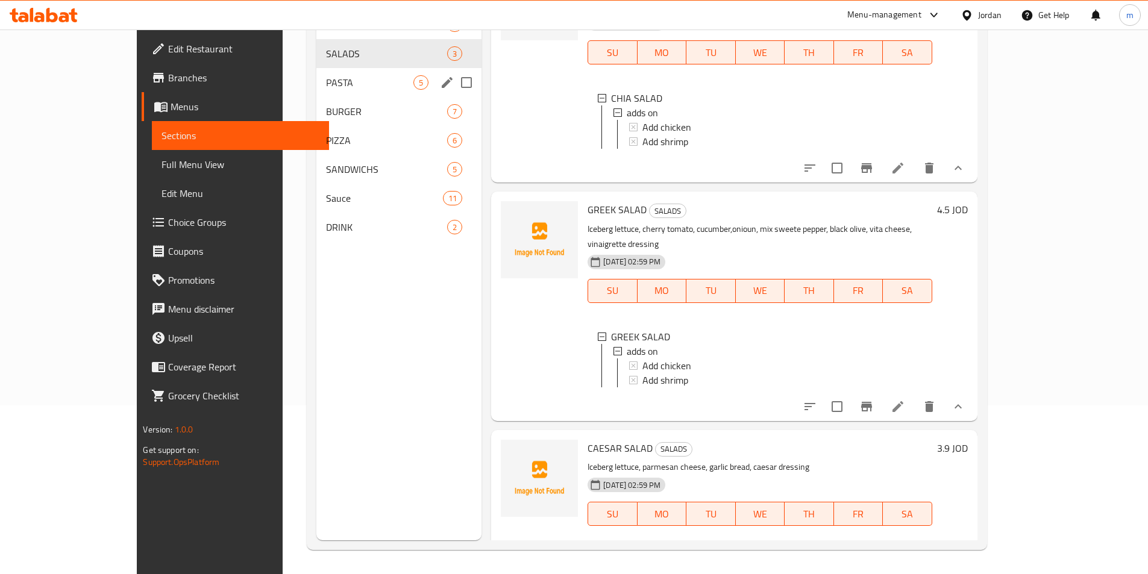
click at [326, 89] on span "PASTA" at bounding box center [369, 82] width 87 height 14
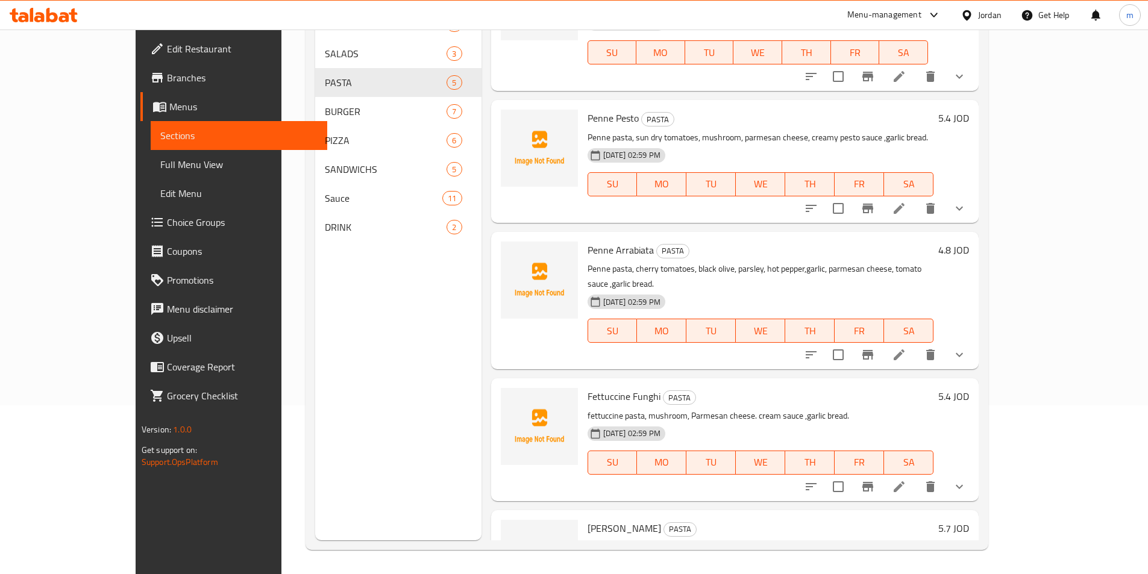
click at [974, 194] on button "show more" at bounding box center [959, 208] width 29 height 29
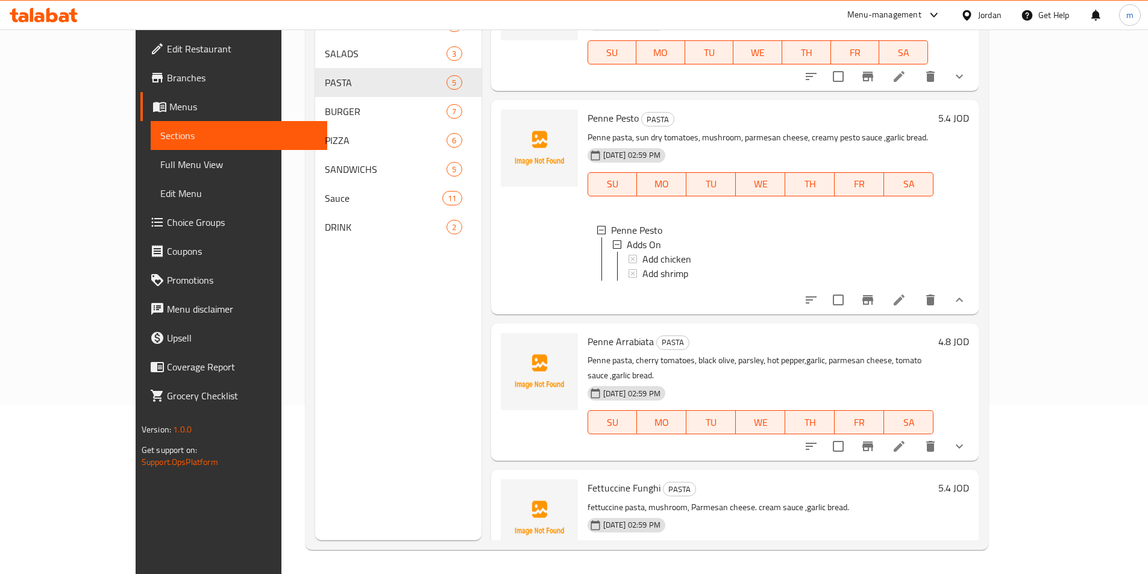
scroll to position [2, 0]
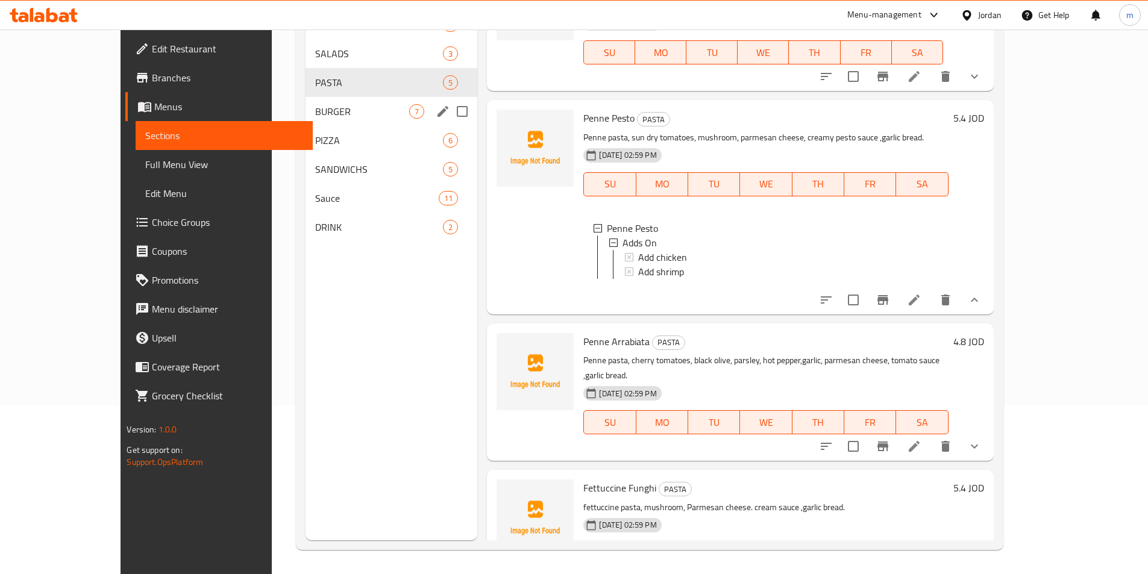
click at [315, 113] on span "BURGER" at bounding box center [362, 111] width 94 height 14
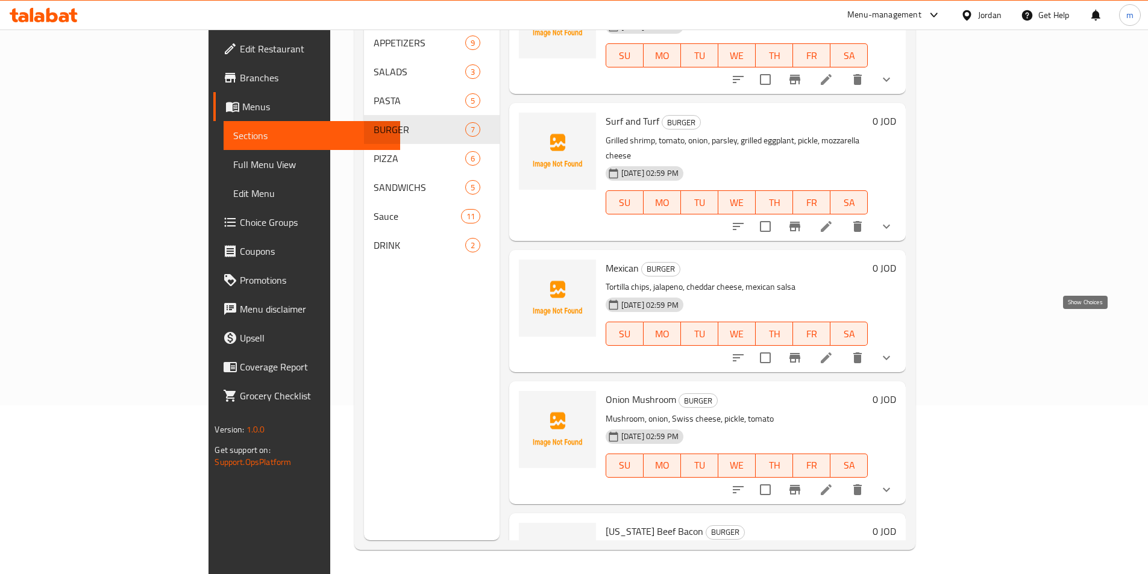
click at [890, 356] on icon "show more" at bounding box center [886, 358] width 7 height 4
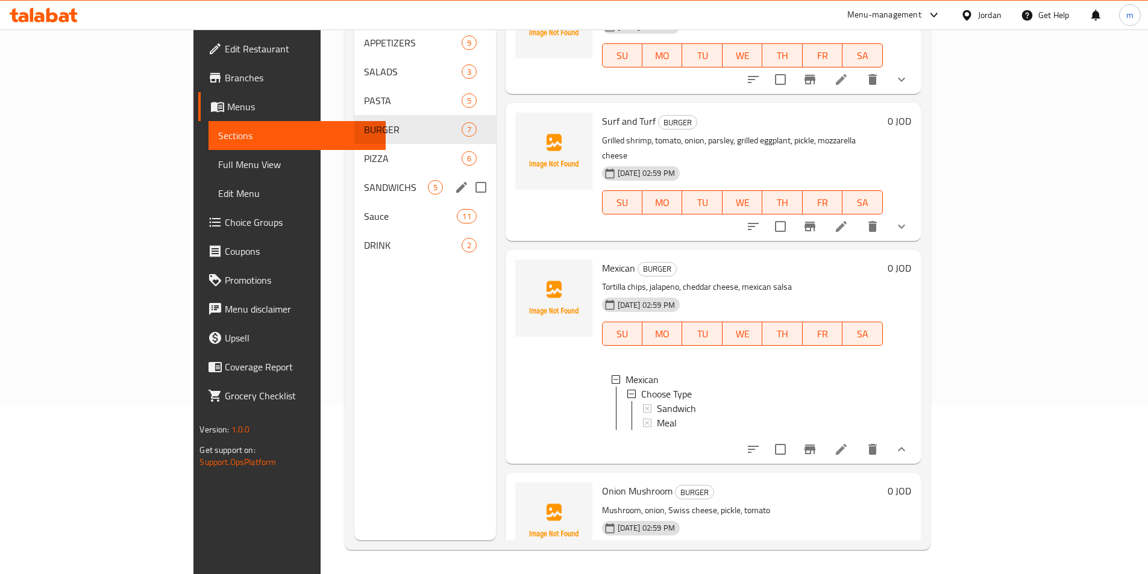
click at [364, 180] on span "SANDWICHS" at bounding box center [396, 187] width 64 height 14
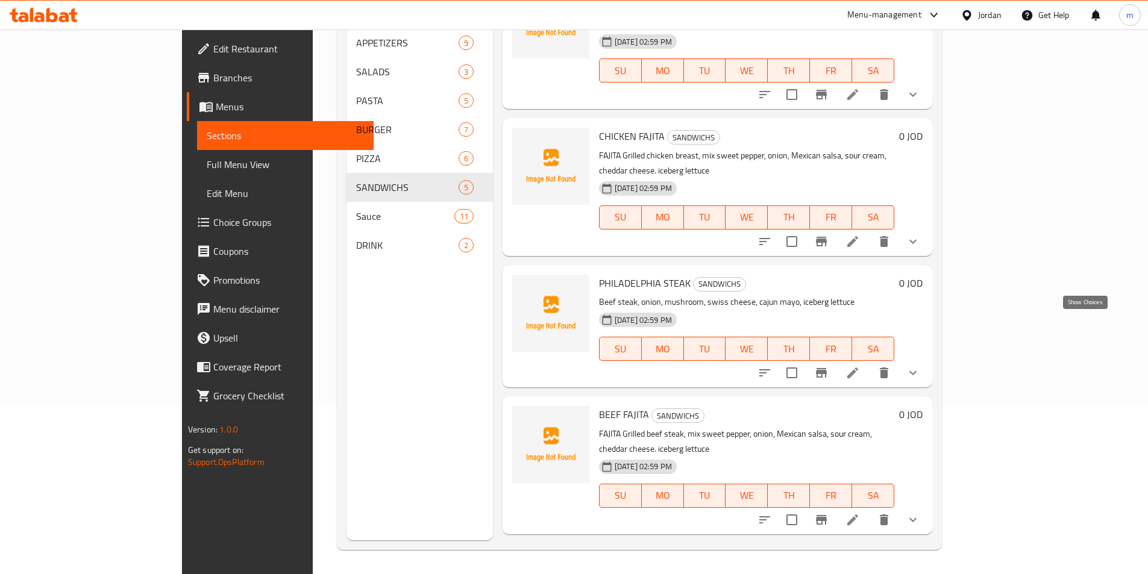
click at [920, 366] on icon "show more" at bounding box center [913, 373] width 14 height 14
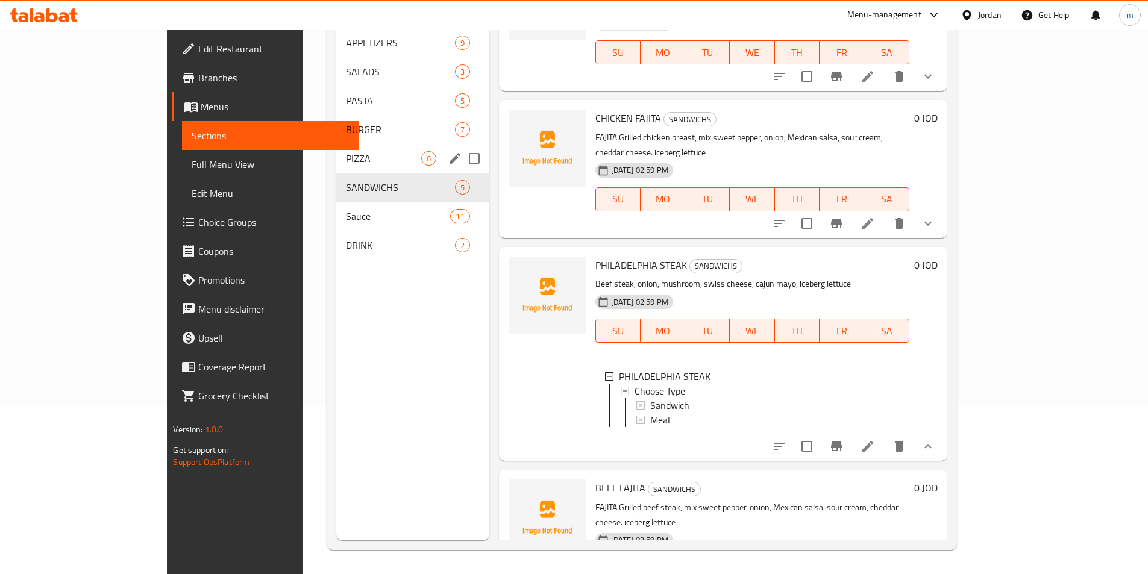
click at [346, 151] on span "PIZZA" at bounding box center [383, 158] width 75 height 14
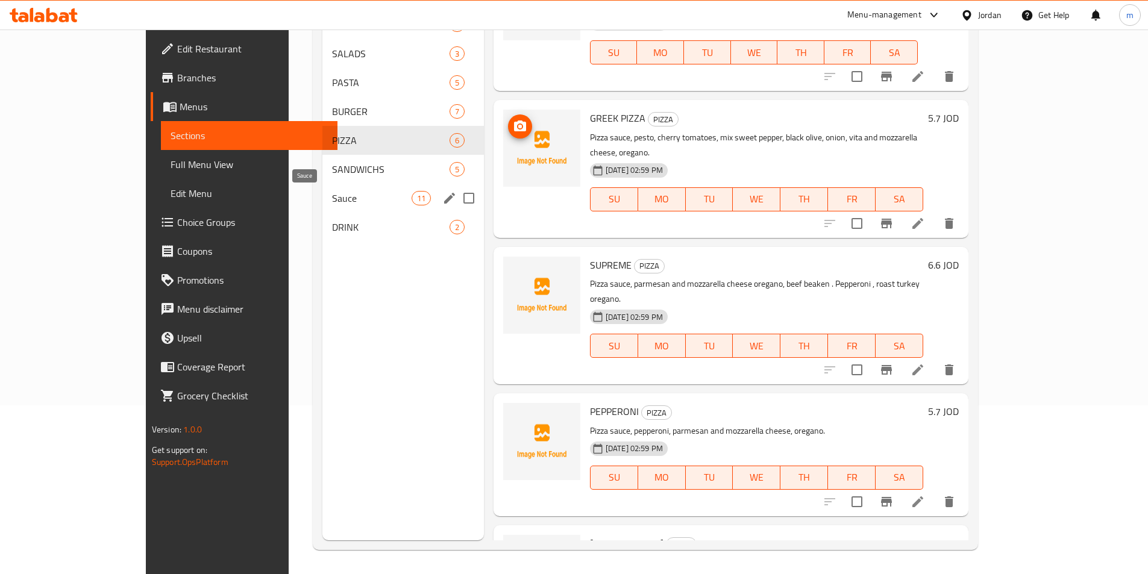
click at [332, 196] on span "Sauce" at bounding box center [372, 198] width 80 height 14
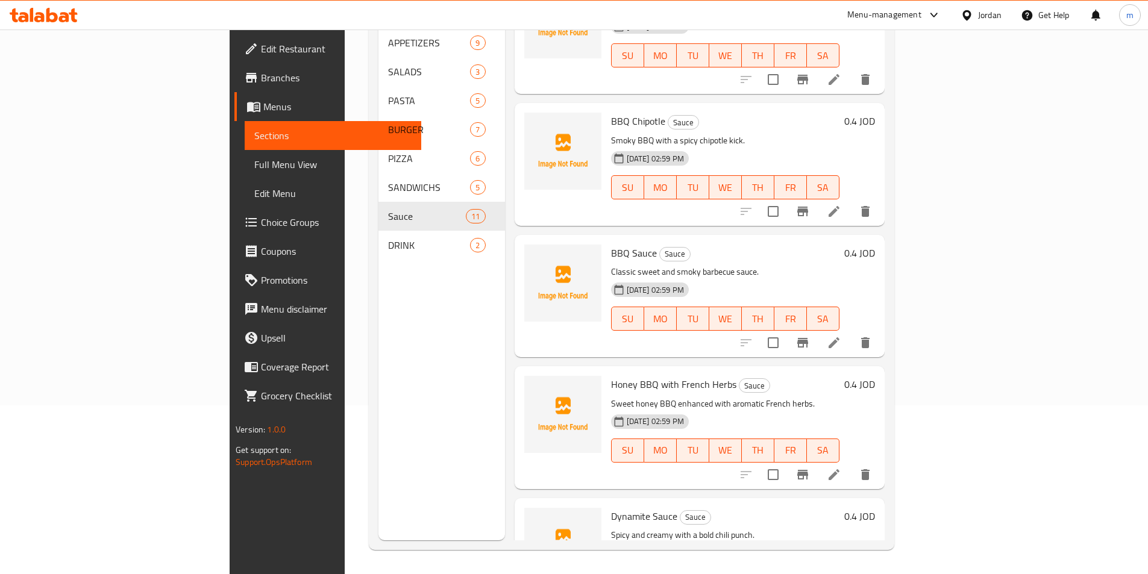
click at [611, 244] on span "BBQ Sauce" at bounding box center [634, 253] width 46 height 18
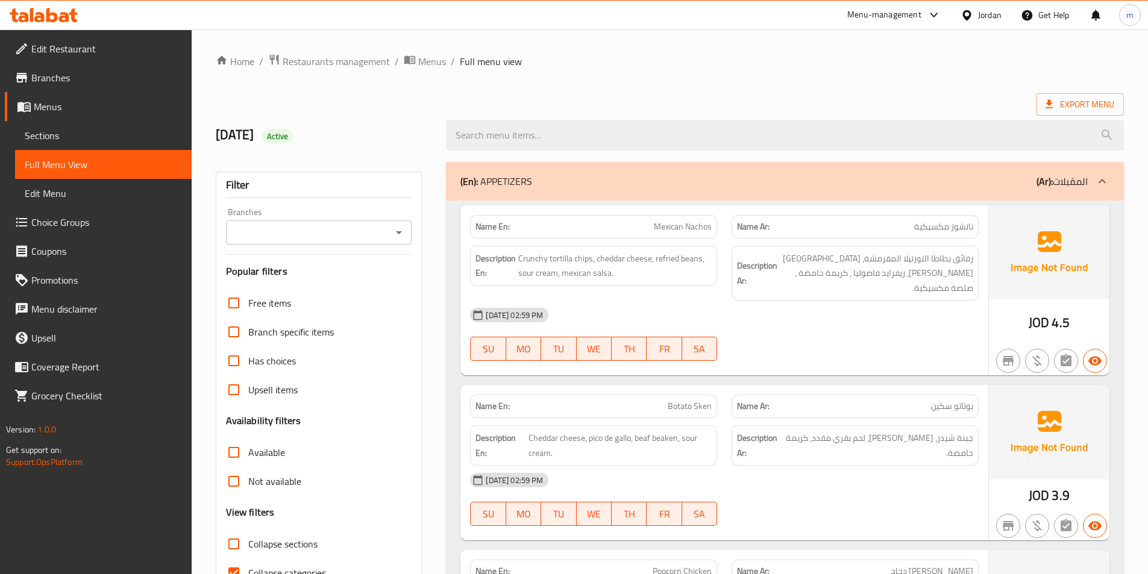
click at [254, 562] on label "Collapse categories" at bounding box center [272, 573] width 107 height 29
click at [248, 562] on input "Collapse categories" at bounding box center [233, 573] width 29 height 29
checkbox input "false"
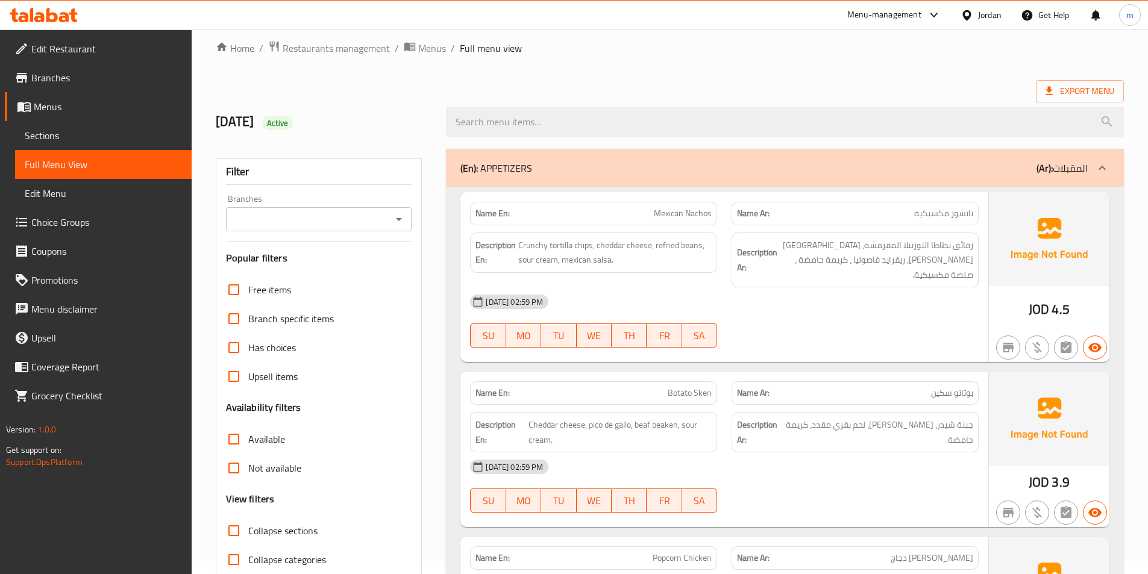
click at [281, 525] on span "Collapse sections" at bounding box center [282, 531] width 69 height 14
click at [248, 525] on input "Collapse sections" at bounding box center [233, 530] width 29 height 29
checkbox input "true"
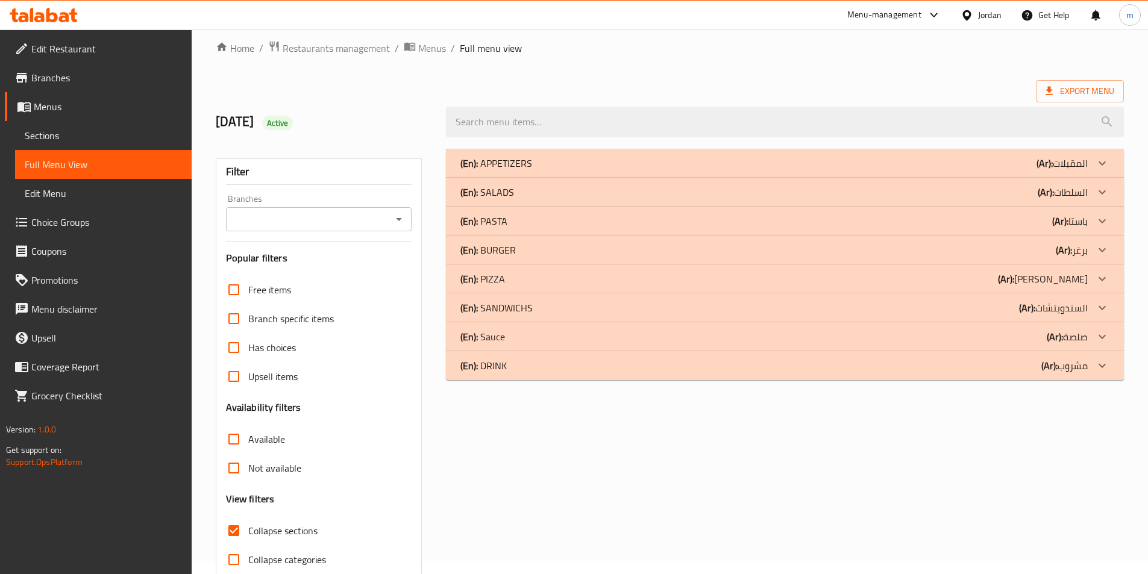
click at [1062, 246] on b "(Ar):" at bounding box center [1064, 250] width 16 height 18
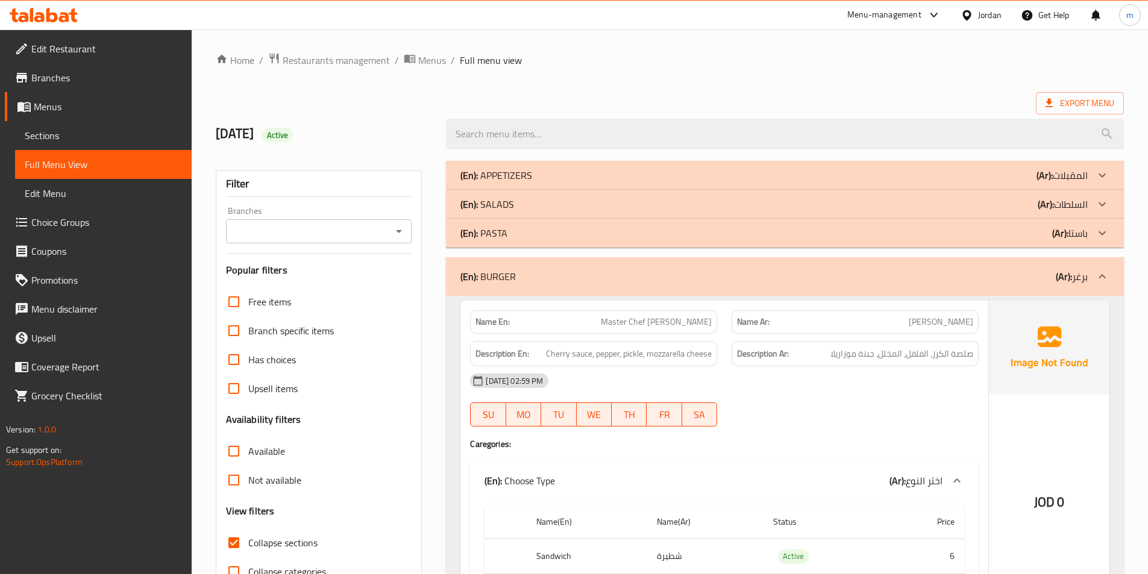
scroll to position [0, 0]
click at [55, 134] on span "Sections" at bounding box center [103, 135] width 157 height 14
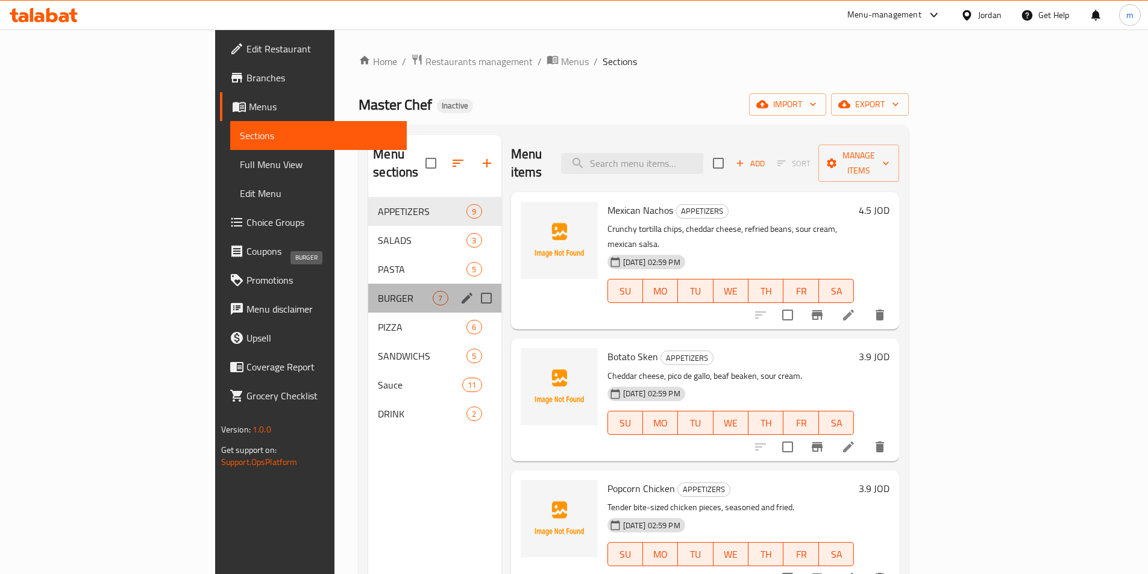
click at [378, 291] on span "BURGER" at bounding box center [405, 298] width 55 height 14
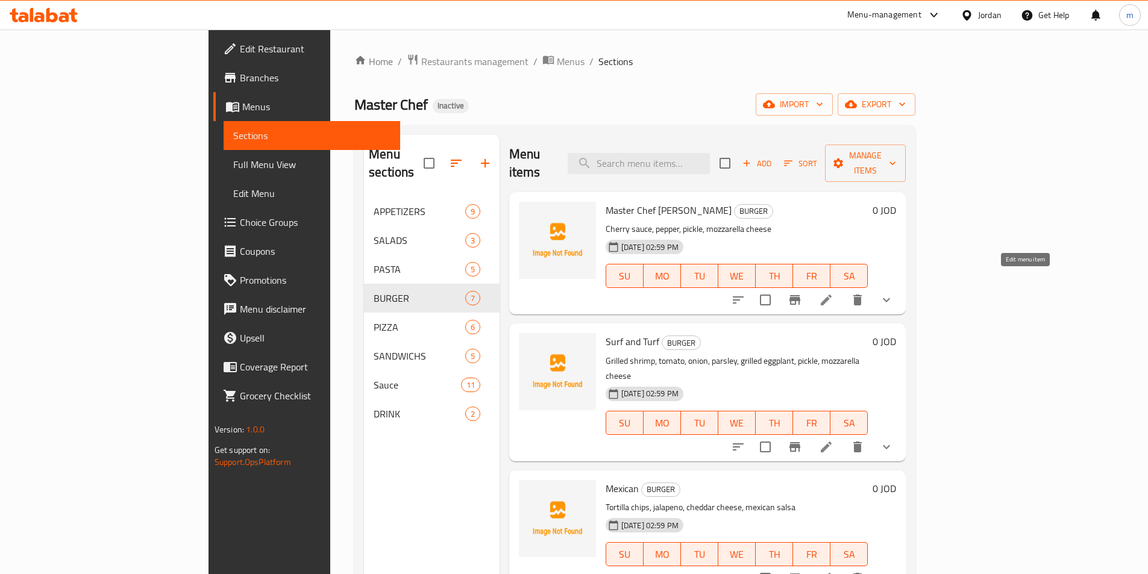
click at [832, 295] on icon at bounding box center [826, 300] width 11 height 11
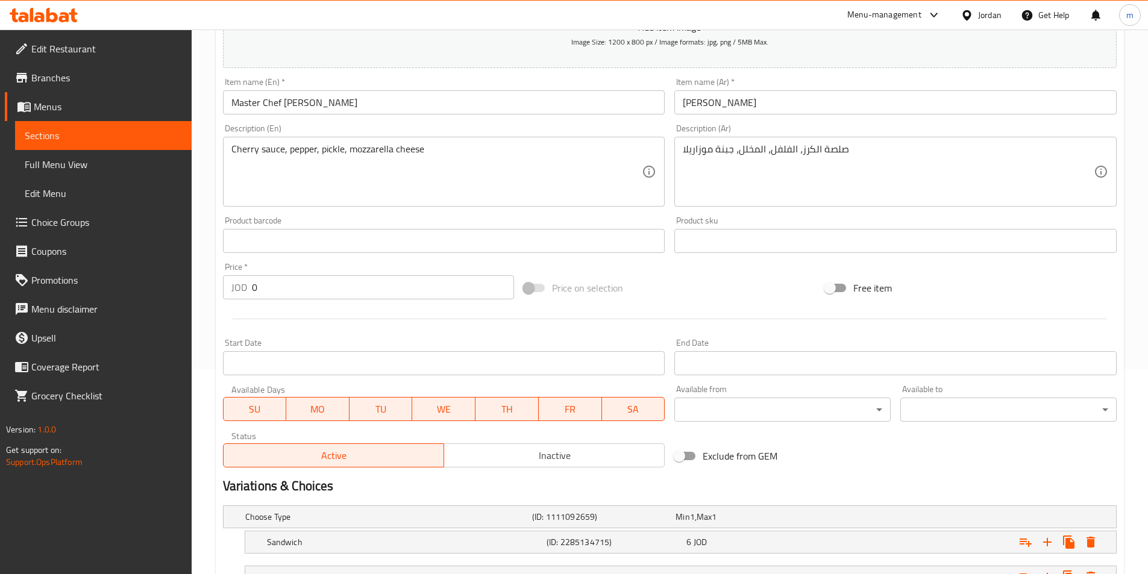
scroll to position [301, 0]
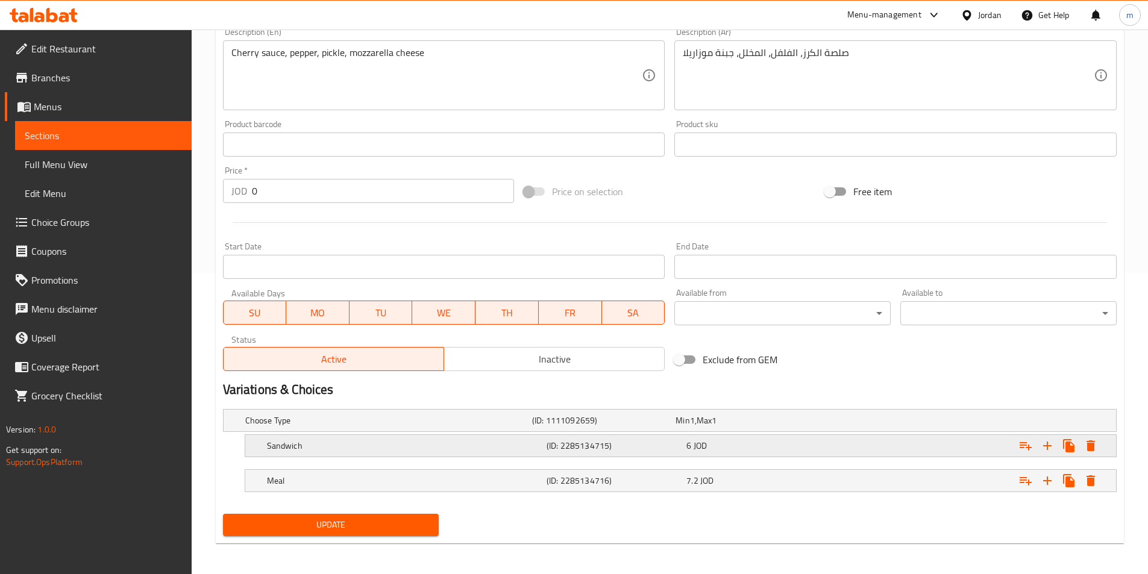
click at [627, 451] on h5 "(ID: 2285134715)" at bounding box center [614, 446] width 135 height 12
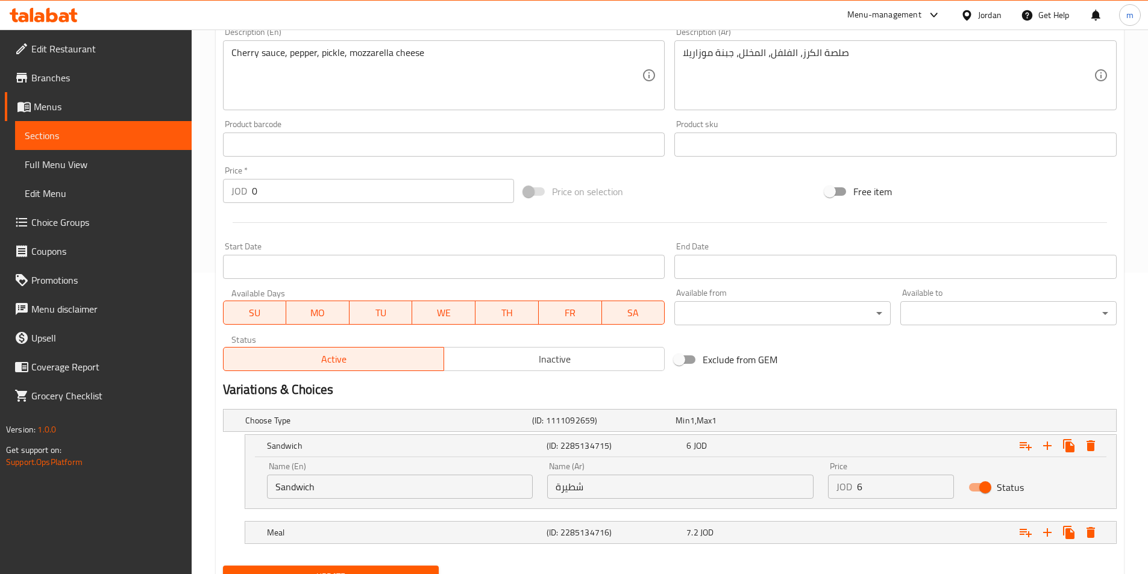
click at [616, 492] on input "شطيرة" at bounding box center [680, 487] width 266 height 24
paste input "اندويتش"
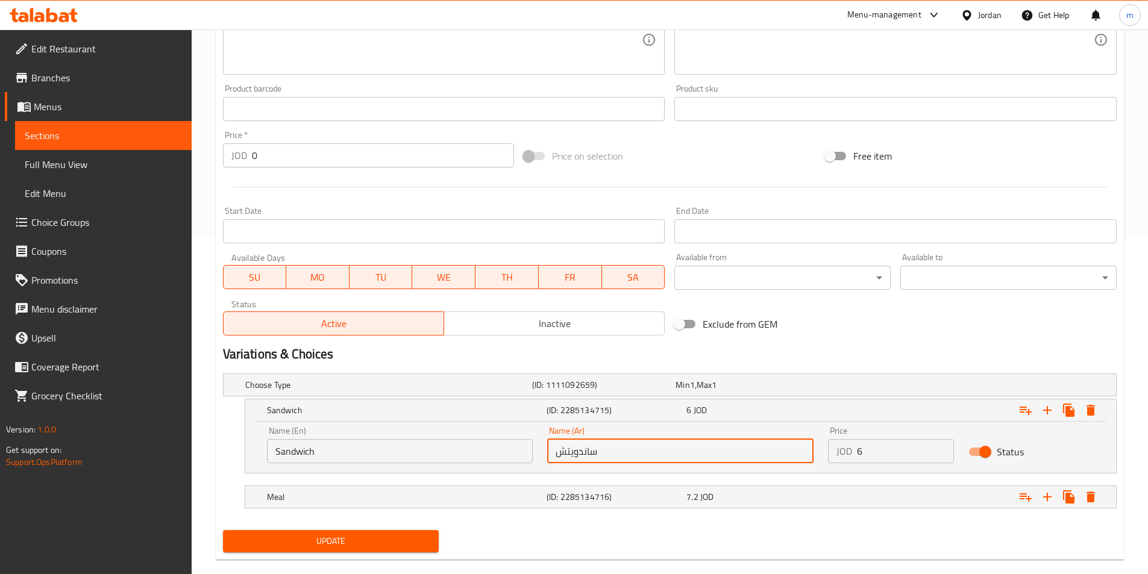
scroll to position [356, 0]
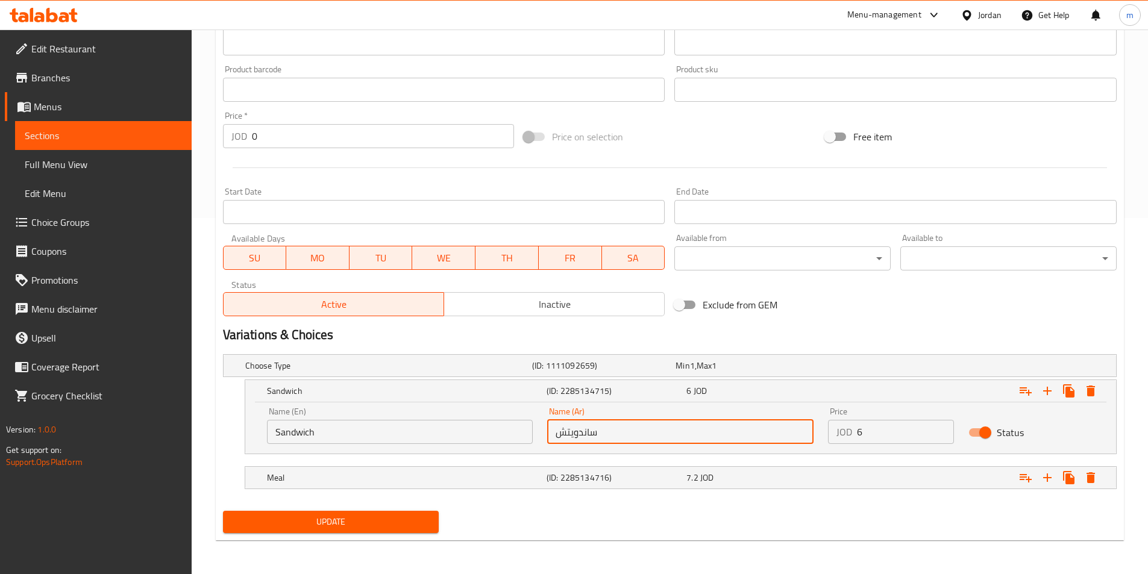
type input "ساندويتش"
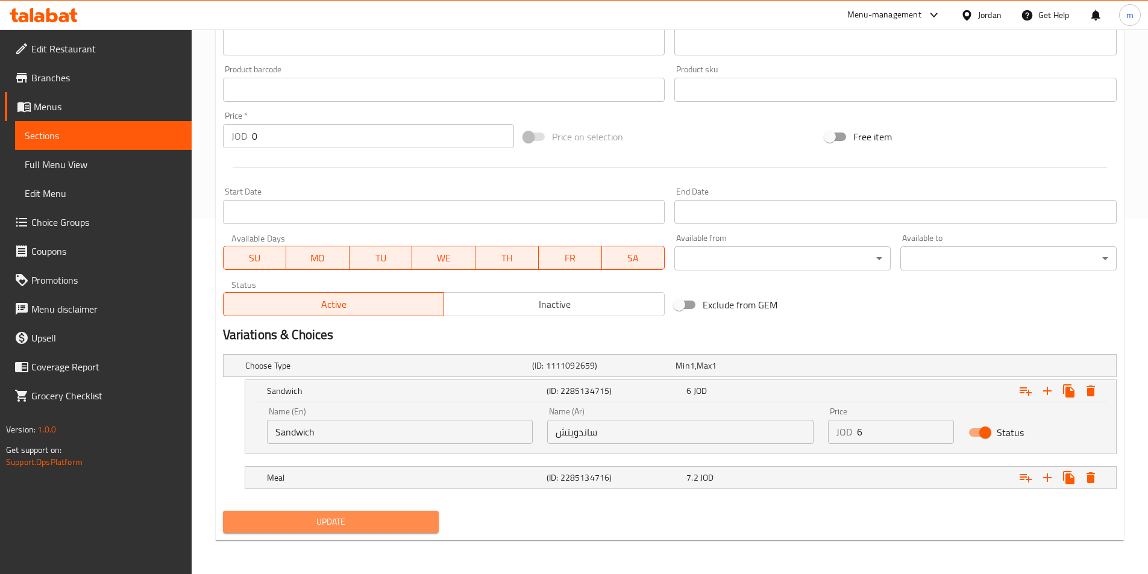
click at [389, 525] on span "Update" at bounding box center [331, 522] width 197 height 15
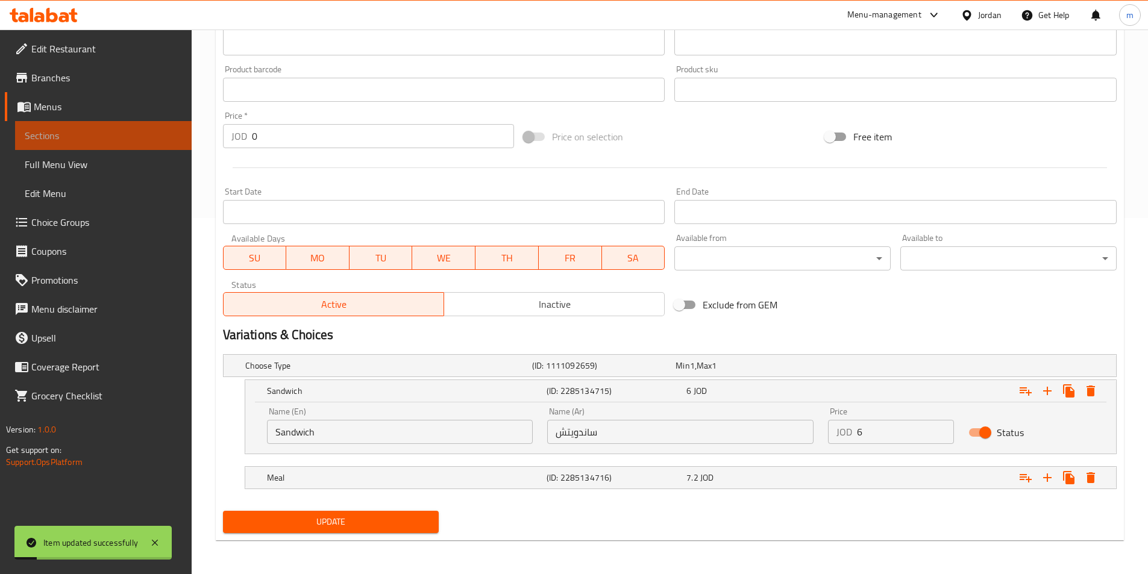
click at [83, 127] on link "Sections" at bounding box center [103, 135] width 177 height 29
